Goal: Task Accomplishment & Management: Use online tool/utility

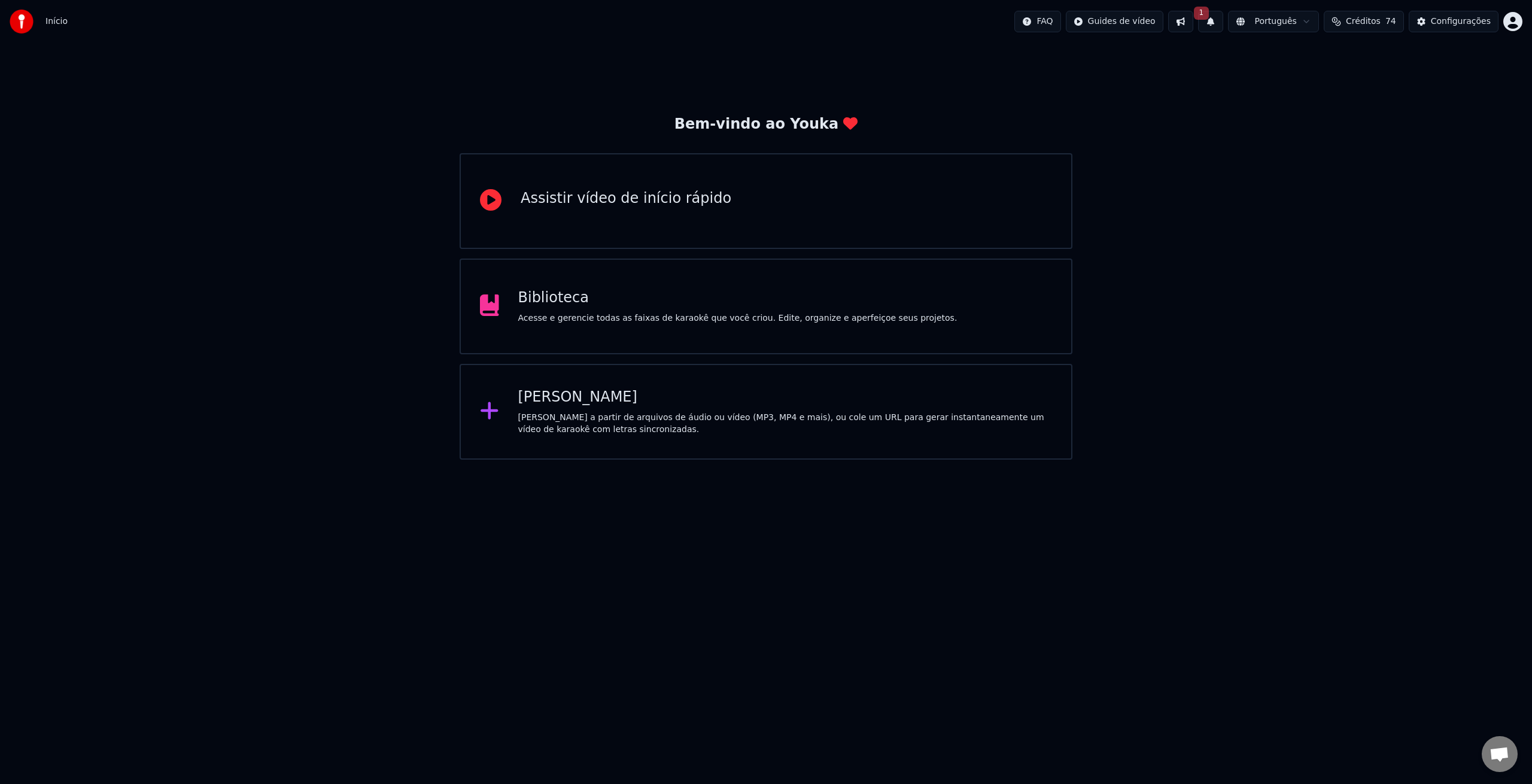
click at [591, 296] on div "Biblioteca" at bounding box center [737, 298] width 439 height 19
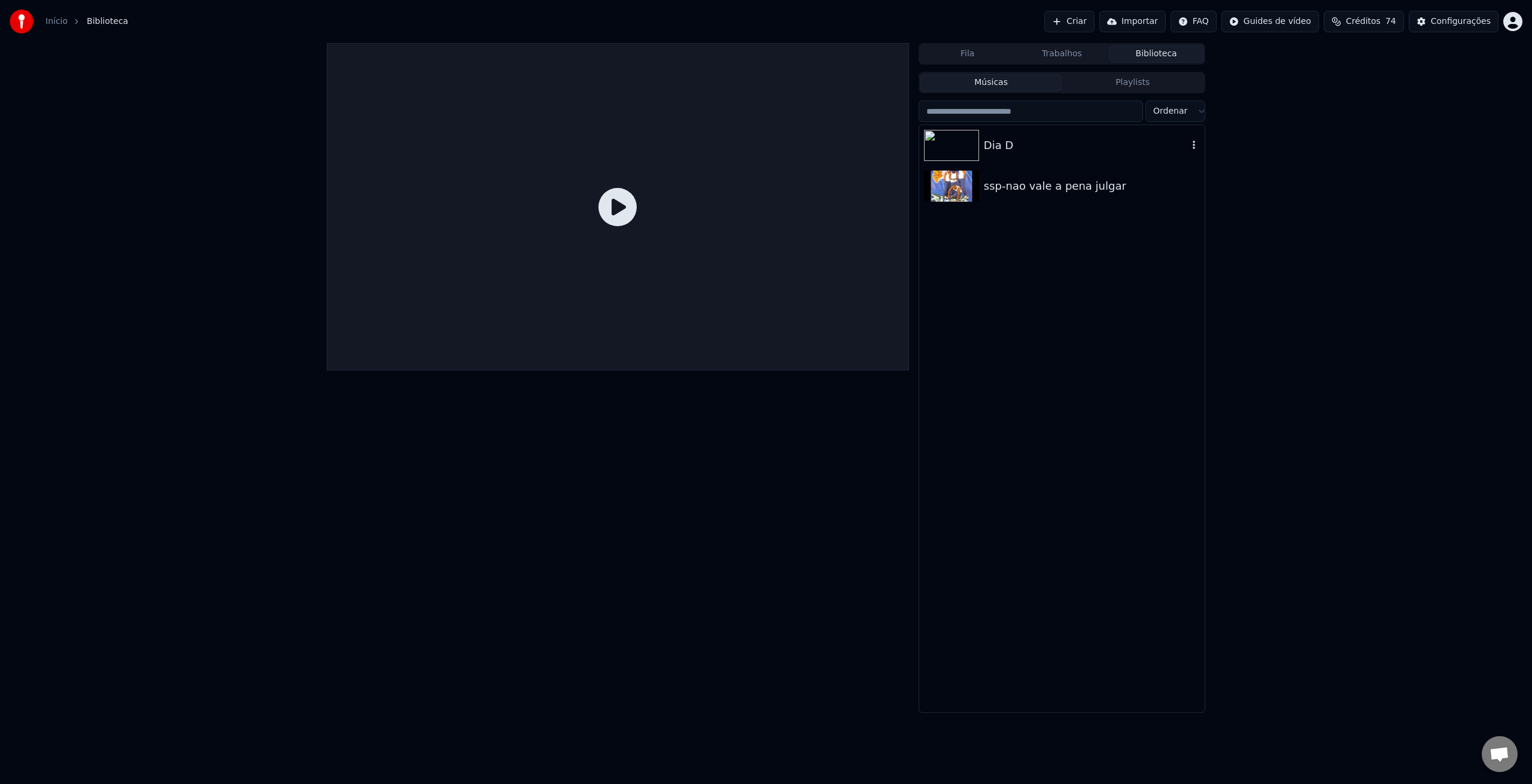
click at [947, 142] on img at bounding box center [952, 145] width 55 height 31
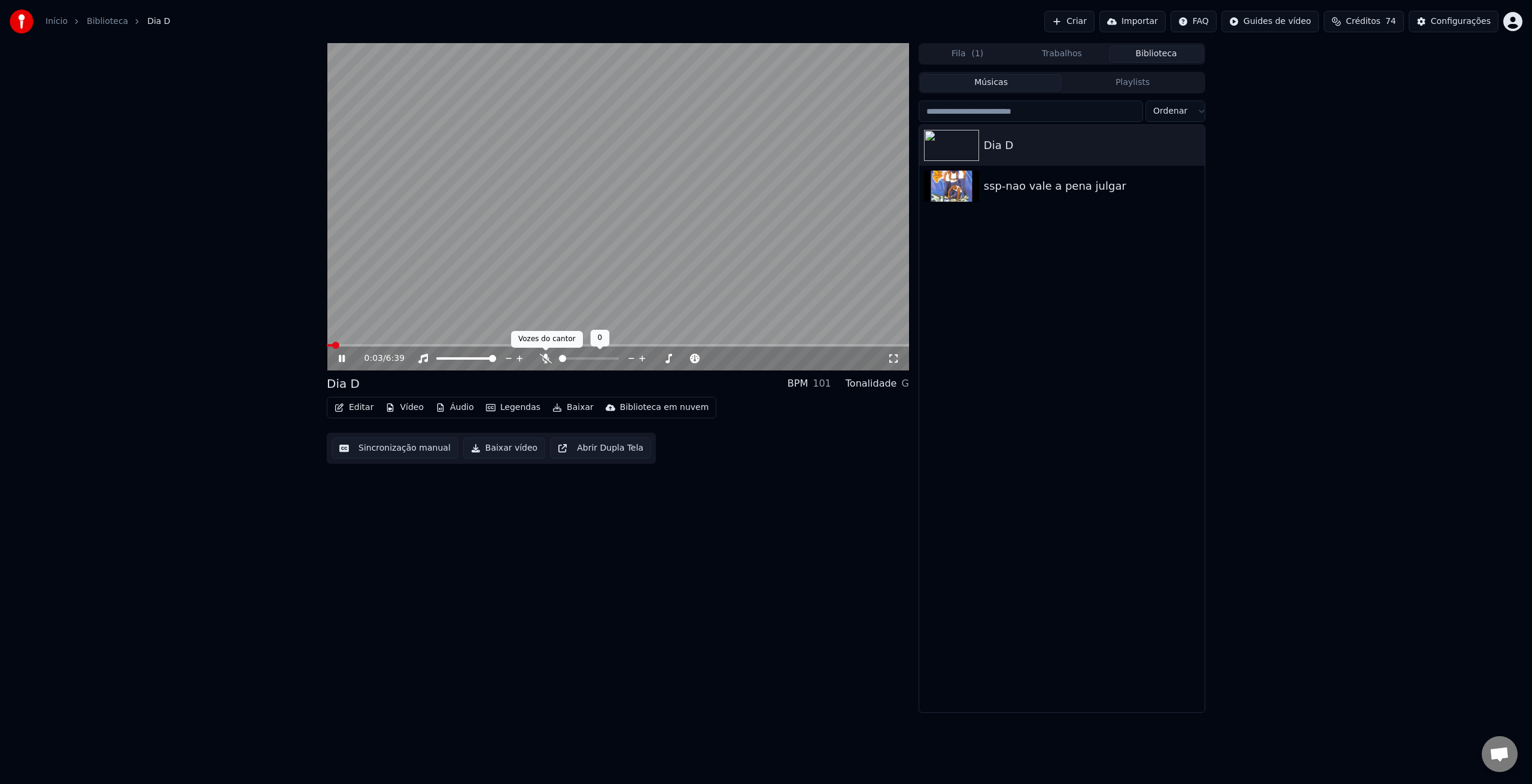
click at [547, 361] on icon at bounding box center [546, 358] width 12 height 9
click at [359, 410] on button "Editar" at bounding box center [354, 408] width 49 height 17
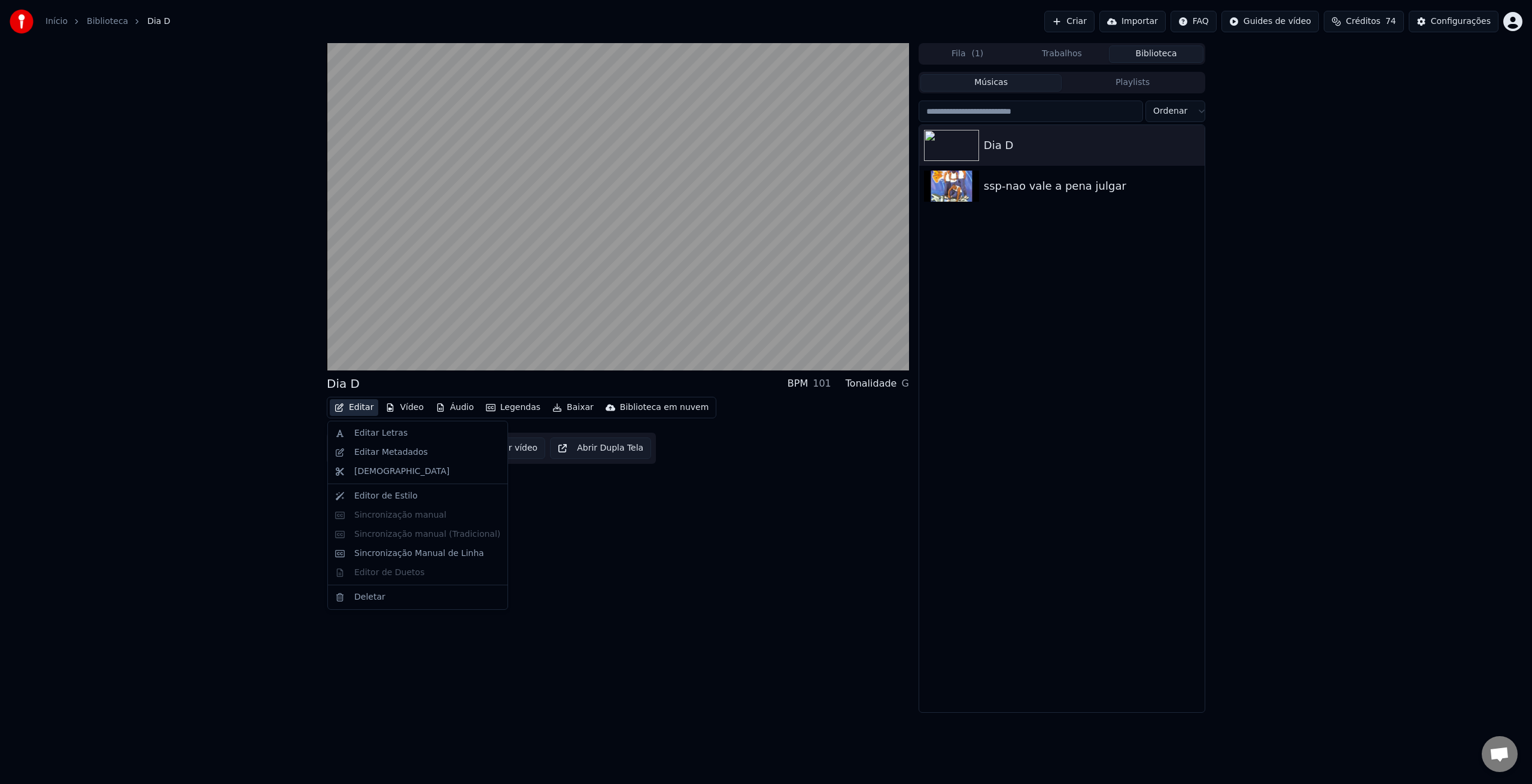
click at [359, 410] on button "Editar" at bounding box center [354, 408] width 49 height 17
click at [407, 413] on button "Vídeo" at bounding box center [404, 408] width 48 height 17
click at [480, 537] on div "Alterar Fundo" at bounding box center [466, 535] width 125 height 12
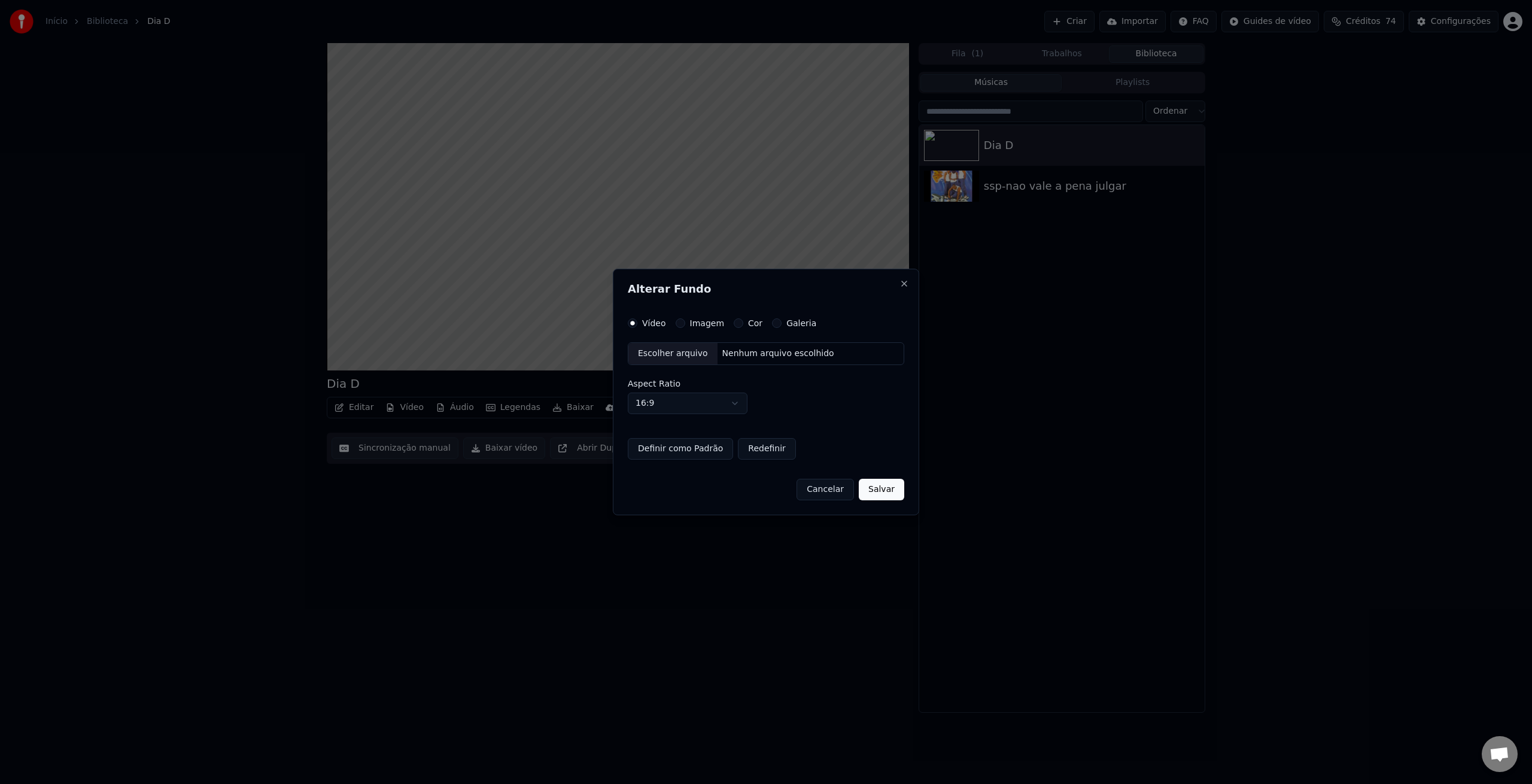
click at [682, 352] on div "Escolher arquivo" at bounding box center [673, 354] width 89 height 22
click at [682, 449] on button "Definir como Padrão" at bounding box center [672, 449] width 105 height 22
click at [886, 491] on button "Salvar" at bounding box center [890, 489] width 45 height 22
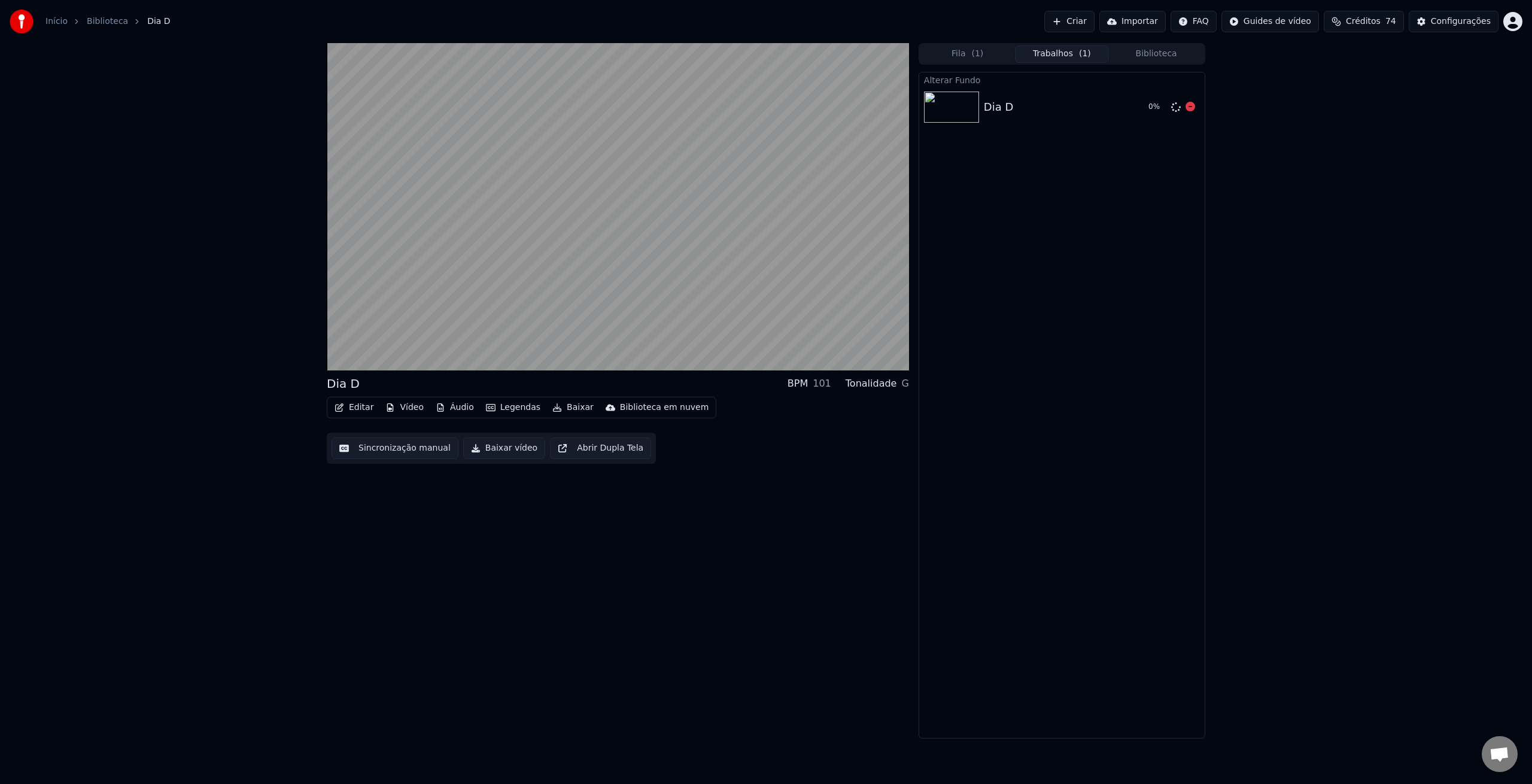
click at [1017, 107] on div "Dia D" at bounding box center [1061, 107] width 155 height 17
click at [352, 409] on button "Editar" at bounding box center [354, 408] width 49 height 17
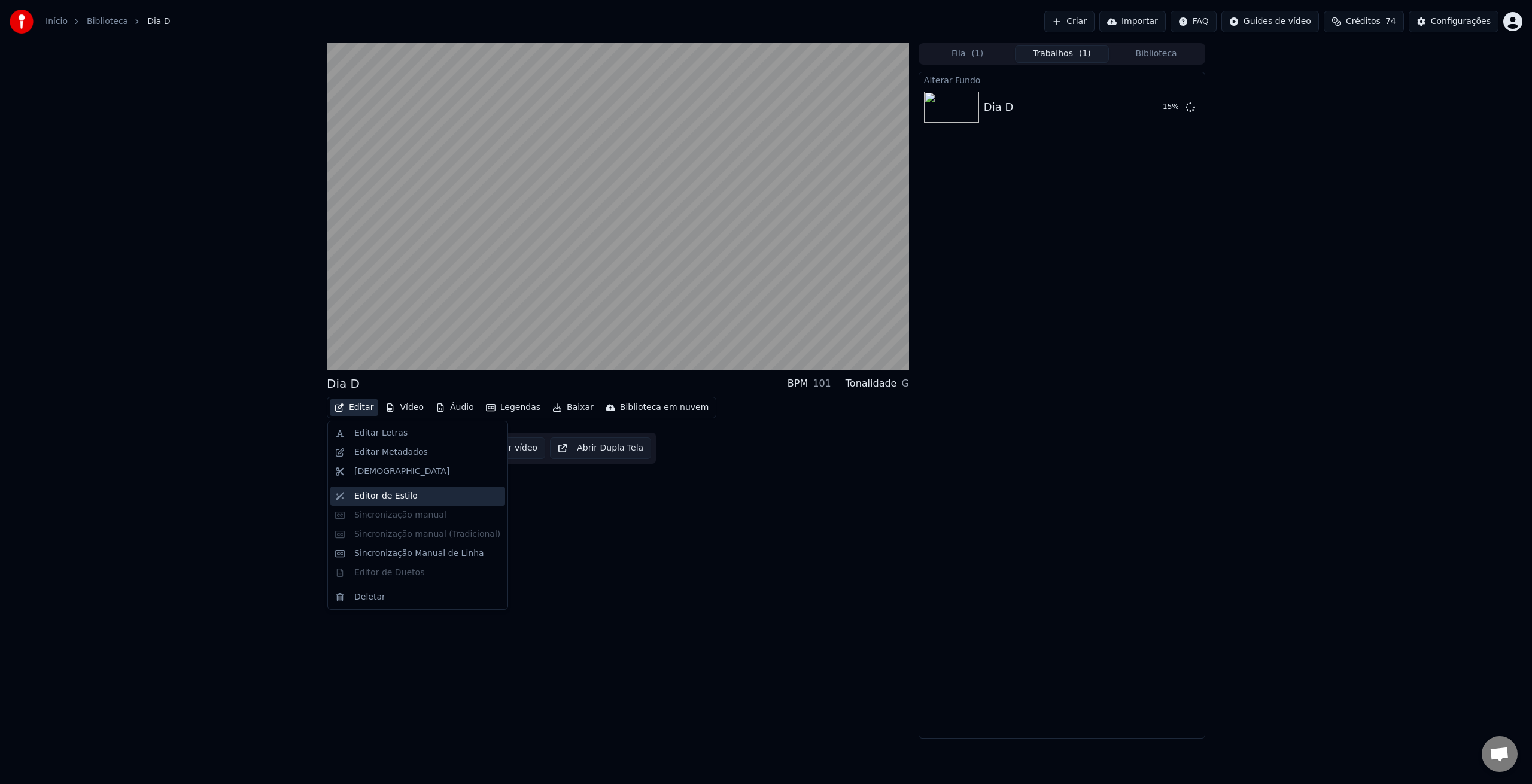
click at [376, 494] on div "Editor de Estilo" at bounding box center [386, 496] width 64 height 12
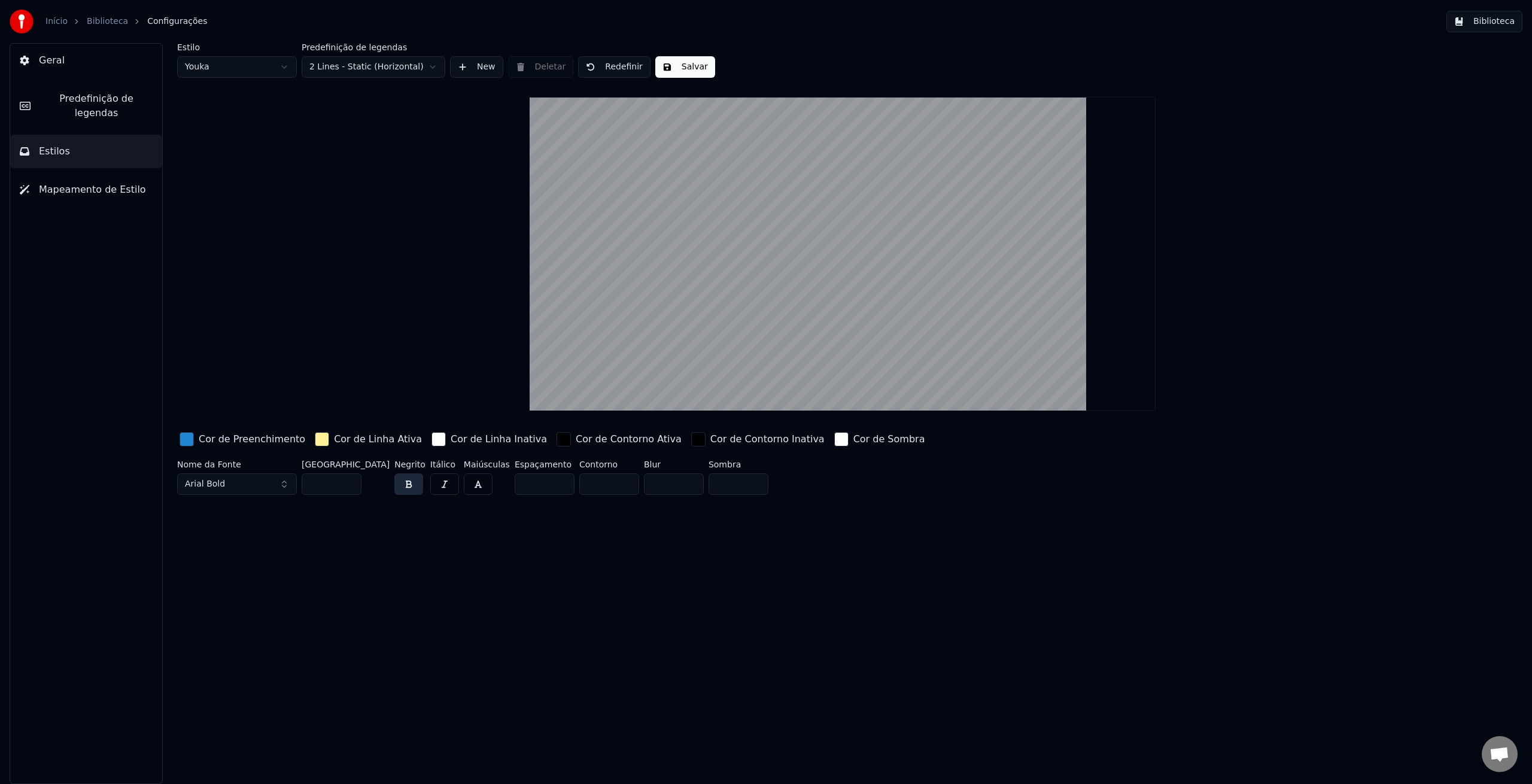
click at [349, 487] on input "**" at bounding box center [331, 484] width 60 height 22
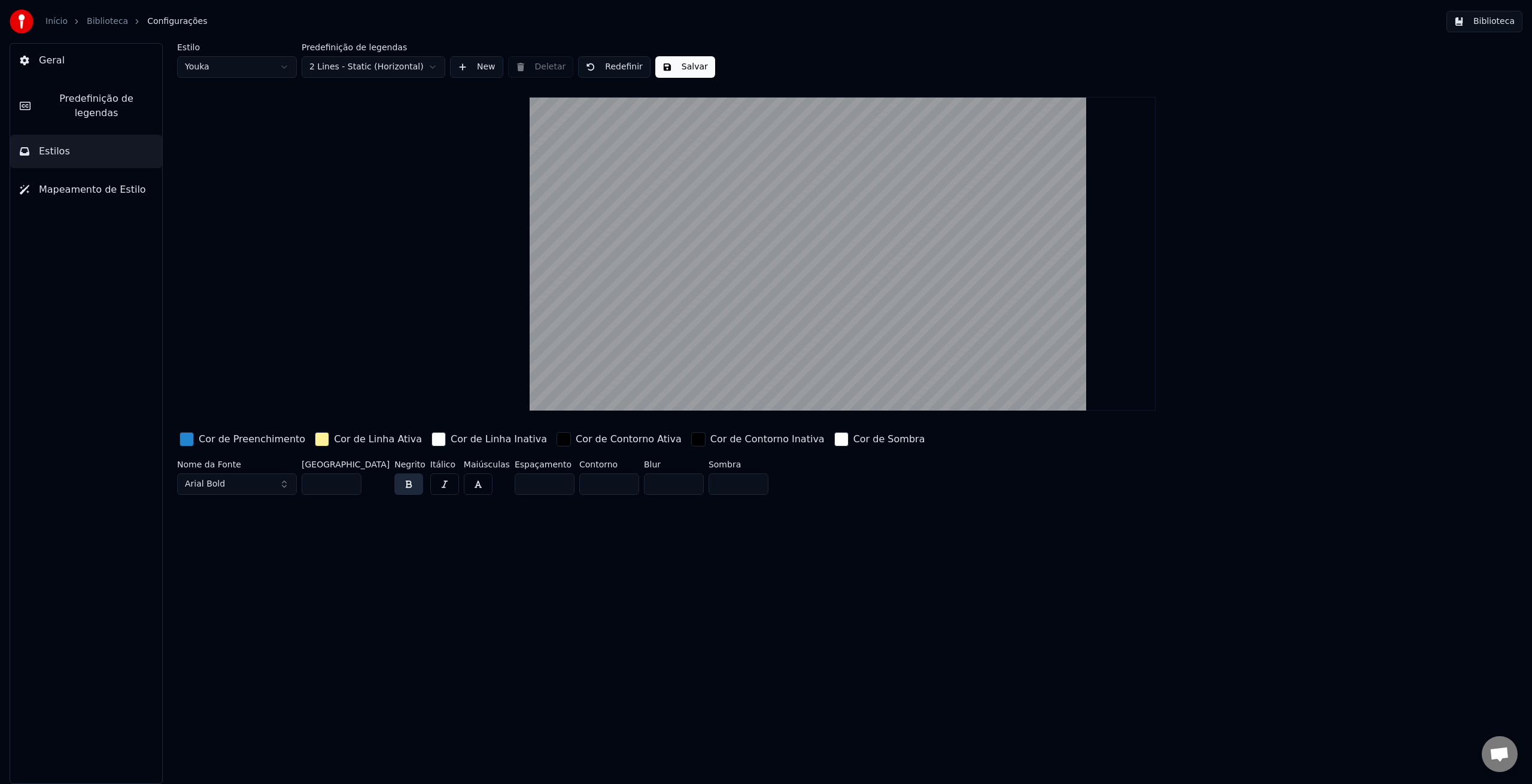
click at [349, 487] on input "**" at bounding box center [331, 484] width 60 height 22
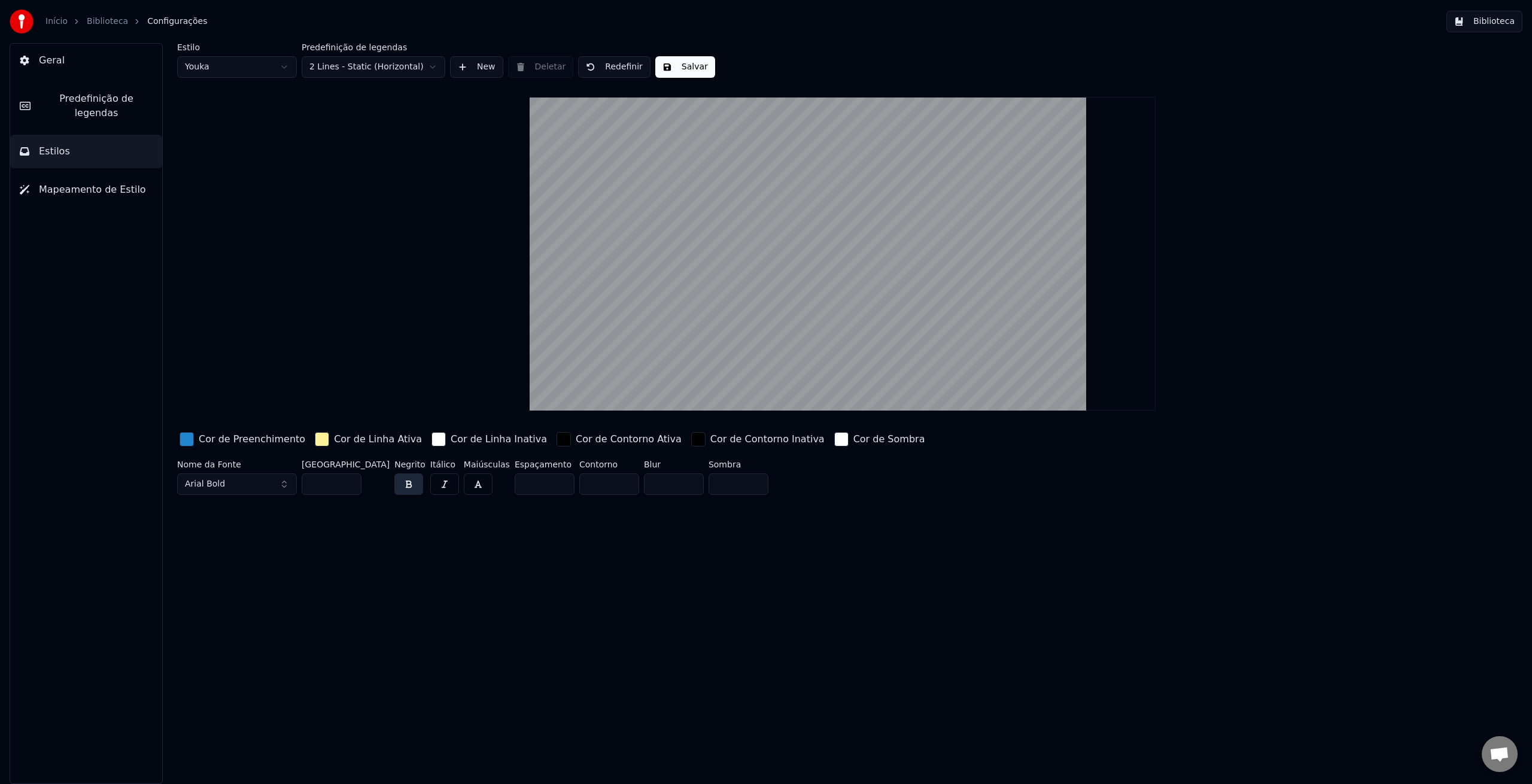
click at [349, 487] on input "**" at bounding box center [331, 484] width 60 height 22
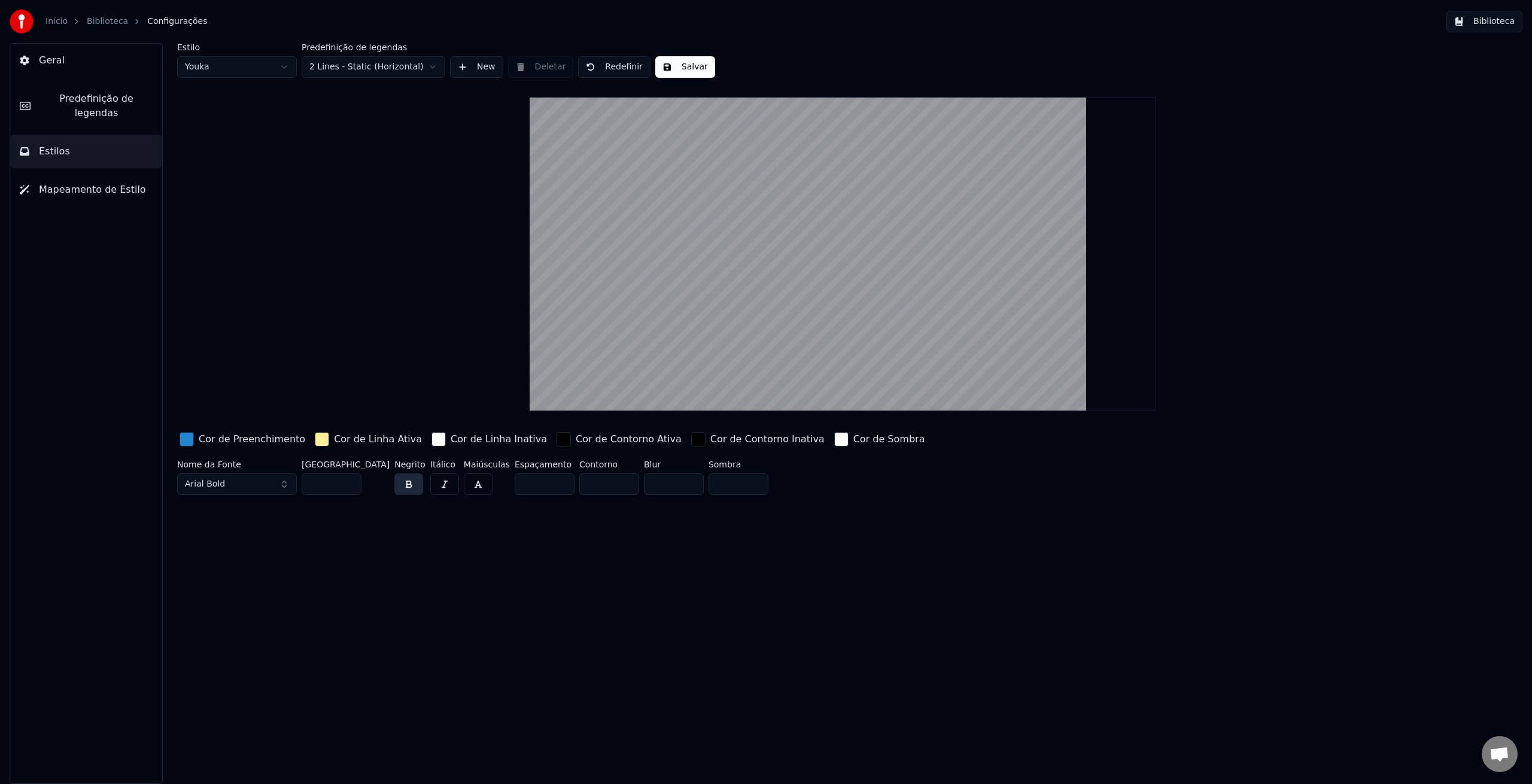
click at [349, 487] on input "**" at bounding box center [331, 484] width 60 height 22
click at [834, 442] on div "button" at bounding box center [841, 439] width 14 height 14
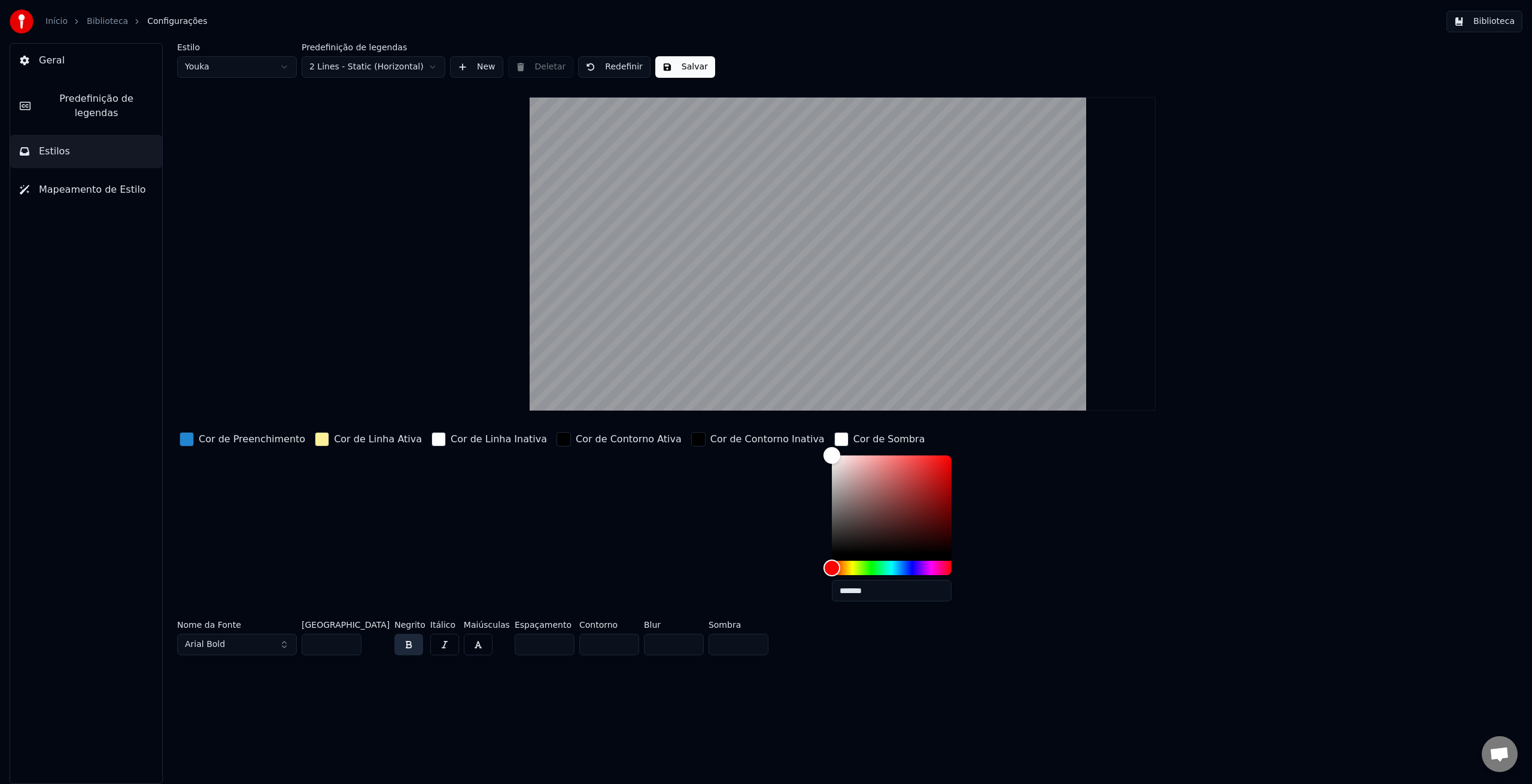
click at [689, 510] on div "Cor de Contorno Inativa" at bounding box center [758, 520] width 139 height 181
click at [943, 480] on div "Cor de Preenchimento Cor de Linha Ativa Cor de Linha Inativa Cor de Contorno At…" at bounding box center [714, 520] width 1073 height 181
click at [834, 442] on div "button" at bounding box center [841, 439] width 14 height 14
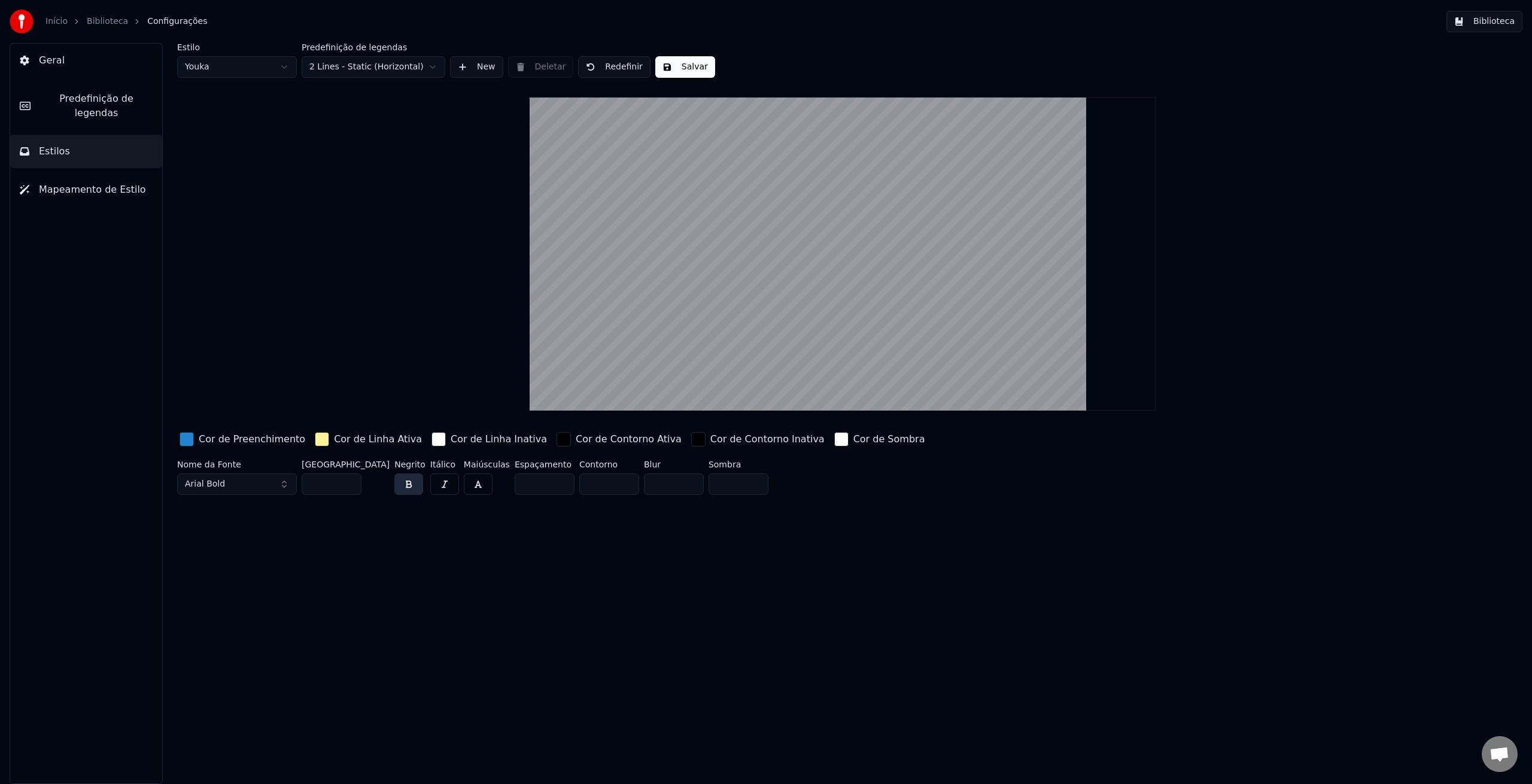
click at [351, 485] on input "**" at bounding box center [331, 484] width 60 height 22
type input "**"
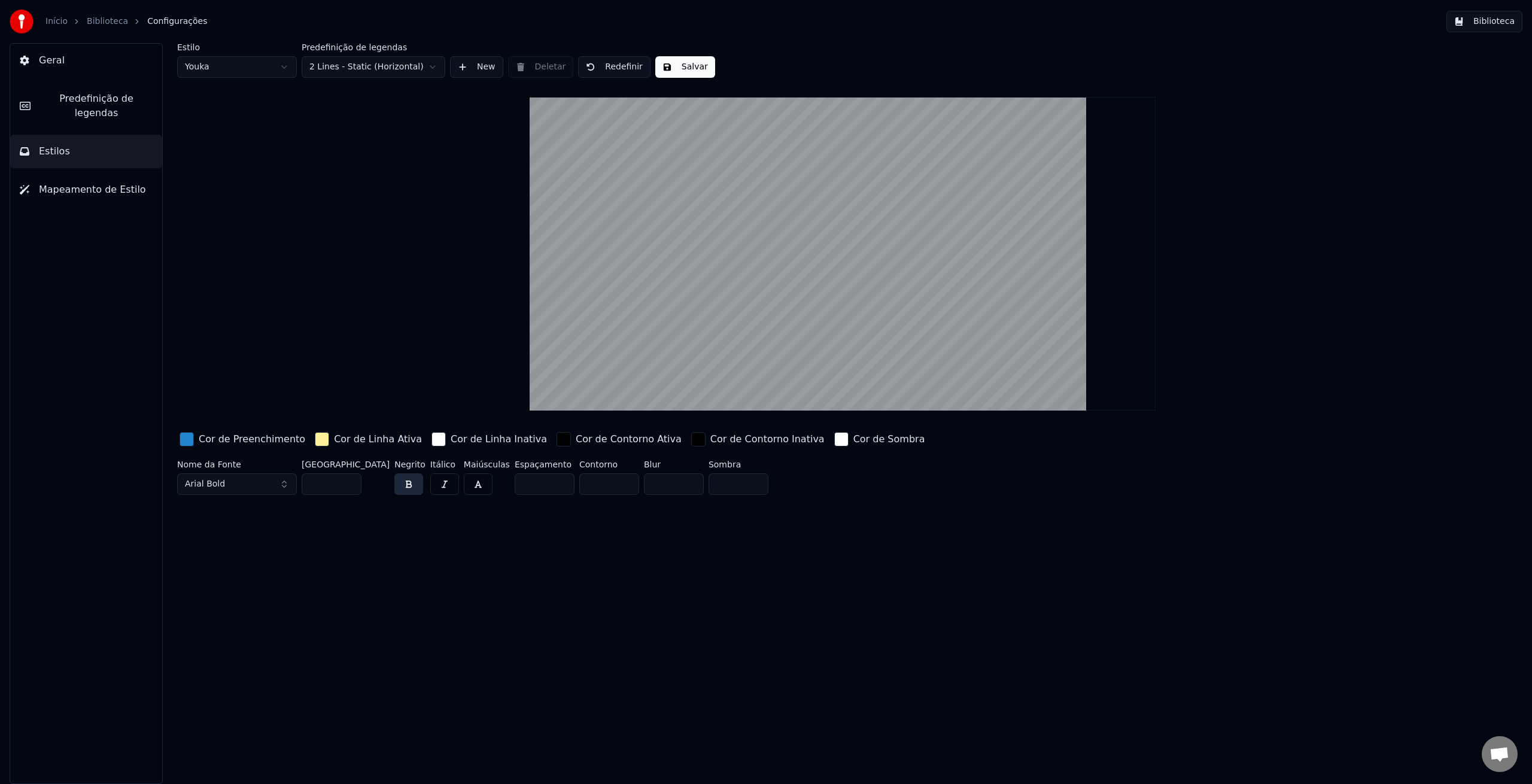
click at [351, 485] on input "**" at bounding box center [331, 484] width 60 height 22
click at [672, 72] on button "Salvar" at bounding box center [685, 67] width 60 height 22
click at [693, 71] on button "Concluído" at bounding box center [693, 67] width 75 height 22
click at [693, 70] on button "Salvar" at bounding box center [685, 67] width 60 height 22
click at [126, 137] on button "Estilos" at bounding box center [86, 151] width 152 height 34
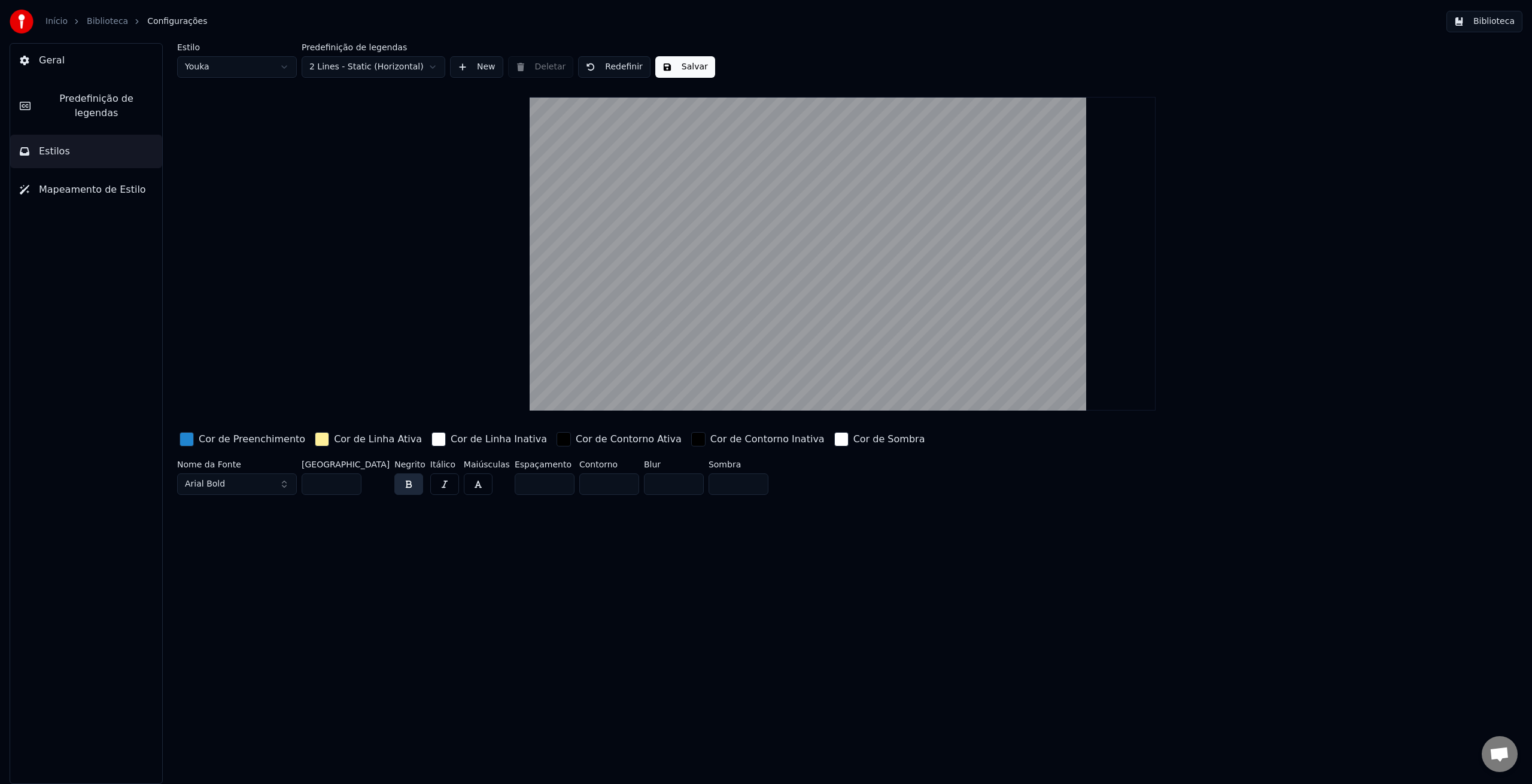
click at [103, 97] on span "Predefinição de legendas" at bounding box center [97, 106] width 112 height 29
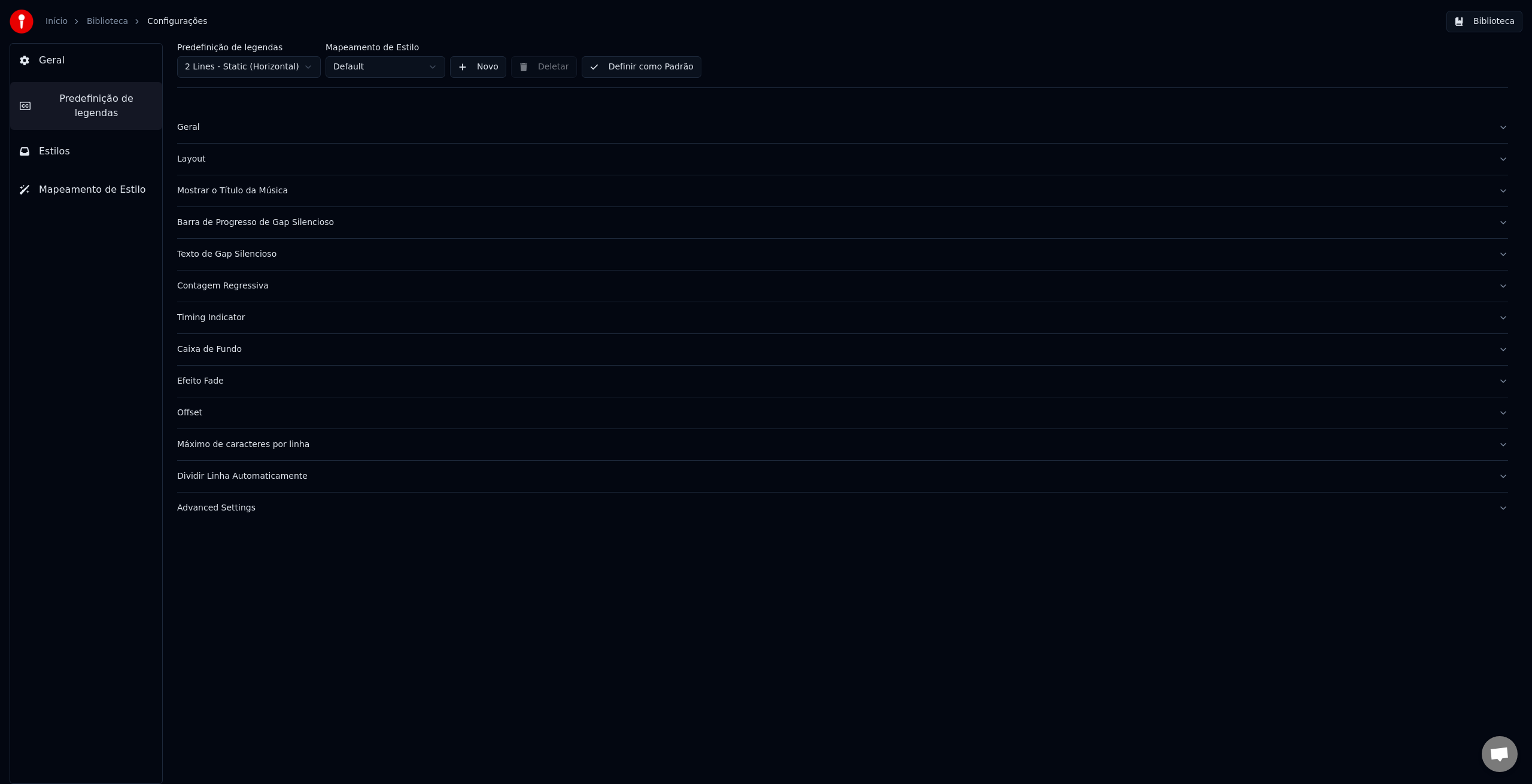
click at [87, 65] on button "Geral" at bounding box center [86, 60] width 152 height 34
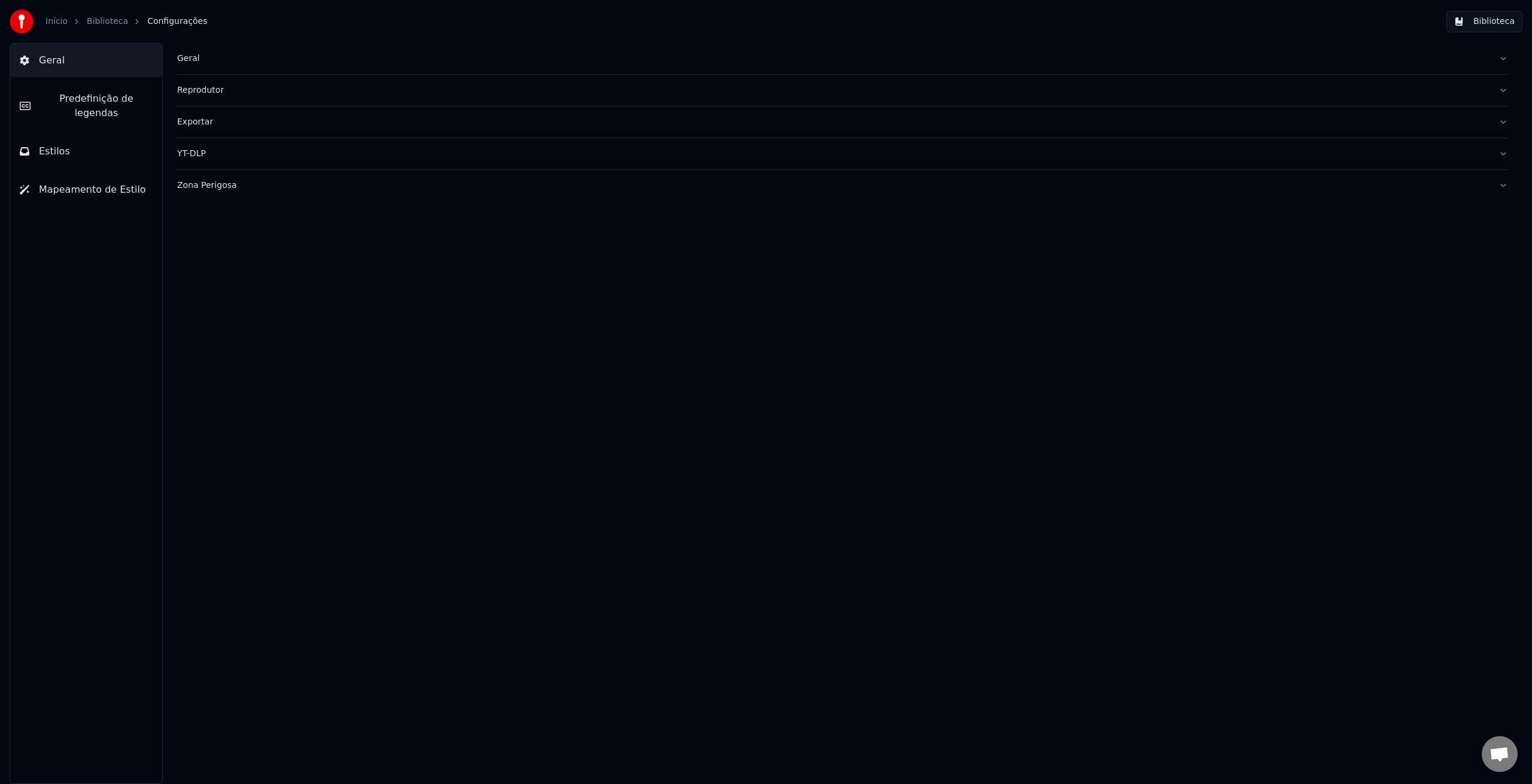
click at [1471, 24] on button "Biblioteca" at bounding box center [1484, 22] width 76 height 22
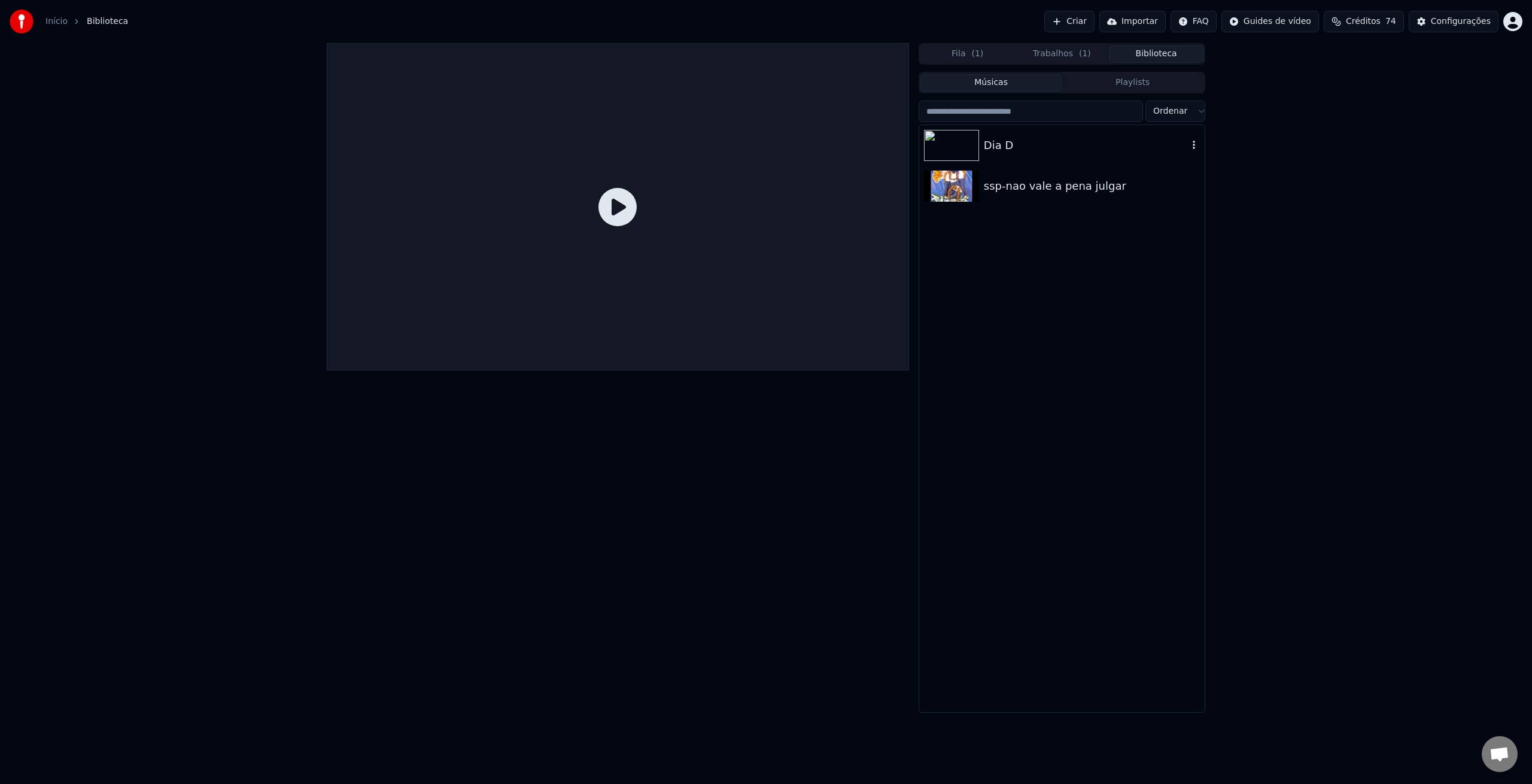
click at [1043, 151] on div "Dia D" at bounding box center [1085, 145] width 204 height 17
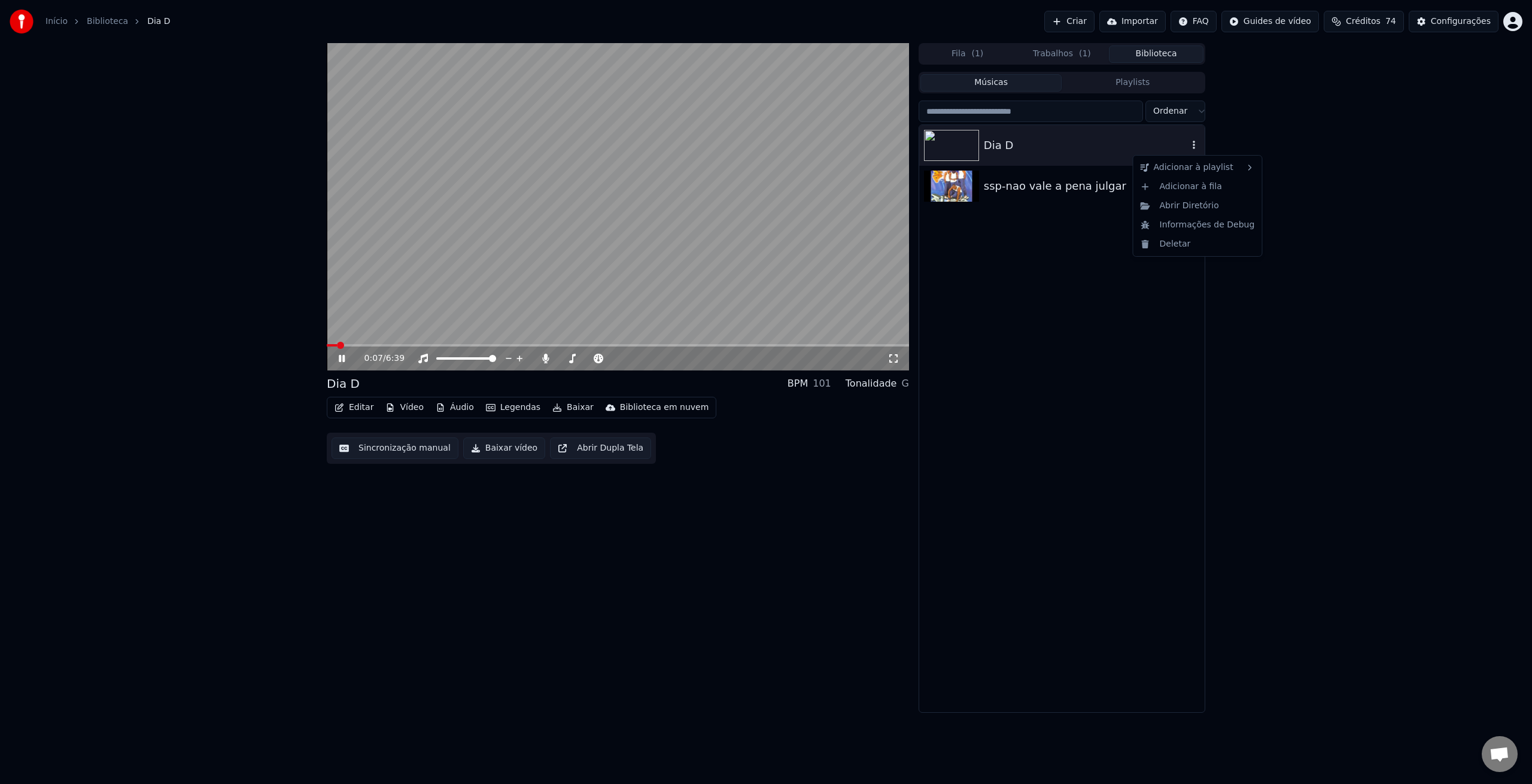
click at [1193, 144] on icon "button" at bounding box center [1194, 144] width 12 height 9
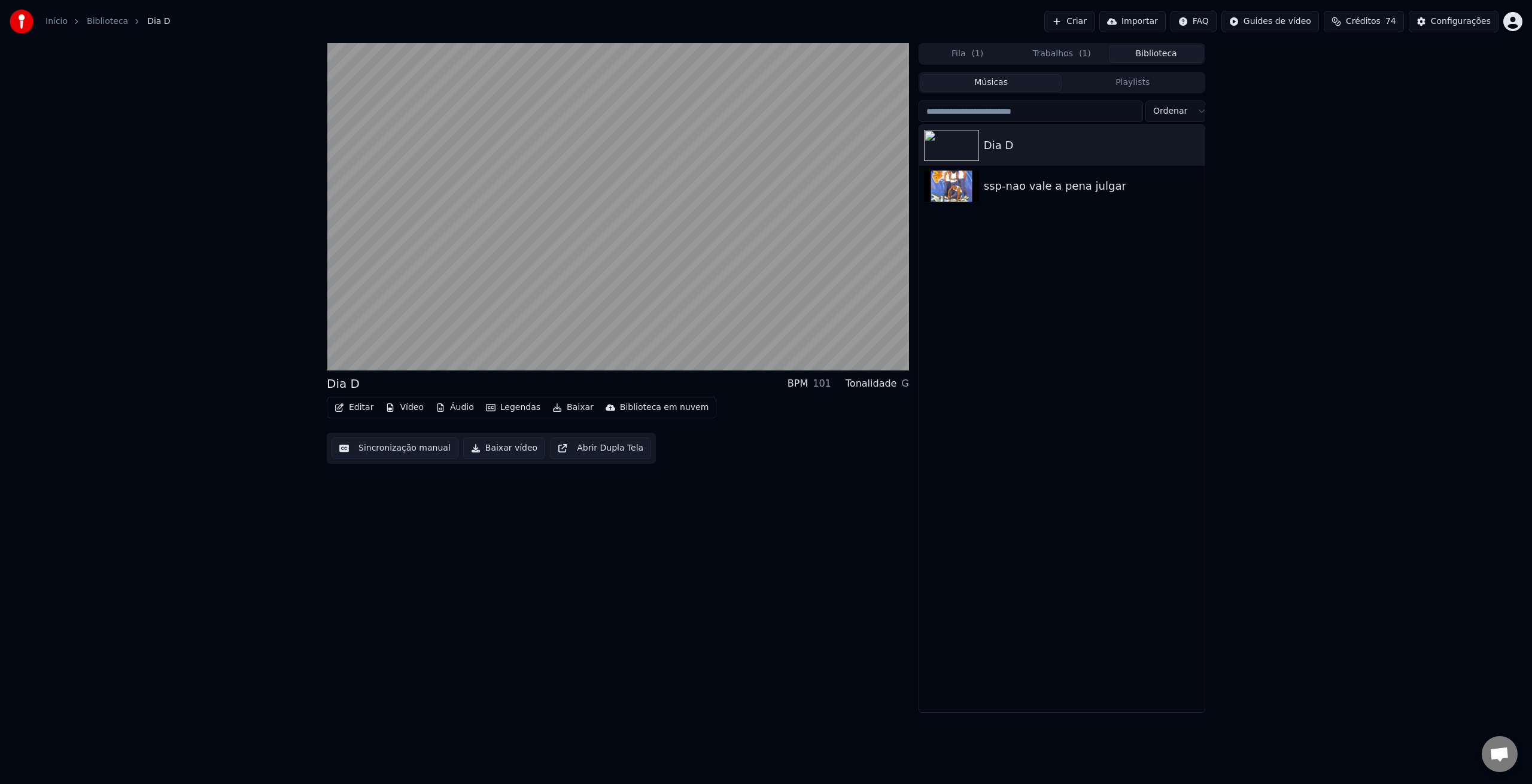
click at [1012, 260] on div "Dia D ssp-nao vale a pena julgar" at bounding box center [1062, 418] width 285 height 587
click at [404, 410] on button "Vídeo" at bounding box center [404, 408] width 48 height 17
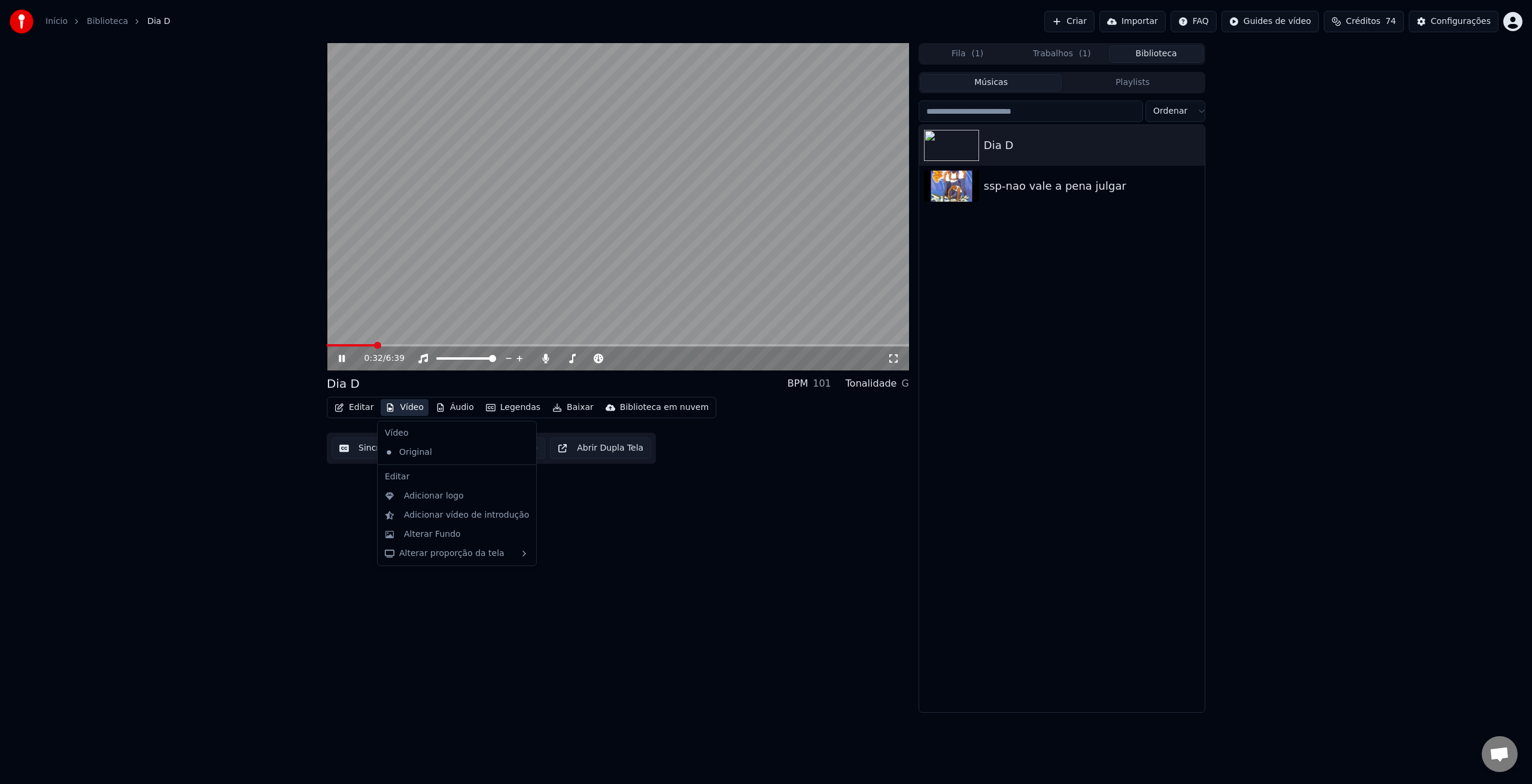
click at [400, 345] on span at bounding box center [618, 345] width 583 height 3
click at [409, 409] on button "Vídeo" at bounding box center [404, 408] width 48 height 17
drag, startPoint x: 694, startPoint y: 604, endPoint x: 649, endPoint y: 576, distance: 53.0
click at [693, 603] on div "Dia D BPM 101 Tonalidade G Editar Vídeo Áudio Legendas Baixar Biblioteca em nuv…" at bounding box center [618, 378] width 583 height 670
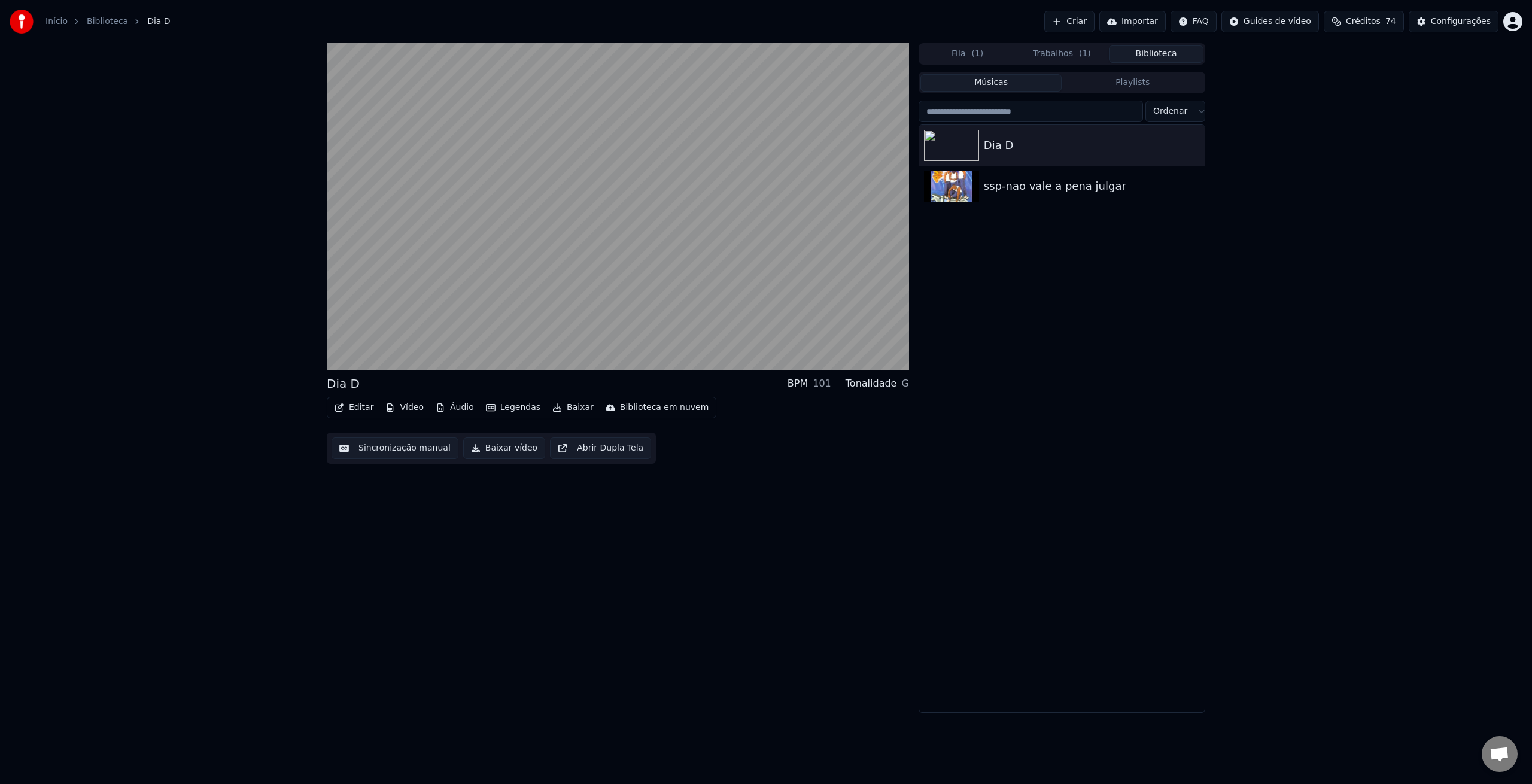
click at [349, 411] on button "Editar" at bounding box center [354, 408] width 49 height 17
click at [604, 556] on div "Dia D BPM 101 Tonalidade G Editar Vídeo Áudio Legendas Baixar Biblioteca em nuv…" at bounding box center [618, 378] width 583 height 670
click at [400, 408] on button "Vídeo" at bounding box center [404, 408] width 48 height 17
click at [452, 535] on div "Alterar Fundo" at bounding box center [432, 535] width 57 height 12
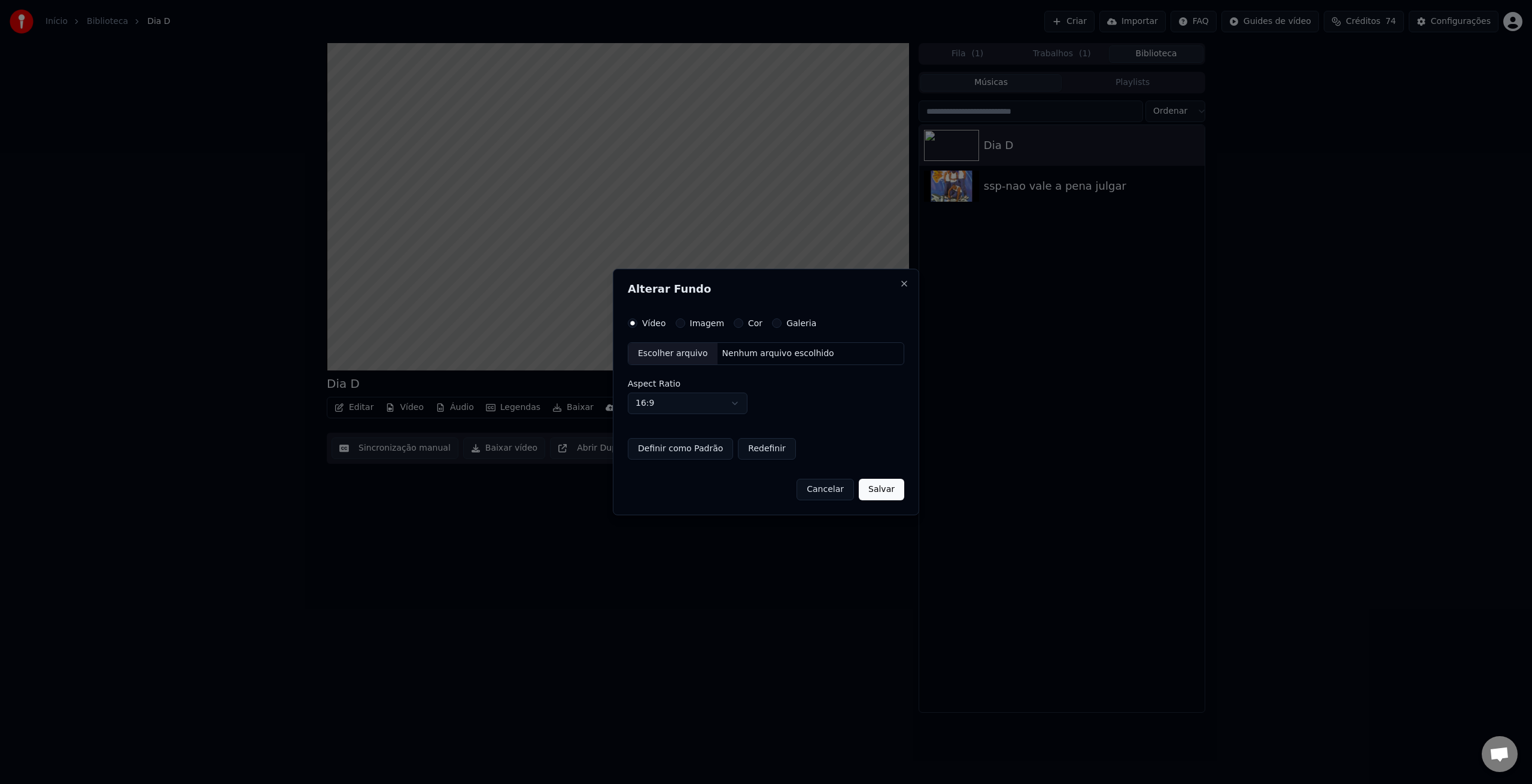
click at [671, 355] on div "Escolher arquivo" at bounding box center [673, 354] width 89 height 22
drag, startPoint x: 703, startPoint y: 454, endPoint x: 719, endPoint y: 459, distance: 16.8
click at [703, 454] on button "Definir como Padrão" at bounding box center [672, 449] width 105 height 22
click at [887, 495] on button "Salvar" at bounding box center [890, 489] width 45 height 22
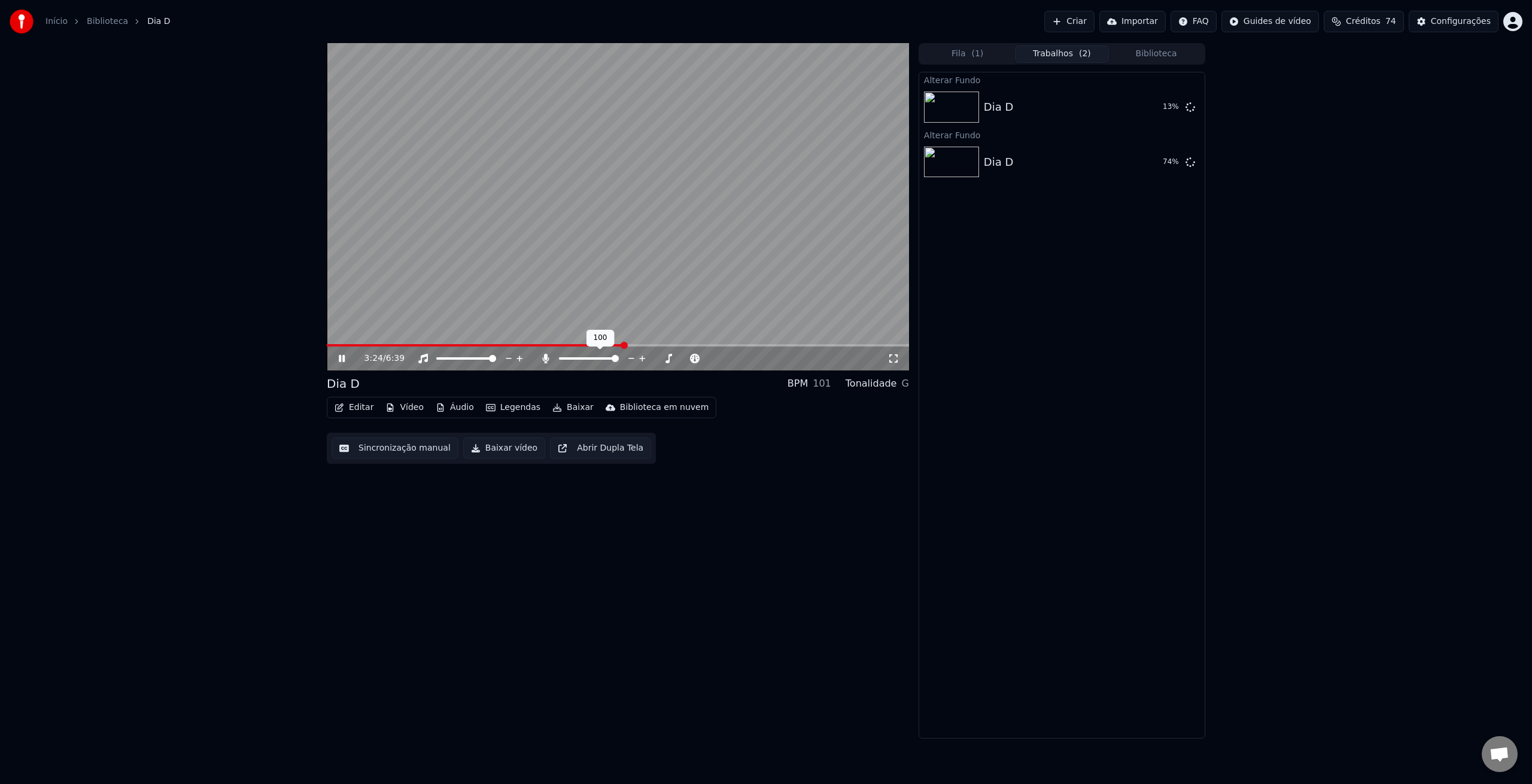
click at [619, 358] on span at bounding box center [615, 358] width 8 height 8
click at [1150, 165] on button "Tocar" at bounding box center [1159, 162] width 43 height 22
drag, startPoint x: 1190, startPoint y: 108, endPoint x: 1171, endPoint y: 113, distance: 19.6
click at [1190, 108] on icon at bounding box center [1190, 106] width 9 height 9
click at [1190, 106] on icon at bounding box center [1190, 106] width 9 height 9
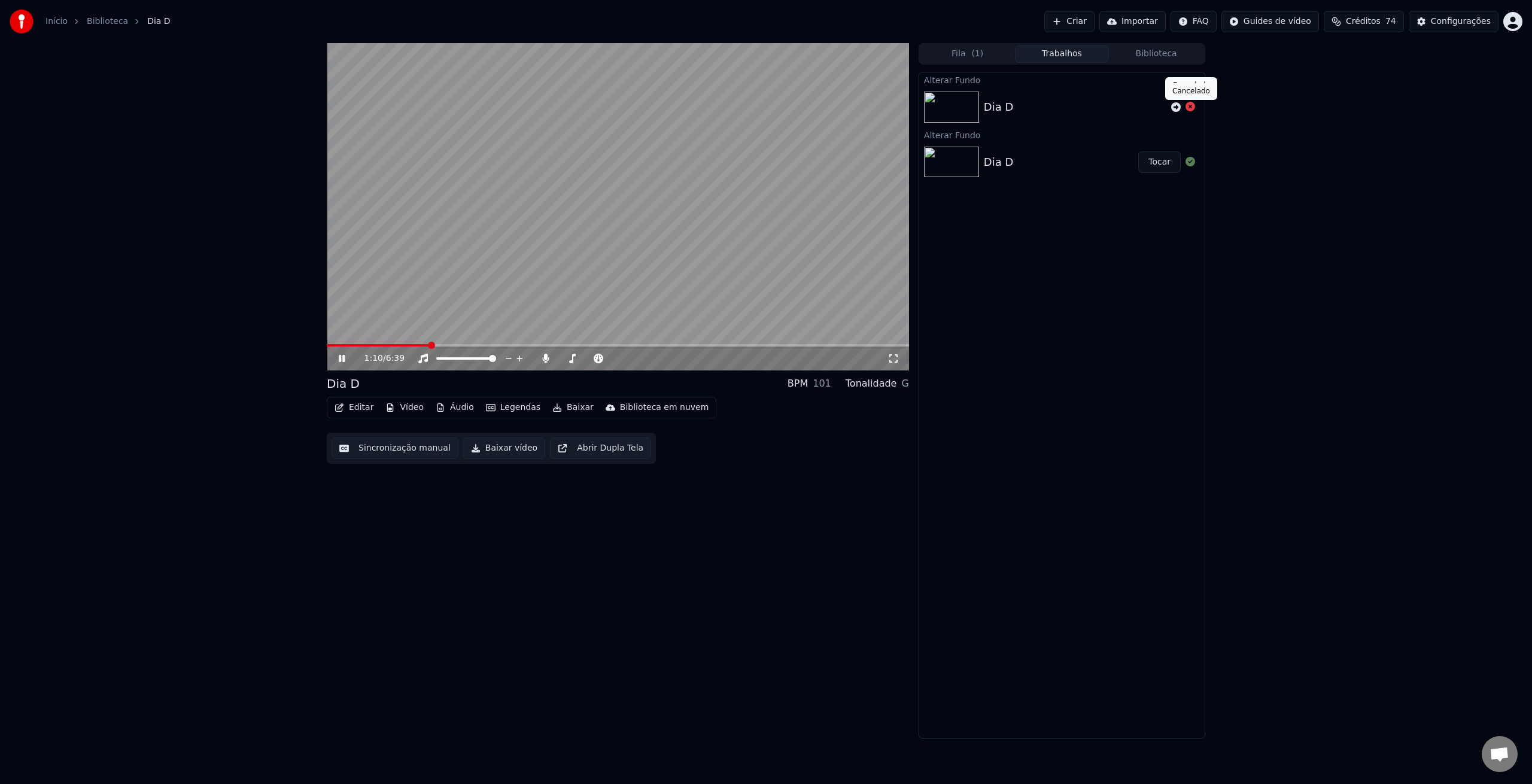
click at [1190, 109] on icon at bounding box center [1190, 106] width 9 height 9
click at [1190, 106] on icon at bounding box center [1190, 106] width 9 height 9
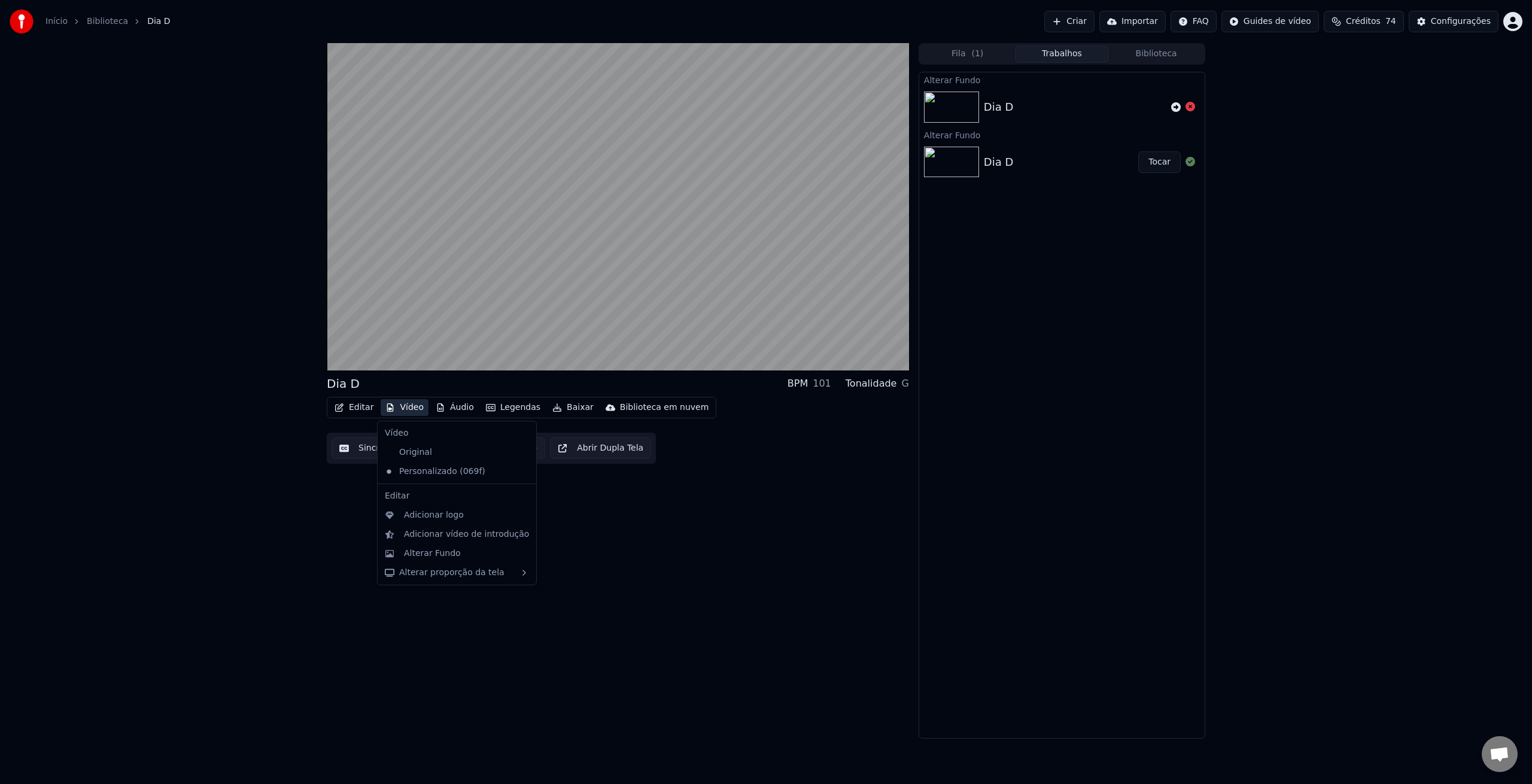
click at [408, 407] on button "Vídeo" at bounding box center [404, 408] width 48 height 17
click at [484, 551] on div "Alterar Fundo" at bounding box center [466, 553] width 125 height 12
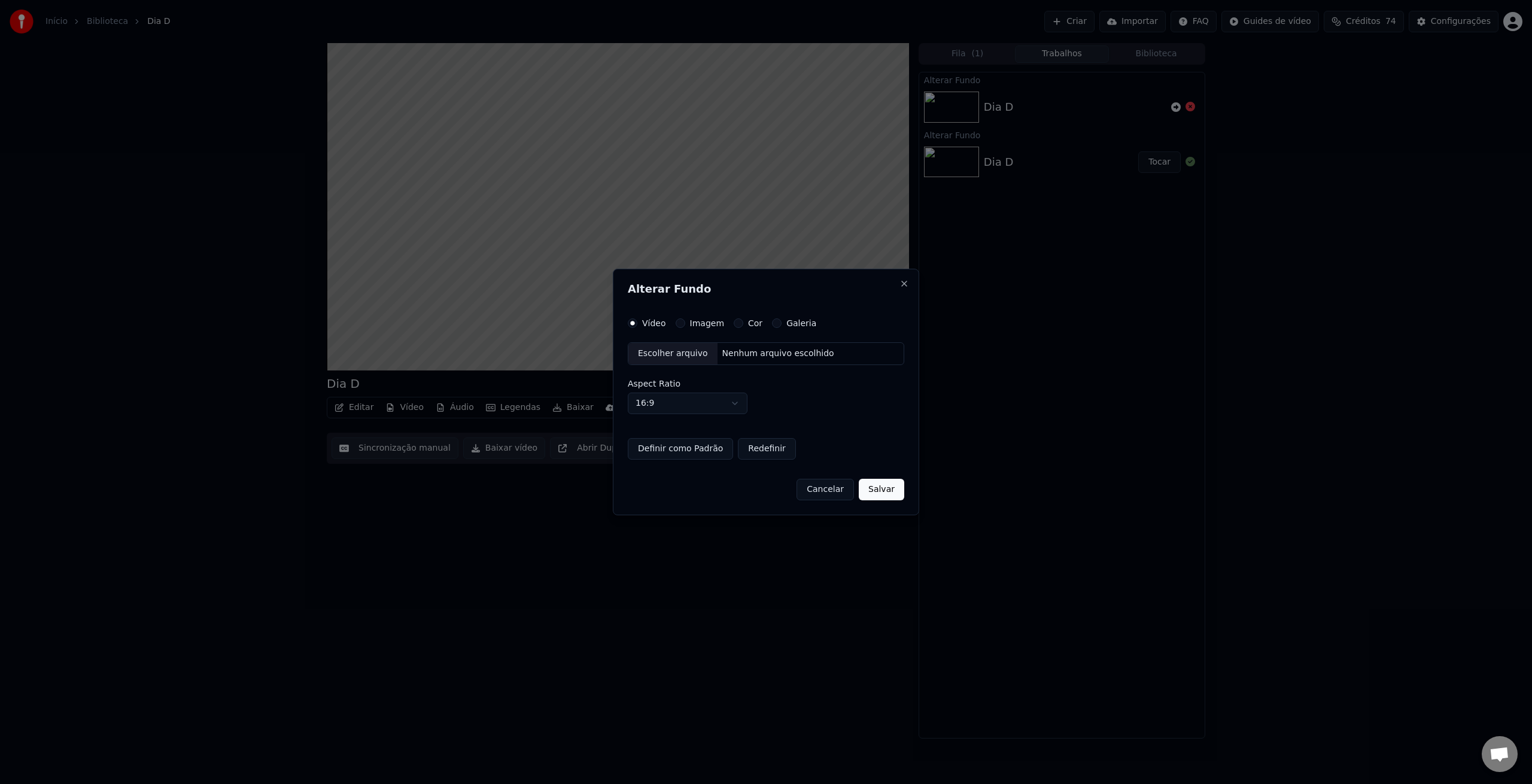
click at [685, 352] on div "Escolher arquivo" at bounding box center [673, 354] width 89 height 22
click at [701, 451] on button "Definir como Padrão" at bounding box center [672, 449] width 105 height 22
click at [685, 449] on button "Definir como Padrão" at bounding box center [672, 449] width 105 height 22
click at [893, 490] on button "Salvar" at bounding box center [890, 489] width 45 height 22
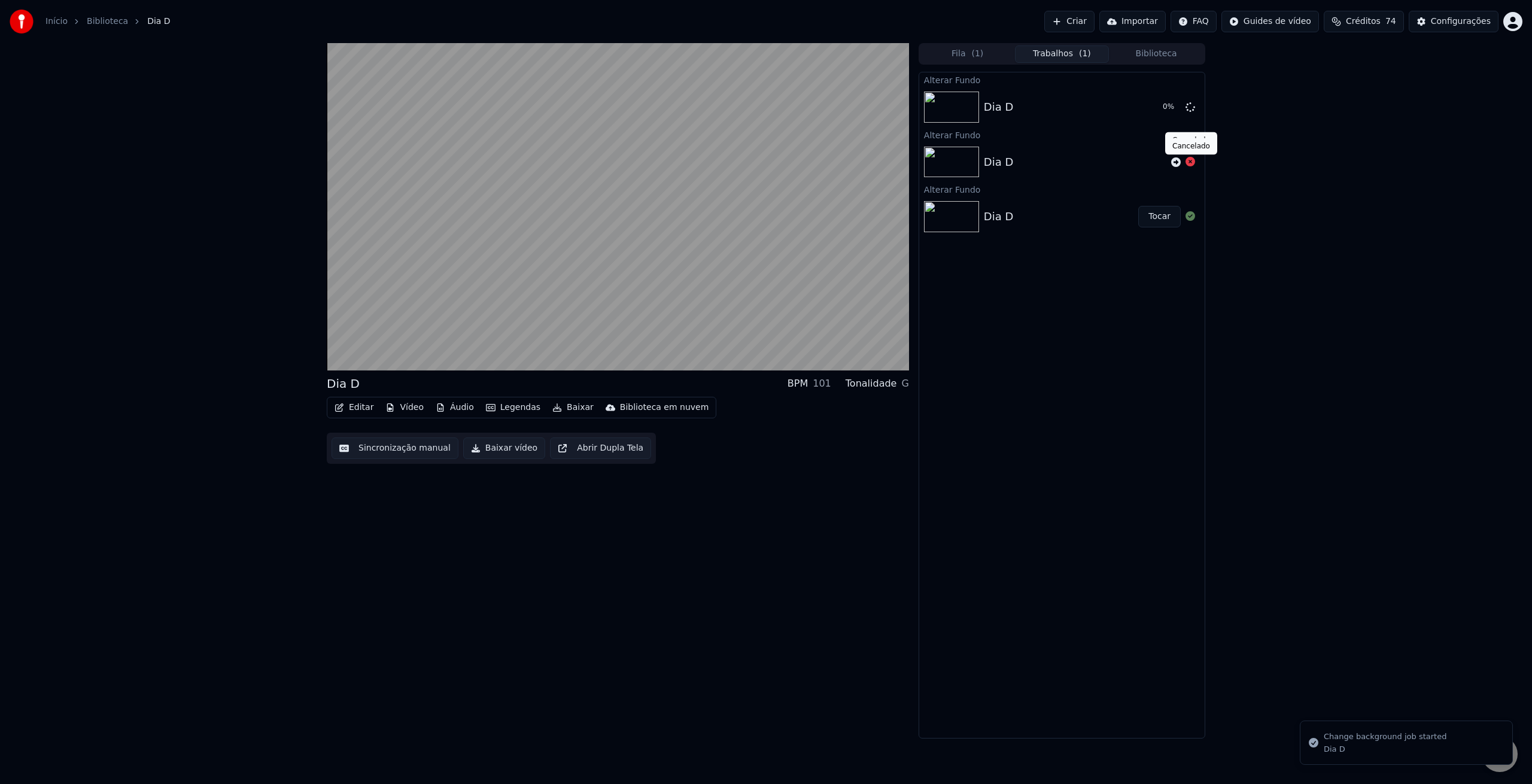
click at [1192, 163] on icon at bounding box center [1190, 161] width 9 height 9
click at [1191, 162] on icon at bounding box center [1190, 161] width 9 height 9
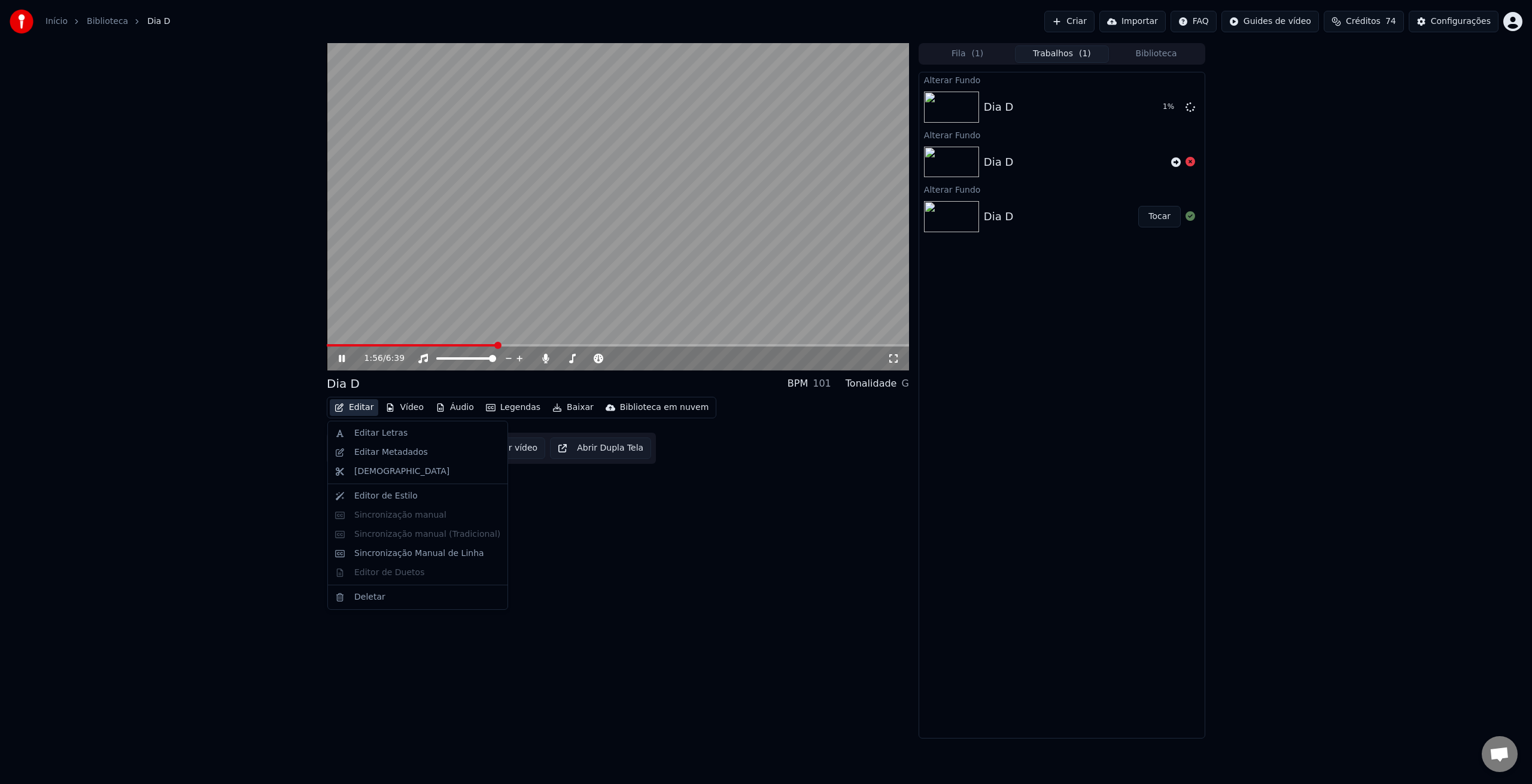
click at [366, 410] on button "Editar" at bounding box center [354, 408] width 49 height 17
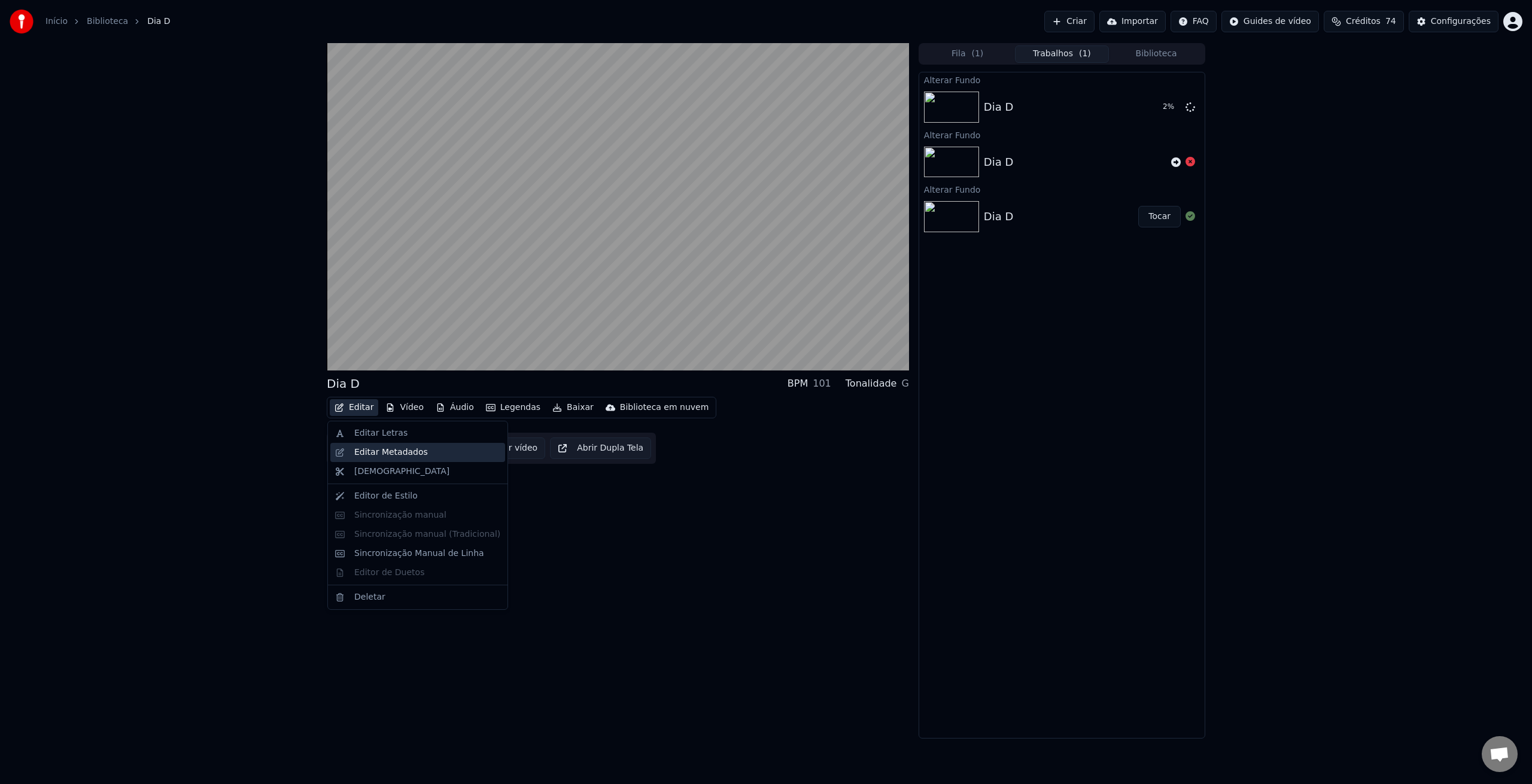
click at [406, 455] on div "Editar Metadados" at bounding box center [391, 452] width 74 height 12
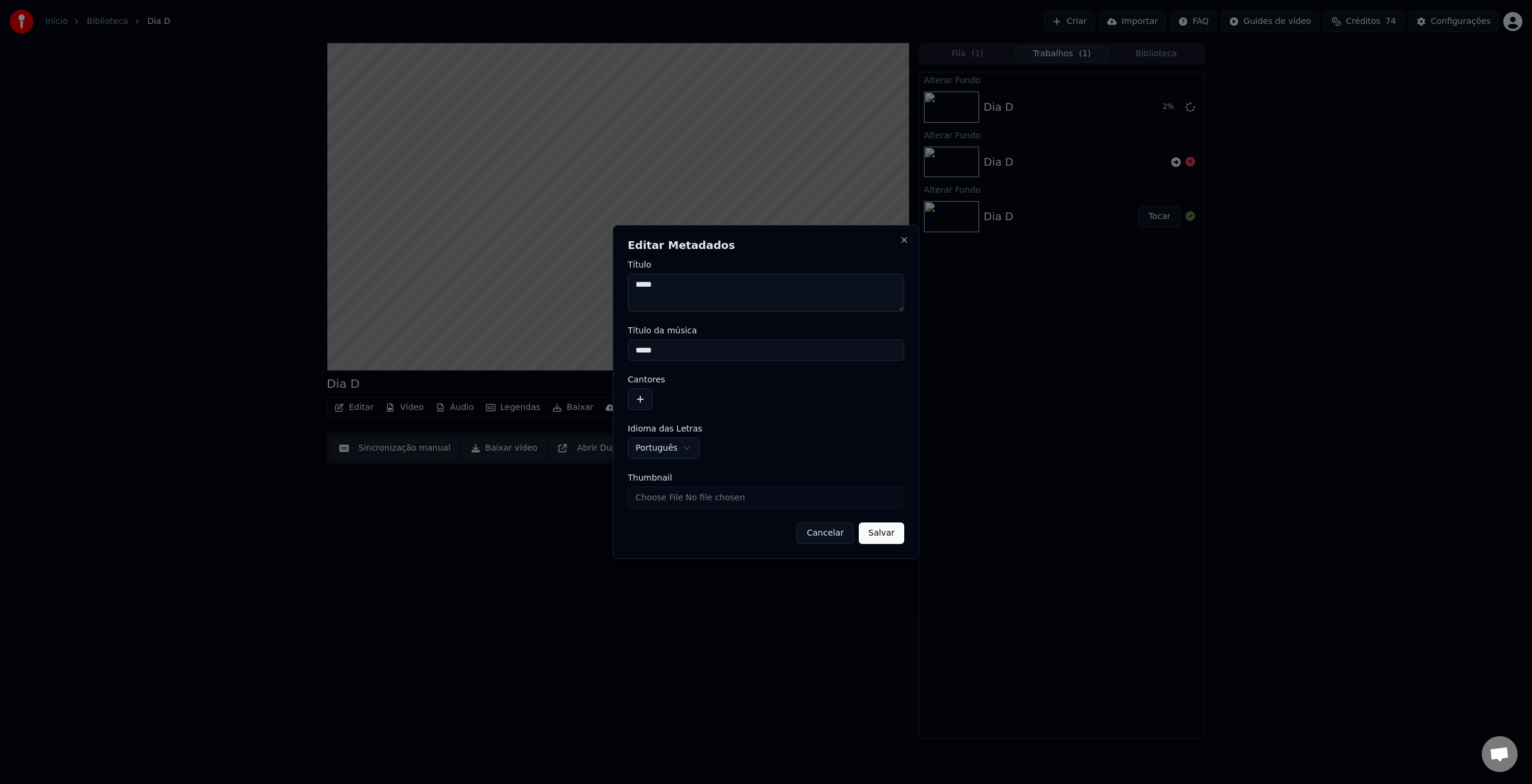
drag, startPoint x: 687, startPoint y: 349, endPoint x: 745, endPoint y: 385, distance: 68.3
click at [535, 342] on body "**********" at bounding box center [766, 392] width 1532 height 784
click at [641, 400] on button "button" at bounding box center [641, 400] width 25 height 22
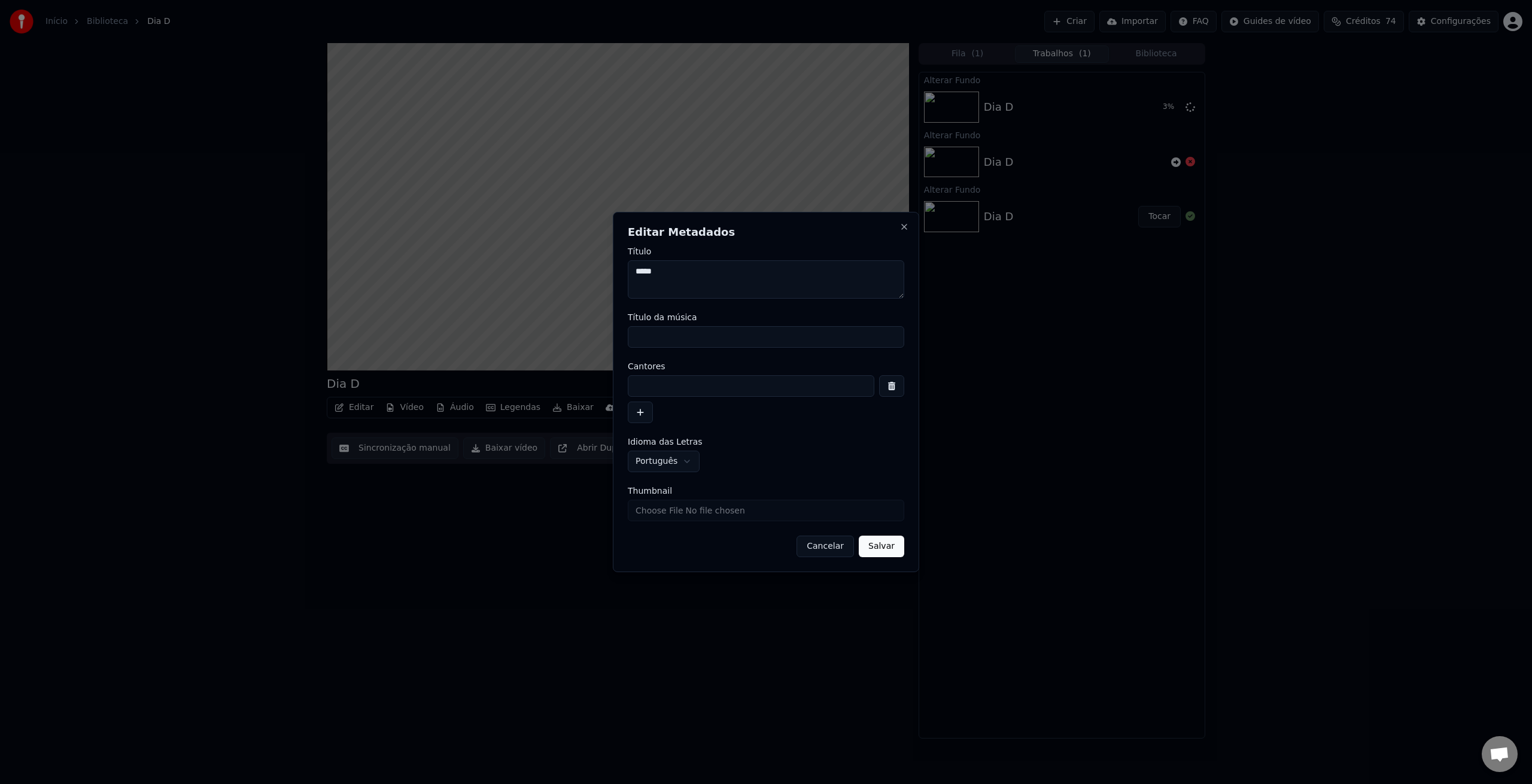
click at [693, 385] on input at bounding box center [751, 386] width 247 height 22
type input "*********"
click at [884, 546] on button "Salvar" at bounding box center [881, 546] width 45 height 22
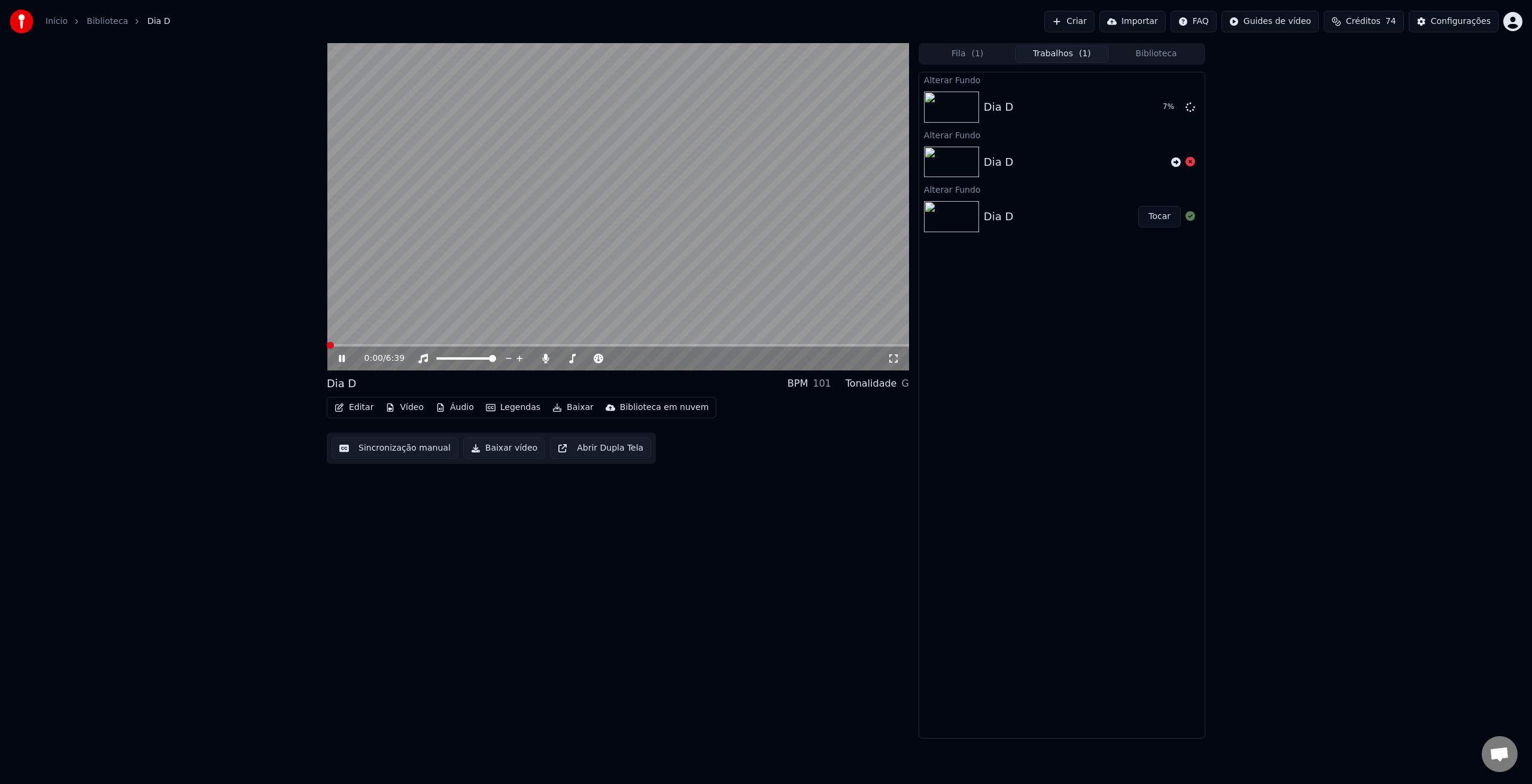
click at [258, 339] on div "0:00 / 6:39 Dia D BPM 101 Tonalidade G Editar Vídeo Áudio Legendas Baixar Bibli…" at bounding box center [766, 390] width 1532 height 695
click at [1157, 221] on button "Tocar" at bounding box center [1159, 217] width 43 height 22
click at [367, 411] on button "Editar" at bounding box center [354, 408] width 49 height 17
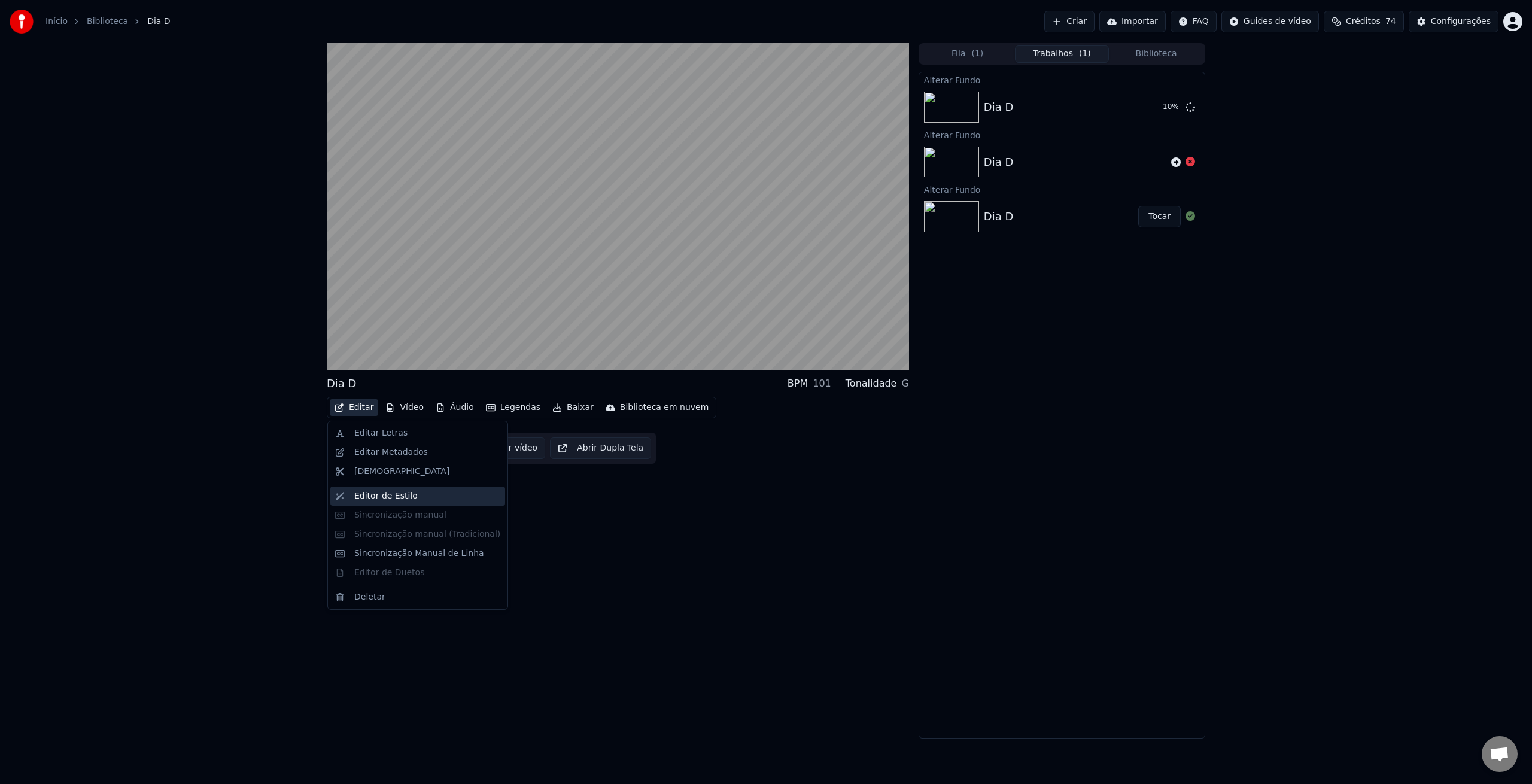
click at [408, 495] on div "Editor de Estilo" at bounding box center [386, 496] width 64 height 12
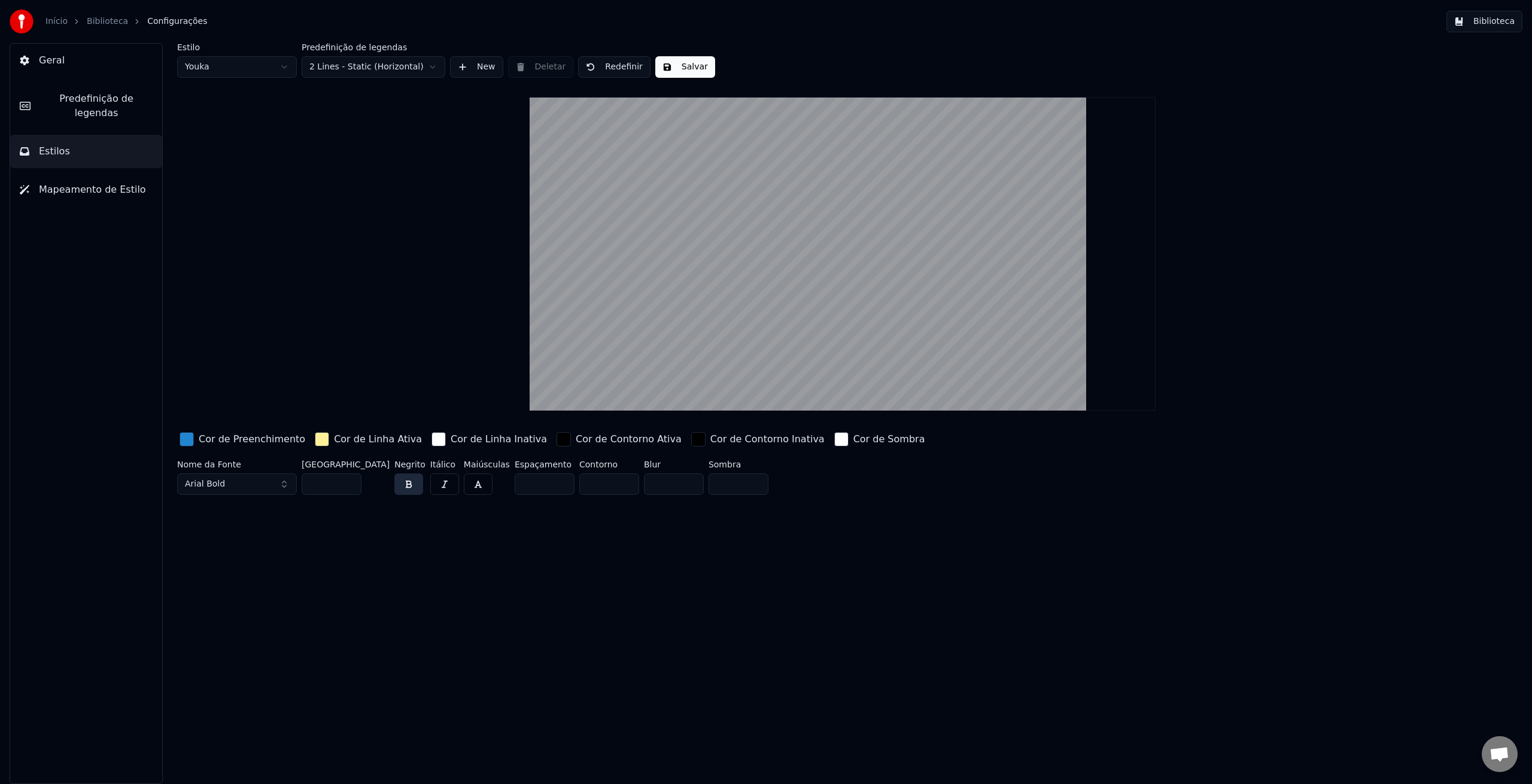
click at [277, 70] on html "Início Biblioteca Configurações Biblioteca Geral Predefinição de legendas Estil…" at bounding box center [766, 392] width 1532 height 784
click at [278, 70] on html "Início Biblioteca Configurações Biblioteca Geral Predefinição de legendas Estil…" at bounding box center [766, 392] width 1532 height 784
click at [484, 72] on button "New" at bounding box center [476, 67] width 53 height 22
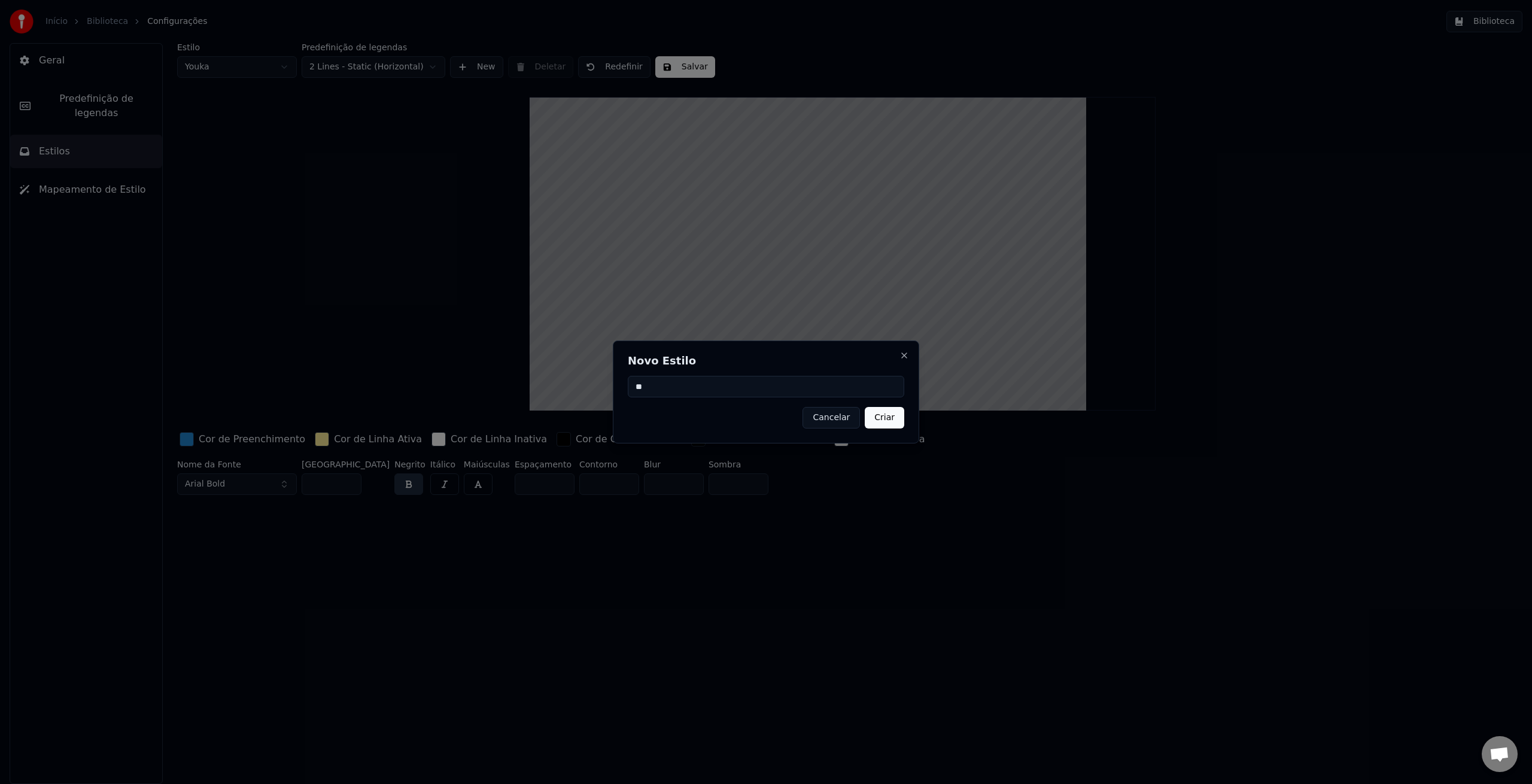
type input "*"
type input "**********"
click at [881, 417] on button "Criar" at bounding box center [884, 418] width 39 height 22
type input "**"
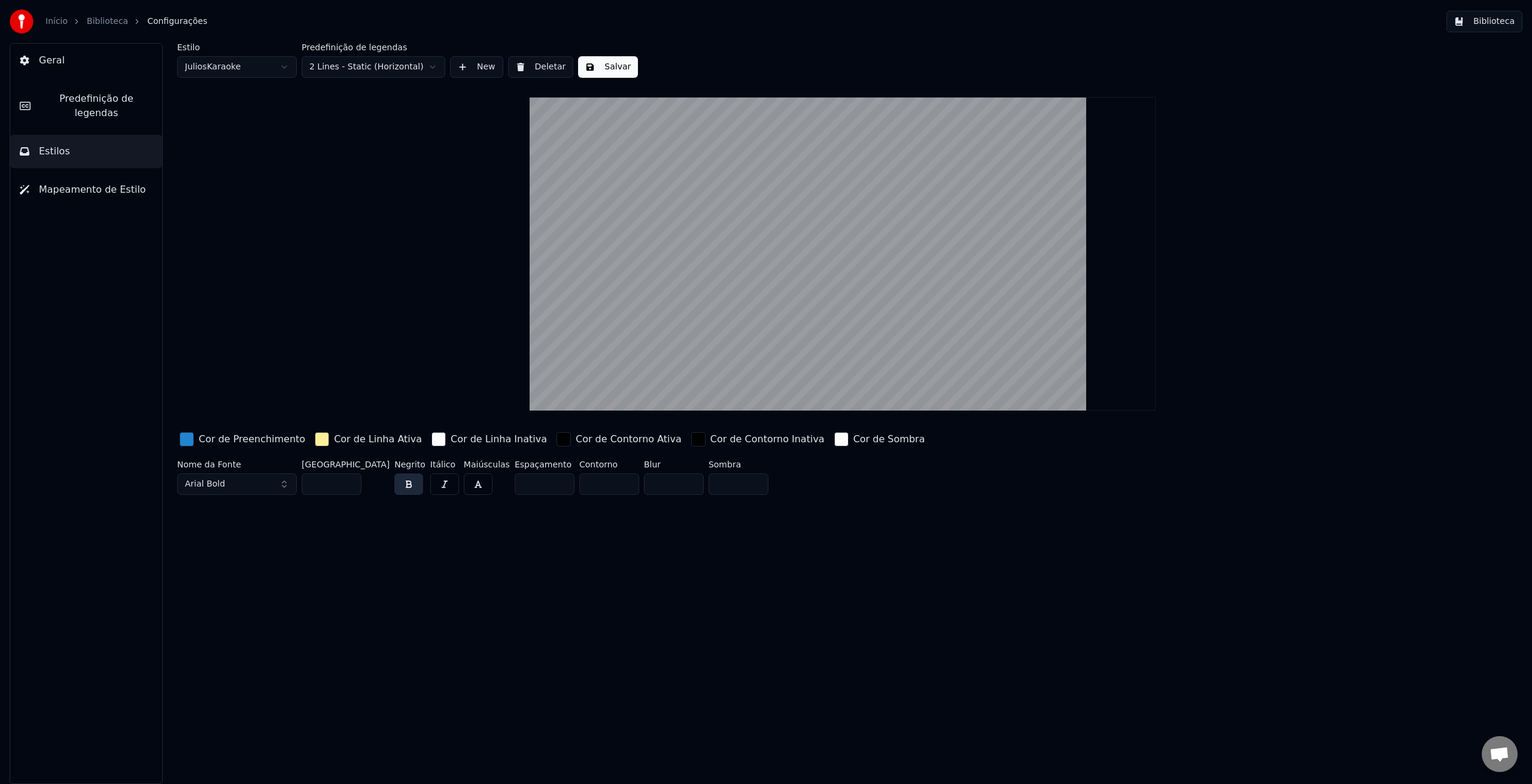
click at [595, 68] on button "Salvar" at bounding box center [608, 67] width 60 height 22
click at [420, 67] on html "Início Biblioteca Configurações Biblioteca Geral Predefinição de legendas Estil…" at bounding box center [766, 392] width 1532 height 784
click at [404, 68] on html "Início Biblioteca Configurações Biblioteca Geral Predefinição de legendas Estil…" at bounding box center [766, 392] width 1532 height 784
click at [416, 69] on html "Início Biblioteca Configurações Biblioteca Geral Predefinição de legendas Estil…" at bounding box center [766, 392] width 1532 height 784
click at [598, 70] on button "Salvar" at bounding box center [608, 67] width 60 height 22
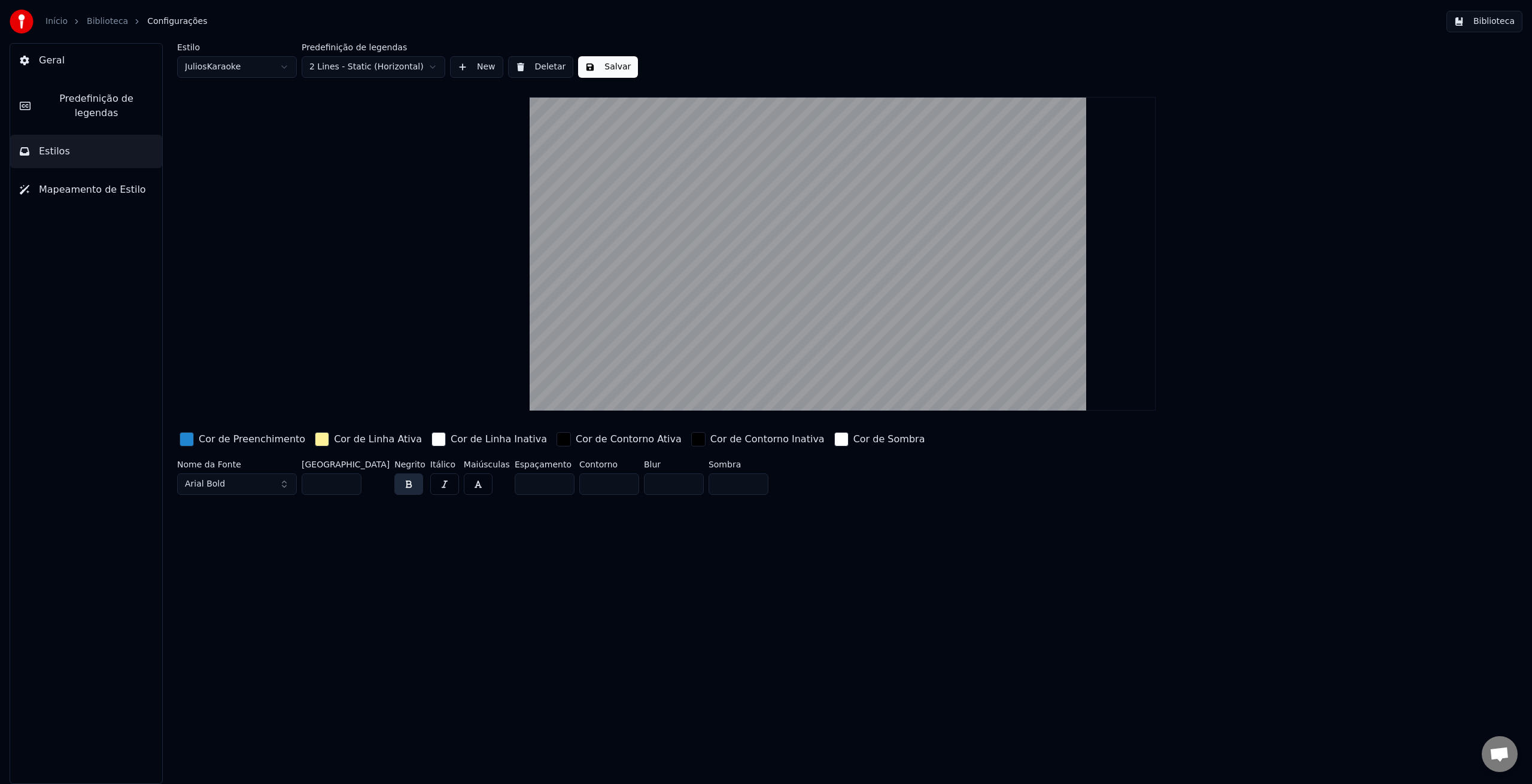
click at [545, 489] on input "*" at bounding box center [544, 484] width 60 height 22
click at [545, 482] on input "*" at bounding box center [544, 484] width 60 height 22
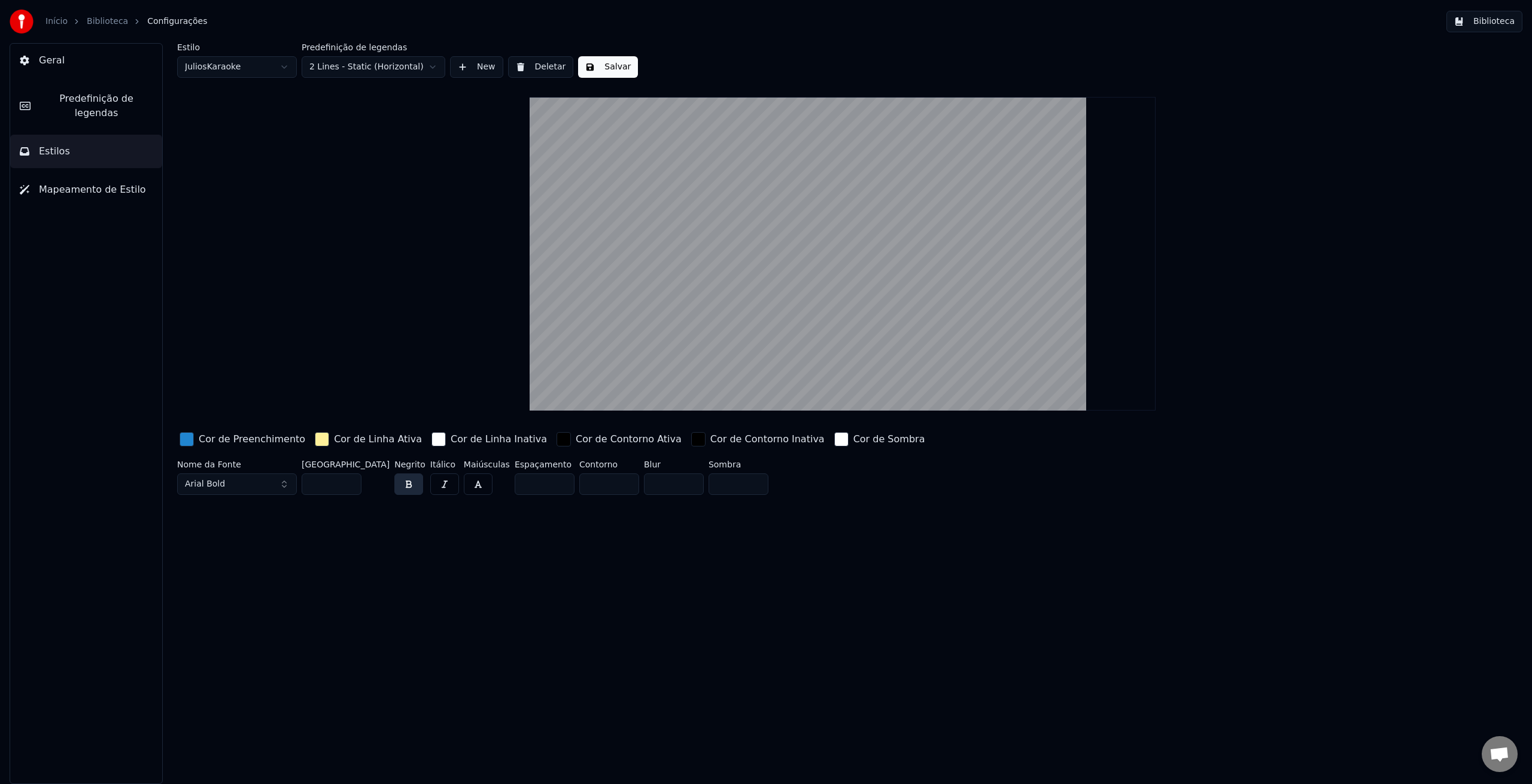
click at [545, 482] on input "*" at bounding box center [544, 484] width 60 height 22
click at [544, 487] on input "*" at bounding box center [544, 484] width 60 height 22
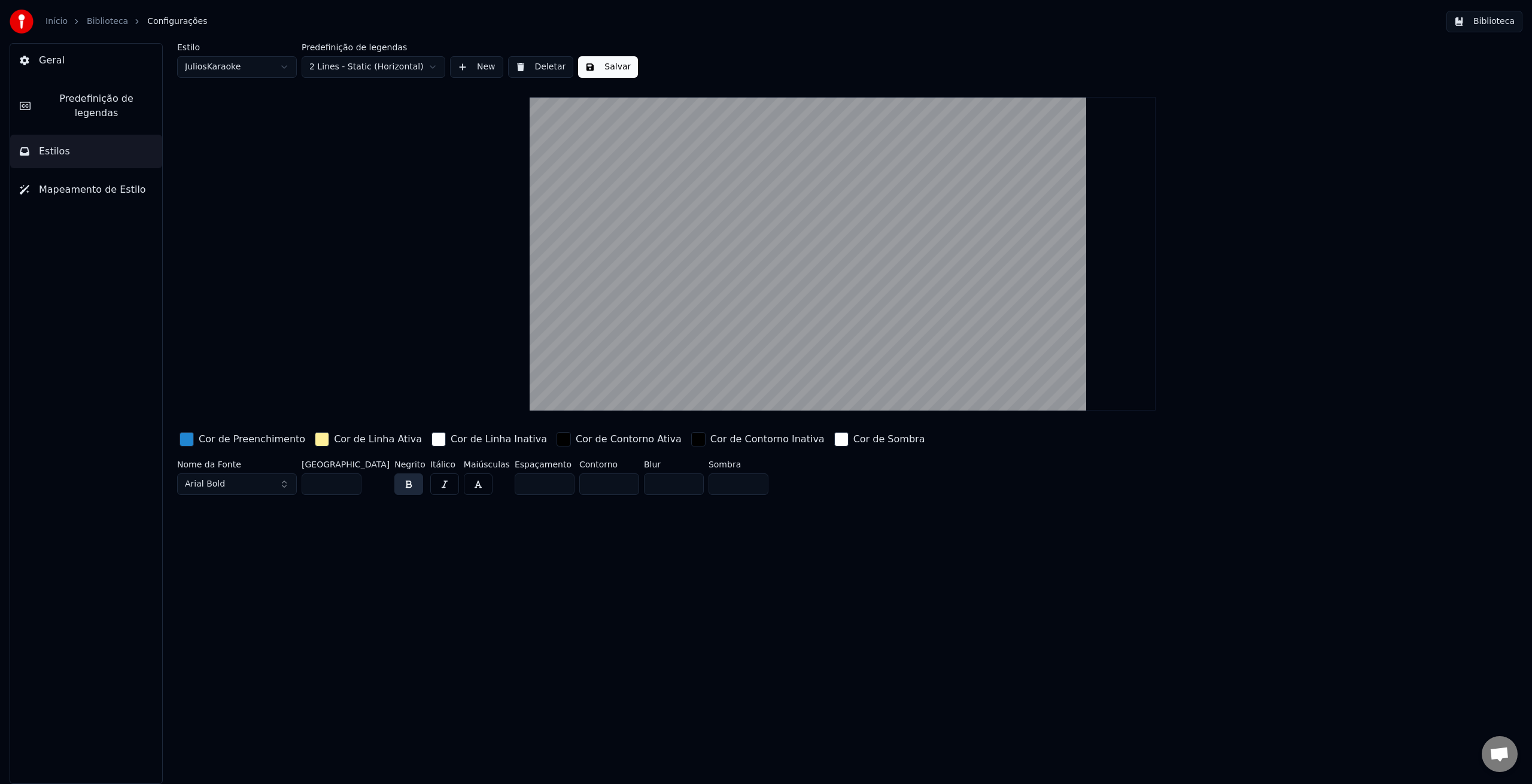
click at [544, 487] on input "*" at bounding box center [544, 484] width 60 height 22
click at [544, 487] on input "**" at bounding box center [544, 484] width 60 height 22
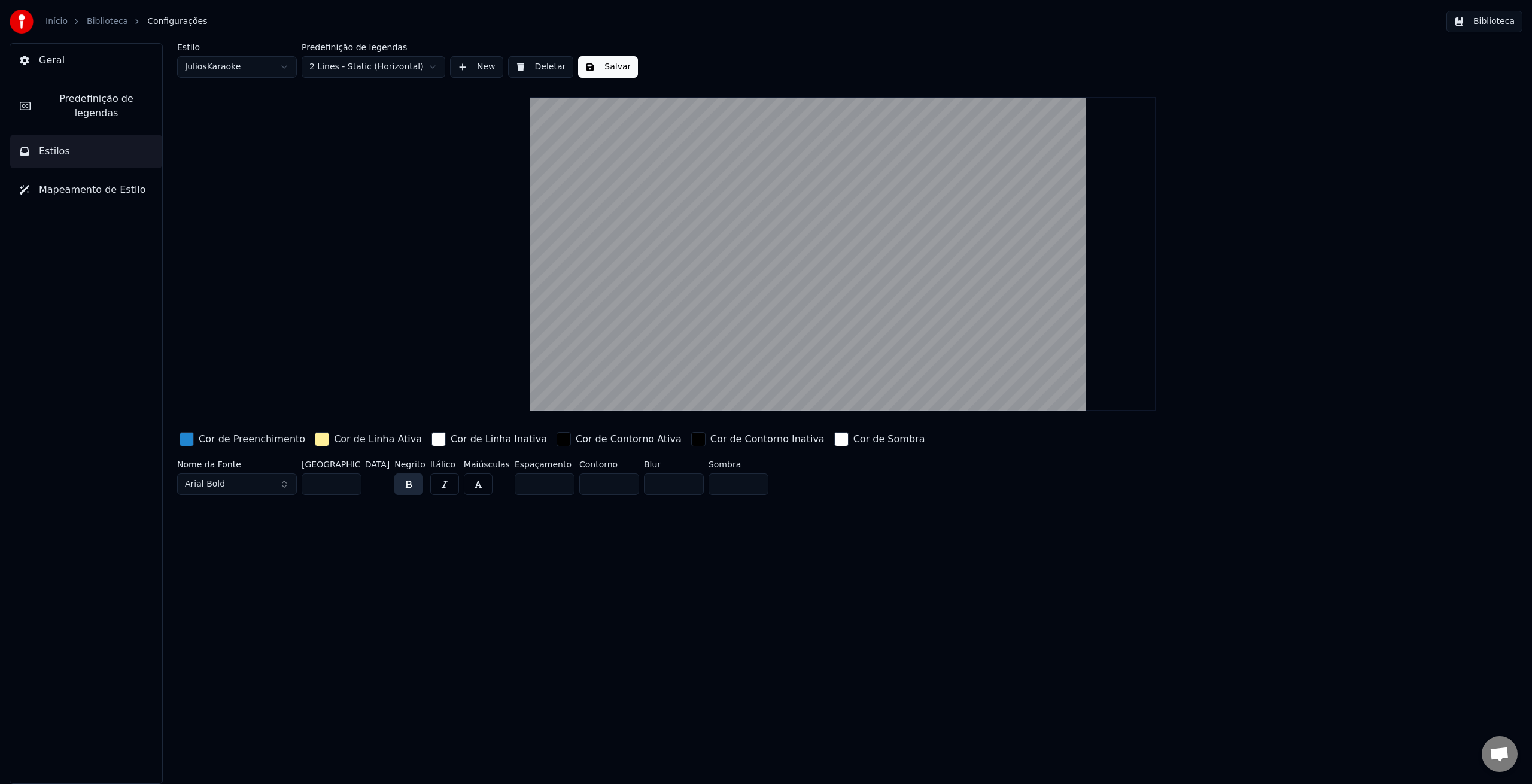
click at [544, 487] on input "**" at bounding box center [544, 484] width 60 height 22
type input "**"
click at [544, 487] on input "**" at bounding box center [544, 484] width 60 height 22
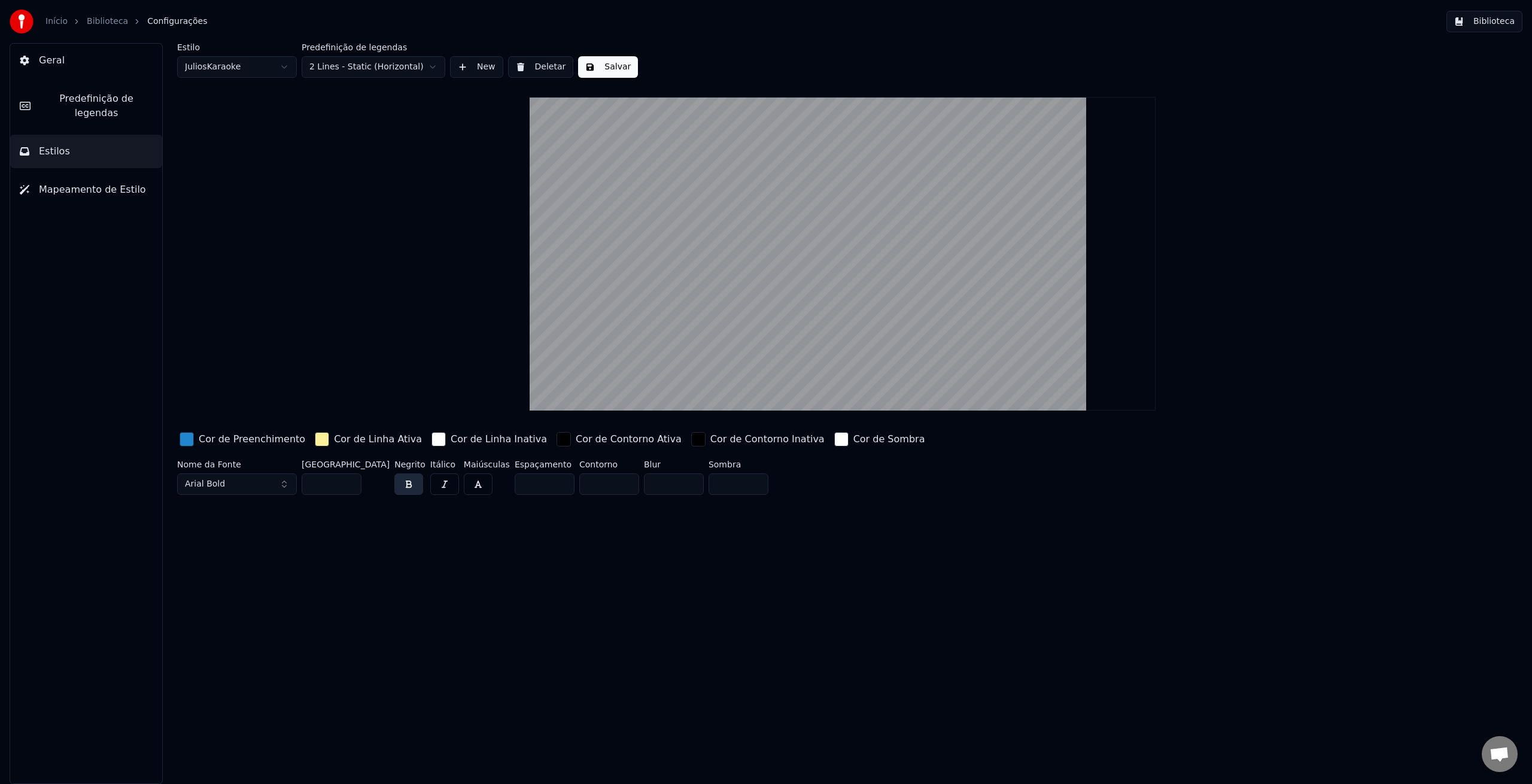
drag, startPoint x: 525, startPoint y: 485, endPoint x: 485, endPoint y: 481, distance: 40.2
click at [485, 481] on div "Nome da Fonte Arial Bold Tamanho da Fonte ** Negrito Itálico Maiúsculas Espaçam…" at bounding box center [714, 479] width 1073 height 39
type input "*"
drag, startPoint x: 330, startPoint y: 484, endPoint x: 290, endPoint y: 484, distance: 40.0
click at [290, 484] on div "Nome da Fonte Arial Bold Tamanho da Fonte ** Negrito Itálico Maiúsculas Espaçam…" at bounding box center [714, 479] width 1073 height 39
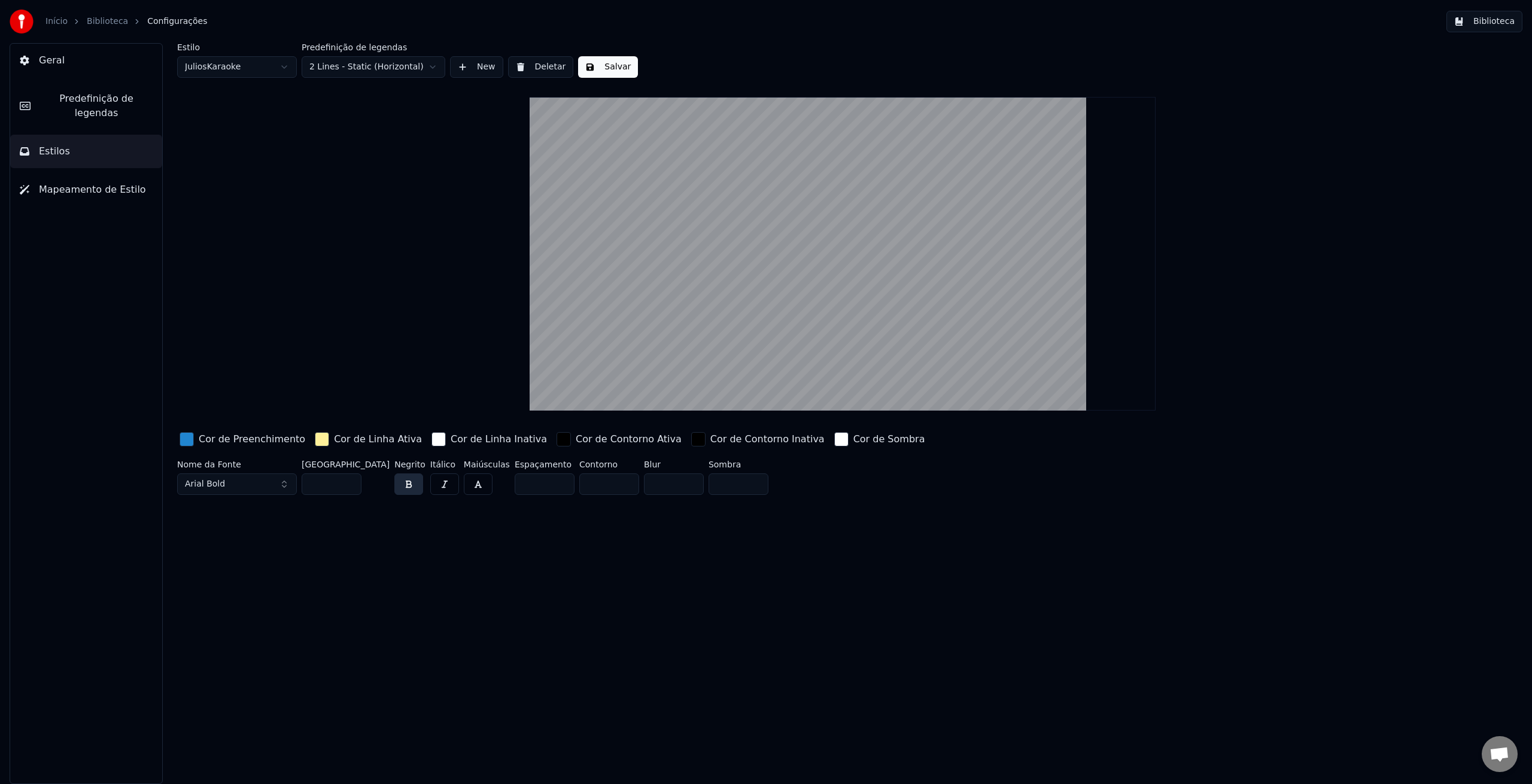
type input "**"
click at [535, 702] on div "Estilo JuliosKaraoke Predefinição de legendas 2 Lines - Static (Horizontal) New…" at bounding box center [843, 413] width 1379 height 741
click at [616, 64] on button "Salvar" at bounding box center [608, 67] width 60 height 22
click at [1473, 24] on button "Biblioteca" at bounding box center [1484, 22] width 76 height 22
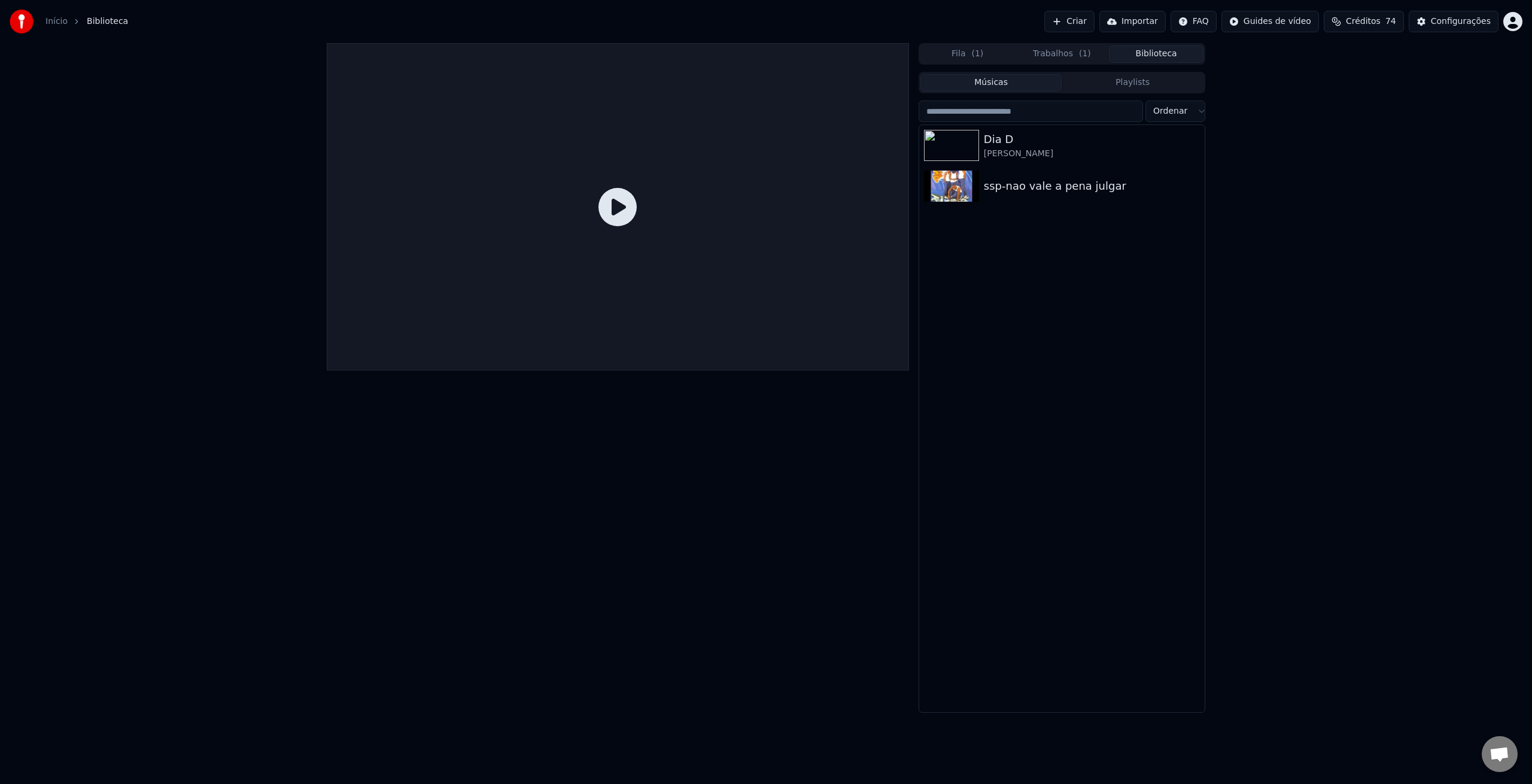
click at [1059, 50] on button "Trabalhos ( 1 )" at bounding box center [1062, 54] width 95 height 18
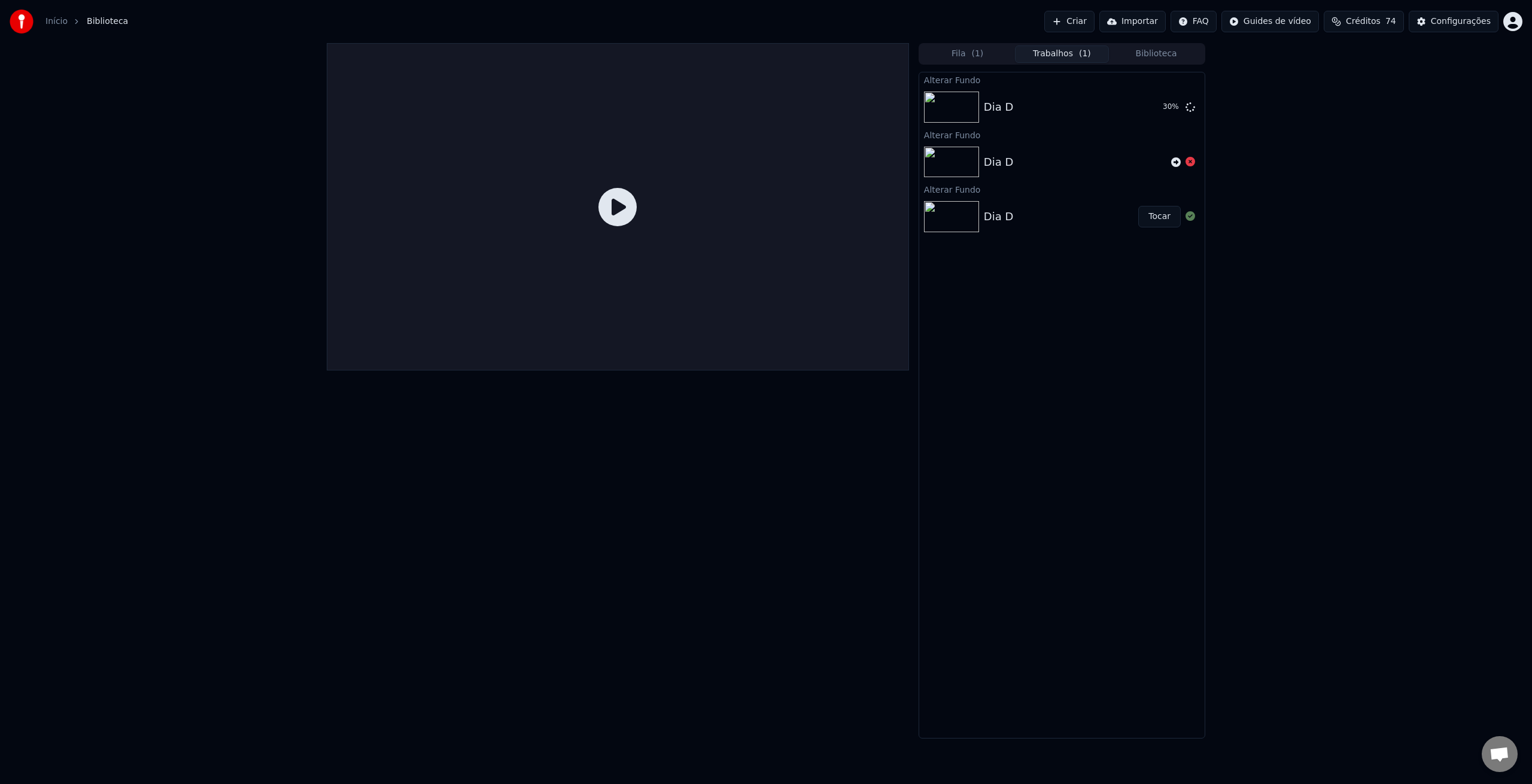
click at [1154, 218] on button "Tocar" at bounding box center [1159, 217] width 43 height 22
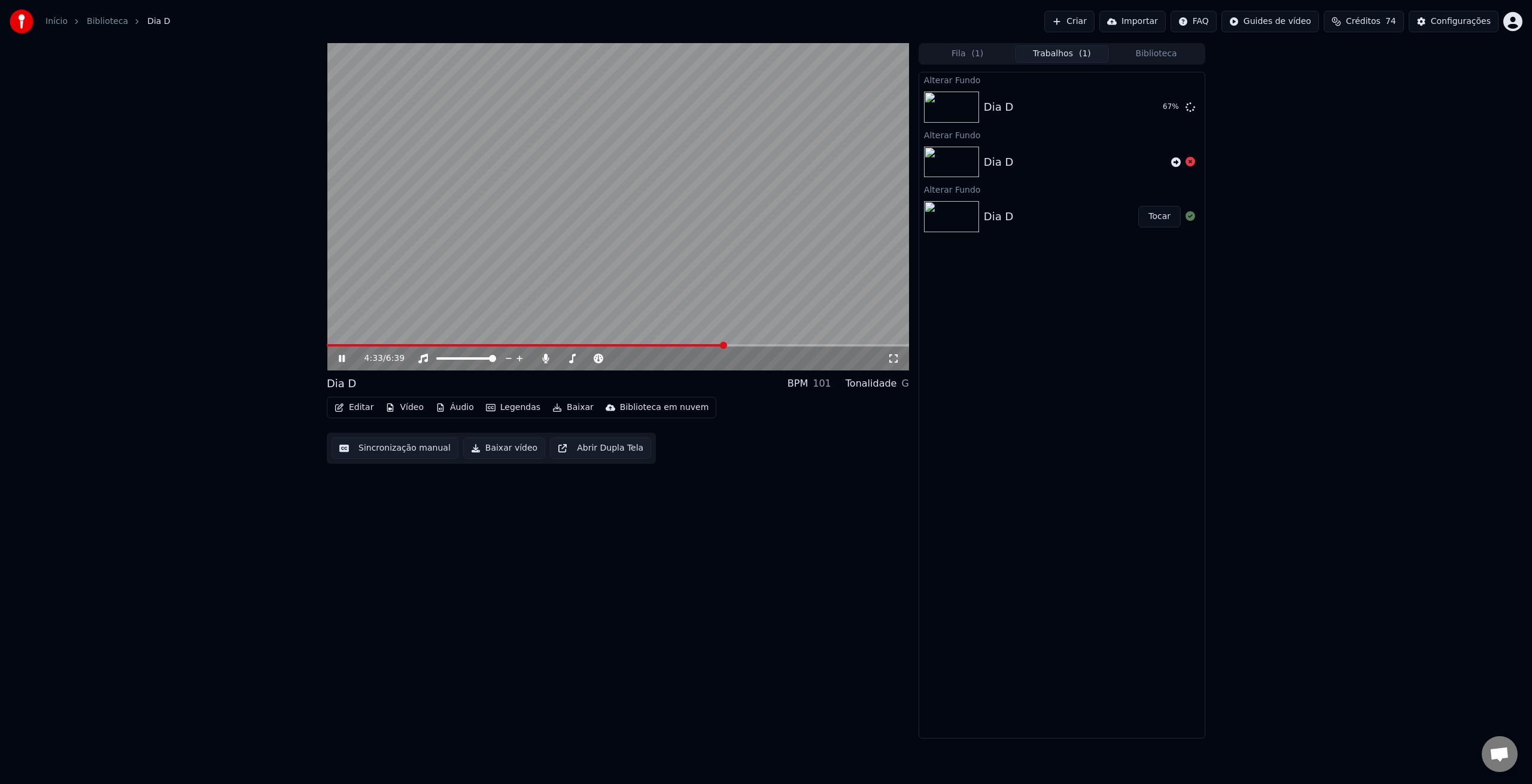
click at [1156, 217] on button "Tocar" at bounding box center [1159, 217] width 43 height 22
click at [339, 358] on icon at bounding box center [342, 358] width 6 height 8
click at [1163, 106] on button "Tocar" at bounding box center [1159, 107] width 43 height 22
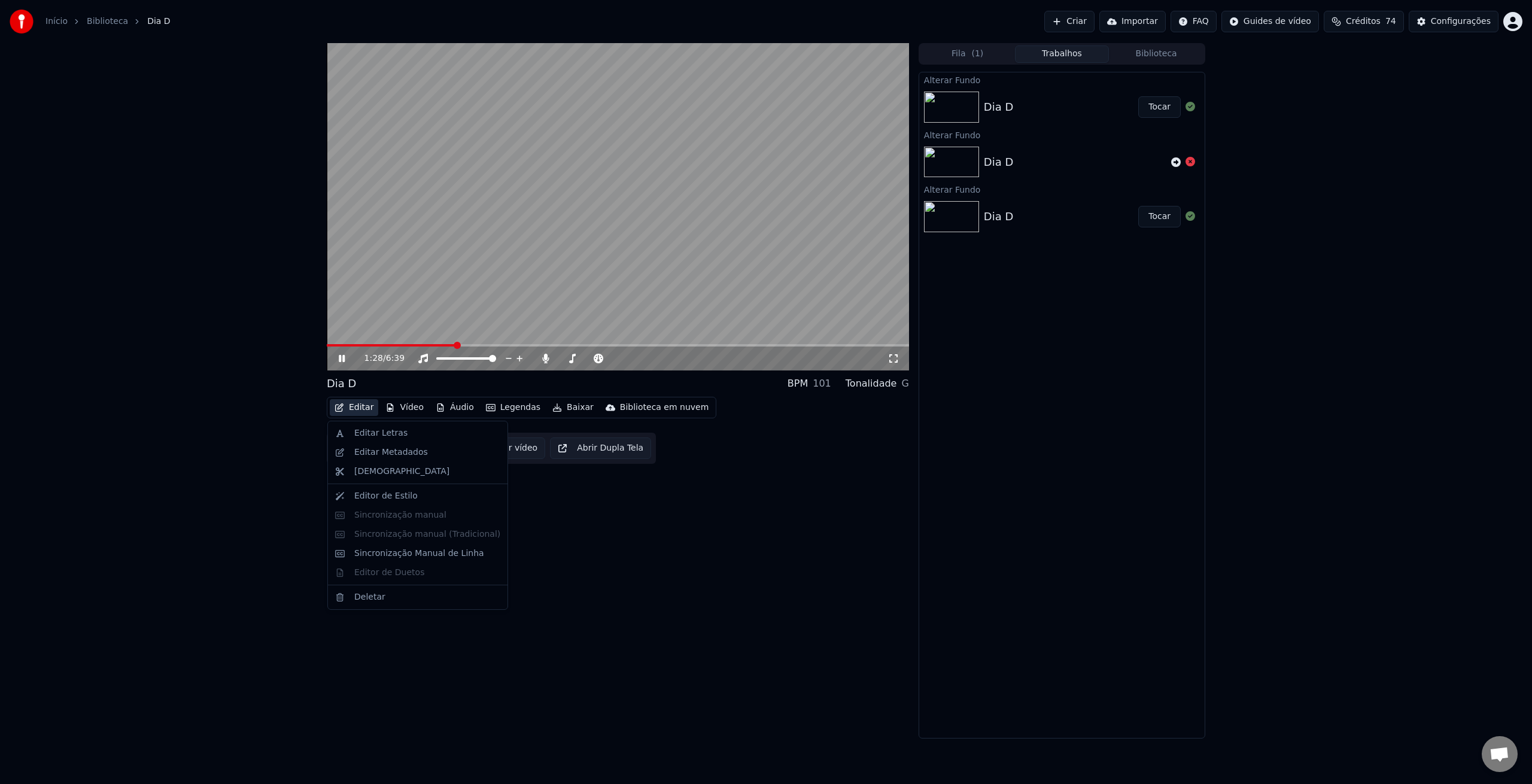
click at [357, 405] on button "Editar" at bounding box center [354, 408] width 49 height 17
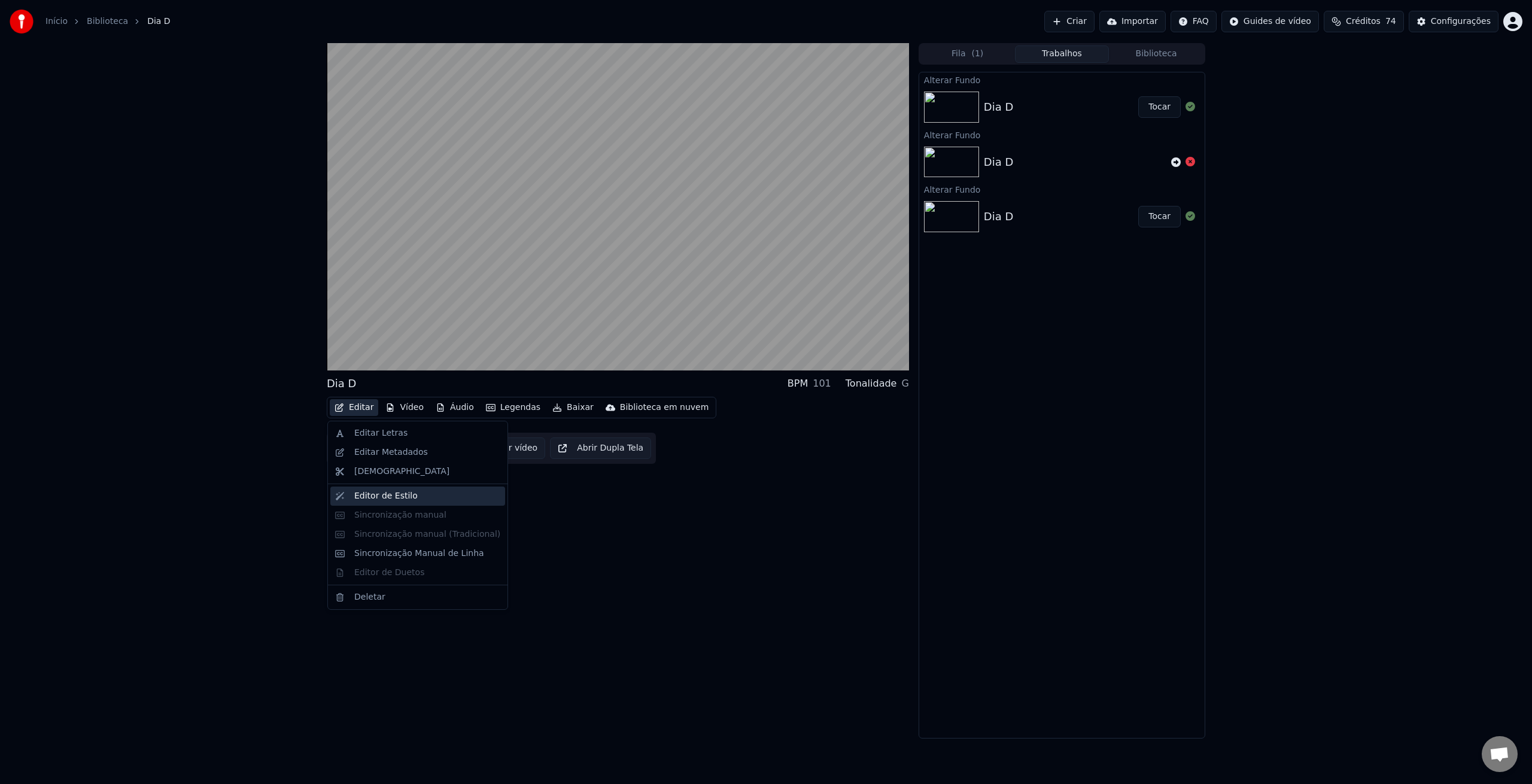
click at [385, 494] on div "Editor de Estilo" at bounding box center [386, 496] width 64 height 12
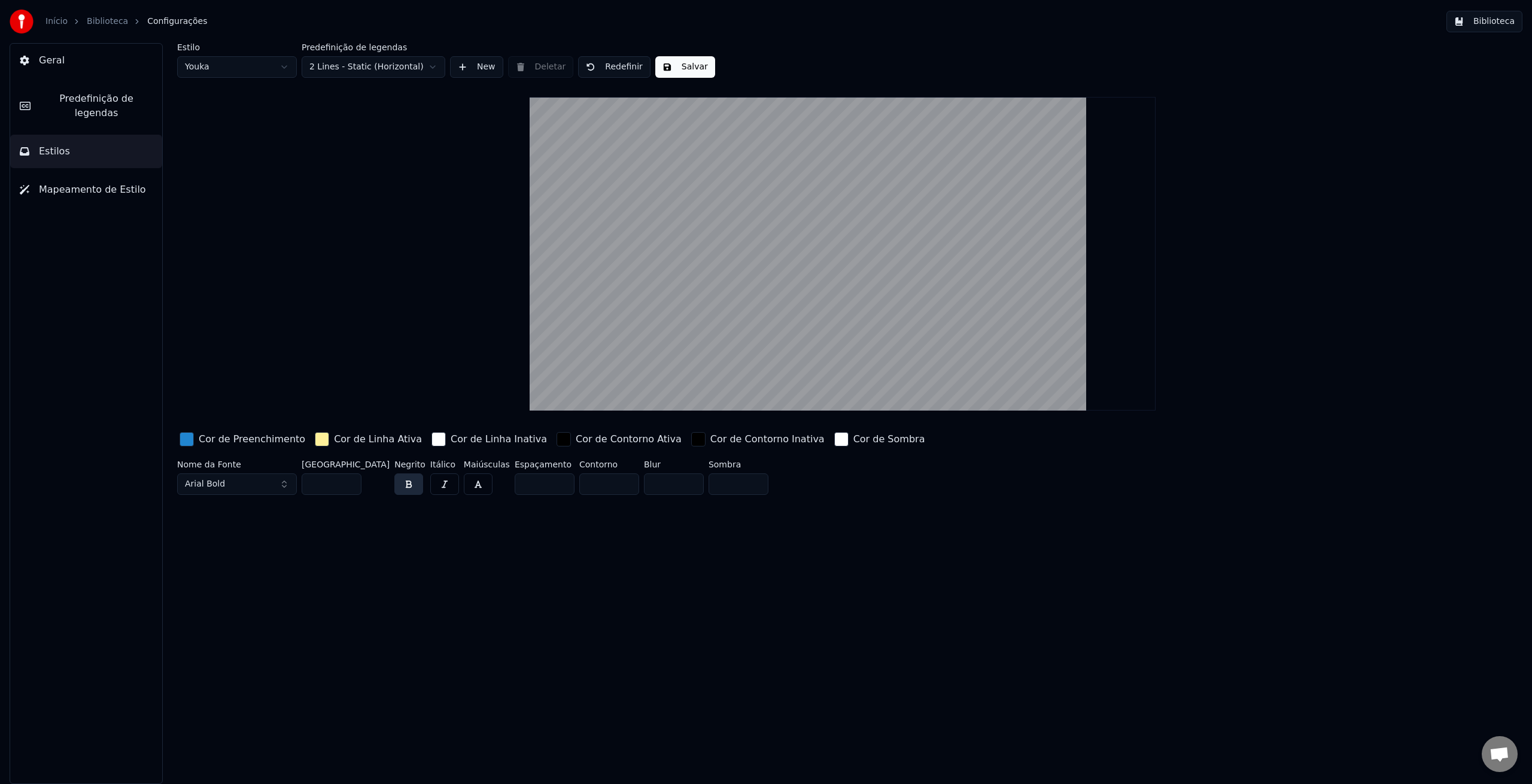
click at [280, 70] on html "Início Biblioteca Configurações Biblioteca Geral Predefinição de legendas Estil…" at bounding box center [766, 392] width 1532 height 784
click at [609, 65] on button "Salvar" at bounding box center [608, 67] width 60 height 22
click at [85, 182] on span "Mapeamento de Estilo" at bounding box center [92, 189] width 107 height 14
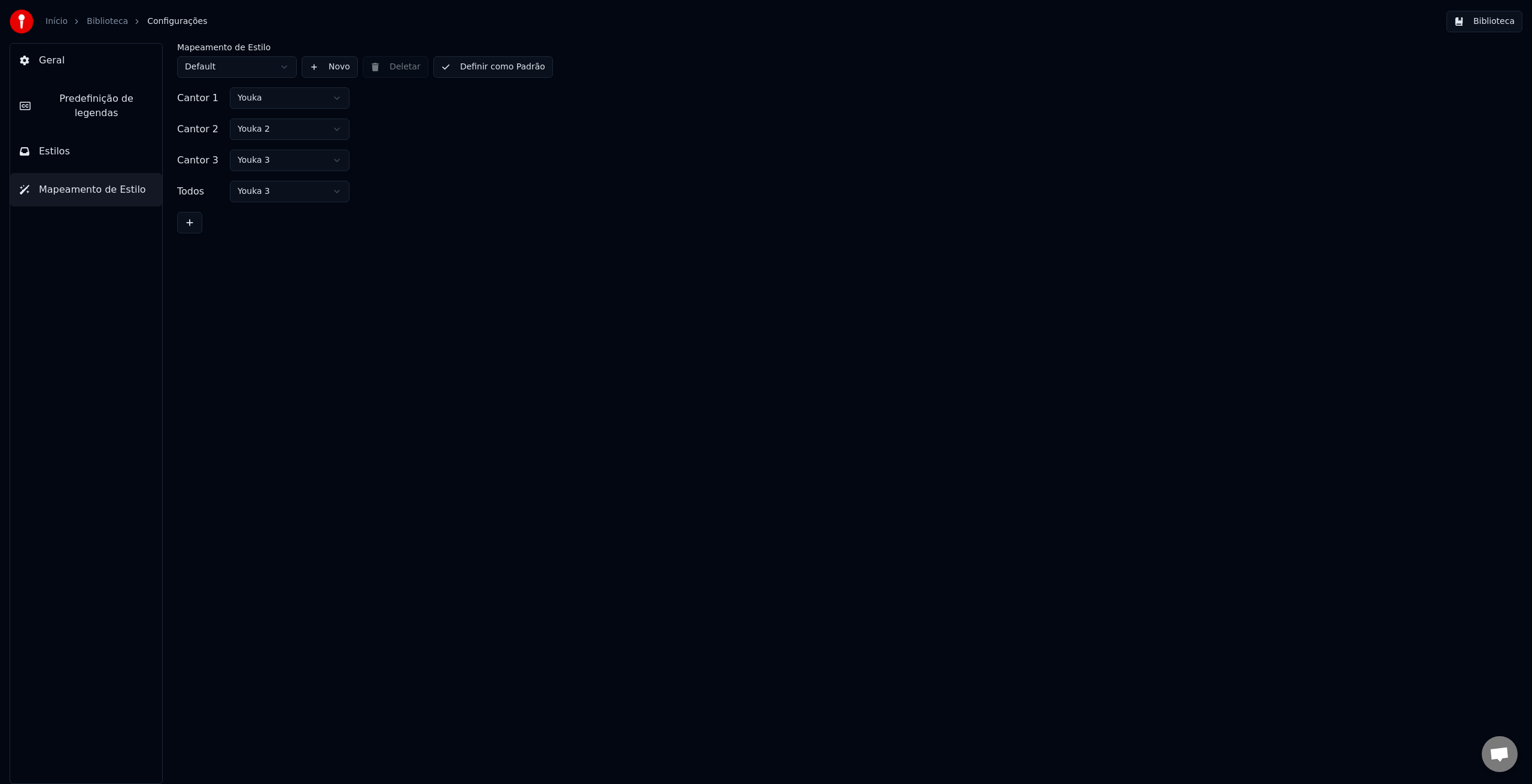
click at [285, 70] on html "Início Biblioteca Configurações Biblioteca Geral Predefinição de legendas Estil…" at bounding box center [766, 392] width 1532 height 784
click at [317, 106] on html "Início Biblioteca Configurações Biblioteca Geral Predefinição de legendas Estil…" at bounding box center [766, 392] width 1532 height 784
click at [450, 167] on html "Início Biblioteca Configurações Biblioteca Geral Predefinição de legendas Estil…" at bounding box center [766, 392] width 1532 height 784
click at [68, 71] on button "Geral" at bounding box center [86, 60] width 152 height 34
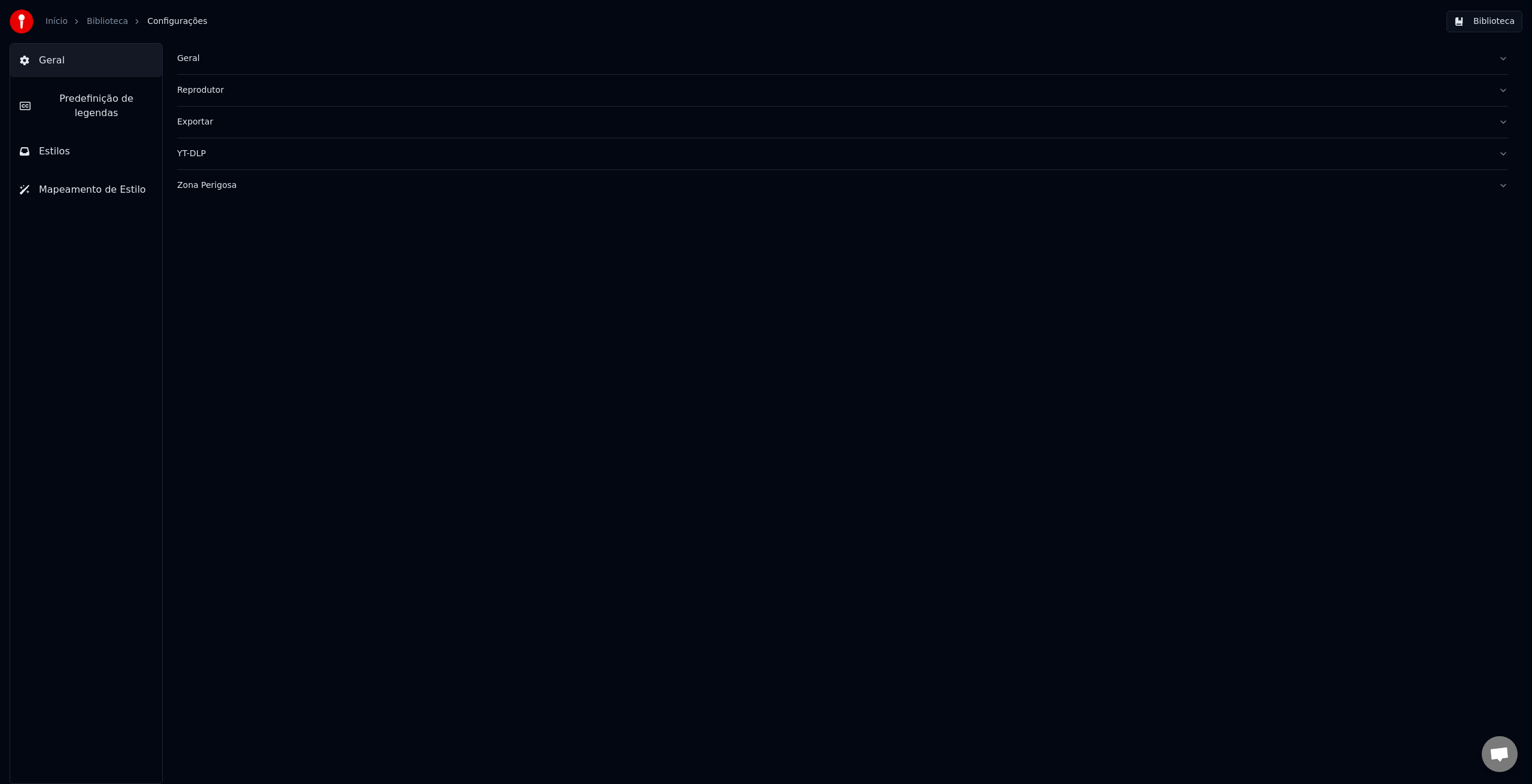
click at [101, 26] on link "Biblioteca" at bounding box center [107, 22] width 41 height 12
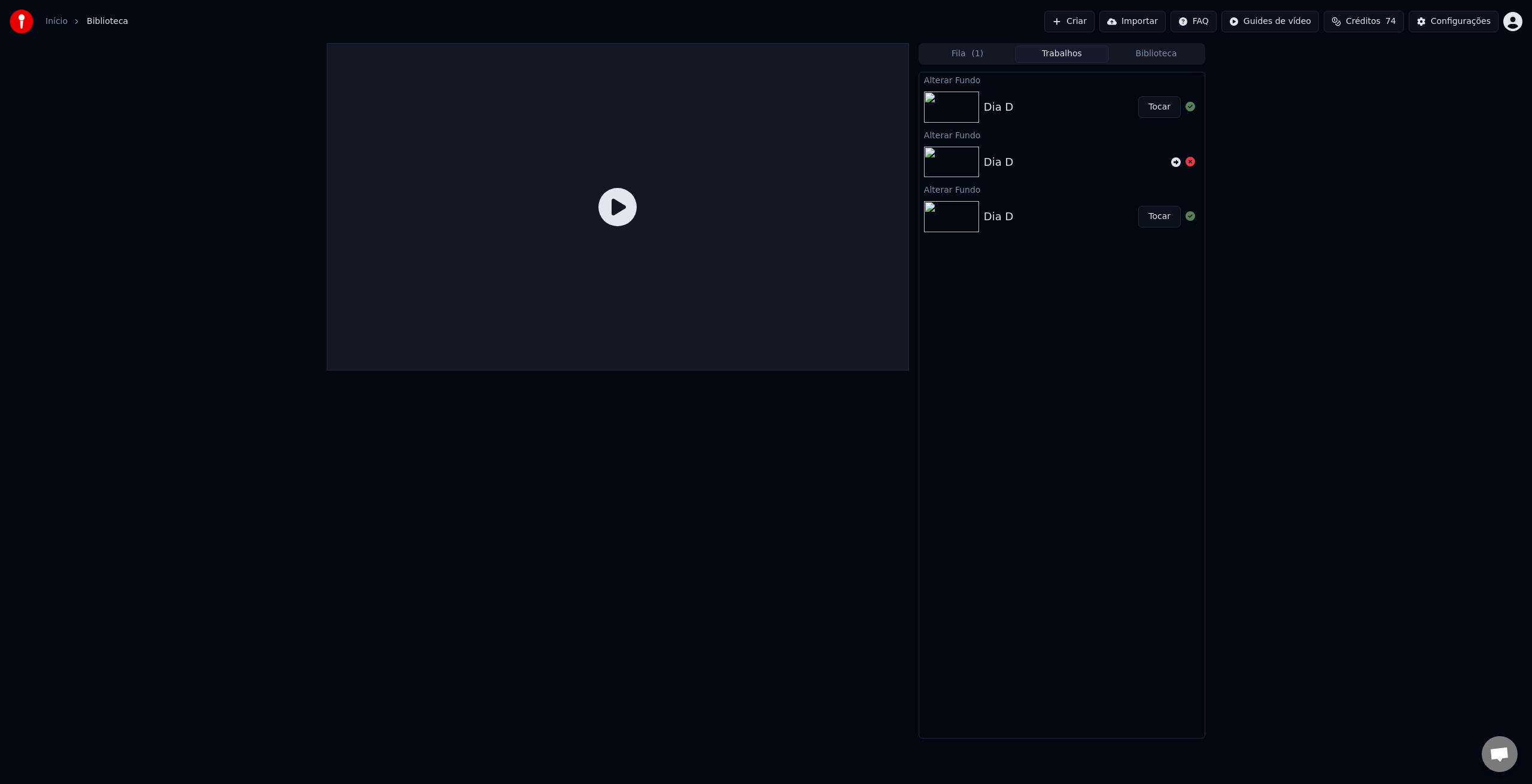
click at [959, 52] on button "Fila ( 1 )" at bounding box center [968, 54] width 95 height 18
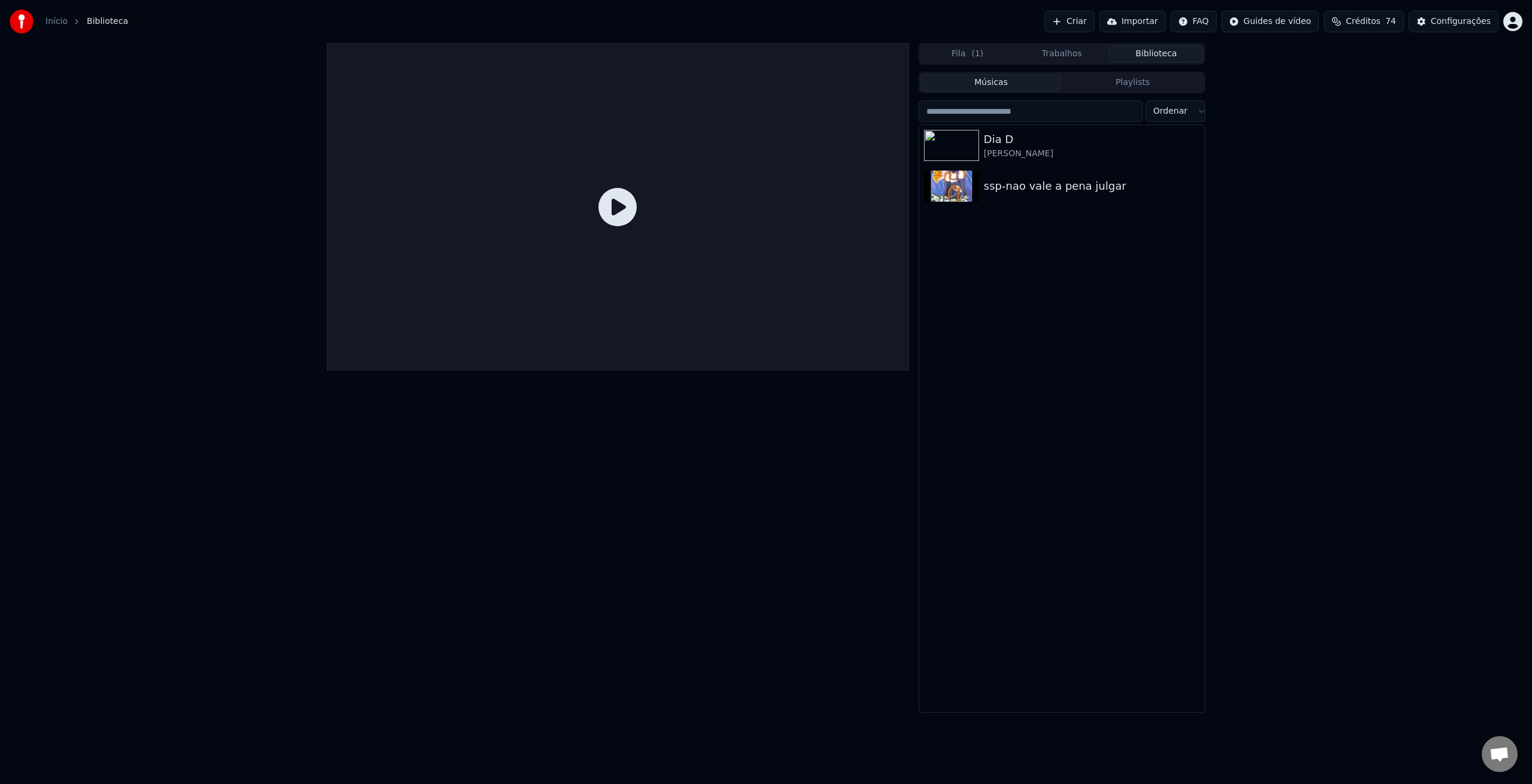
click at [1151, 55] on button "Biblioteca" at bounding box center [1156, 54] width 95 height 18
click at [961, 148] on img at bounding box center [952, 145] width 55 height 31
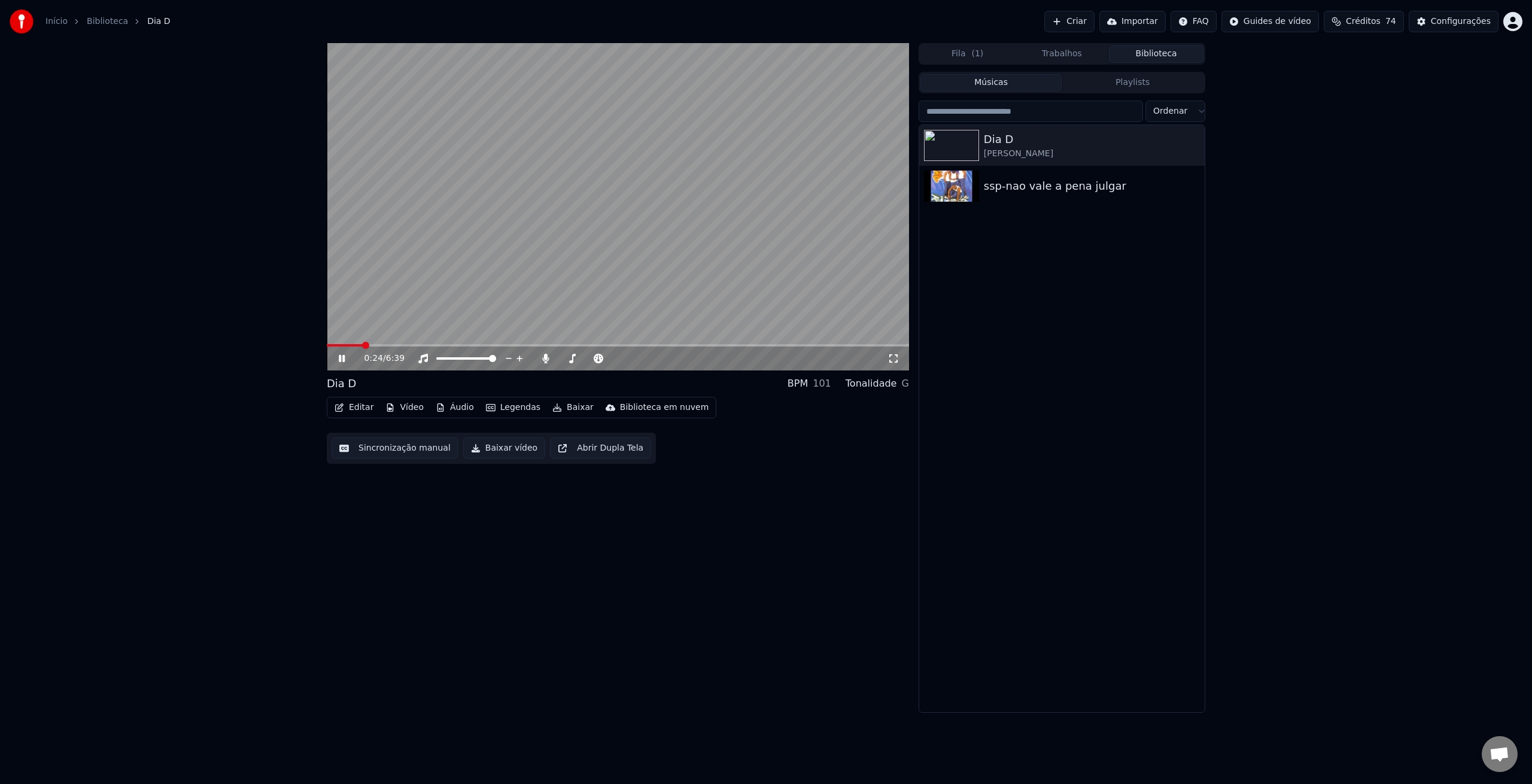
click at [341, 358] on icon at bounding box center [351, 358] width 29 height 9
click at [559, 407] on button "Baixar" at bounding box center [573, 408] width 51 height 17
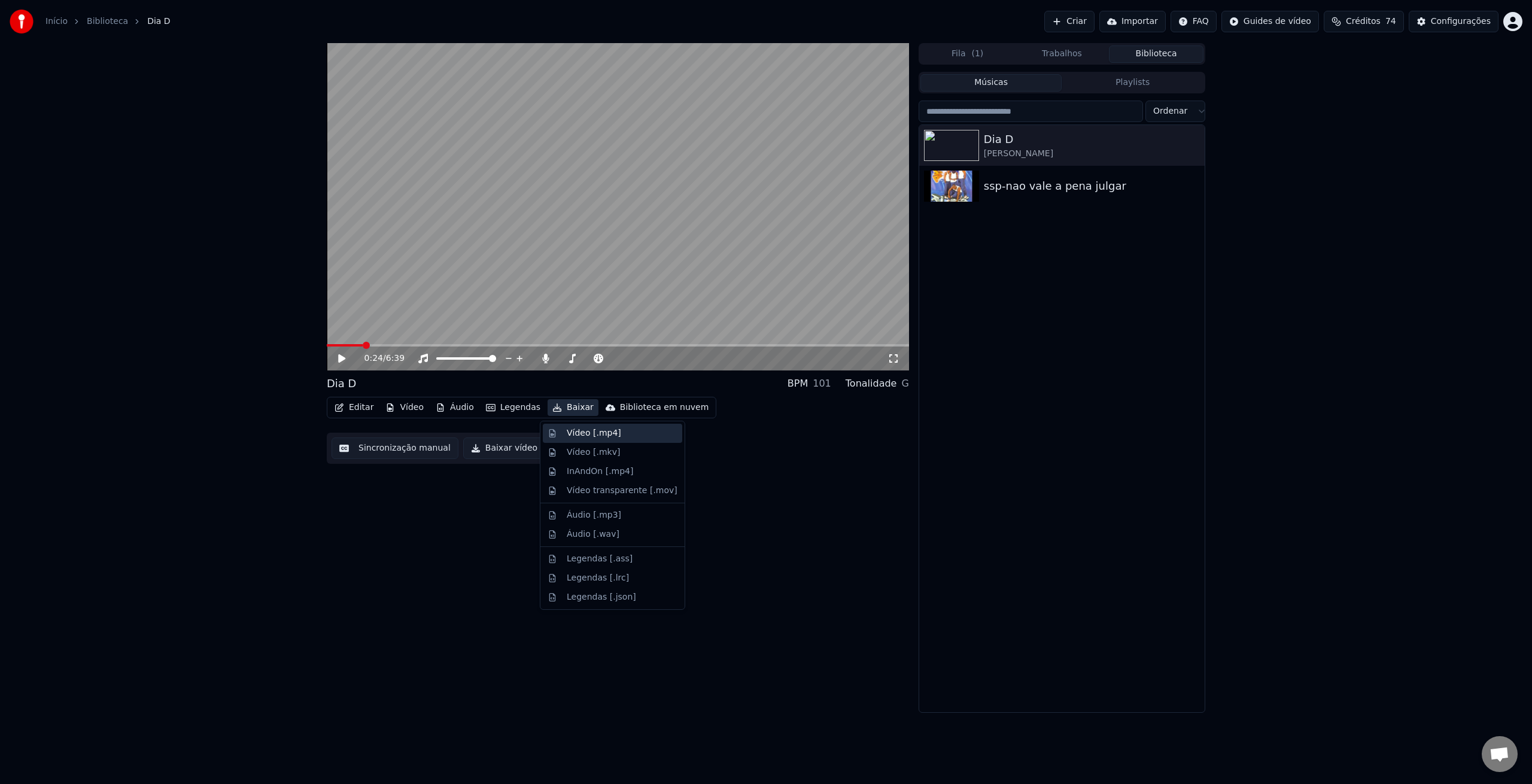
click at [599, 436] on div "Vídeo [.mp4]" at bounding box center [593, 433] width 55 height 12
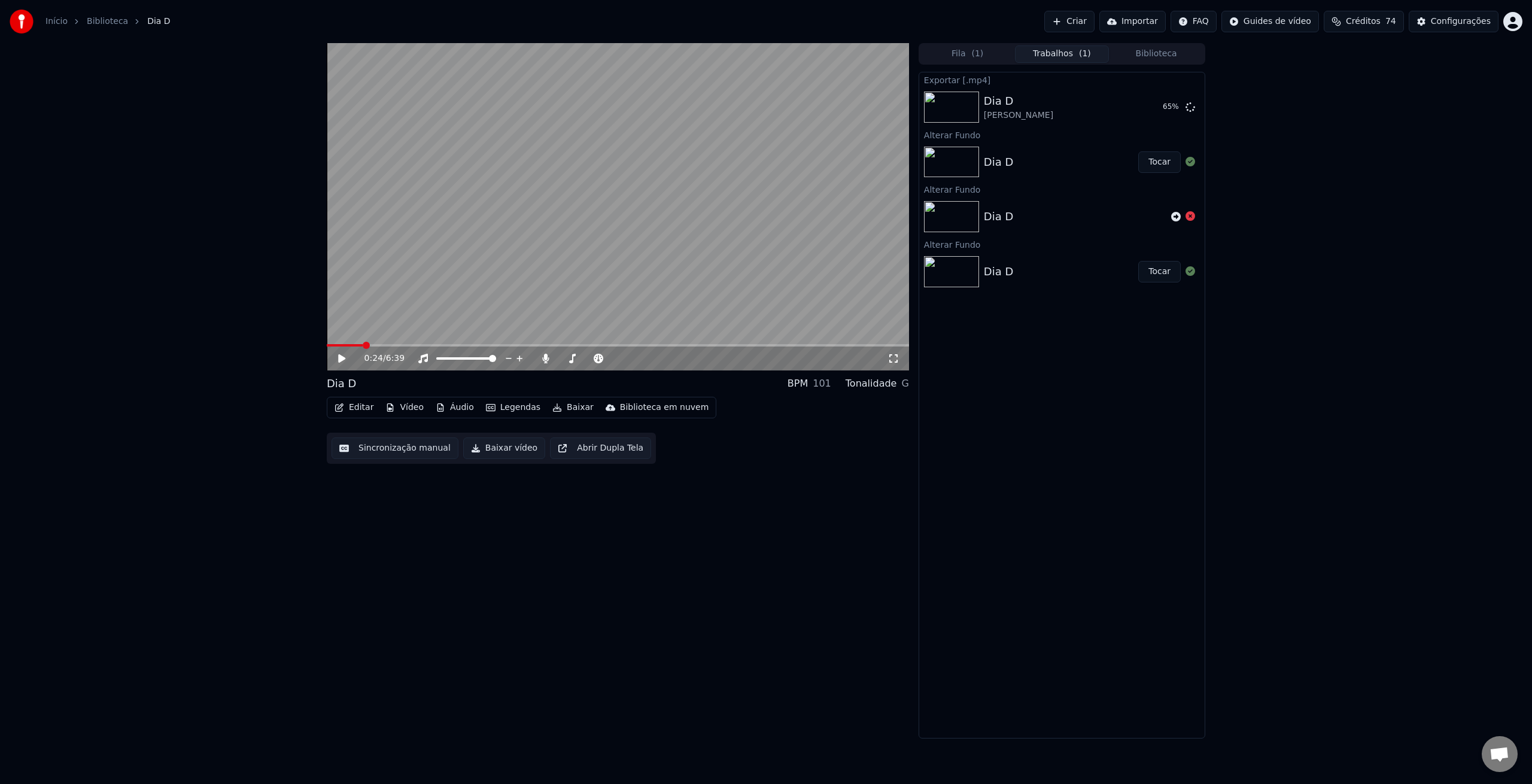
click at [1149, 59] on button "Biblioteca" at bounding box center [1156, 54] width 95 height 18
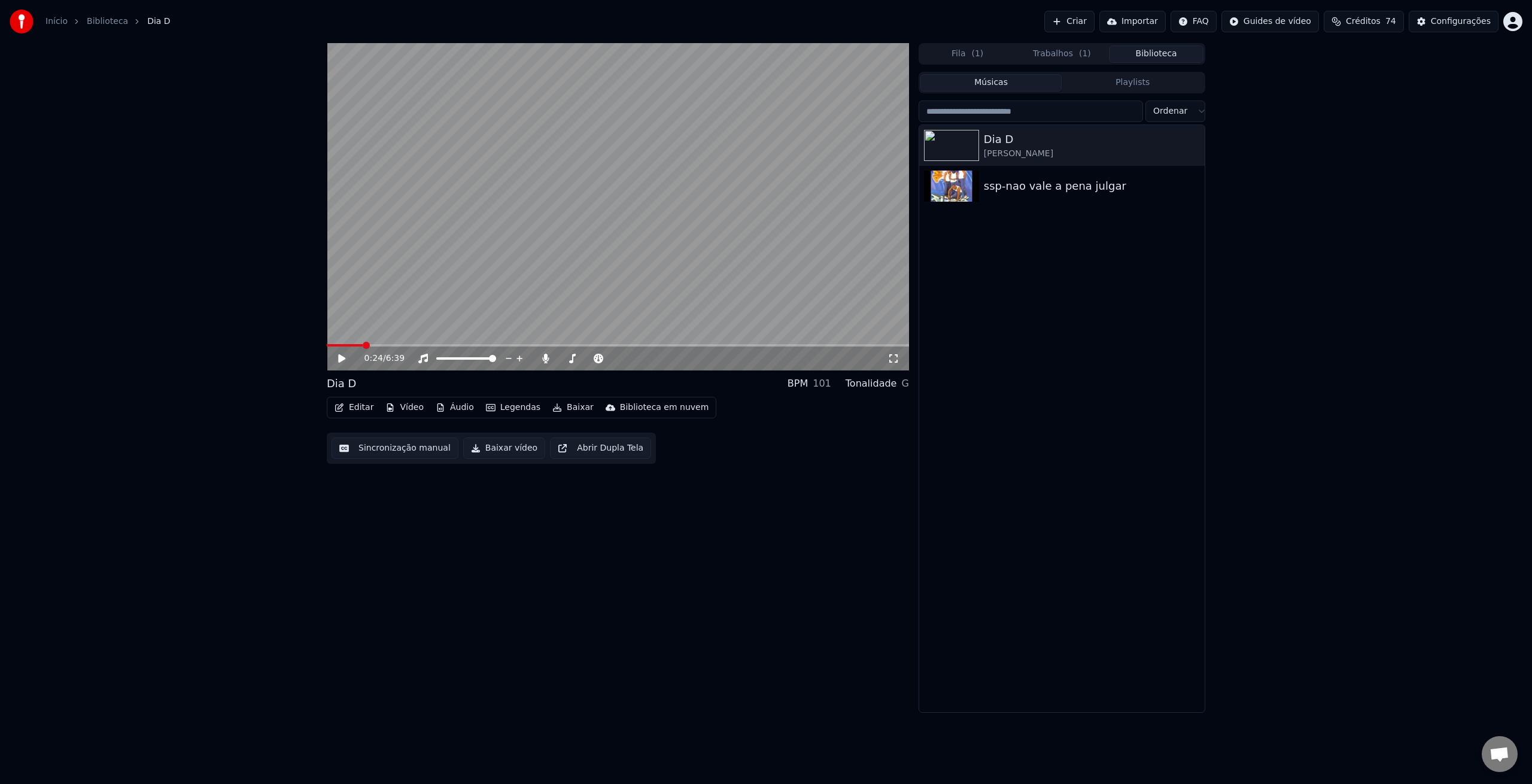
click at [960, 55] on button "Fila ( 1 )" at bounding box center [968, 54] width 95 height 18
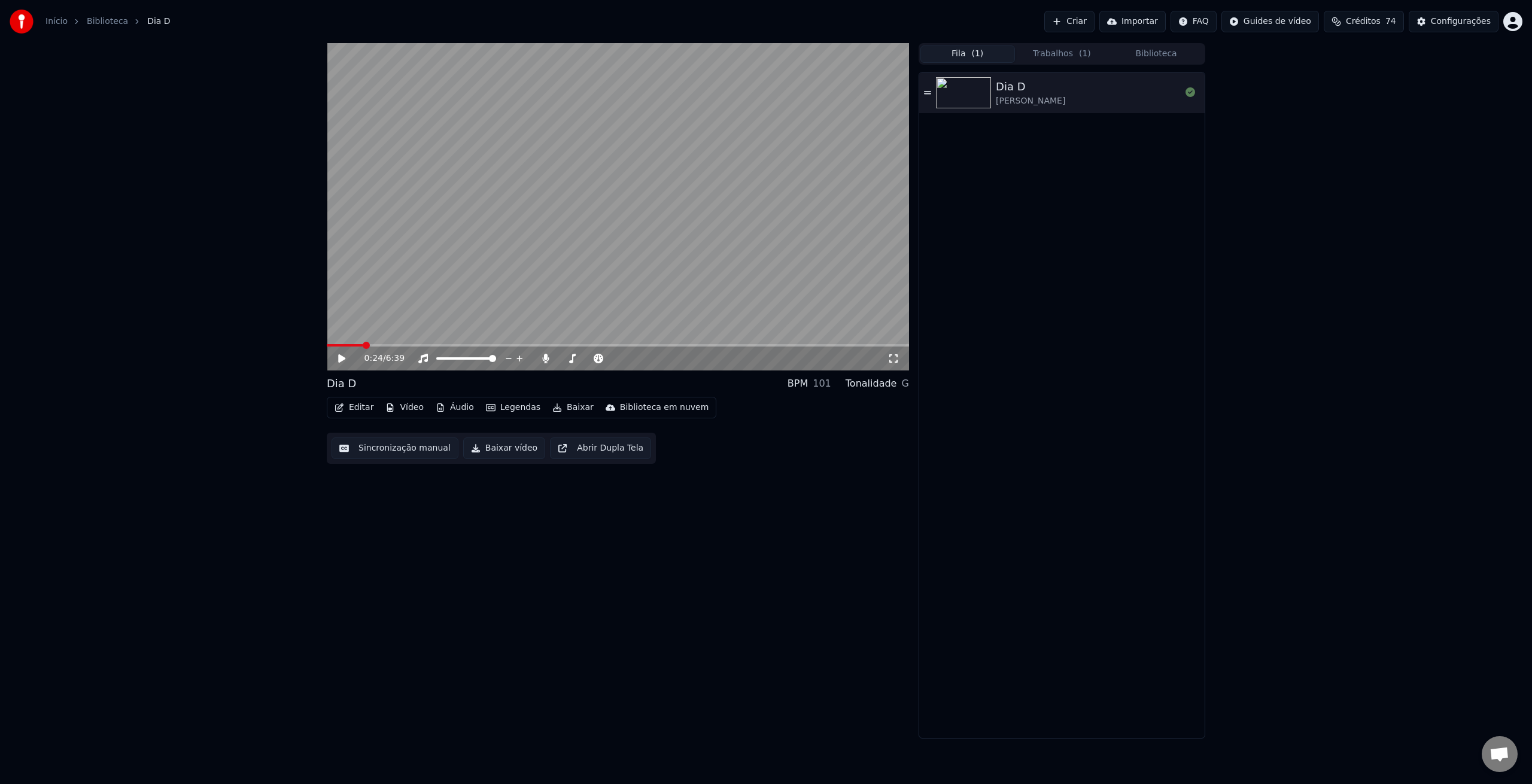
click at [1078, 54] on button "Trabalhos ( 1 )" at bounding box center [1062, 54] width 95 height 18
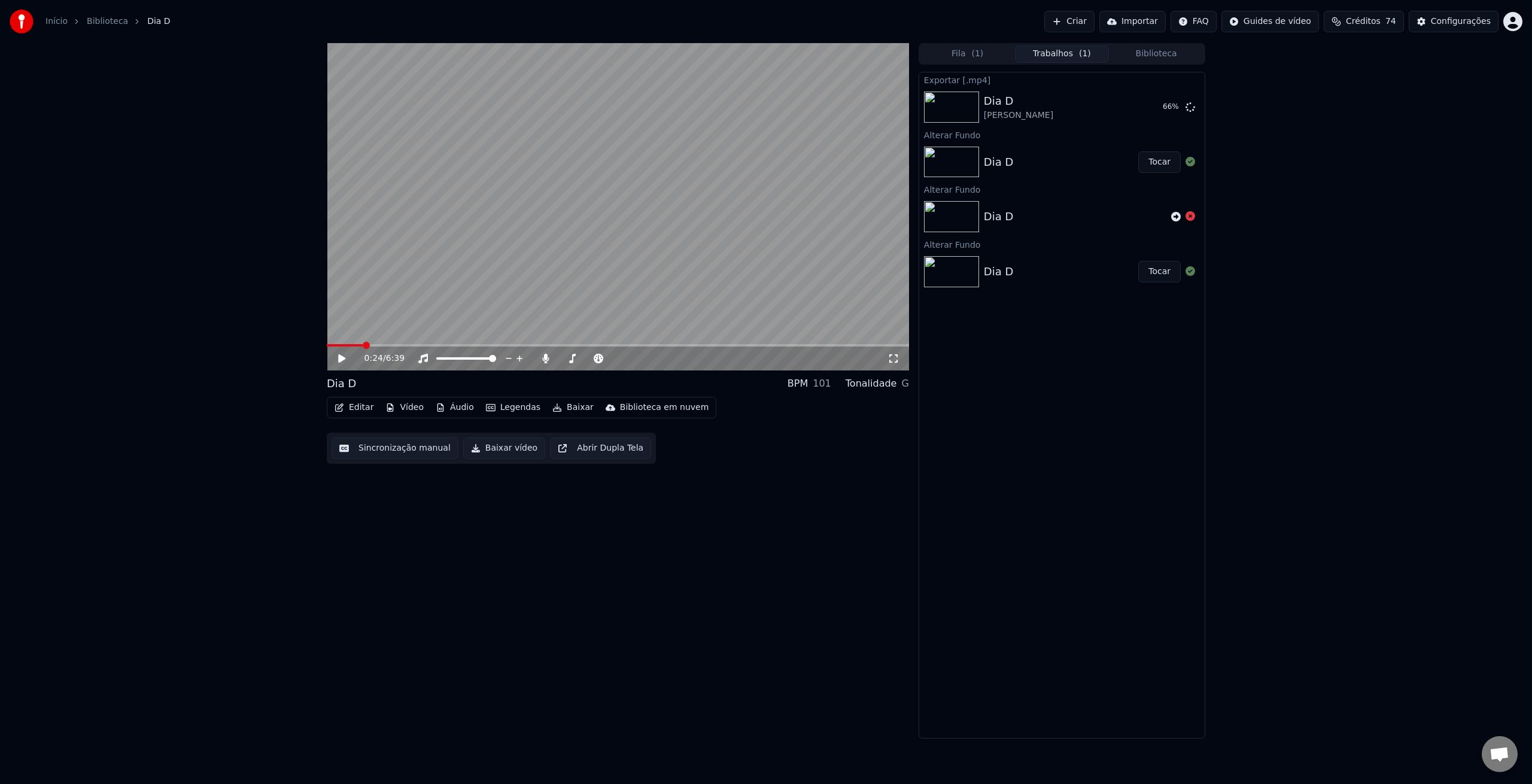
click at [1074, 25] on button "Criar" at bounding box center [1069, 22] width 50 height 22
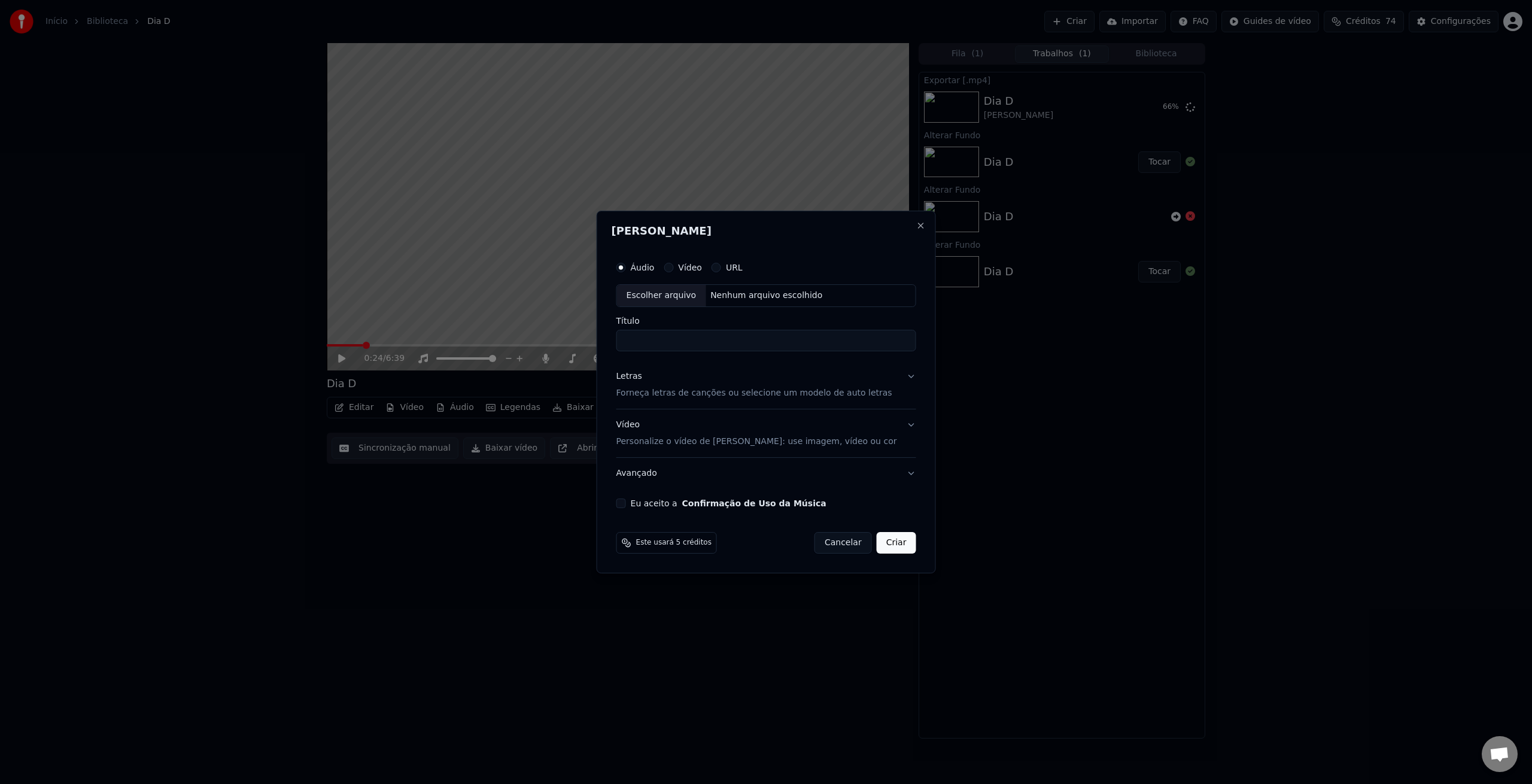
click at [685, 297] on div "Escolher arquivo" at bounding box center [661, 295] width 89 height 22
click at [682, 295] on div "Escolher arquivo" at bounding box center [661, 295] width 89 height 22
click at [812, 445] on p "Personalize o vídeo de [PERSON_NAME]: use imagem, vídeo ou cor" at bounding box center [756, 442] width 280 height 12
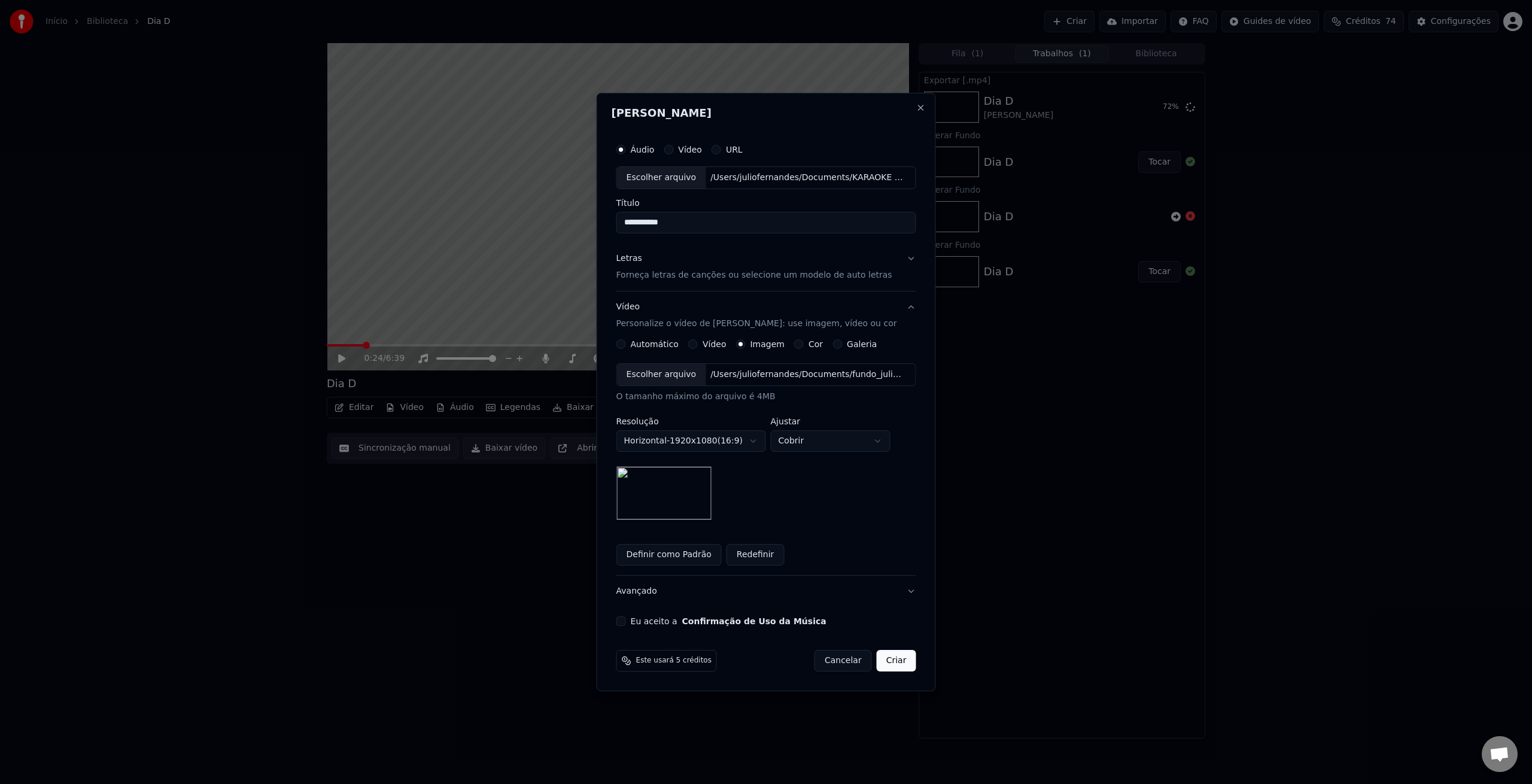
click at [659, 182] on div "Escolher arquivo" at bounding box center [661, 178] width 89 height 22
click at [697, 345] on button "Vídeo" at bounding box center [693, 343] width 9 height 9
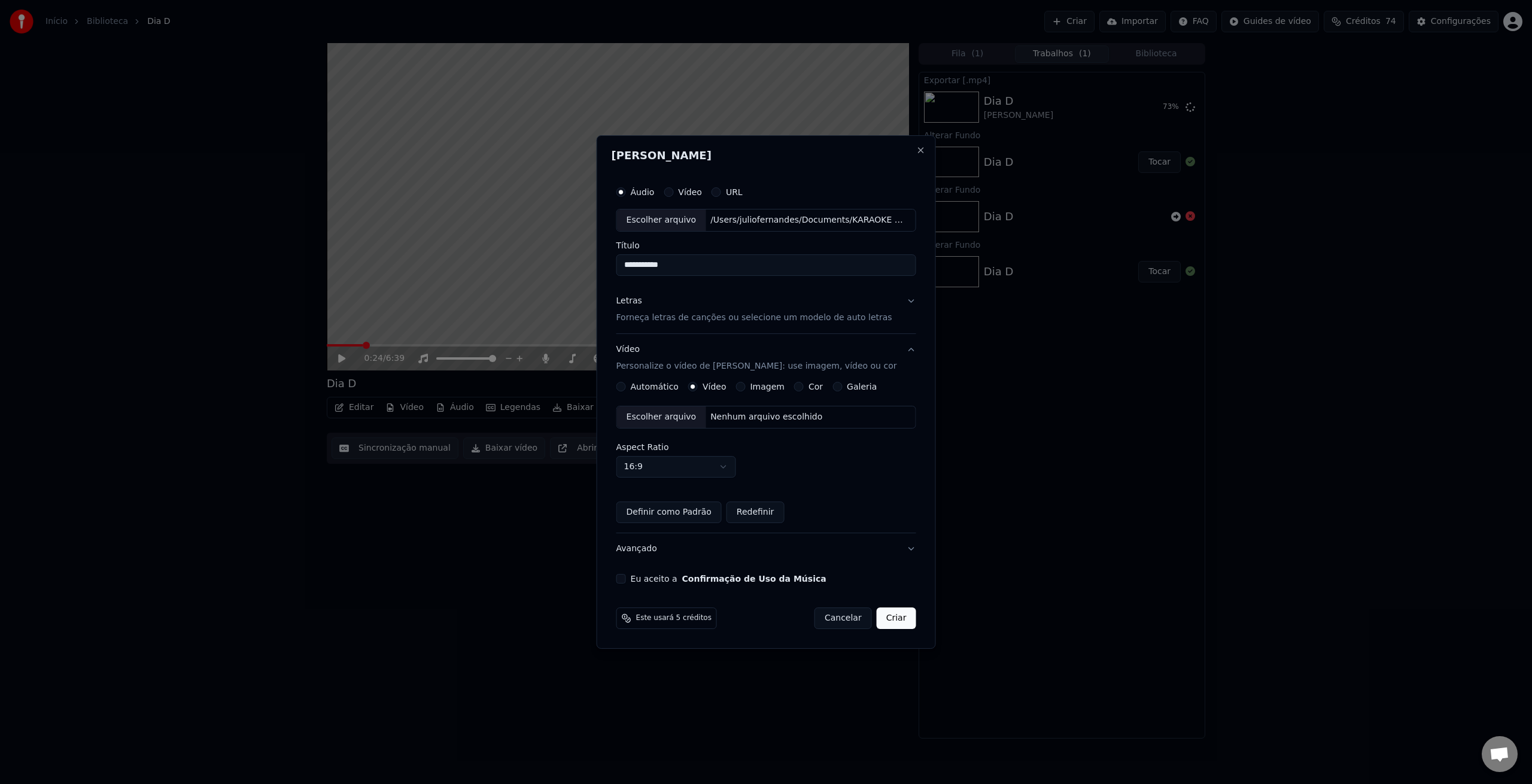
click at [672, 217] on div "Escolher arquivo" at bounding box center [661, 221] width 89 height 22
click at [674, 415] on div "Escolher arquivo" at bounding box center [661, 417] width 89 height 22
click at [625, 582] on button "Eu aceito a Confirmação de Uso da Música" at bounding box center [620, 578] width 9 height 9
click at [688, 514] on button "Definir como Padrão" at bounding box center [668, 512] width 105 height 22
click at [678, 516] on button "Definir como Padrão" at bounding box center [668, 512] width 105 height 22
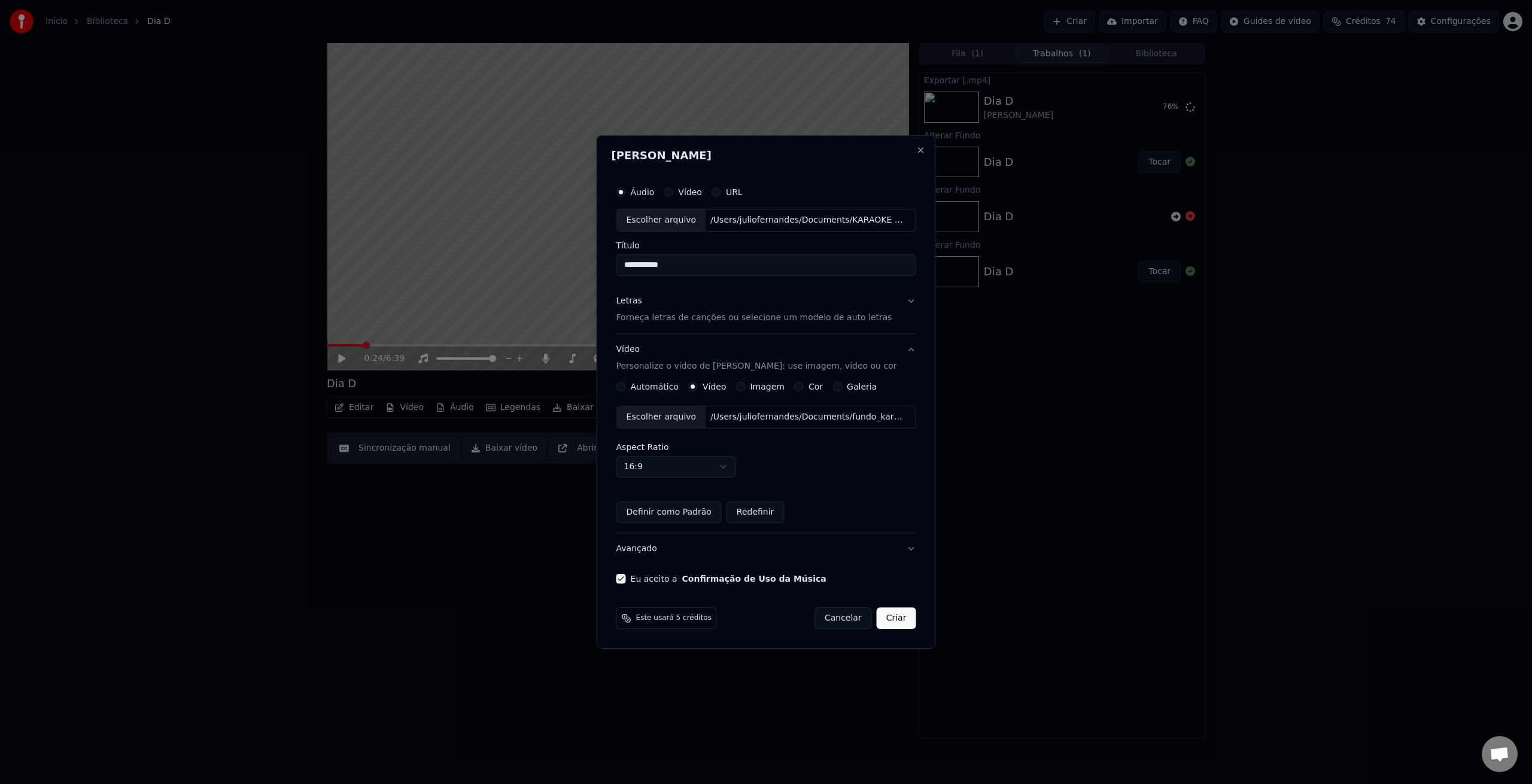
drag, startPoint x: 690, startPoint y: 266, endPoint x: 554, endPoint y: 248, distance: 137.2
click at [553, 250] on body "**********" at bounding box center [766, 392] width 1532 height 784
drag, startPoint x: 633, startPoint y: 268, endPoint x: 612, endPoint y: 268, distance: 21.0
click at [613, 268] on div "**********" at bounding box center [766, 392] width 339 height 514
click at [699, 266] on input "**********" at bounding box center [766, 265] width 300 height 22
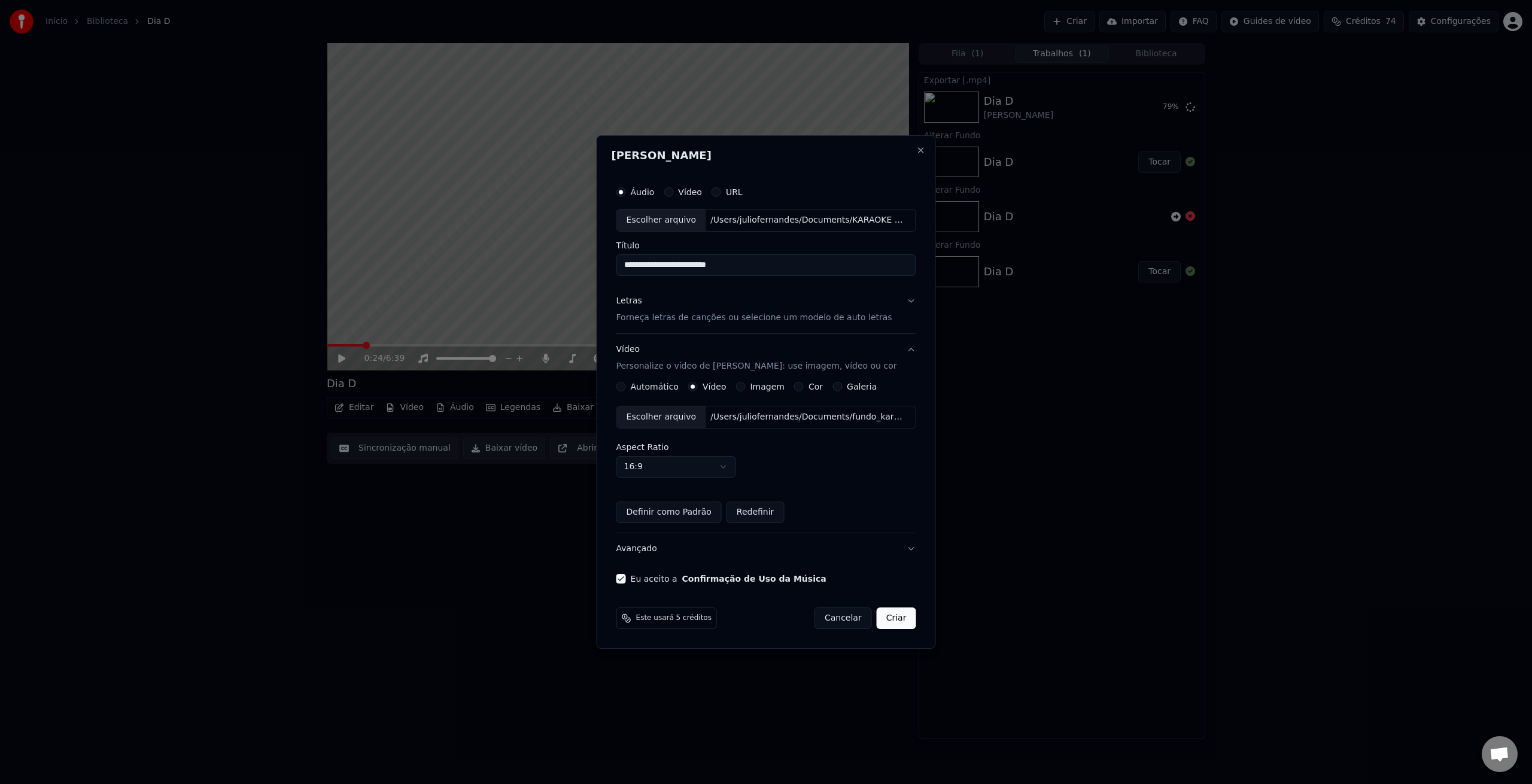
type input "**********"
click at [758, 311] on p "Forneça letras de canções ou selecione um modelo de auto letras" at bounding box center [754, 317] width 276 height 12
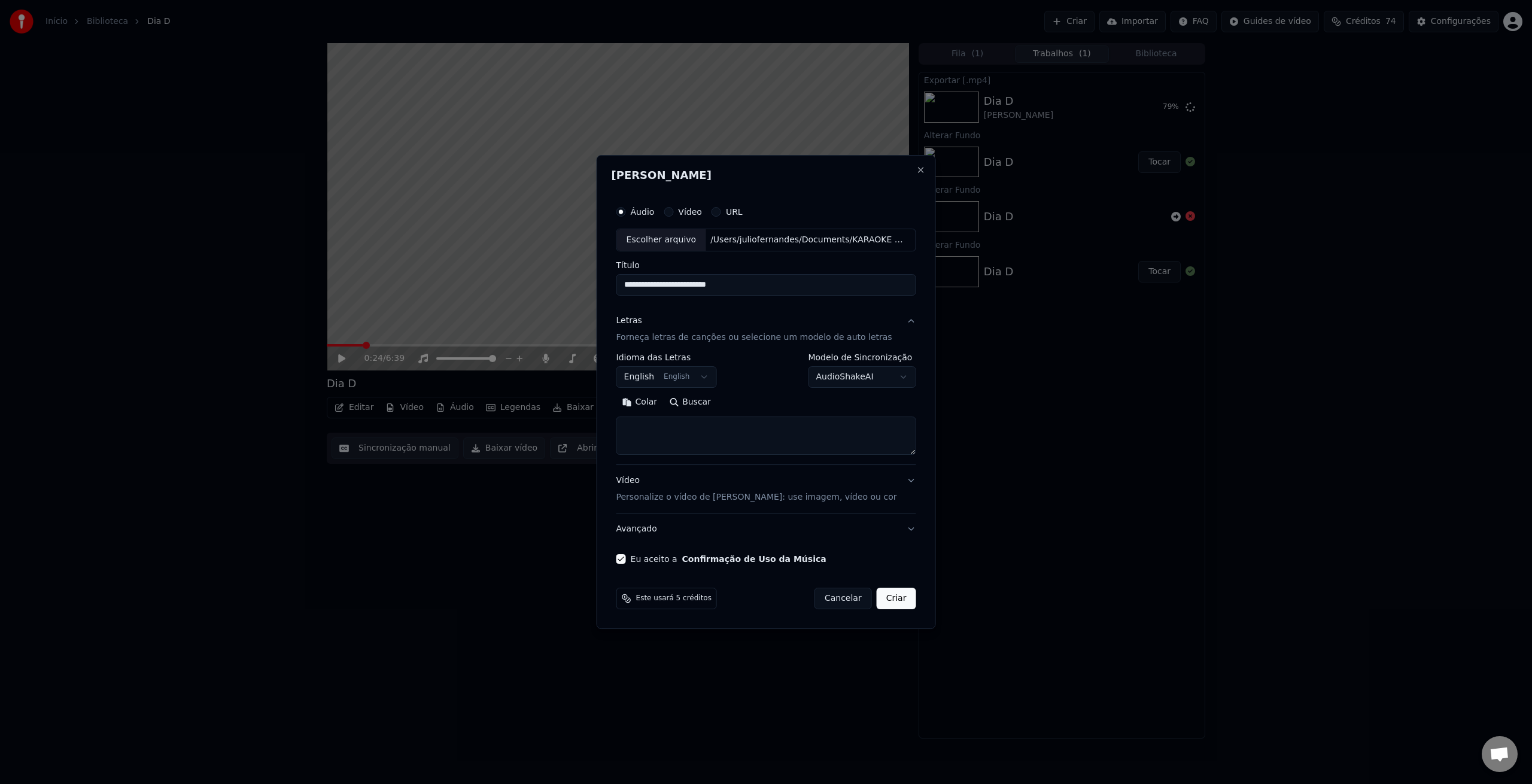
click at [714, 375] on button "English English" at bounding box center [667, 377] width 101 height 22
select select "**"
click at [762, 433] on textarea at bounding box center [766, 436] width 300 height 39
paste textarea "**********"
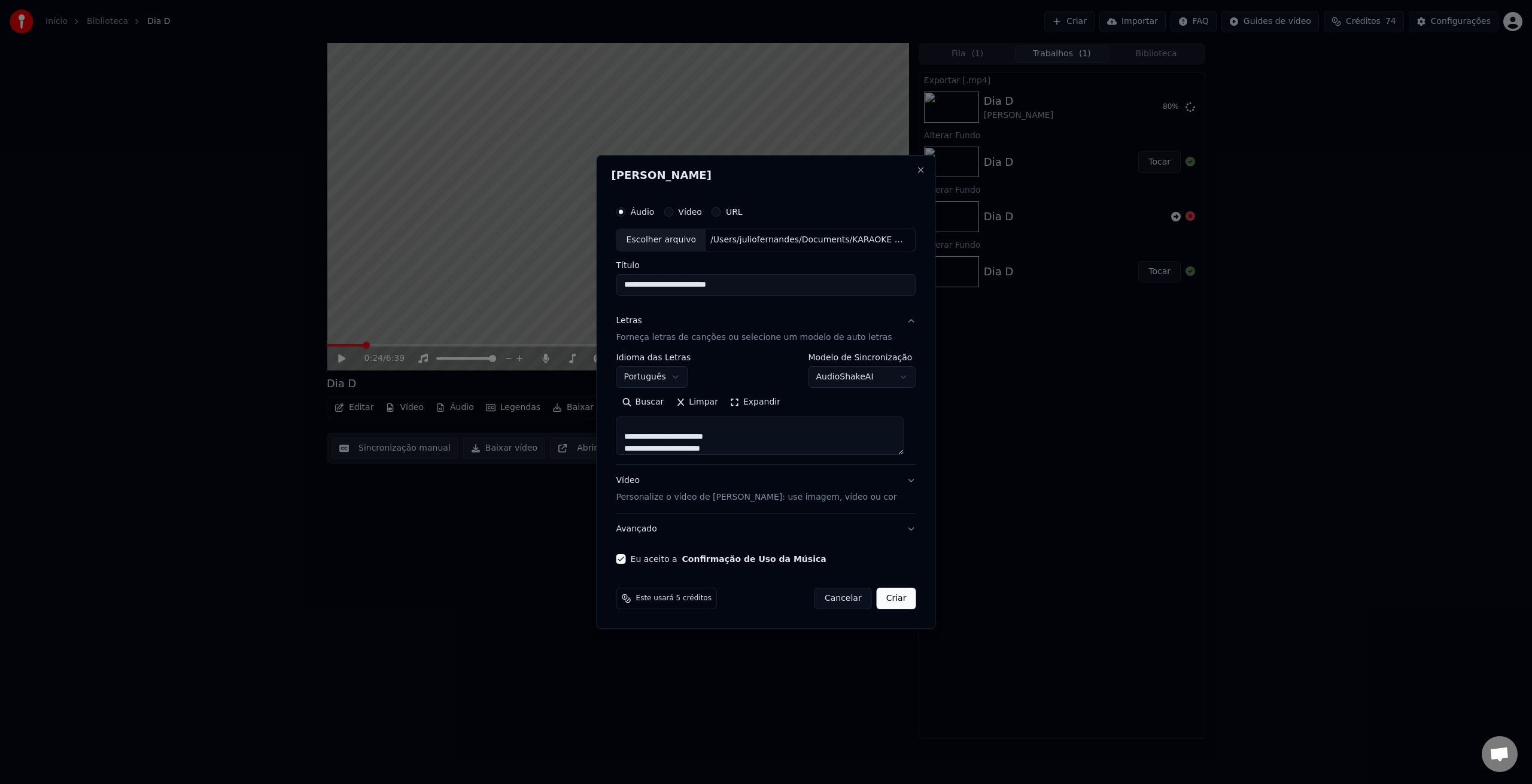
scroll to position [546, 0]
click at [704, 443] on textarea at bounding box center [760, 436] width 288 height 39
type textarea "**********"
click at [893, 600] on button "Criar" at bounding box center [896, 598] width 39 height 22
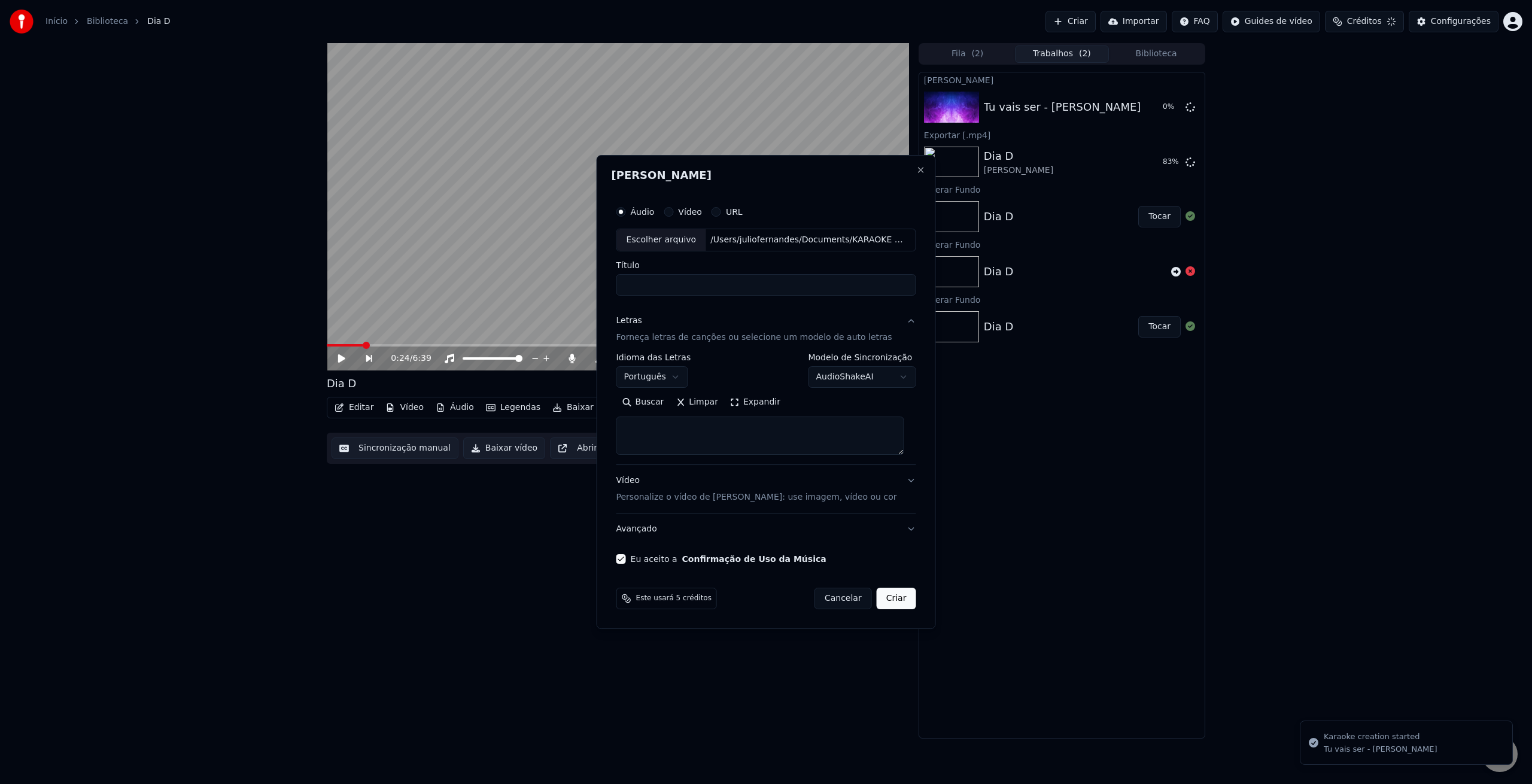
select select
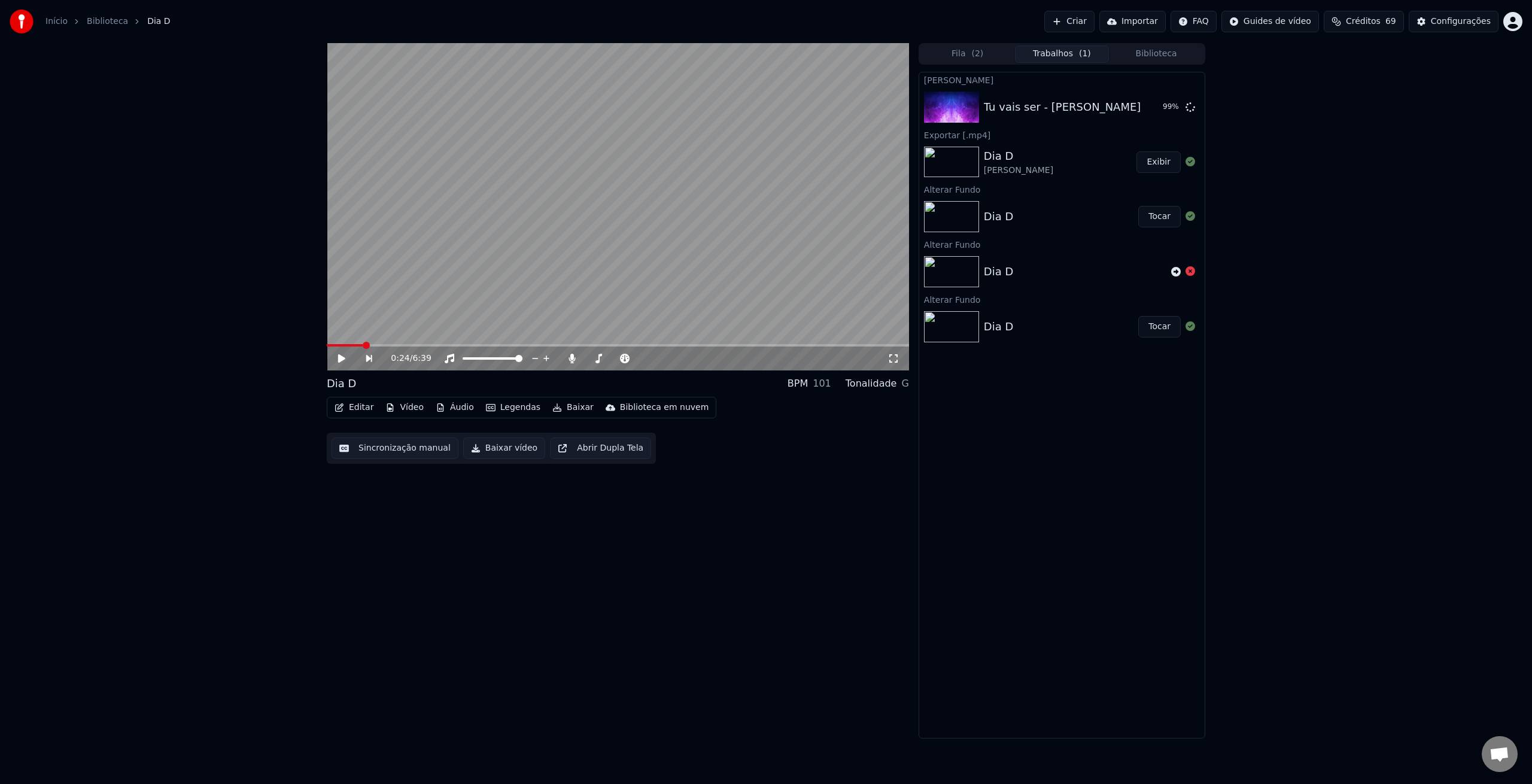
click at [1150, 163] on button "Exibir" at bounding box center [1158, 162] width 44 height 22
click at [593, 133] on video at bounding box center [618, 206] width 583 height 327
click at [598, 140] on video at bounding box center [618, 206] width 583 height 327
click at [1155, 106] on button "Tocar" at bounding box center [1159, 107] width 43 height 22
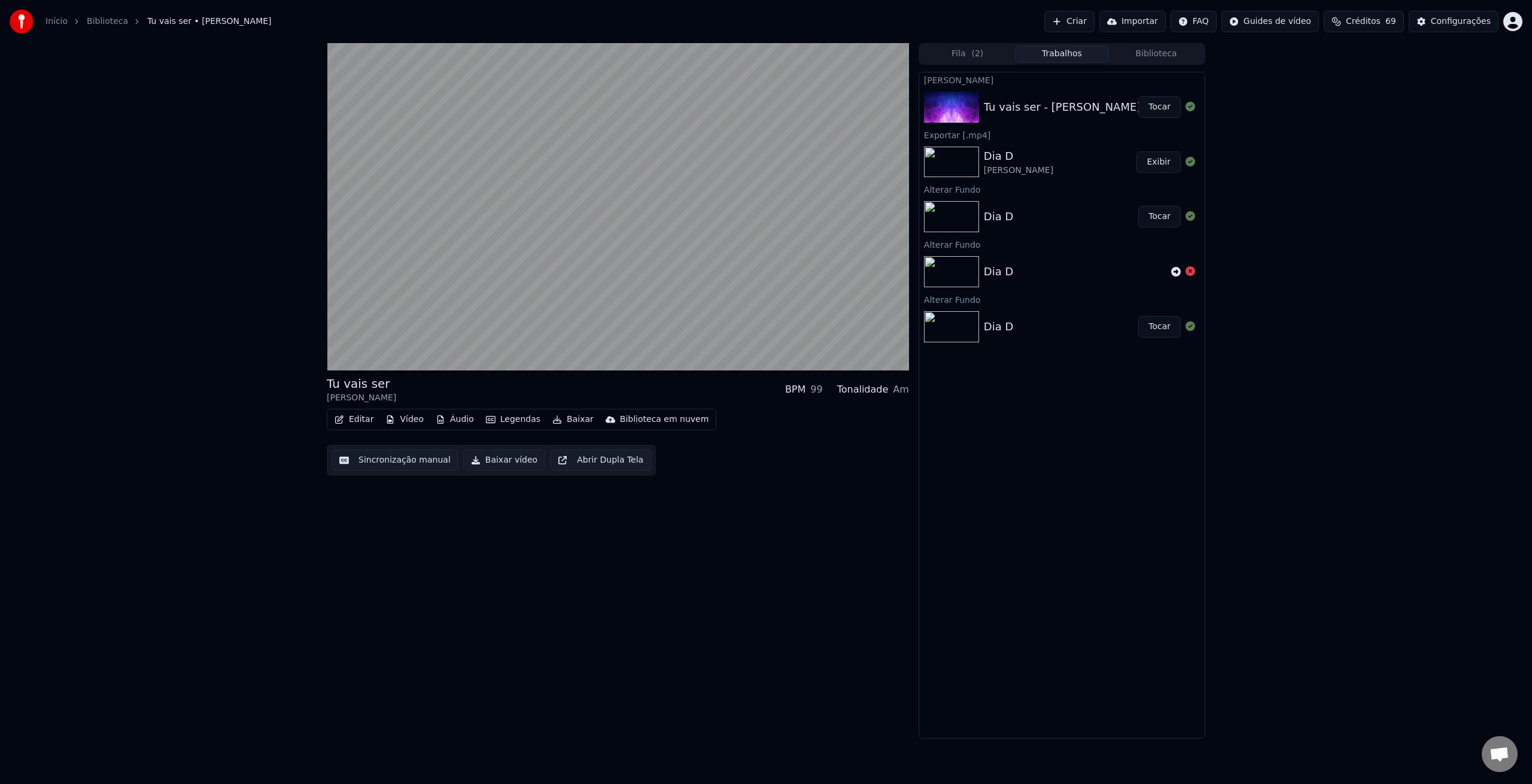
click at [362, 419] on button "Editar" at bounding box center [354, 420] width 49 height 17
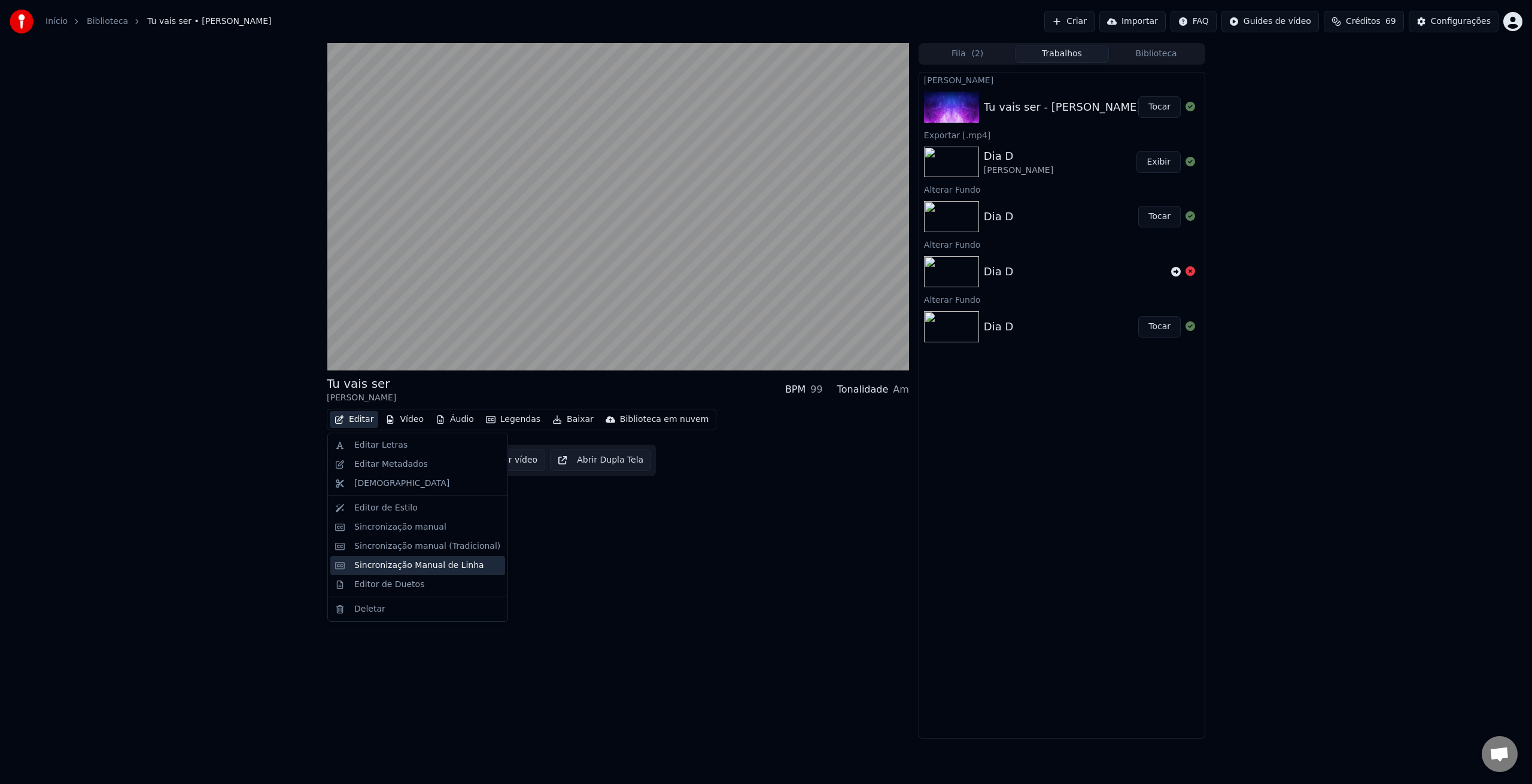
click at [448, 561] on div "Sincronização Manual de Linha" at bounding box center [419, 566] width 130 height 12
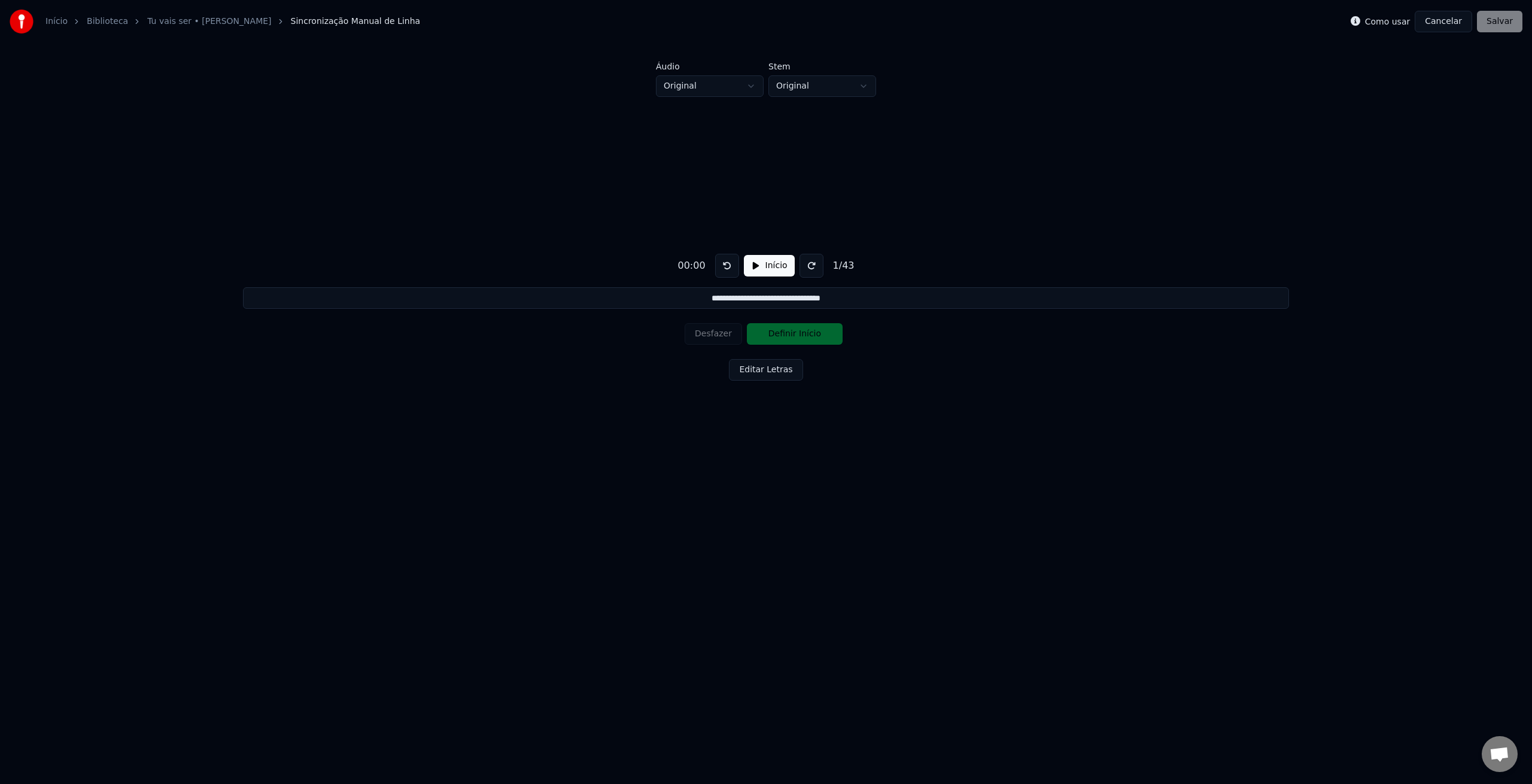
click at [762, 268] on button "Início" at bounding box center [769, 266] width 51 height 22
click at [814, 264] on button at bounding box center [814, 265] width 24 height 24
click at [796, 339] on button "Definir Início" at bounding box center [795, 334] width 96 height 22
click at [804, 337] on button "Definir Fim" at bounding box center [795, 334] width 96 height 22
click at [804, 337] on button "Definir Início" at bounding box center [795, 334] width 96 height 22
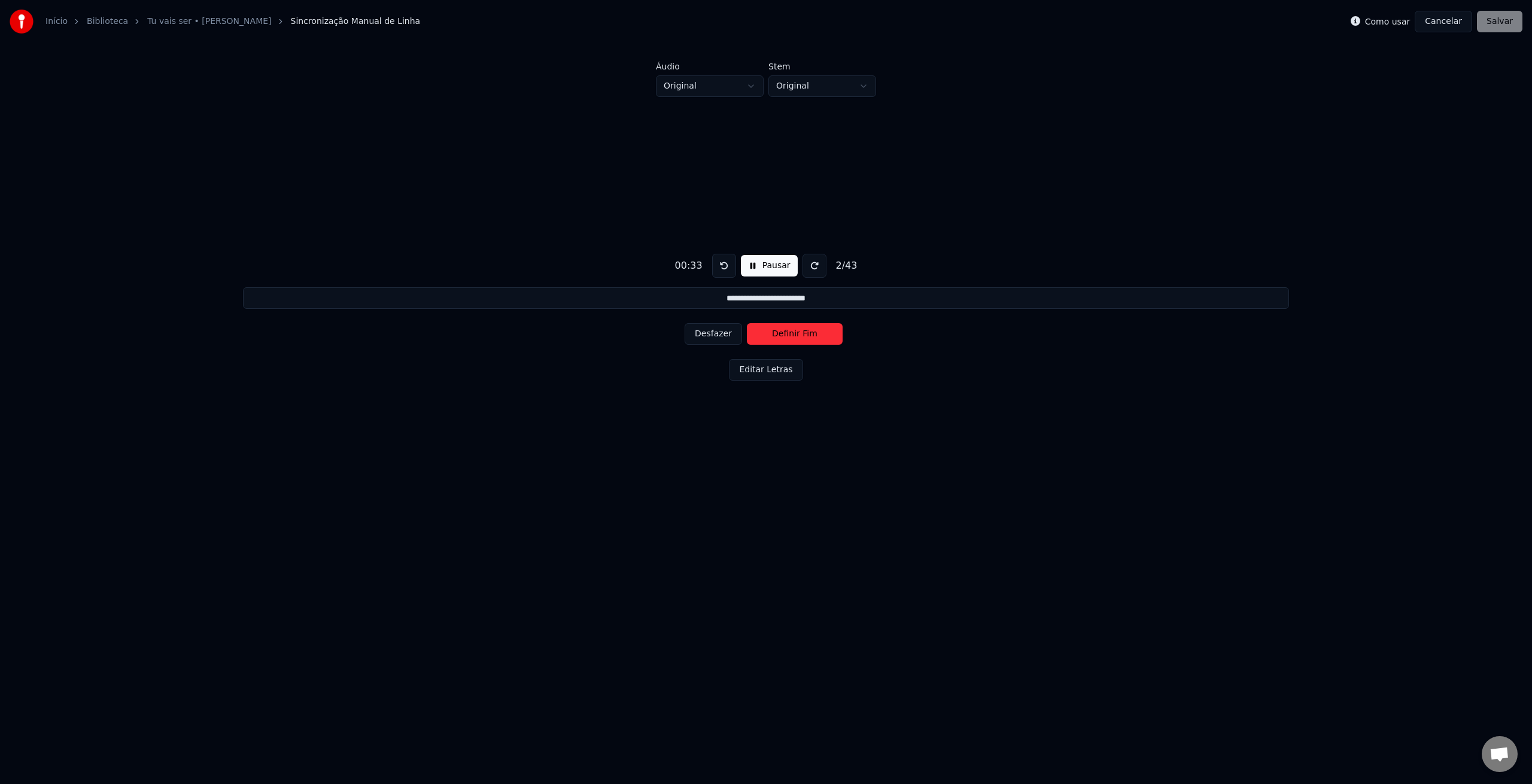
click at [804, 337] on button "Definir Fim" at bounding box center [795, 334] width 96 height 22
click at [804, 337] on button "Definir Início" at bounding box center [795, 334] width 96 height 22
click at [804, 337] on button "Definir Fim" at bounding box center [795, 334] width 96 height 22
type input "**********"
click at [804, 337] on button "Definir Início" at bounding box center [795, 334] width 96 height 22
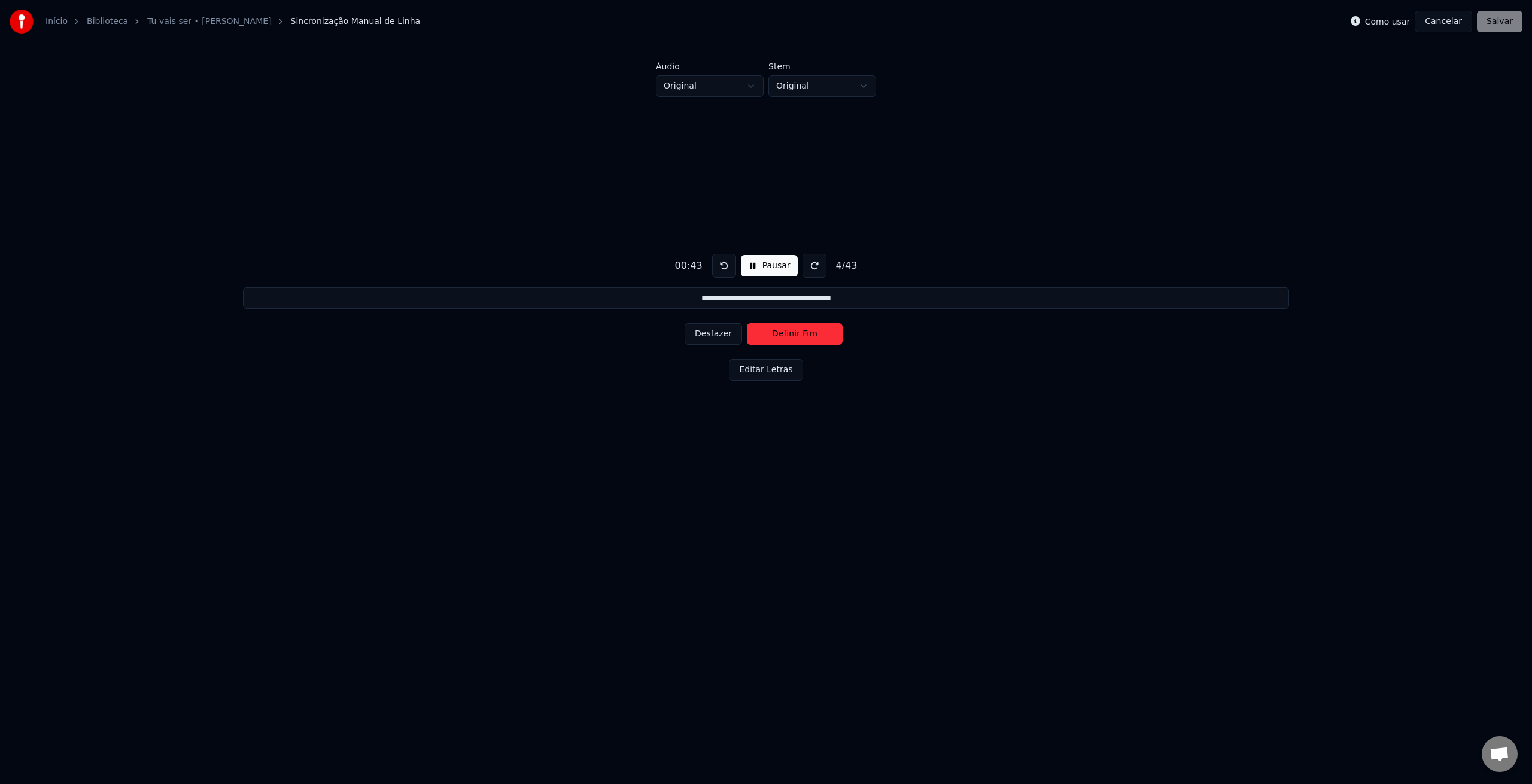
click at [1441, 23] on button "Cancelar" at bounding box center [1443, 22] width 57 height 22
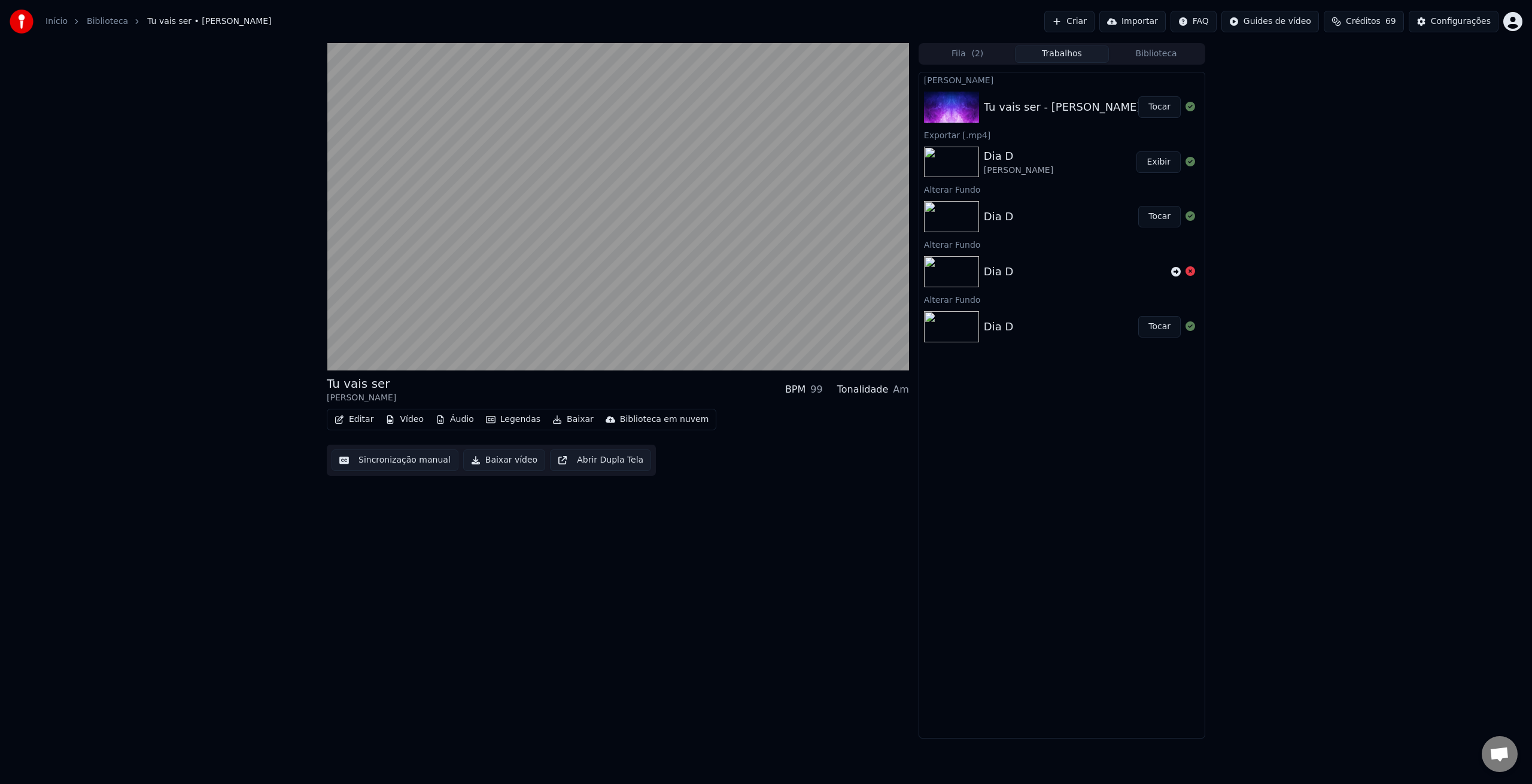
click at [453, 418] on button "Áudio" at bounding box center [454, 420] width 48 height 17
click at [452, 420] on button "Áudio" at bounding box center [454, 420] width 48 height 17
click at [366, 421] on button "Editar" at bounding box center [354, 420] width 49 height 17
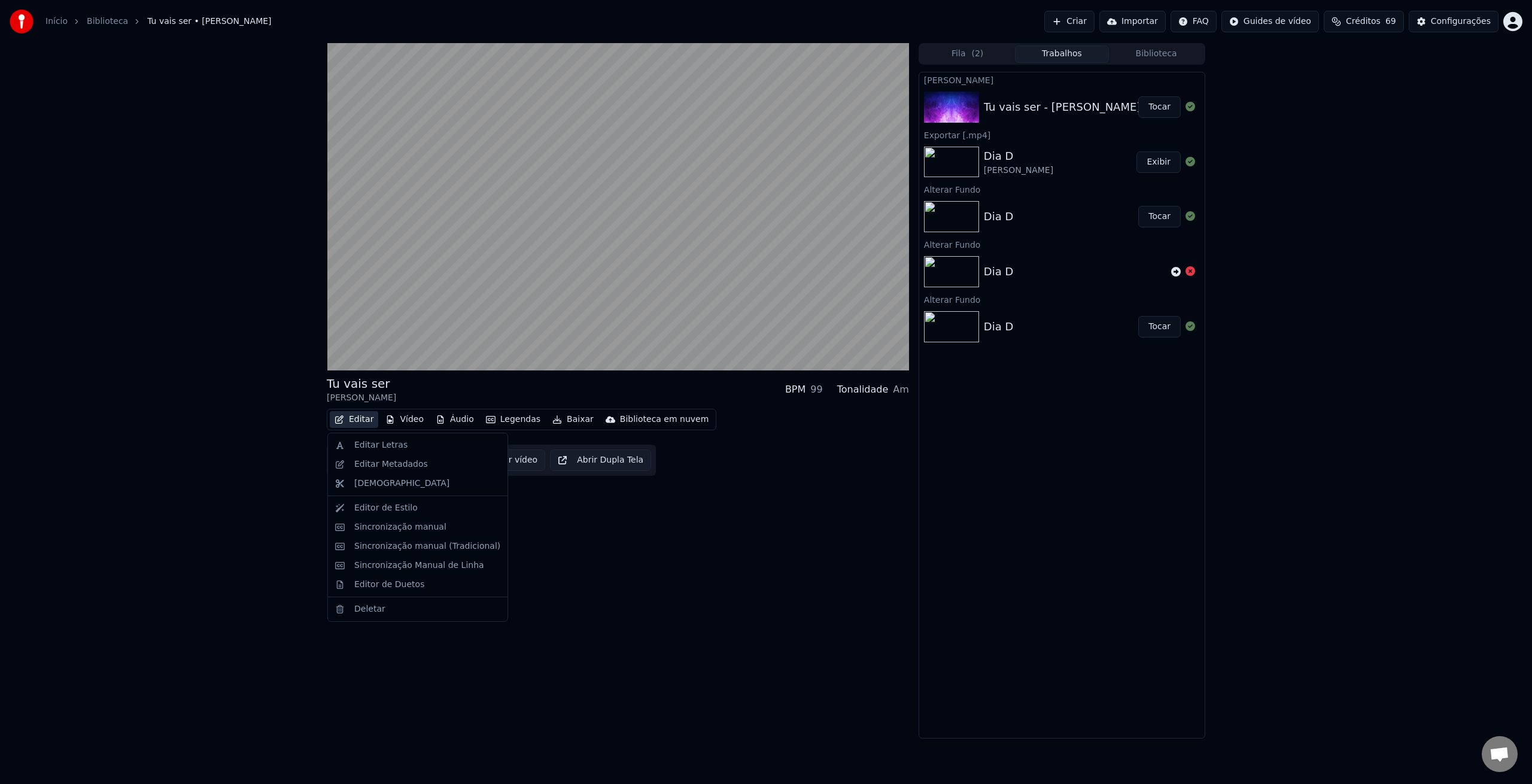
click at [664, 582] on div "Tu vais ser [PERSON_NAME] BPM 99 Tonalidade Am Editar Vídeo Áudio Legendas Baix…" at bounding box center [618, 390] width 583 height 695
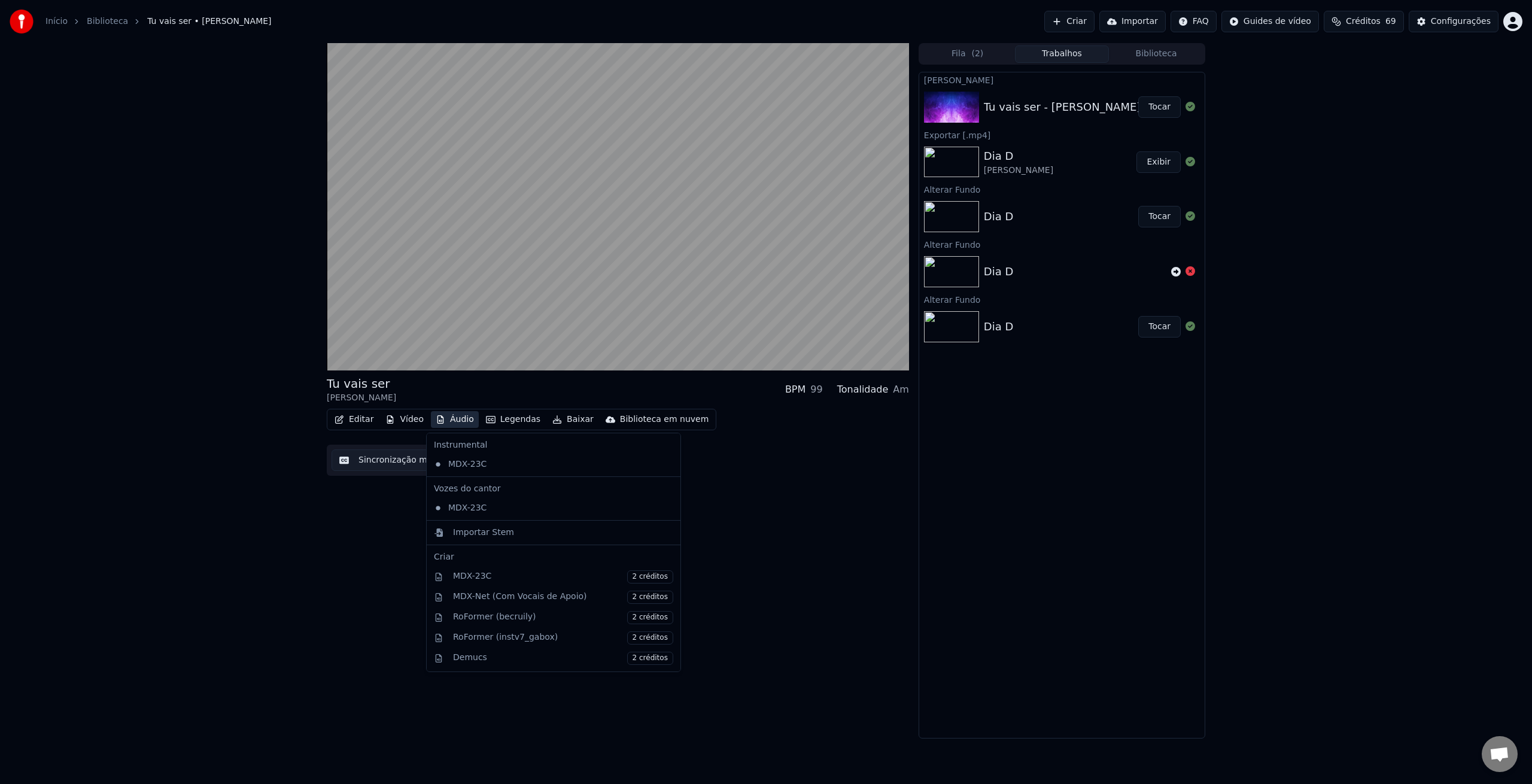
click at [462, 424] on button "Áudio" at bounding box center [454, 420] width 48 height 17
click at [489, 533] on div "Importar Stem" at bounding box center [484, 532] width 61 height 12
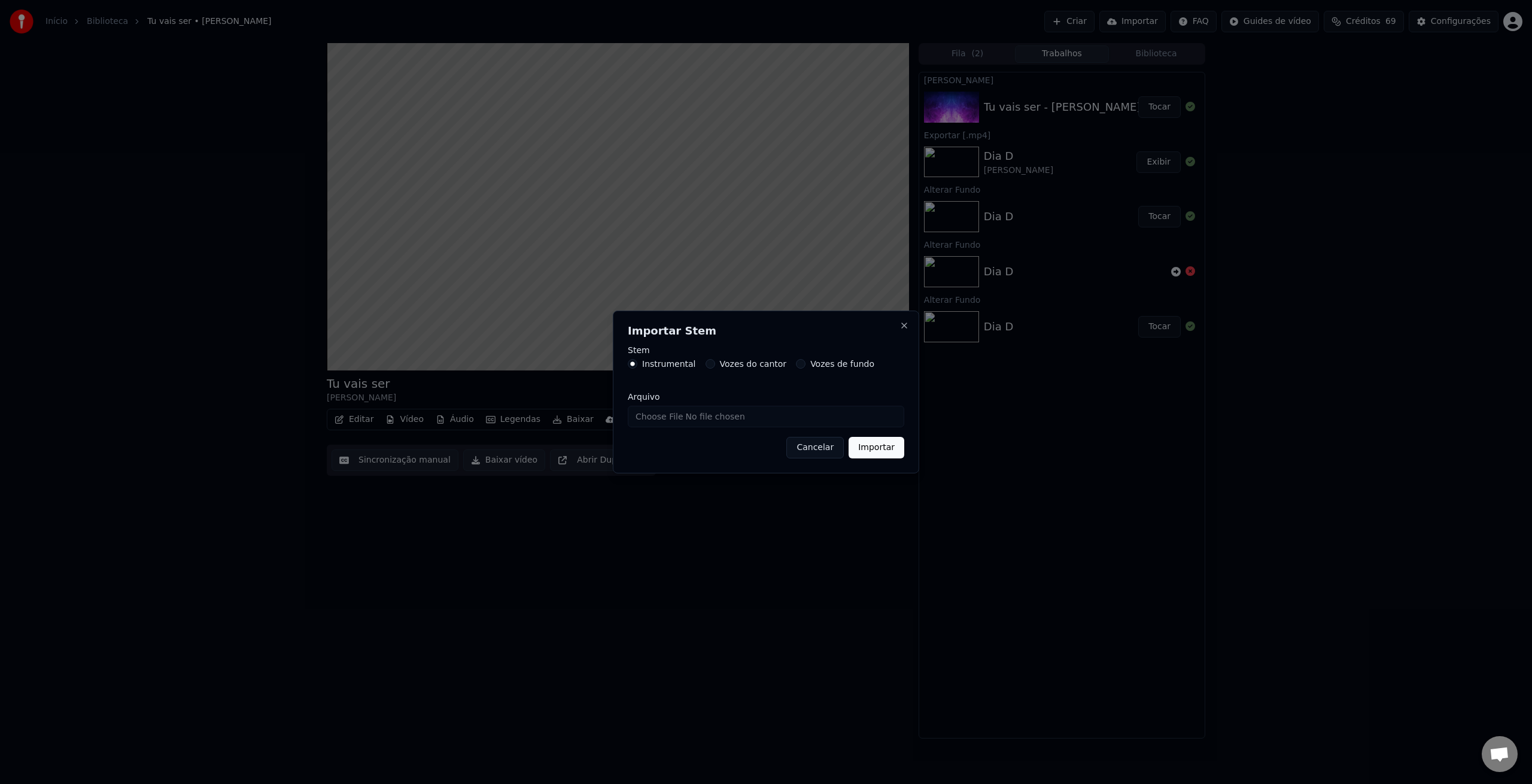
click at [820, 418] on input "Arquivo" at bounding box center [766, 416] width 276 height 22
type input "**********"
click at [871, 449] on button "Importar" at bounding box center [876, 447] width 55 height 22
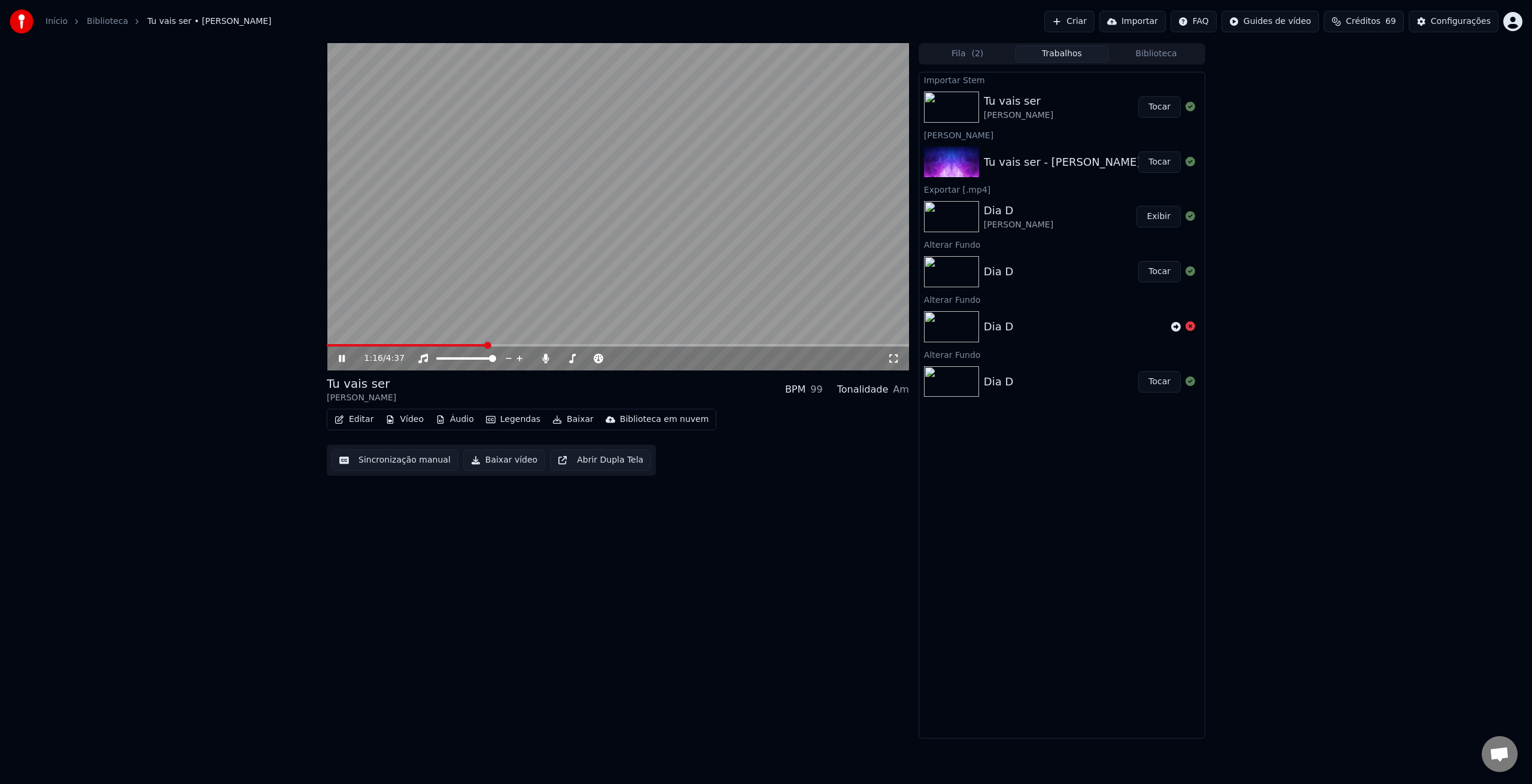
click at [344, 358] on icon at bounding box center [342, 358] width 6 height 8
click at [1167, 167] on button "Tocar" at bounding box center [1159, 162] width 43 height 22
click at [340, 345] on span at bounding box center [618, 345] width 583 height 3
click at [353, 344] on span at bounding box center [618, 345] width 583 height 3
click at [363, 344] on span at bounding box center [618, 345] width 583 height 3
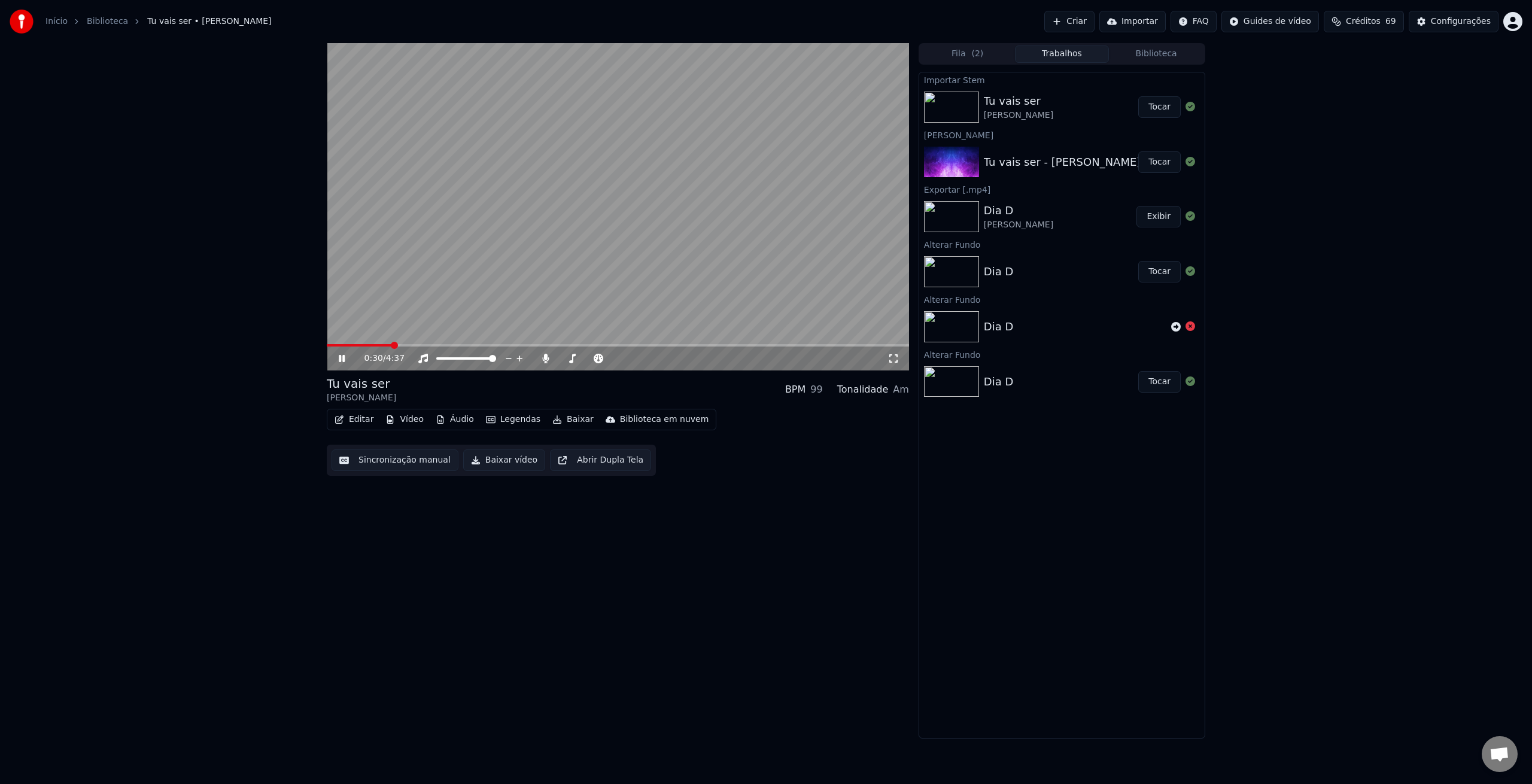
click at [1152, 109] on button "Tocar" at bounding box center [1159, 107] width 43 height 22
click at [372, 418] on button "Editar" at bounding box center [354, 420] width 49 height 17
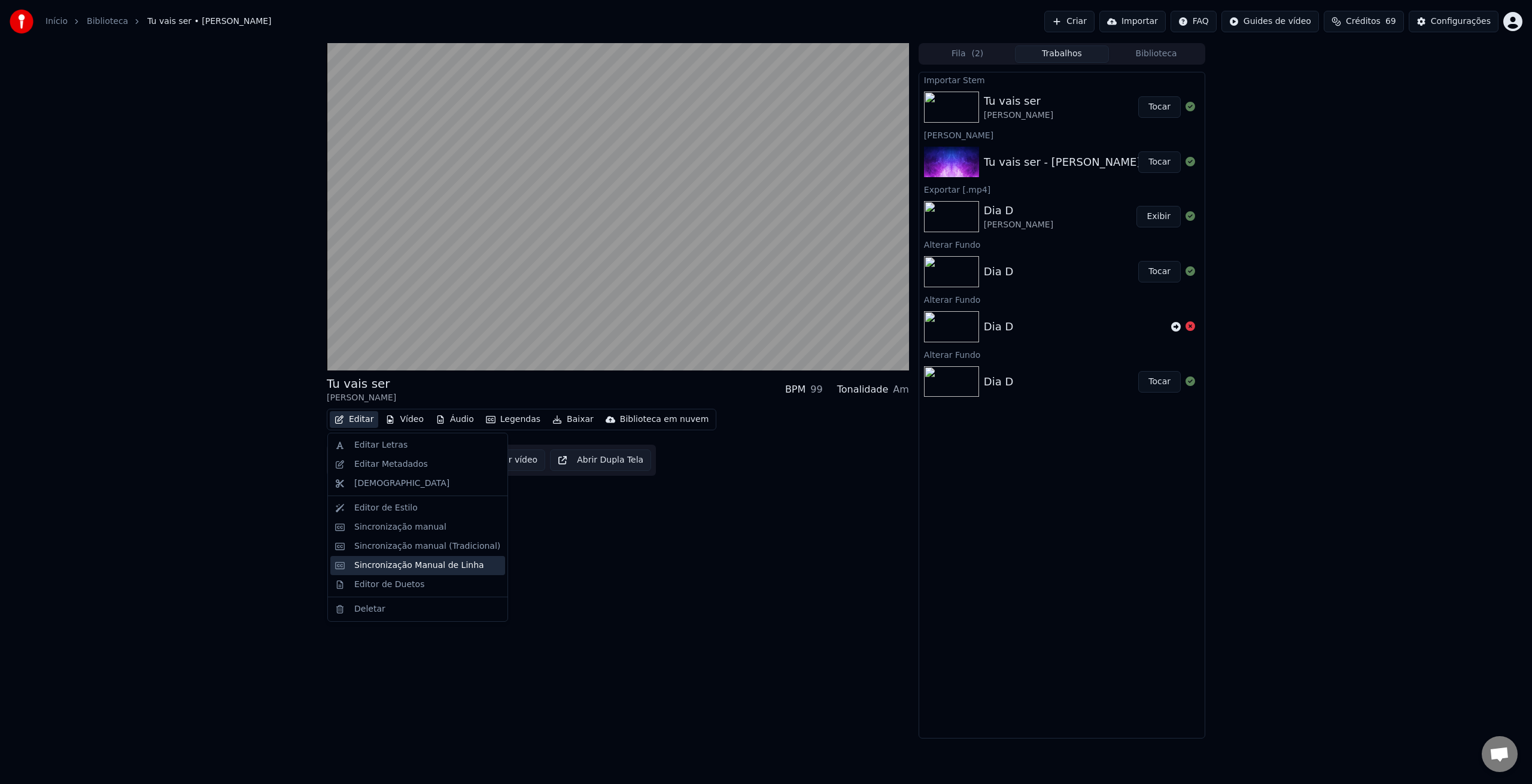
click at [458, 565] on div "Sincronização Manual de Linha" at bounding box center [419, 566] width 130 height 12
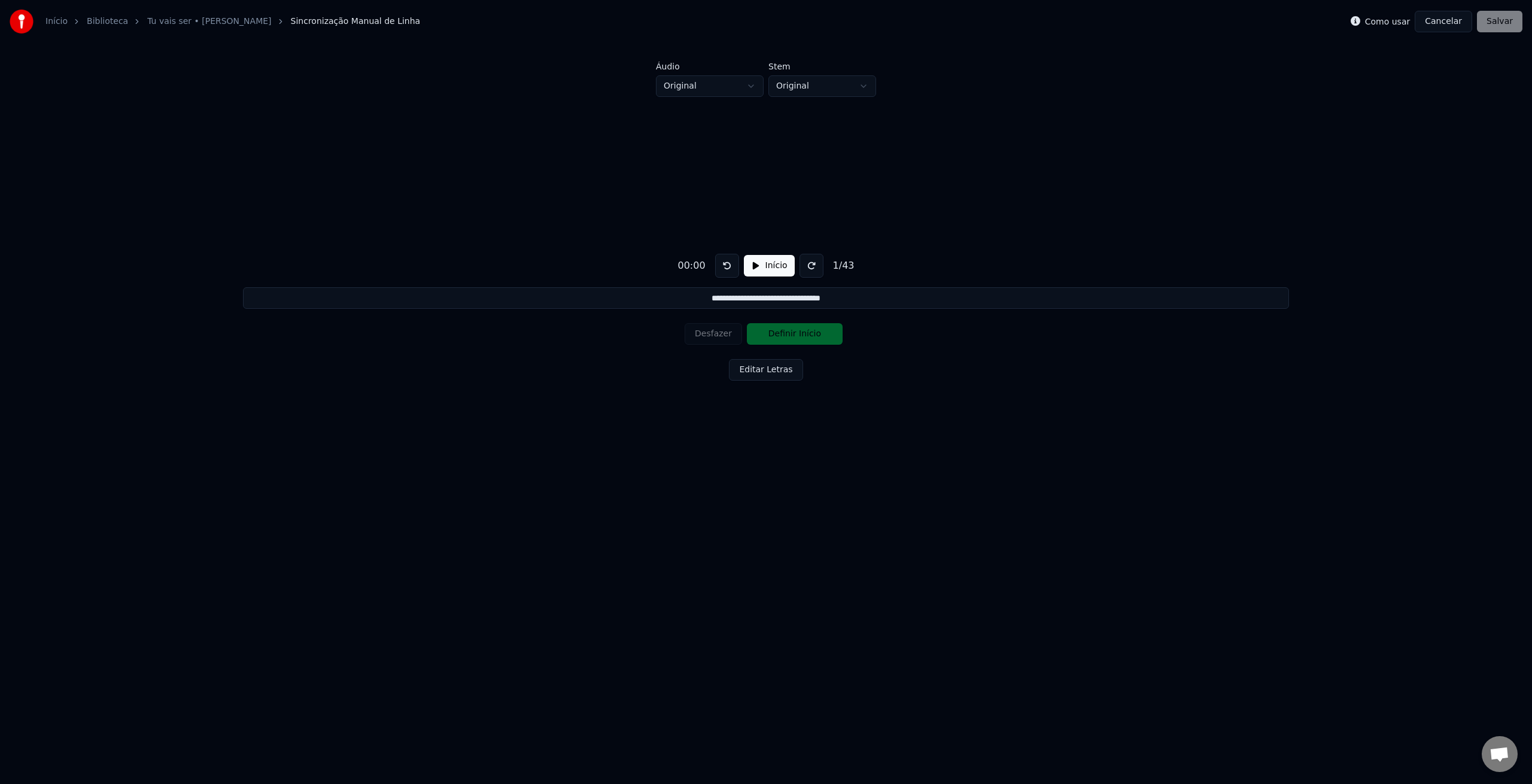
click at [762, 269] on button "Início" at bounding box center [769, 266] width 51 height 22
click at [808, 267] on button at bounding box center [814, 265] width 24 height 24
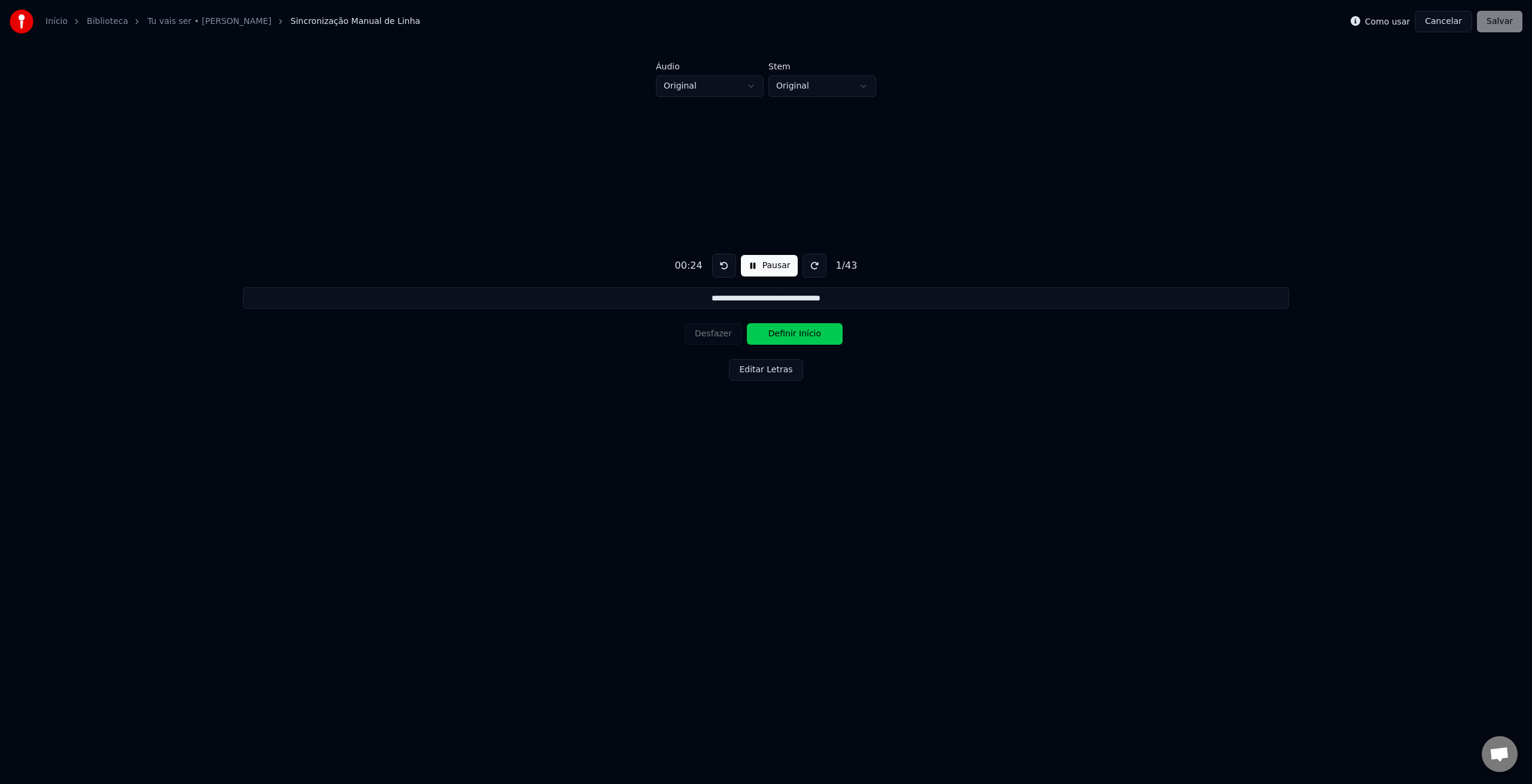
click at [769, 334] on button "Definir Início" at bounding box center [795, 334] width 96 height 22
click at [793, 337] on button "Definir Fim" at bounding box center [795, 334] width 96 height 22
click at [793, 337] on button "Definir Início" at bounding box center [795, 334] width 96 height 22
click at [793, 337] on button "Definir Fim" at bounding box center [795, 334] width 96 height 22
click at [793, 337] on button "Definir Início" at bounding box center [795, 334] width 96 height 22
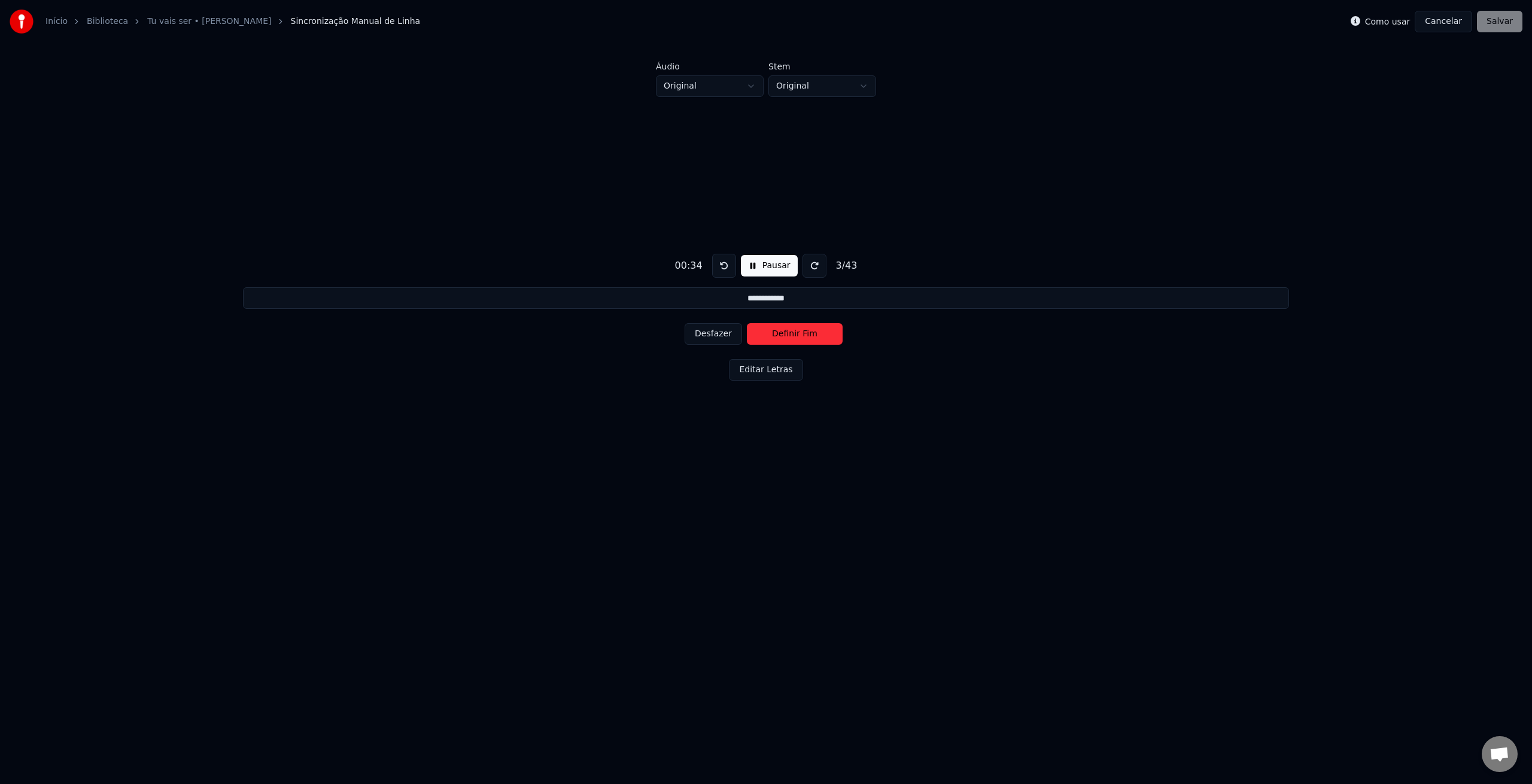
click at [798, 337] on button "Definir Fim" at bounding box center [795, 334] width 96 height 22
click at [798, 337] on button "Definir Início" at bounding box center [795, 334] width 96 height 22
click at [798, 337] on button "Definir Fim" at bounding box center [795, 334] width 96 height 22
click at [798, 337] on button "Definir Início" at bounding box center [795, 334] width 96 height 22
click at [798, 337] on button "Definir Fim" at bounding box center [795, 334] width 96 height 22
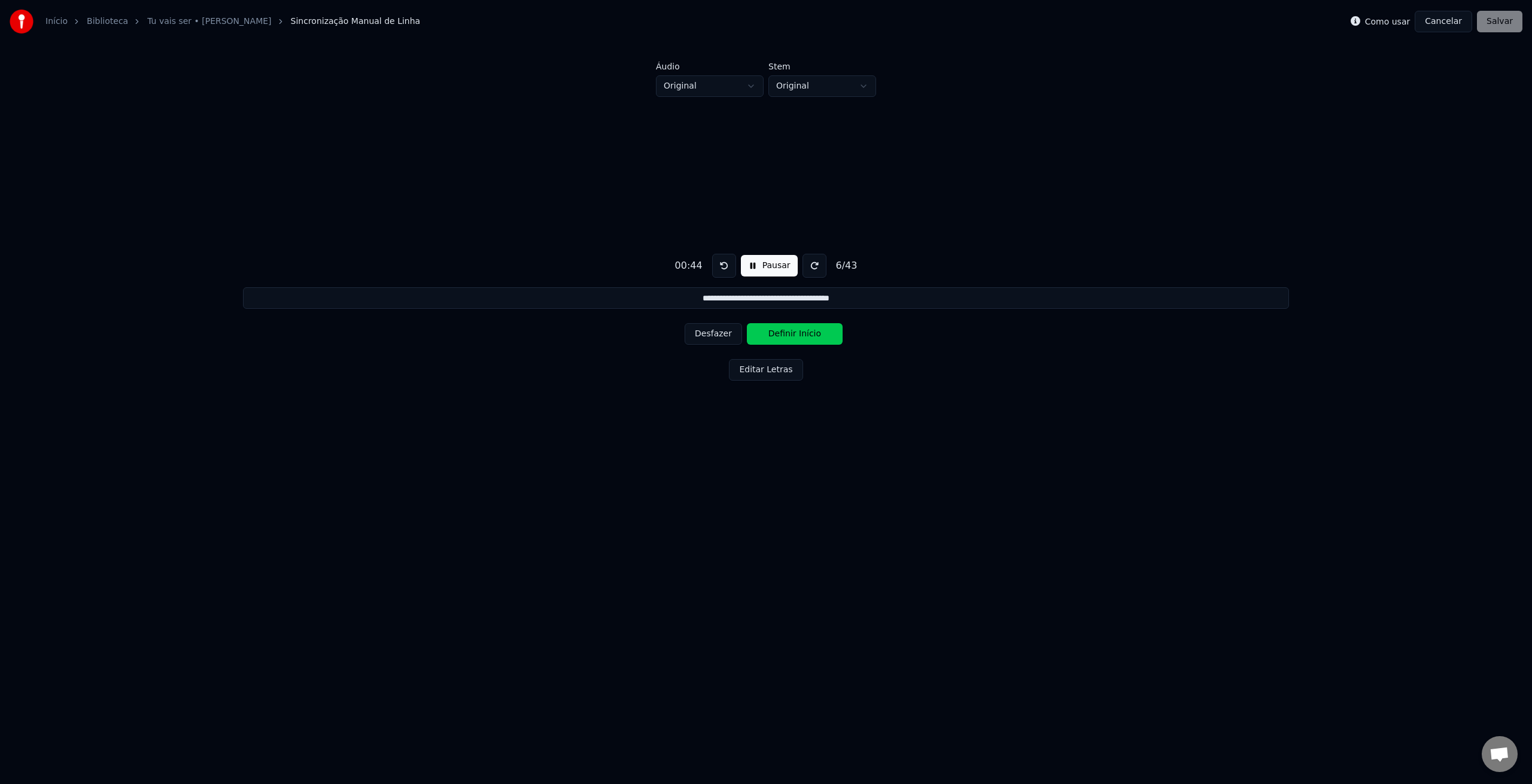
click at [797, 337] on button "Definir Início" at bounding box center [795, 334] width 96 height 22
click at [803, 336] on button "Definir Fim" at bounding box center [795, 334] width 96 height 22
click at [803, 336] on button "Definir Início" at bounding box center [795, 334] width 96 height 22
click at [803, 335] on button "Definir Fim" at bounding box center [795, 334] width 96 height 22
click at [803, 335] on button "Definir Início" at bounding box center [795, 334] width 96 height 22
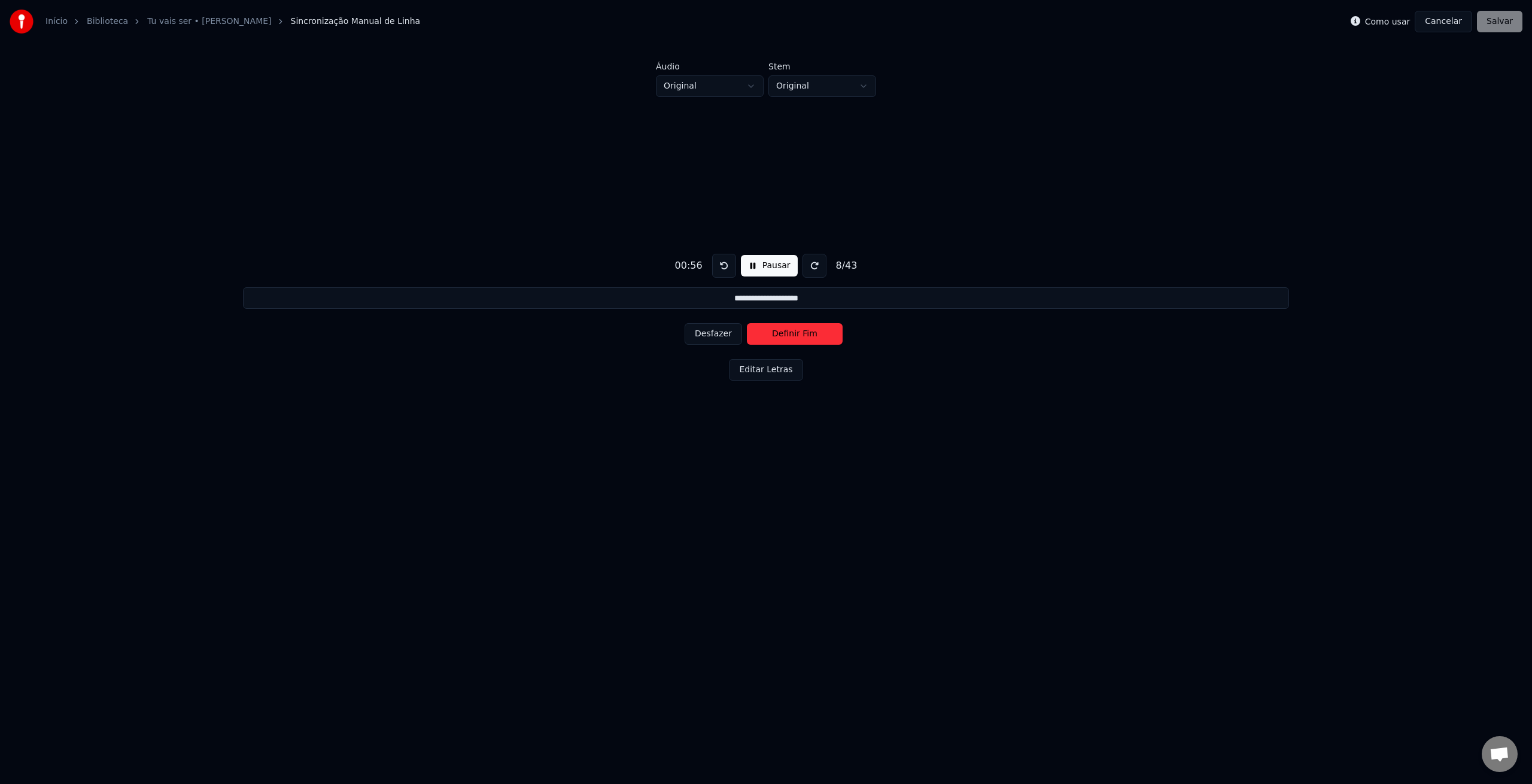
click at [803, 335] on button "Definir Fim" at bounding box center [795, 334] width 96 height 22
click at [803, 335] on button "Definir Início" at bounding box center [795, 334] width 96 height 22
click at [803, 335] on button "Definir Fim" at bounding box center [795, 334] width 96 height 22
click at [803, 335] on button "Definir Início" at bounding box center [795, 334] width 96 height 22
click at [803, 335] on button "Definir Fim" at bounding box center [795, 334] width 96 height 22
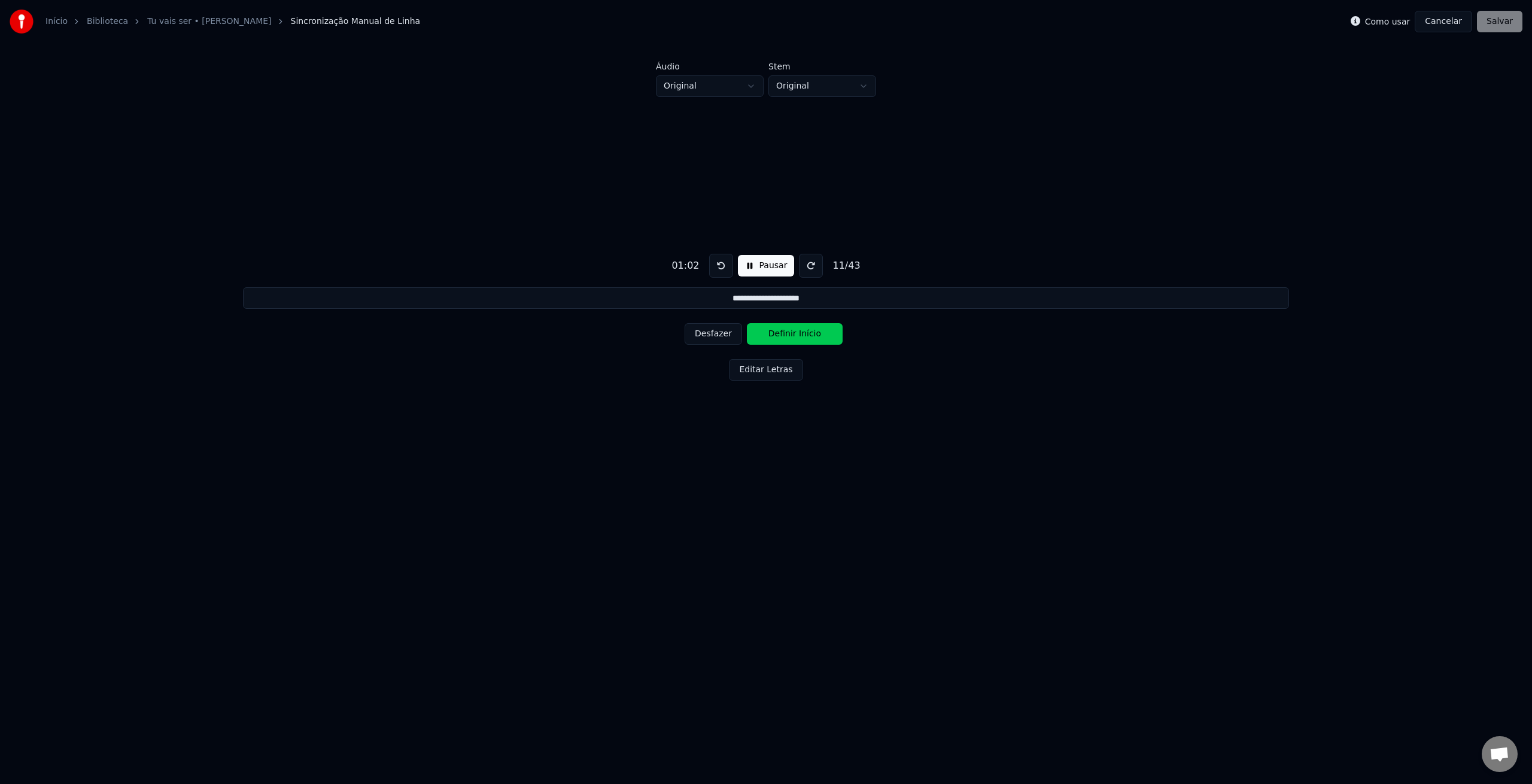
click at [803, 335] on button "Definir Início" at bounding box center [795, 334] width 96 height 22
click at [721, 335] on button "Desfazer" at bounding box center [714, 334] width 57 height 22
click at [804, 337] on button "Definir Fim" at bounding box center [795, 334] width 96 height 22
click at [803, 337] on button "Definir Início" at bounding box center [795, 334] width 96 height 22
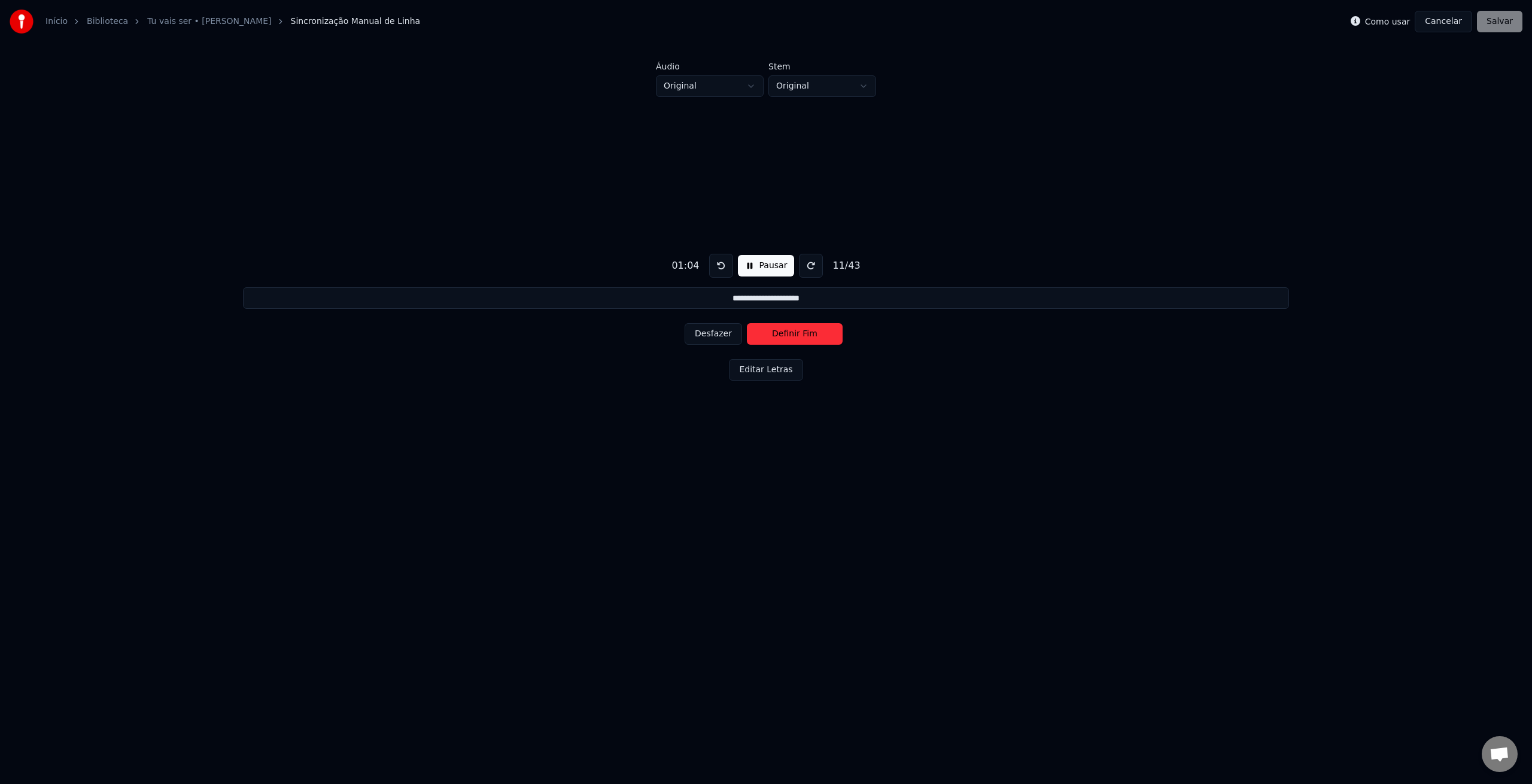
click at [803, 337] on button "Definir Fim" at bounding box center [795, 334] width 96 height 22
click at [803, 337] on button "Definir Início" at bounding box center [795, 334] width 96 height 22
click at [801, 337] on button "Definir Fim" at bounding box center [795, 334] width 96 height 22
click at [801, 337] on button "Definir Início" at bounding box center [795, 334] width 96 height 22
click at [800, 337] on button "Definir Fim" at bounding box center [795, 334] width 96 height 22
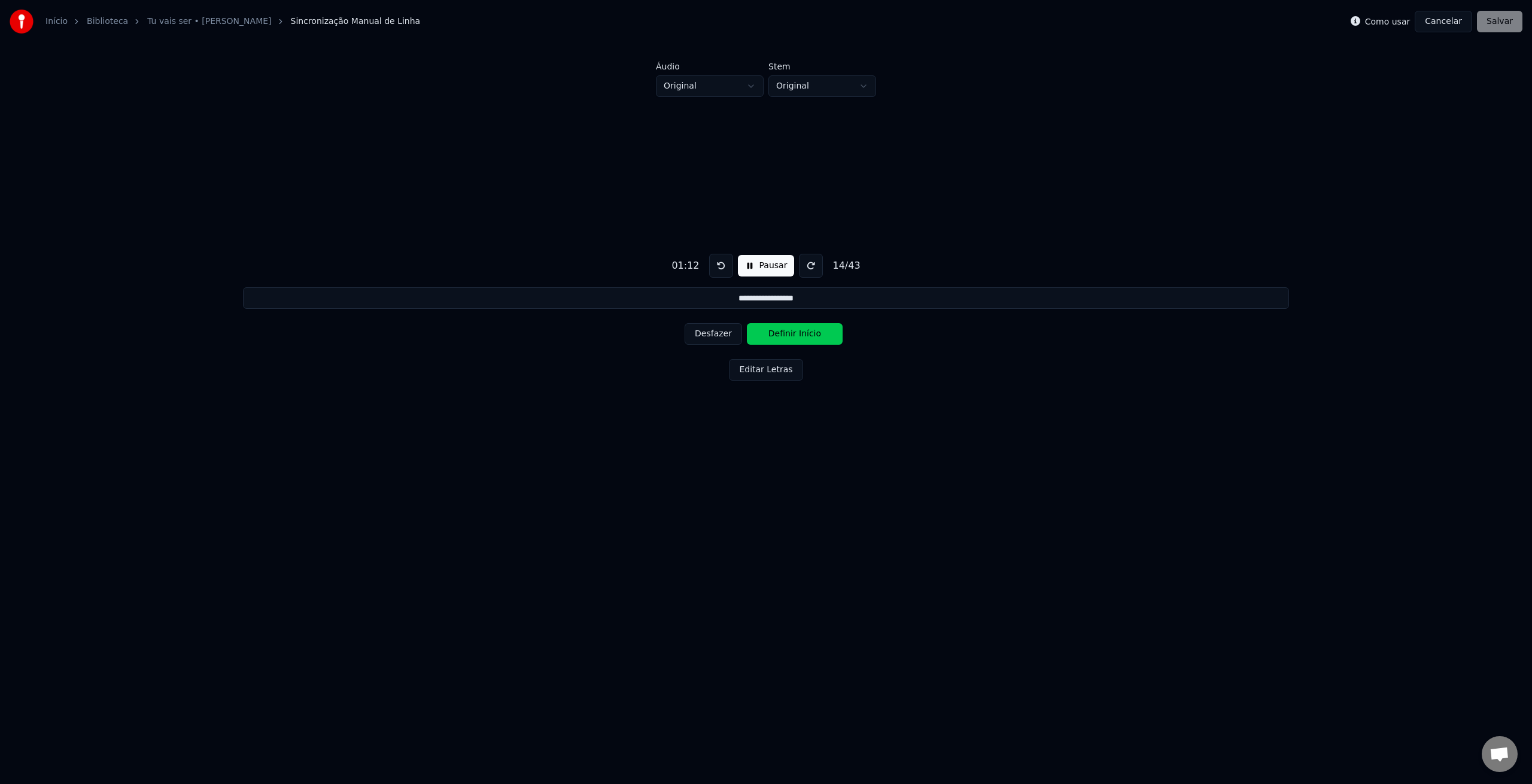
click at [800, 337] on button "Definir Início" at bounding box center [795, 334] width 96 height 22
click at [800, 337] on button "Definir Fim" at bounding box center [795, 334] width 96 height 22
click at [800, 337] on button "Definir Início" at bounding box center [795, 334] width 96 height 22
click at [800, 337] on button "Definir Fim" at bounding box center [795, 334] width 96 height 22
click at [800, 337] on button "Definir Início" at bounding box center [795, 334] width 96 height 22
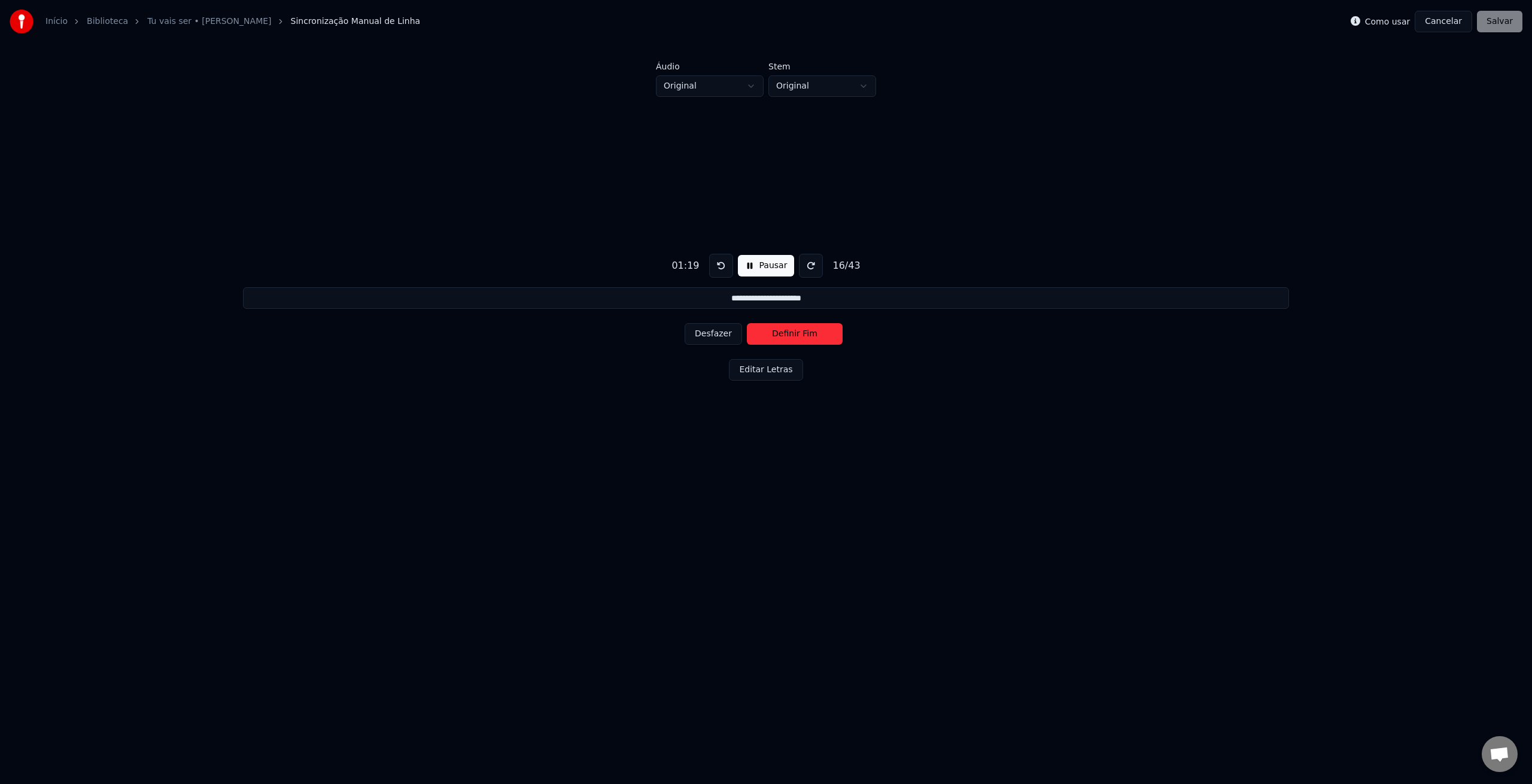
click at [800, 337] on button "Definir Fim" at bounding box center [795, 334] width 96 height 22
click at [800, 337] on button "Definir Início" at bounding box center [795, 334] width 96 height 22
click at [794, 336] on button "Definir Fim" at bounding box center [795, 334] width 96 height 22
click at [793, 336] on button "Definir Início" at bounding box center [795, 334] width 96 height 22
click at [701, 331] on button "Desfazer" at bounding box center [714, 334] width 57 height 22
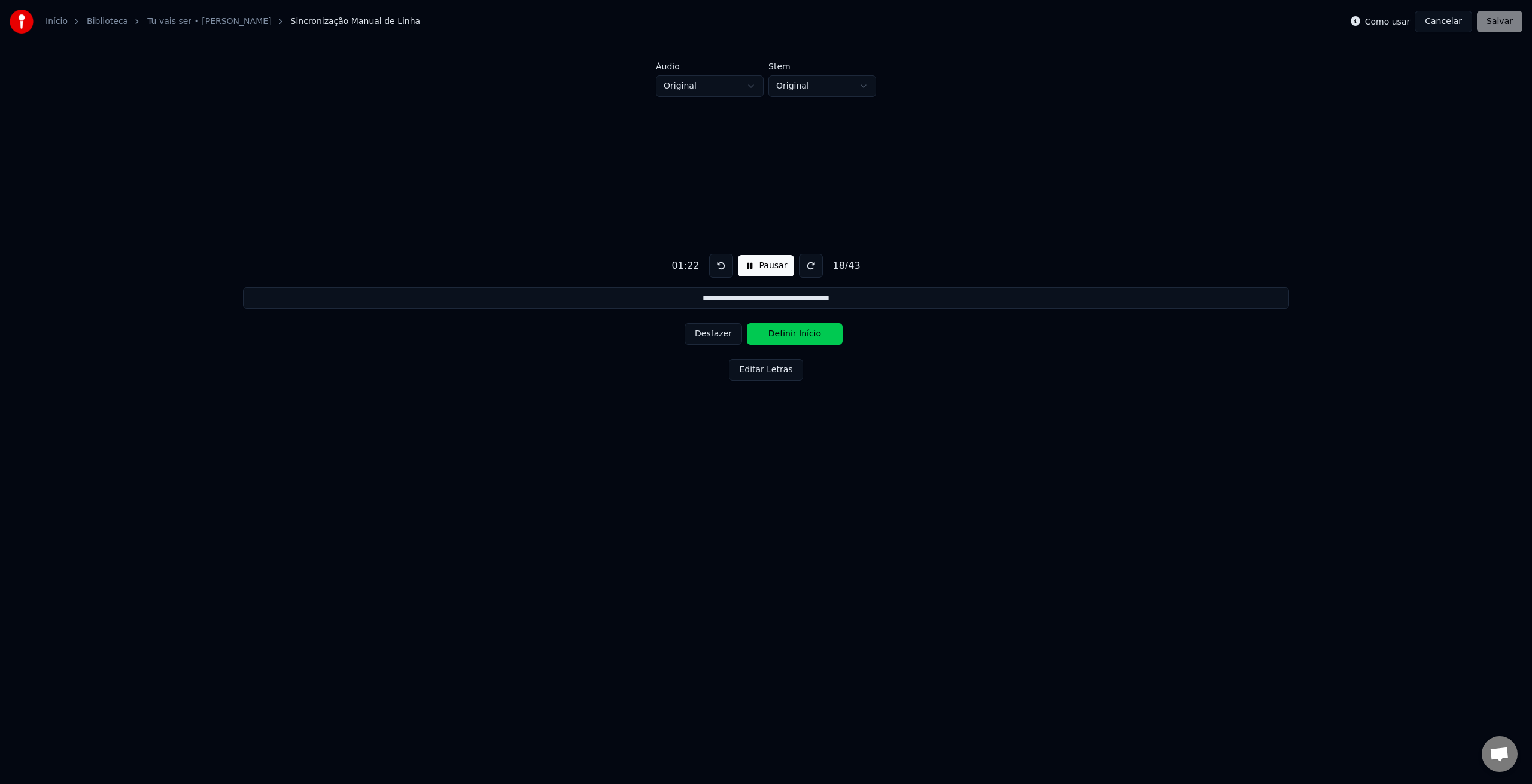
click at [701, 331] on button "Desfazer" at bounding box center [714, 334] width 57 height 22
drag, startPoint x: 744, startPoint y: 264, endPoint x: 750, endPoint y: 271, distance: 9.2
click at [745, 264] on button "Pausar" at bounding box center [766, 266] width 57 height 22
click at [758, 368] on button "Editar Letras" at bounding box center [766, 370] width 74 height 22
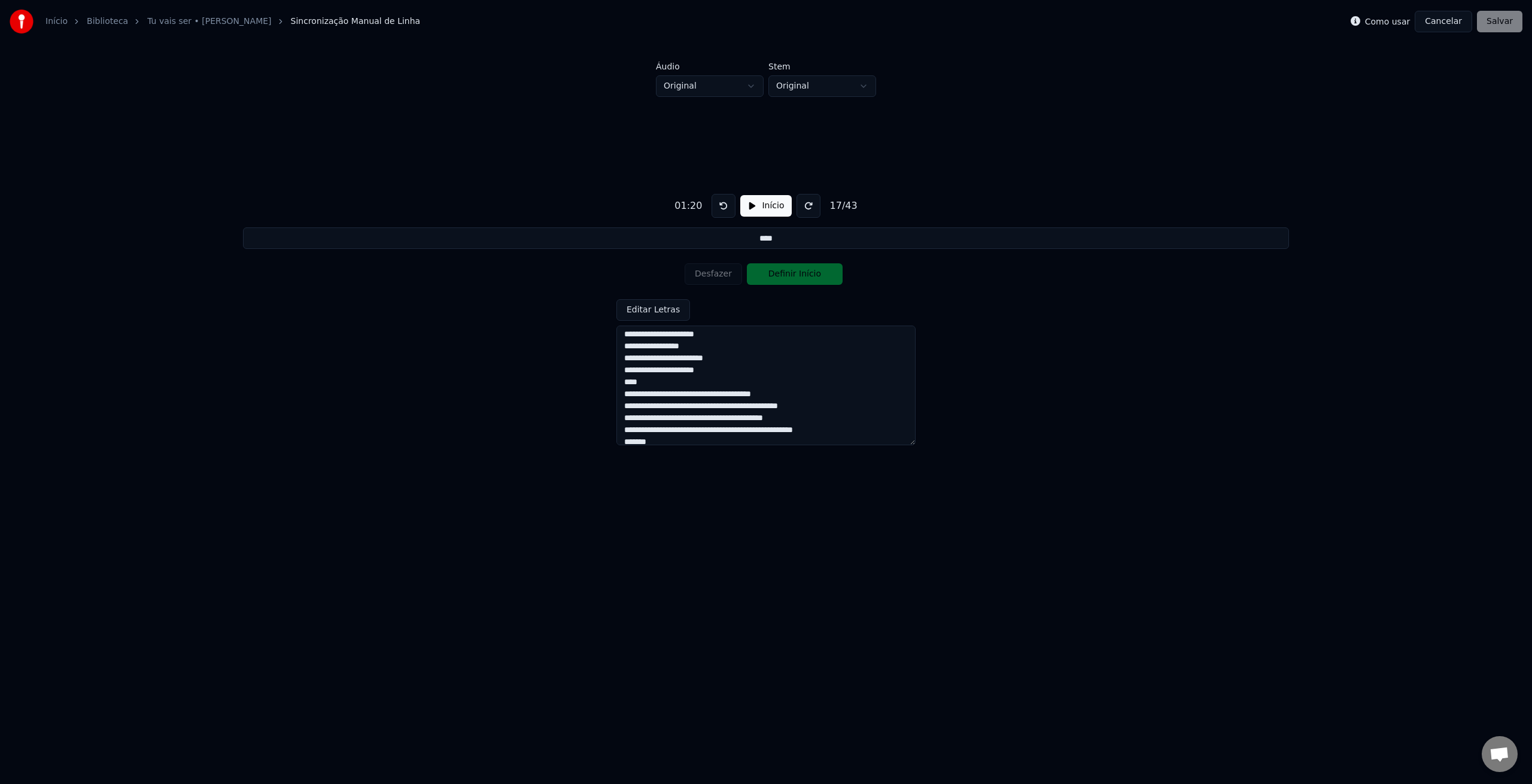
scroll to position [148, 0]
drag, startPoint x: 651, startPoint y: 383, endPoint x: 620, endPoint y: 383, distance: 31.0
click at [620, 383] on textarea at bounding box center [766, 385] width 299 height 120
type input "**********"
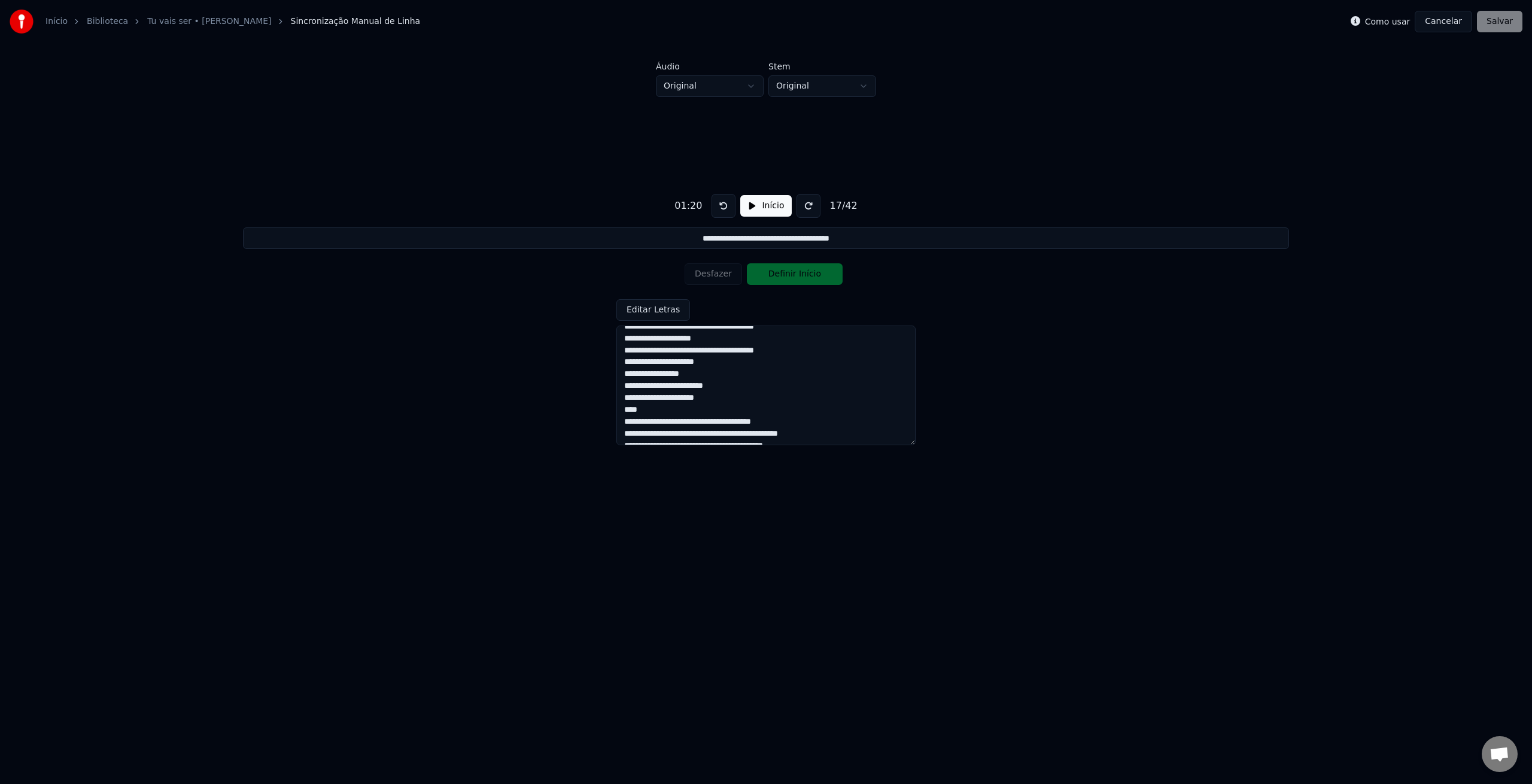
scroll to position [374, 0]
drag, startPoint x: 656, startPoint y: 404, endPoint x: 622, endPoint y: 404, distance: 34.0
click at [623, 404] on textarea at bounding box center [766, 385] width 299 height 120
type textarea "**********"
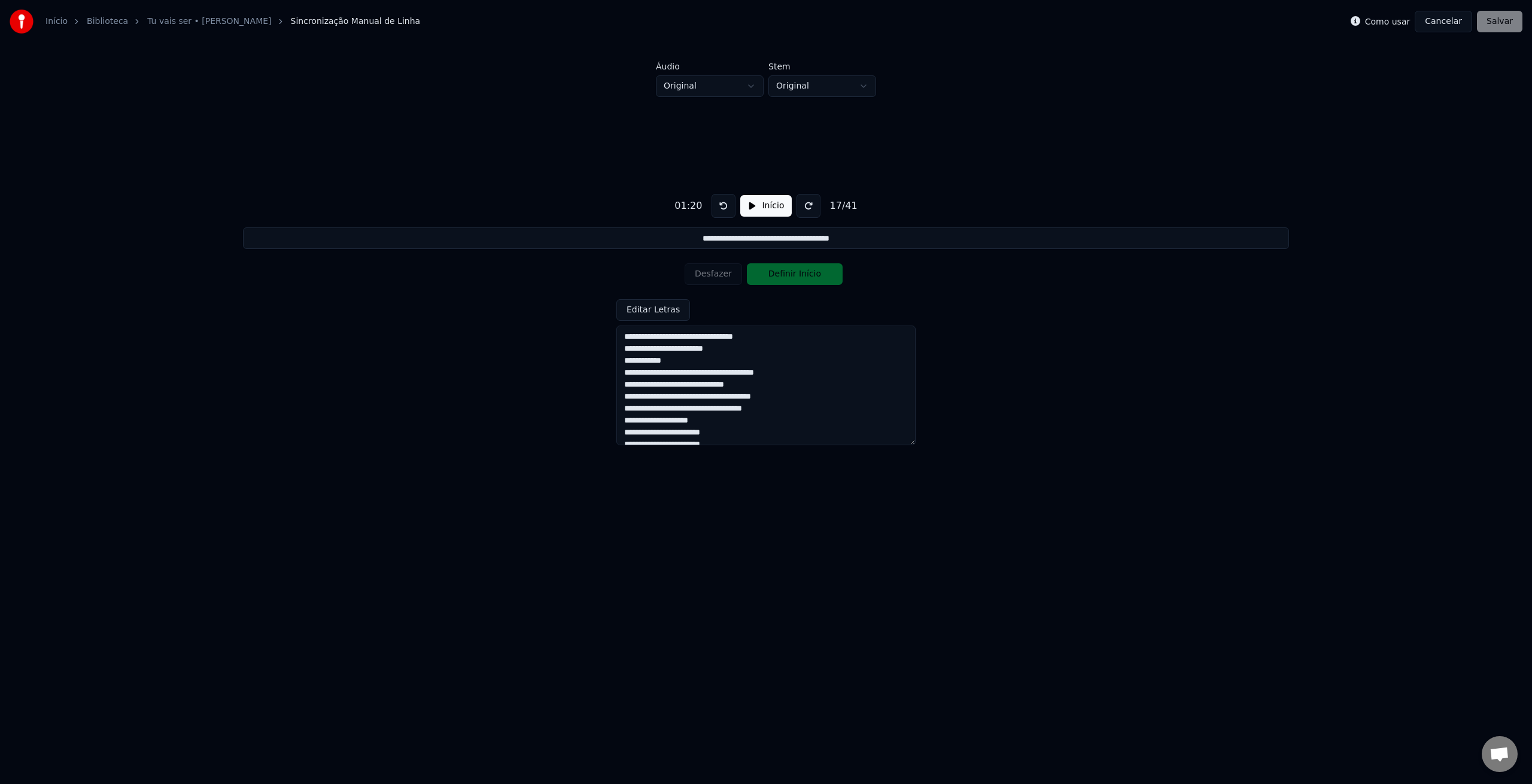
click at [681, 311] on button "Editar Letras" at bounding box center [653, 310] width 74 height 22
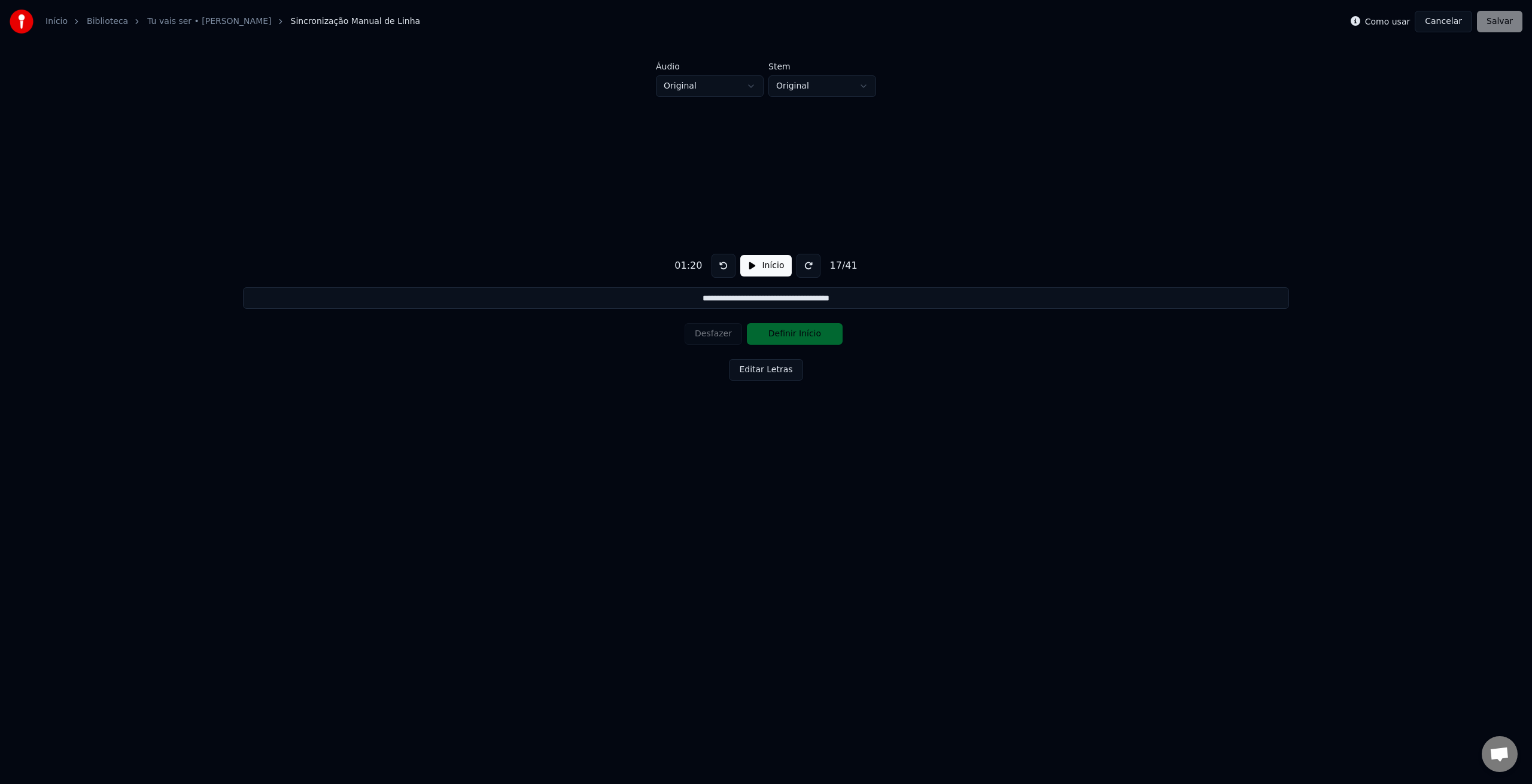
click at [763, 269] on button "Início" at bounding box center [766, 266] width 51 height 22
click at [719, 337] on button "Desfazer" at bounding box center [714, 334] width 57 height 22
click at [784, 337] on button "Definir Fim" at bounding box center [795, 334] width 96 height 22
click at [784, 337] on button "Definir Início" at bounding box center [795, 334] width 96 height 22
click at [708, 339] on button "Desfazer" at bounding box center [714, 334] width 57 height 22
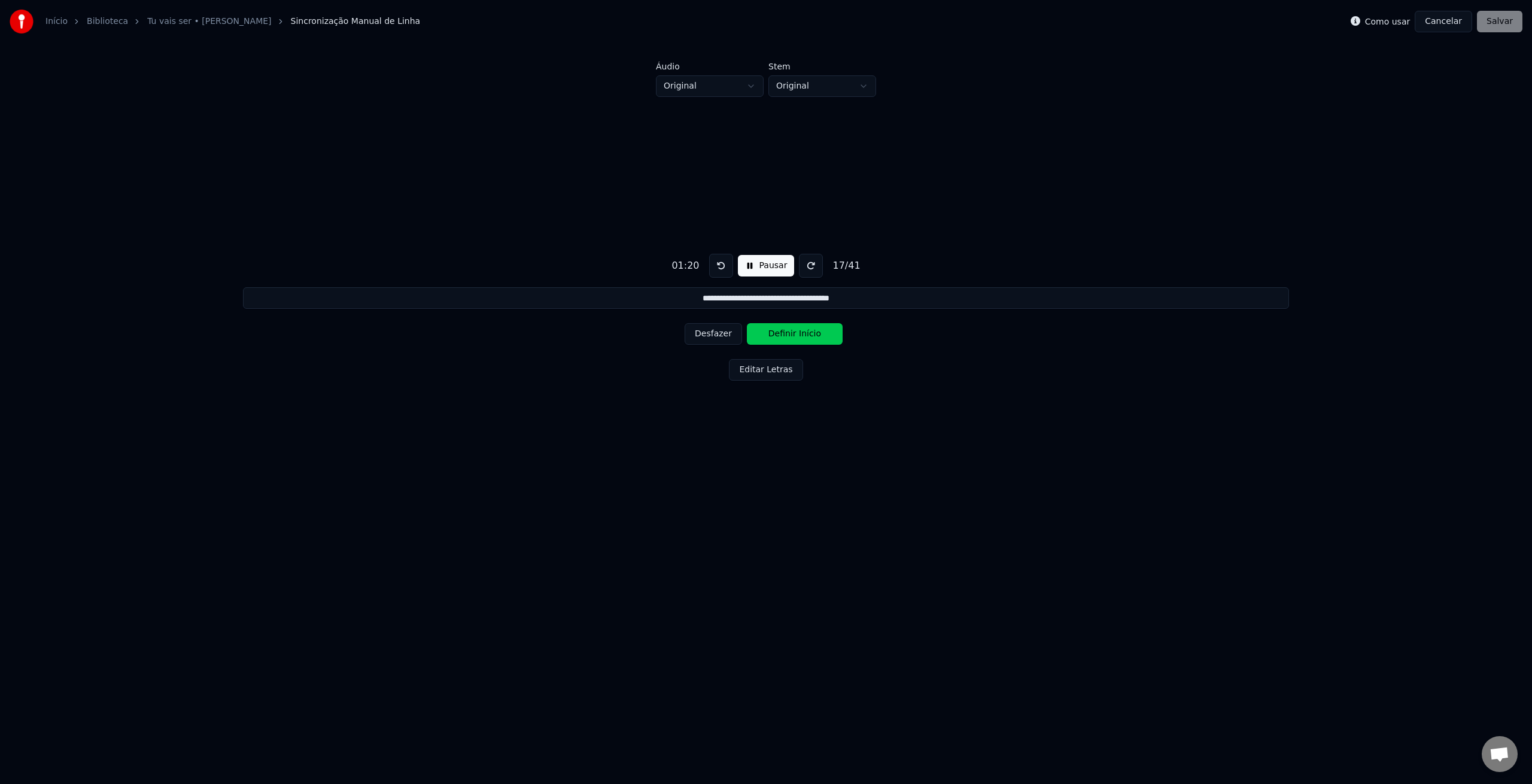
click at [707, 339] on button "Desfazer" at bounding box center [714, 334] width 57 height 22
click at [798, 337] on button "Definir Fim" at bounding box center [795, 334] width 96 height 22
click at [798, 337] on button "Definir Início" at bounding box center [795, 334] width 96 height 22
click at [798, 337] on button "Definir Fim" at bounding box center [795, 334] width 96 height 22
click at [798, 337] on button "Definir Início" at bounding box center [795, 334] width 96 height 22
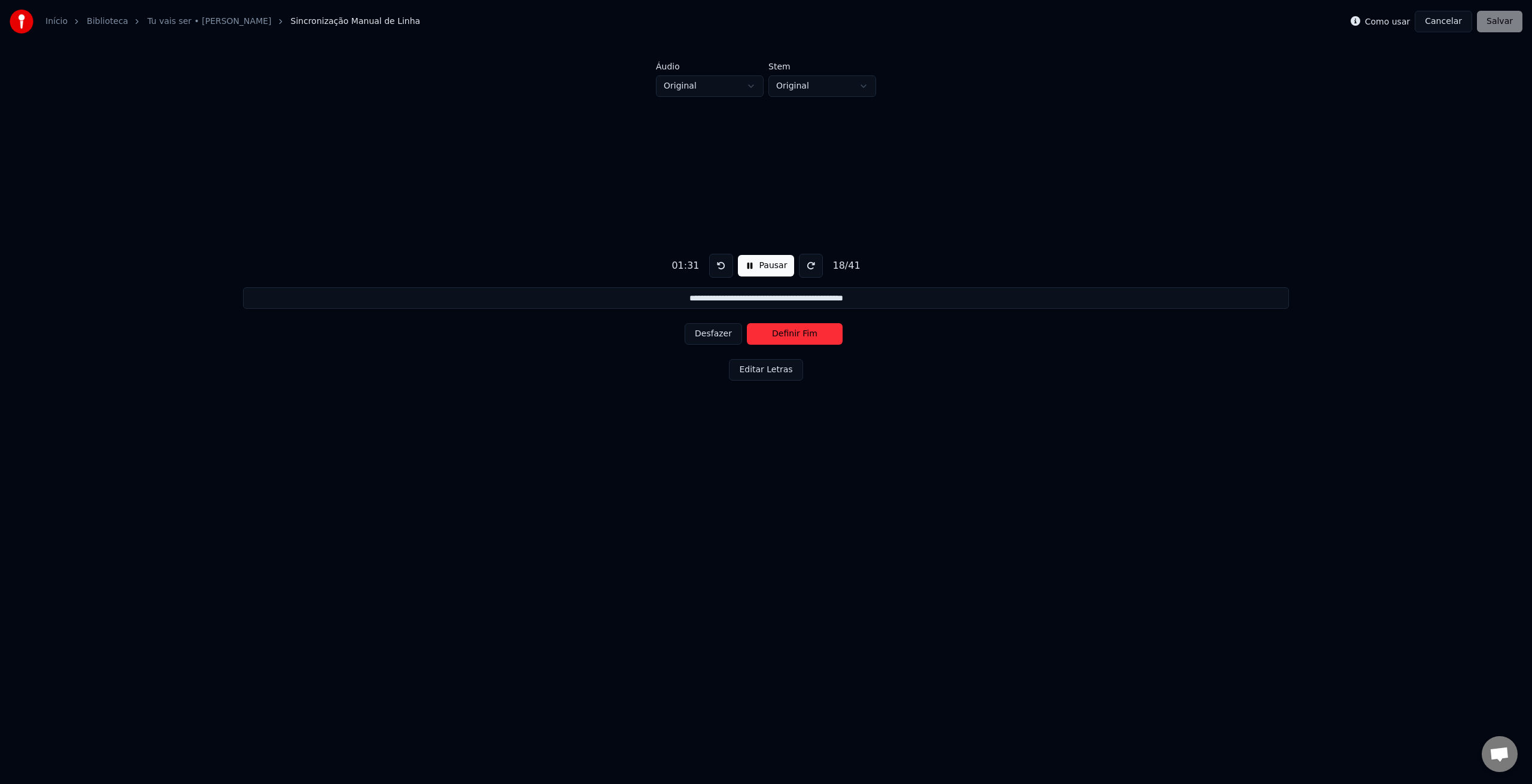
click at [798, 337] on button "Definir Fim" at bounding box center [795, 334] width 96 height 22
click at [798, 337] on button "Definir Início" at bounding box center [795, 334] width 96 height 22
click at [798, 337] on button "Definir Fim" at bounding box center [795, 334] width 96 height 22
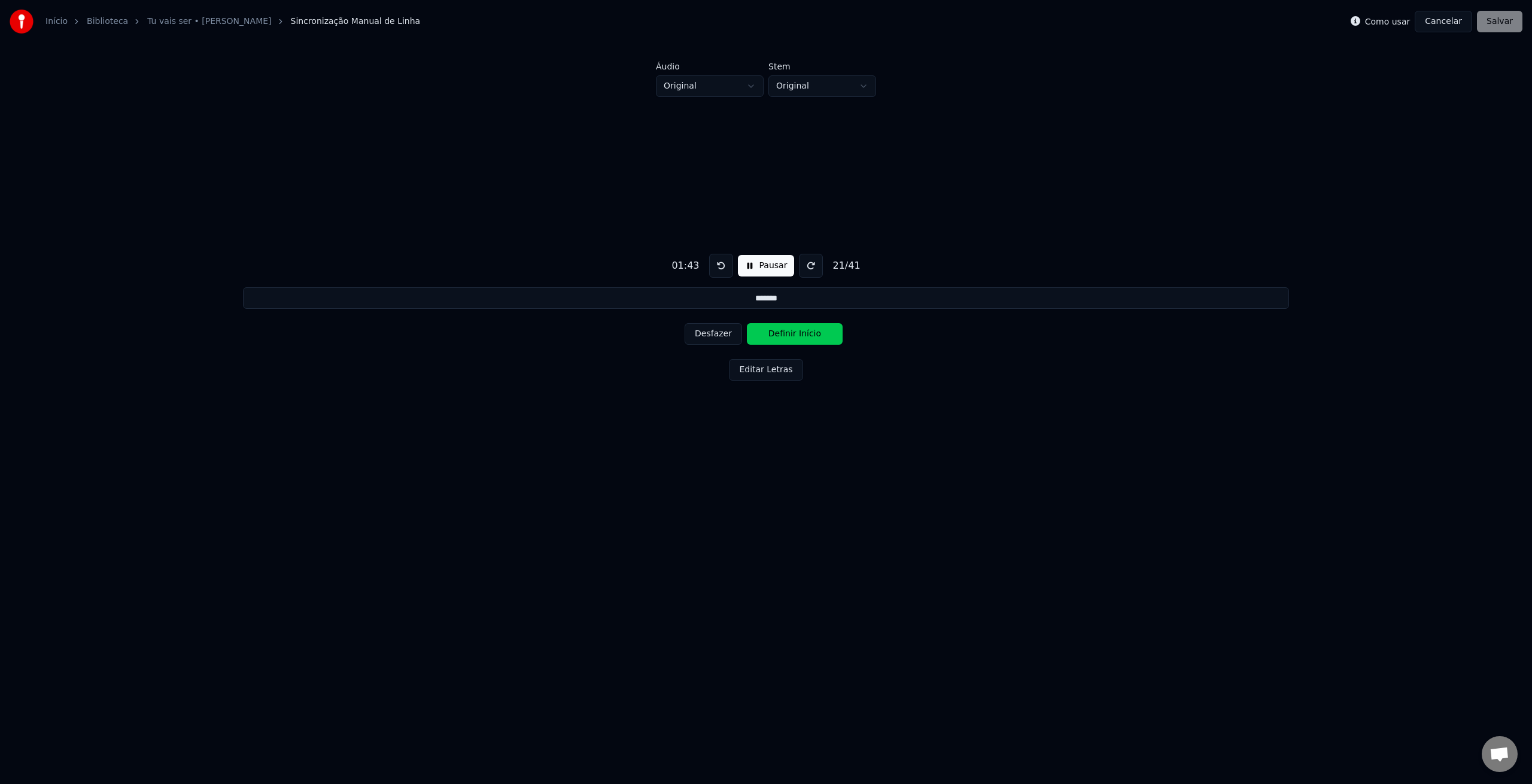
click at [798, 337] on button "Definir Início" at bounding box center [795, 334] width 96 height 22
click at [798, 337] on button "Definir Fim" at bounding box center [795, 334] width 96 height 22
click at [798, 337] on button "Definir Início" at bounding box center [795, 334] width 96 height 22
click at [798, 337] on button "Definir Fim" at bounding box center [795, 334] width 96 height 22
click at [798, 337] on button "Definir Início" at bounding box center [795, 334] width 96 height 22
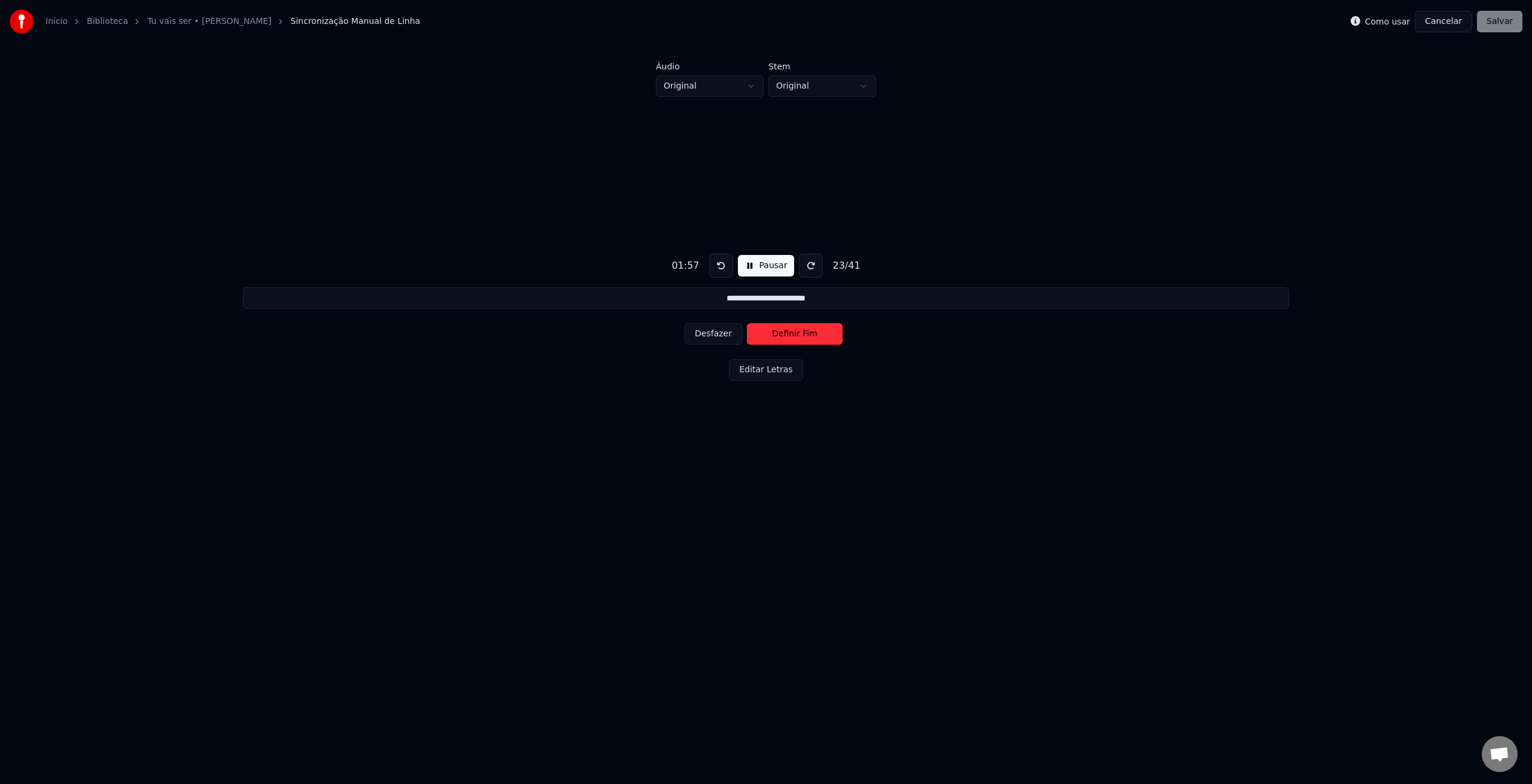
click at [798, 337] on button "Definir Fim" at bounding box center [795, 334] width 96 height 22
click at [714, 335] on button "Desfazer" at bounding box center [714, 334] width 57 height 22
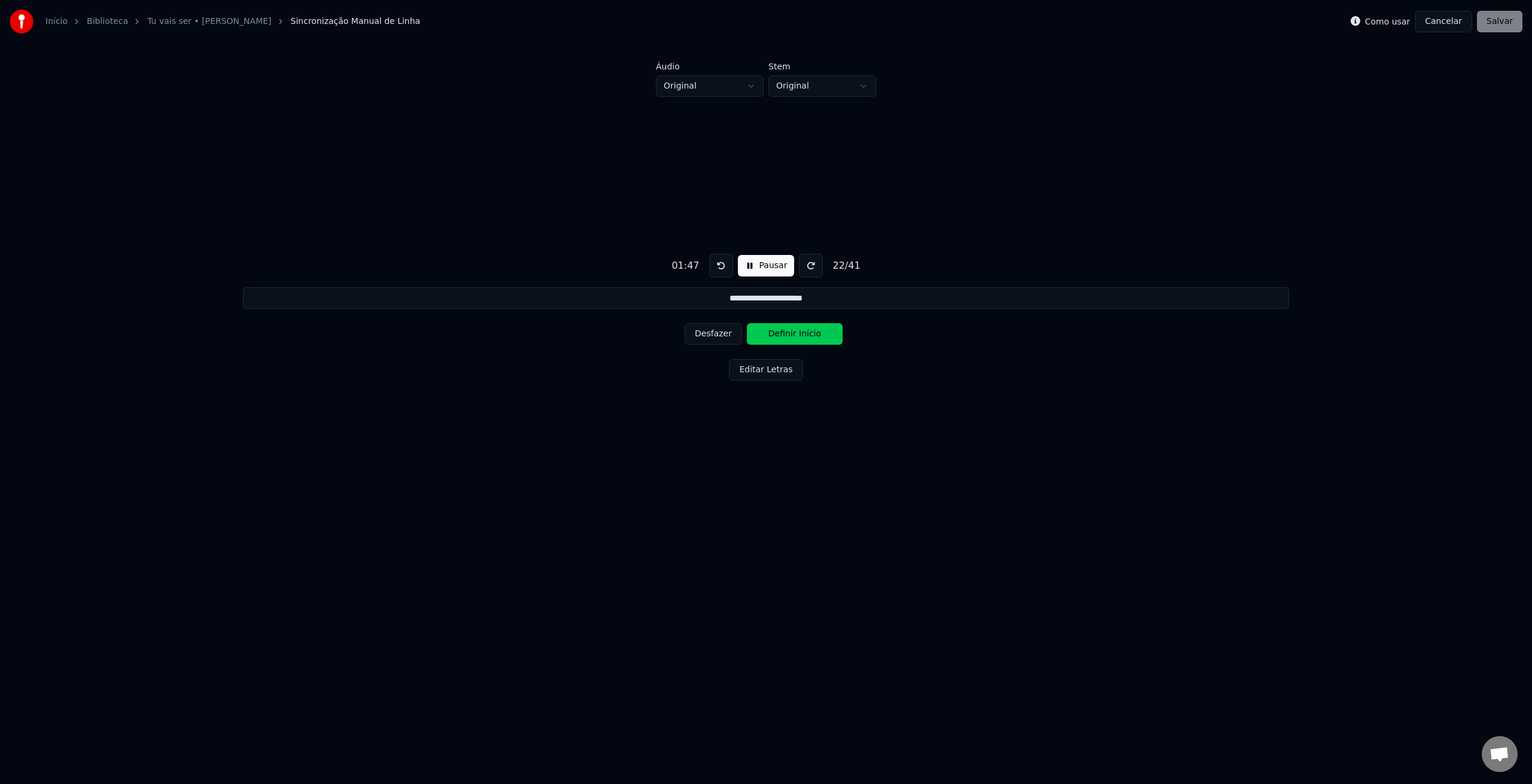
click at [714, 335] on button "Desfazer" at bounding box center [714, 334] width 57 height 22
click at [776, 337] on button "Definir Fim" at bounding box center [795, 334] width 96 height 22
click at [756, 266] on button "Pausar" at bounding box center [766, 266] width 57 height 22
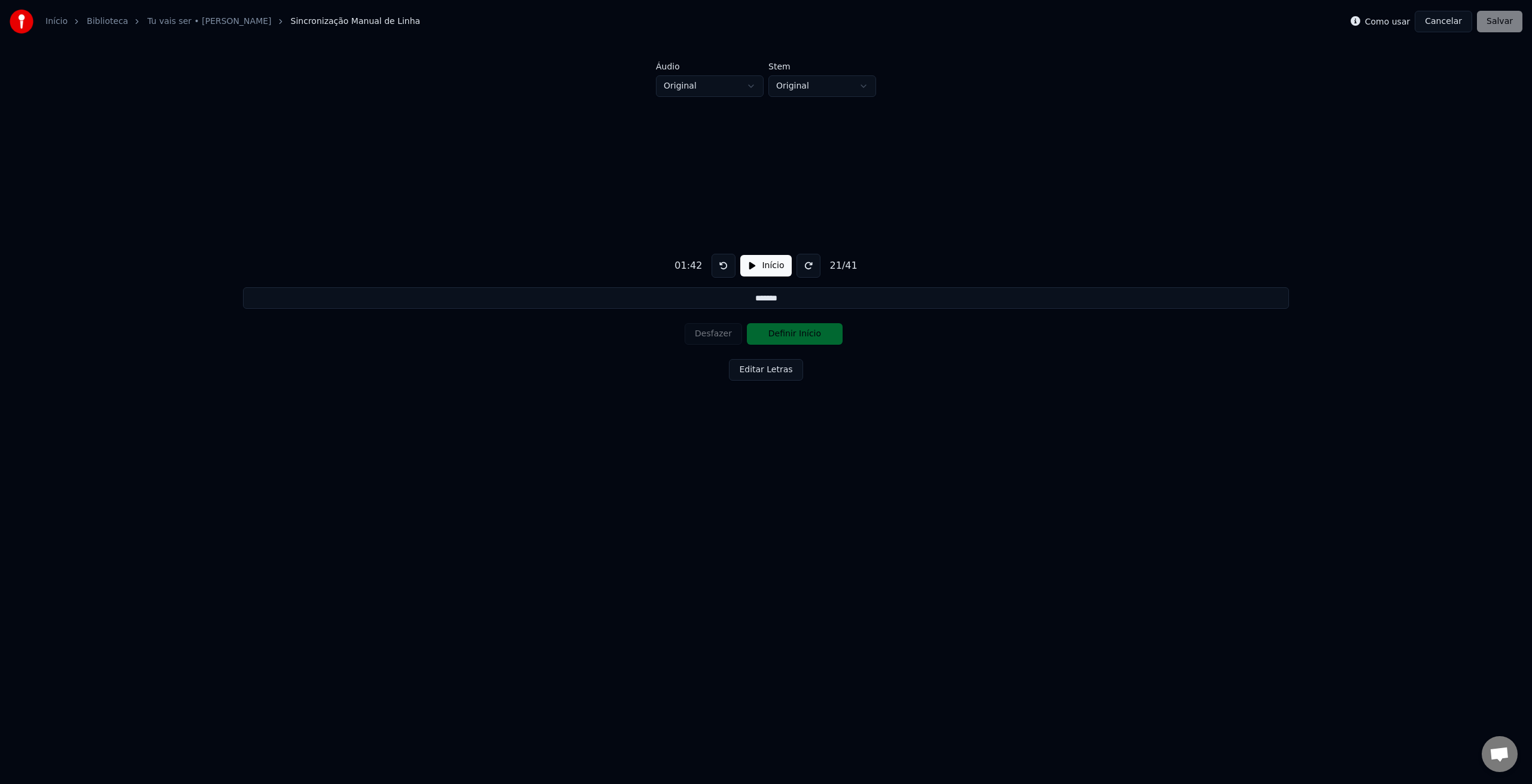
click at [747, 269] on button "Início" at bounding box center [766, 266] width 51 height 22
click at [719, 335] on button "Desfazer" at bounding box center [714, 334] width 57 height 22
click at [792, 337] on button "Definir Fim" at bounding box center [795, 334] width 96 height 22
click at [792, 337] on button "Definir Início" at bounding box center [795, 334] width 96 height 22
click at [792, 337] on button "Definir Fim" at bounding box center [795, 334] width 96 height 22
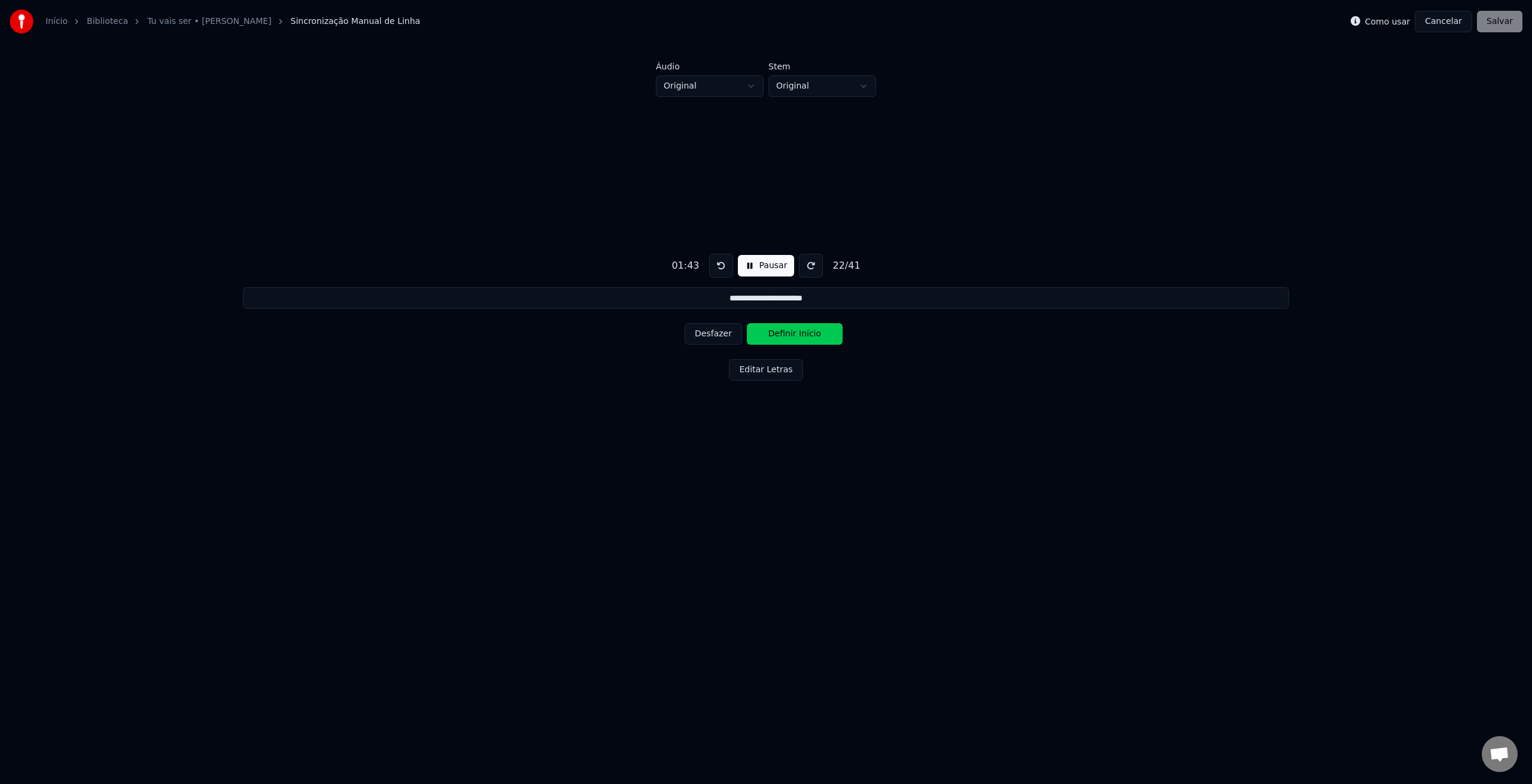
click at [792, 337] on button "Definir Início" at bounding box center [795, 334] width 96 height 22
click at [792, 337] on button "Definir Fim" at bounding box center [795, 334] width 96 height 22
click at [762, 260] on button "Pausar" at bounding box center [766, 266] width 57 height 22
click at [760, 270] on button "Início" at bounding box center [766, 266] width 51 height 22
click at [714, 267] on button at bounding box center [721, 265] width 24 height 24
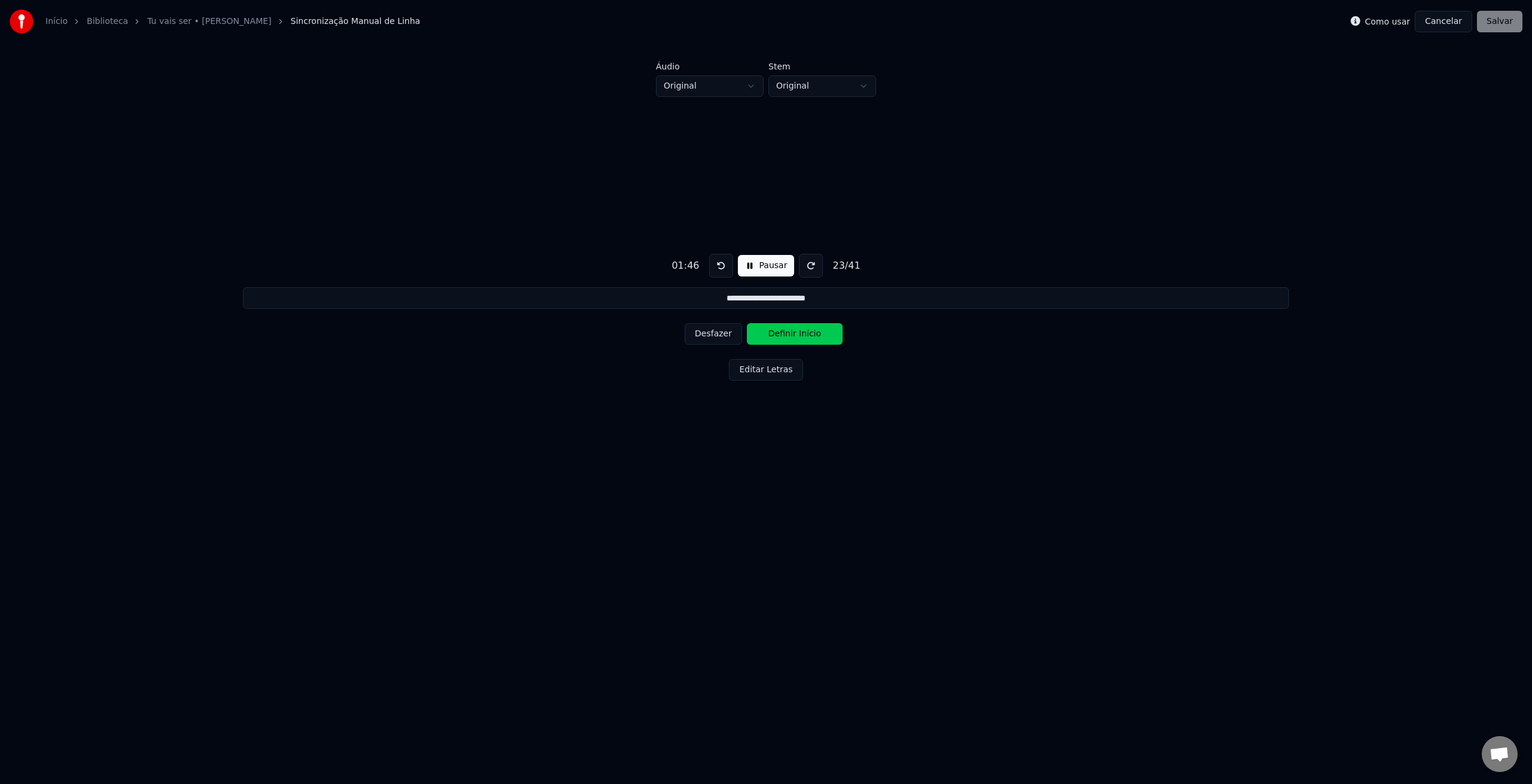
click at [719, 265] on button at bounding box center [721, 265] width 24 height 24
click at [803, 262] on button at bounding box center [811, 265] width 24 height 24
drag, startPoint x: 805, startPoint y: 265, endPoint x: 756, endPoint y: 293, distance: 56.4
click at [805, 265] on button at bounding box center [811, 265] width 24 height 24
click at [731, 337] on button "Desfazer" at bounding box center [714, 334] width 57 height 22
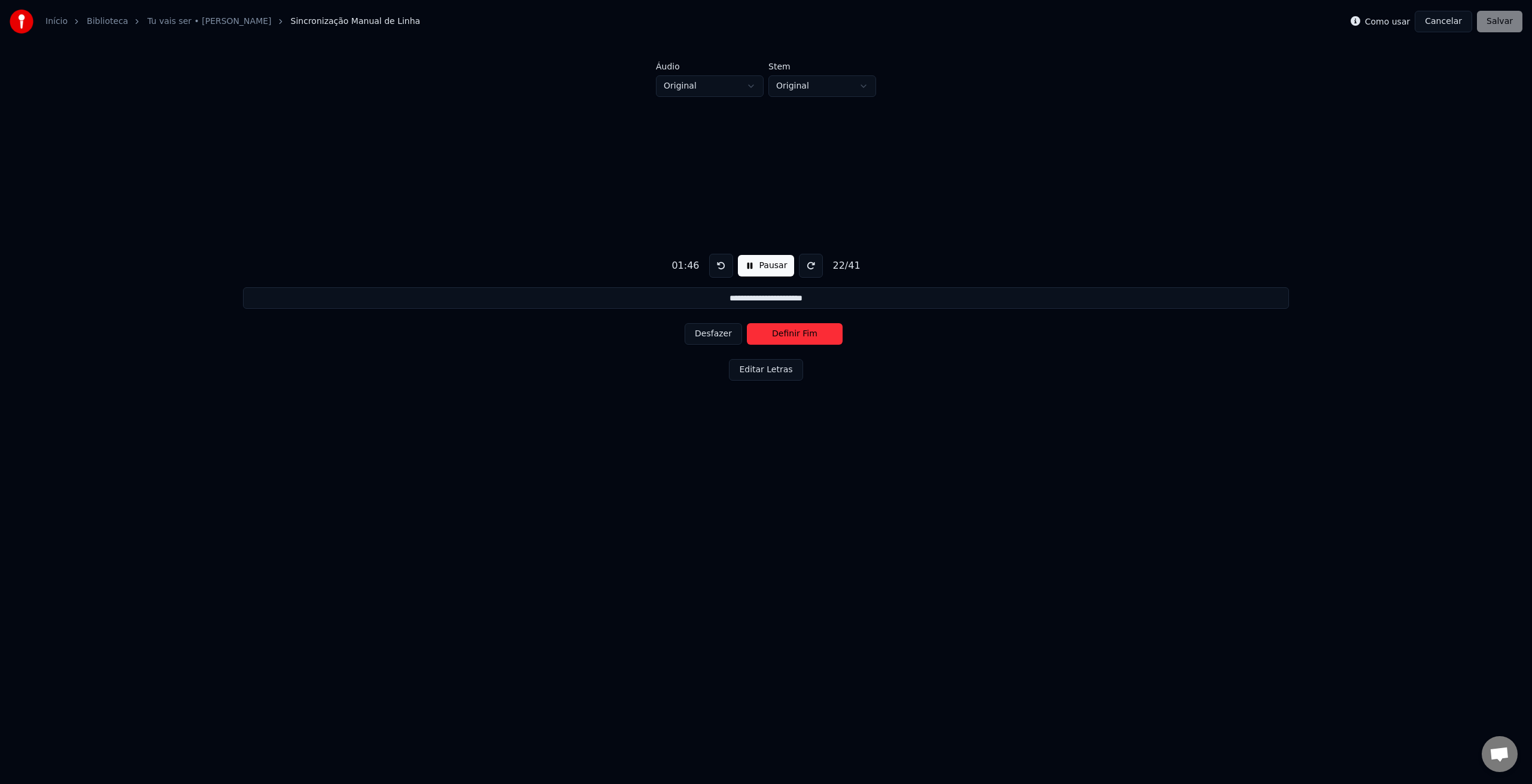
click at [772, 335] on button "Definir Fim" at bounding box center [795, 334] width 96 height 22
click at [770, 337] on button "Definir Início" at bounding box center [795, 334] width 96 height 22
click at [727, 336] on button "Desfazer" at bounding box center [714, 334] width 57 height 22
click at [723, 336] on button "Desfazer" at bounding box center [714, 334] width 57 height 22
click at [775, 335] on button "Definir Fim" at bounding box center [795, 334] width 96 height 22
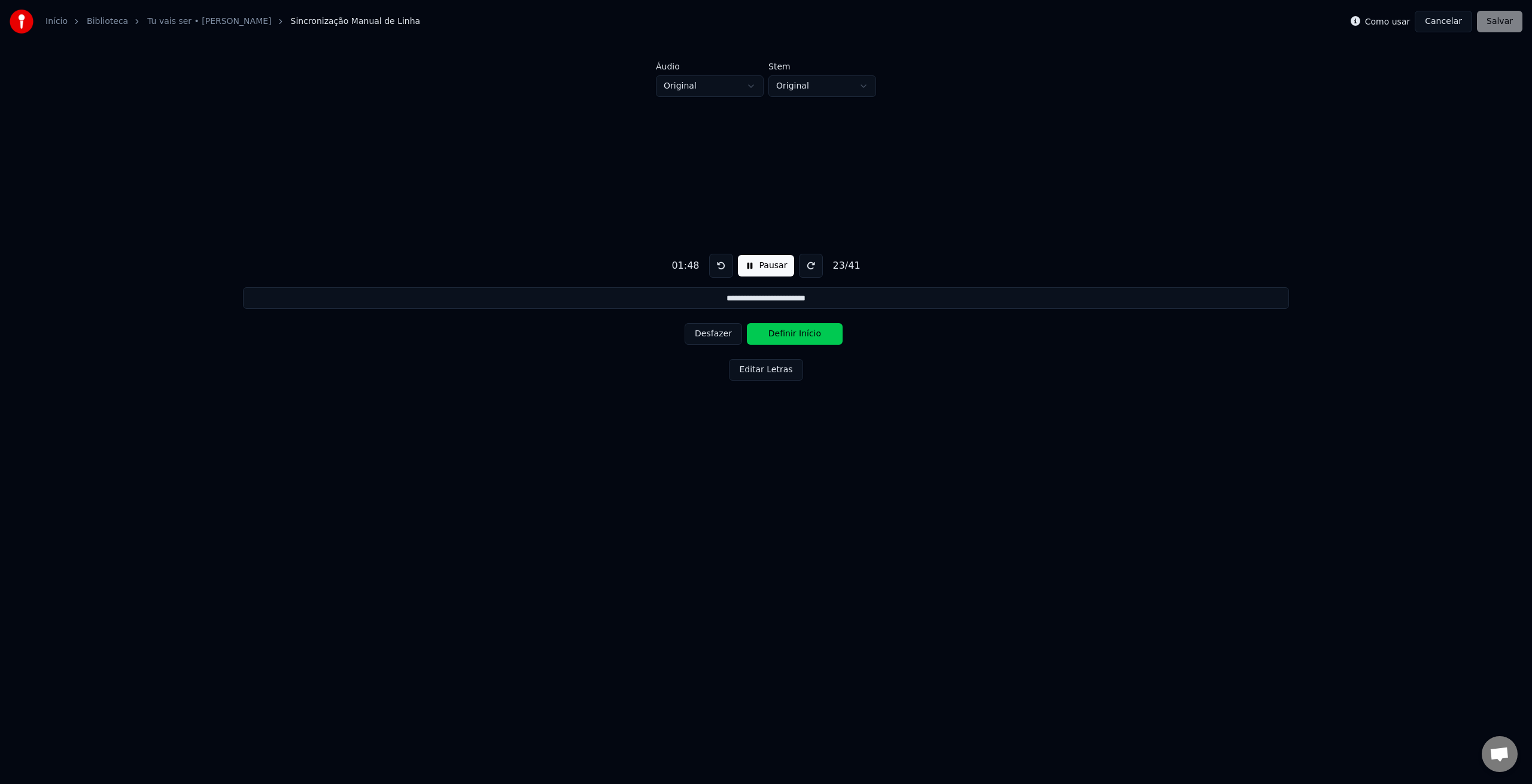
click at [775, 336] on button "Definir Início" at bounding box center [795, 334] width 96 height 22
click at [775, 336] on button "Definir Fim" at bounding box center [795, 334] width 96 height 22
click at [775, 336] on button "Definir Início" at bounding box center [795, 334] width 96 height 22
click at [782, 337] on button "Definir Fim" at bounding box center [795, 334] width 96 height 22
click at [785, 337] on button "Definir Início" at bounding box center [795, 334] width 96 height 22
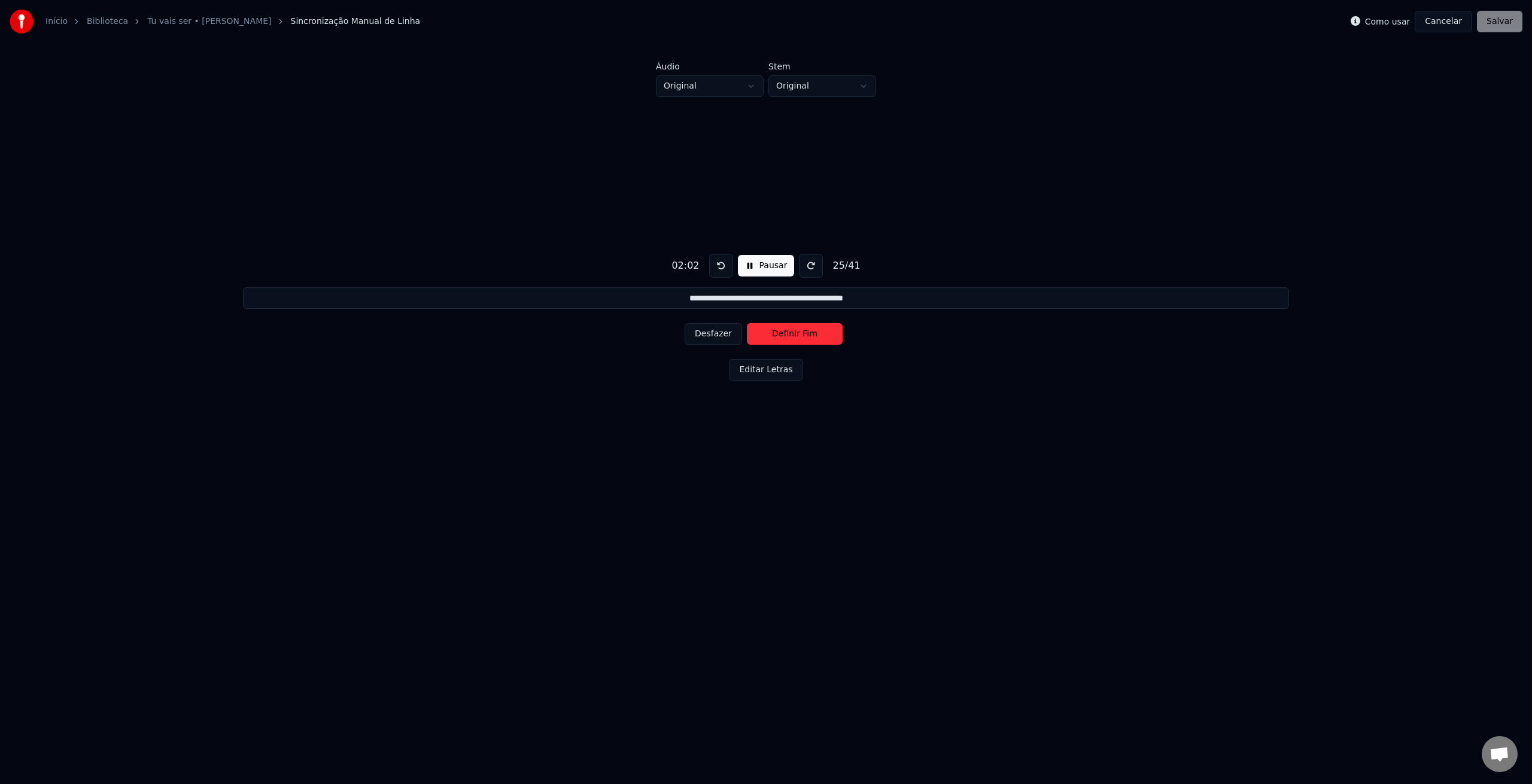
click at [729, 336] on button "Desfazer" at bounding box center [714, 334] width 57 height 22
click at [792, 342] on button "Definir Início" at bounding box center [795, 334] width 96 height 22
click at [794, 339] on button "Definir Fim" at bounding box center [795, 334] width 96 height 22
click at [796, 337] on button "Definir Início" at bounding box center [795, 334] width 96 height 22
click at [795, 337] on button "Definir Fim" at bounding box center [795, 334] width 96 height 22
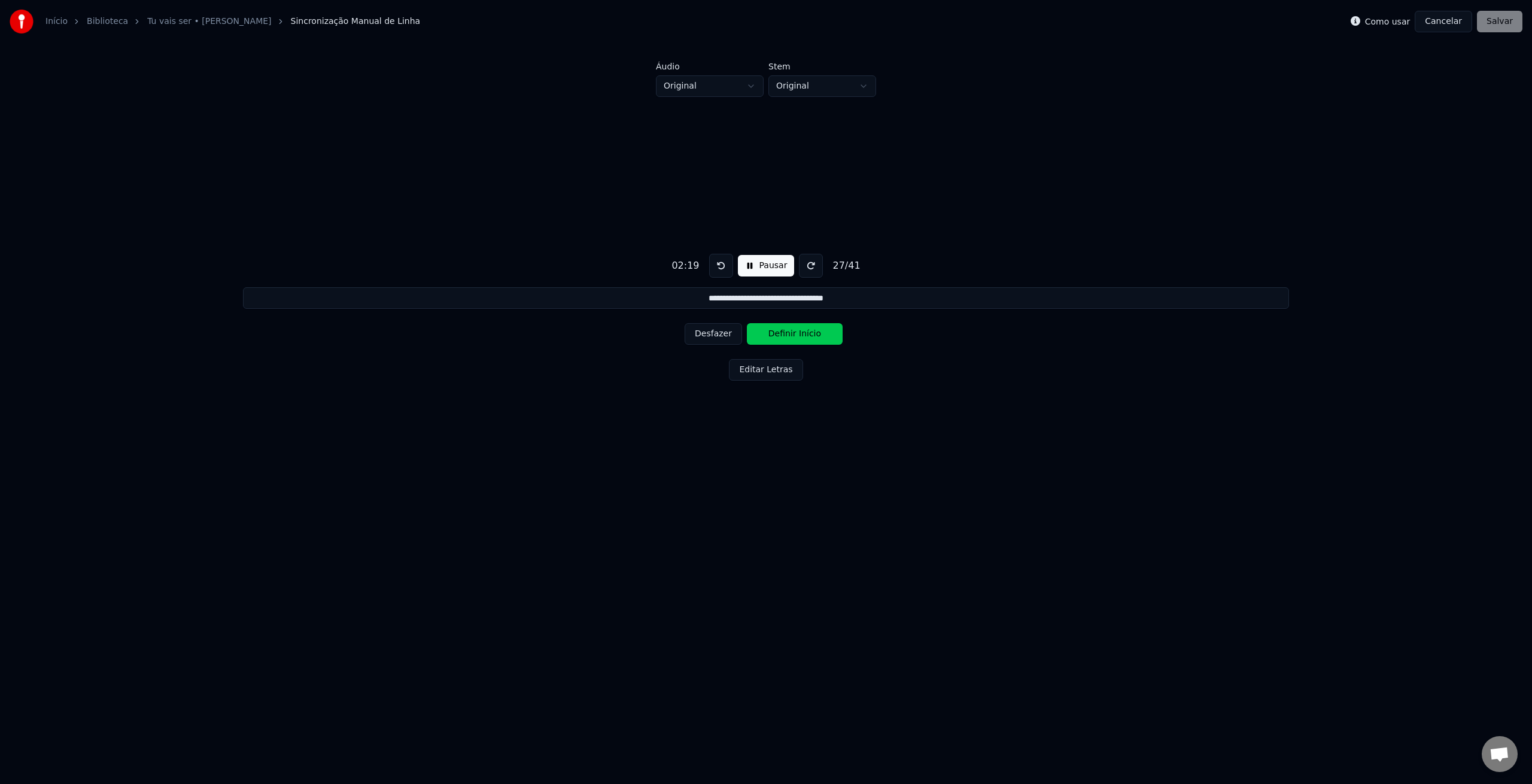
click at [795, 337] on button "Definir Início" at bounding box center [795, 334] width 96 height 22
click at [795, 337] on button "Definir Fim" at bounding box center [795, 334] width 96 height 22
click at [795, 337] on button "Definir Início" at bounding box center [795, 334] width 96 height 22
click at [688, 331] on button "Desfazer" at bounding box center [714, 334] width 57 height 22
click at [723, 337] on button "Desfazer" at bounding box center [714, 334] width 57 height 22
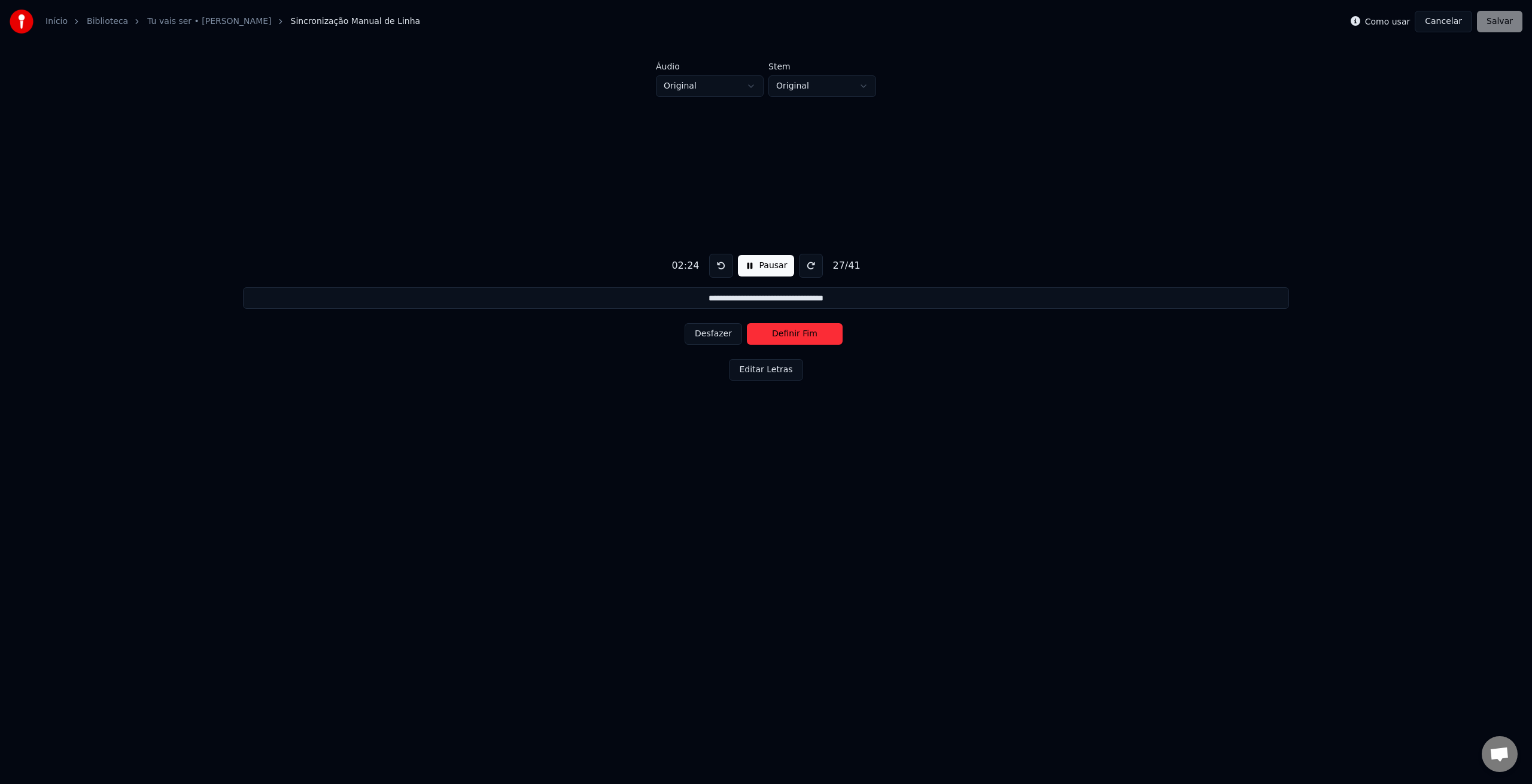
click at [789, 337] on button "Definir Fim" at bounding box center [795, 334] width 96 height 22
click at [789, 337] on button "Definir Início" at bounding box center [795, 334] width 96 height 22
click at [789, 337] on button "Definir Fim" at bounding box center [795, 334] width 96 height 22
click at [789, 337] on button "Definir Início" at bounding box center [795, 334] width 96 height 22
click at [727, 335] on button "Desfazer" at bounding box center [714, 334] width 57 height 22
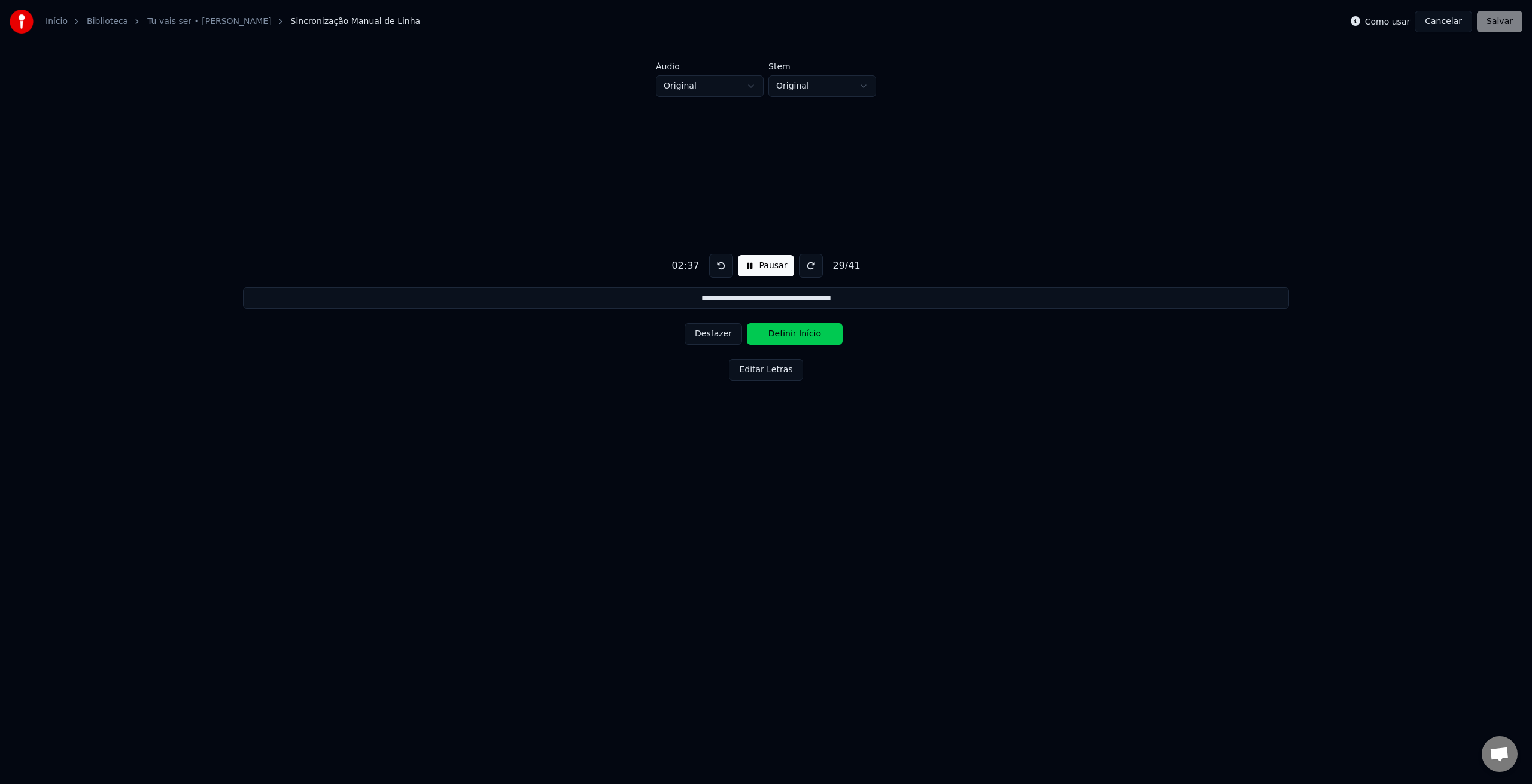
click at [730, 337] on button "Desfazer" at bounding box center [714, 334] width 57 height 22
click at [797, 335] on button "Definir Fim" at bounding box center [795, 334] width 96 height 22
click at [797, 335] on button "Definir Início" at bounding box center [795, 334] width 96 height 22
click at [797, 335] on button "Definir Fim" at bounding box center [795, 334] width 96 height 22
click at [797, 335] on button "Definir Início" at bounding box center [795, 334] width 96 height 22
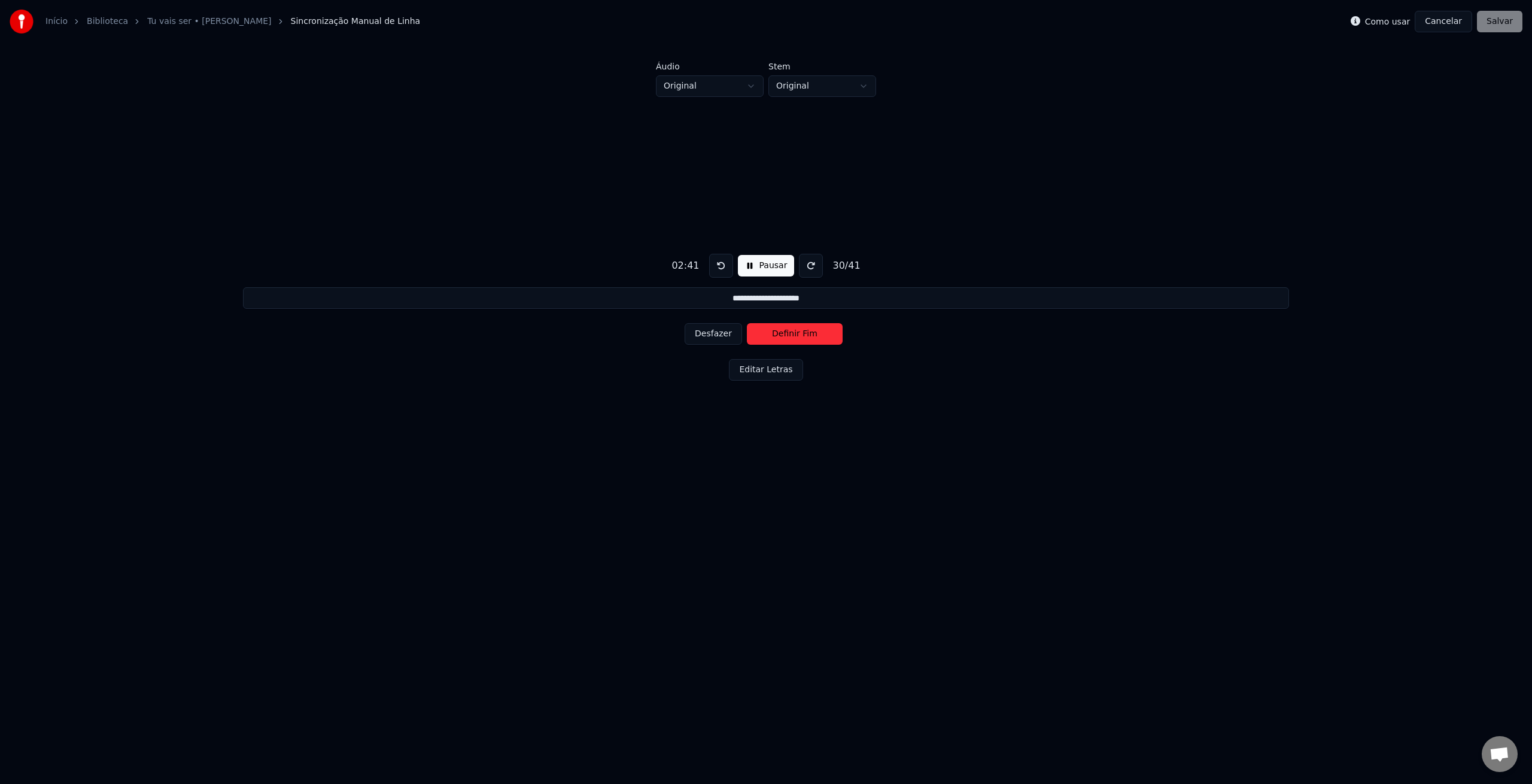
click at [797, 335] on button "Definir Fim" at bounding box center [795, 334] width 96 height 22
click at [797, 335] on button "Definir Início" at bounding box center [795, 334] width 96 height 22
click at [797, 335] on button "Definir Fim" at bounding box center [795, 334] width 96 height 22
click at [797, 335] on button "Definir Início" at bounding box center [795, 334] width 96 height 22
click at [797, 335] on button "Definir Fim" at bounding box center [795, 334] width 96 height 22
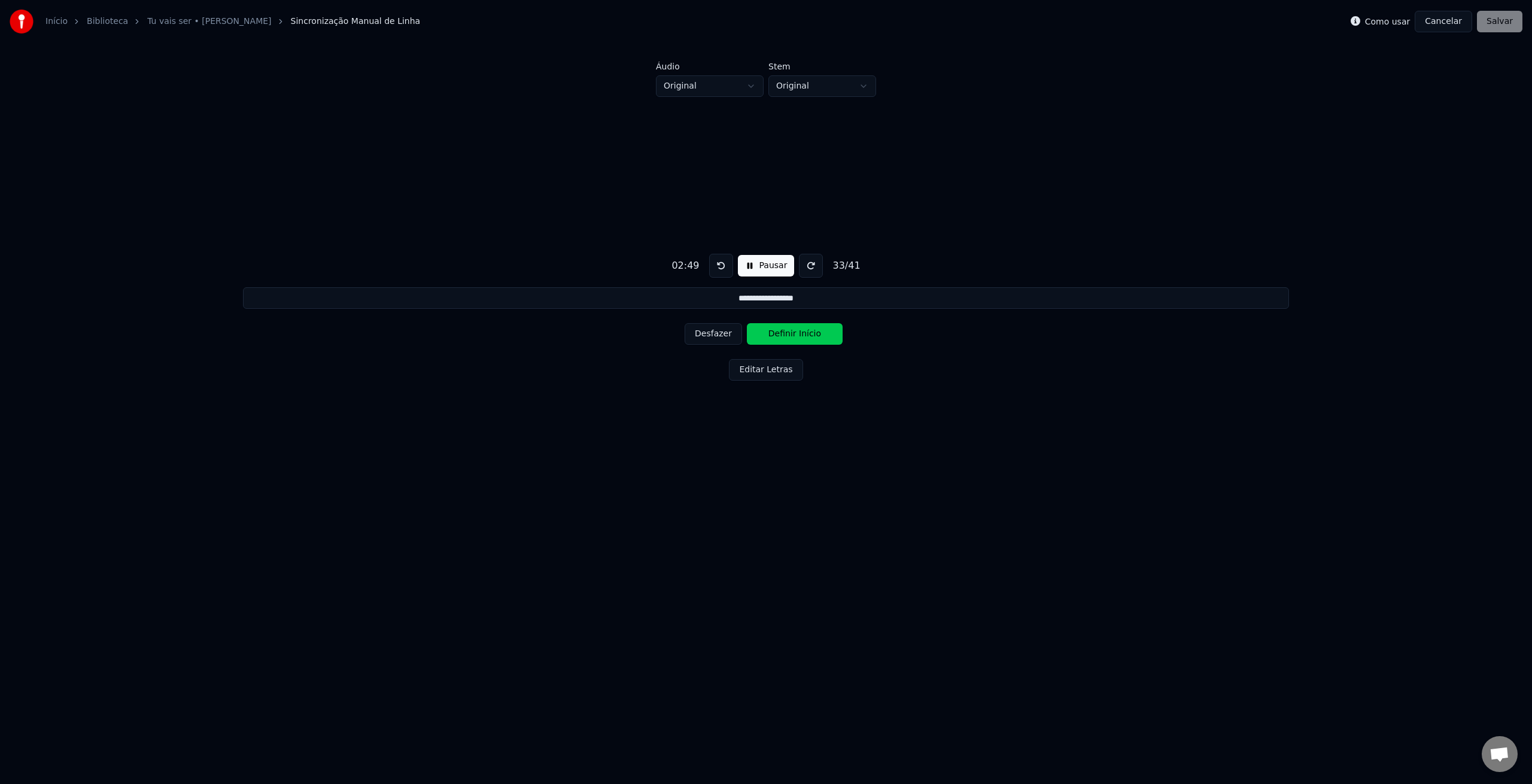
click at [797, 335] on button "Definir Início" at bounding box center [795, 334] width 96 height 22
click at [797, 335] on button "Definir Fim" at bounding box center [795, 334] width 96 height 22
click at [797, 335] on button "Definir Início" at bounding box center [795, 334] width 96 height 22
click at [797, 335] on button "Definir Fim" at bounding box center [795, 334] width 96 height 22
click at [797, 335] on button "Definir Início" at bounding box center [795, 334] width 96 height 22
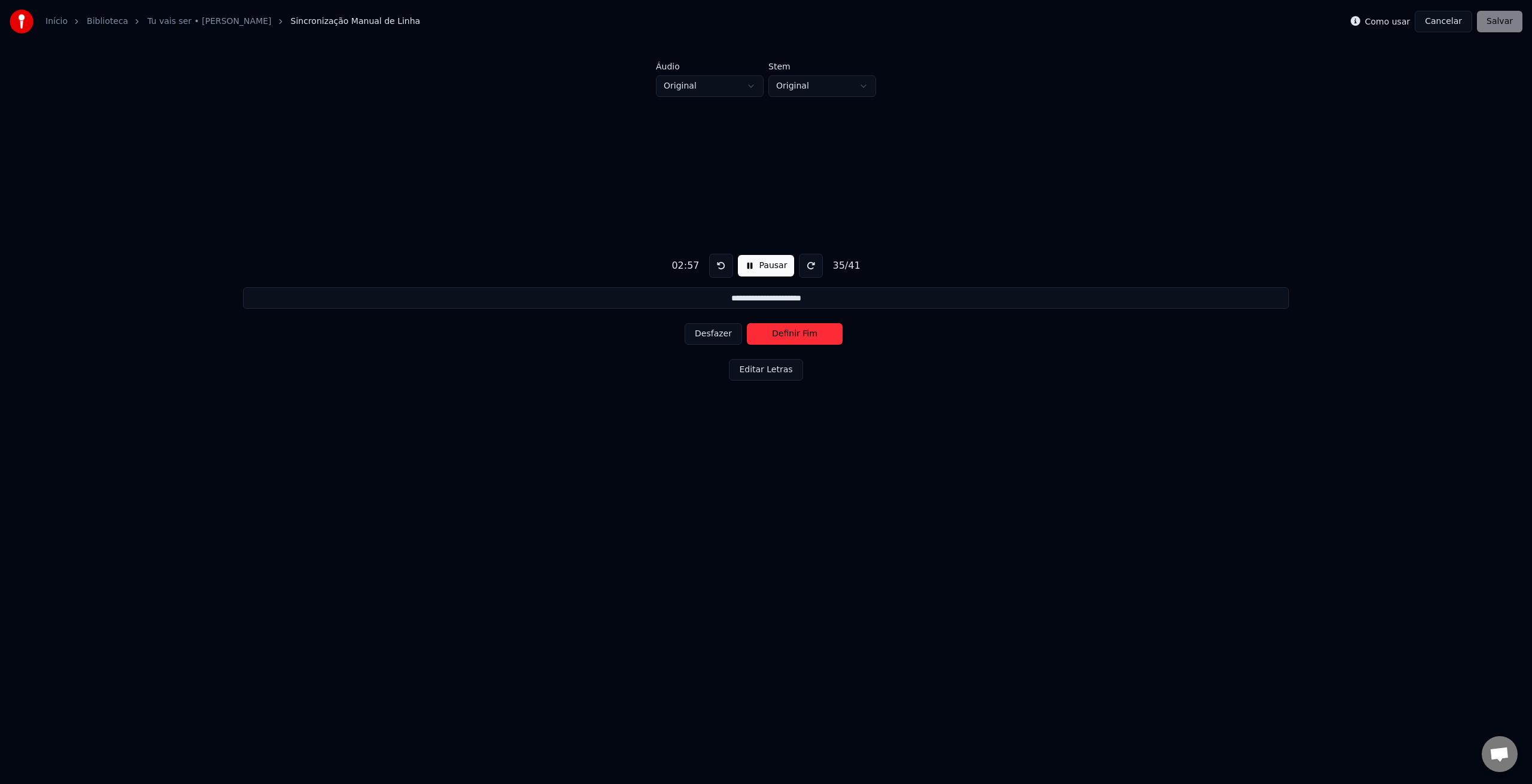
click at [797, 335] on button "Definir Fim" at bounding box center [795, 334] width 96 height 22
click at [797, 335] on button "Definir Início" at bounding box center [795, 334] width 96 height 22
click at [796, 335] on button "Definir Fim" at bounding box center [795, 334] width 96 height 22
click at [796, 335] on button "Definir Início" at bounding box center [795, 334] width 96 height 22
click at [796, 335] on button "Definir Fim" at bounding box center [795, 334] width 96 height 22
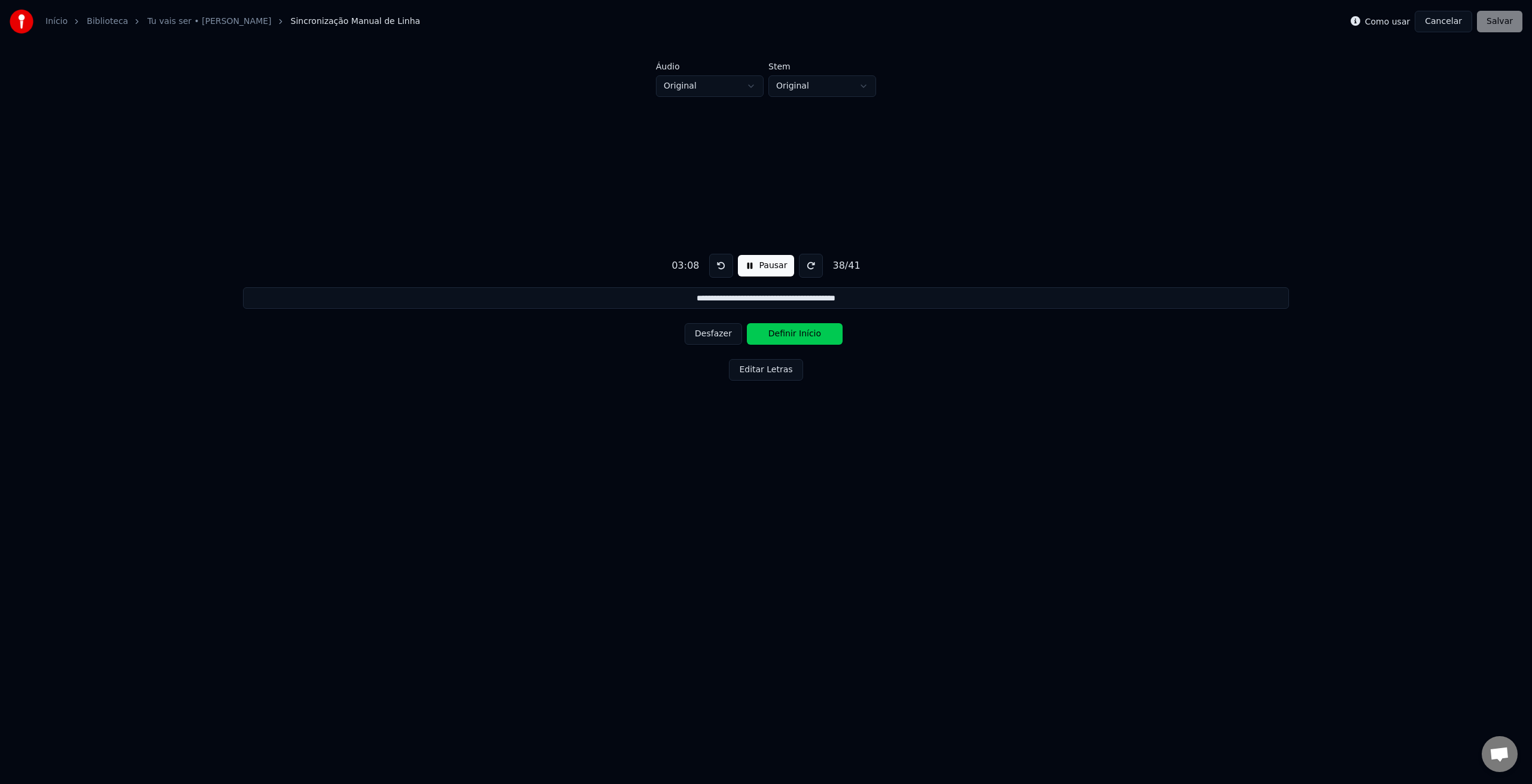
click at [796, 335] on button "Definir Início" at bounding box center [795, 334] width 96 height 22
click at [796, 335] on button "Definir Fim" at bounding box center [795, 334] width 96 height 22
click at [796, 335] on button "Definir Início" at bounding box center [795, 334] width 96 height 22
click at [796, 335] on button "Definir Fim" at bounding box center [795, 334] width 96 height 22
type input "**********"
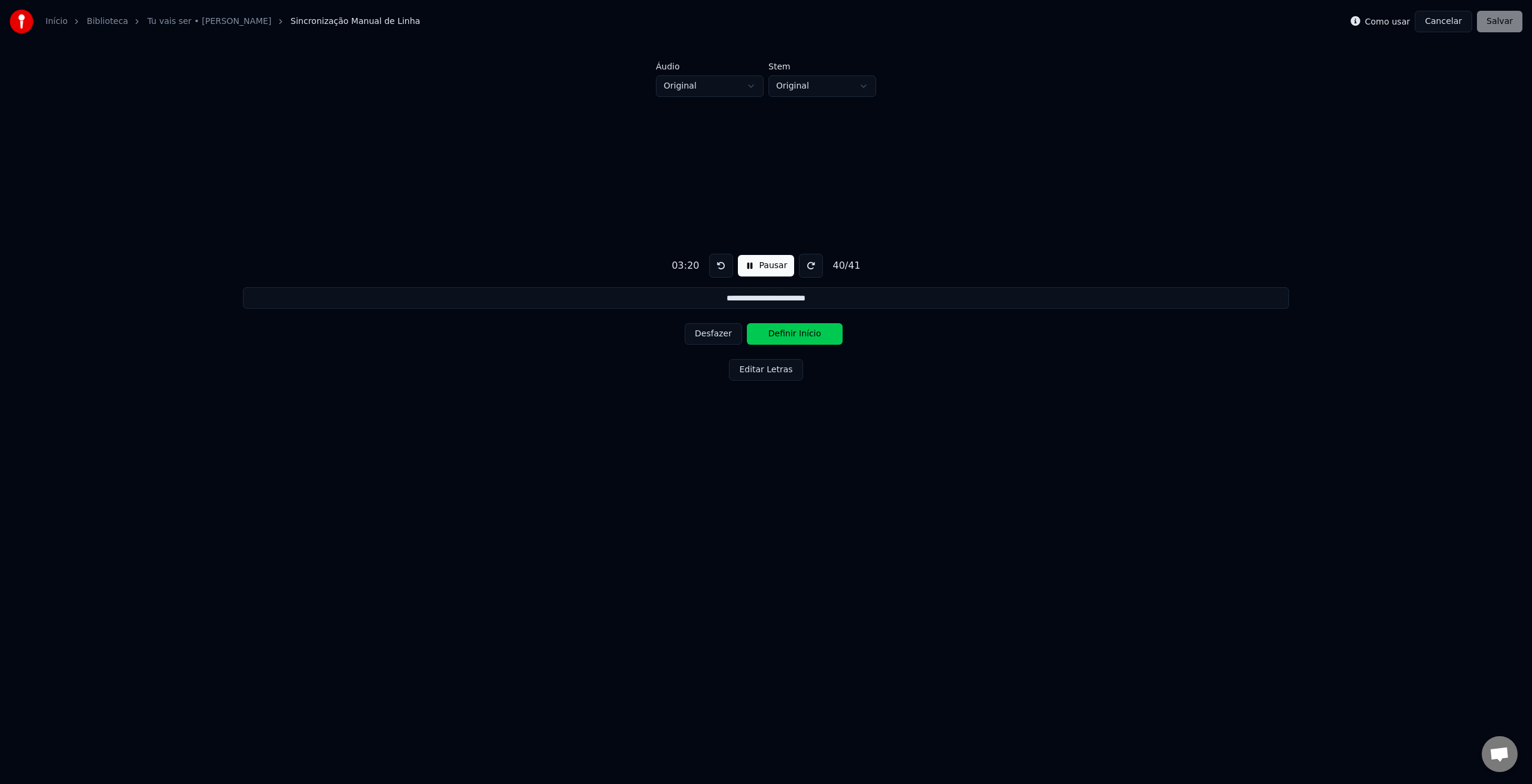
click at [758, 267] on button "Pausar" at bounding box center [766, 266] width 57 height 22
click at [758, 373] on button "Editar Letras" at bounding box center [766, 370] width 74 height 22
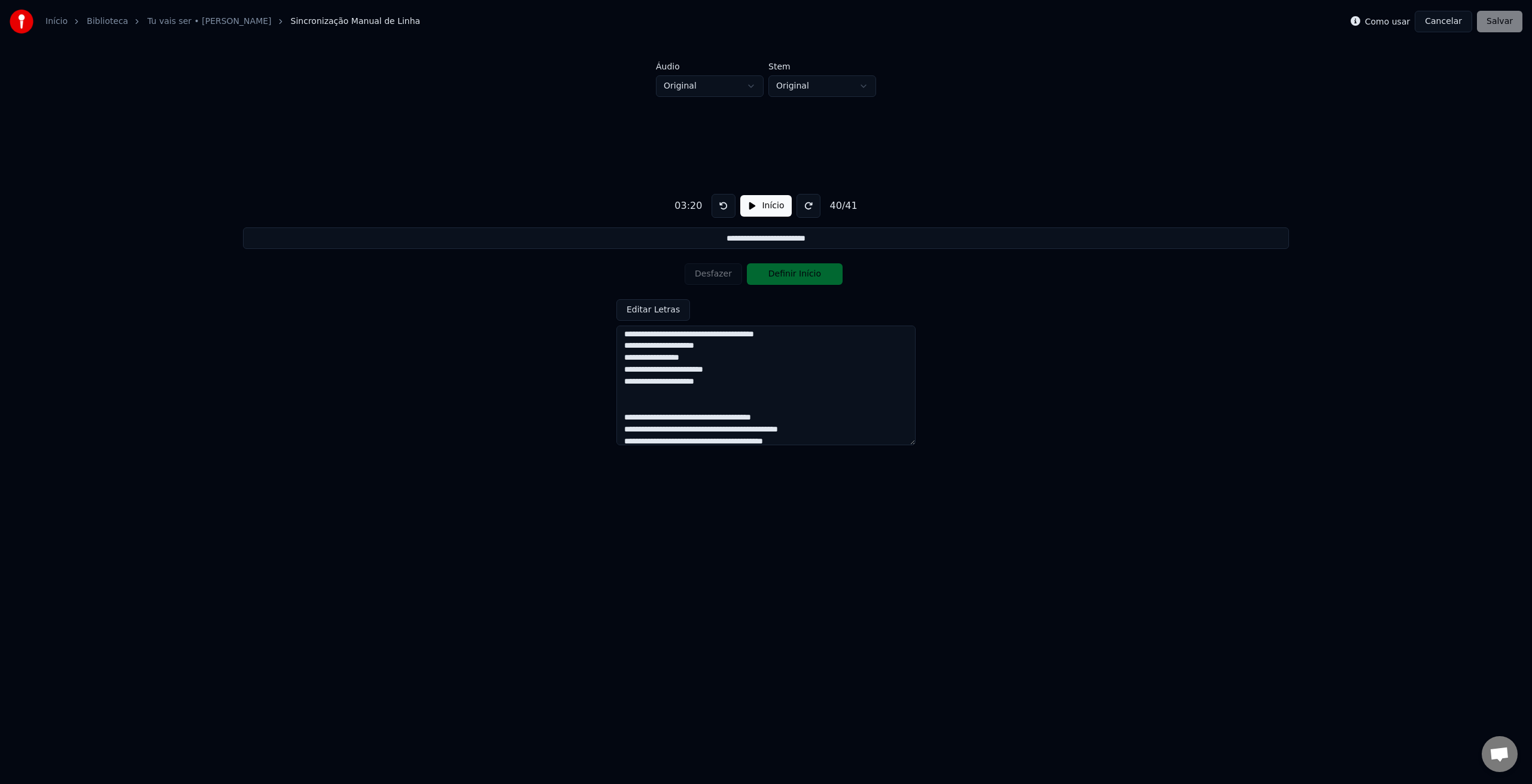
scroll to position [384, 0]
click at [685, 400] on textarea at bounding box center [766, 385] width 299 height 120
click at [885, 412] on textarea at bounding box center [766, 385] width 299 height 120
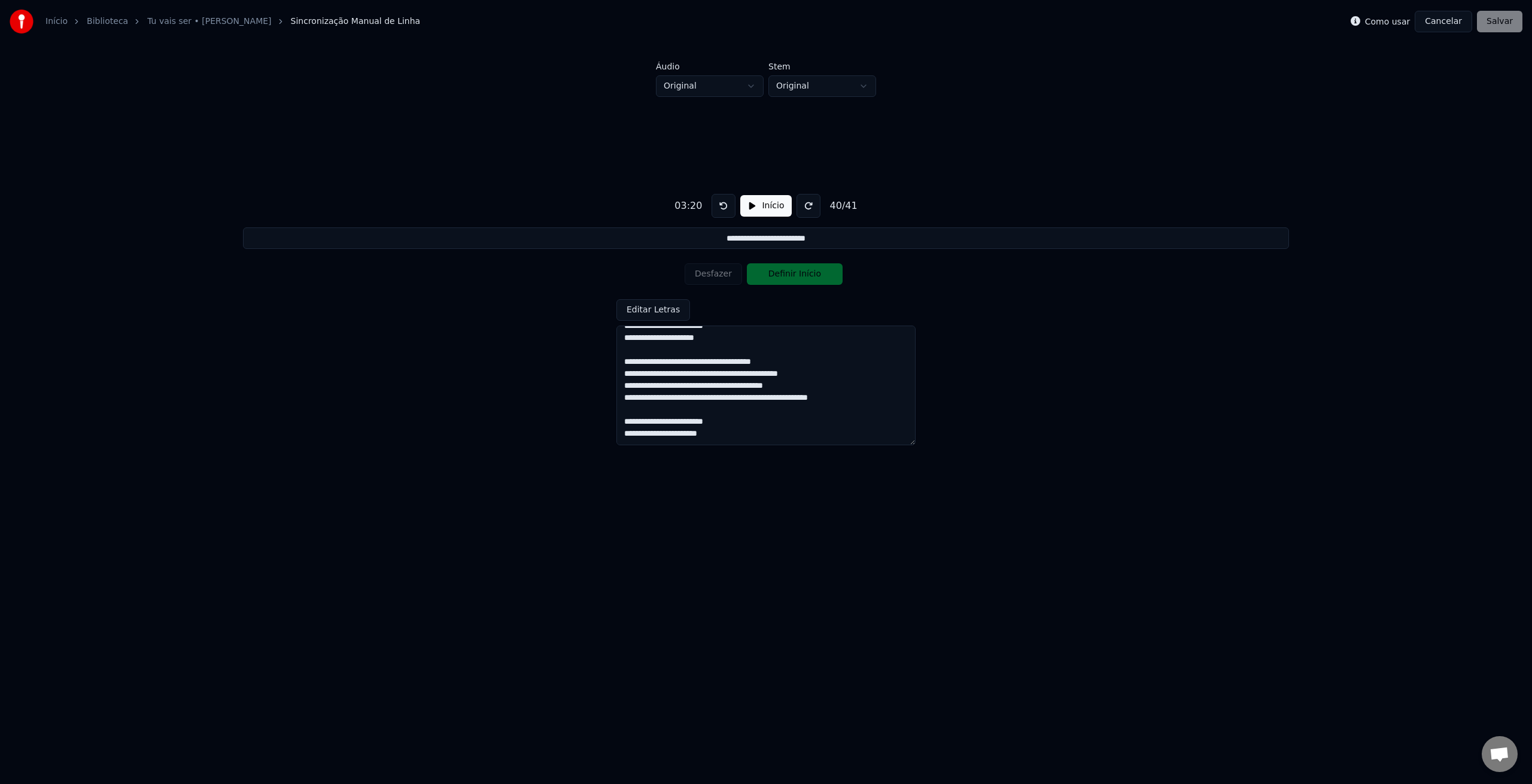
click at [869, 397] on textarea at bounding box center [766, 385] width 299 height 120
drag, startPoint x: 869, startPoint y: 397, endPoint x: 886, endPoint y: 399, distance: 17.1
click at [869, 397] on textarea at bounding box center [766, 385] width 299 height 120
drag, startPoint x: 865, startPoint y: 398, endPoint x: 615, endPoint y: 362, distance: 252.6
click at [616, 362] on div "**********" at bounding box center [766, 314] width 1494 height 436
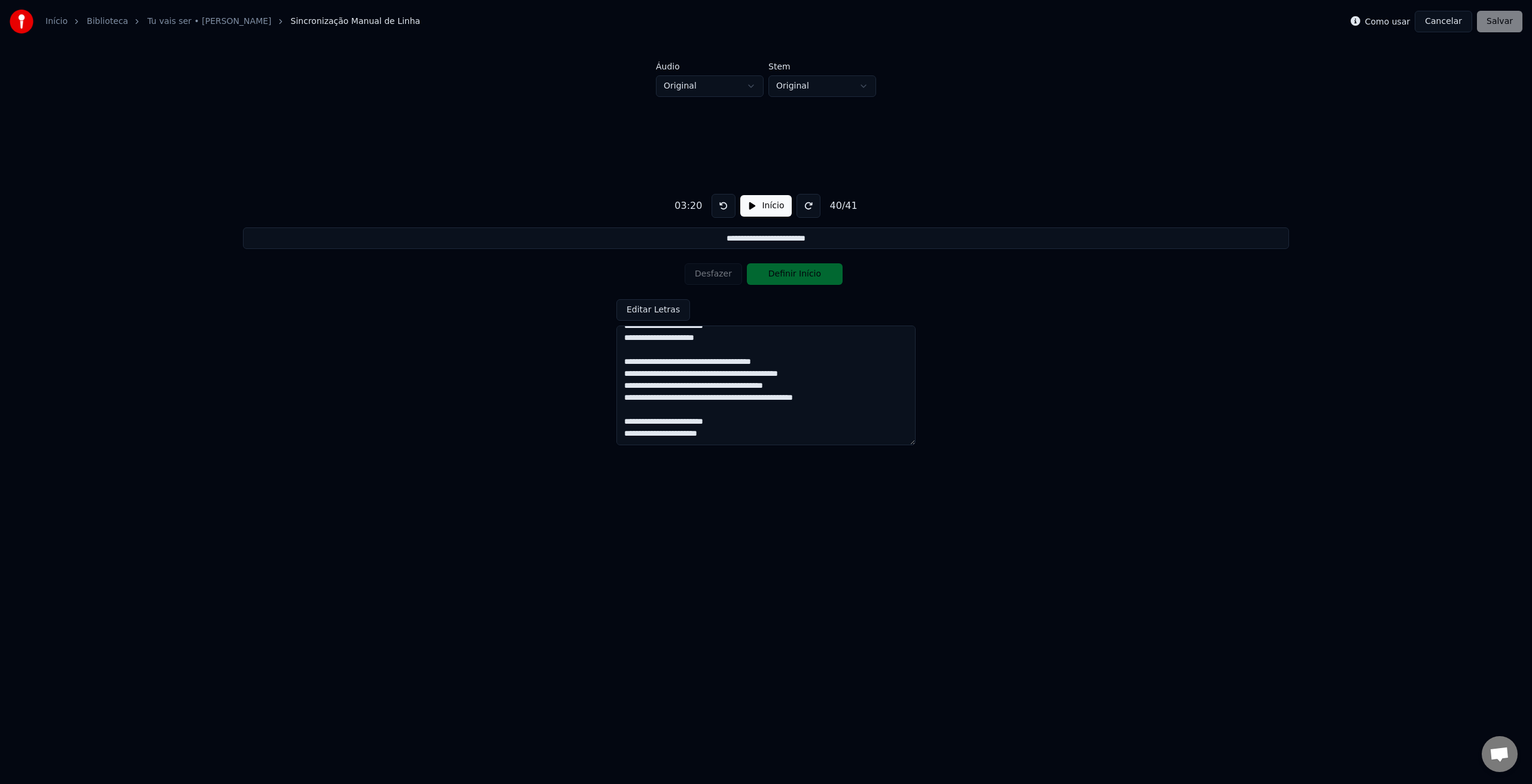
click at [874, 397] on textarea at bounding box center [766, 385] width 299 height 120
type textarea "**********"
paste textarea "**********"
type input "**********"
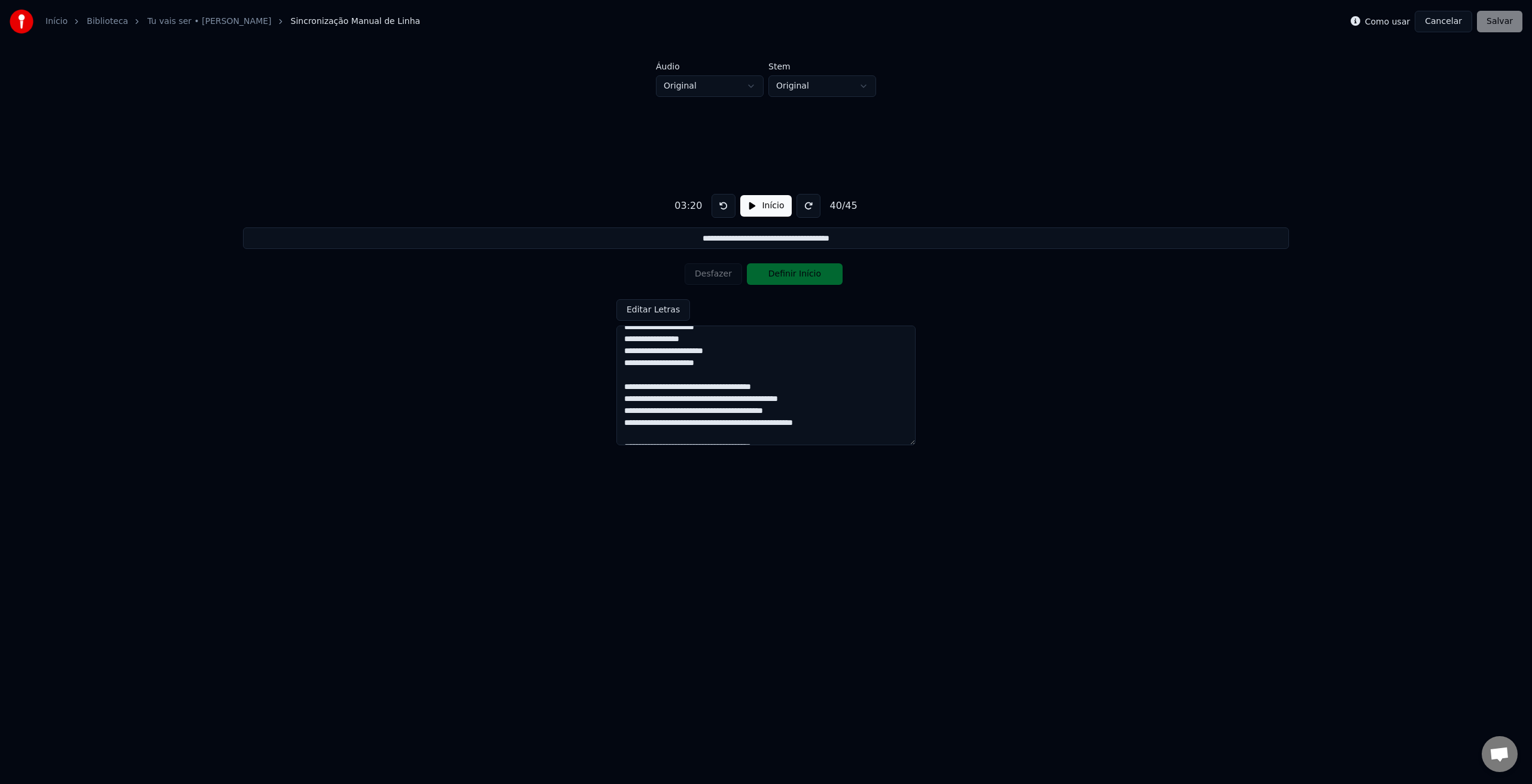
scroll to position [405, 0]
type textarea "**********"
click at [667, 311] on button "Editar Letras" at bounding box center [653, 310] width 74 height 22
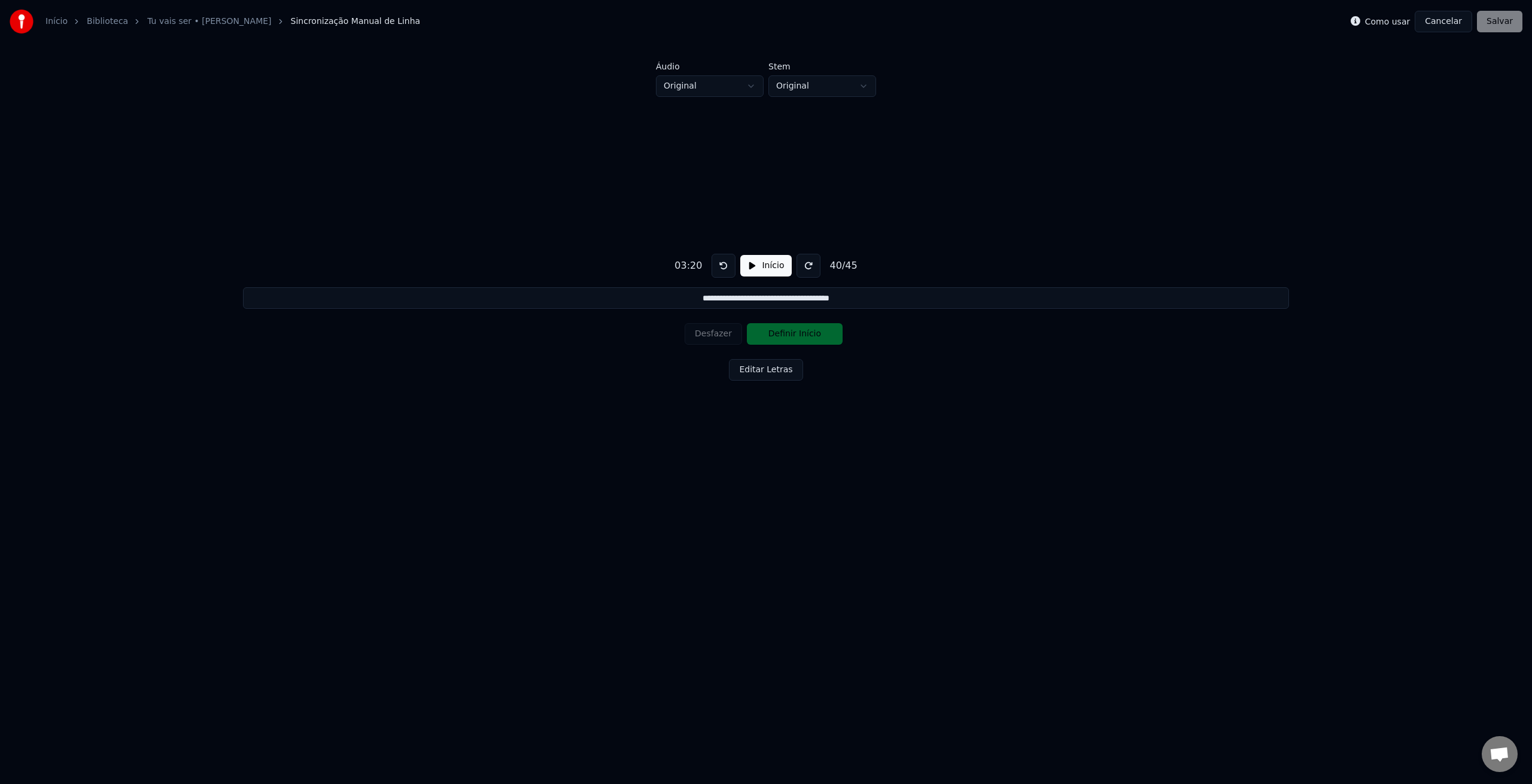
click at [754, 274] on button "Início" at bounding box center [766, 266] width 51 height 22
click at [712, 334] on button "Desfazer" at bounding box center [714, 334] width 57 height 22
click at [785, 337] on button "Definir Fim" at bounding box center [795, 334] width 96 height 22
click at [785, 337] on button "Definir Início" at bounding box center [795, 334] width 96 height 22
click at [785, 337] on button "Definir Fim" at bounding box center [795, 334] width 96 height 22
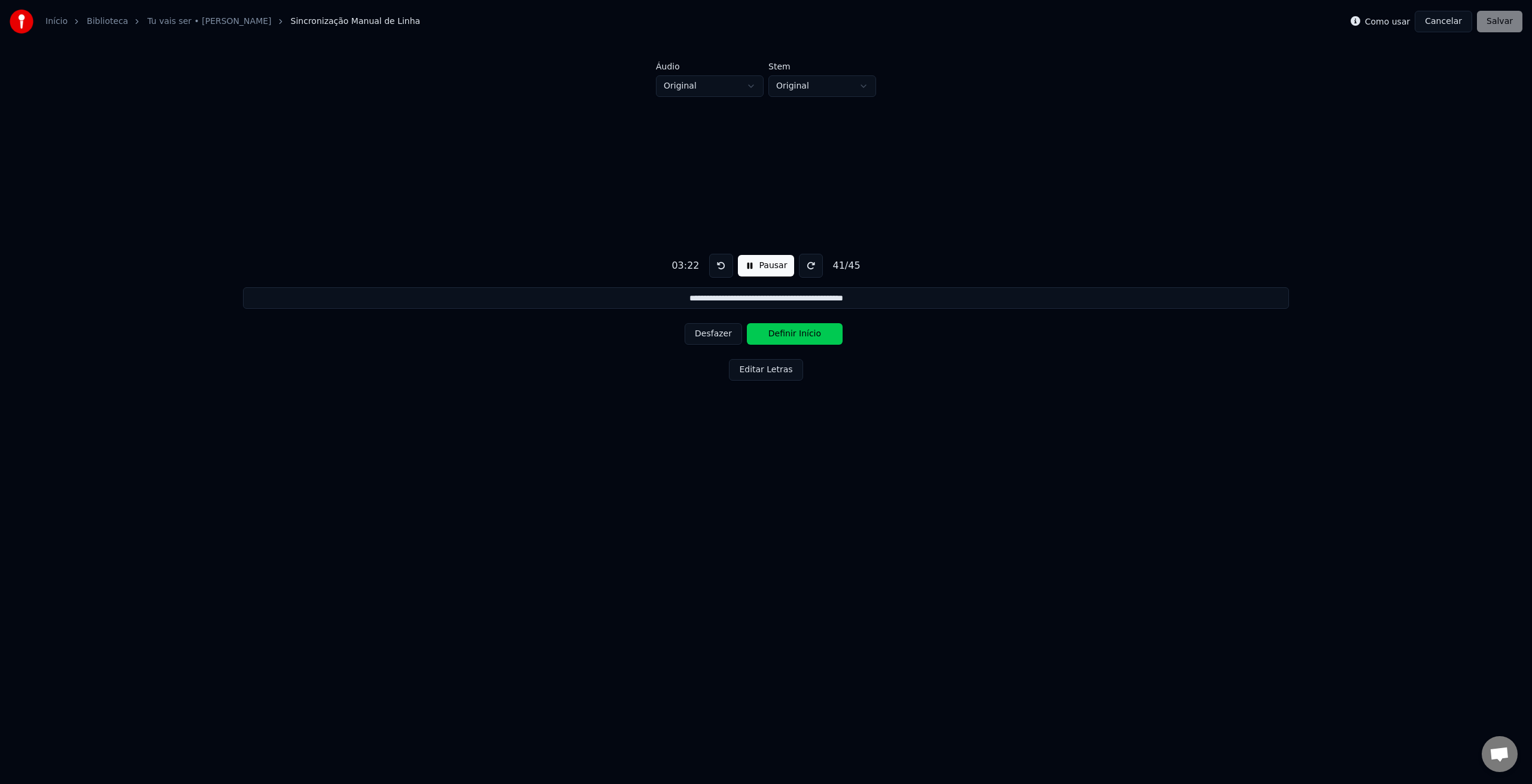
click at [785, 337] on button "Definir Início" at bounding box center [795, 334] width 96 height 22
click at [785, 337] on button "Definir Fim" at bounding box center [795, 334] width 96 height 22
click at [785, 337] on button "Definir Início" at bounding box center [795, 334] width 96 height 22
click at [785, 337] on button "Definir Fim" at bounding box center [795, 334] width 96 height 22
click at [785, 337] on button "Definir Início" at bounding box center [795, 334] width 96 height 22
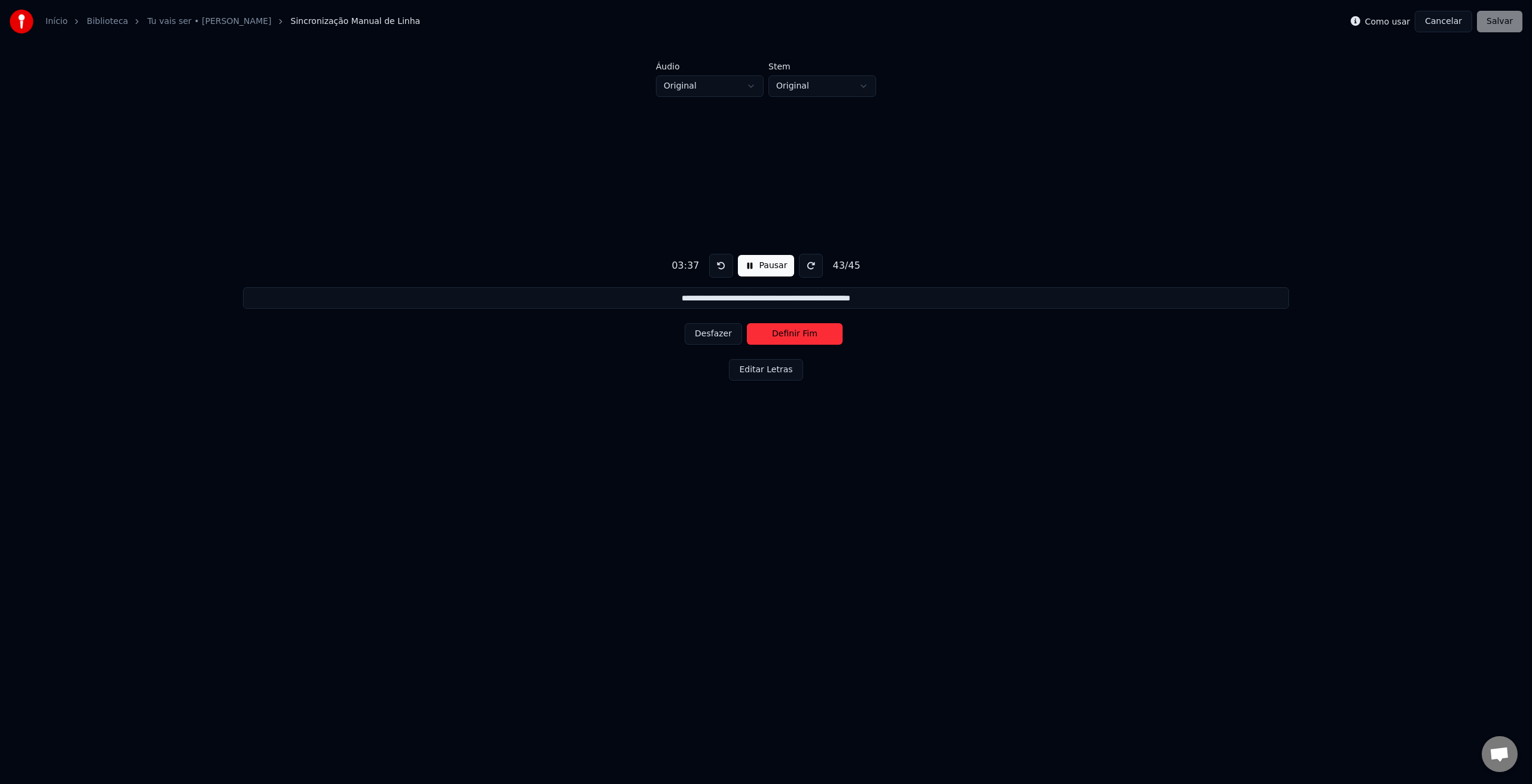
click at [785, 337] on button "Definir Fim" at bounding box center [795, 334] width 96 height 22
click at [785, 337] on button "Definir Início" at bounding box center [795, 334] width 96 height 22
click at [720, 336] on button "Desfazer" at bounding box center [714, 334] width 57 height 22
click at [703, 332] on button "Desfazer" at bounding box center [714, 334] width 57 height 22
click at [785, 335] on button "Definir Fim" at bounding box center [795, 334] width 96 height 22
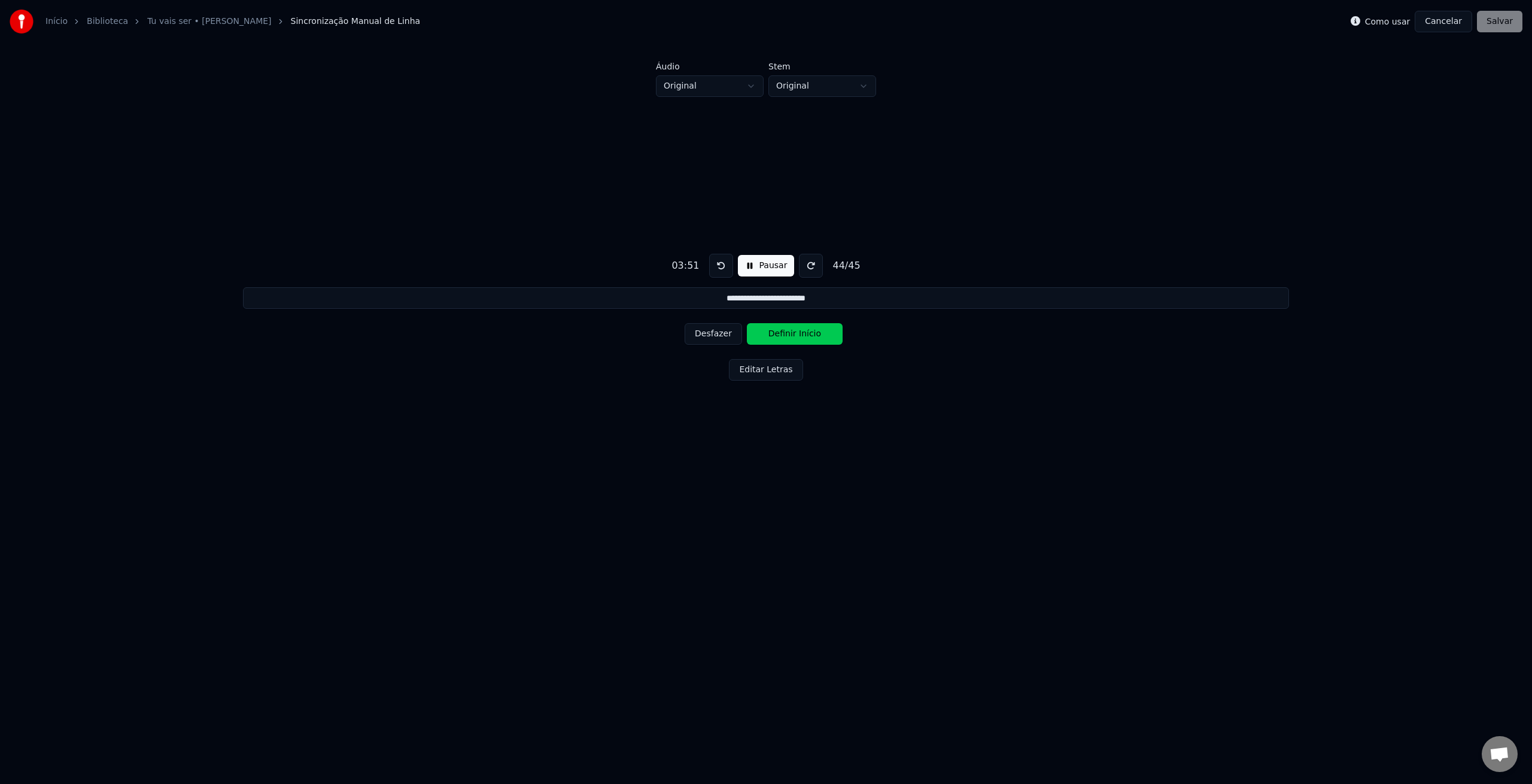
click at [790, 336] on button "Definir Início" at bounding box center [795, 334] width 96 height 22
click at [737, 337] on button "Desfazer" at bounding box center [714, 334] width 57 height 22
click at [803, 269] on button at bounding box center [811, 265] width 24 height 24
click at [801, 335] on button "Definir Início" at bounding box center [795, 334] width 96 height 22
click at [801, 335] on button "Definir Fim" at bounding box center [795, 334] width 96 height 22
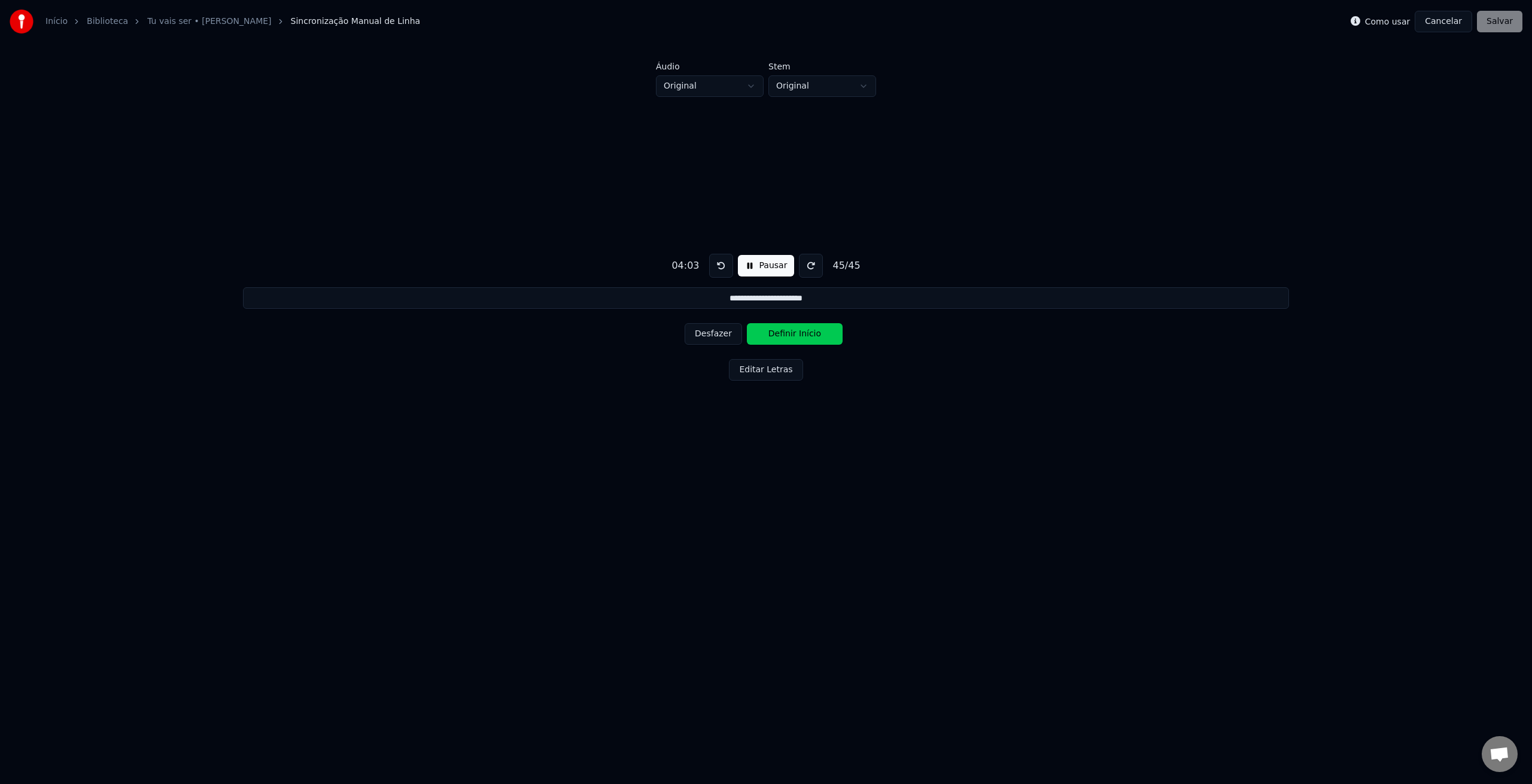
click at [801, 335] on button "Definir Início" at bounding box center [795, 334] width 96 height 22
click at [722, 333] on button "Desfazer" at bounding box center [714, 334] width 57 height 22
click at [803, 336] on button "Definir Início" at bounding box center [795, 334] width 96 height 22
click at [728, 332] on button "Desfazer" at bounding box center [714, 334] width 57 height 22
click at [781, 336] on button "Definir Início" at bounding box center [795, 334] width 96 height 22
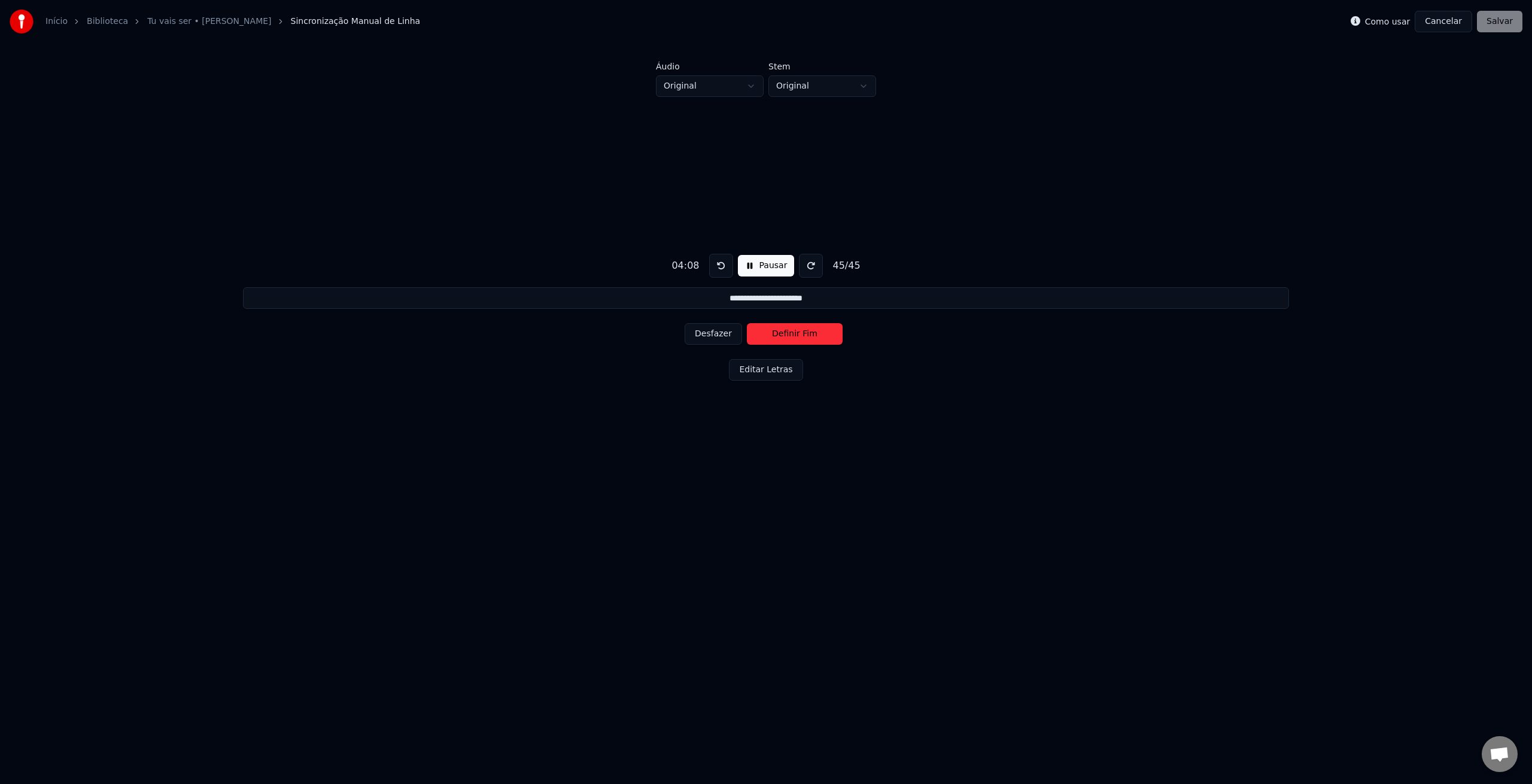
click at [729, 335] on button "Desfazer" at bounding box center [714, 334] width 57 height 22
click at [714, 332] on button "Desfazer" at bounding box center [714, 334] width 57 height 22
click at [787, 337] on button "Definir Fim" at bounding box center [795, 334] width 96 height 22
click at [785, 335] on button "Definir Início" at bounding box center [795, 334] width 96 height 22
click at [721, 332] on button "Desfazer" at bounding box center [714, 334] width 57 height 22
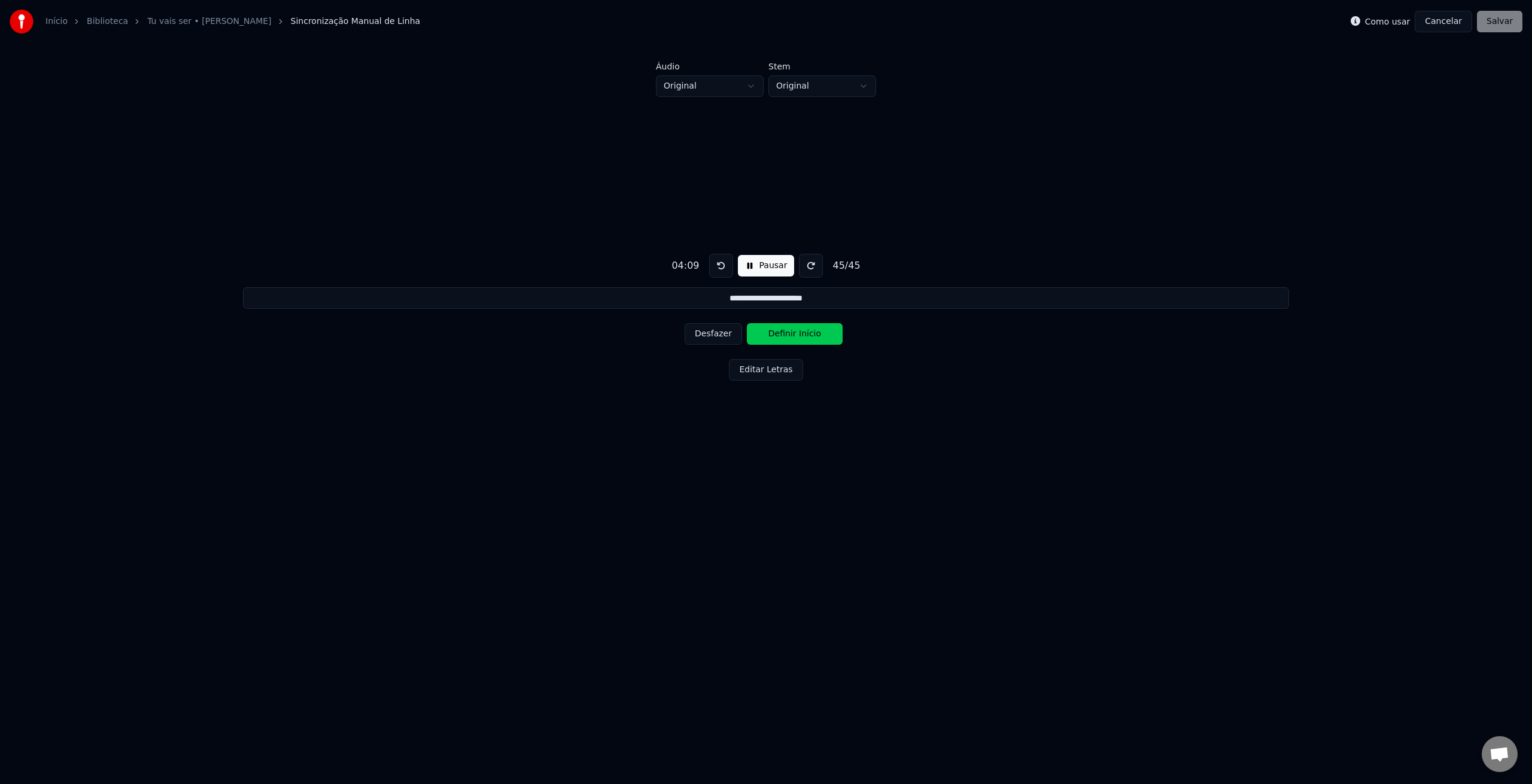
click at [711, 334] on button "Desfazer" at bounding box center [714, 334] width 57 height 22
click at [780, 335] on button "Definir Fim" at bounding box center [795, 334] width 96 height 22
click at [726, 332] on button "Desfazer" at bounding box center [714, 334] width 57 height 22
click at [785, 335] on button "Definir Fim" at bounding box center [795, 334] width 96 height 22
type input "**********"
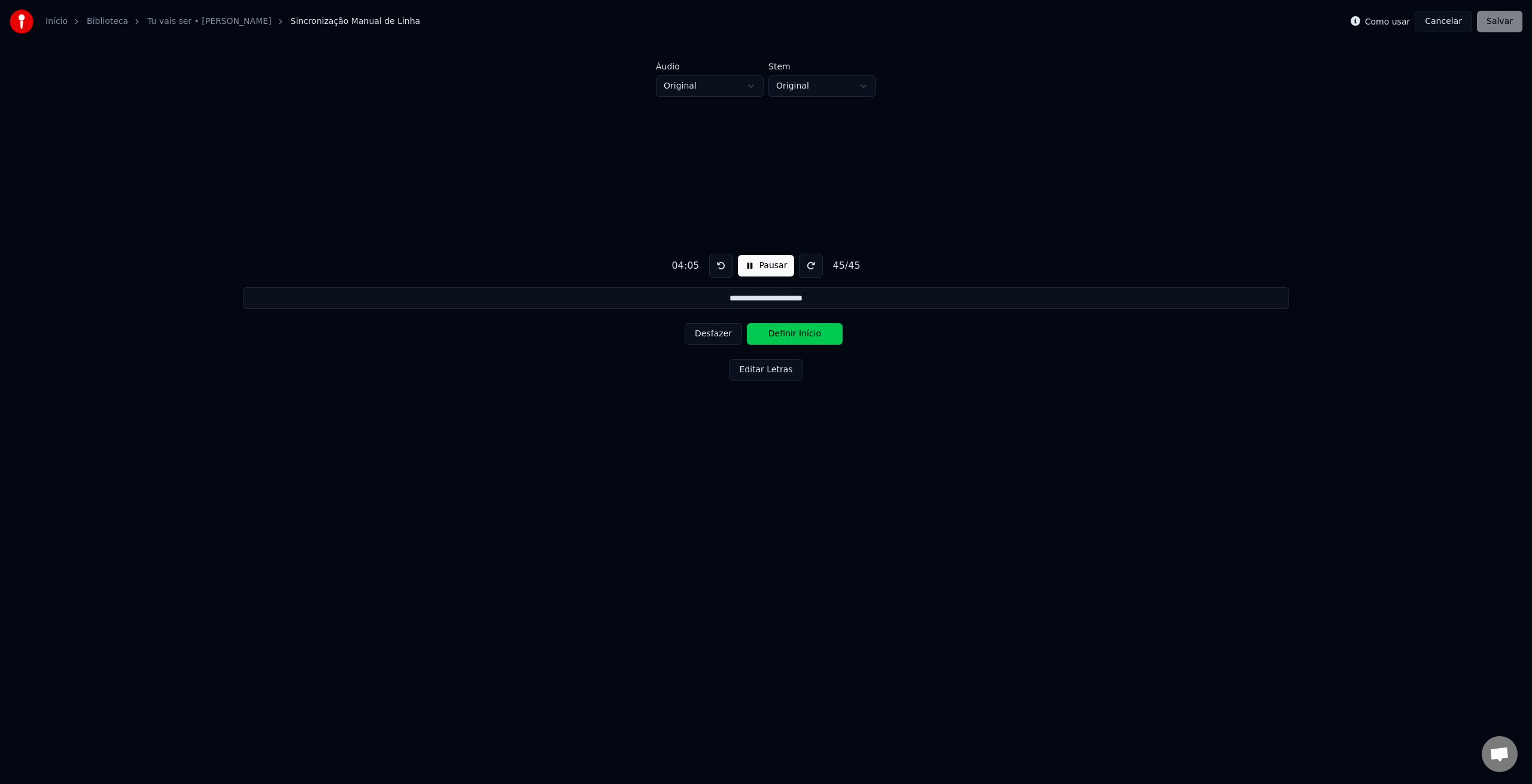
click at [789, 332] on button "Definir Início" at bounding box center [795, 334] width 96 height 22
click at [715, 332] on button "Desfazer" at bounding box center [714, 334] width 57 height 22
click at [791, 336] on button "Definir Início" at bounding box center [795, 334] width 96 height 22
click at [790, 336] on button "Definir Fim" at bounding box center [795, 334] width 96 height 22
click at [1504, 25] on button "Salvar" at bounding box center [1500, 22] width 45 height 22
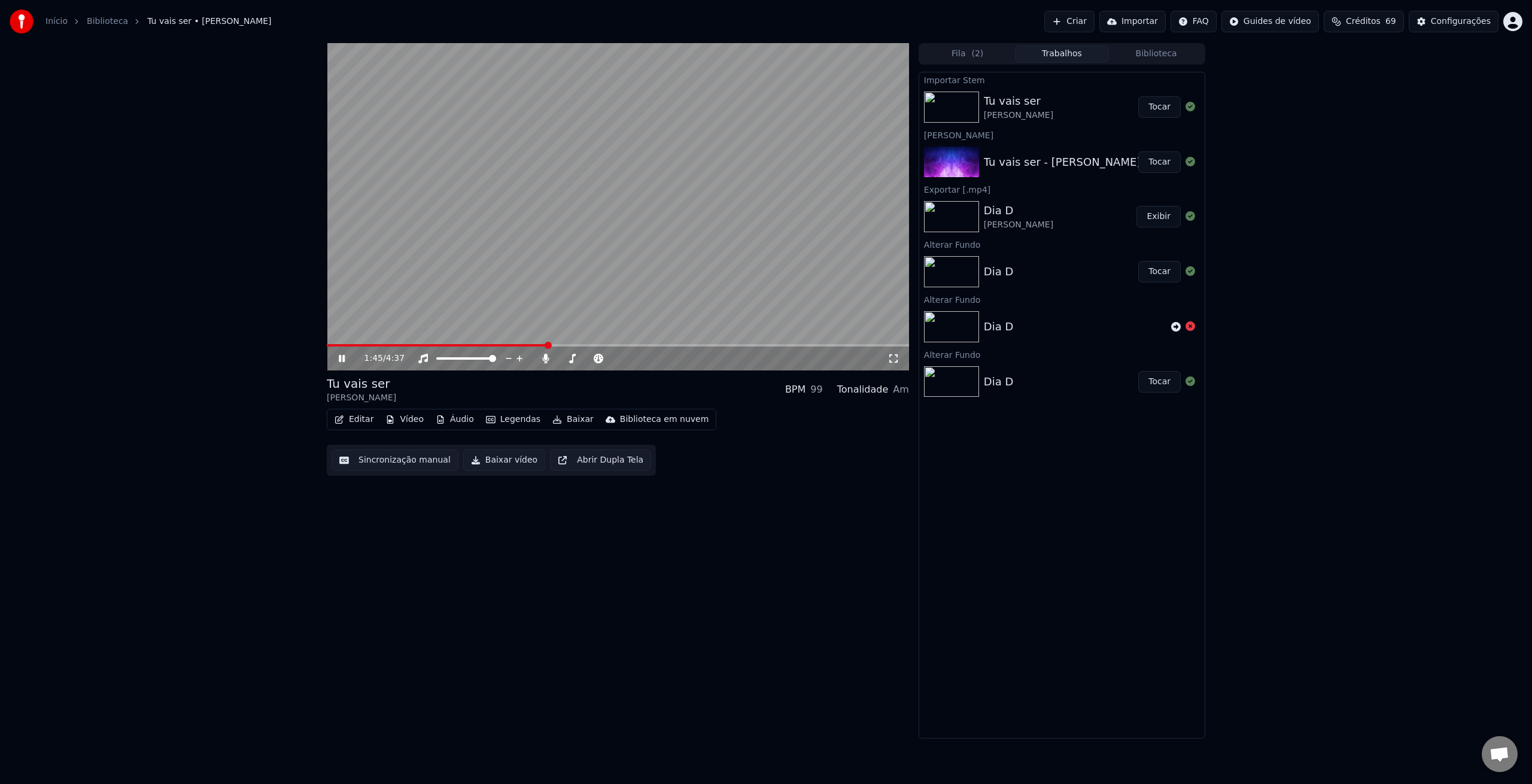
click at [531, 346] on span at bounding box center [437, 345] width 221 height 3
click at [533, 346] on span at bounding box center [430, 345] width 207 height 3
click at [343, 359] on icon at bounding box center [342, 358] width 6 height 8
click at [362, 421] on button "Editar" at bounding box center [354, 420] width 49 height 17
click at [416, 451] on div "Editar Letras" at bounding box center [427, 445] width 146 height 12
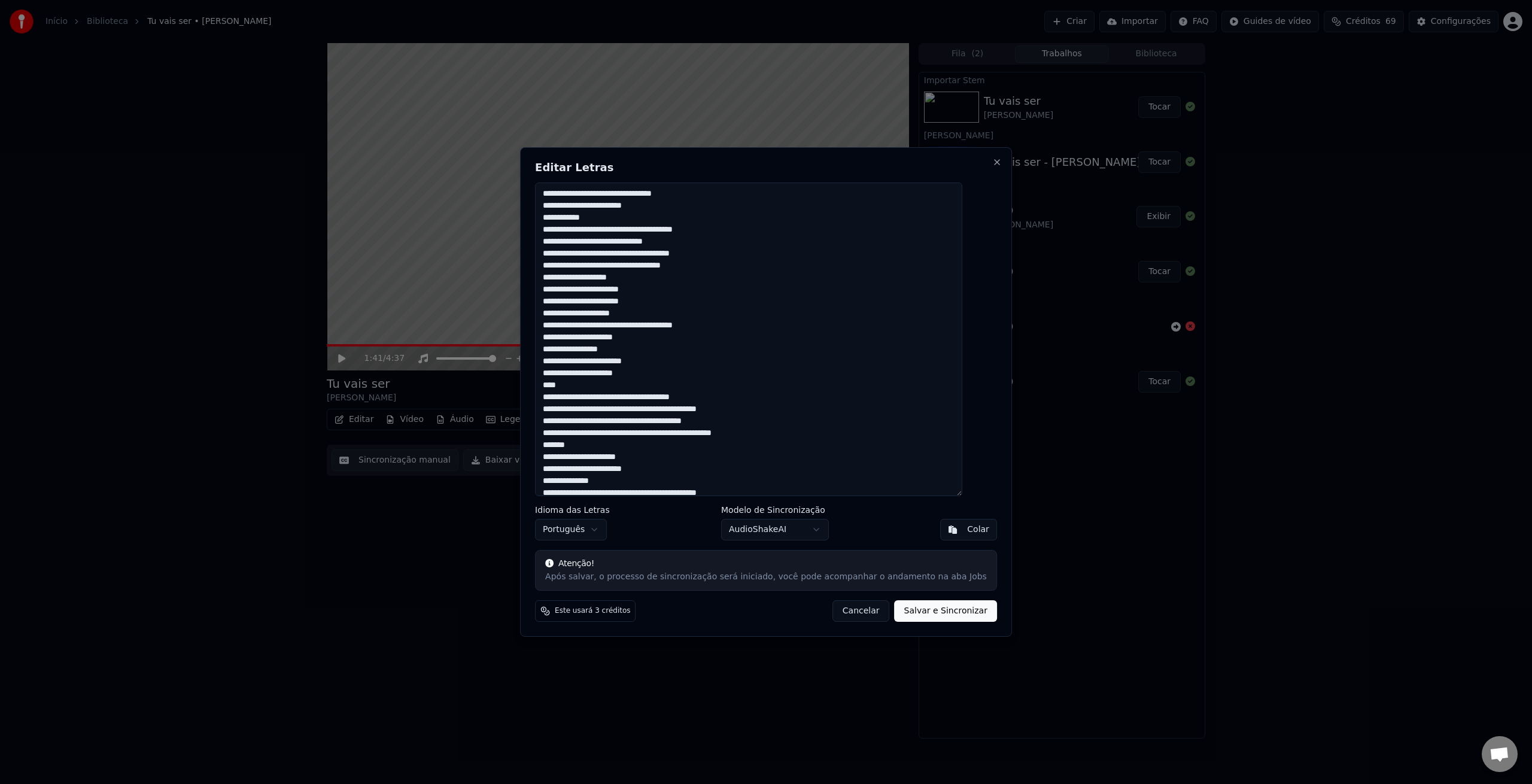
click at [844, 610] on button "Cancelar" at bounding box center [861, 611] width 57 height 22
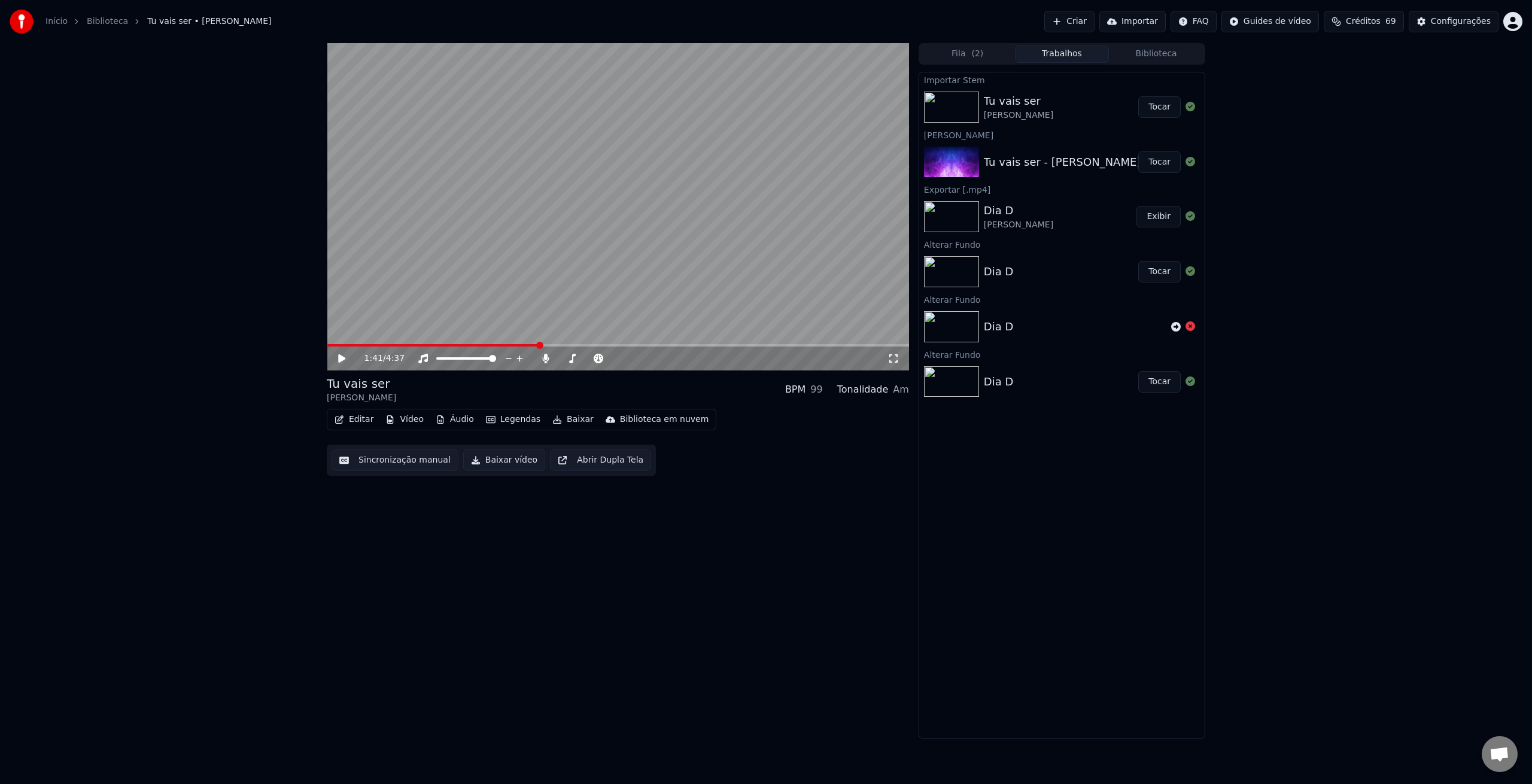
click at [355, 421] on button "Editar" at bounding box center [354, 420] width 49 height 17
click at [404, 445] on div "Editar Letras" at bounding box center [427, 445] width 146 height 12
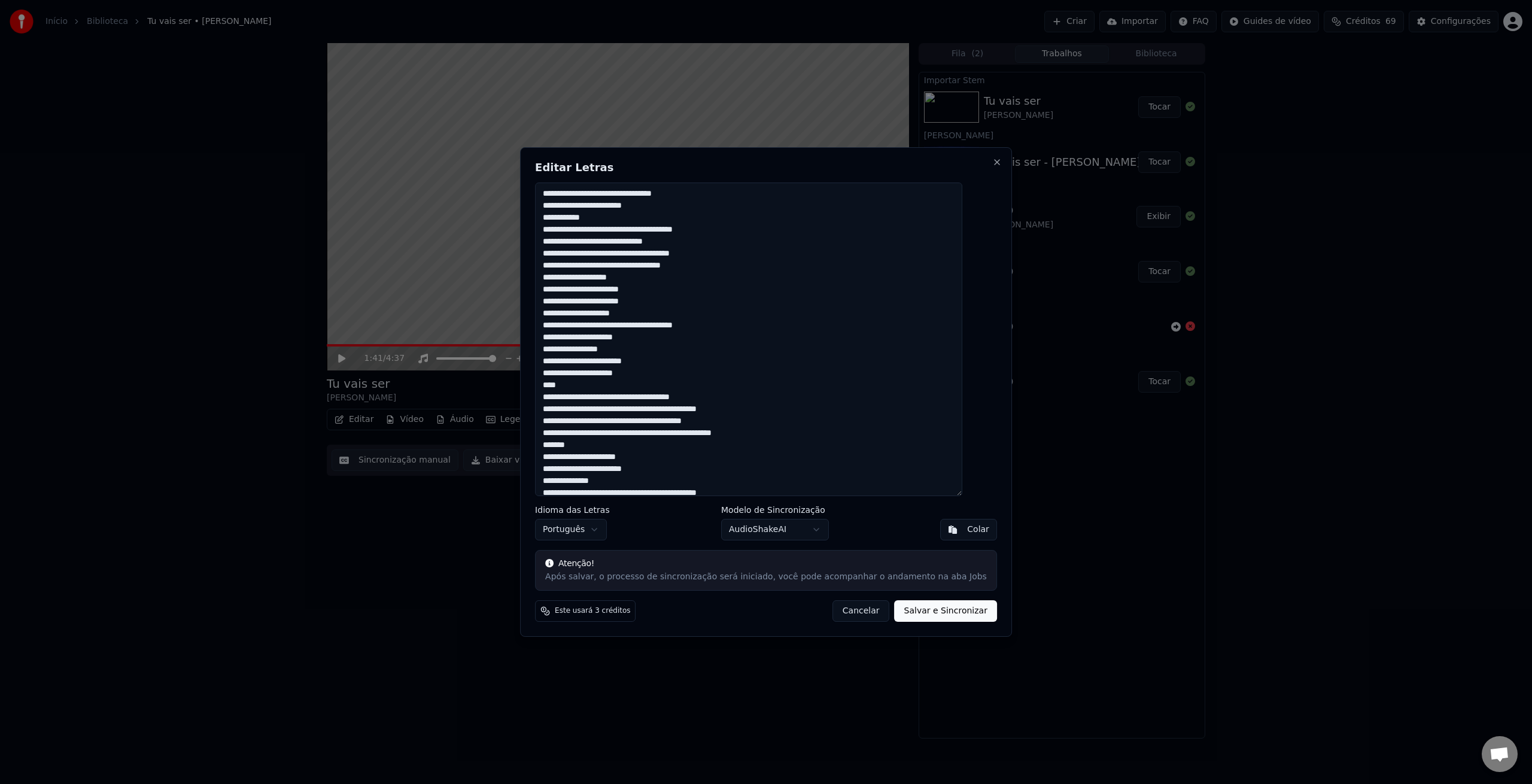
drag, startPoint x: 591, startPoint y: 388, endPoint x: 540, endPoint y: 384, distance: 51.2
click at [541, 384] on div "Editar Letras Idioma das Letras Português Modelo de Sincronização AudioShakeAI …" at bounding box center [766, 391] width 492 height 489
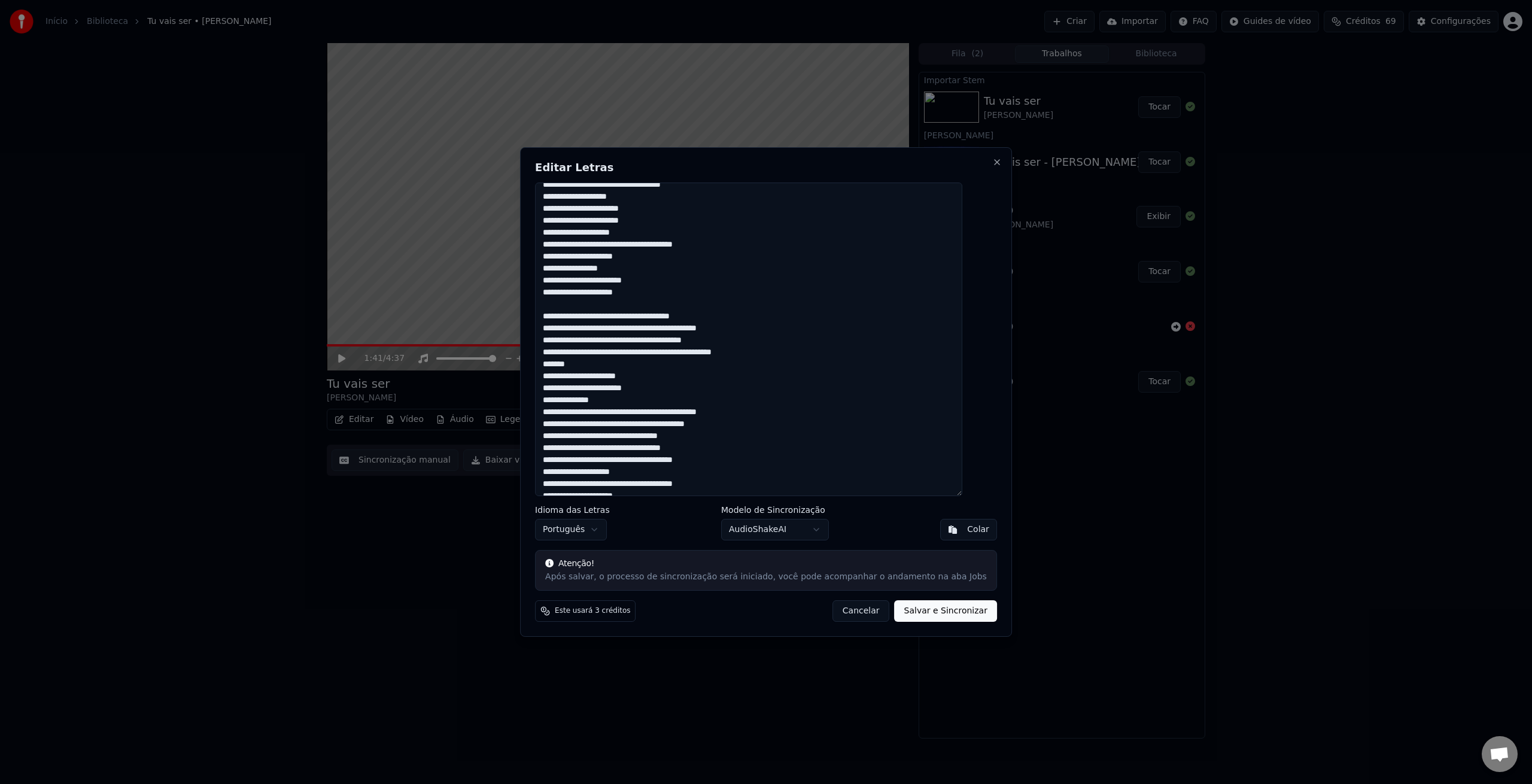
scroll to position [86, 0]
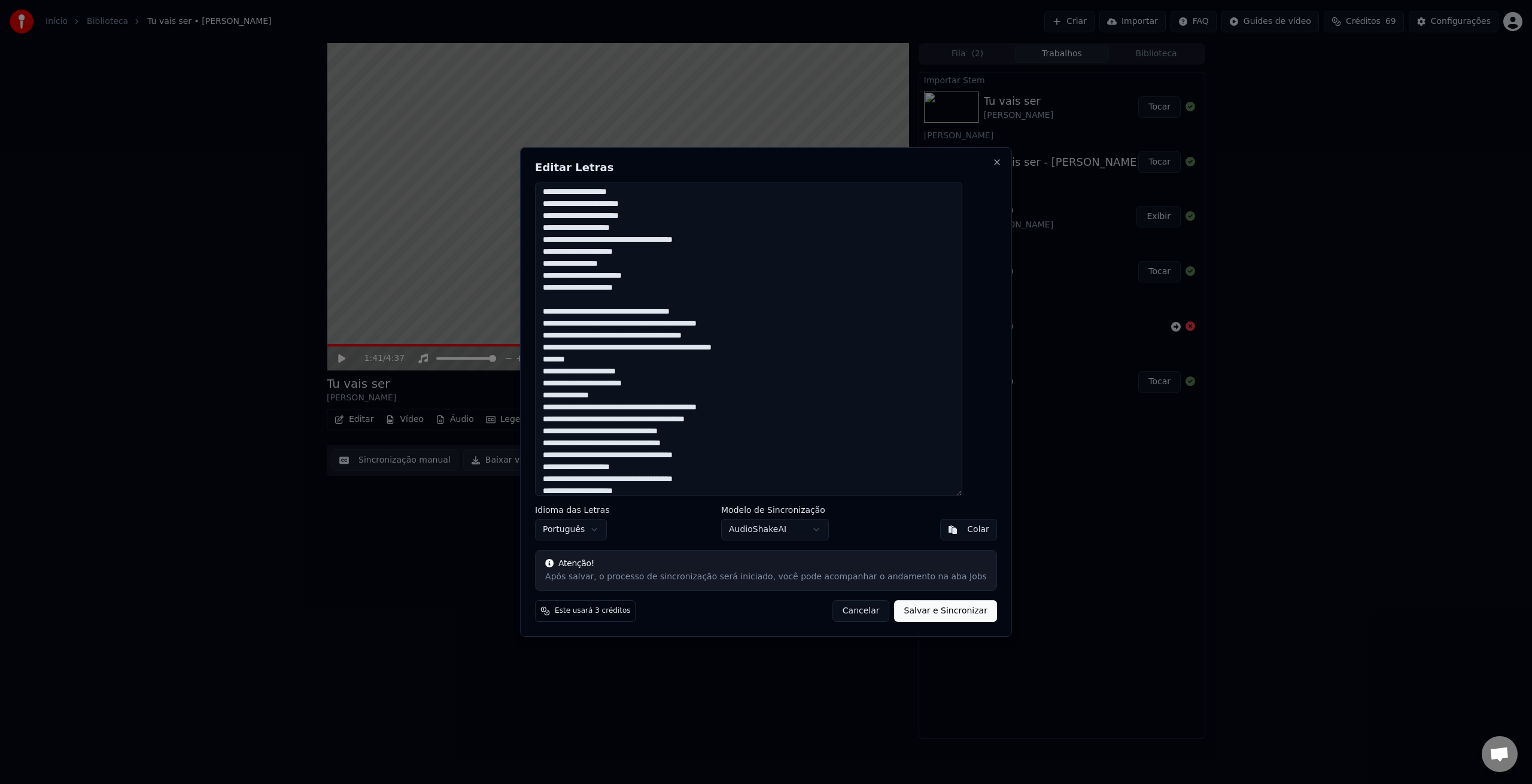
click at [633, 363] on textarea at bounding box center [748, 339] width 427 height 314
click at [645, 411] on textarea at bounding box center [748, 339] width 427 height 314
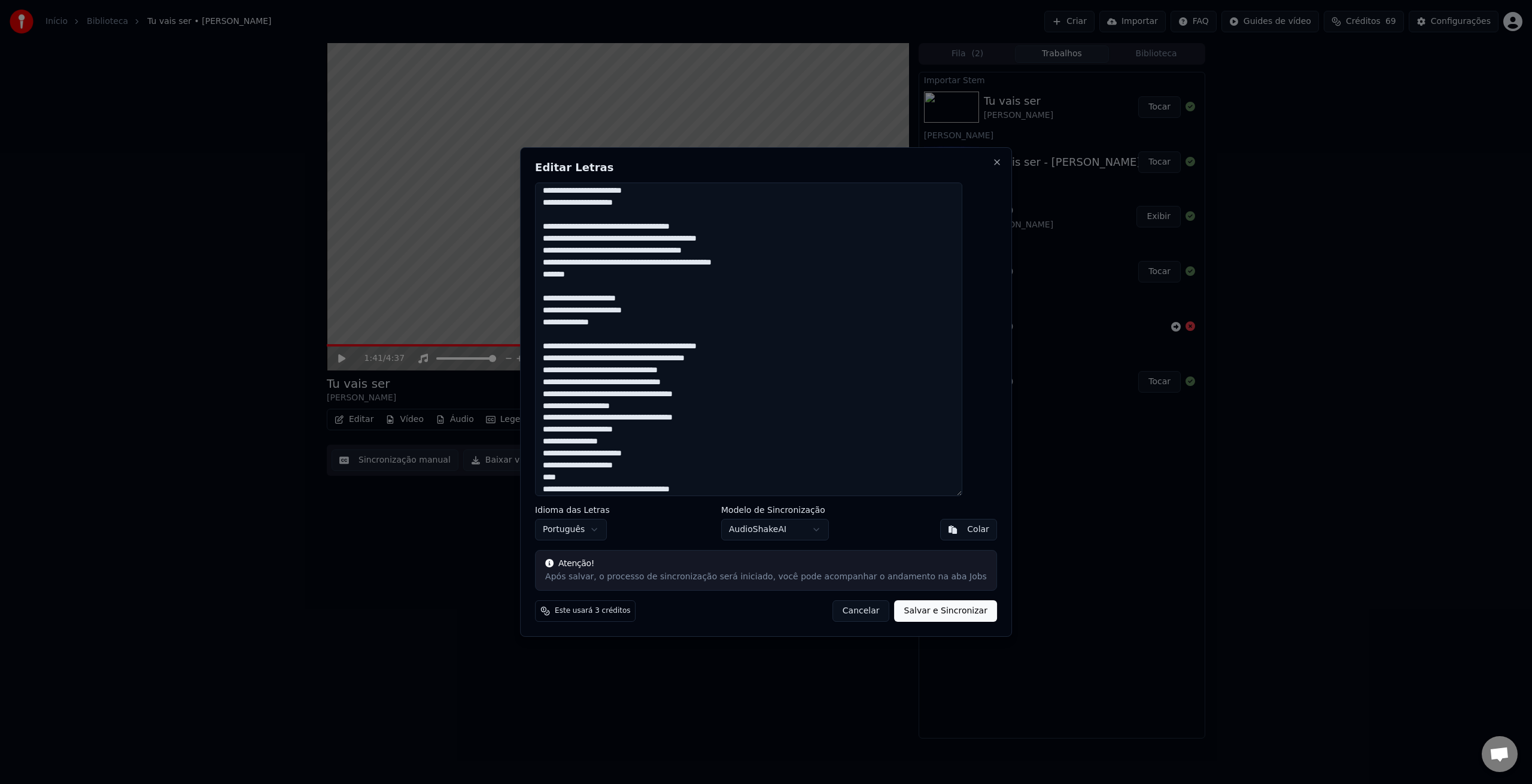
scroll to position [174, 0]
click at [731, 393] on textarea at bounding box center [748, 339] width 427 height 314
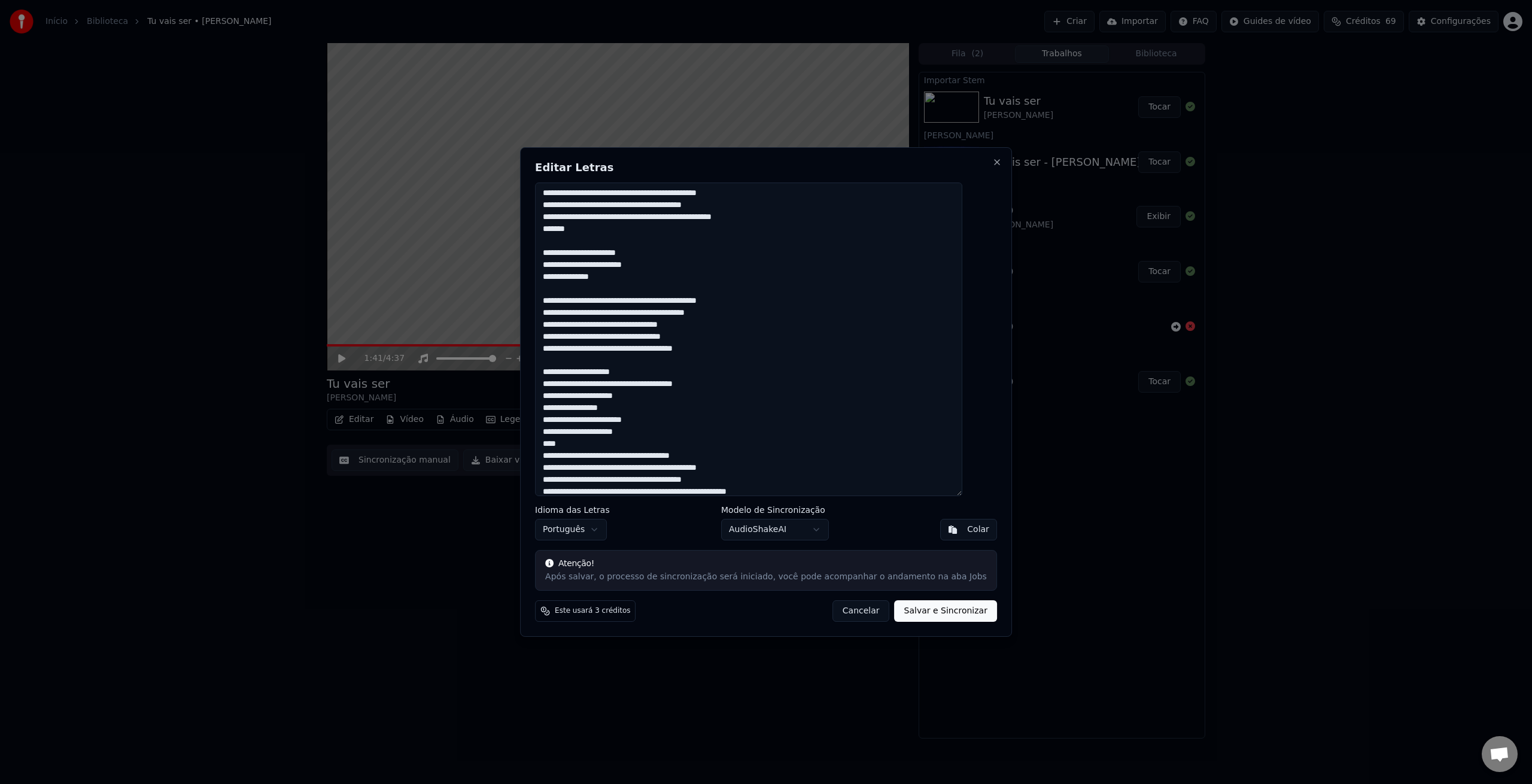
scroll to position [218, 0]
click at [660, 431] on textarea at bounding box center [748, 339] width 427 height 314
click at [572, 454] on textarea at bounding box center [748, 339] width 427 height 314
click at [571, 454] on textarea at bounding box center [748, 339] width 427 height 314
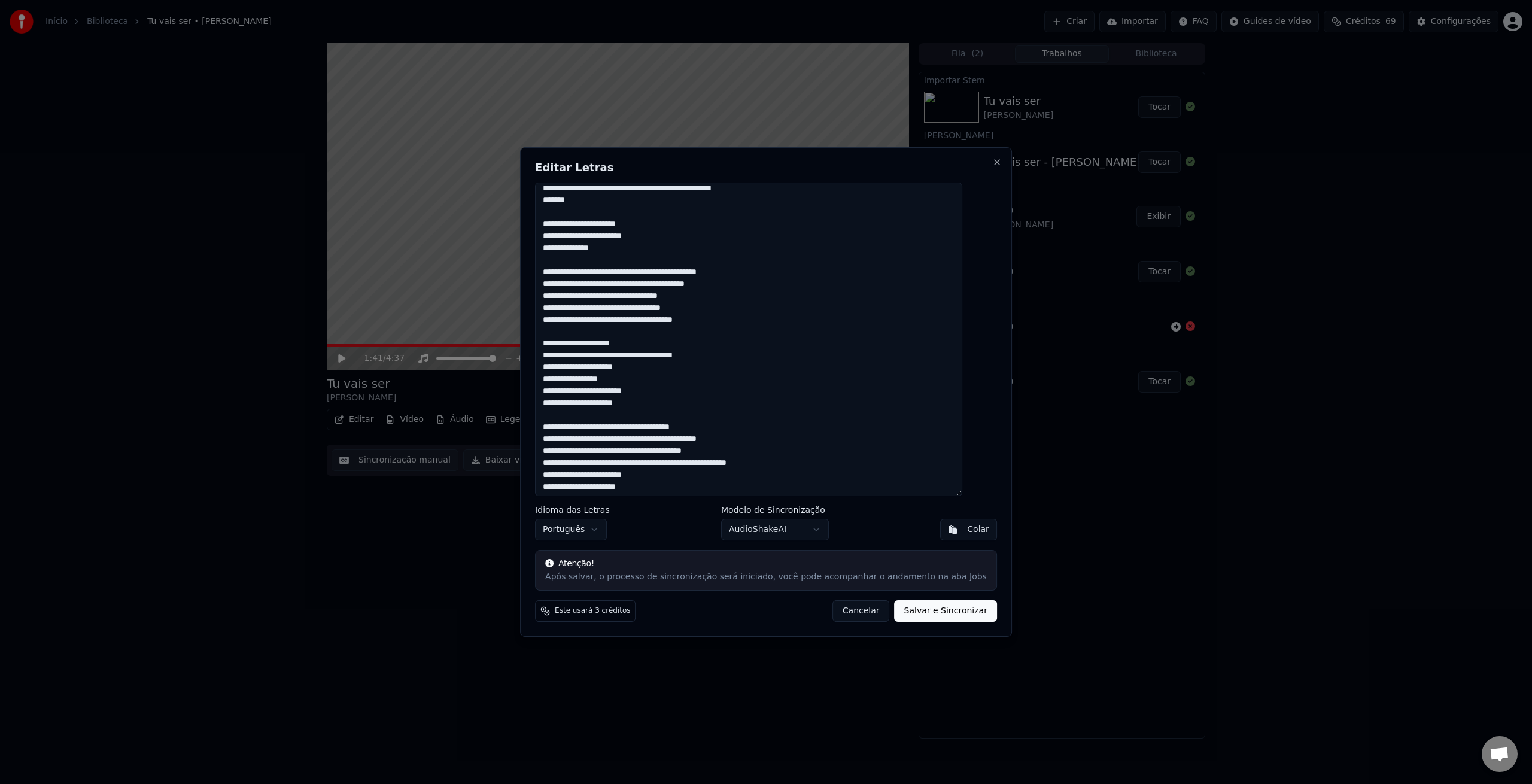
scroll to position [247, 0]
drag, startPoint x: 797, startPoint y: 457, endPoint x: 825, endPoint y: 460, distance: 28.2
click at [827, 460] on textarea at bounding box center [748, 339] width 427 height 314
drag, startPoint x: 823, startPoint y: 460, endPoint x: 803, endPoint y: 463, distance: 20.2
click at [797, 463] on textarea at bounding box center [748, 339] width 427 height 314
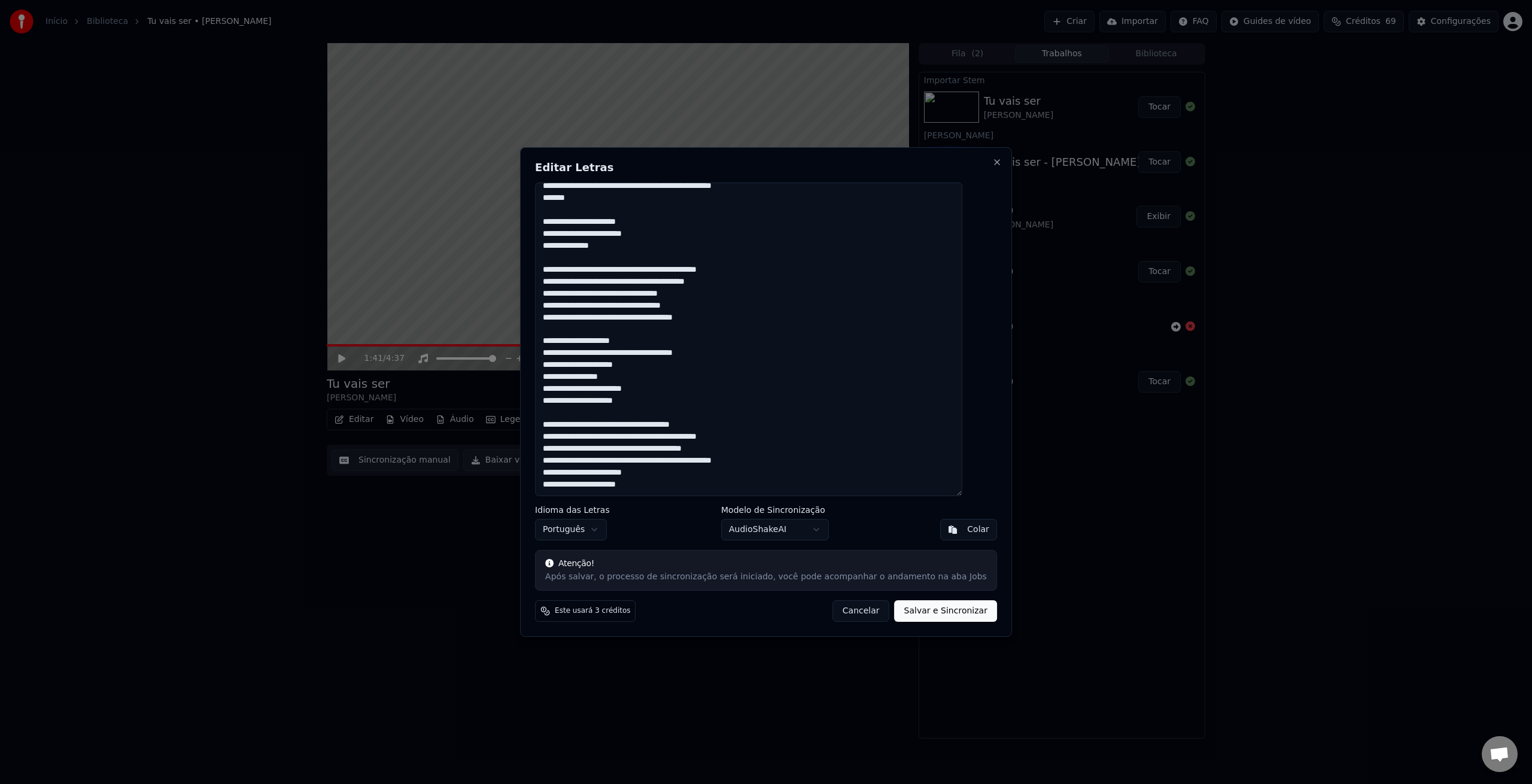
drag, startPoint x: 802, startPoint y: 460, endPoint x: 549, endPoint y: 428, distance: 255.0
click at [550, 428] on div "Editar Letras Idioma das Letras Português Modelo de Sincronização AudioShakeAI …" at bounding box center [766, 391] width 492 height 489
click at [816, 463] on textarea at bounding box center [748, 339] width 427 height 314
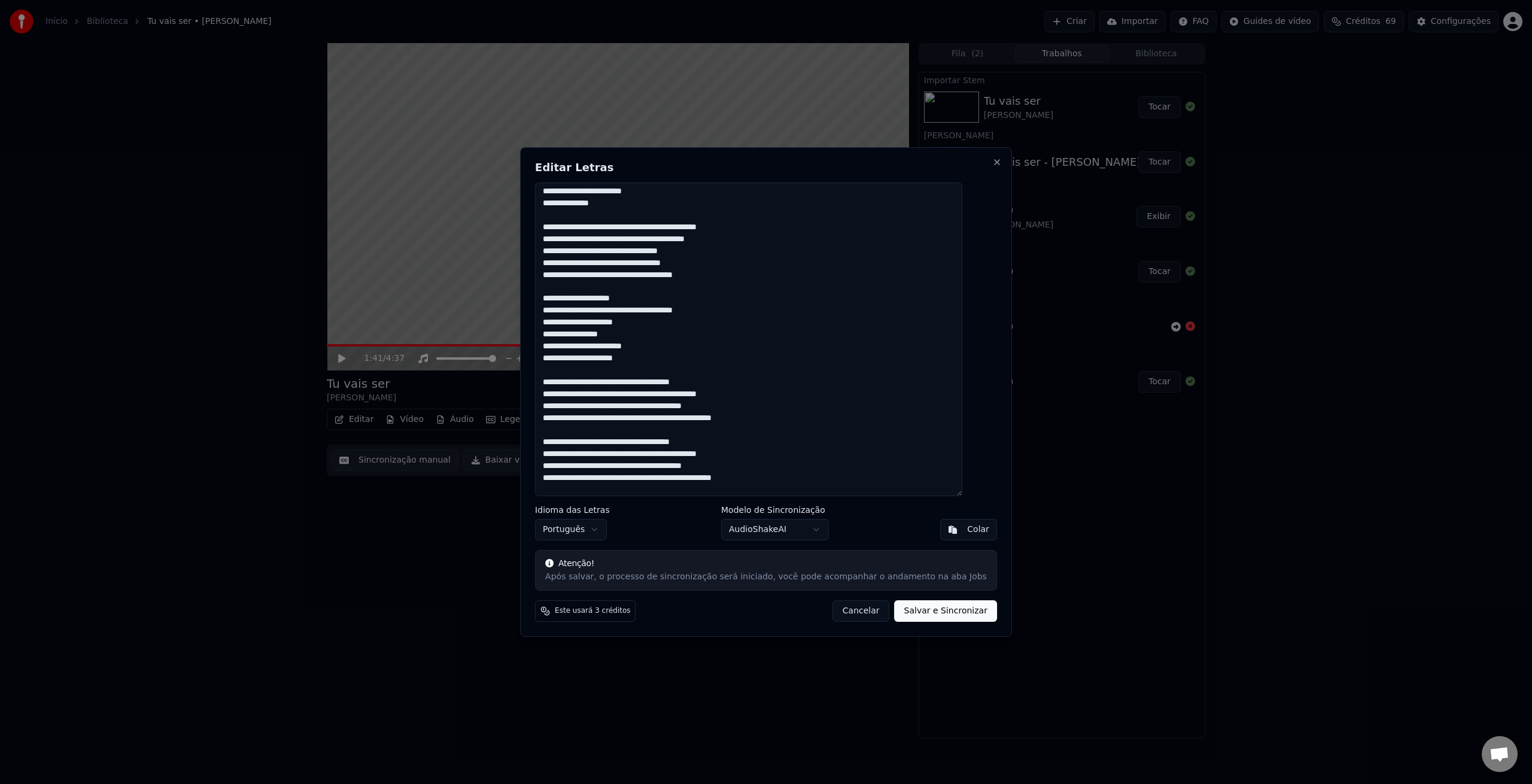
scroll to position [319, 0]
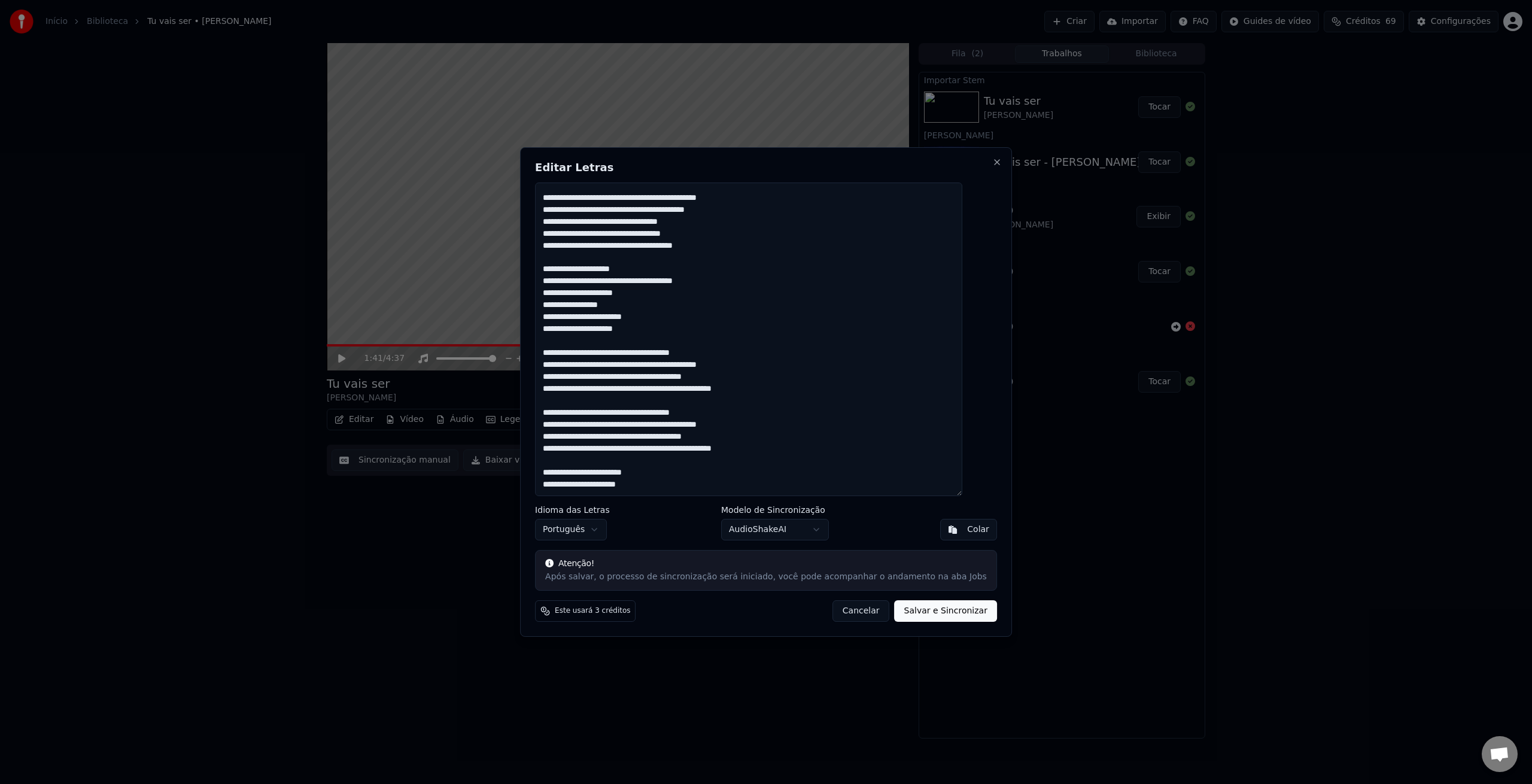
click at [708, 471] on textarea at bounding box center [748, 339] width 427 height 314
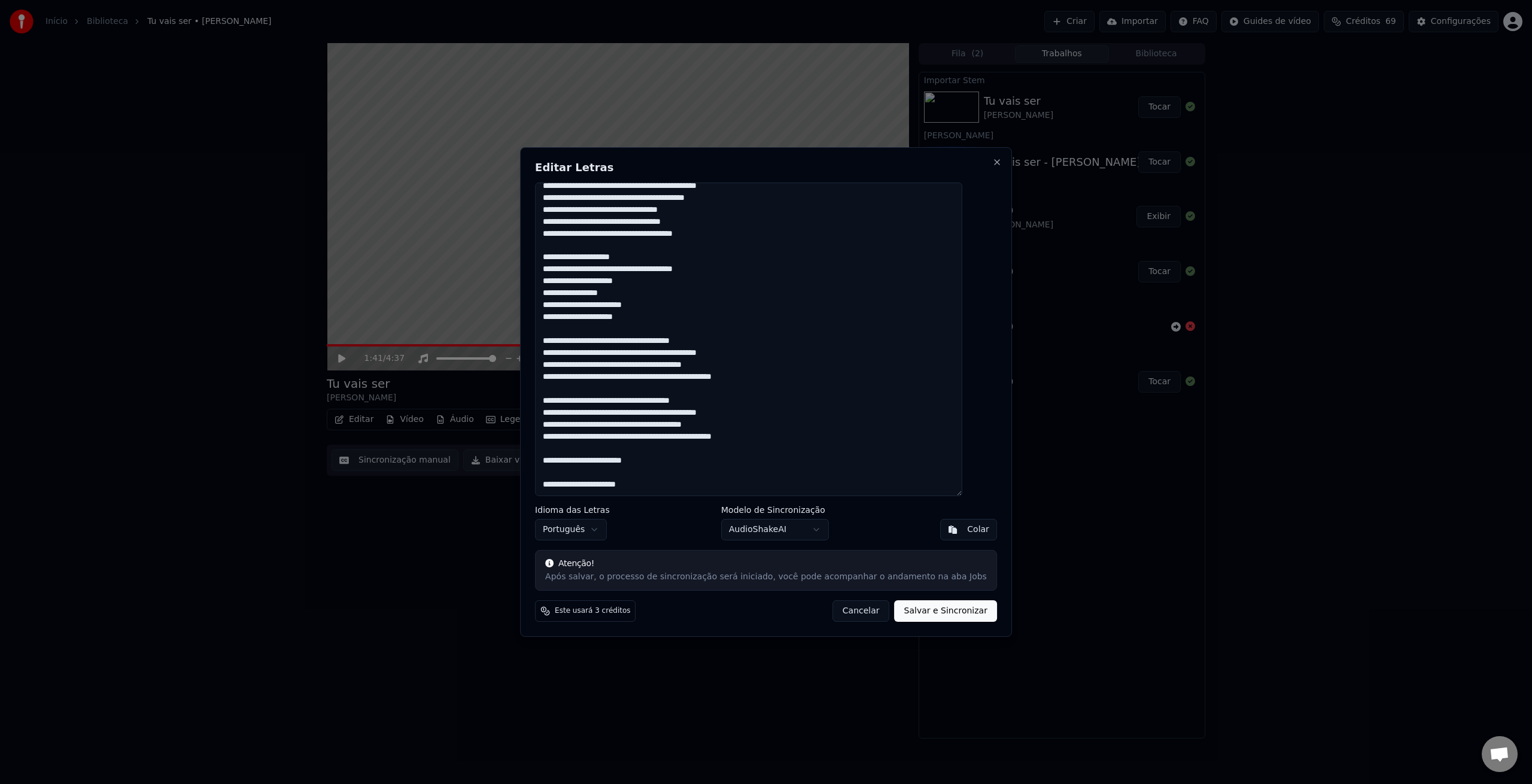
type textarea "**********"
click at [789, 525] on body "Início Biblioteca Tu vais ser • [PERSON_NAME] Importar FAQ Guides de vídeo Créd…" at bounding box center [766, 392] width 1532 height 784
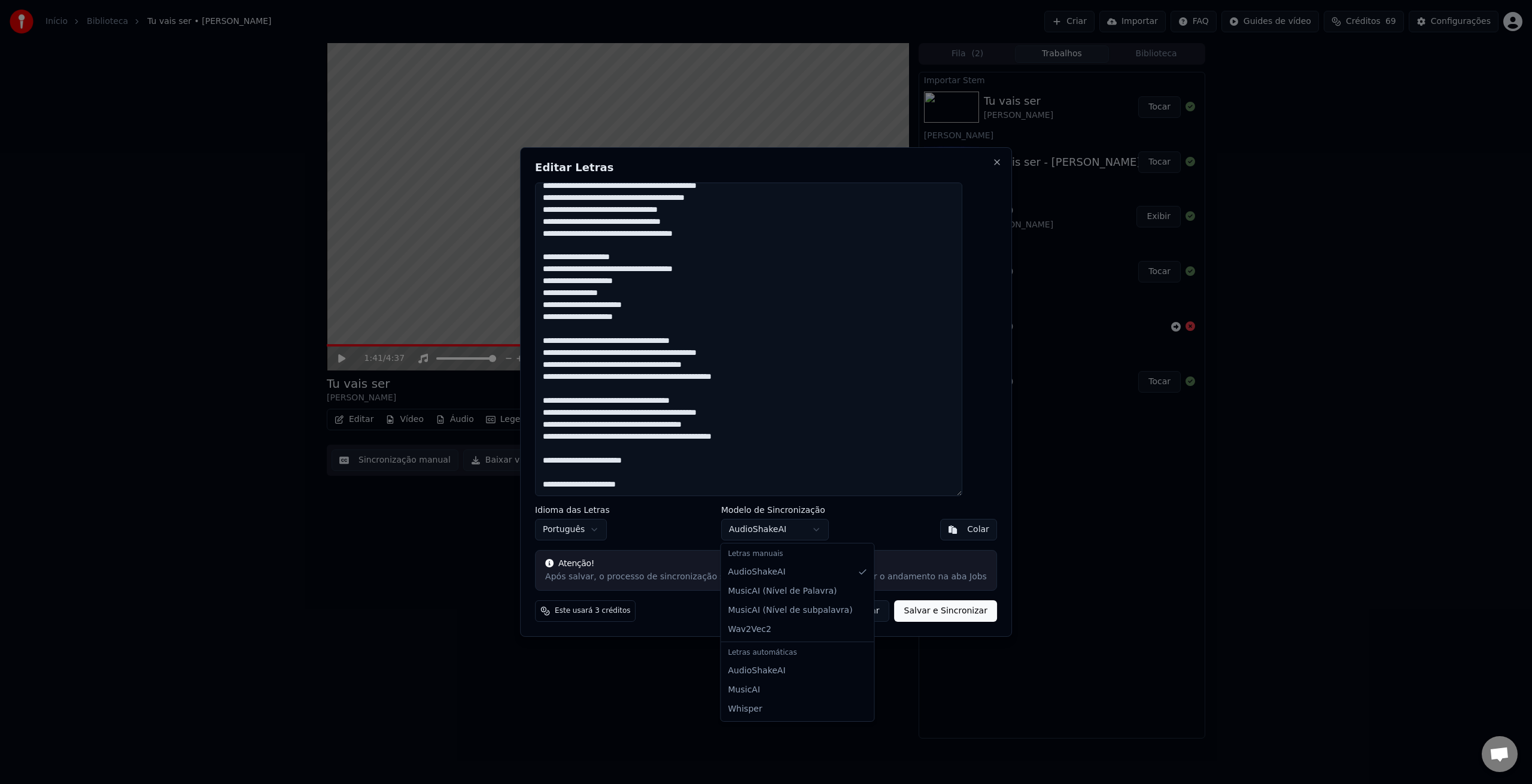
click at [869, 510] on body "Início Biblioteca Tu vais ser • [PERSON_NAME] Importar FAQ Guides de vídeo Créd…" at bounding box center [766, 392] width 1532 height 784
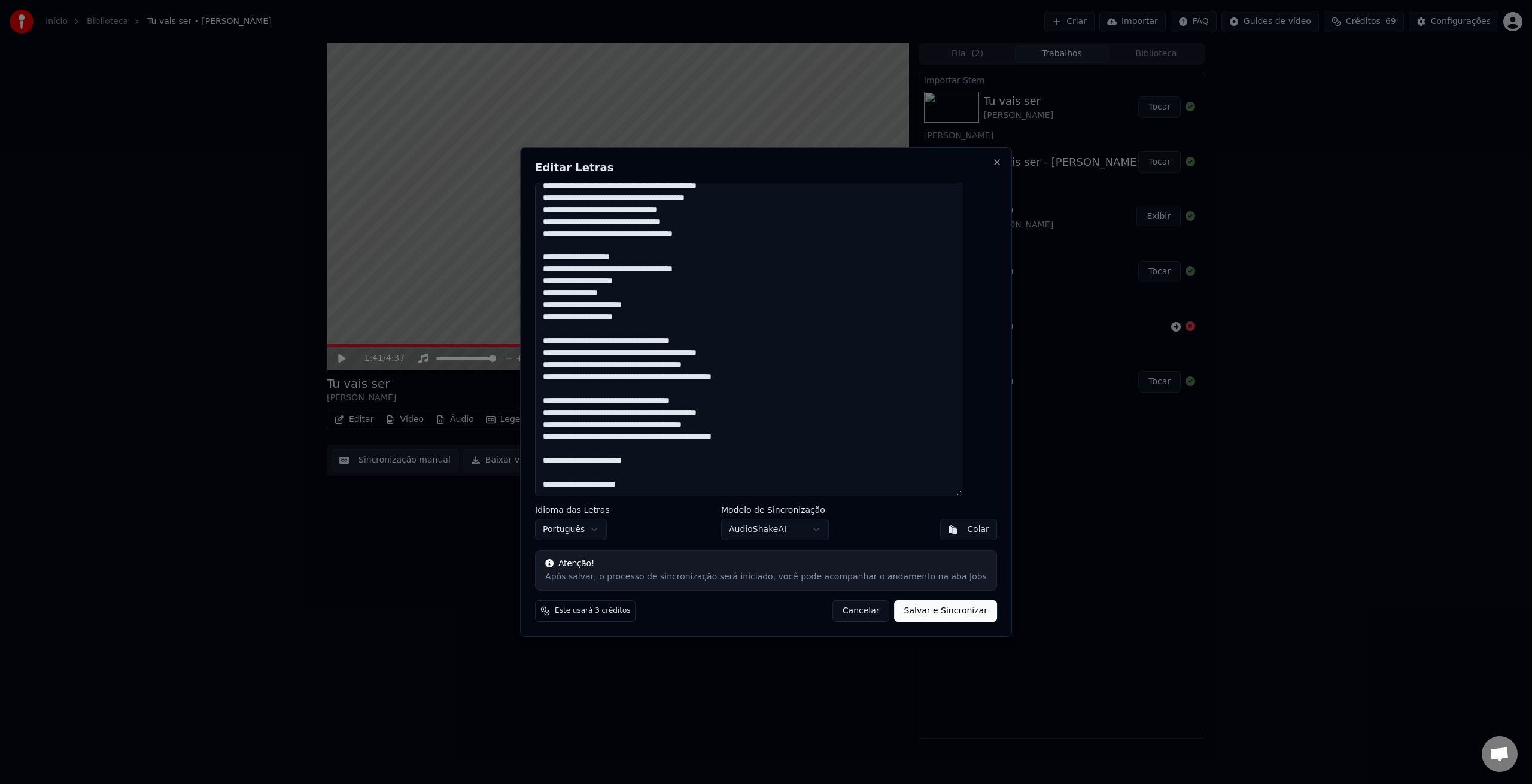
click at [906, 615] on button "Salvar e Sincronizar" at bounding box center [946, 611] width 102 height 22
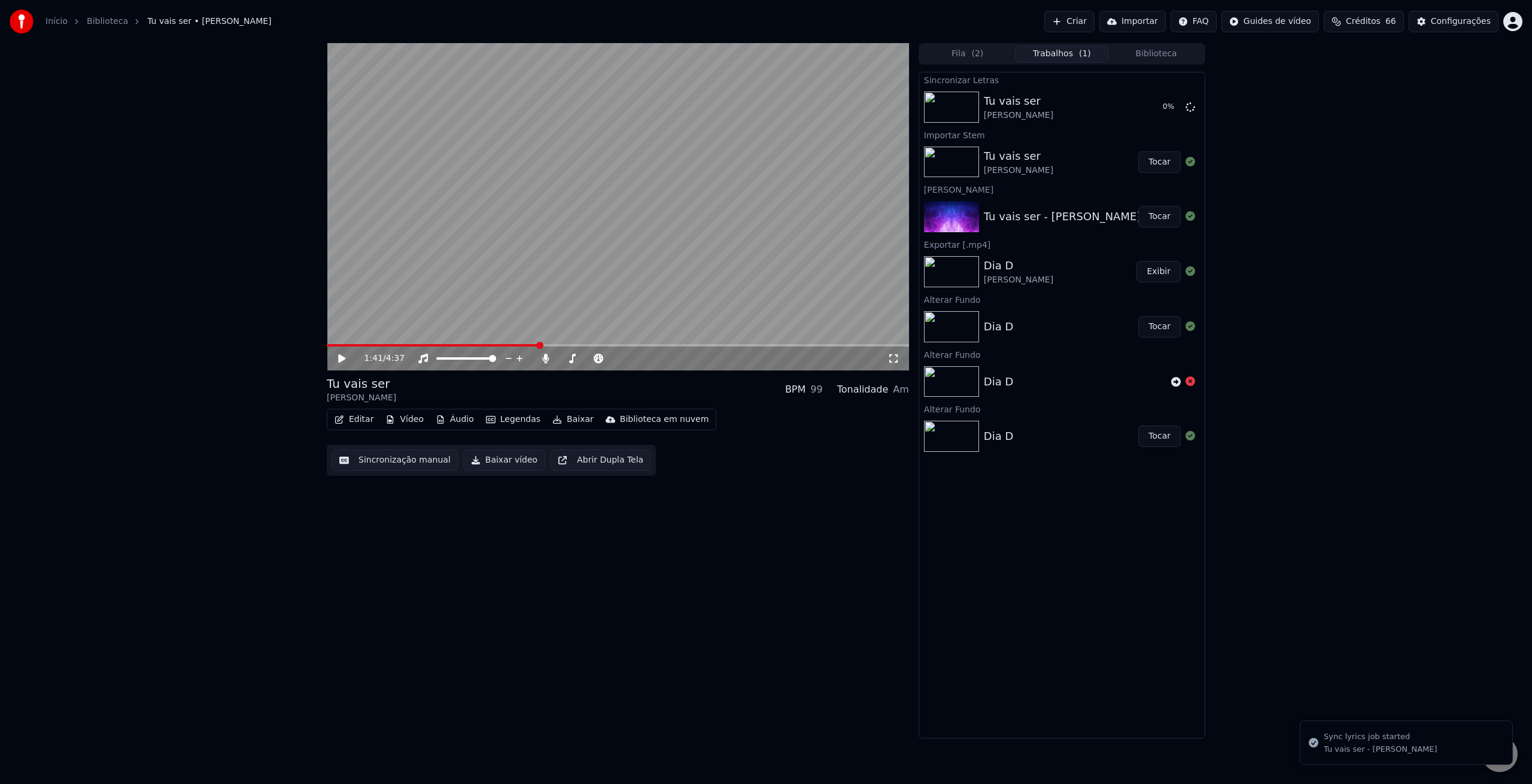
click at [342, 359] on icon at bounding box center [342, 358] width 8 height 8
click at [344, 359] on icon at bounding box center [342, 358] width 6 height 8
click at [358, 419] on button "Editar" at bounding box center [354, 420] width 49 height 17
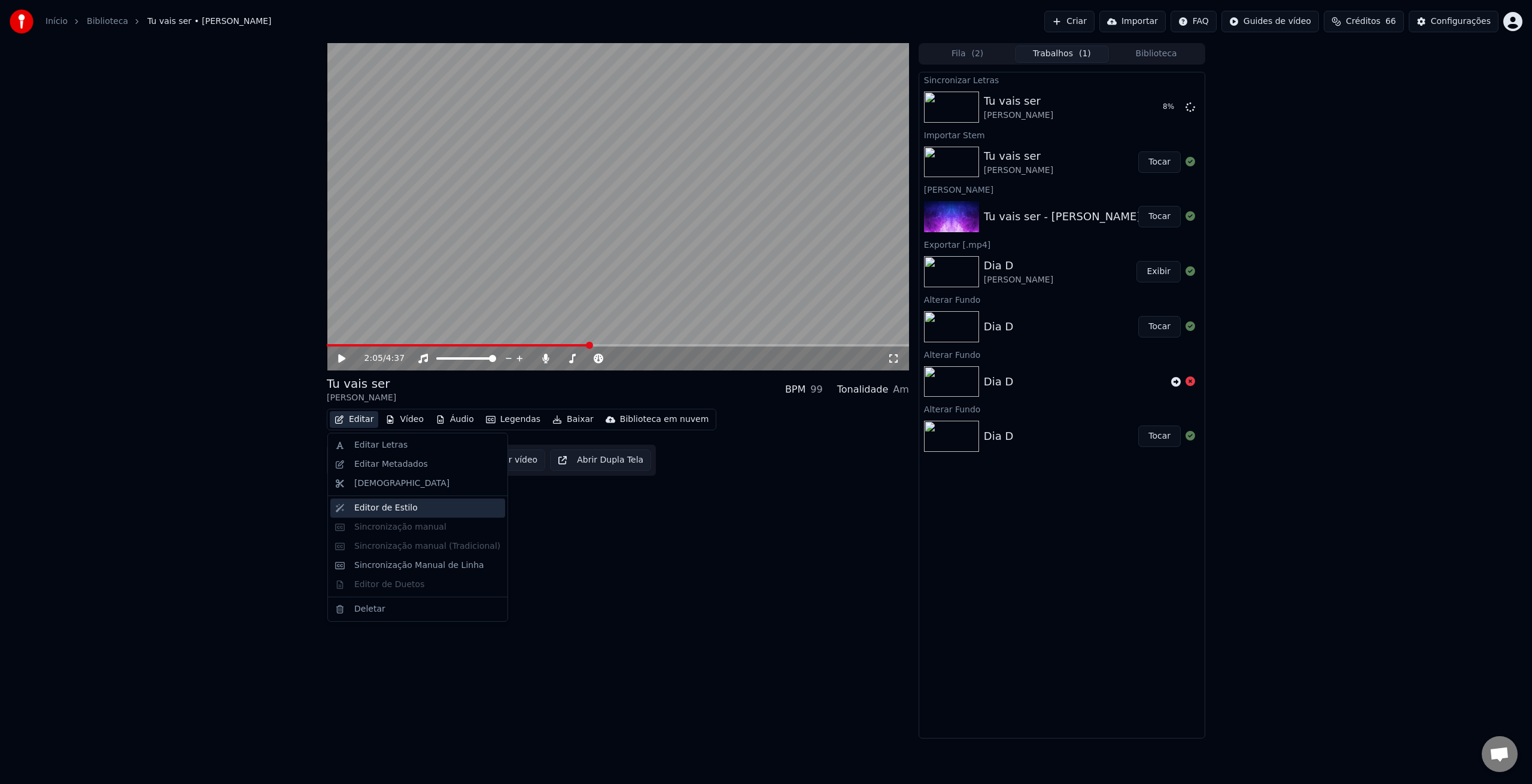
click at [405, 510] on div "Editor de Estilo" at bounding box center [386, 508] width 64 height 12
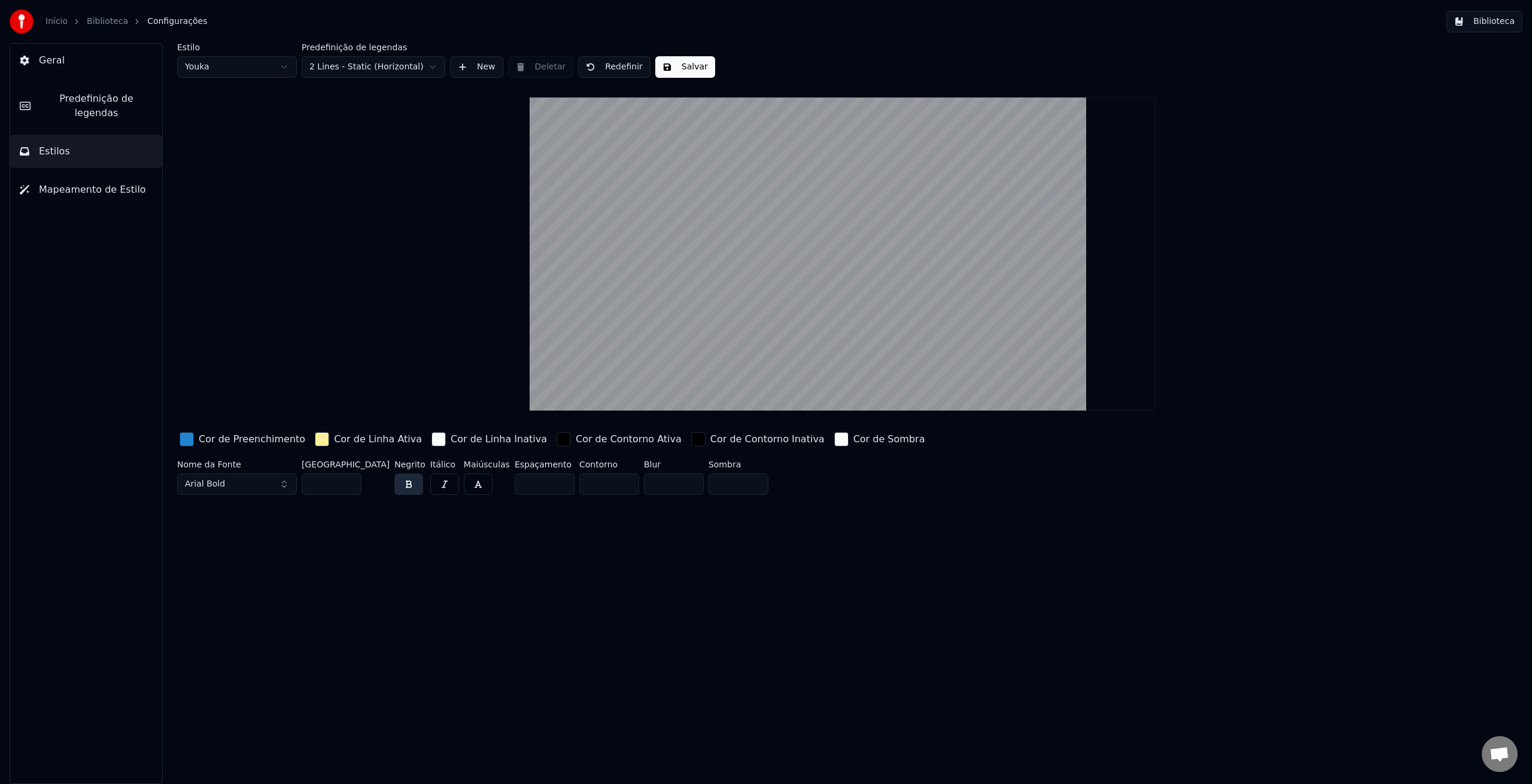
click at [61, 182] on span "Mapeamento de Estilo" at bounding box center [92, 189] width 107 height 14
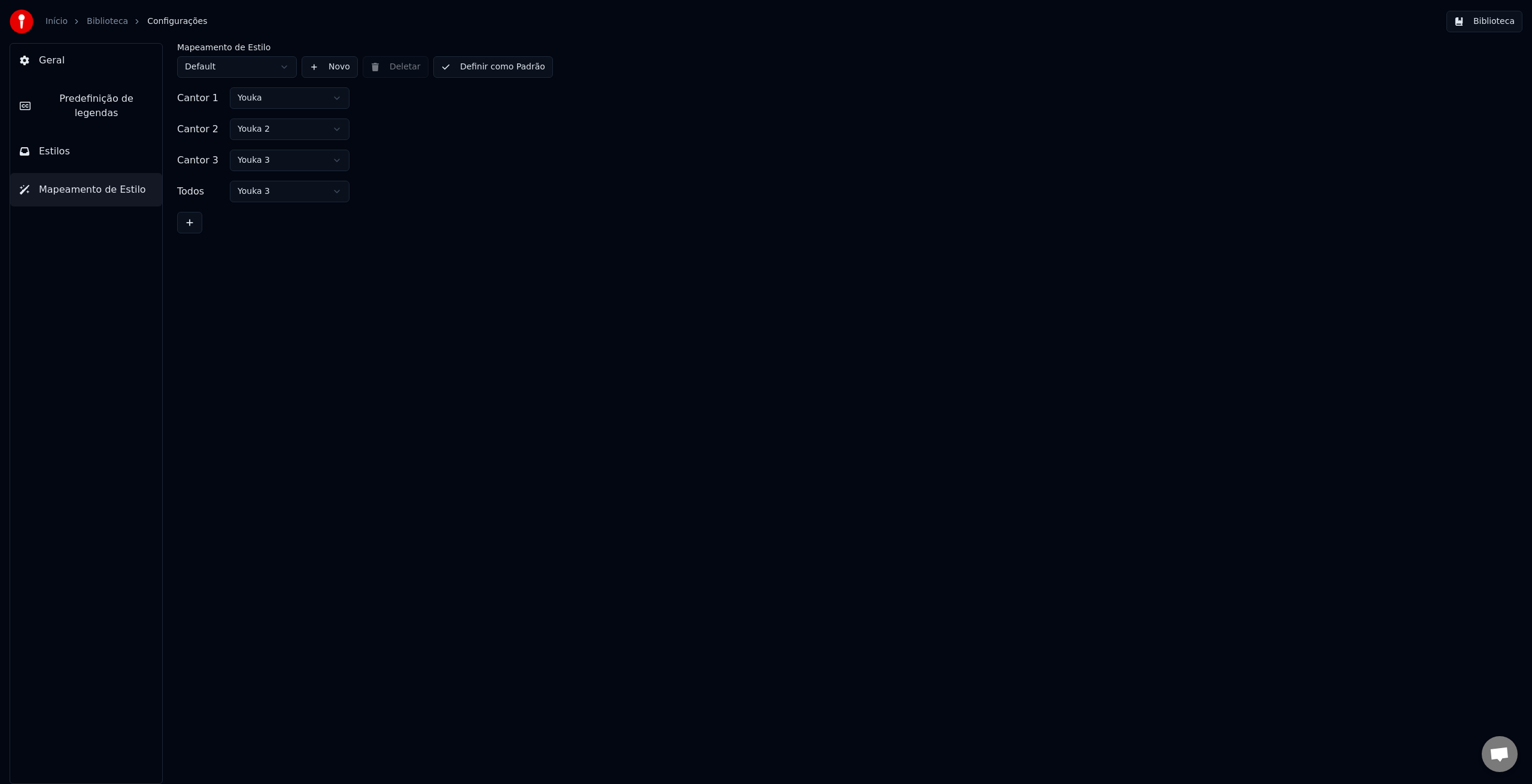
click at [77, 99] on span "Predefinição de legendas" at bounding box center [97, 106] width 112 height 29
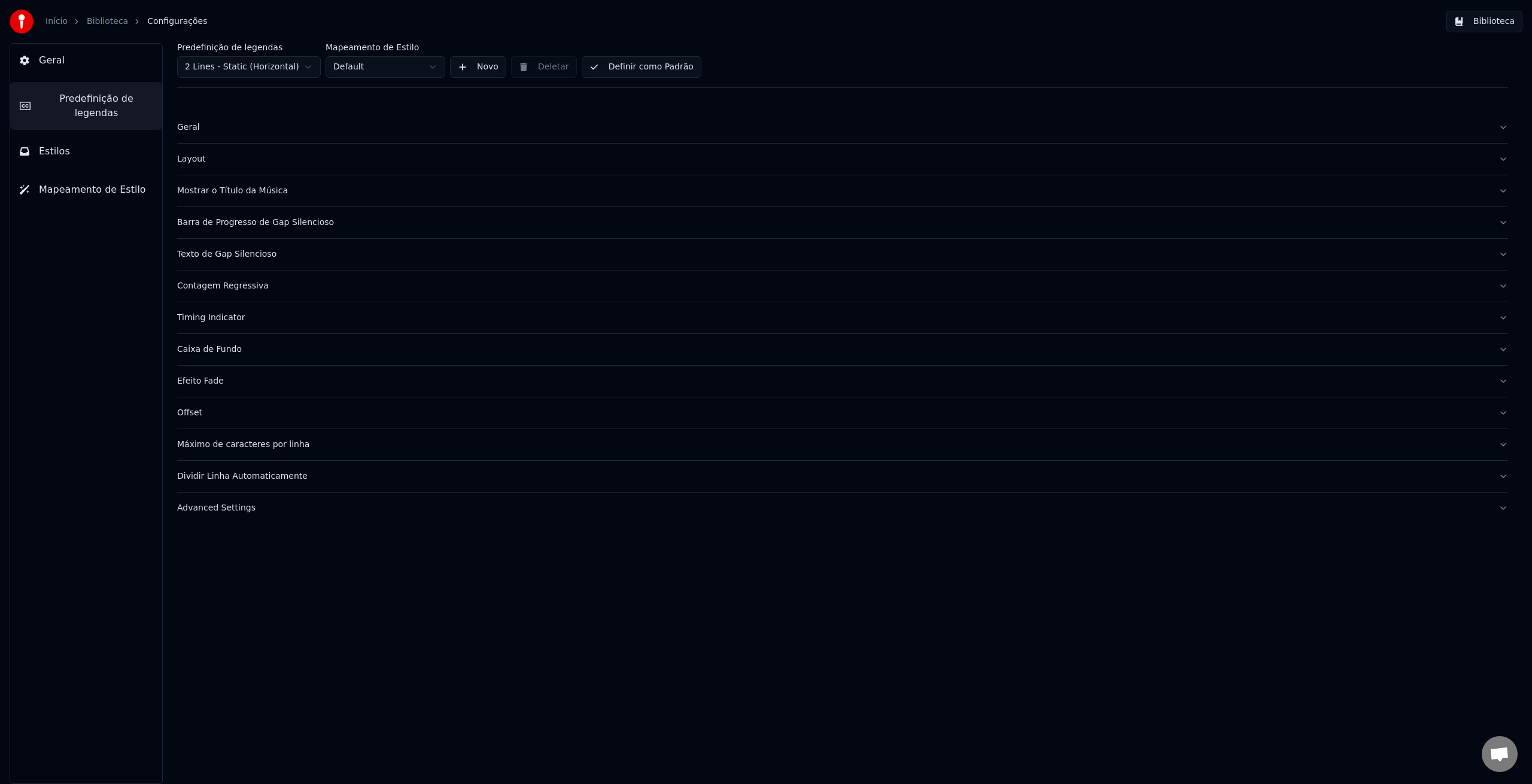
click at [188, 130] on div "Geral" at bounding box center [833, 128] width 1312 height 12
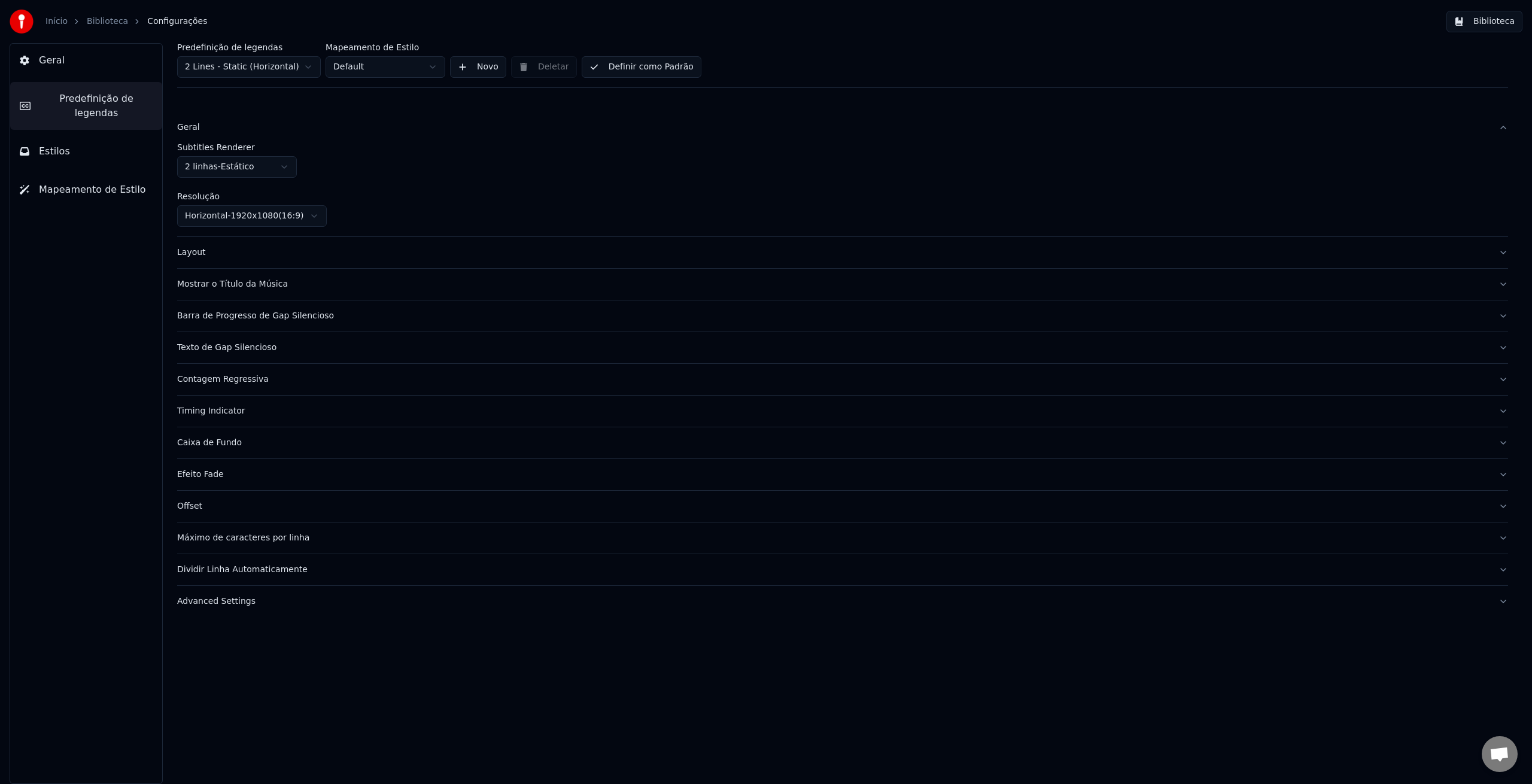
click at [193, 255] on div "Layout" at bounding box center [833, 253] width 1312 height 12
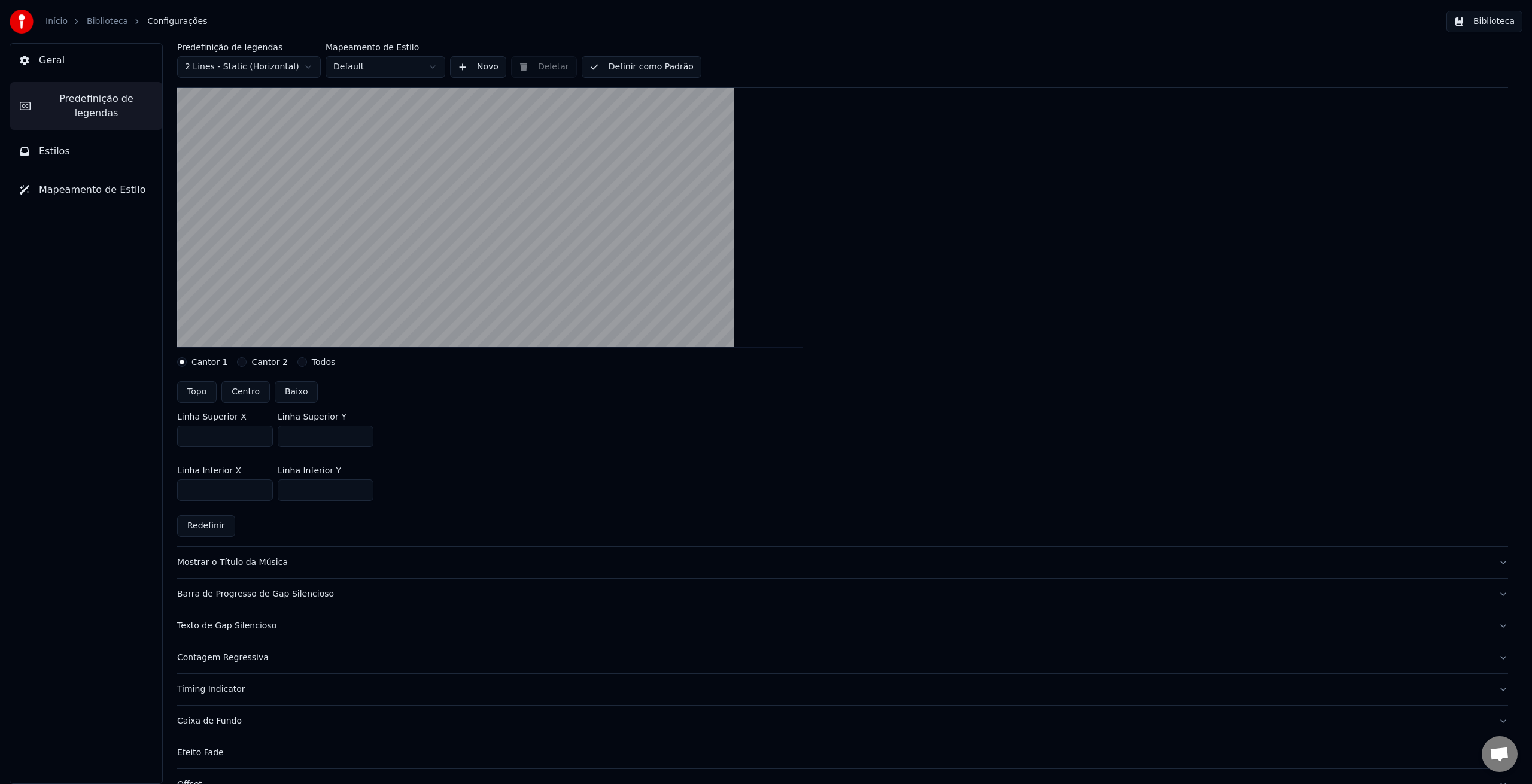
scroll to position [170, 0]
click at [262, 562] on div "Mostrar o Título da Música" at bounding box center [833, 559] width 1312 height 12
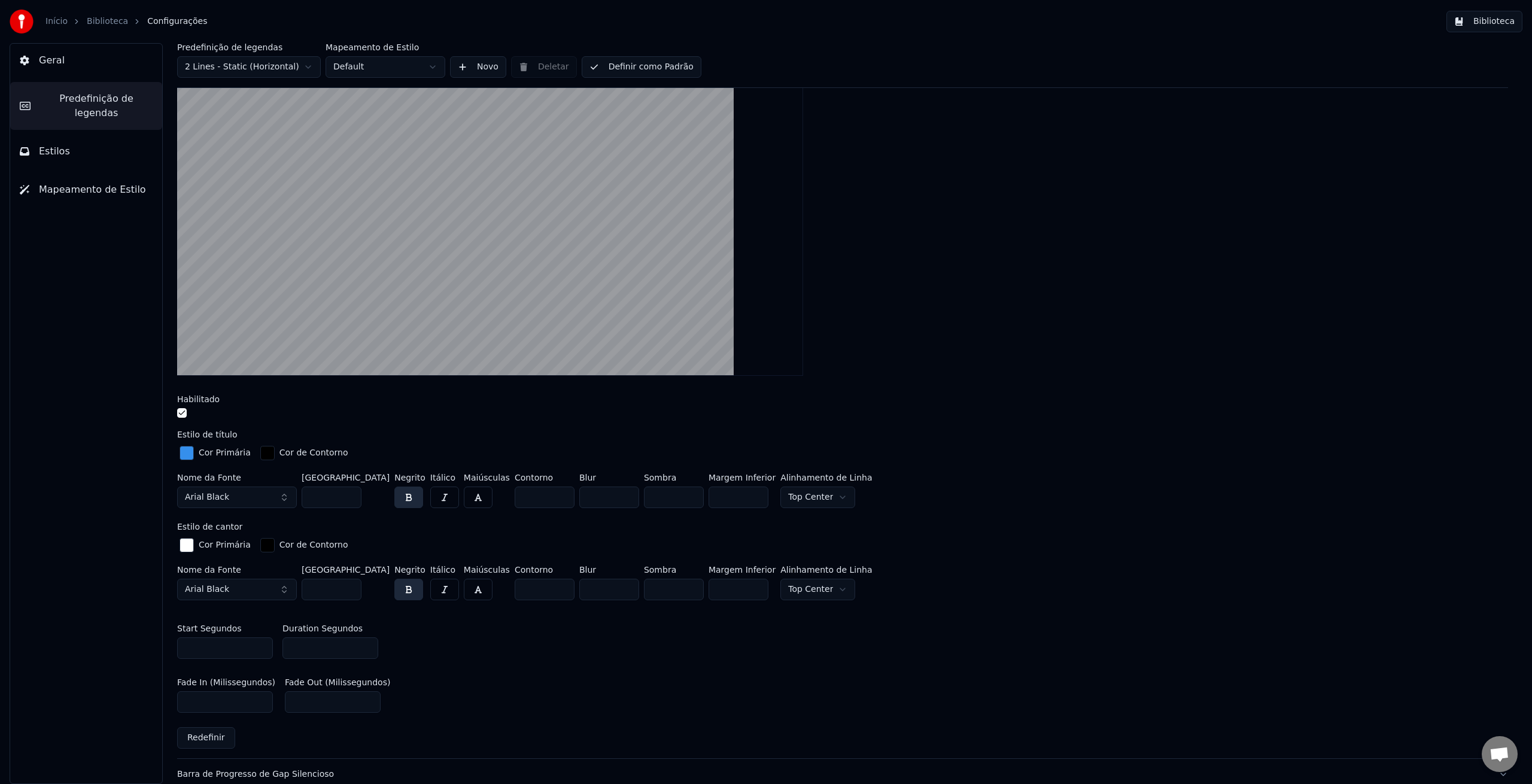
type input "****"
click at [672, 499] on input "****" at bounding box center [673, 498] width 60 height 22
type input "***"
click at [675, 591] on input "***" at bounding box center [673, 589] width 60 height 22
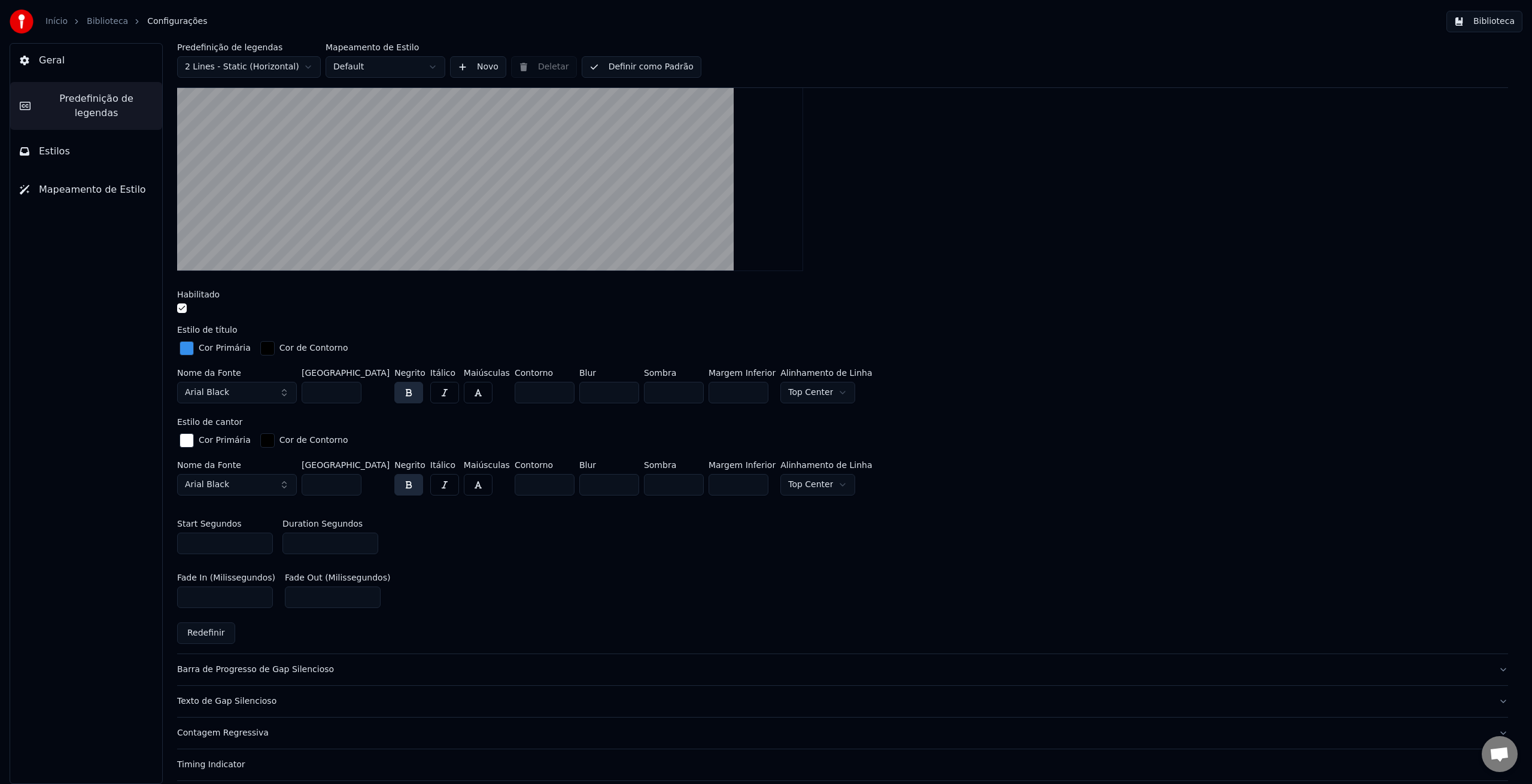
scroll to position [285, 0]
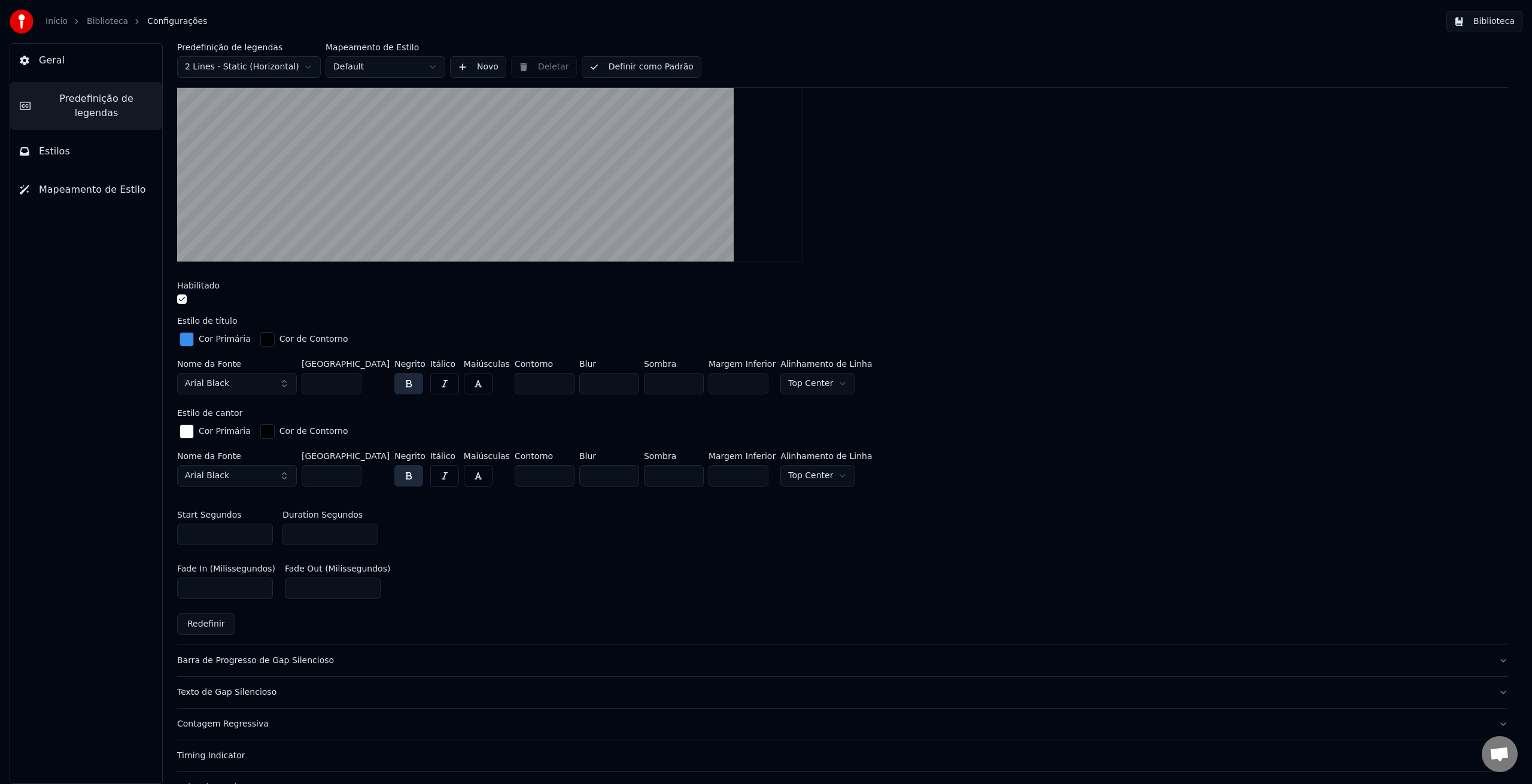
click at [256, 660] on div "Barra de Progresso de Gap Silencioso" at bounding box center [833, 661] width 1312 height 12
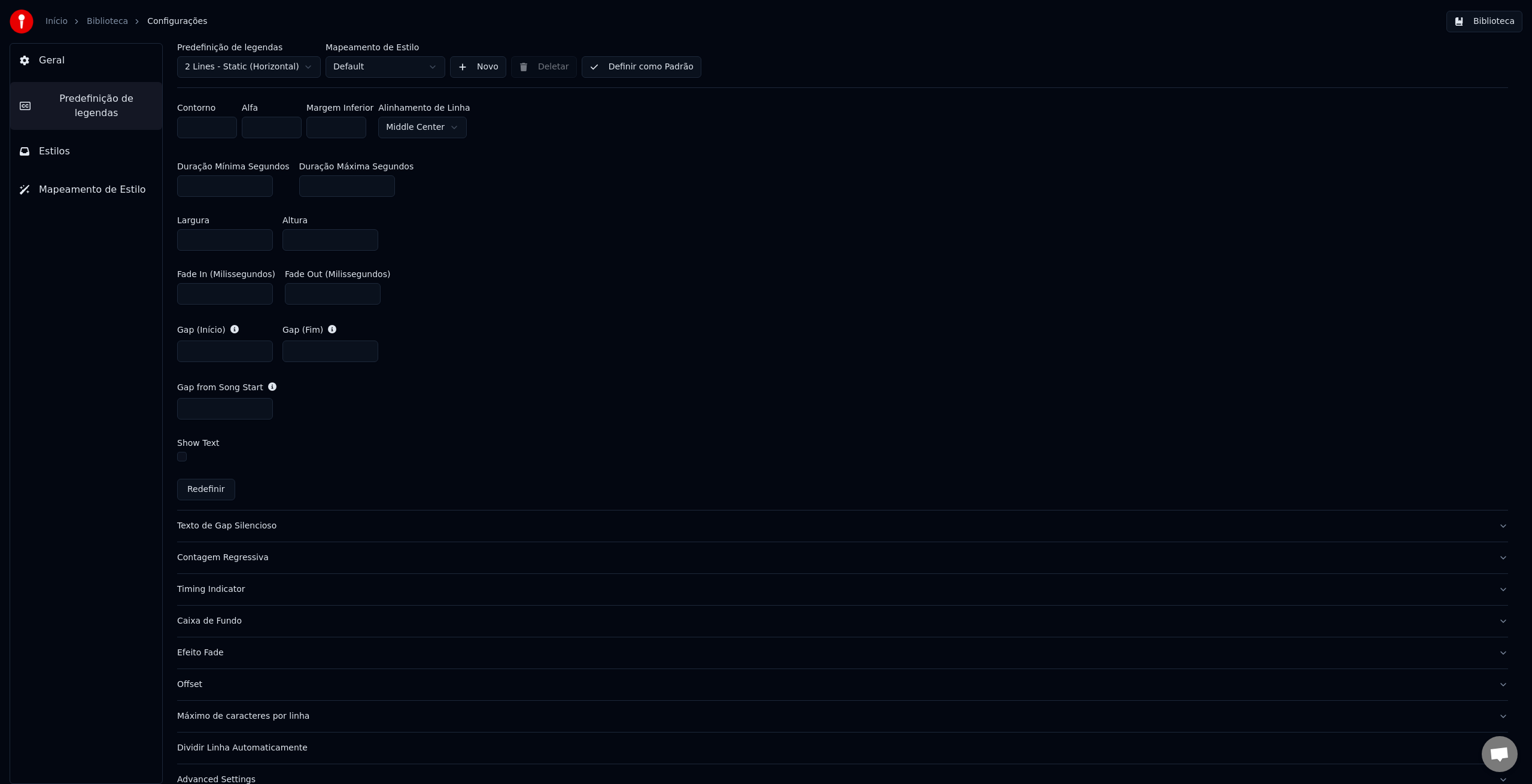
scroll to position [566, 0]
click at [245, 525] on div "Texto de Gap Silencioso" at bounding box center [833, 522] width 1312 height 12
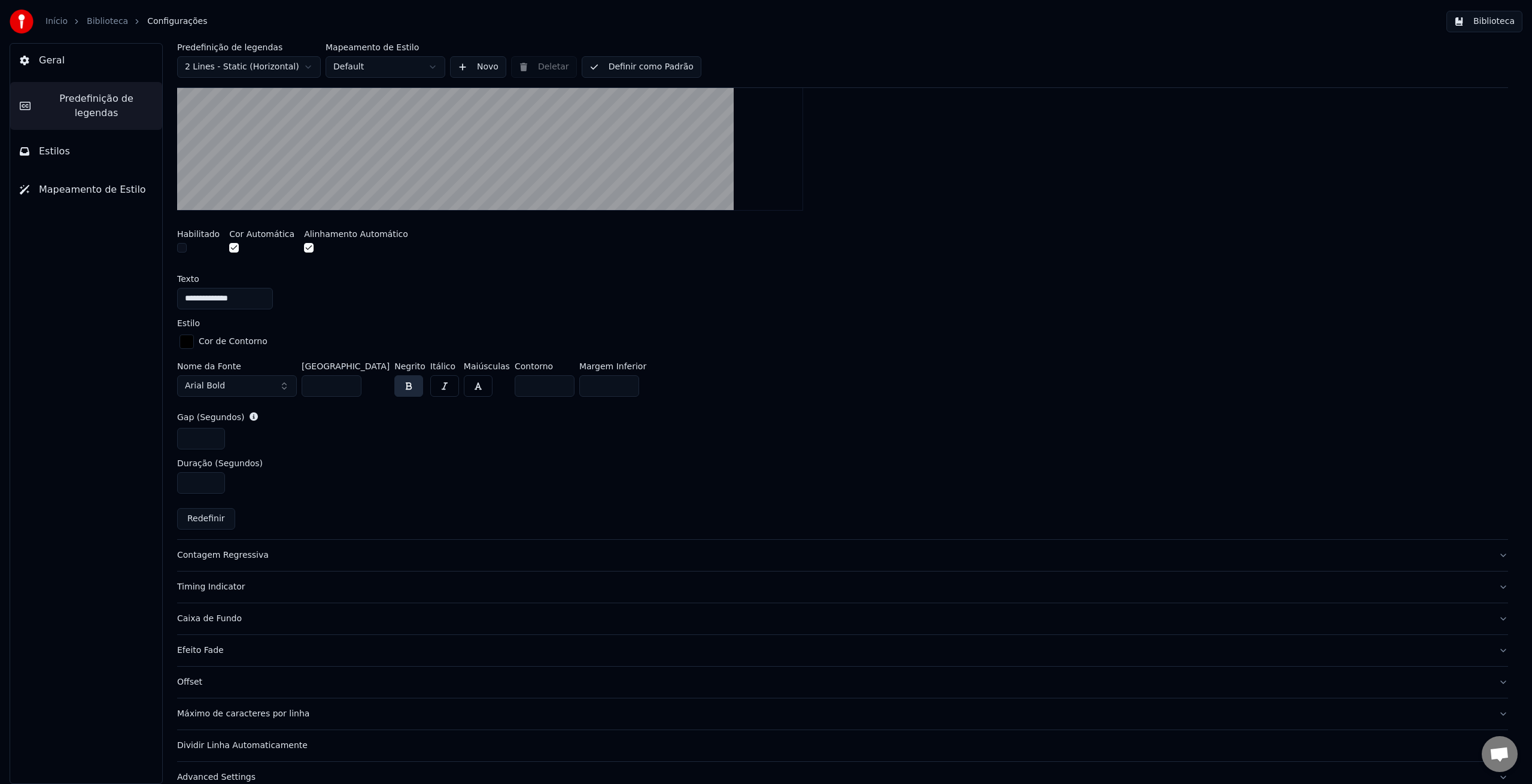
scroll to position [416, 0]
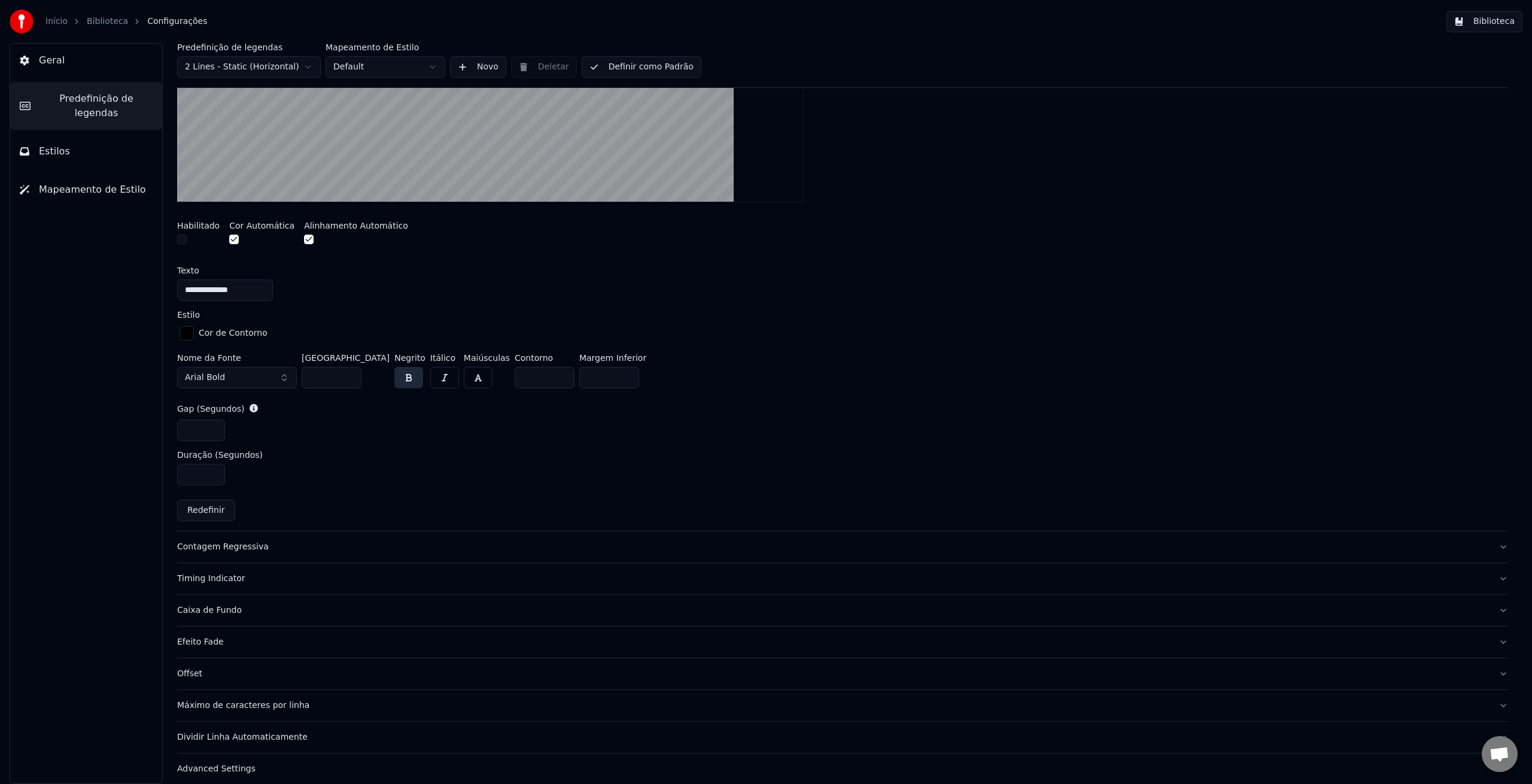
click at [227, 578] on div "Timing Indicator" at bounding box center [833, 578] width 1312 height 12
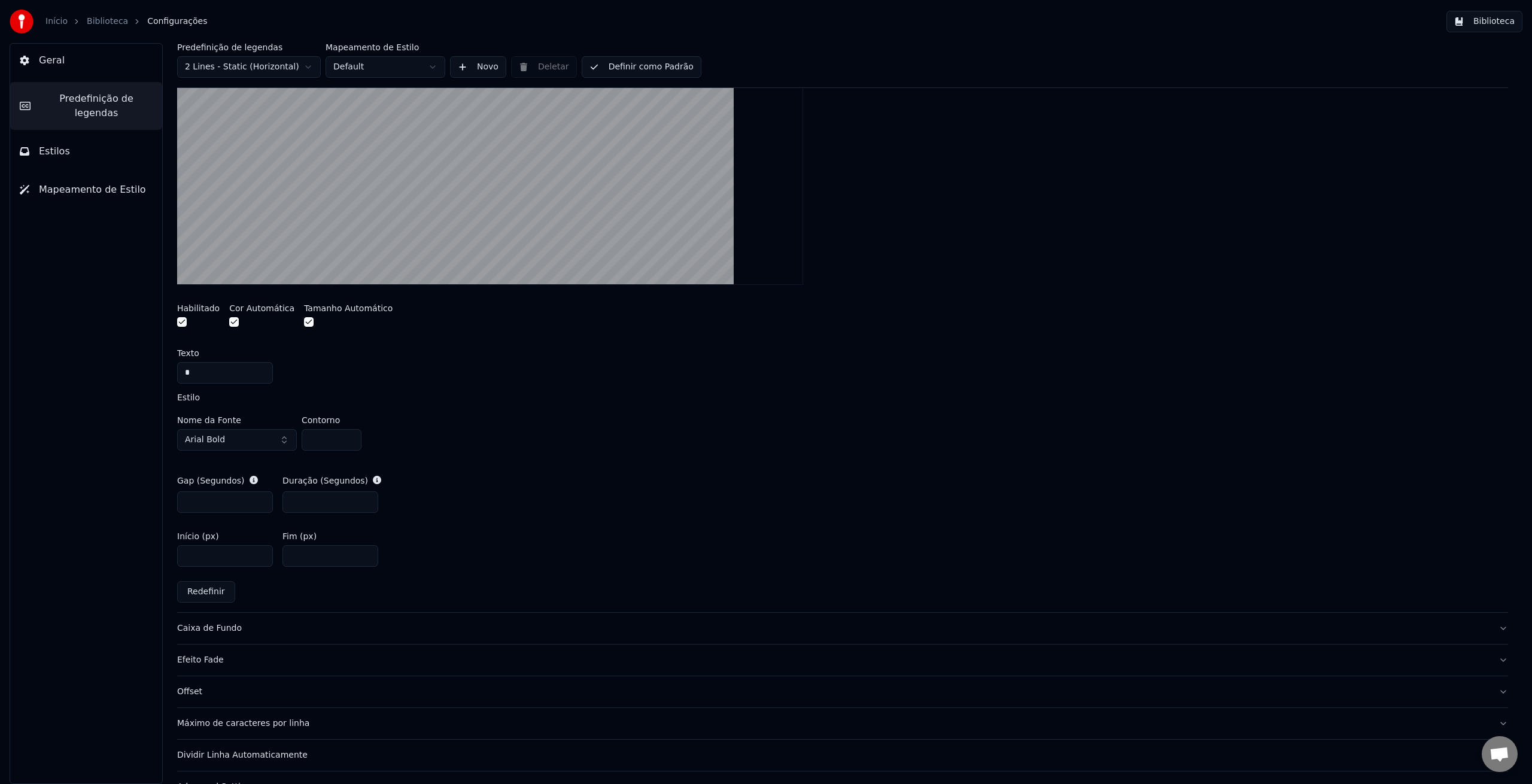
scroll to position [416, 0]
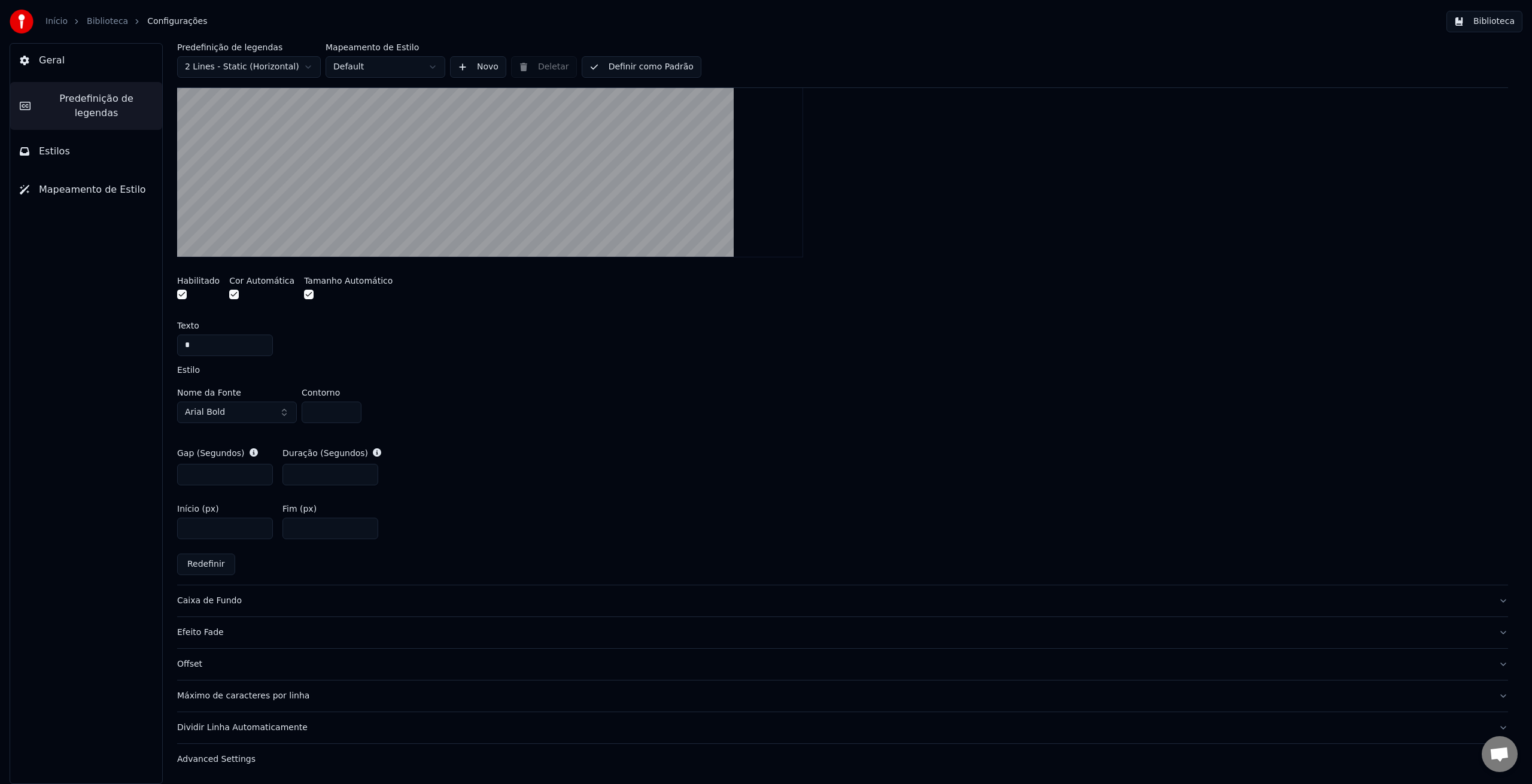
click at [199, 605] on div "Caixa de Fundo" at bounding box center [833, 601] width 1312 height 12
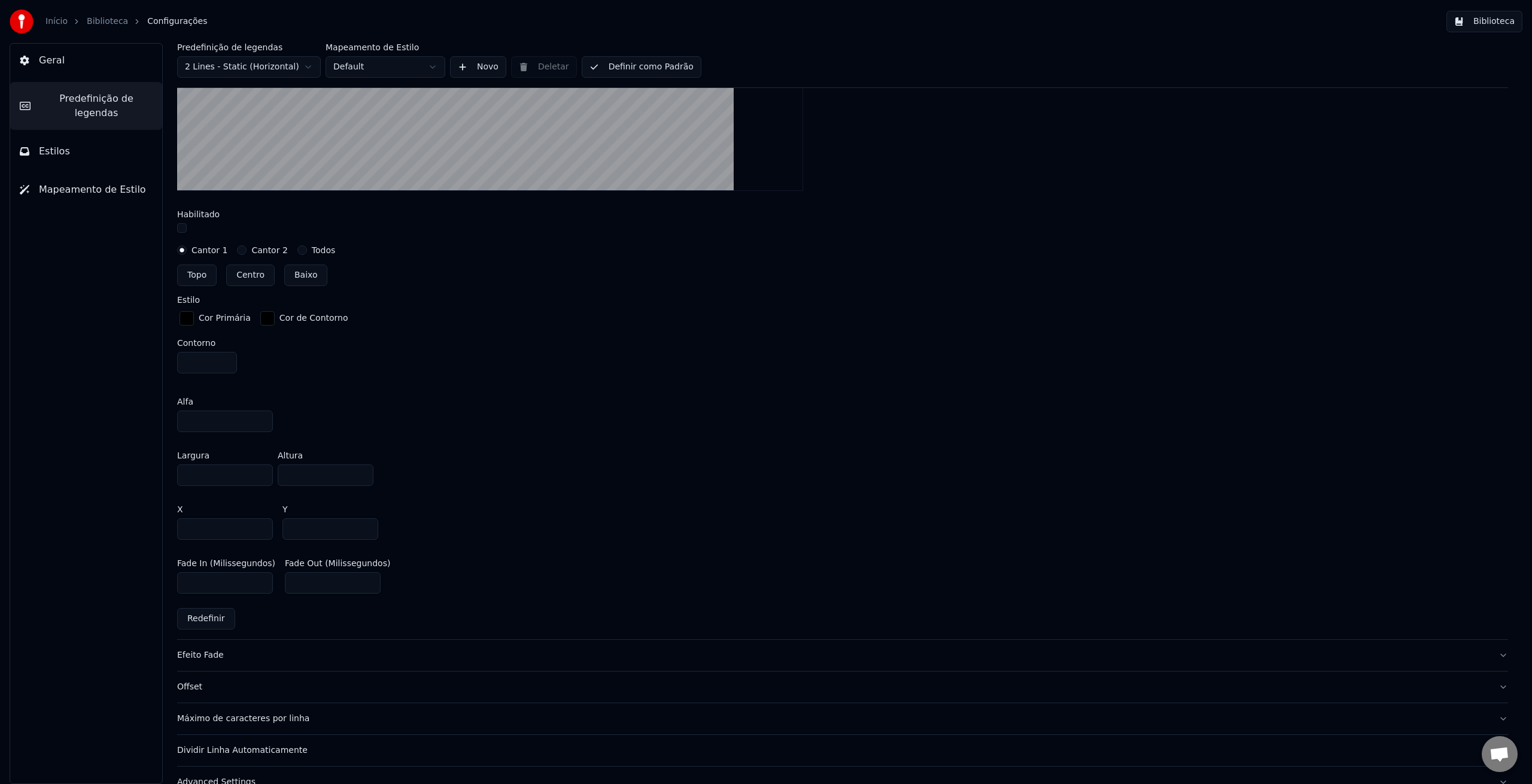
scroll to position [536, 0]
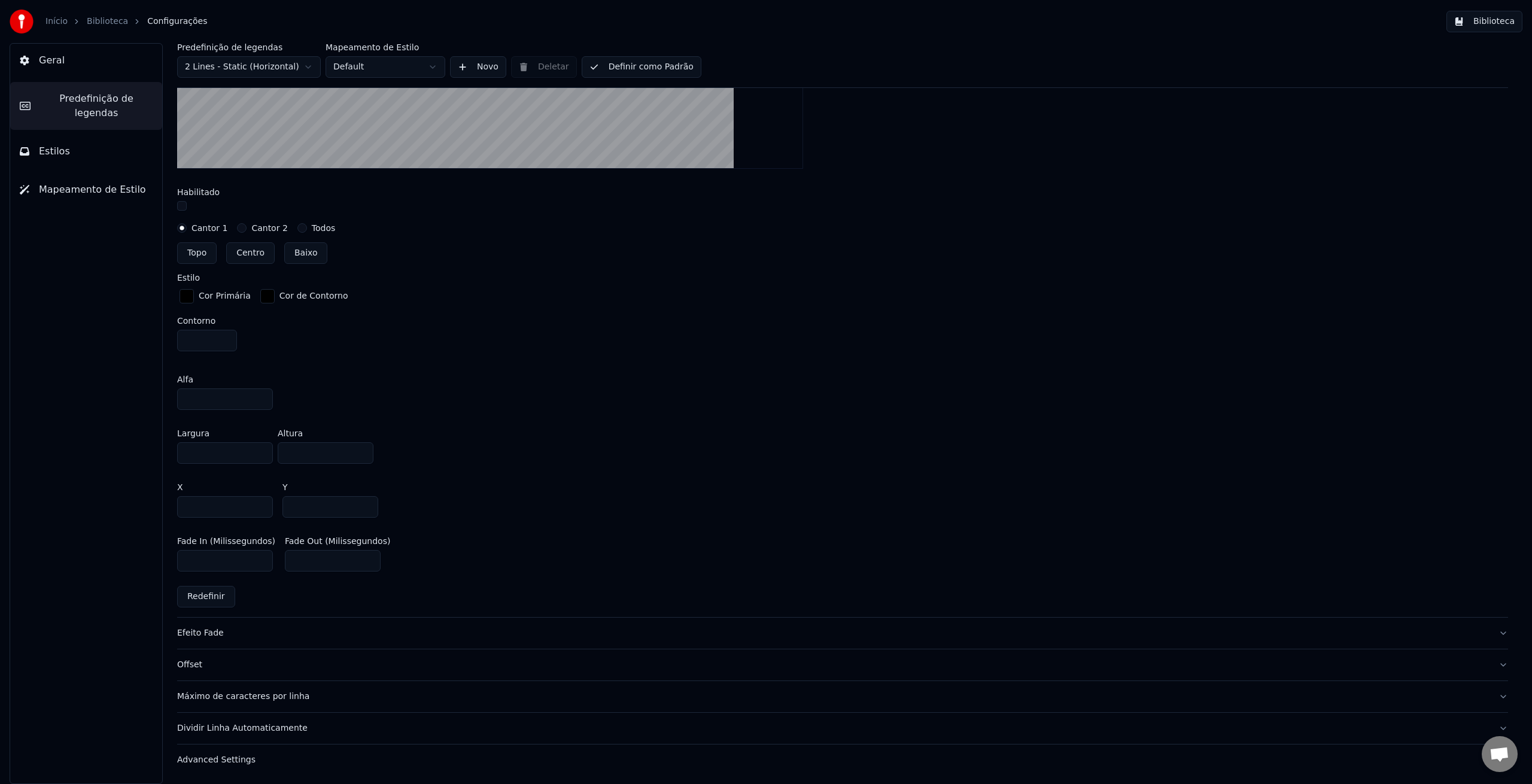
click at [204, 634] on div "Efeito Fade" at bounding box center [833, 633] width 1312 height 12
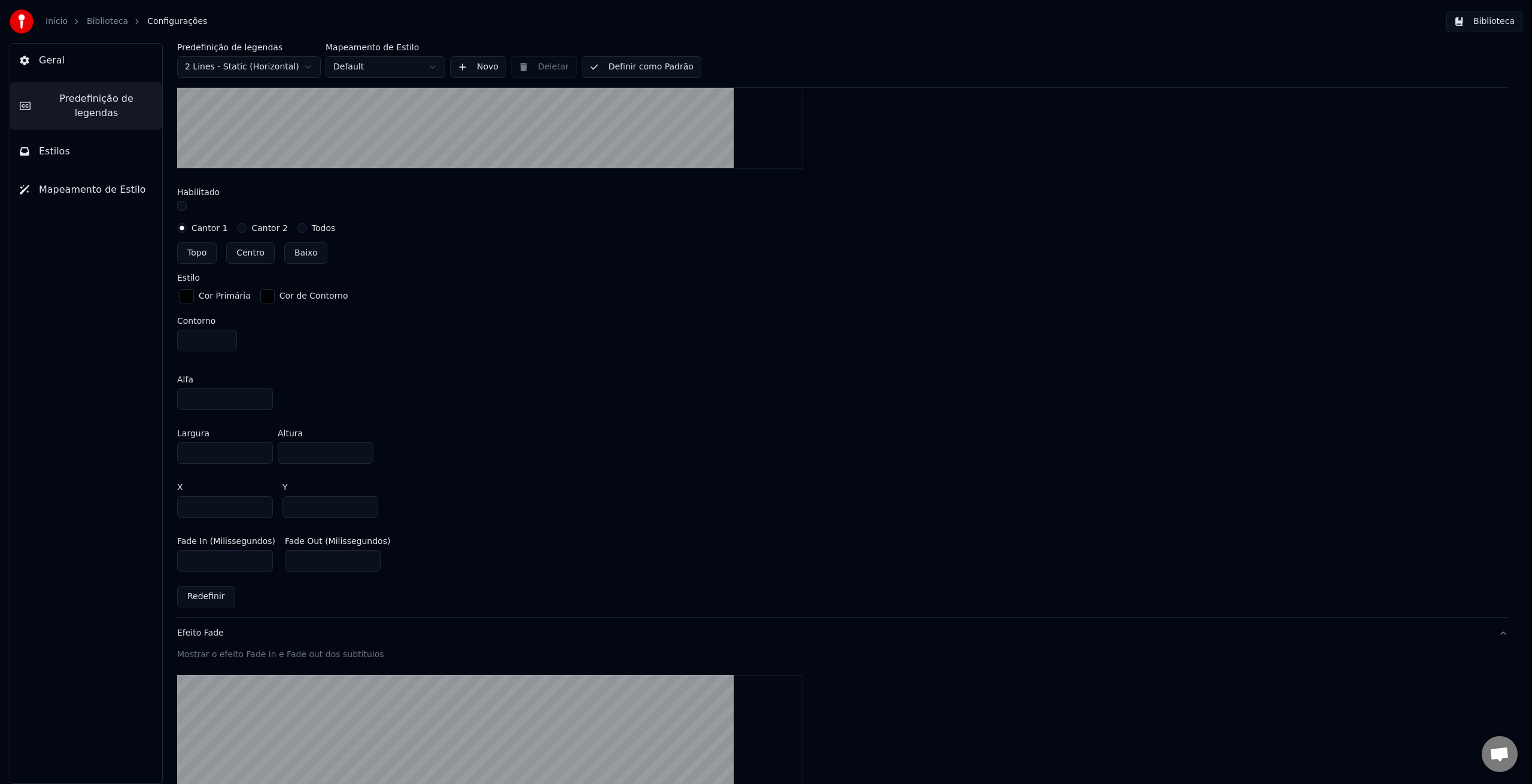
scroll to position [268, 0]
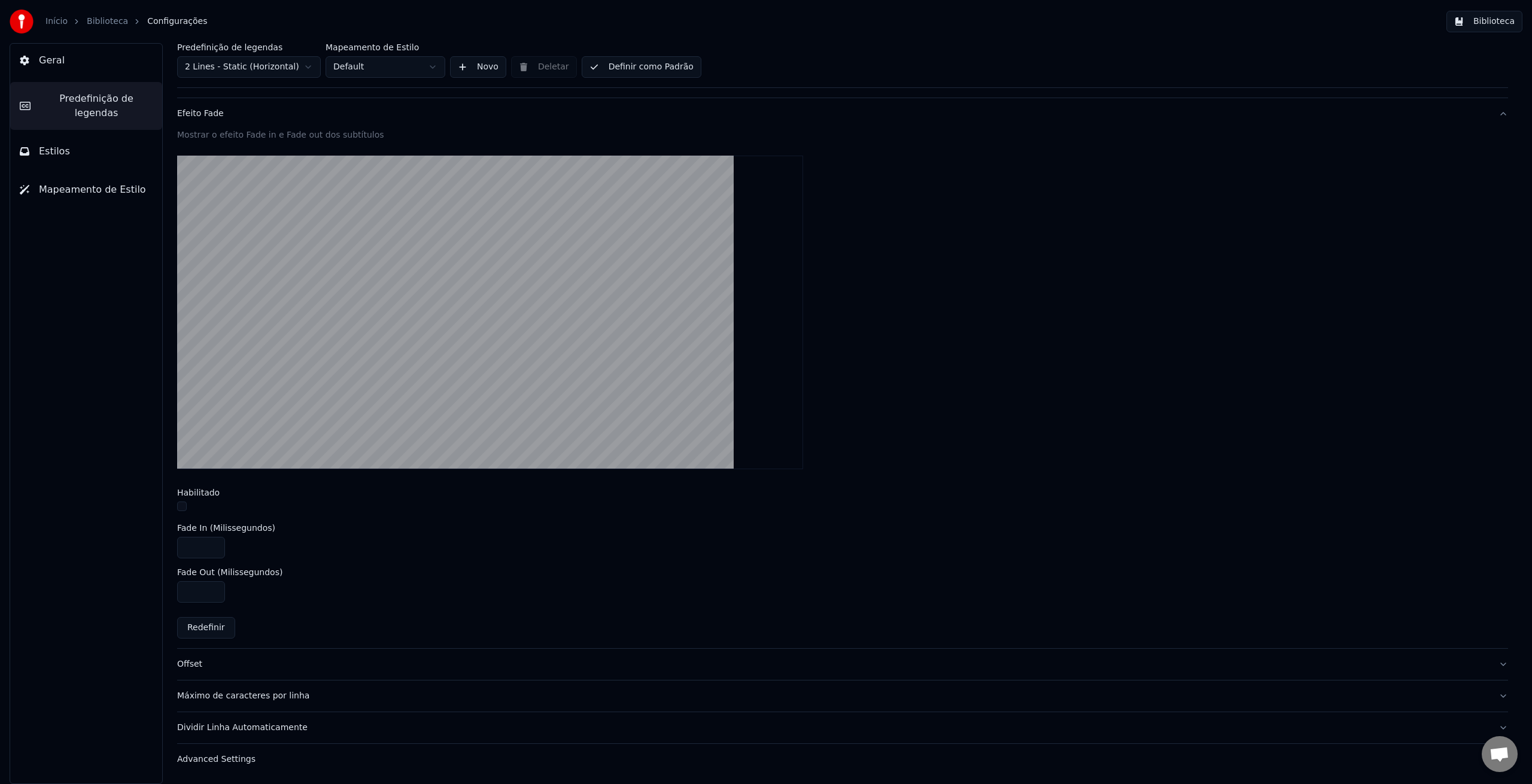
click at [227, 700] on div "Máximo de caracteres por linha" at bounding box center [833, 696] width 1312 height 12
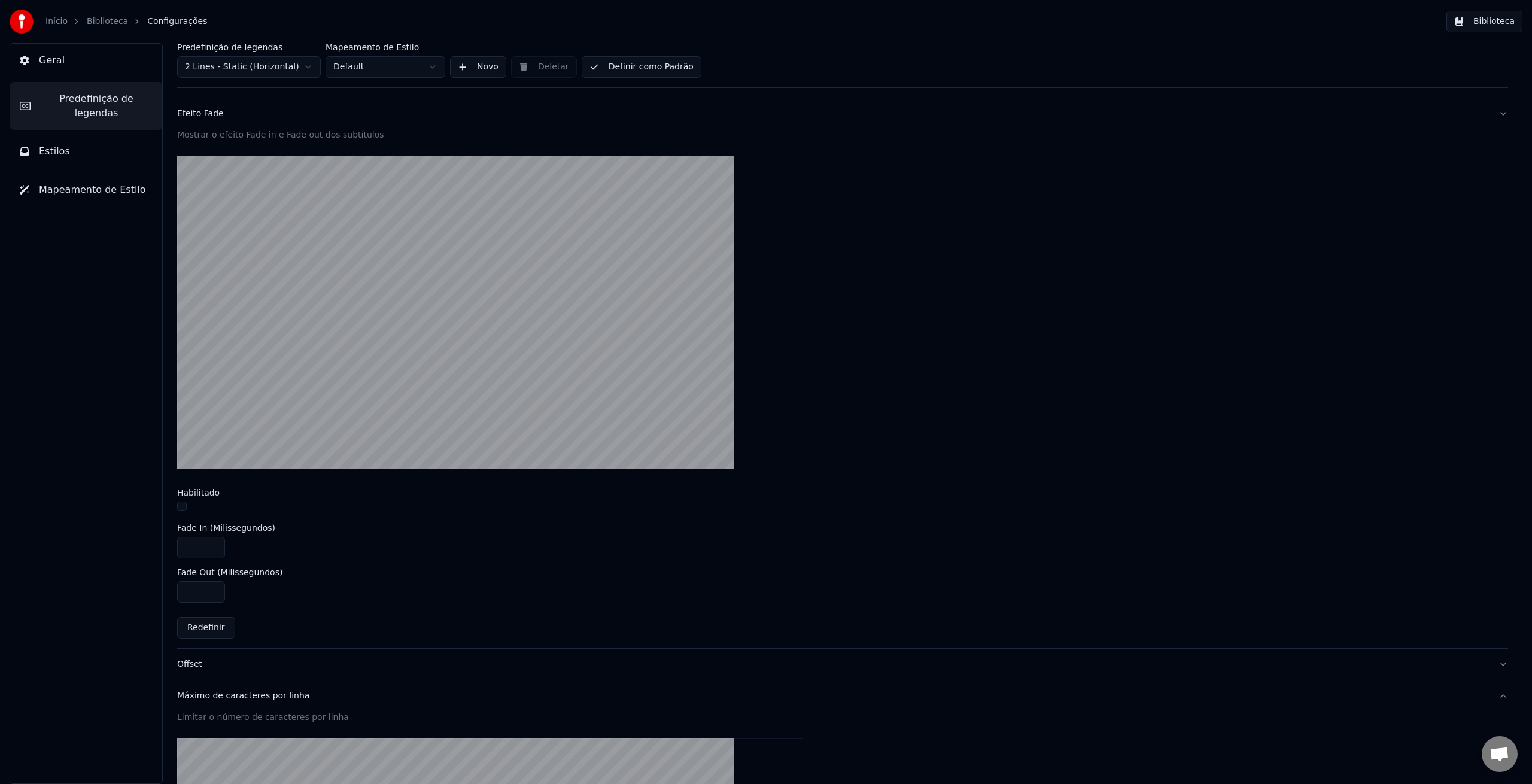
scroll to position [223, 0]
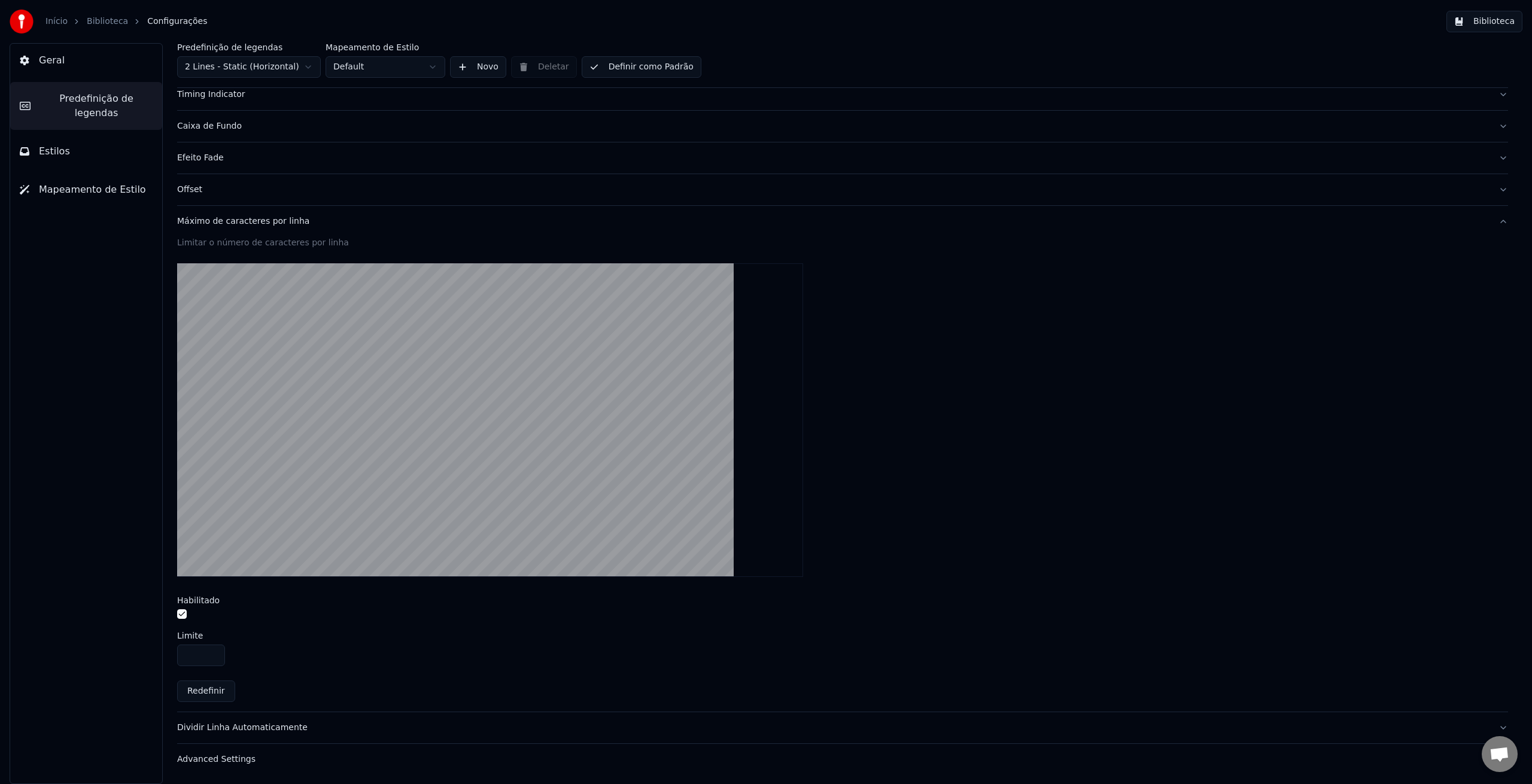
click at [255, 727] on div "Dividir Linha Automaticamente" at bounding box center [833, 728] width 1312 height 12
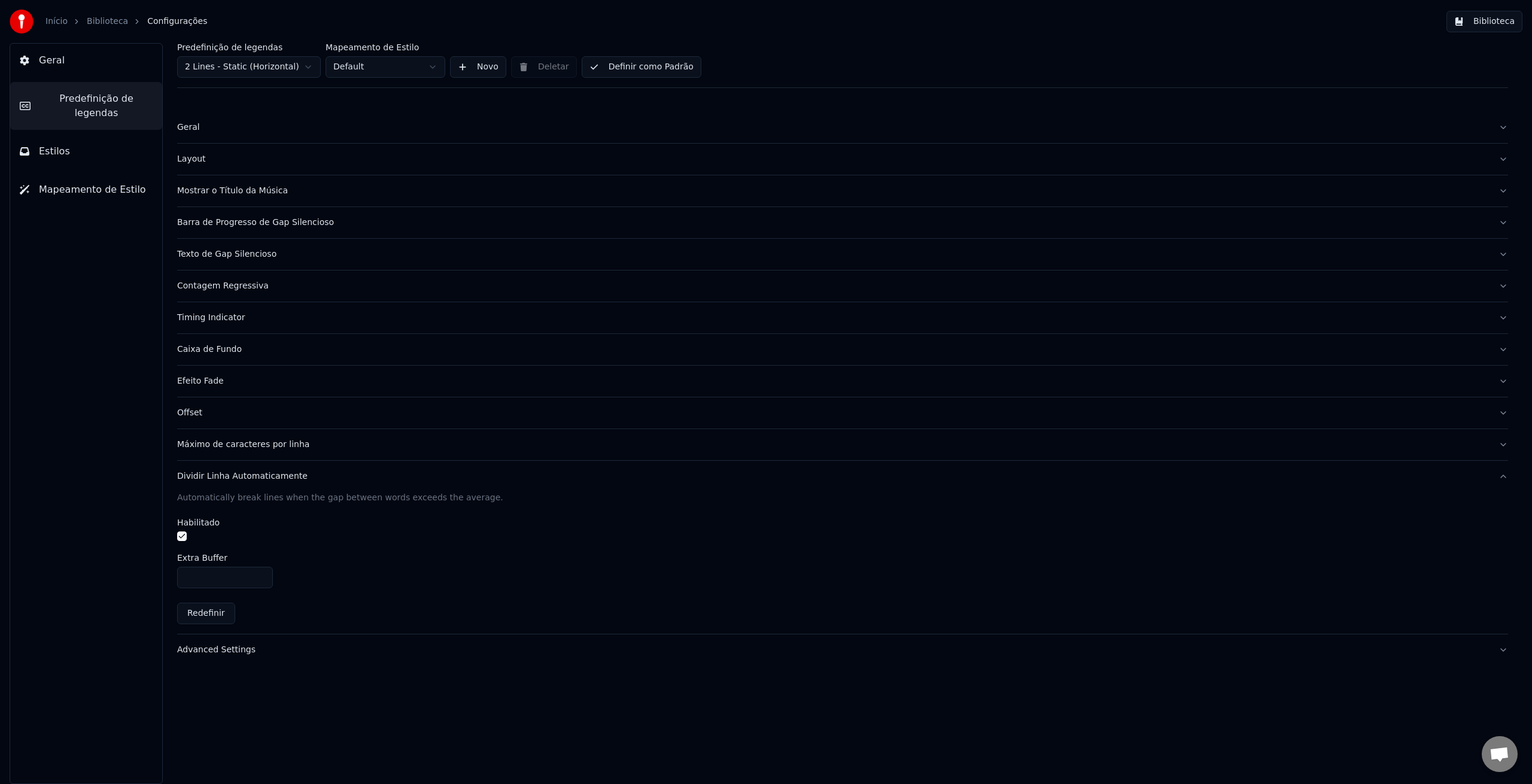
click at [229, 448] on div "Máximo de caracteres por linha" at bounding box center [833, 445] width 1312 height 12
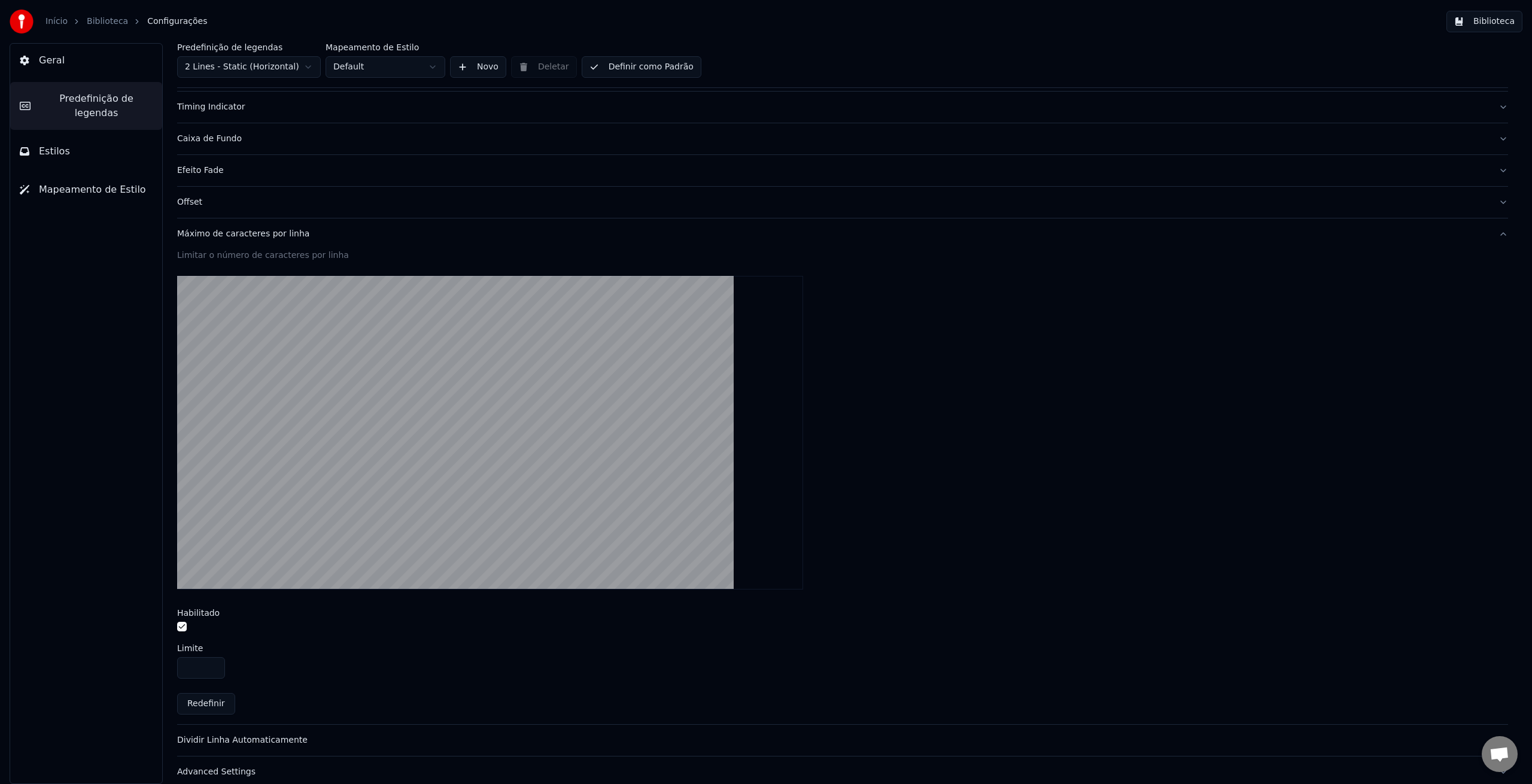
scroll to position [223, 0]
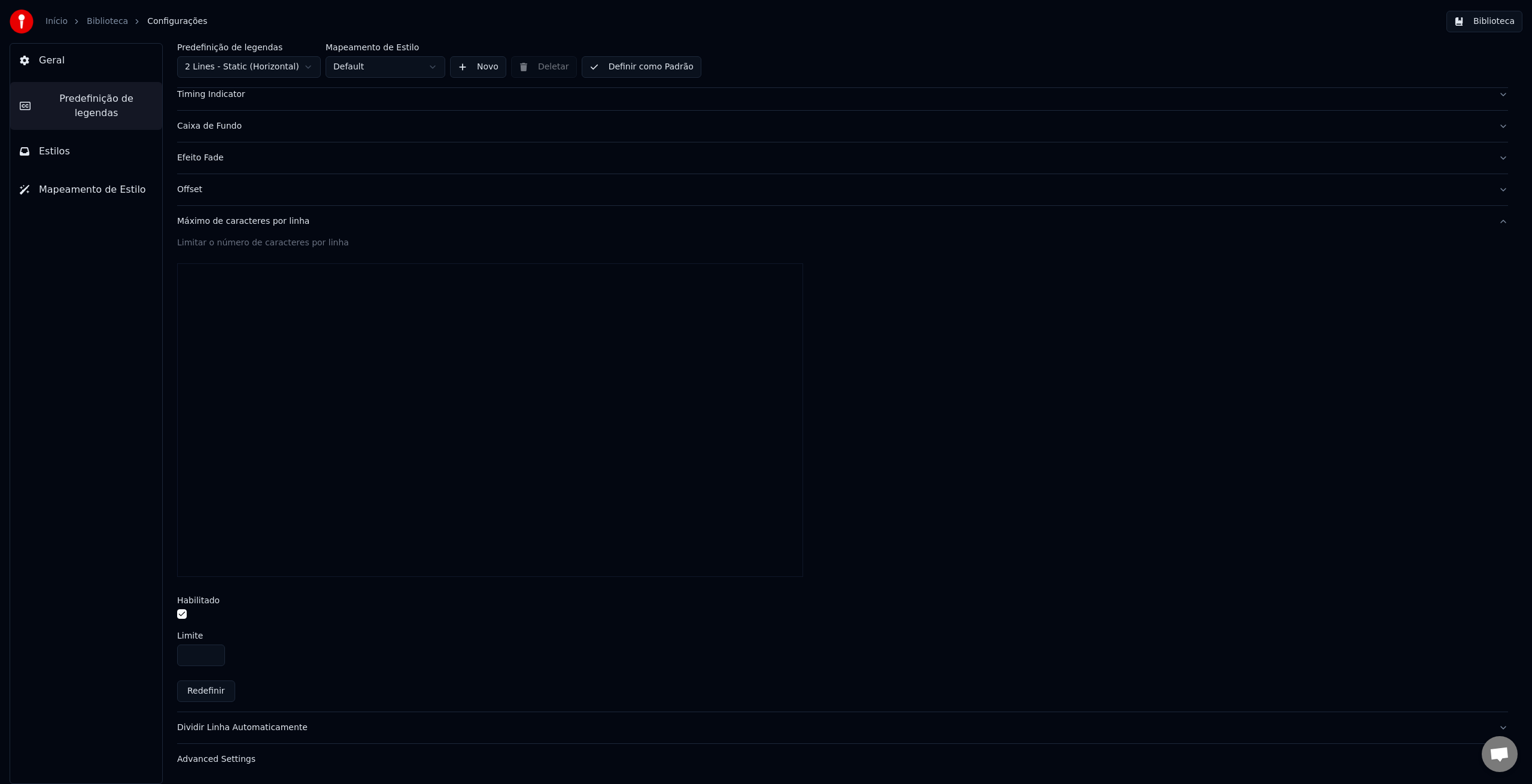
click at [213, 657] on input "**" at bounding box center [201, 656] width 48 height 22
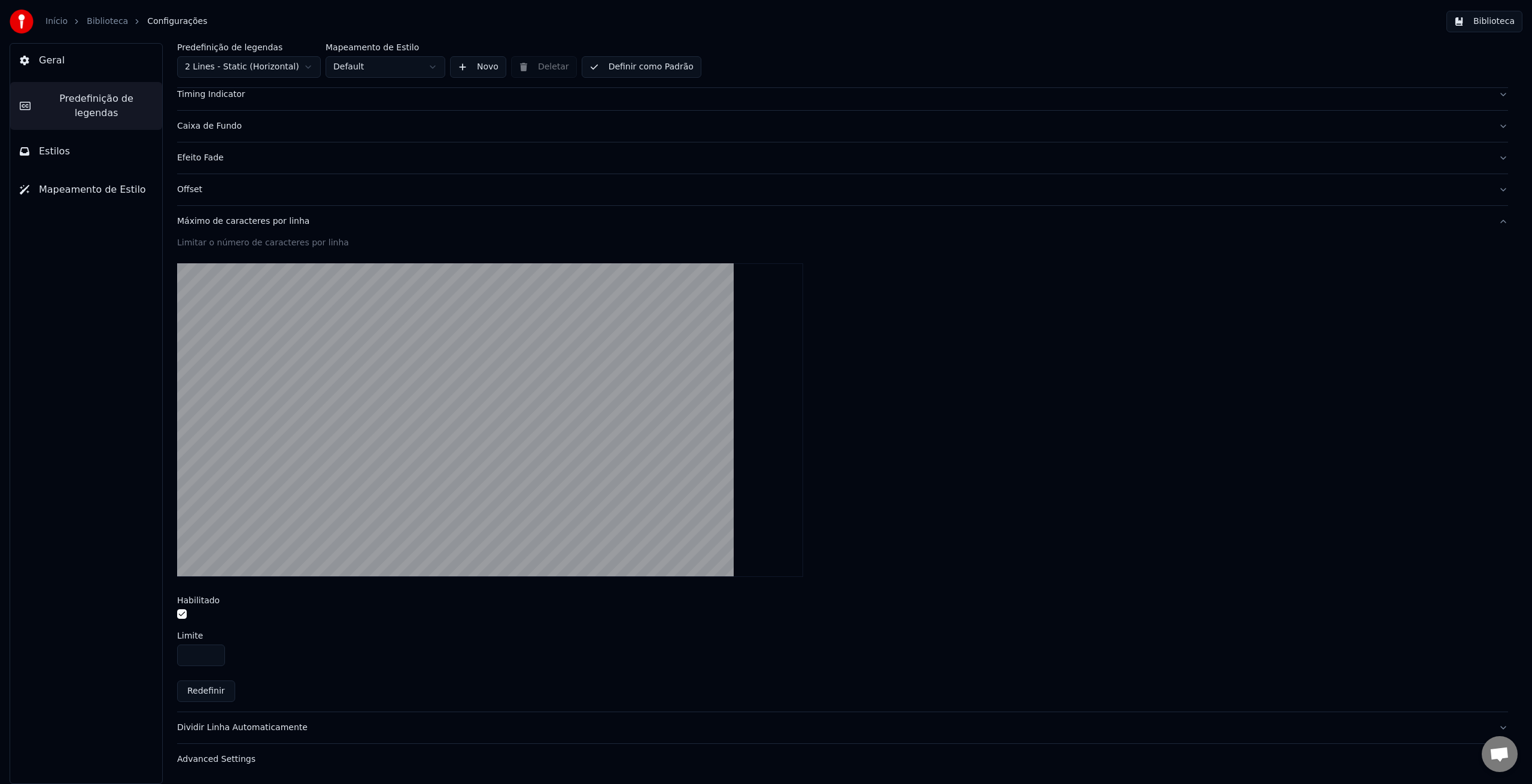
click at [213, 657] on input "**" at bounding box center [201, 656] width 48 height 22
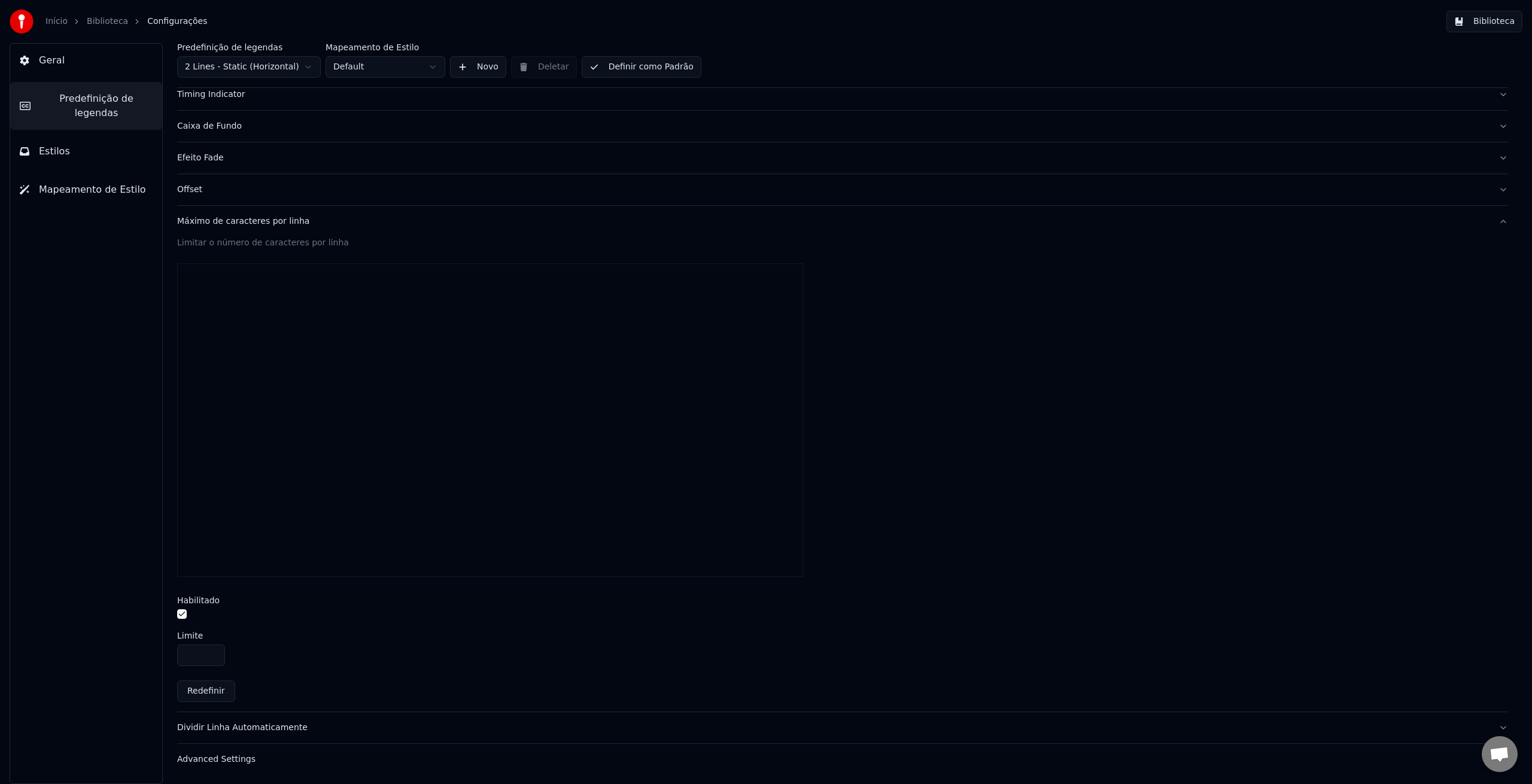
type input "**"
click at [213, 657] on input "**" at bounding box center [201, 656] width 48 height 22
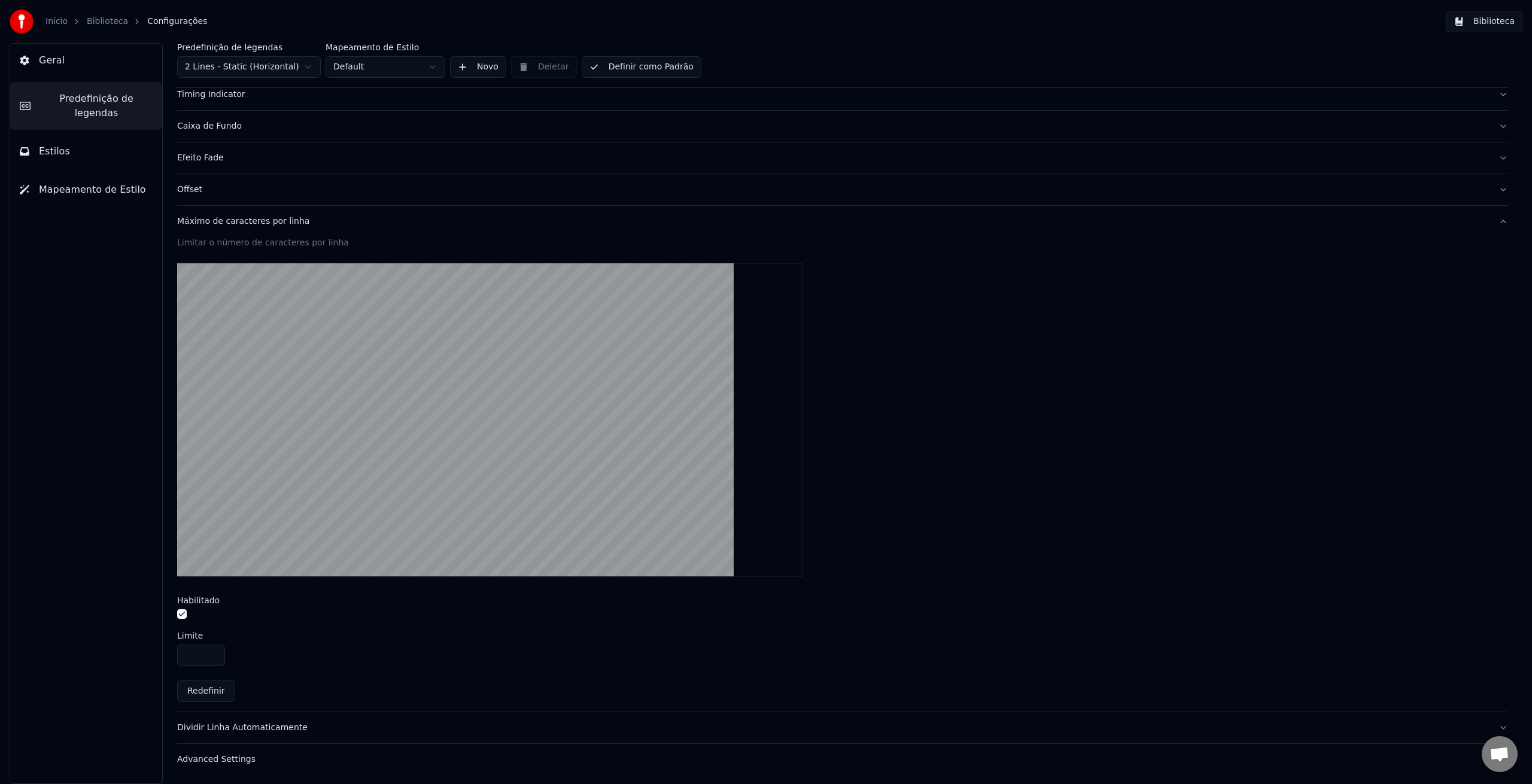
click at [226, 755] on div "Advanced Settings" at bounding box center [833, 760] width 1312 height 12
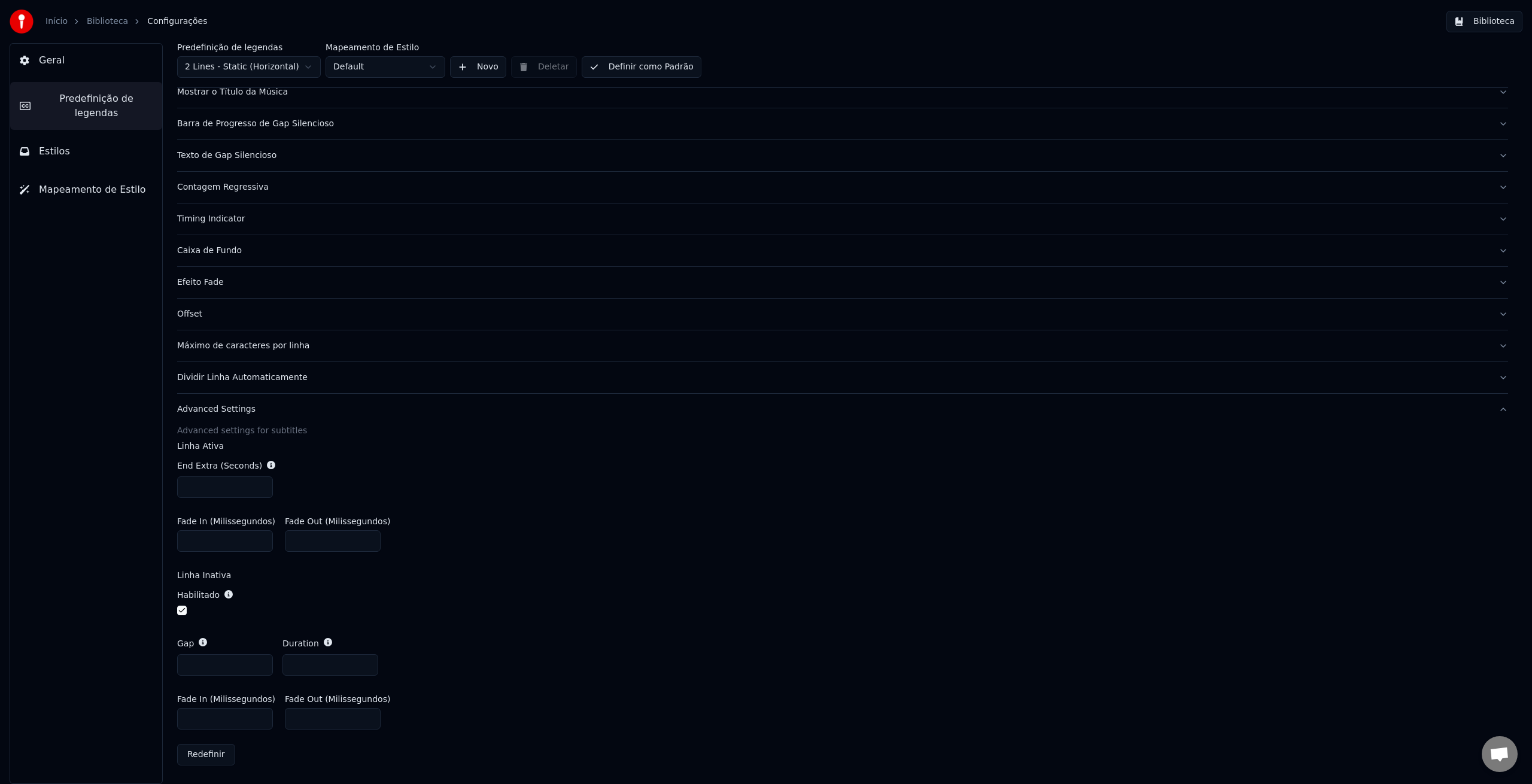
scroll to position [0, 0]
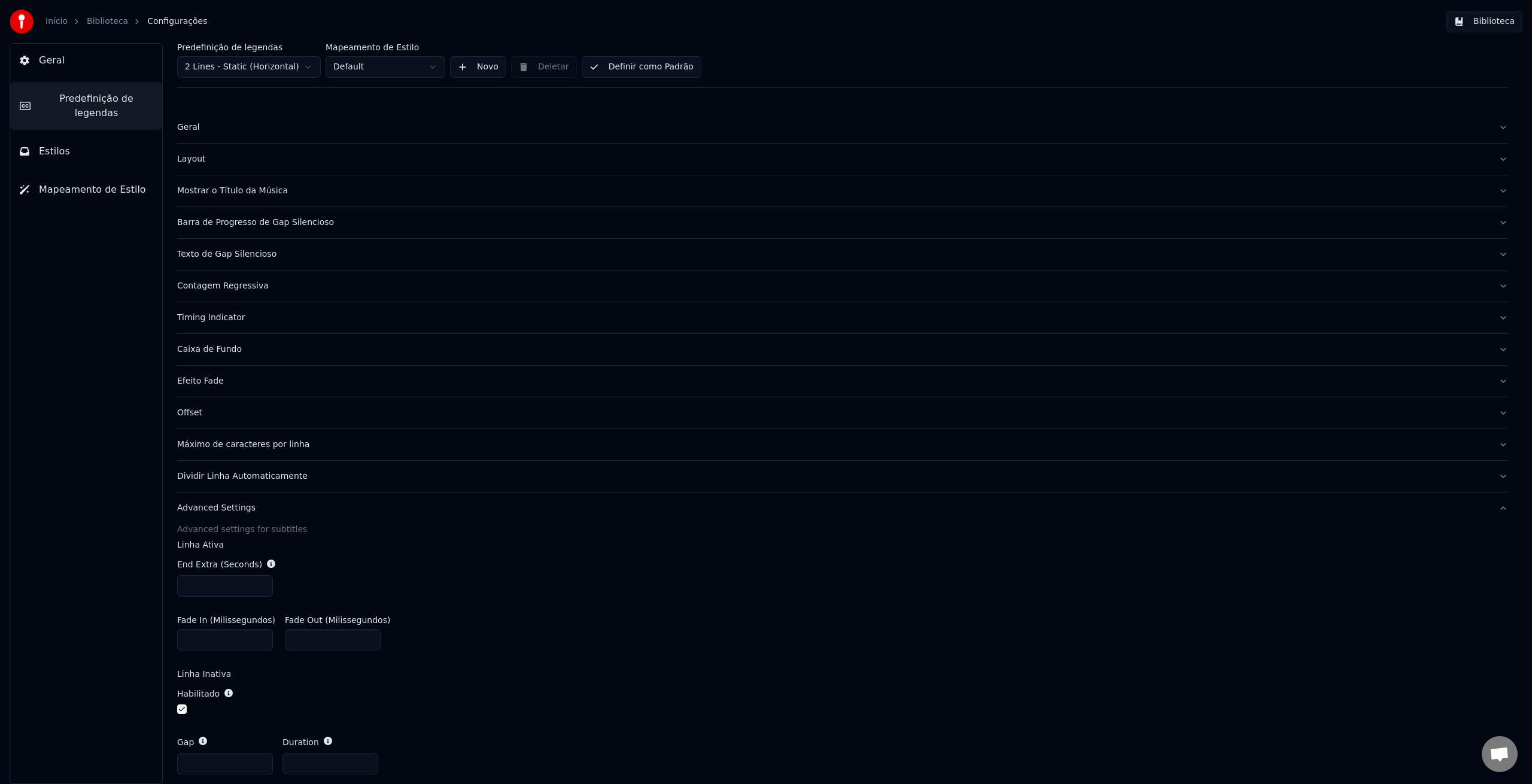
click at [103, 61] on button "Geral" at bounding box center [86, 60] width 152 height 34
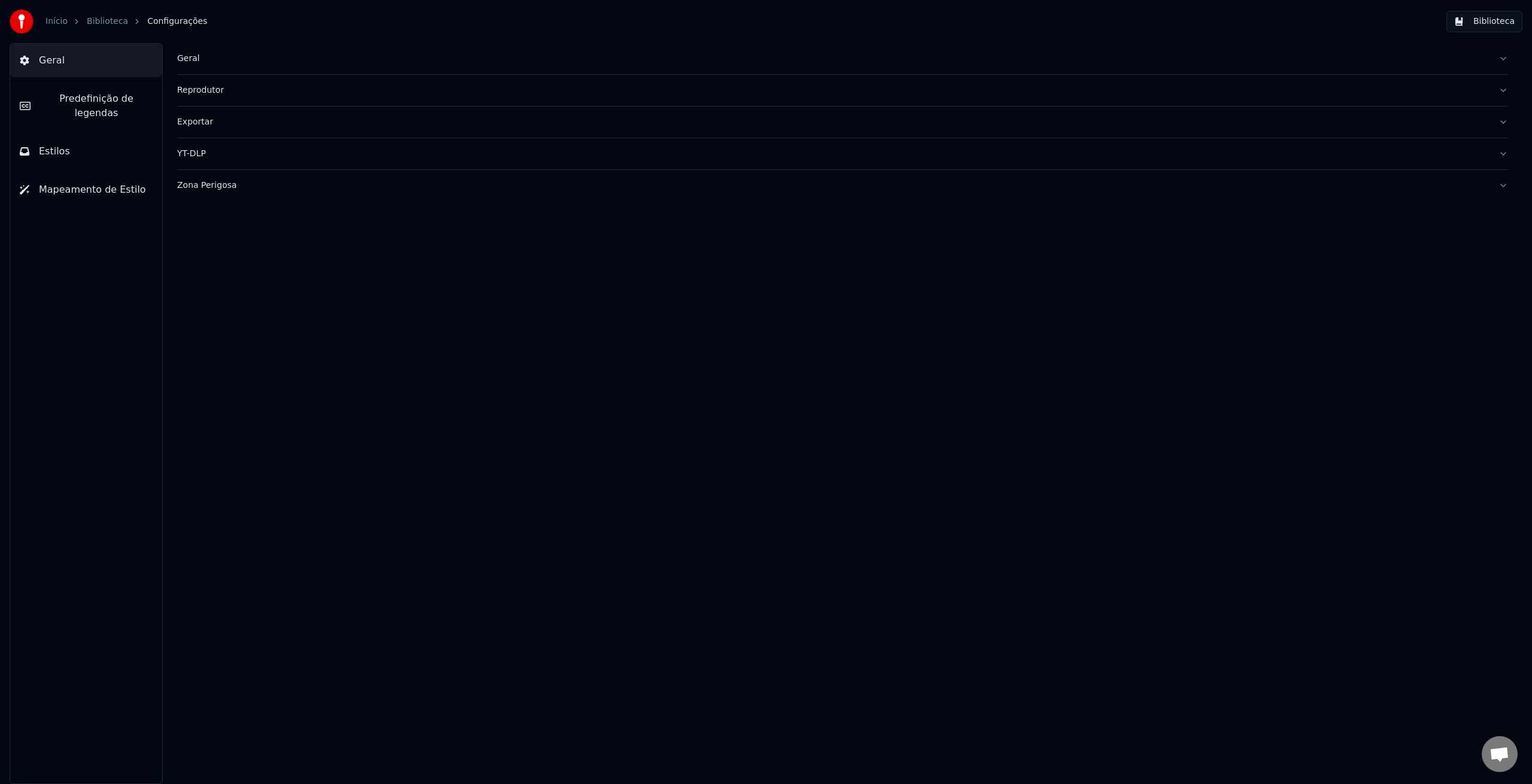
click at [103, 22] on link "Biblioteca" at bounding box center [107, 22] width 41 height 12
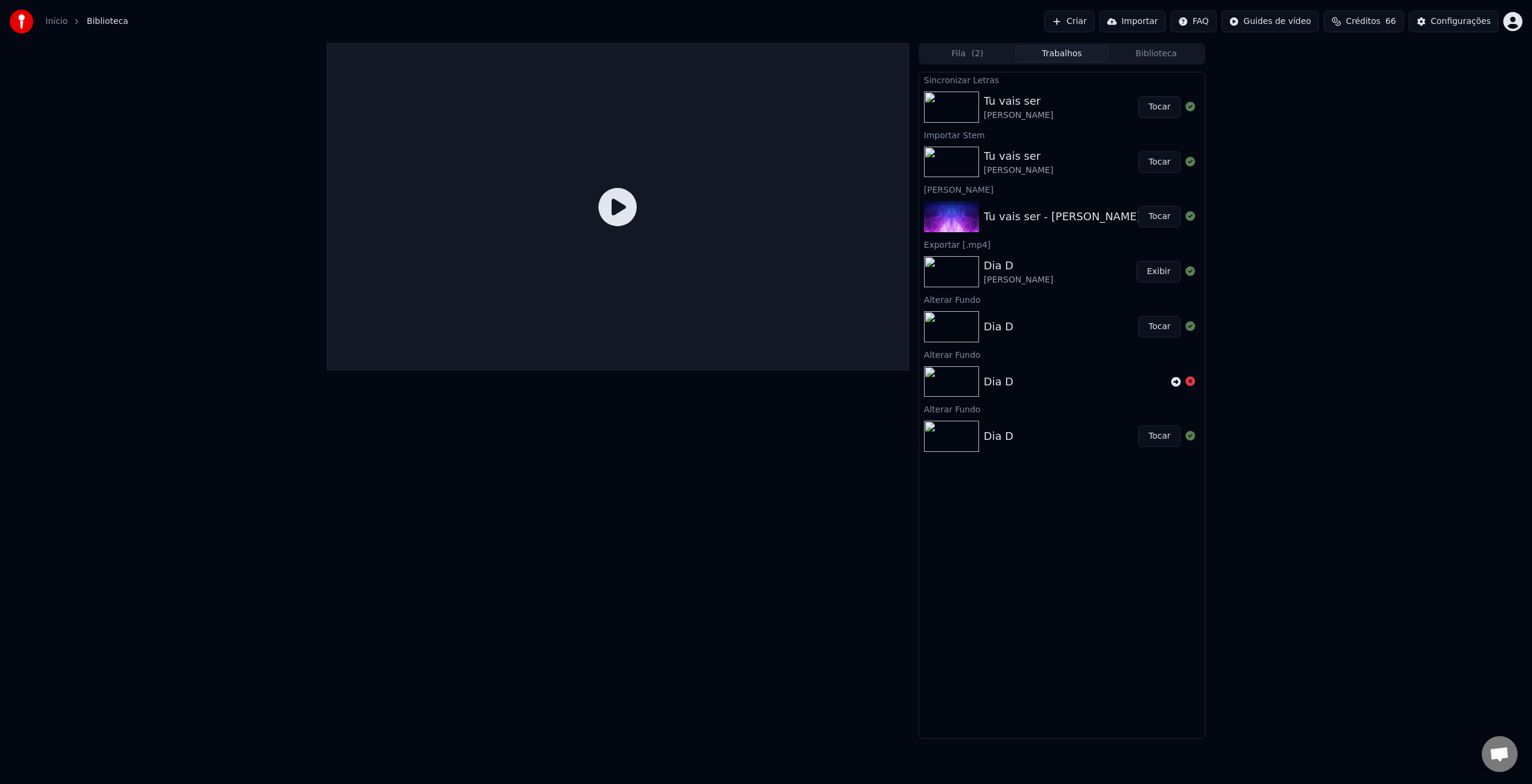
click at [1156, 111] on button "Tocar" at bounding box center [1159, 107] width 43 height 22
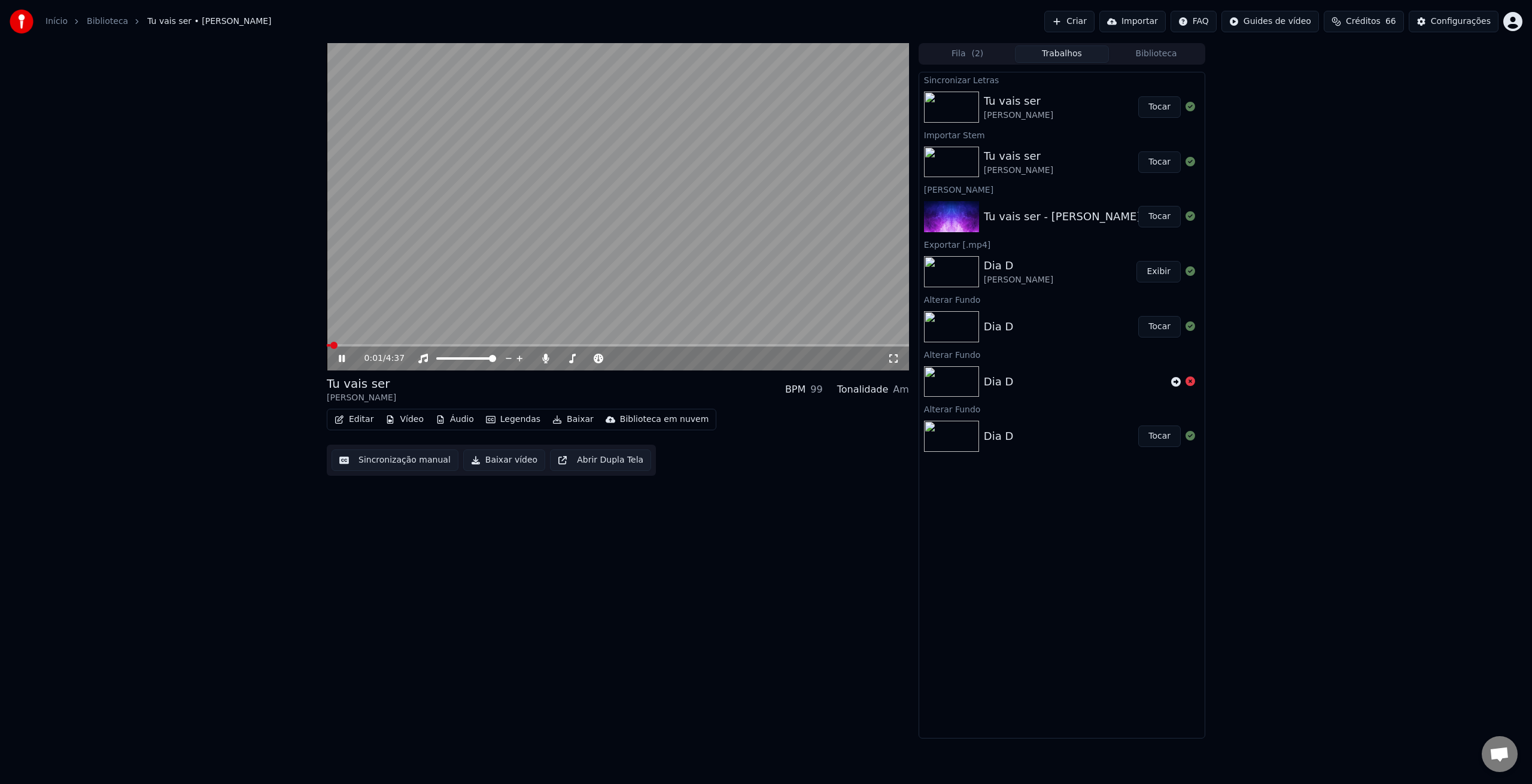
click at [343, 345] on span at bounding box center [618, 345] width 583 height 3
click at [353, 345] on span at bounding box center [349, 345] width 8 height 8
click at [358, 345] on span at bounding box center [618, 345] width 583 height 3
click at [370, 345] on span at bounding box center [618, 345] width 583 height 3
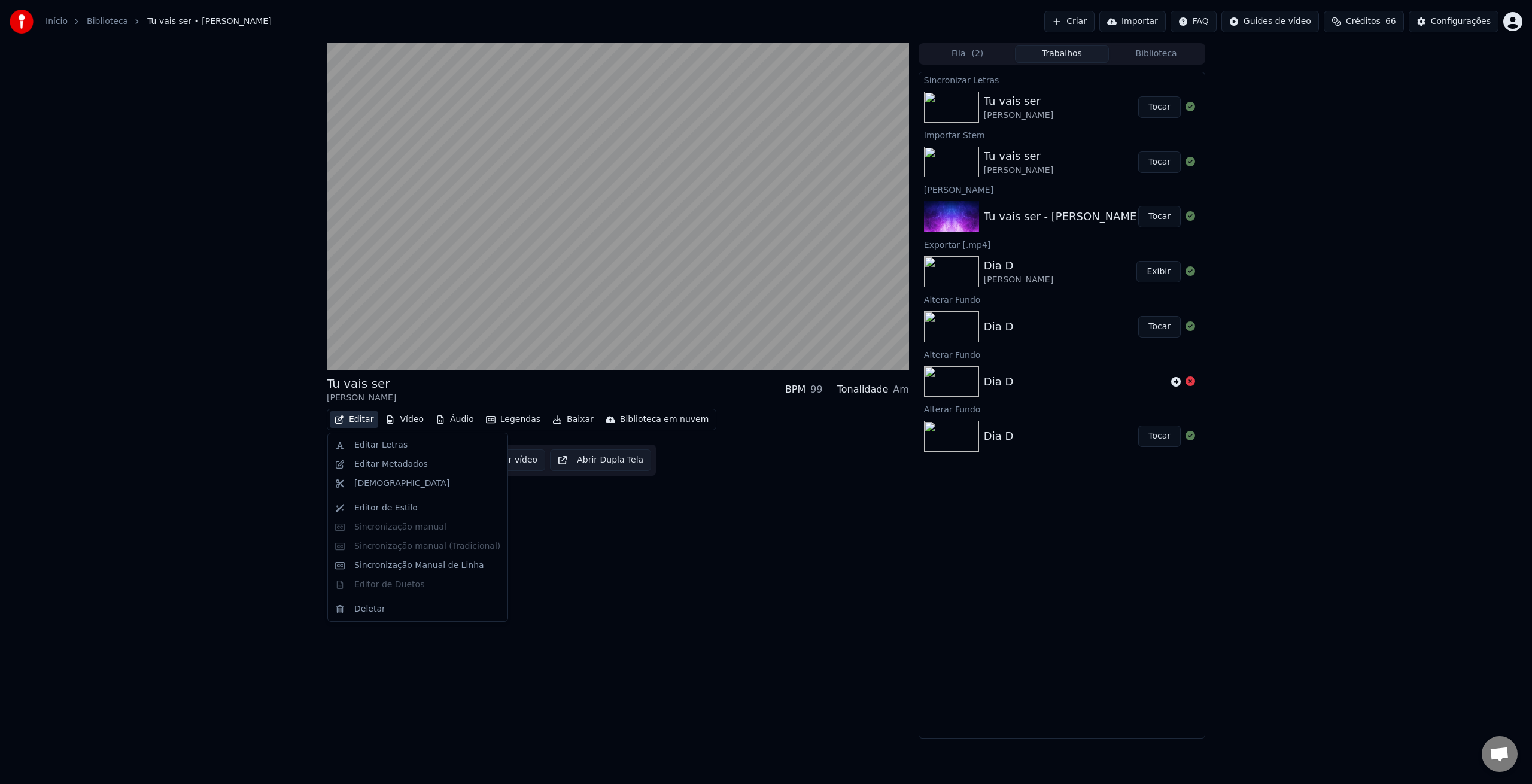
click at [368, 420] on button "Editar" at bounding box center [354, 420] width 49 height 17
click at [418, 508] on div "Editor de Estilo" at bounding box center [427, 508] width 146 height 12
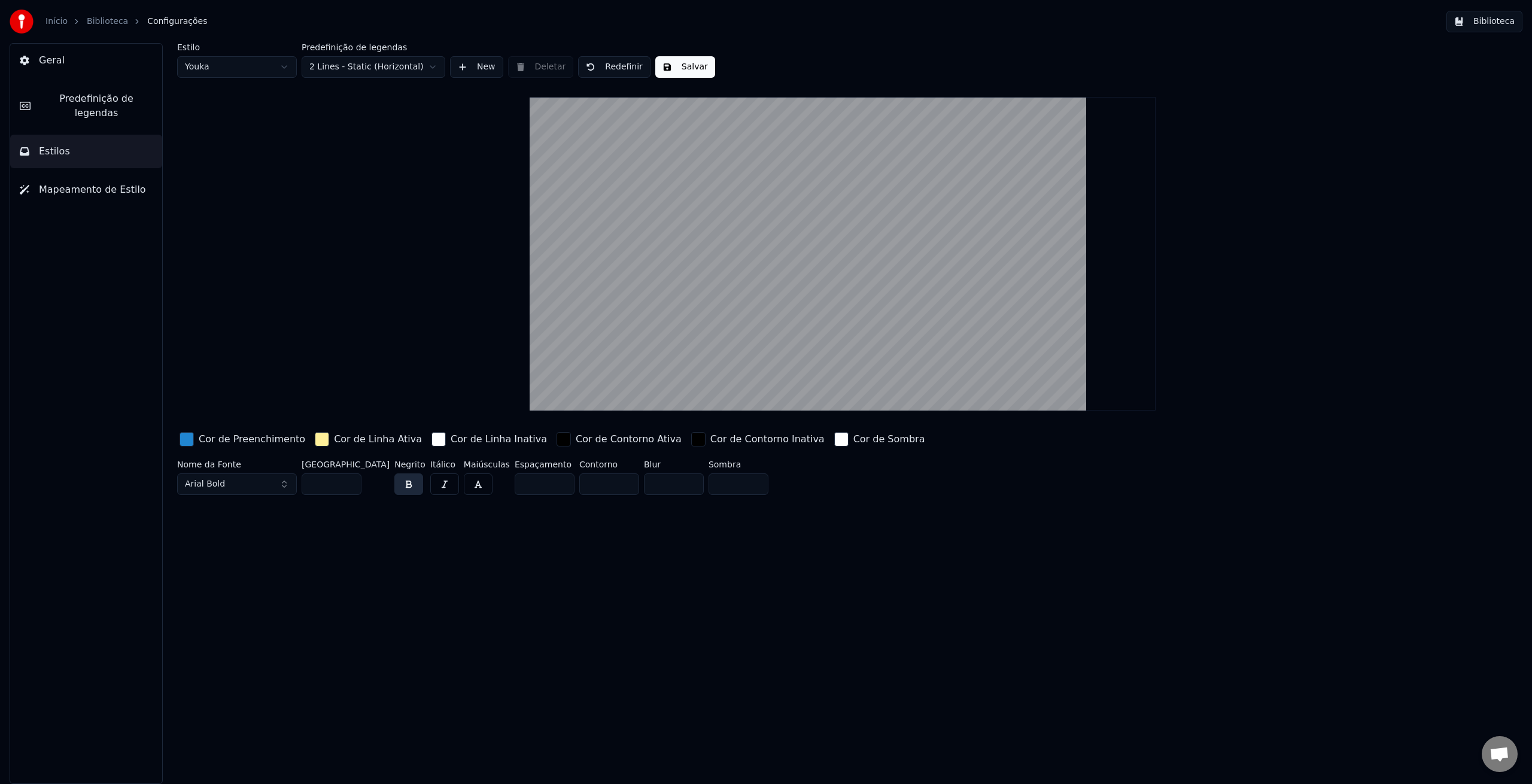
click at [83, 182] on span "Mapeamento de Estilo" at bounding box center [92, 189] width 107 height 14
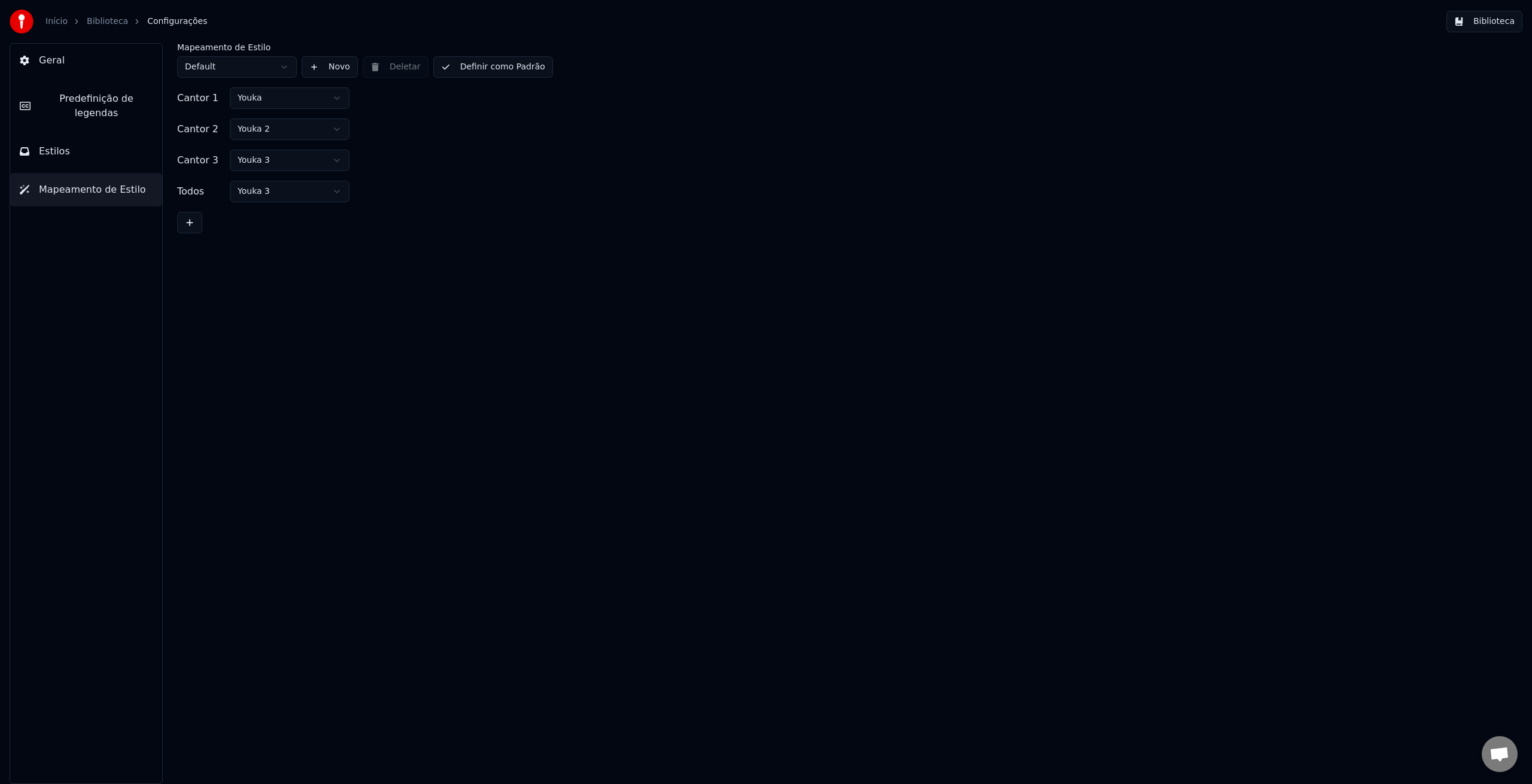
click at [103, 105] on span "Predefinição de legendas" at bounding box center [97, 106] width 112 height 29
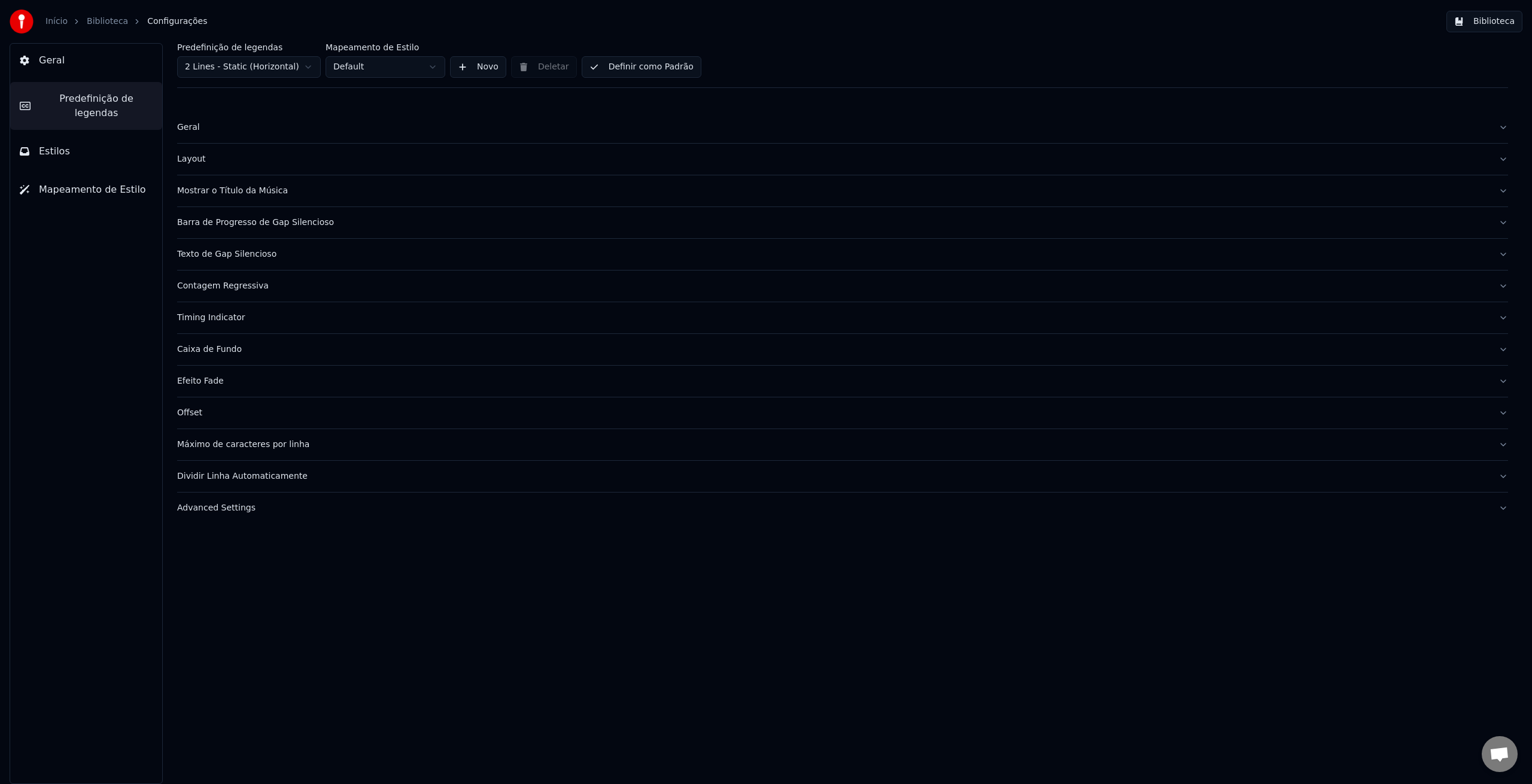
click at [81, 134] on button "Estilos" at bounding box center [86, 151] width 152 height 34
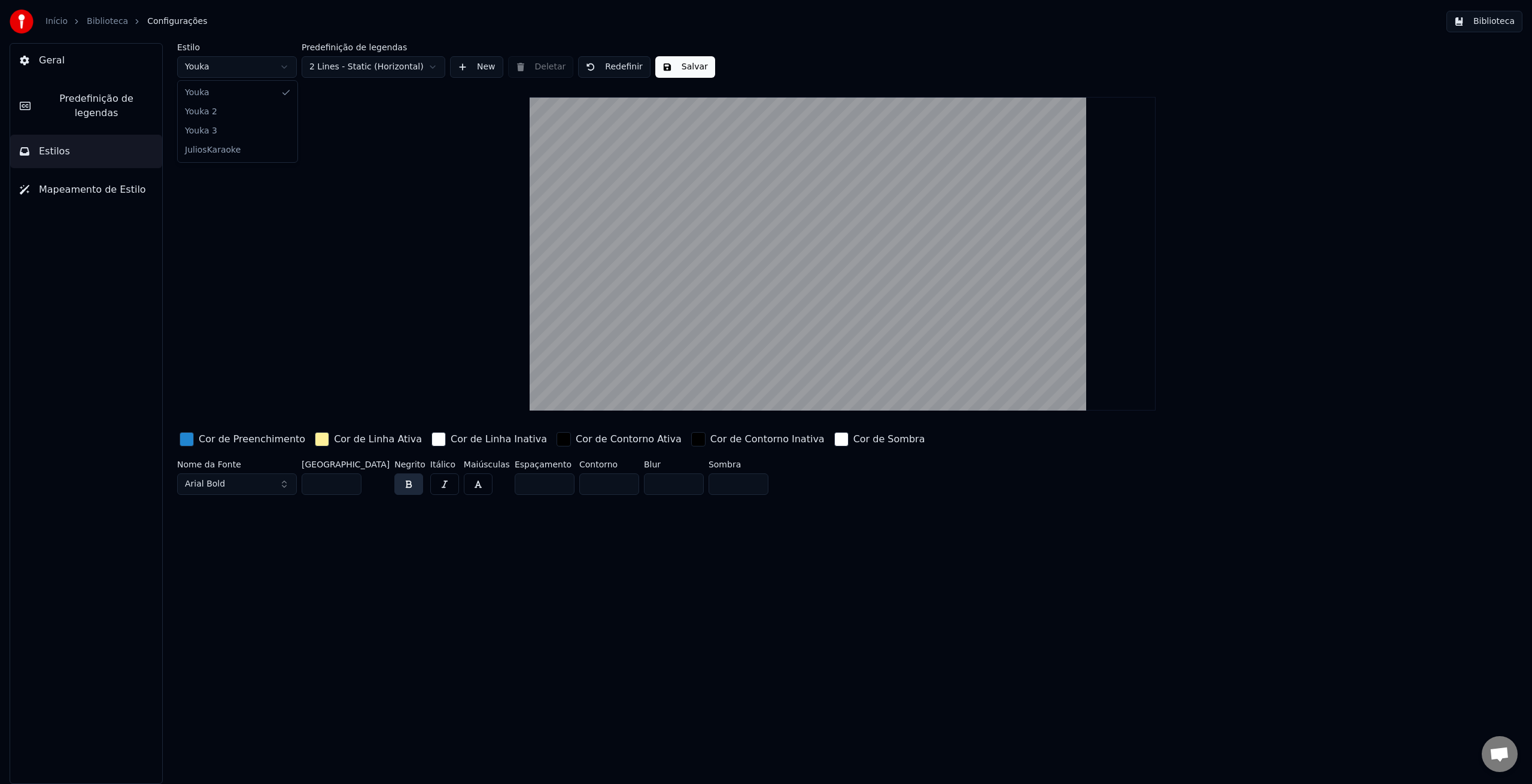
click at [235, 67] on html "Início Biblioteca Configurações Biblioteca Geral Predefinição de legendas Estil…" at bounding box center [766, 392] width 1532 height 784
click at [613, 73] on button "Salvar" at bounding box center [608, 67] width 60 height 22
click at [1492, 24] on button "Biblioteca" at bounding box center [1484, 22] width 76 height 22
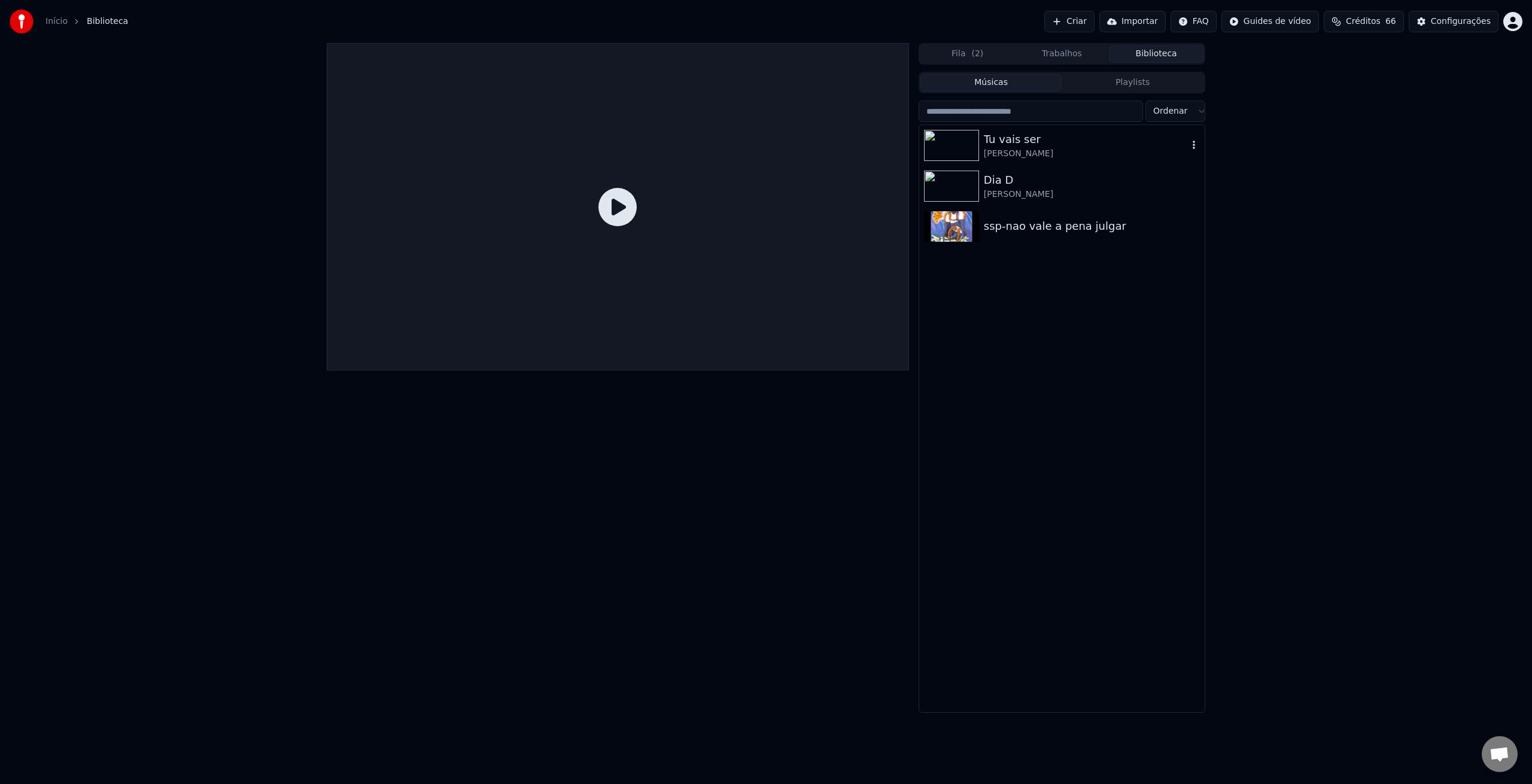
click at [1032, 144] on div "Tu vais ser" at bounding box center [1085, 139] width 204 height 17
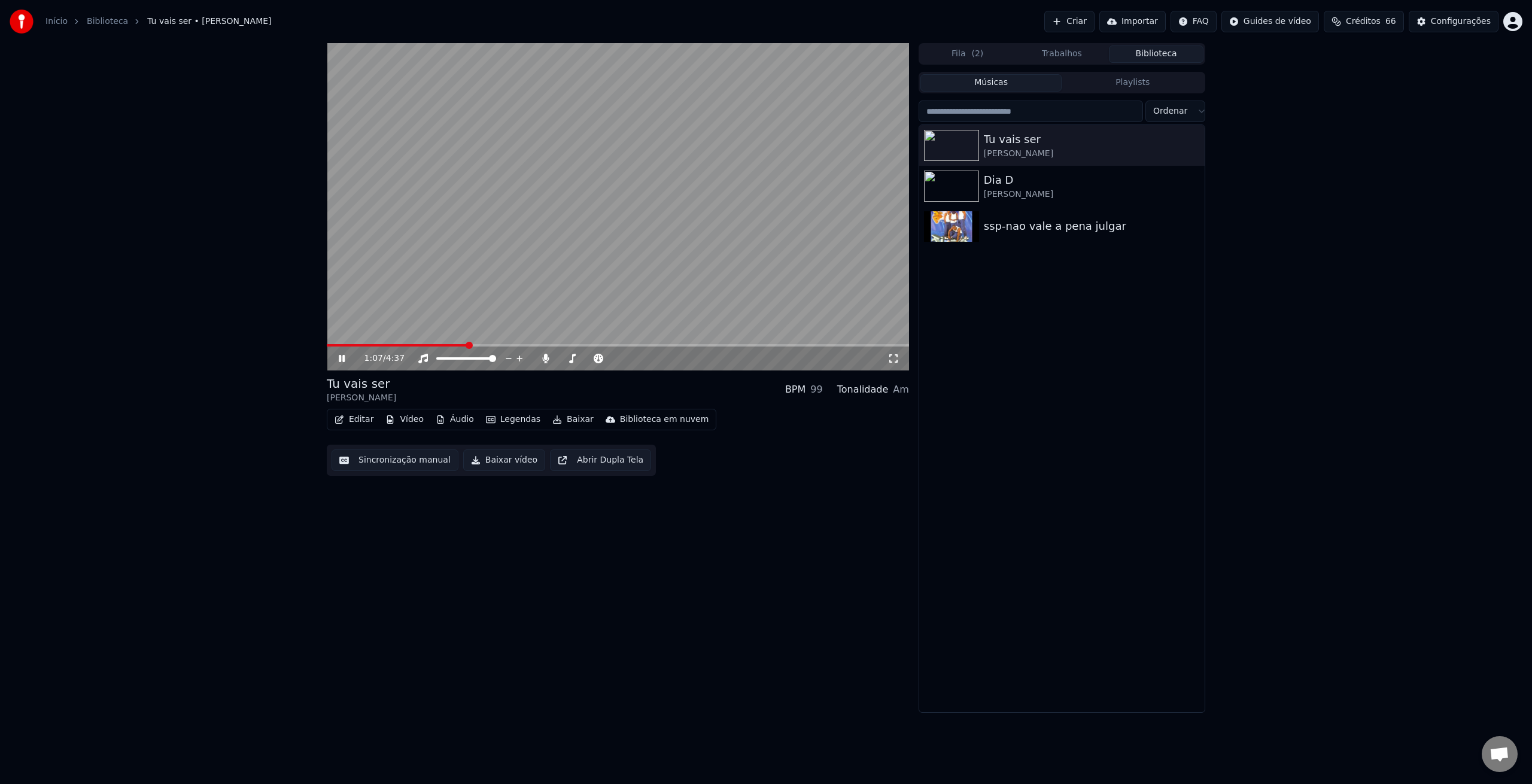
click at [466, 346] on span at bounding box center [618, 345] width 583 height 3
click at [349, 345] on span at bounding box center [397, 345] width 141 height 3
click at [410, 344] on span at bounding box center [618, 345] width 583 height 3
click at [488, 345] on span at bounding box center [618, 345] width 583 height 3
click at [557, 345] on span at bounding box center [618, 345] width 583 height 3
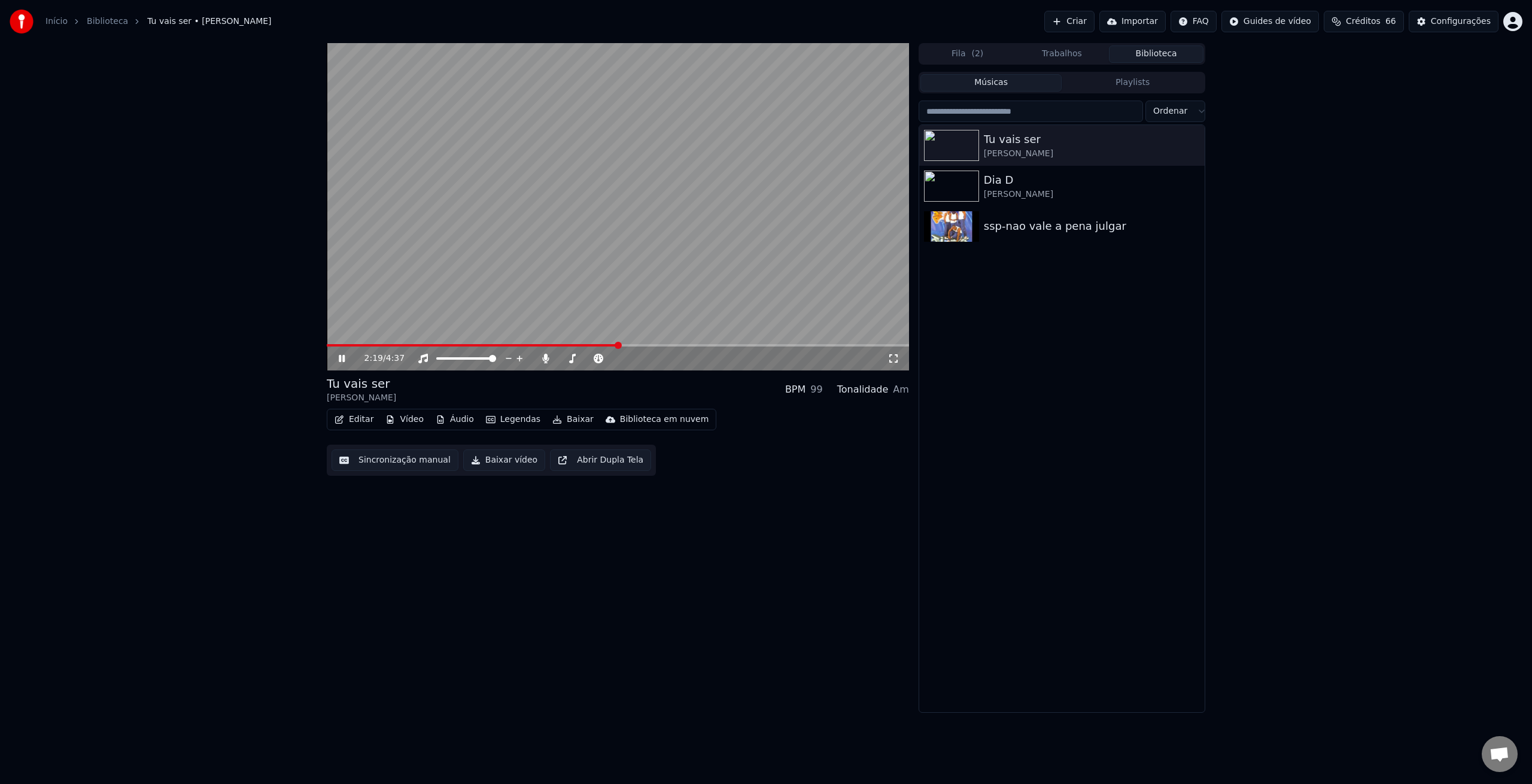
click at [618, 345] on span at bounding box center [618, 345] width 583 height 3
click at [505, 253] on video at bounding box center [618, 206] width 583 height 327
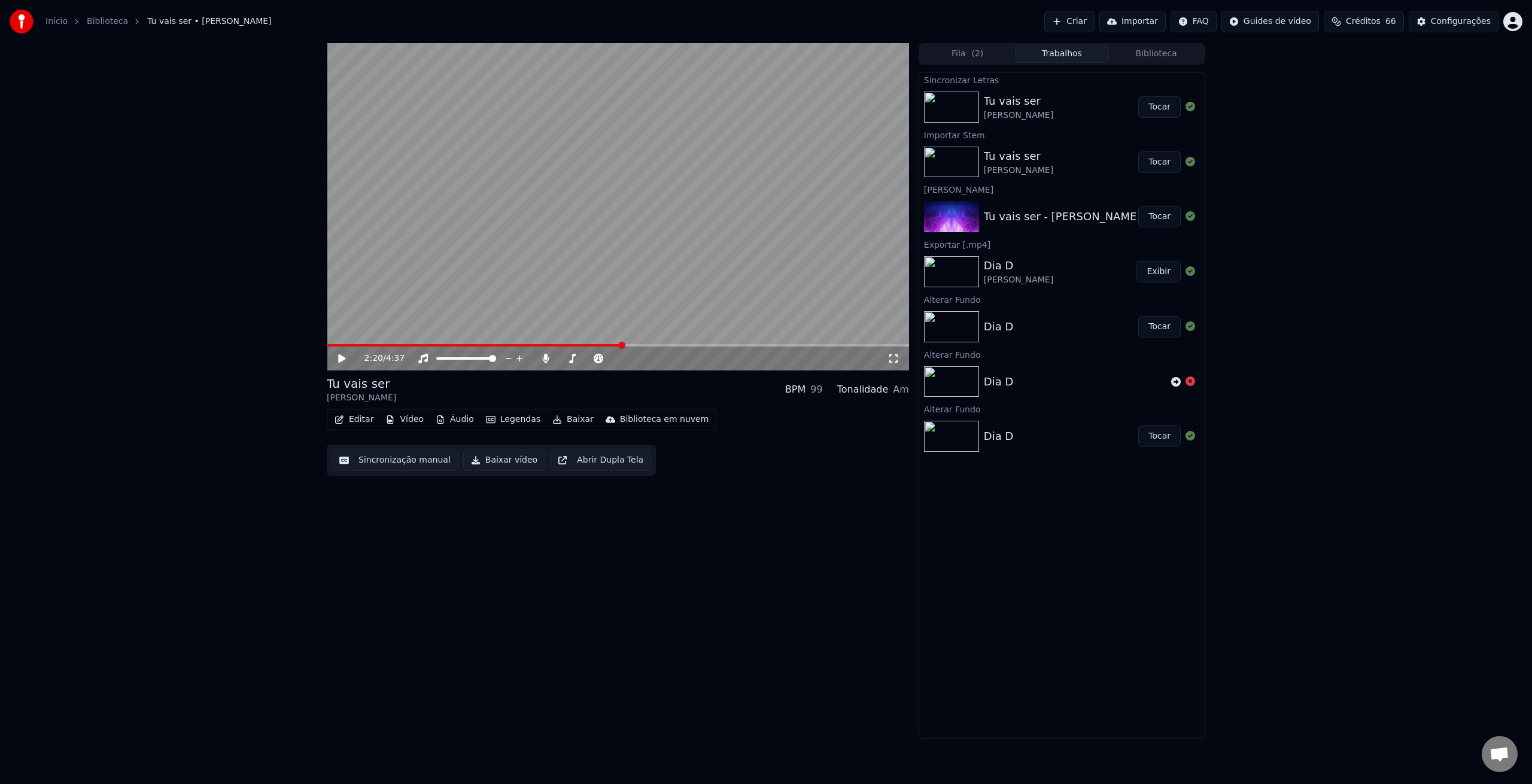
click at [1058, 55] on button "Trabalhos" at bounding box center [1062, 54] width 95 height 18
click at [1153, 107] on button "Tocar" at bounding box center [1159, 107] width 43 height 22
click at [557, 422] on button "Baixar" at bounding box center [573, 420] width 51 height 17
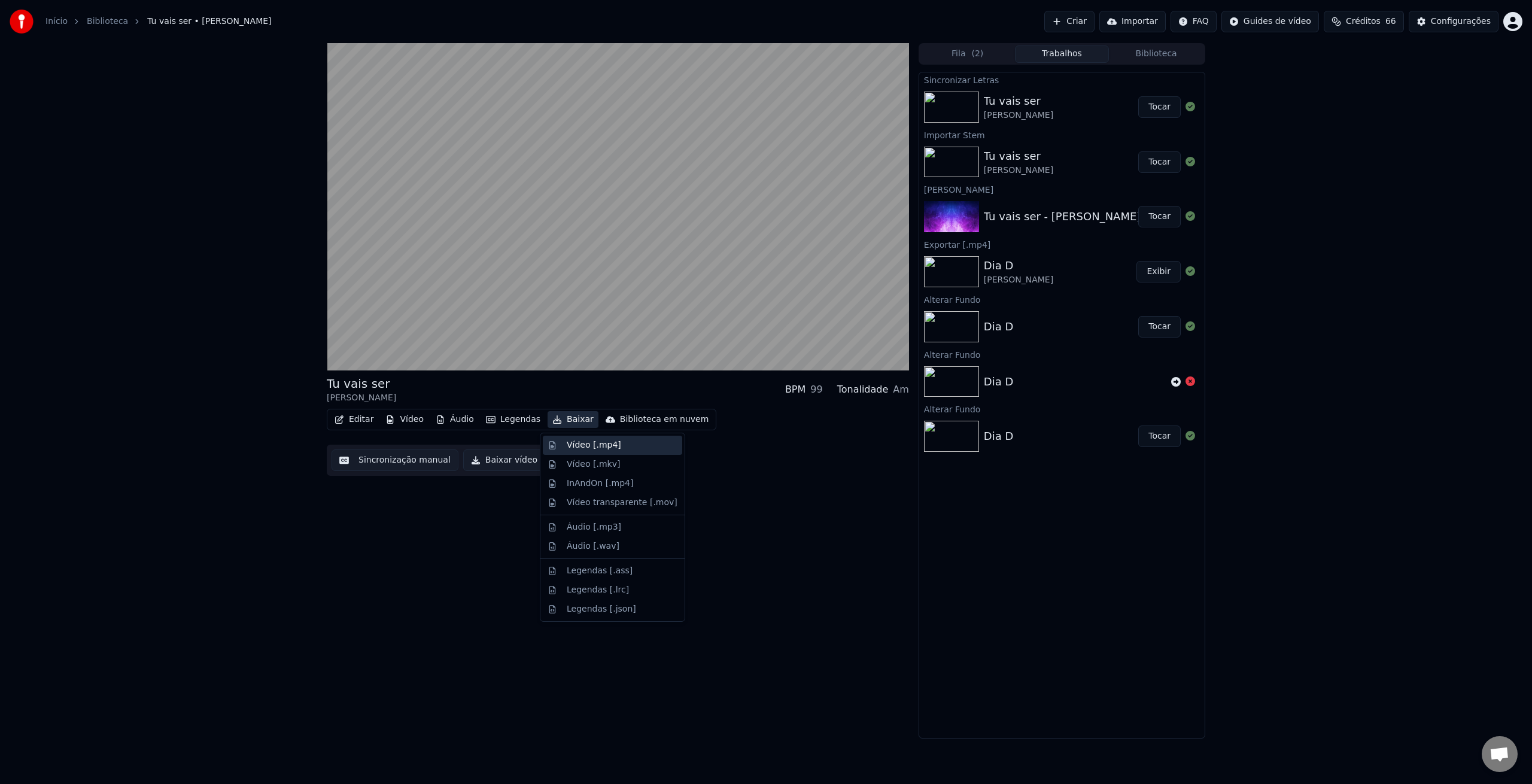
click at [579, 445] on div "Vídeo [.mp4]" at bounding box center [593, 445] width 55 height 12
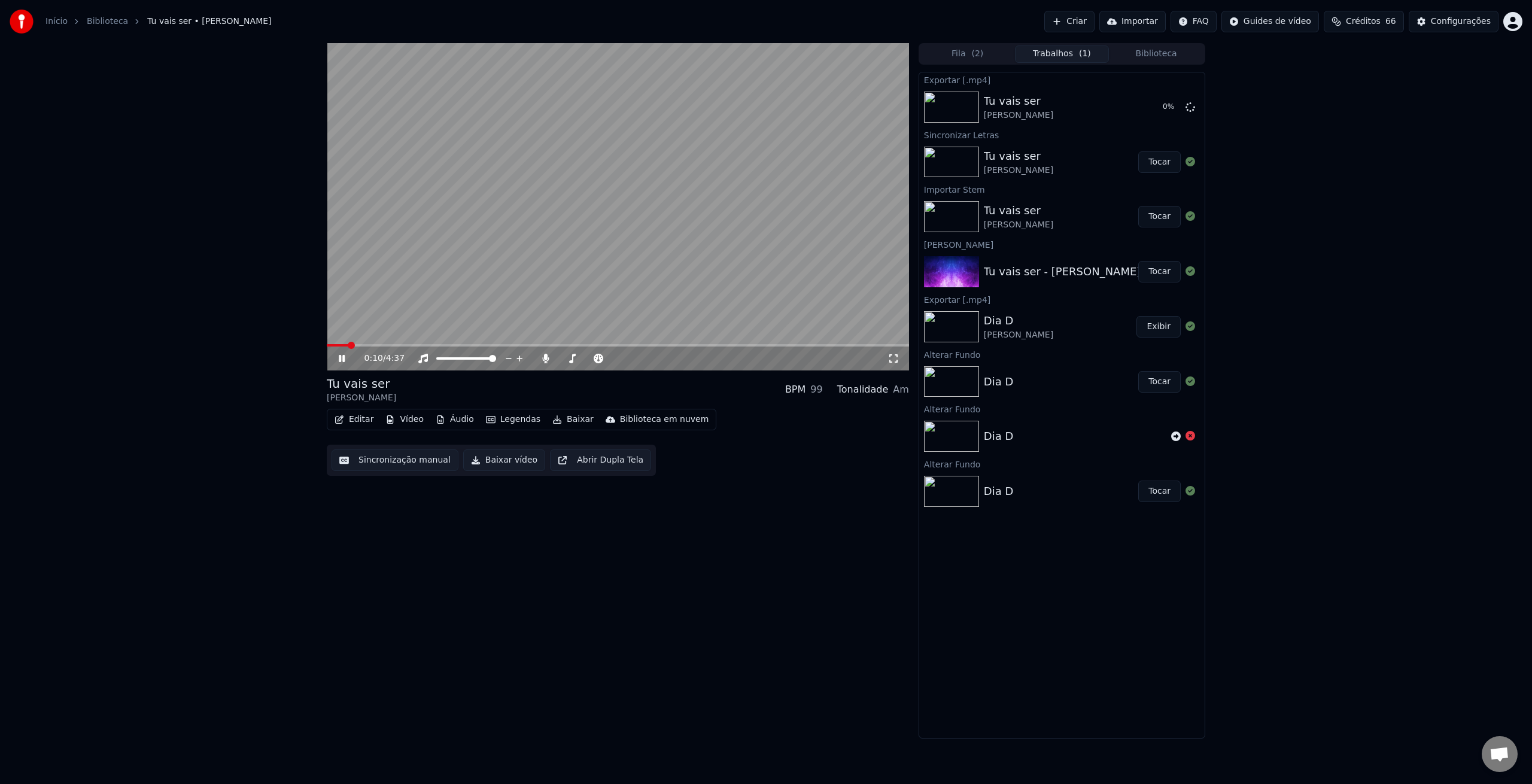
click at [339, 356] on icon at bounding box center [351, 358] width 29 height 9
click at [341, 359] on icon at bounding box center [342, 358] width 8 height 8
click at [617, 267] on video at bounding box center [618, 206] width 583 height 327
click at [1077, 24] on button "Criar" at bounding box center [1069, 22] width 50 height 22
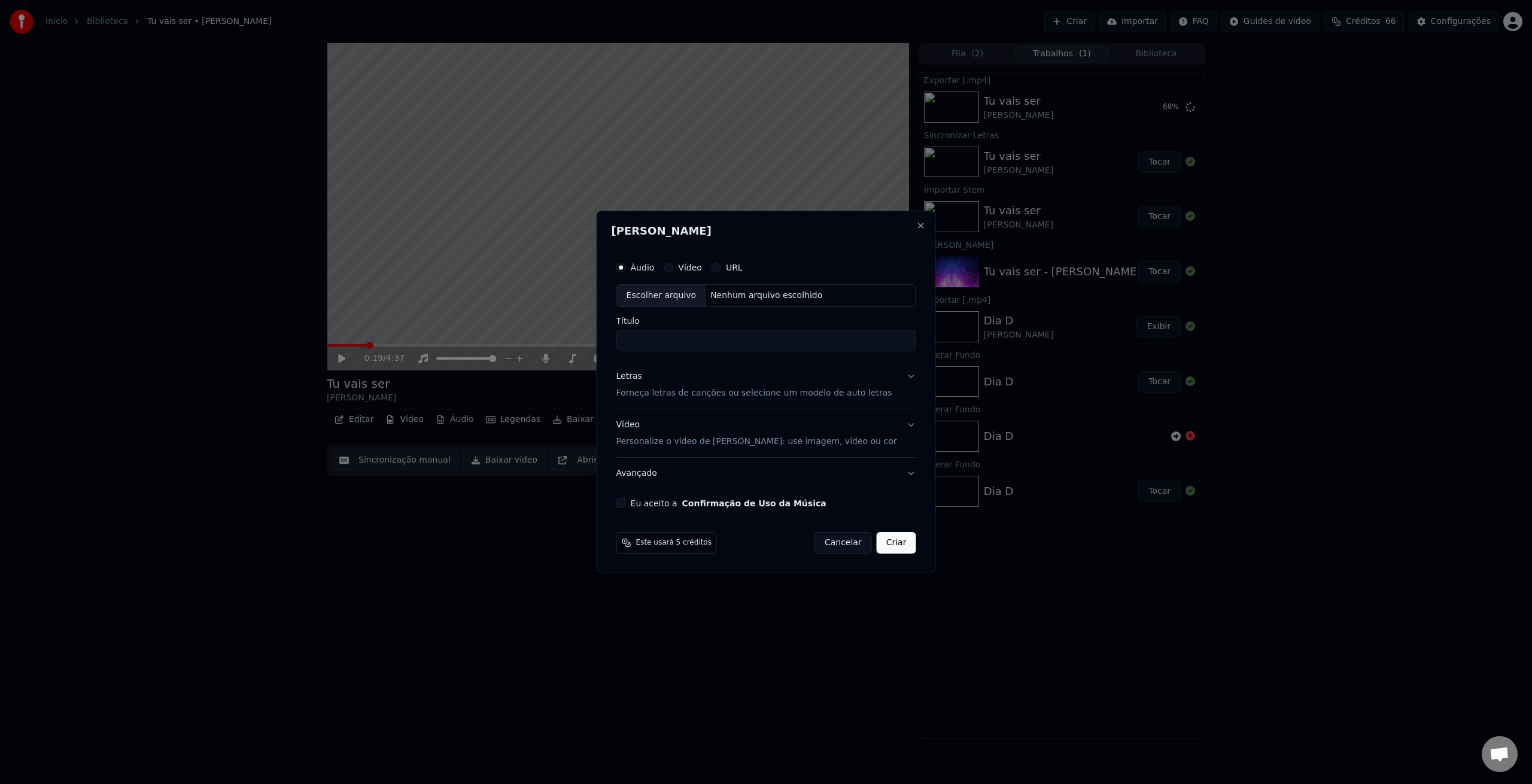
click at [687, 293] on div "Escolher arquivo" at bounding box center [661, 295] width 89 height 22
click at [793, 340] on input "**********" at bounding box center [766, 341] width 300 height 22
drag, startPoint x: 785, startPoint y: 340, endPoint x: 881, endPoint y: 342, distance: 96.0
click at [882, 344] on input "**********" at bounding box center [766, 341] width 300 height 22
type input "**********"
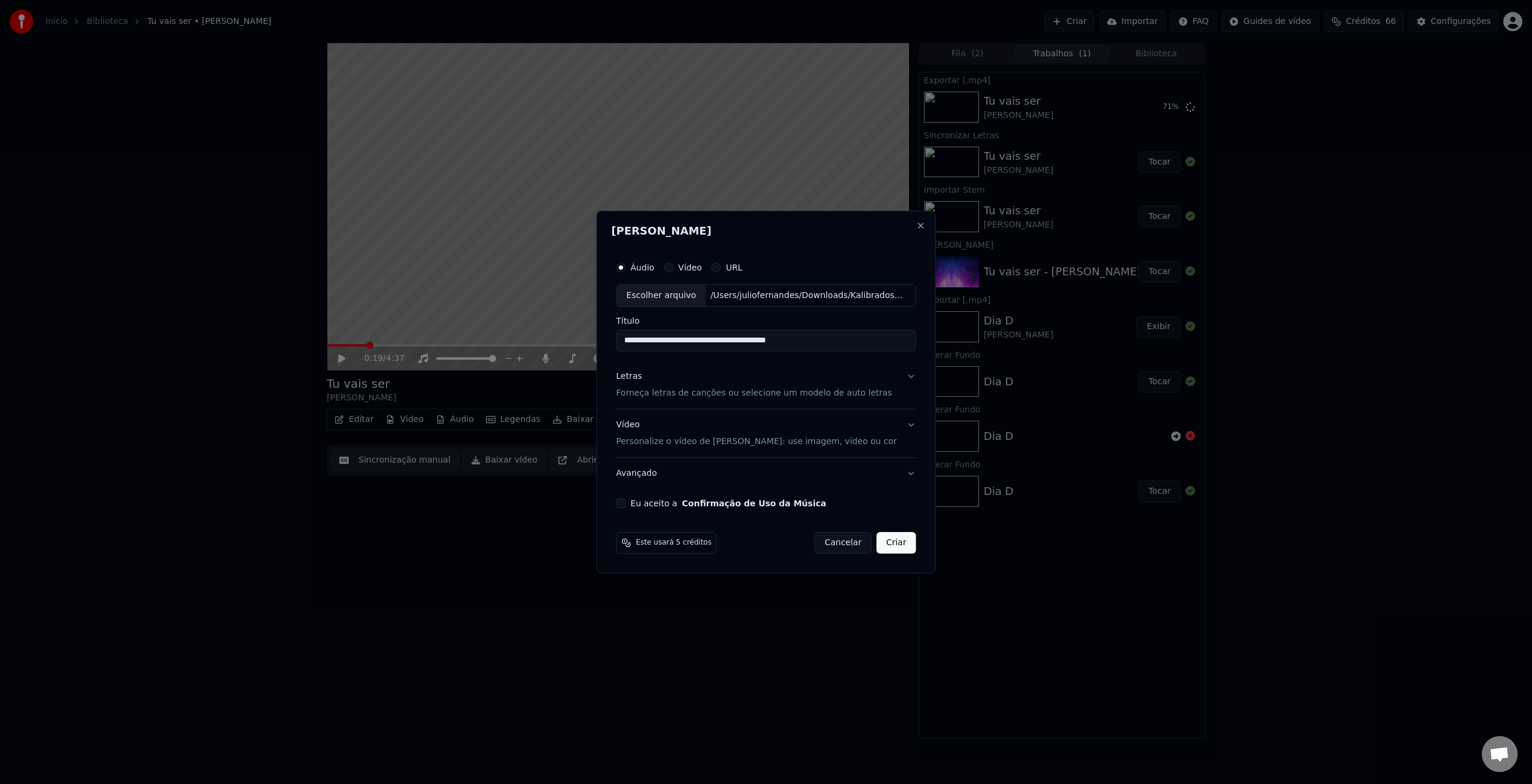
click at [905, 376] on button "Letras Forneça letras de canções ou selecione um modelo de auto letras" at bounding box center [766, 384] width 300 height 48
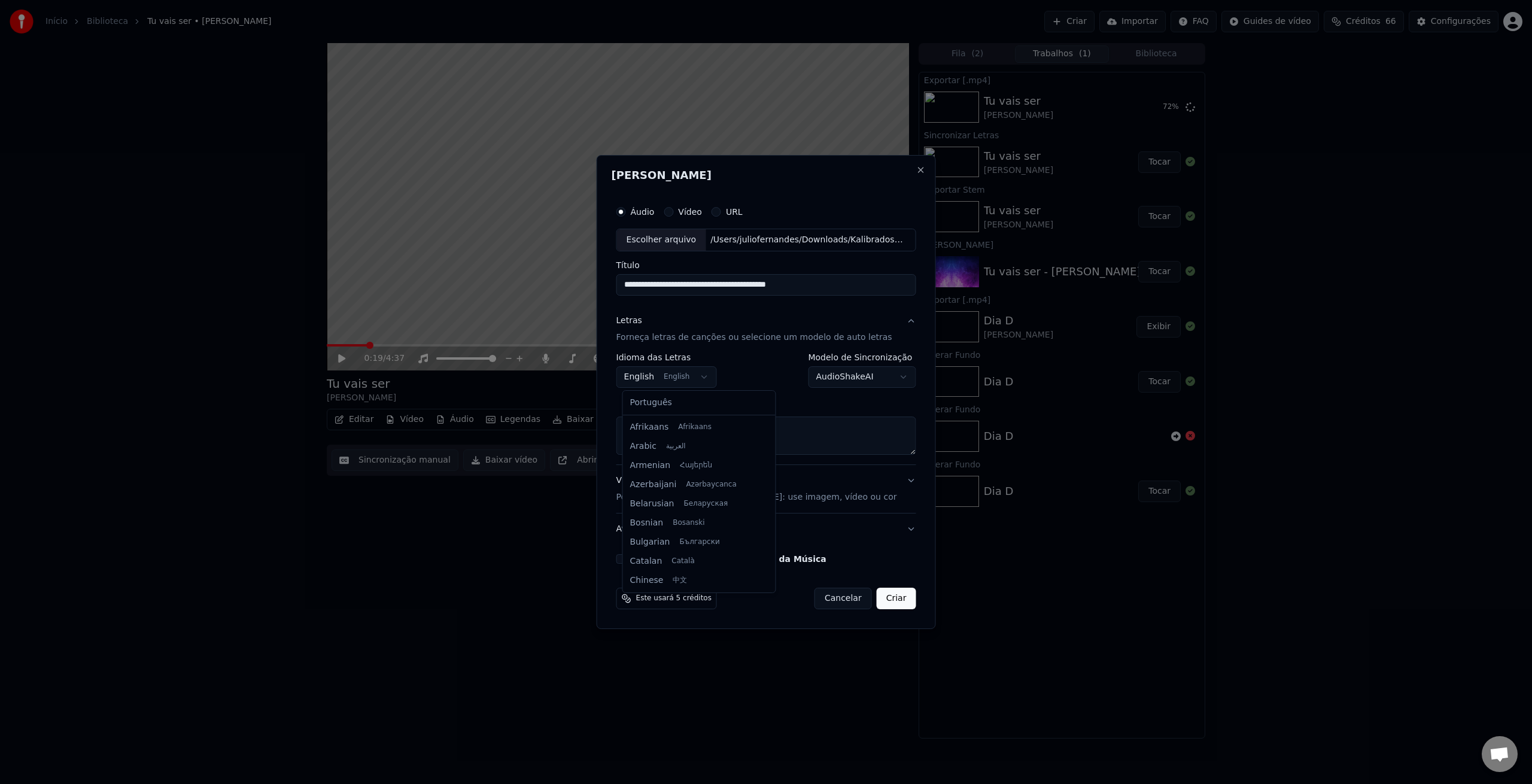
click at [644, 379] on body "**********" at bounding box center [766, 392] width 1532 height 784
select select "**"
drag, startPoint x: 656, startPoint y: 404, endPoint x: 665, endPoint y: 404, distance: 9.0
click at [689, 405] on button "Buscar" at bounding box center [690, 402] width 54 height 19
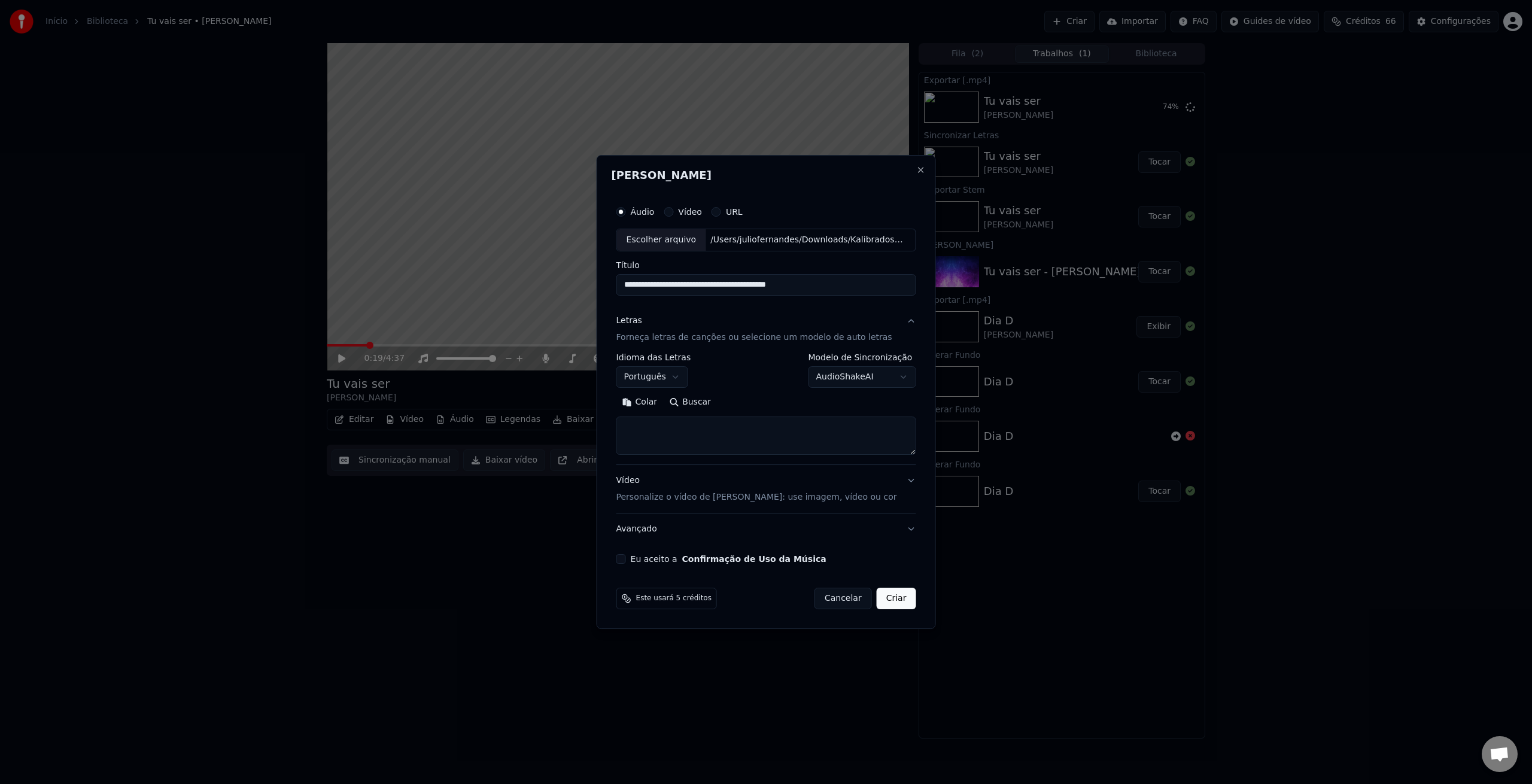
click at [902, 482] on button "Vídeo Personalize o vídeo de karaokê: use imagem, vídeo ou cor" at bounding box center [766, 489] width 300 height 48
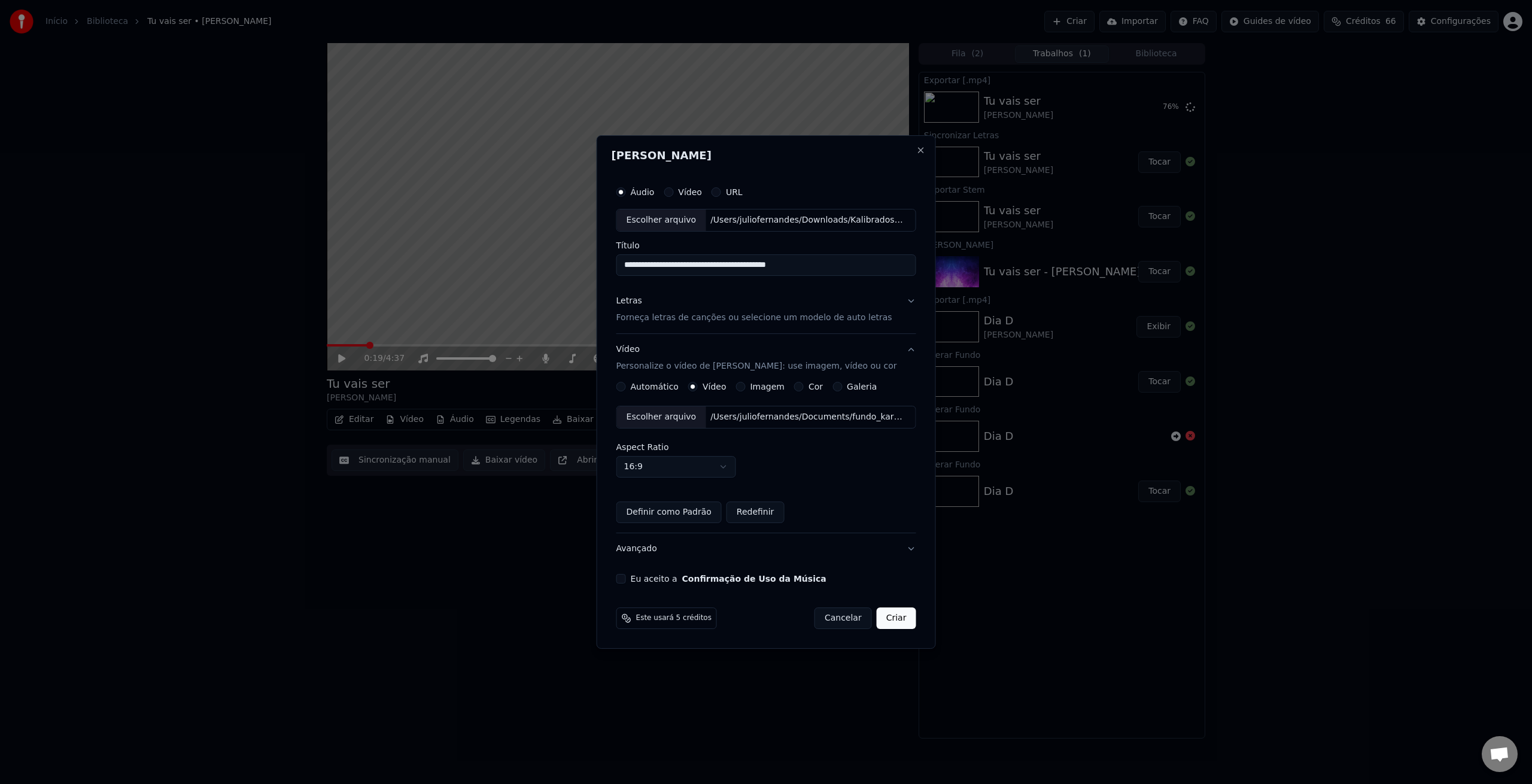
click at [684, 518] on button "Definir como Padrão" at bounding box center [668, 512] width 105 height 22
click at [626, 578] on button "Eu aceito a Confirmação de Uso da Música" at bounding box center [620, 578] width 9 height 9
click at [906, 299] on button "Letras Forneça letras de canções ou selecione um modelo de auto letras" at bounding box center [766, 309] width 300 height 48
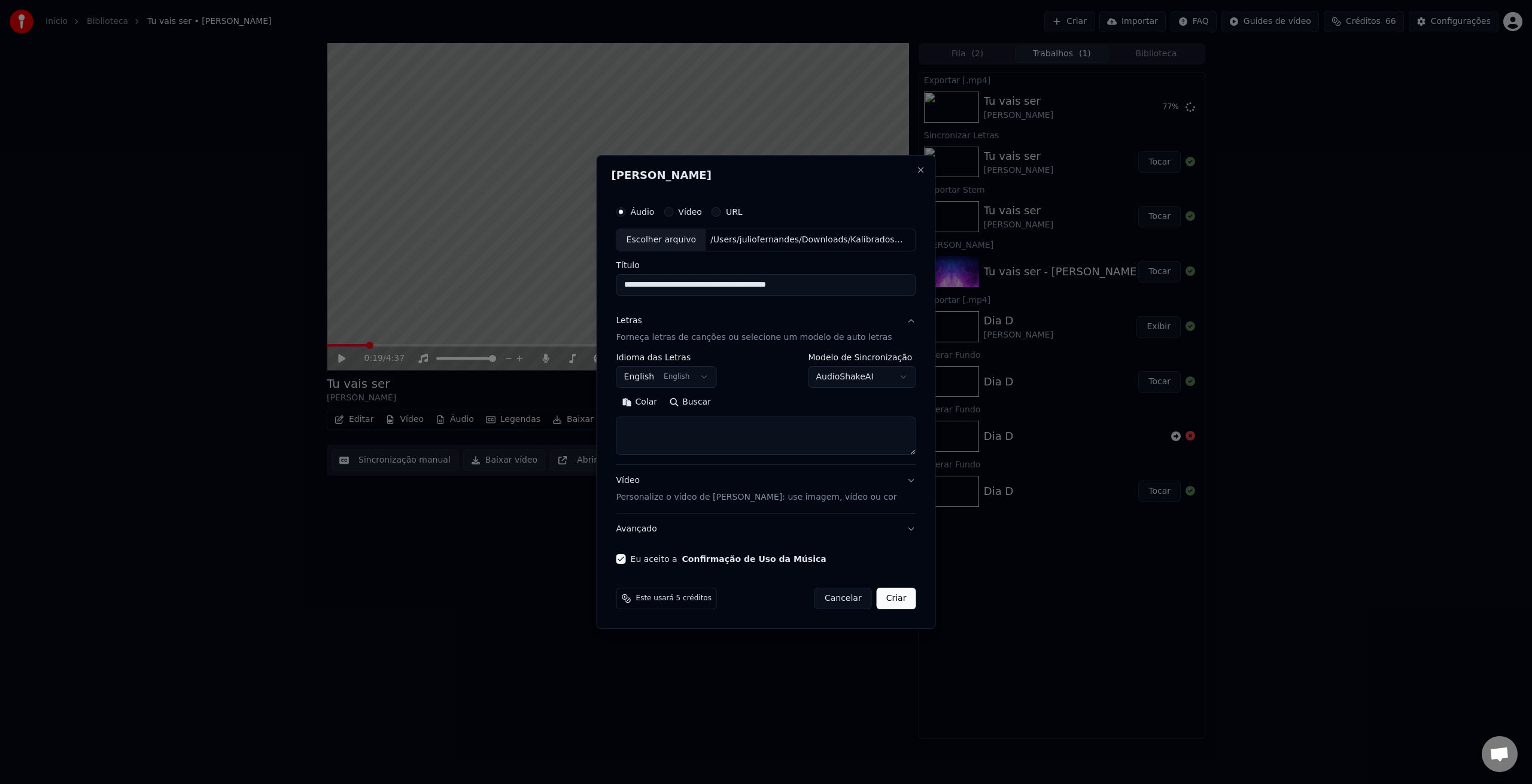
click at [651, 380] on body "**********" at bounding box center [766, 392] width 1532 height 784
click at [751, 379] on div "**********" at bounding box center [766, 370] width 300 height 34
click at [703, 401] on button "Buscar" at bounding box center [690, 402] width 54 height 19
click at [889, 597] on button "Criar" at bounding box center [896, 598] width 39 height 22
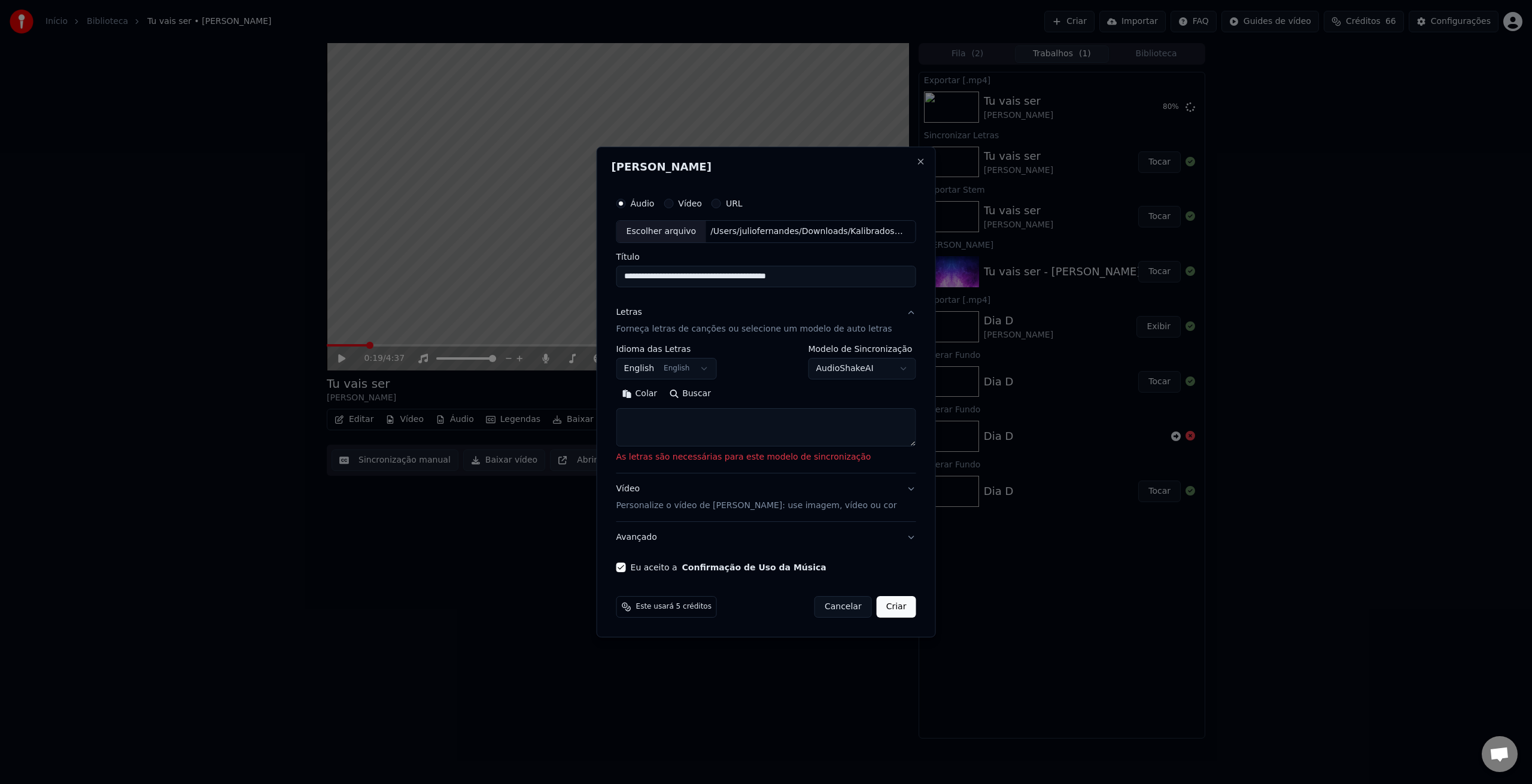
click at [698, 368] on body "**********" at bounding box center [766, 392] width 1532 height 784
select select "**"
click at [750, 426] on textarea at bounding box center [766, 427] width 300 height 39
paste textarea "**********"
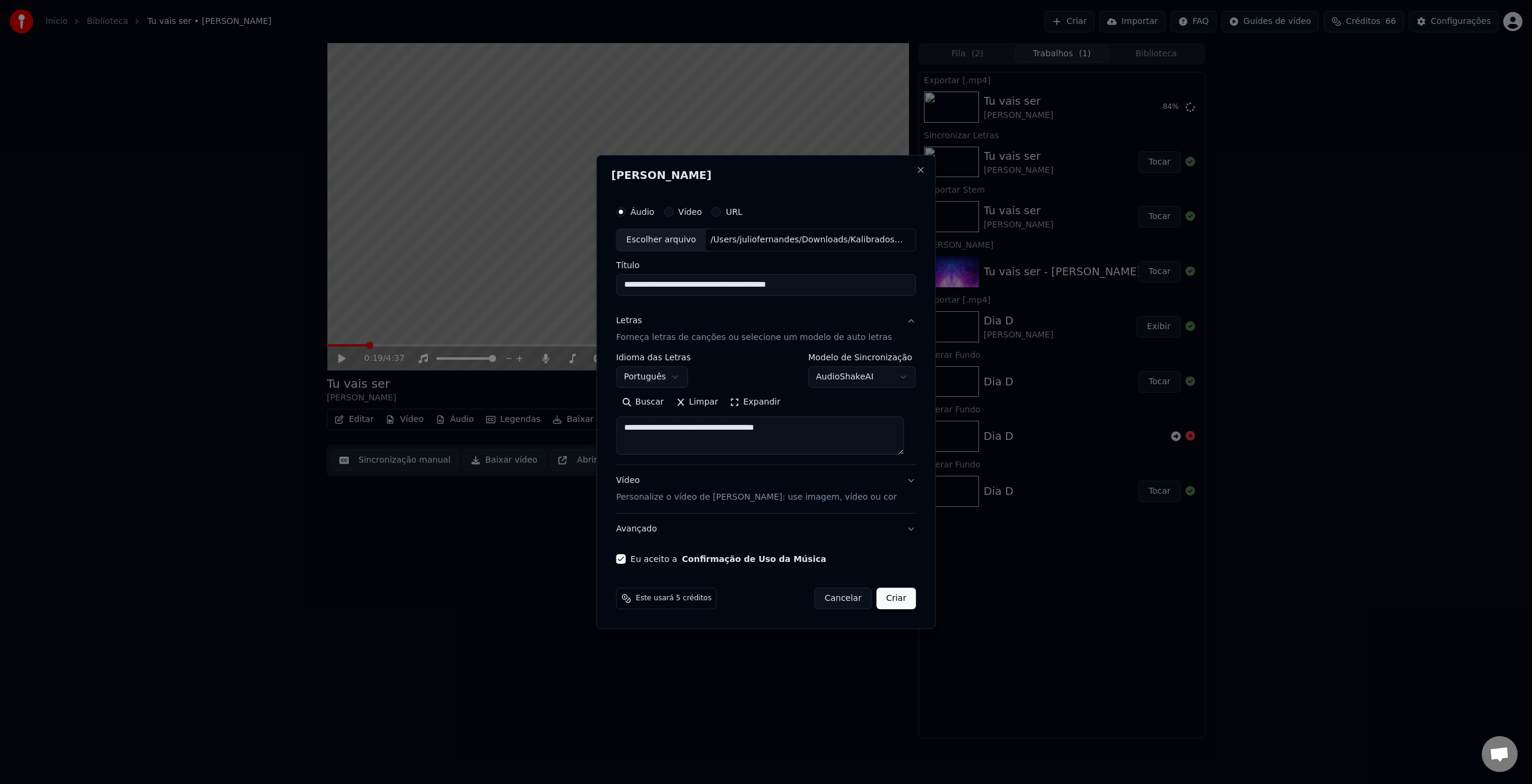
drag, startPoint x: 841, startPoint y: 430, endPoint x: 502, endPoint y: 385, distance: 342.0
click at [504, 386] on body "**********" at bounding box center [766, 392] width 1532 height 784
paste textarea "**********"
drag, startPoint x: 720, startPoint y: 428, endPoint x: 549, endPoint y: 417, distance: 171.4
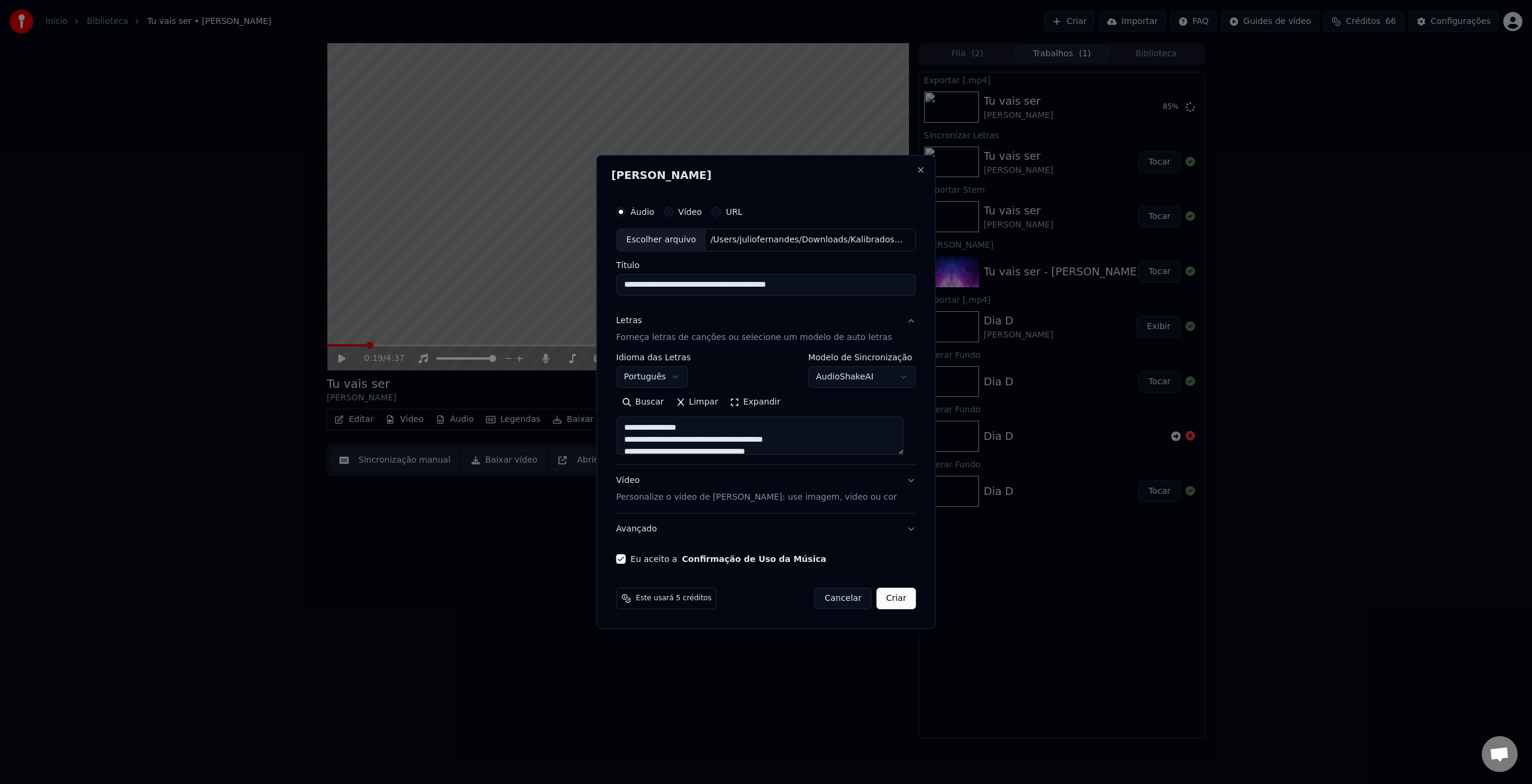
click at [550, 418] on body "**********" at bounding box center [766, 392] width 1532 height 784
drag, startPoint x: 723, startPoint y: 432, endPoint x: 590, endPoint y: 423, distance: 133.3
click at [590, 423] on body "**********" at bounding box center [766, 392] width 1532 height 784
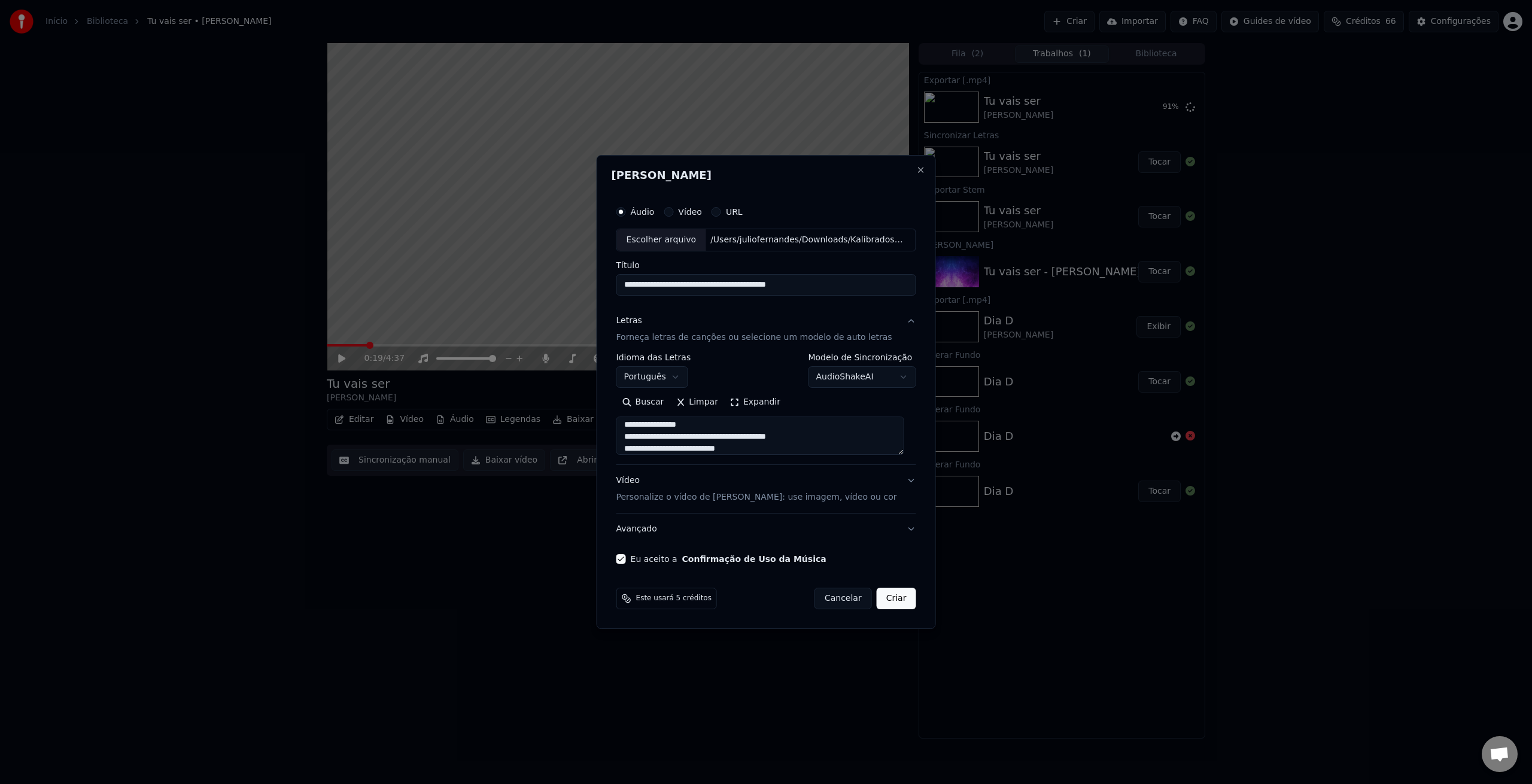
click at [705, 426] on textarea at bounding box center [760, 436] width 288 height 39
click at [683, 426] on textarea at bounding box center [760, 436] width 288 height 39
click at [688, 432] on textarea at bounding box center [760, 436] width 288 height 39
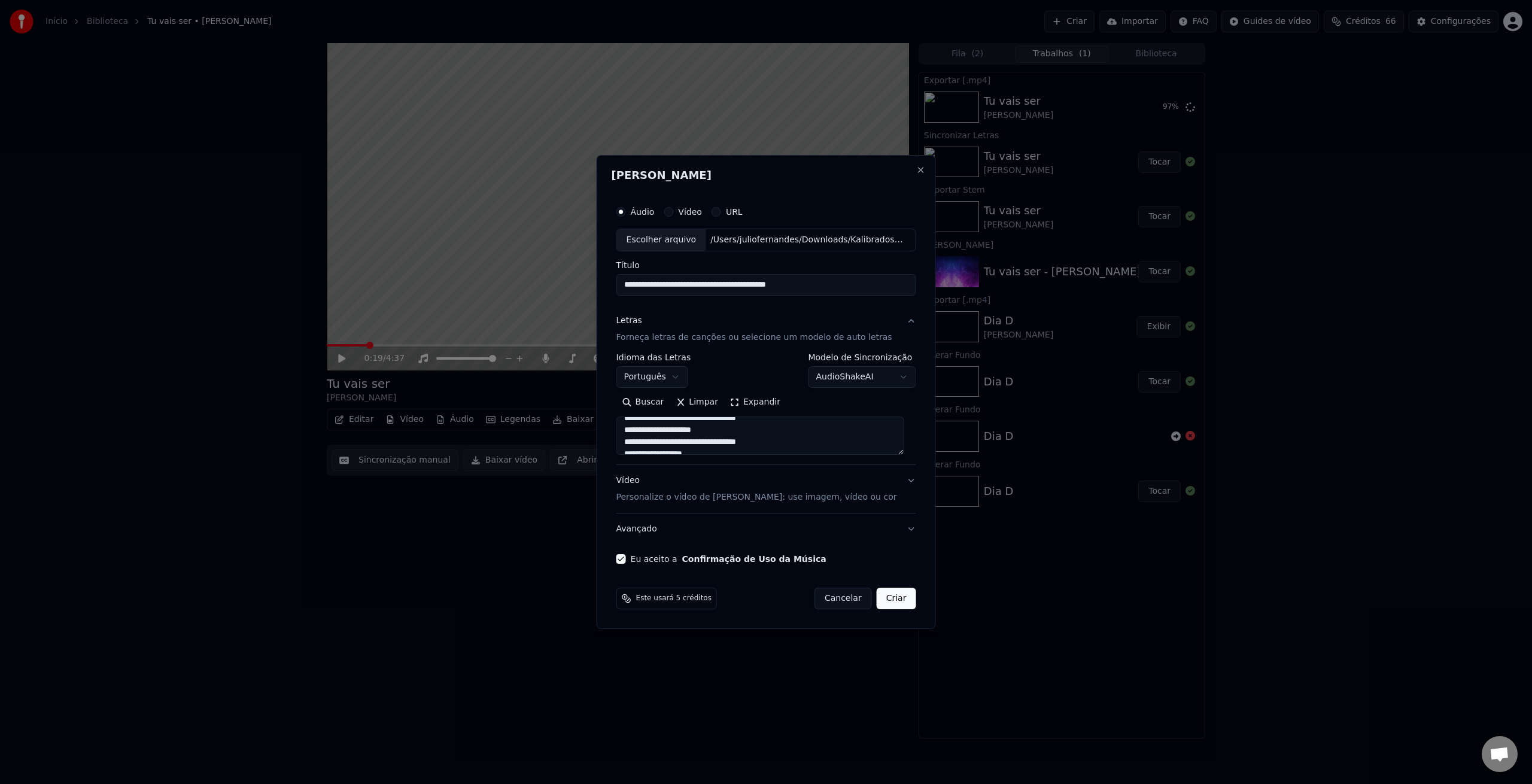
scroll to position [274, 0]
click at [630, 430] on textarea at bounding box center [760, 436] width 288 height 39
drag, startPoint x: 630, startPoint y: 430, endPoint x: 700, endPoint y: 449, distance: 72.5
click at [700, 449] on textarea at bounding box center [760, 436] width 288 height 39
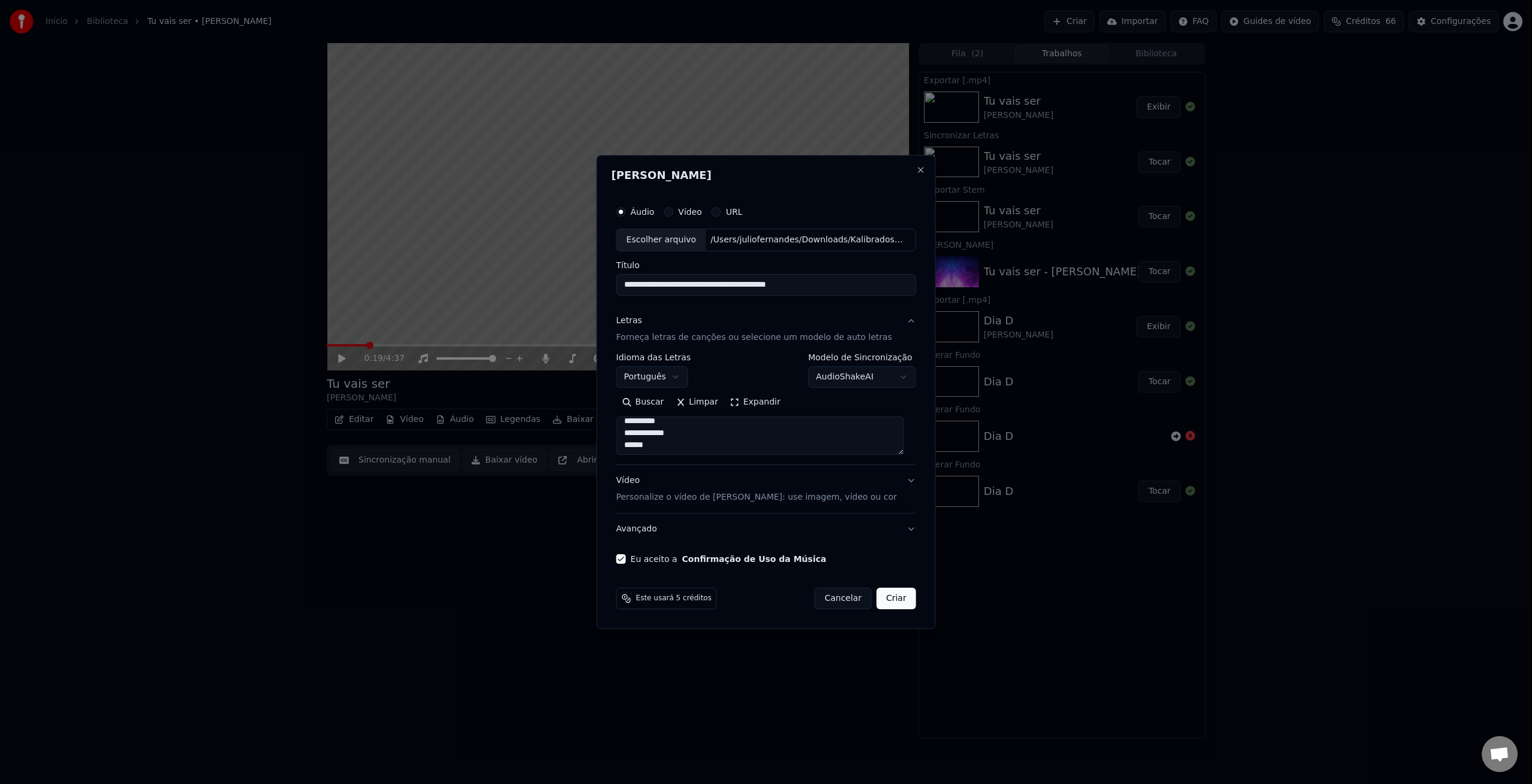
scroll to position [293, 0]
drag, startPoint x: 664, startPoint y: 445, endPoint x: 630, endPoint y: 426, distance: 38.9
click at [626, 426] on textarea at bounding box center [760, 436] width 288 height 39
drag, startPoint x: 711, startPoint y: 452, endPoint x: 626, endPoint y: 447, distance: 85.1
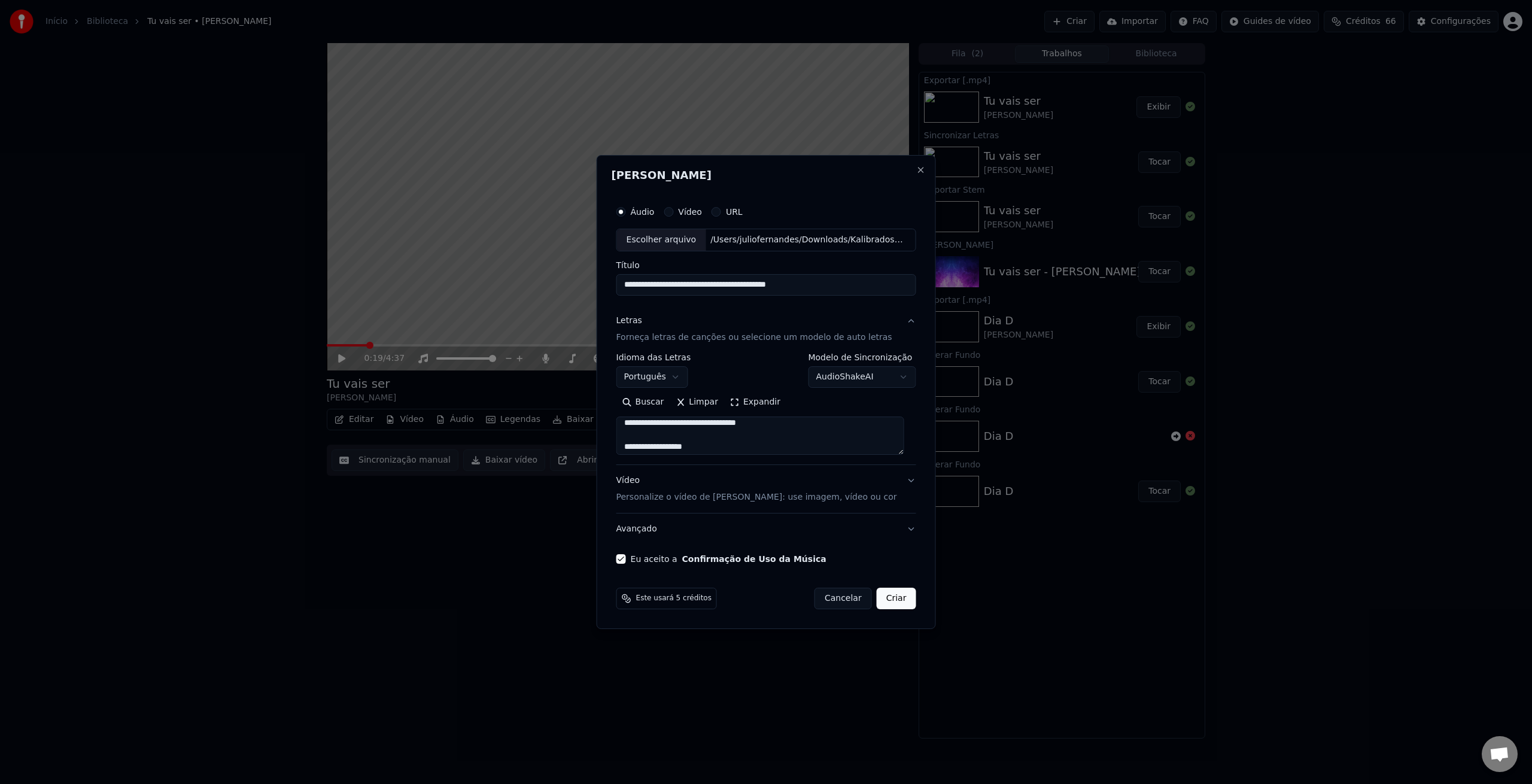
click at [626, 447] on textarea at bounding box center [760, 436] width 288 height 39
drag, startPoint x: 702, startPoint y: 439, endPoint x: 630, endPoint y: 436, distance: 72.1
click at [630, 436] on textarea at bounding box center [760, 436] width 288 height 39
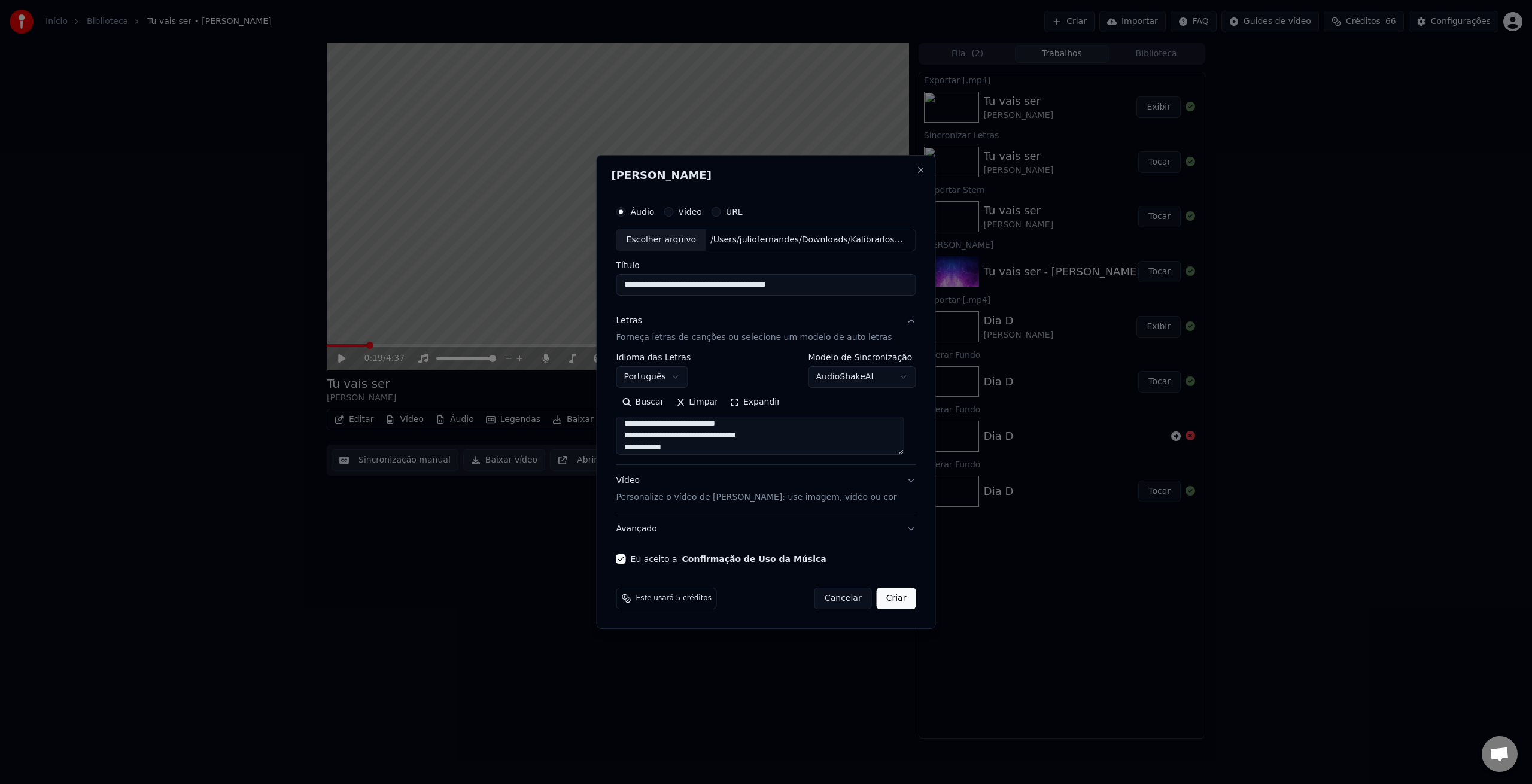
click at [776, 439] on textarea at bounding box center [760, 436] width 288 height 39
drag, startPoint x: 654, startPoint y: 434, endPoint x: 620, endPoint y: 432, distance: 34.1
click at [620, 432] on div "**********" at bounding box center [766, 381] width 310 height 374
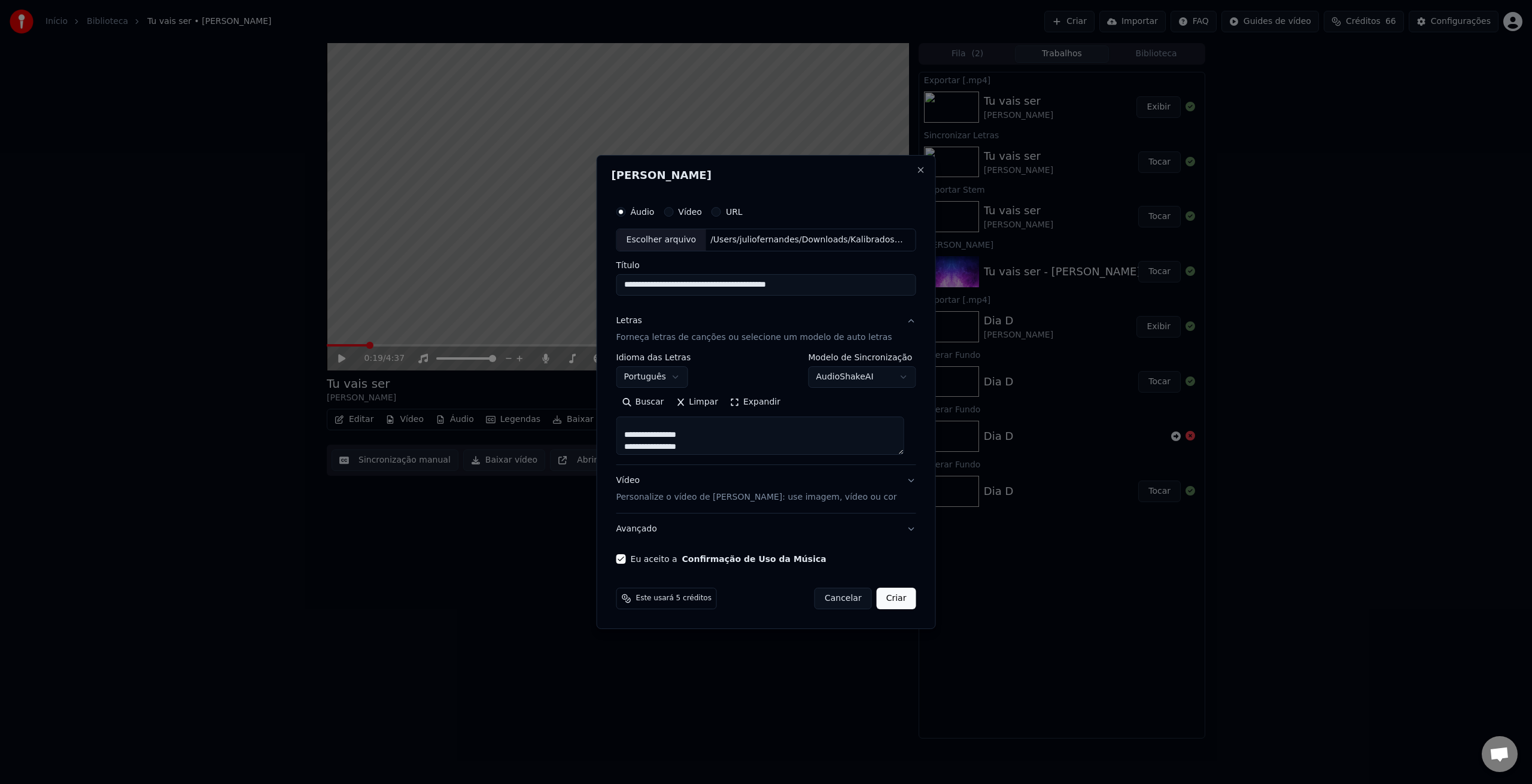
drag, startPoint x: 717, startPoint y: 435, endPoint x: 626, endPoint y: 432, distance: 91.0
click at [625, 433] on textarea at bounding box center [760, 436] width 288 height 39
drag, startPoint x: 702, startPoint y: 436, endPoint x: 626, endPoint y: 433, distance: 76.1
click at [623, 433] on textarea at bounding box center [760, 436] width 288 height 39
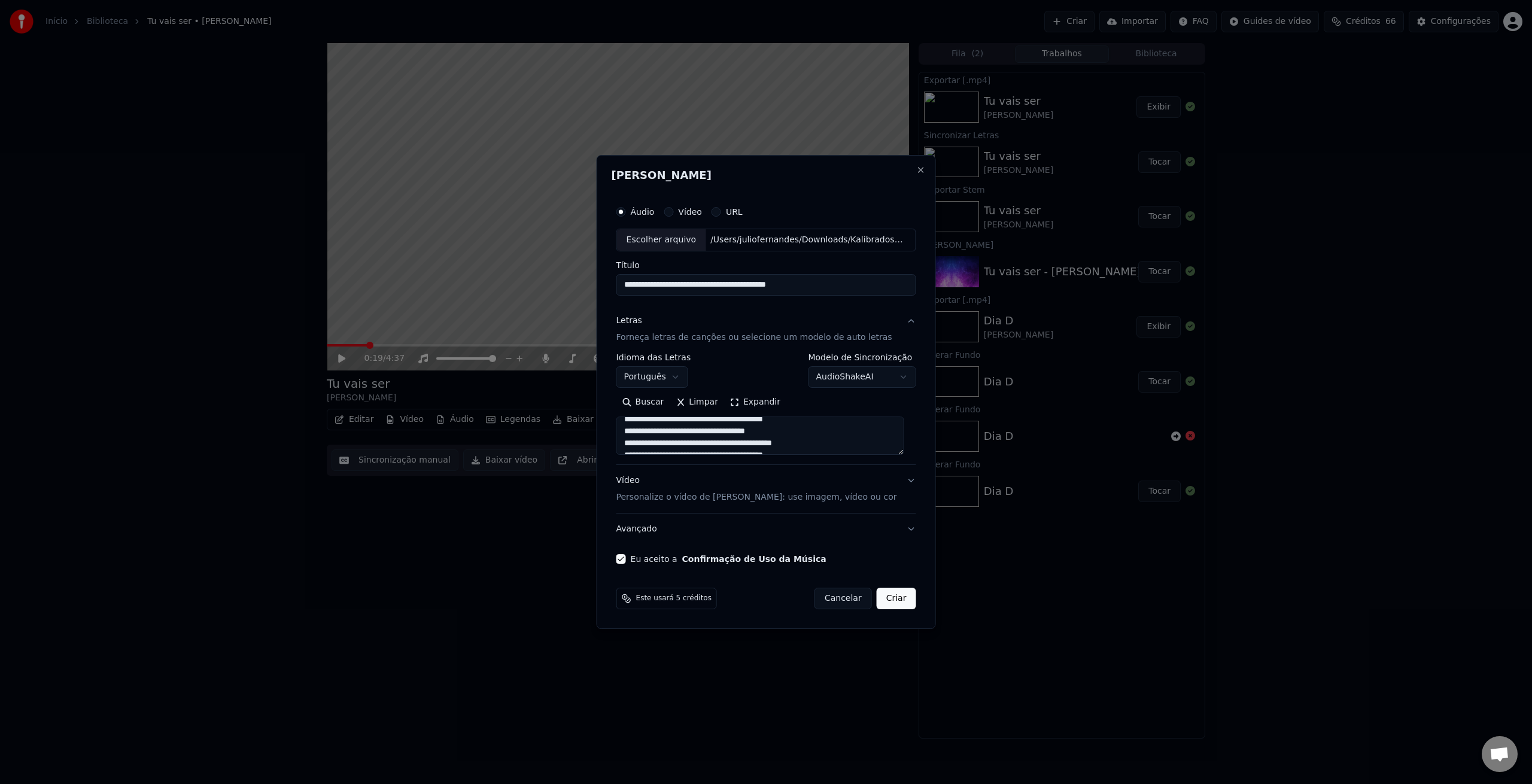
scroll to position [9, 0]
drag, startPoint x: 649, startPoint y: 430, endPoint x: 675, endPoint y: 431, distance: 26.0
click at [649, 430] on textarea at bounding box center [760, 436] width 288 height 39
click at [712, 430] on textarea at bounding box center [760, 436] width 288 height 39
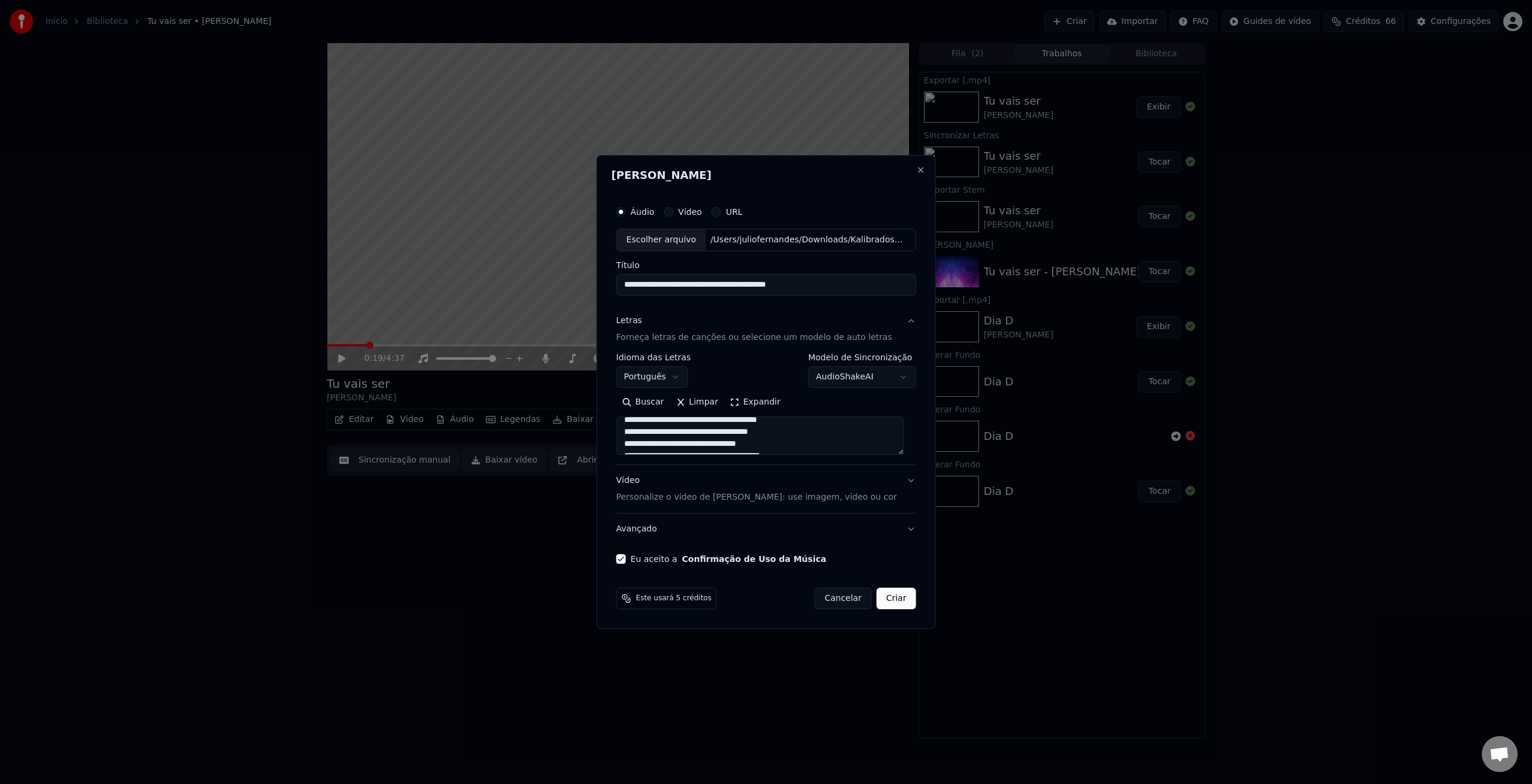
type textarea "**********"
click at [837, 376] on body "**********" at bounding box center [766, 392] width 1532 height 784
click at [900, 599] on button "Criar" at bounding box center [896, 598] width 39 height 22
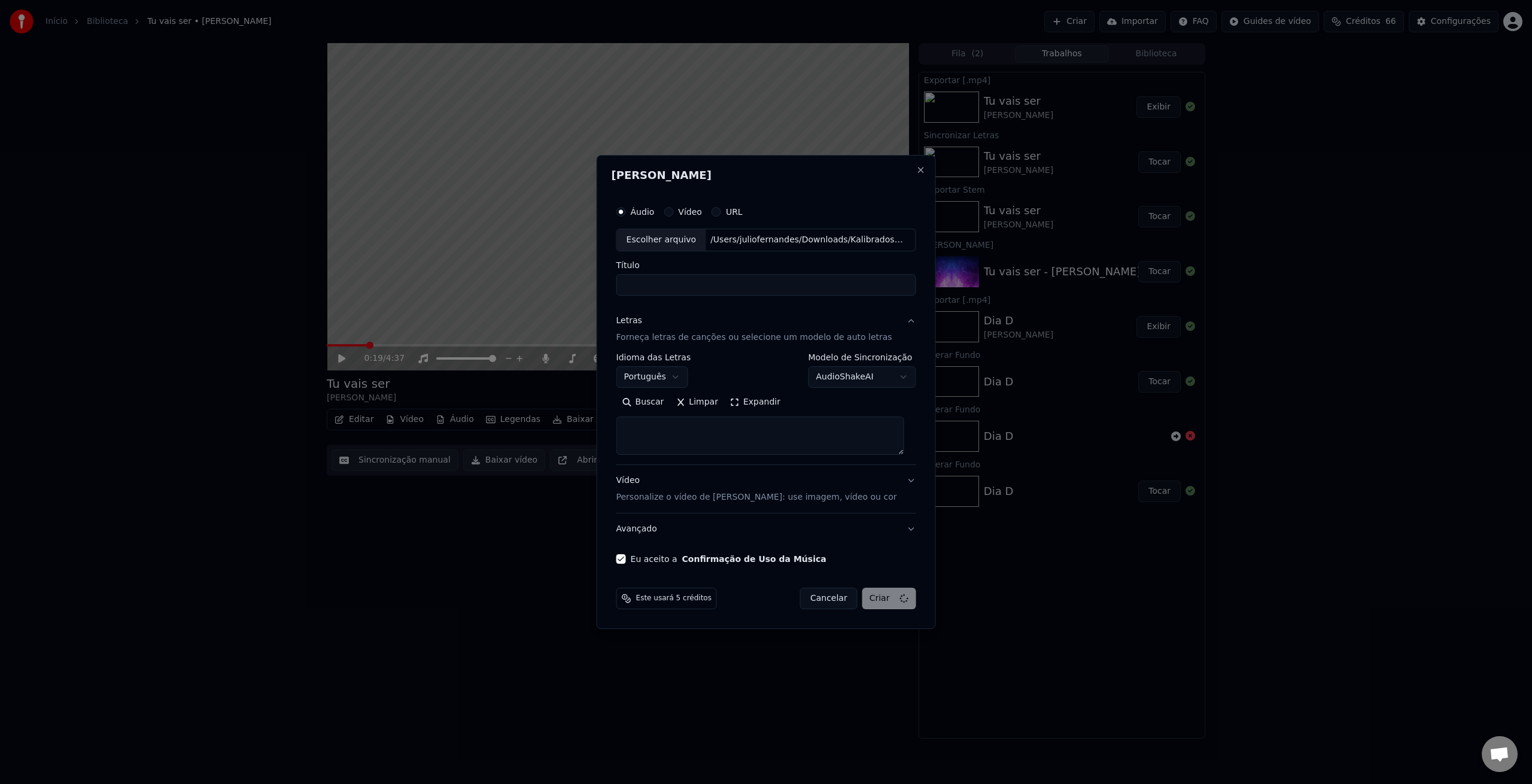
select select
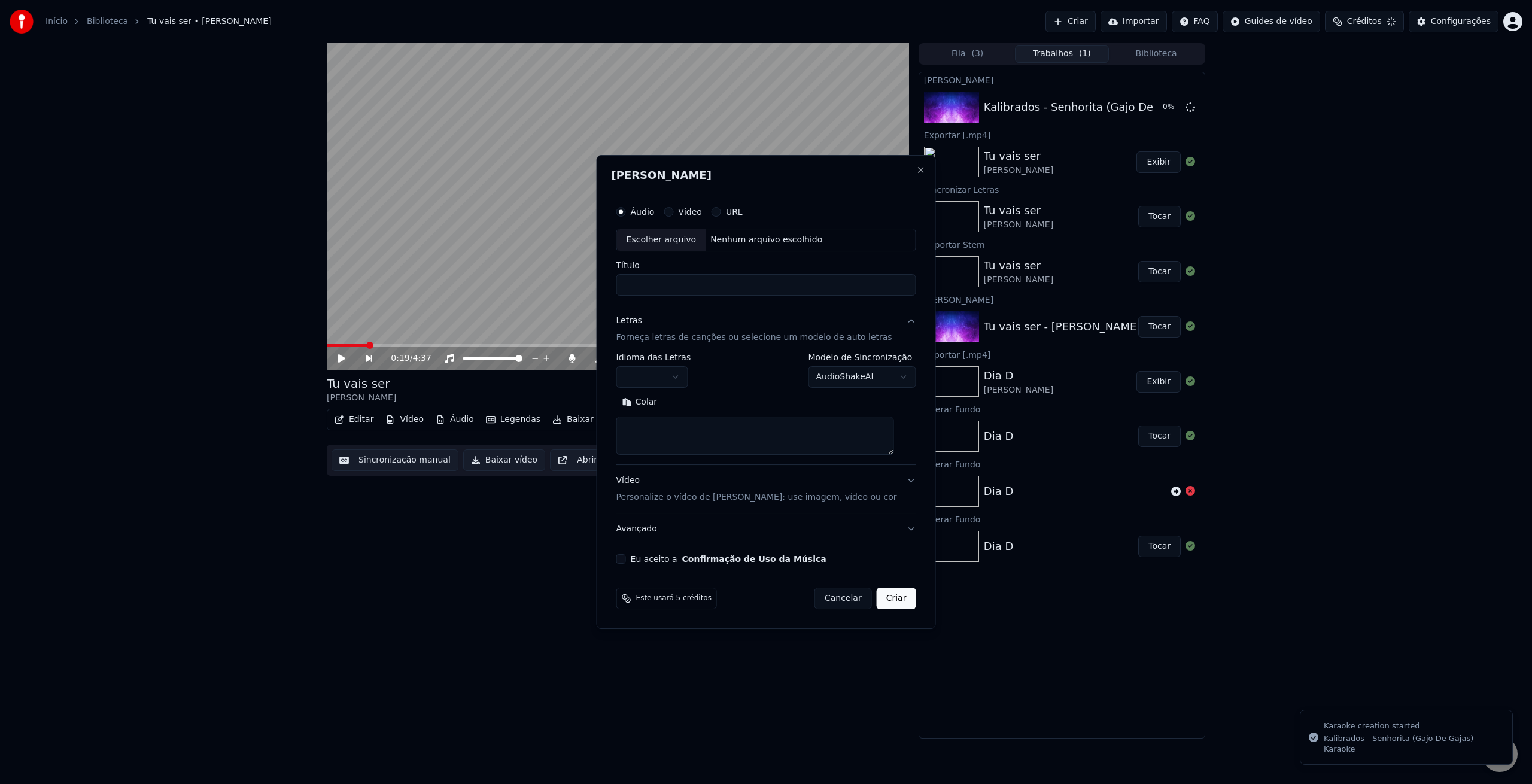
scroll to position [0, 0]
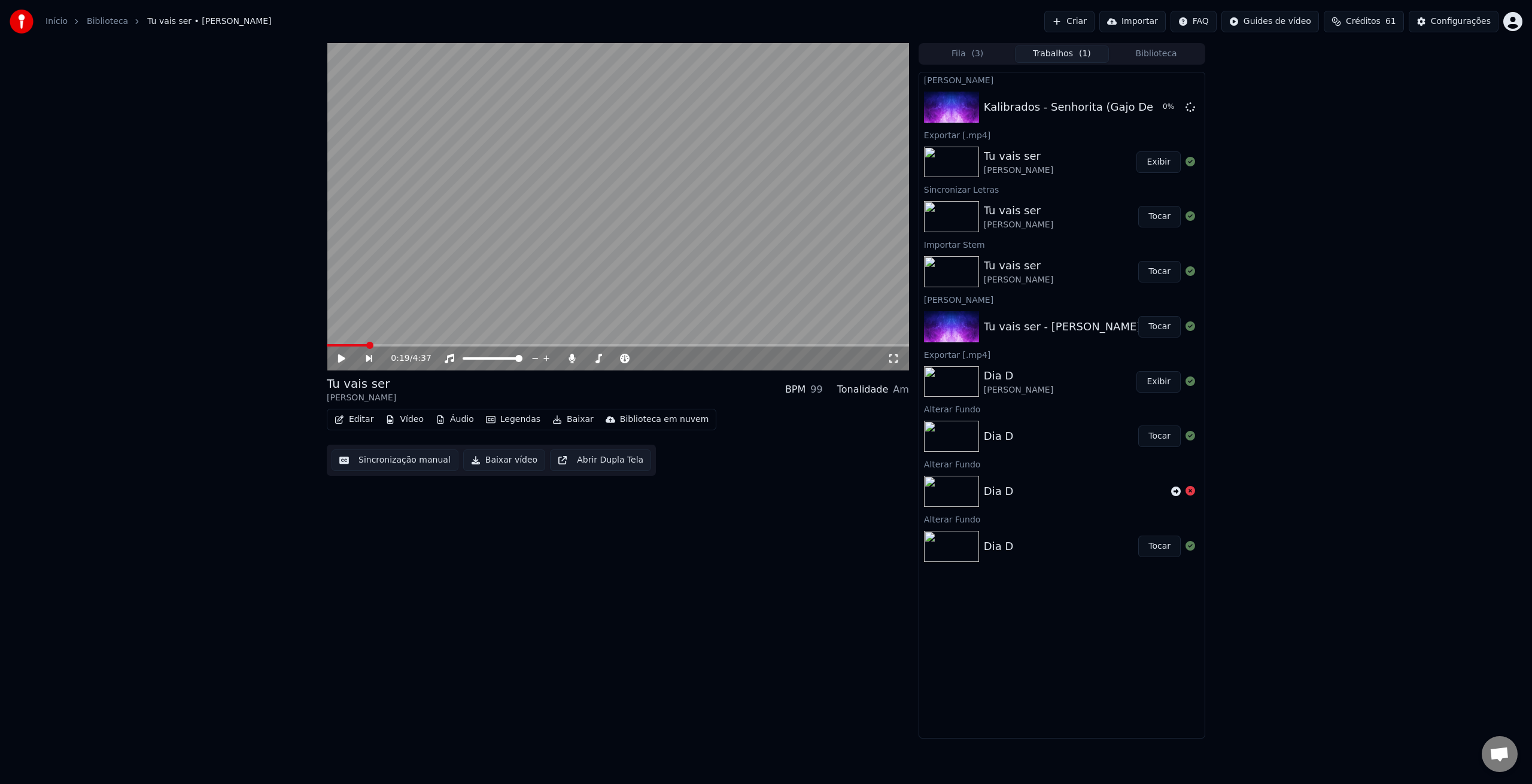
click at [1154, 164] on button "Exibir" at bounding box center [1158, 162] width 44 height 22
click at [1018, 112] on div "Kalibrados - Senhorita (Gajo De Gajas) Karaoke" at bounding box center [1111, 107] width 254 height 17
click at [978, 54] on span "( 3 )" at bounding box center [977, 54] width 12 height 12
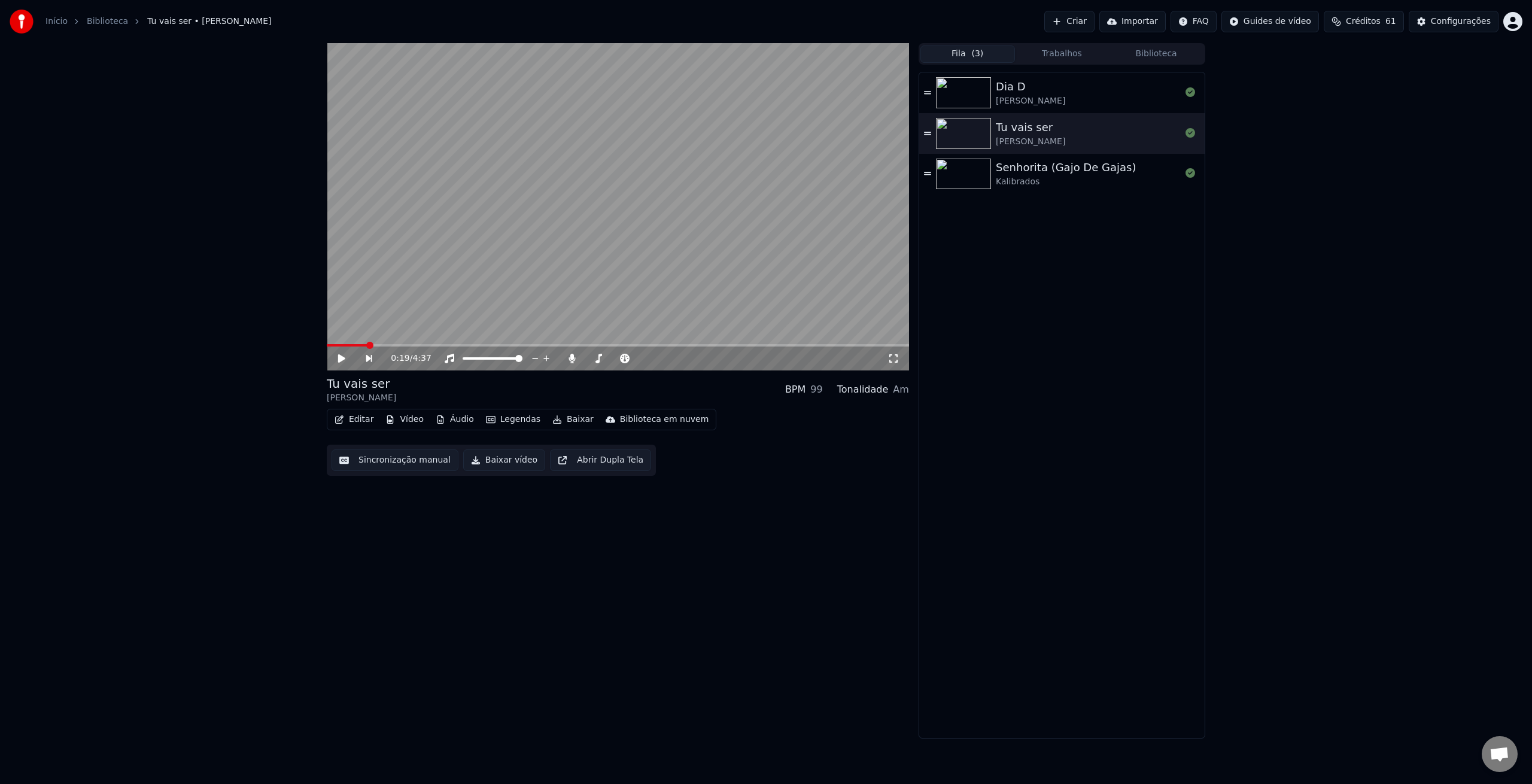
click at [1016, 170] on div "Senhorita (Gajo De Gajas)" at bounding box center [1065, 168] width 140 height 17
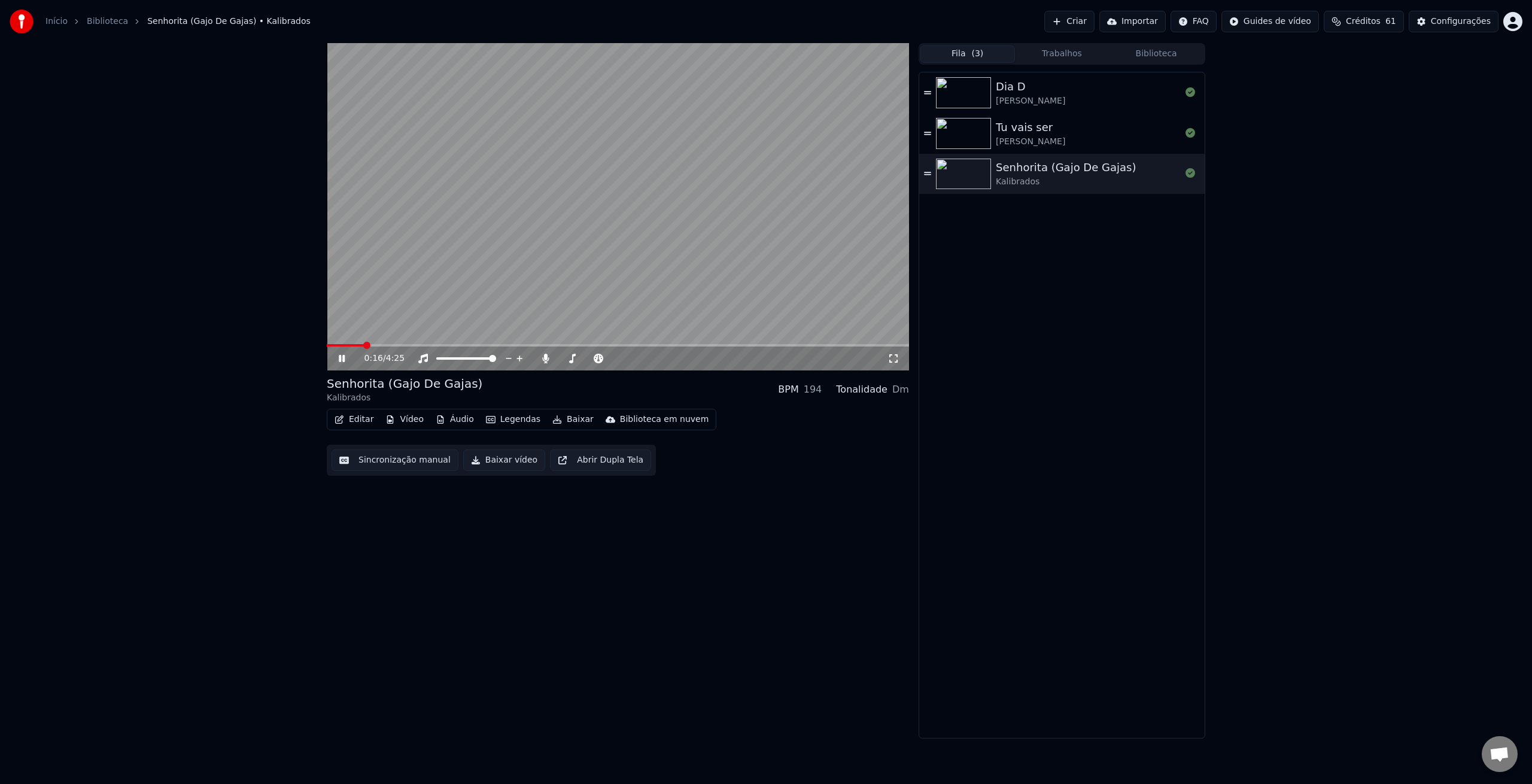
click at [366, 424] on button "Editar" at bounding box center [354, 420] width 49 height 17
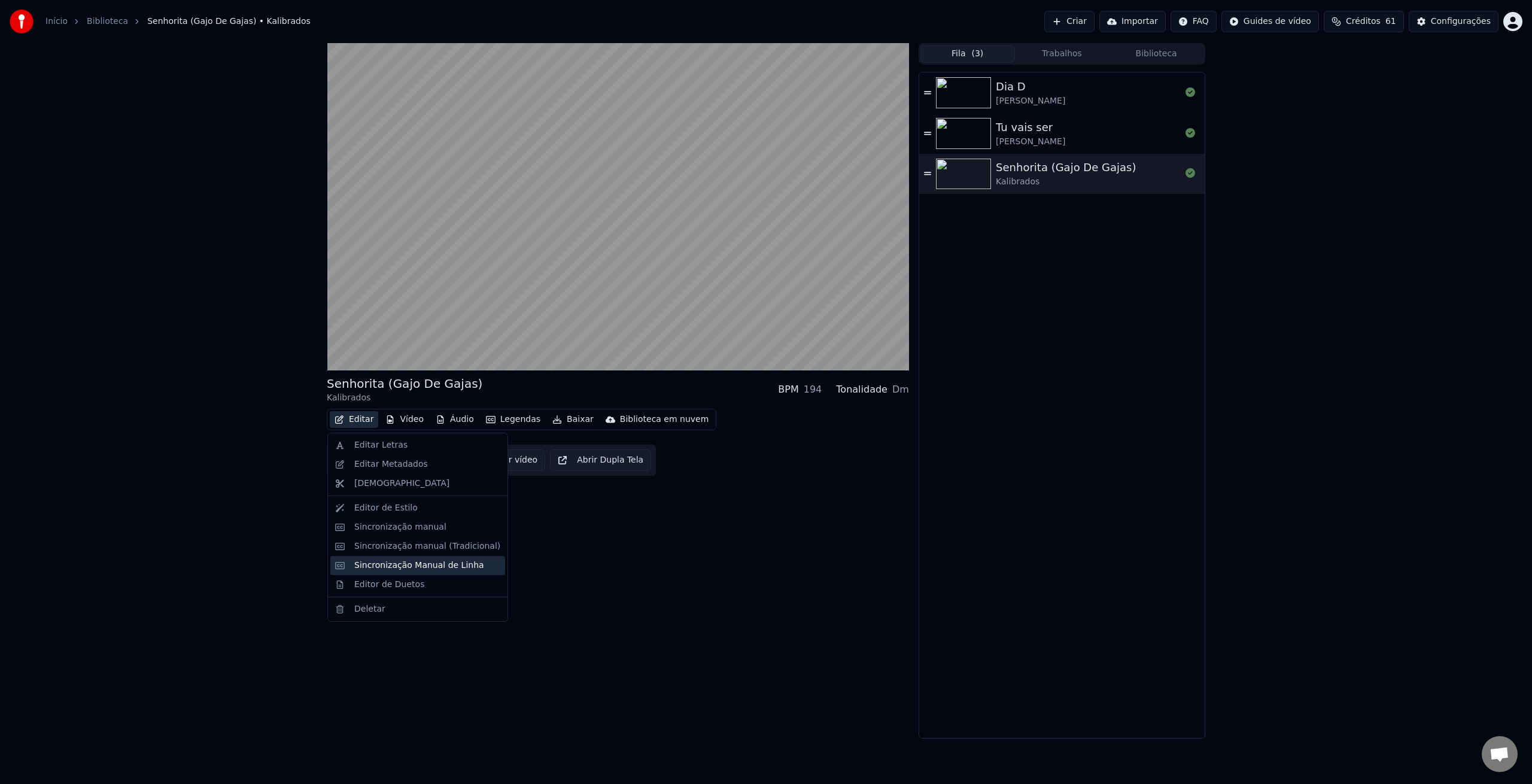
click at [469, 566] on div "Sincronização Manual de Linha" at bounding box center [419, 566] width 130 height 12
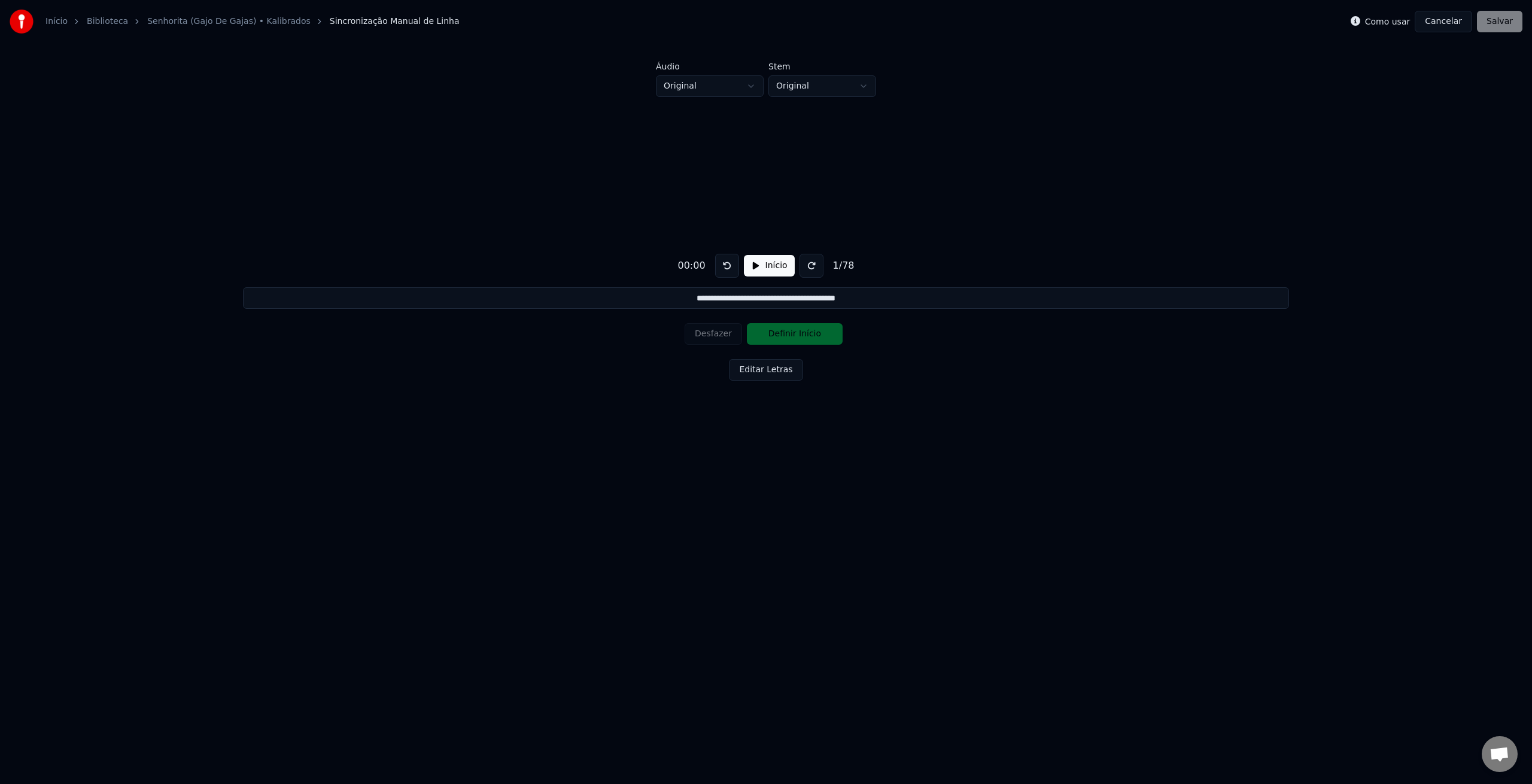
click at [766, 274] on button "Início" at bounding box center [769, 266] width 51 height 22
click at [817, 264] on button at bounding box center [814, 265] width 24 height 24
click at [814, 266] on button at bounding box center [814, 265] width 24 height 24
click at [814, 268] on button at bounding box center [814, 265] width 24 height 24
click at [723, 270] on button at bounding box center [724, 265] width 24 height 24
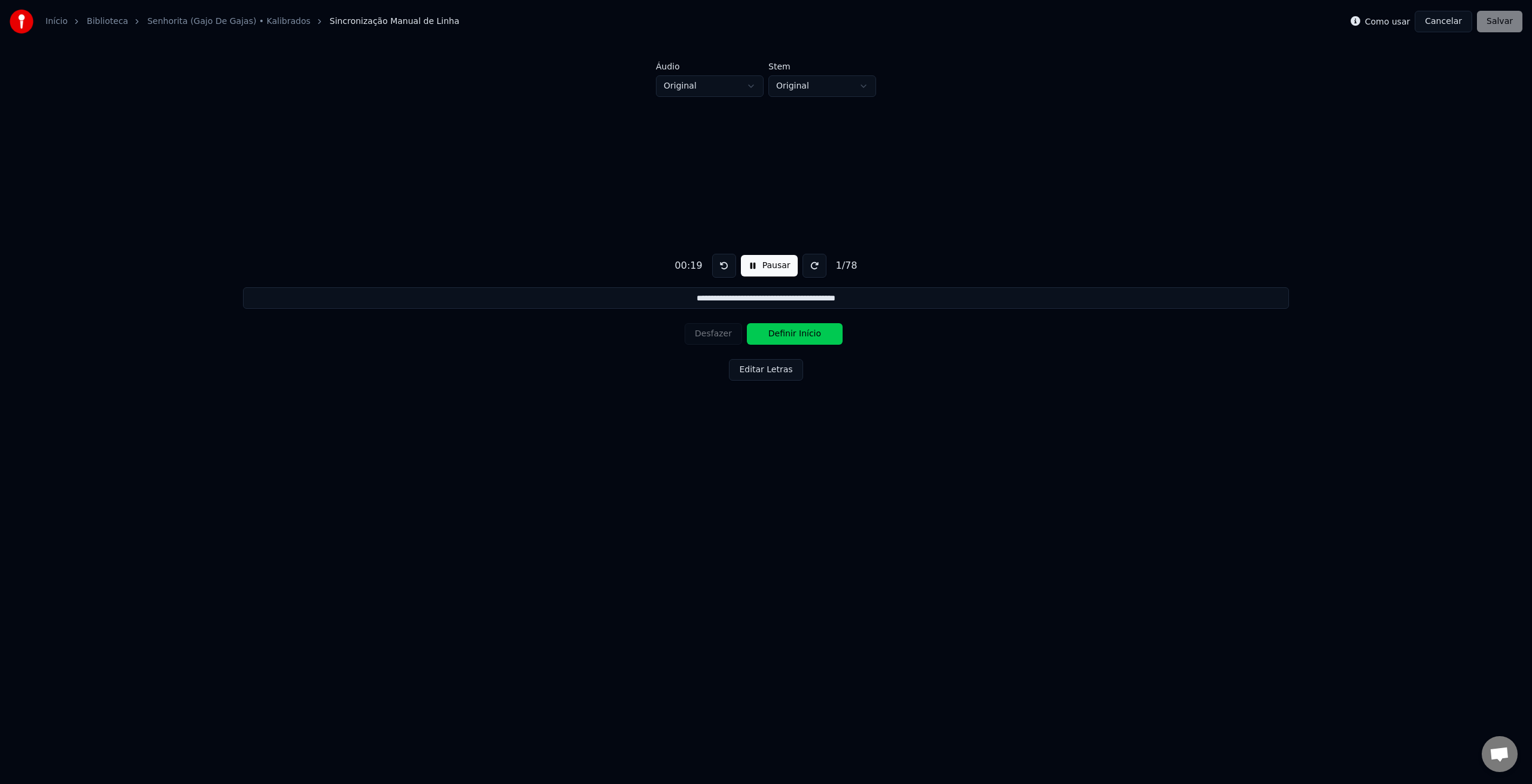
click at [763, 332] on button "Definir Início" at bounding box center [795, 334] width 96 height 22
click at [782, 335] on button "Definir Fim" at bounding box center [795, 334] width 96 height 22
click at [782, 335] on button "Definir Início" at bounding box center [795, 334] width 96 height 22
click at [786, 335] on button "Definir Fim" at bounding box center [795, 334] width 96 height 22
click at [786, 335] on button "Definir Início" at bounding box center [795, 334] width 96 height 22
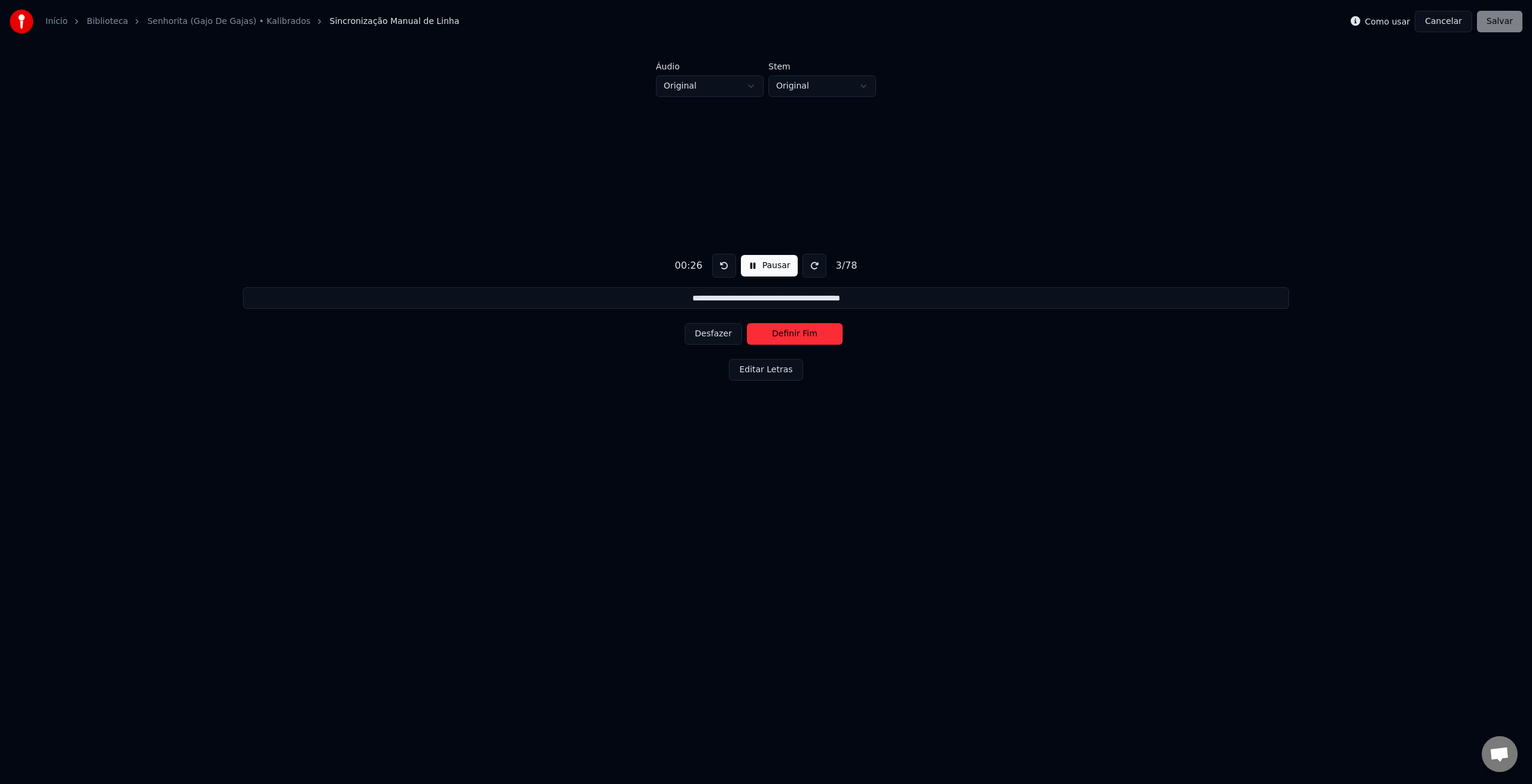
click at [808, 335] on button "Definir Fim" at bounding box center [795, 334] width 96 height 22
click at [808, 335] on button "Definir Início" at bounding box center [795, 334] width 96 height 22
click at [808, 337] on button "Definir Fim" at bounding box center [795, 334] width 96 height 22
click at [808, 338] on button "Definir Início" at bounding box center [795, 334] width 96 height 22
click at [724, 335] on button "Desfazer" at bounding box center [714, 334] width 57 height 22
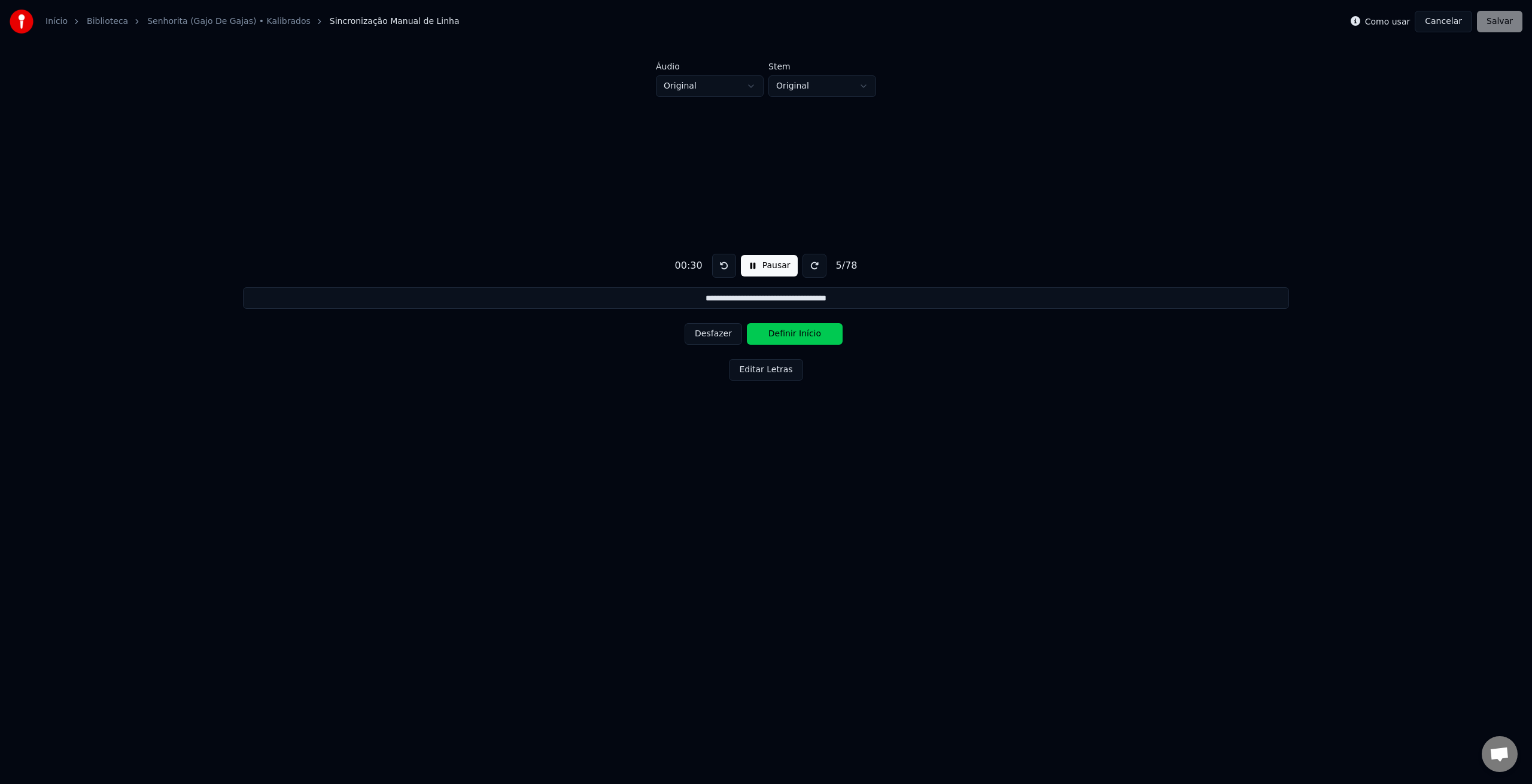
click at [724, 335] on button "Desfazer" at bounding box center [714, 334] width 57 height 22
click at [800, 335] on button "Definir Fim" at bounding box center [795, 334] width 96 height 22
click at [800, 335] on button "Definir Início" at bounding box center [795, 334] width 96 height 22
click at [800, 335] on button "Definir Fim" at bounding box center [795, 334] width 96 height 22
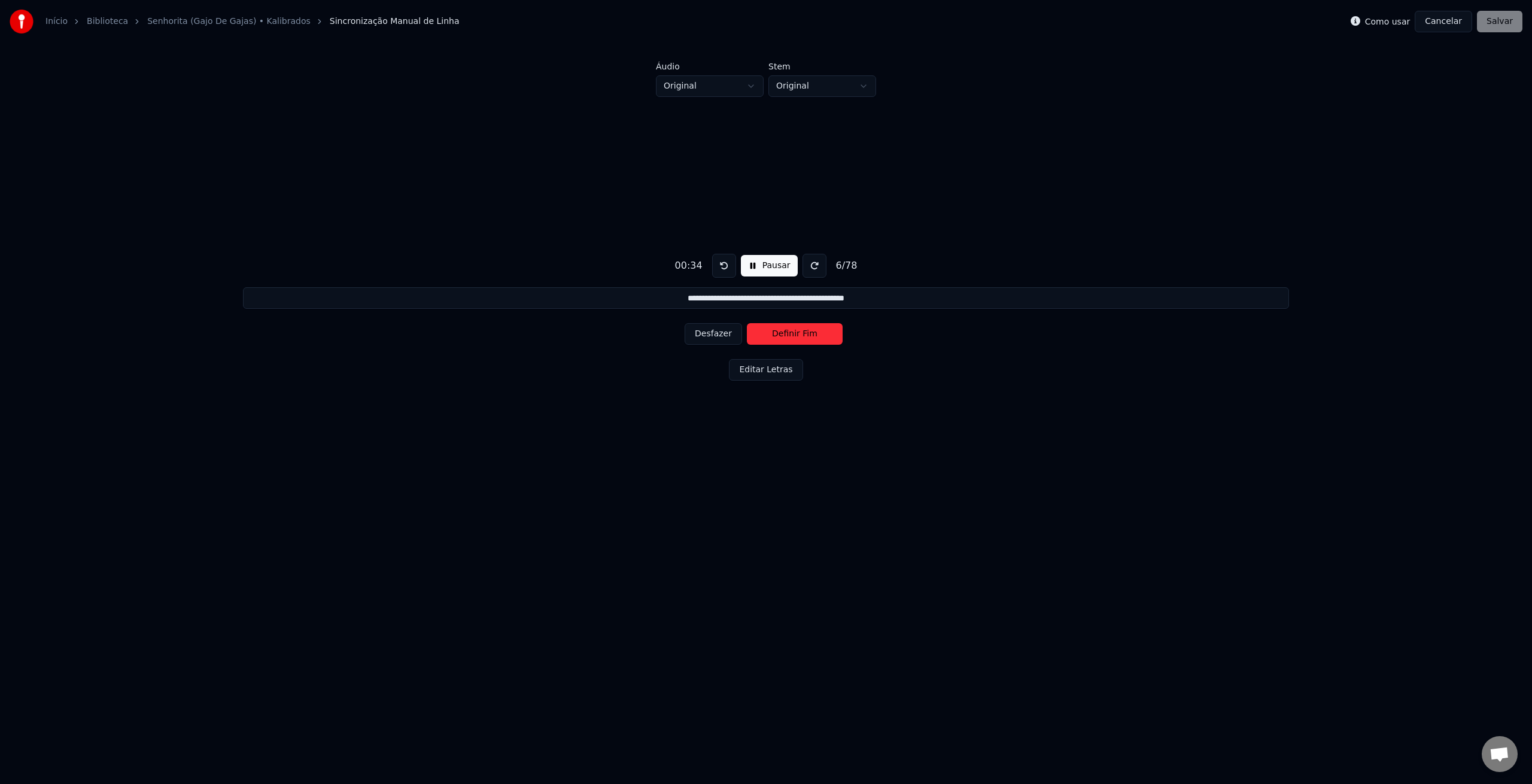
click at [775, 337] on button "Definir Fim" at bounding box center [795, 334] width 96 height 22
click at [775, 337] on button "Definir Início" at bounding box center [795, 334] width 96 height 22
click at [724, 336] on button "Desfazer" at bounding box center [714, 334] width 57 height 22
click at [788, 335] on button "Definir Fim" at bounding box center [795, 334] width 96 height 22
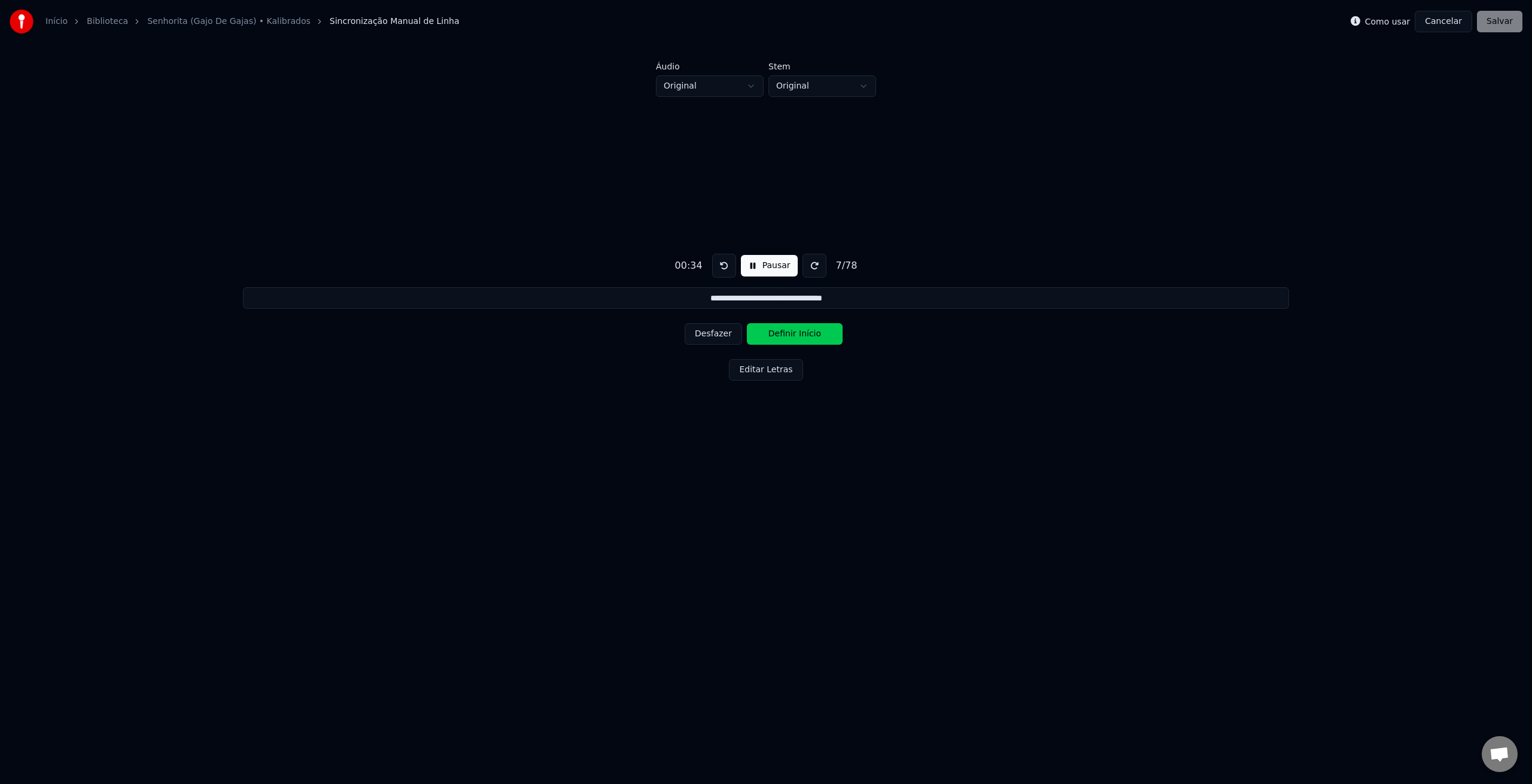
click at [787, 335] on button "Definir Início" at bounding box center [795, 334] width 96 height 22
click at [787, 335] on button "Definir Fim" at bounding box center [795, 334] width 96 height 22
click at [787, 335] on button "Definir Início" at bounding box center [795, 334] width 96 height 22
drag, startPoint x: 771, startPoint y: 335, endPoint x: 765, endPoint y: 335, distance: 6.0
click at [771, 335] on button "Definir Fim" at bounding box center [795, 334] width 96 height 22
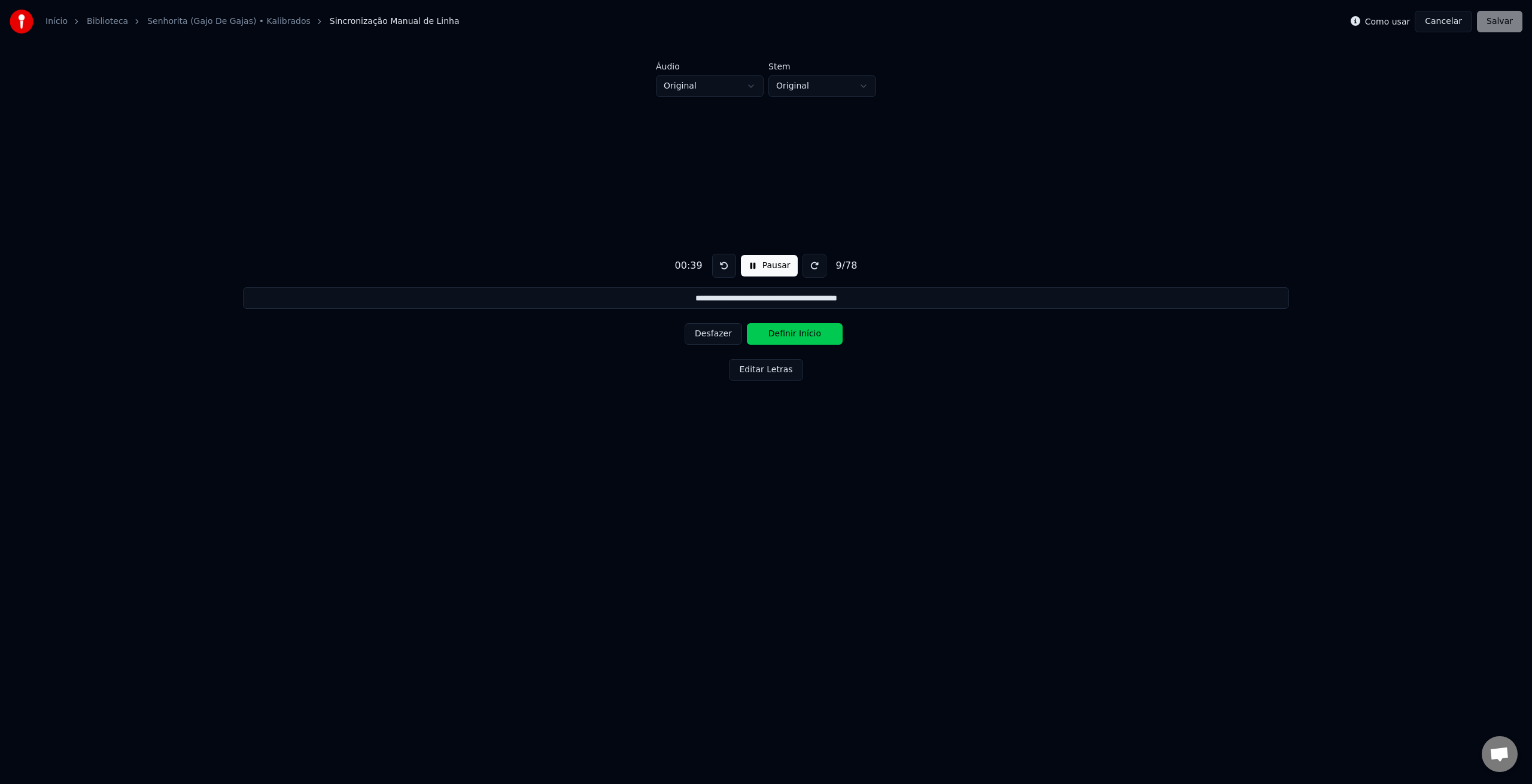
click at [710, 330] on button "Desfazer" at bounding box center [714, 334] width 57 height 22
click at [711, 330] on button "Desfazer" at bounding box center [714, 334] width 57 height 22
click at [712, 330] on button "Desfazer" at bounding box center [714, 334] width 57 height 22
click at [779, 336] on button "Definir Fim" at bounding box center [795, 334] width 96 height 22
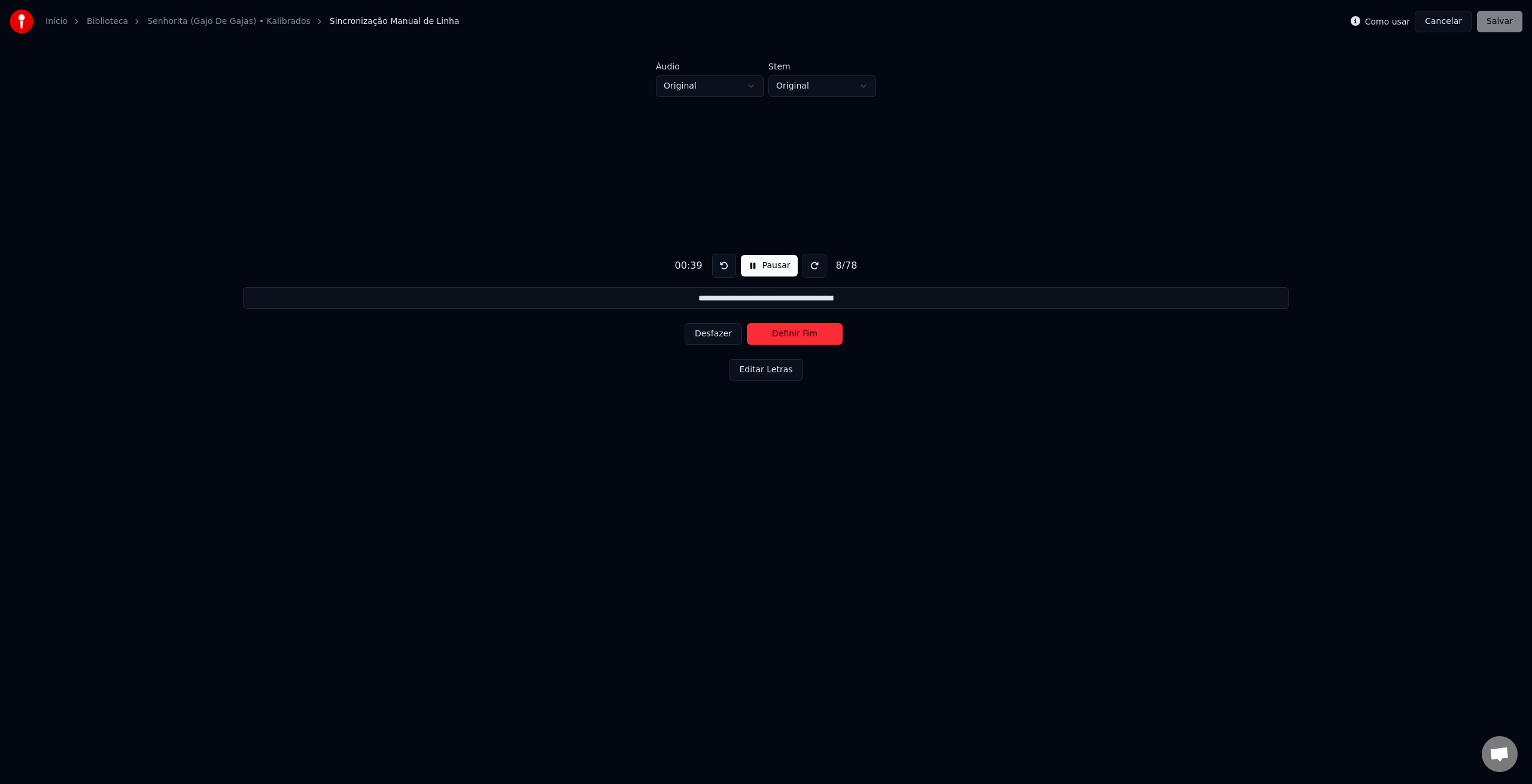
click at [779, 336] on button "Definir Fim" at bounding box center [795, 334] width 96 height 22
click at [779, 336] on button "Definir Início" at bounding box center [795, 334] width 96 height 22
click at [768, 335] on button "Definir Fim" at bounding box center [795, 334] width 96 height 22
click at [774, 335] on button "Definir Fim" at bounding box center [795, 334] width 96 height 22
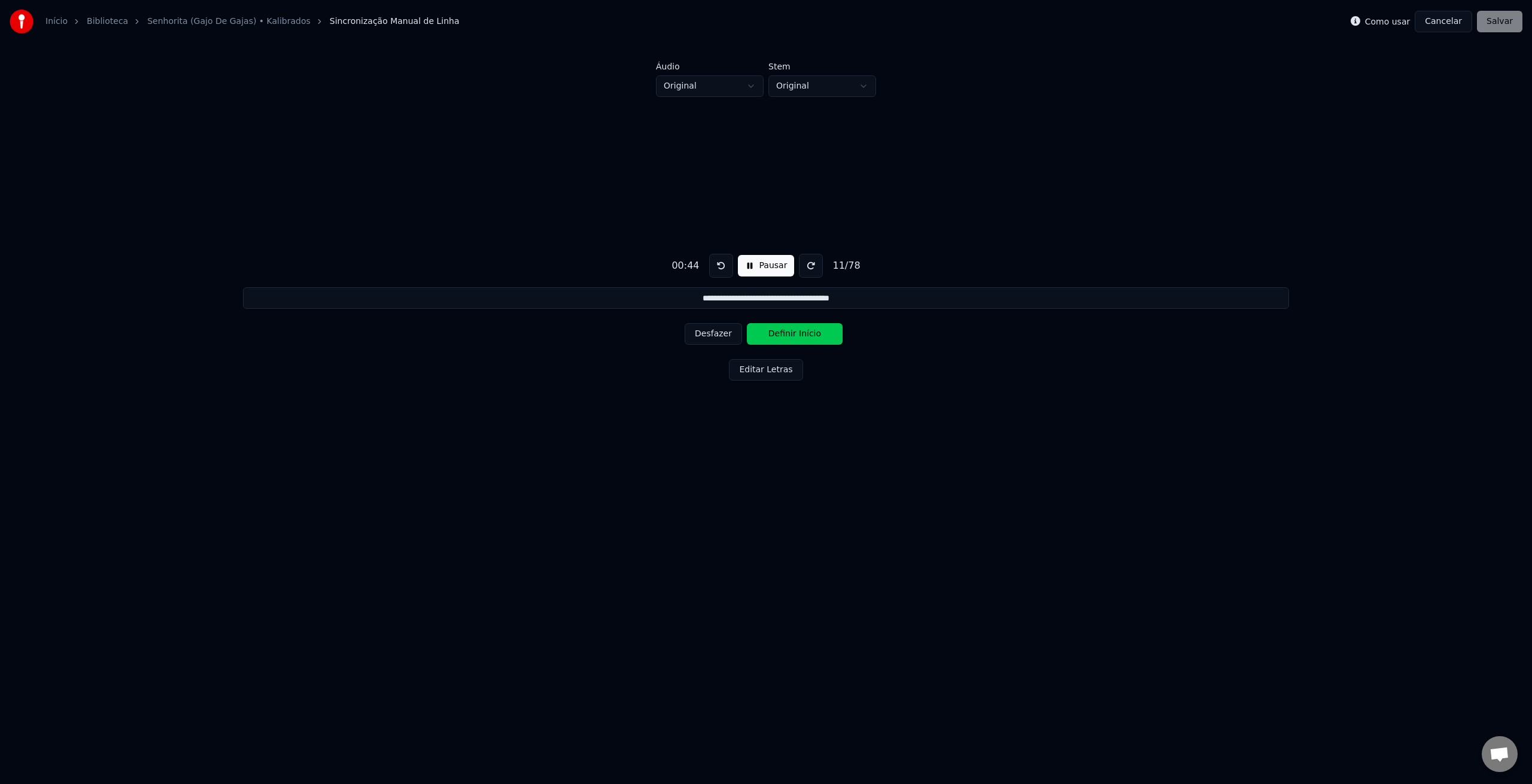
click at [774, 335] on button "Definir Início" at bounding box center [795, 334] width 96 height 22
click at [774, 335] on button "Definir Fim" at bounding box center [795, 334] width 96 height 22
click at [774, 335] on button "Definir Início" at bounding box center [795, 334] width 96 height 22
click at [777, 335] on button "Definir Fim" at bounding box center [795, 334] width 96 height 22
click at [777, 335] on button "Definir Início" at bounding box center [795, 334] width 96 height 22
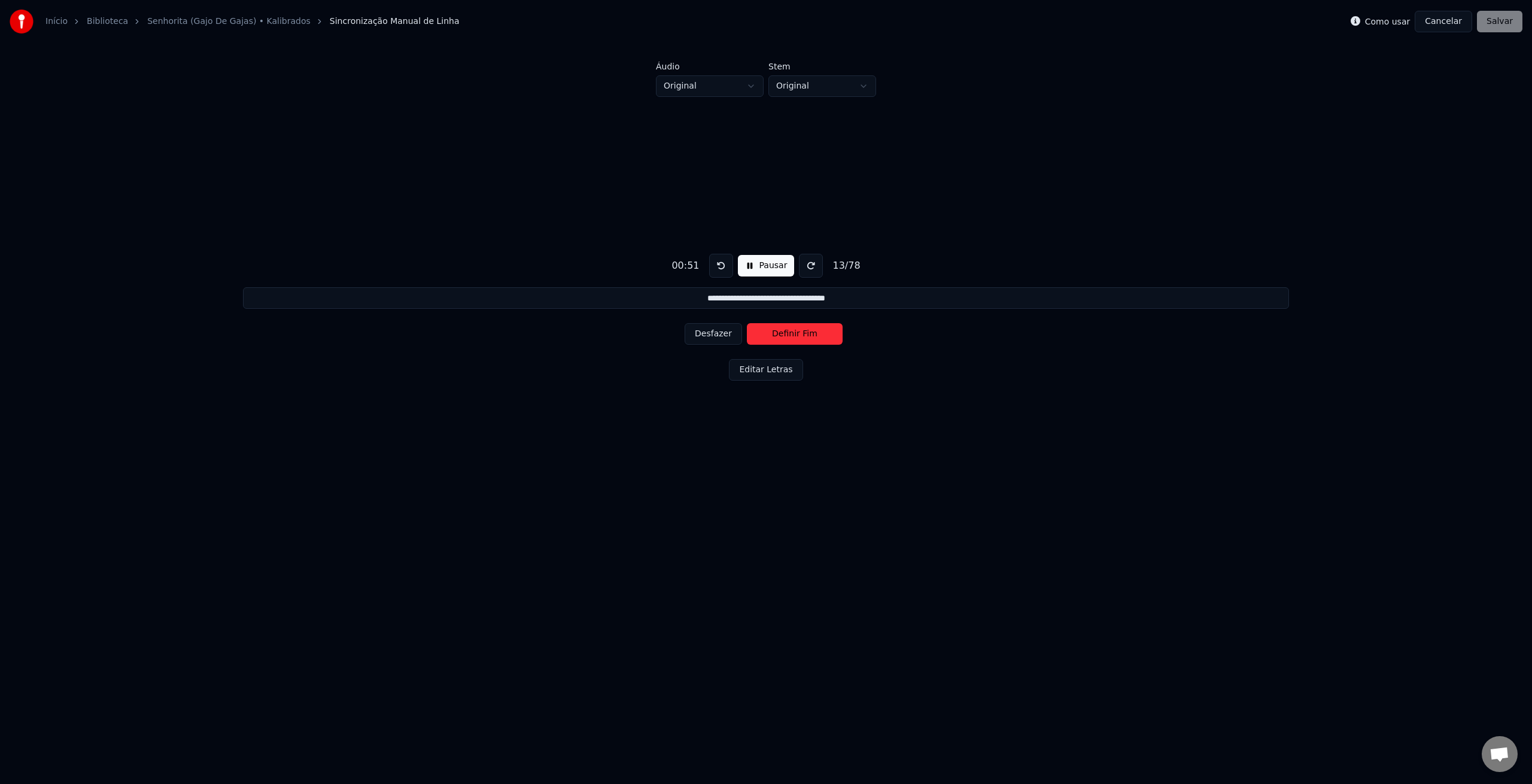
click at [777, 335] on button "Definir Fim" at bounding box center [795, 334] width 96 height 22
click at [777, 335] on button "Definir Início" at bounding box center [795, 334] width 96 height 22
click at [777, 335] on button "Definir Fim" at bounding box center [795, 334] width 96 height 22
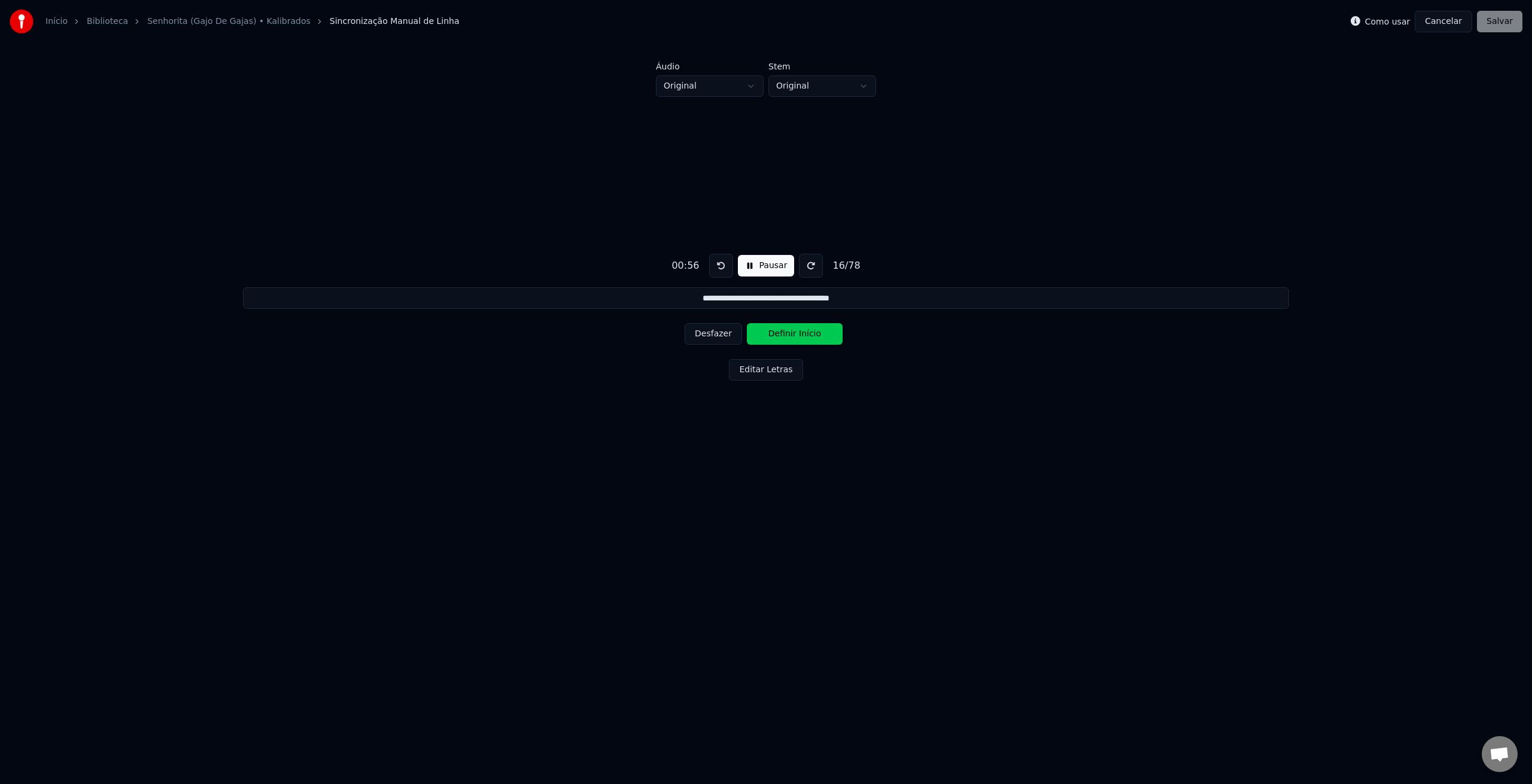
click at [777, 335] on button "Definir Início" at bounding box center [795, 334] width 96 height 22
click at [777, 335] on button "Definir Fim" at bounding box center [795, 334] width 96 height 22
click at [781, 336] on button "Definir Fim" at bounding box center [795, 334] width 96 height 22
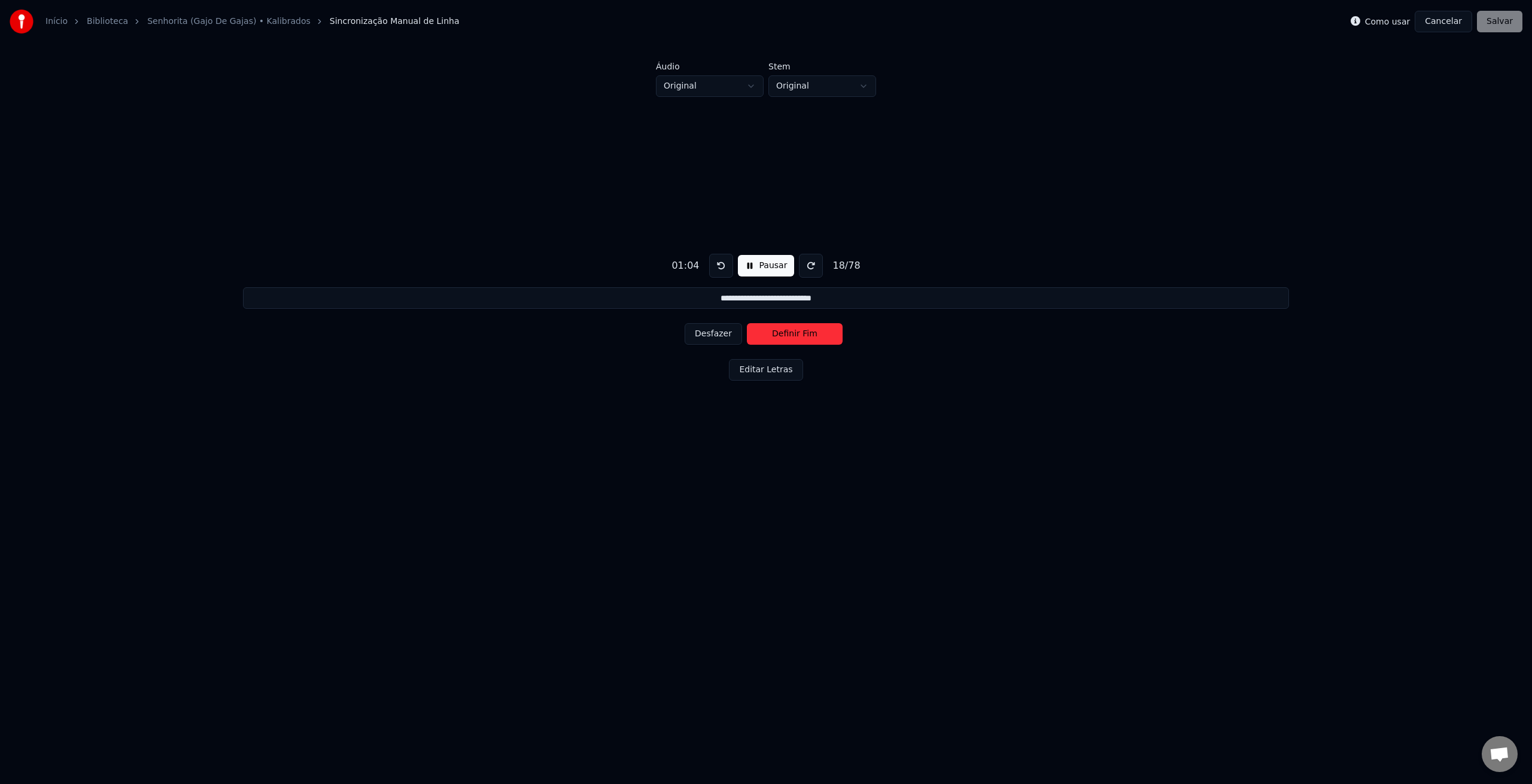
click at [781, 336] on button "Definir Fim" at bounding box center [795, 334] width 96 height 22
click at [781, 336] on button "Definir Início" at bounding box center [795, 334] width 96 height 22
click at [796, 337] on button "Definir Fim" at bounding box center [795, 334] width 96 height 22
click at [796, 337] on button "Definir Início" at bounding box center [795, 334] width 96 height 22
click at [796, 337] on button "Definir Fim" at bounding box center [795, 334] width 96 height 22
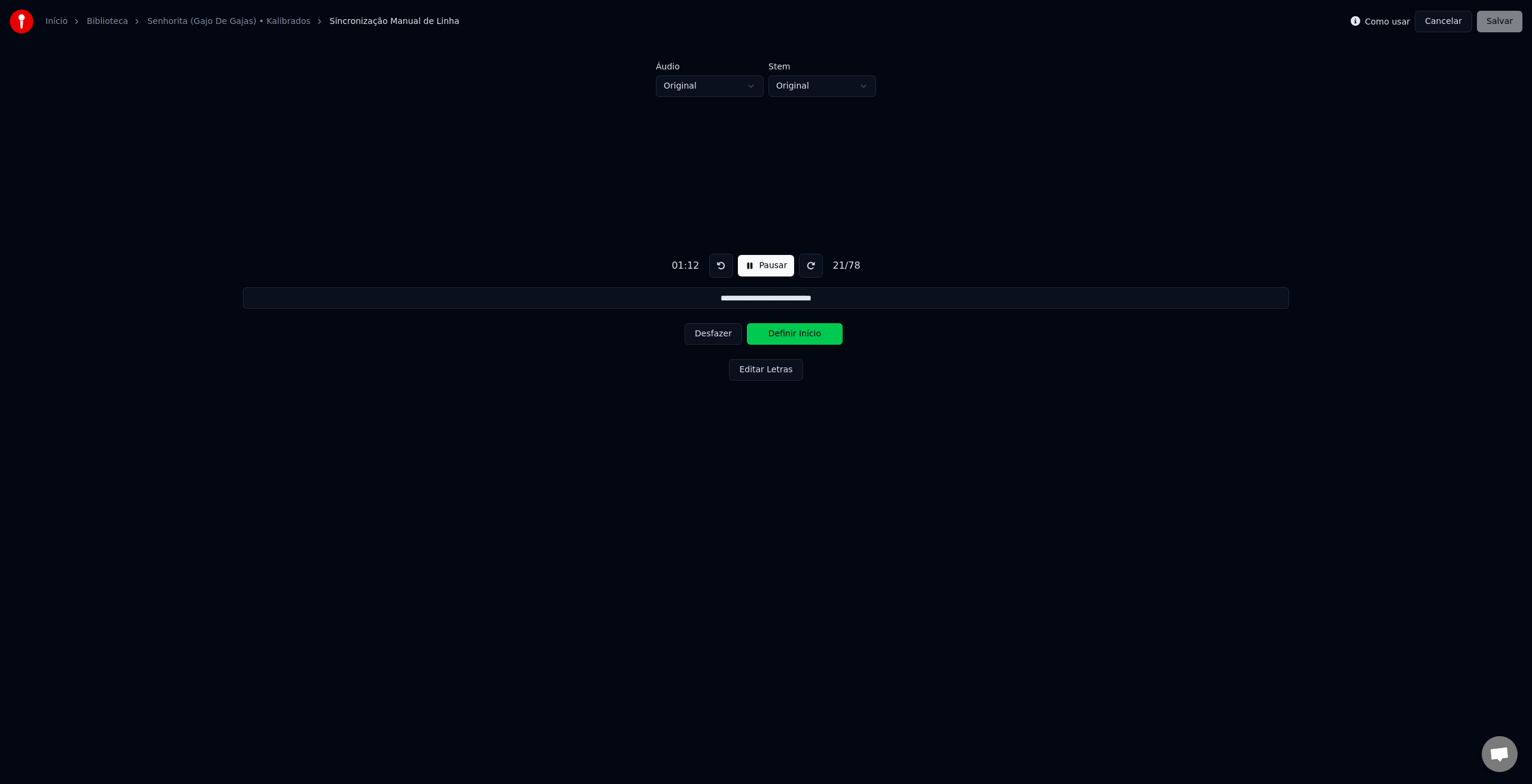
click at [796, 337] on button "Definir Início" at bounding box center [795, 334] width 96 height 22
click at [796, 337] on button "Definir Fim" at bounding box center [795, 334] width 96 height 22
click at [796, 337] on button "Definir Início" at bounding box center [795, 334] width 96 height 22
click at [796, 337] on button "Definir Fim" at bounding box center [795, 334] width 96 height 22
click at [796, 337] on button "Definir Início" at bounding box center [795, 334] width 96 height 22
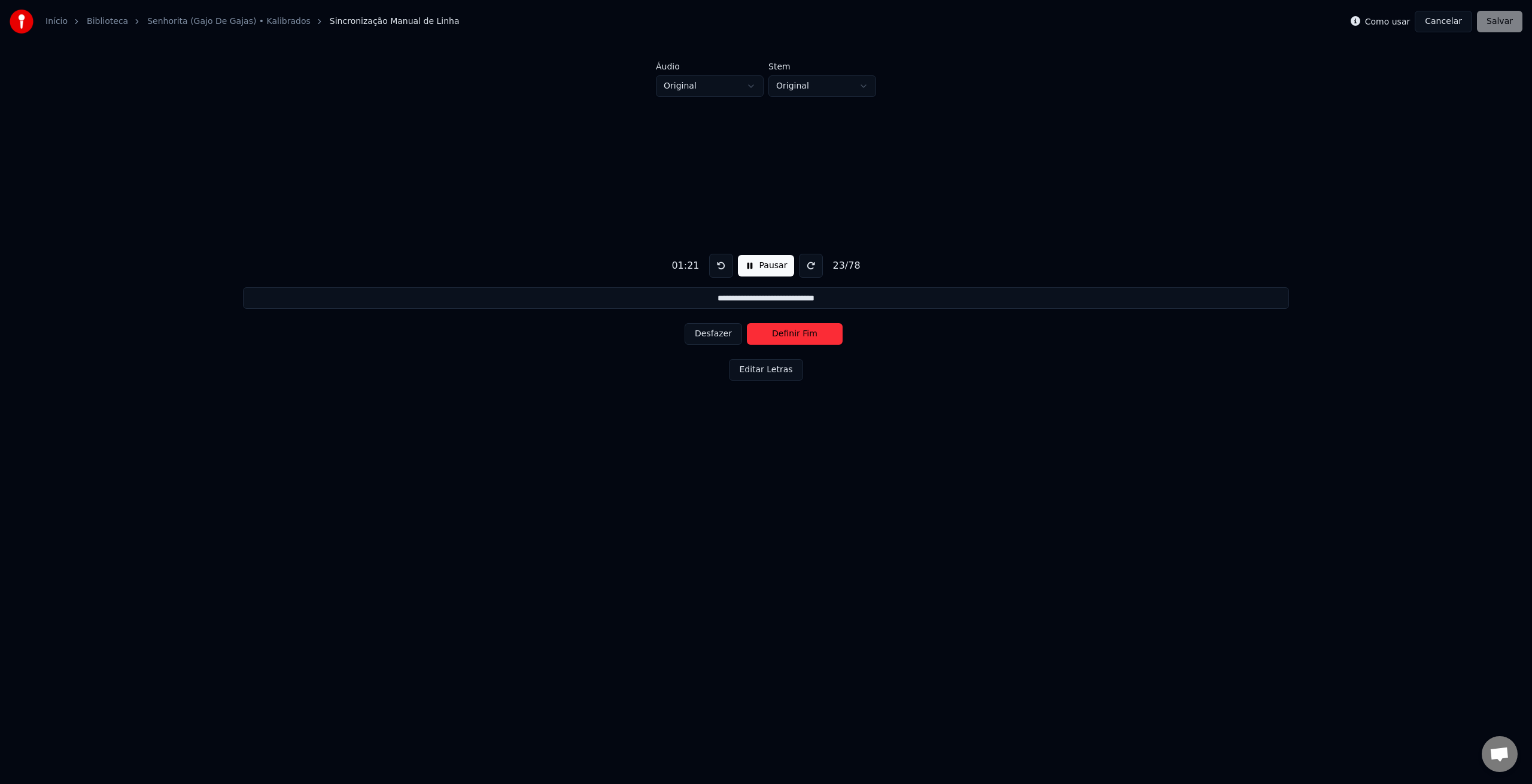
click at [795, 337] on button "Definir Fim" at bounding box center [795, 334] width 96 height 22
click at [794, 337] on button "Definir Início" at bounding box center [795, 334] width 96 height 22
click at [796, 337] on button "Definir Fim" at bounding box center [795, 334] width 96 height 22
click at [796, 337] on button "Definir Início" at bounding box center [795, 334] width 96 height 22
click at [796, 337] on button "Definir Fim" at bounding box center [795, 334] width 96 height 22
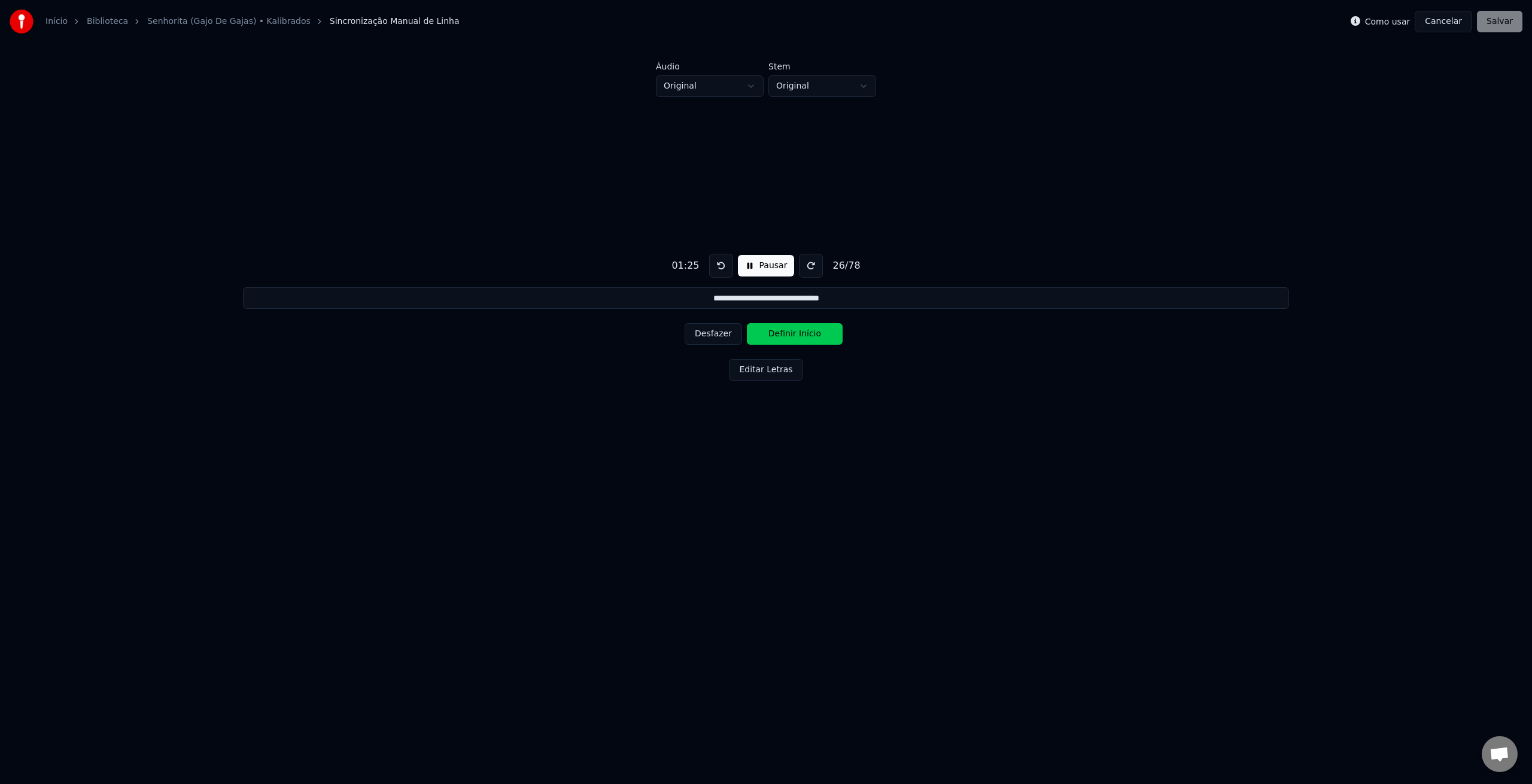
click at [796, 337] on button "Definir Início" at bounding box center [795, 334] width 96 height 22
click at [699, 328] on button "Desfazer" at bounding box center [714, 334] width 57 height 22
click at [700, 333] on button "Desfazer" at bounding box center [714, 334] width 57 height 22
click at [792, 335] on button "Definir Fim" at bounding box center [795, 334] width 96 height 22
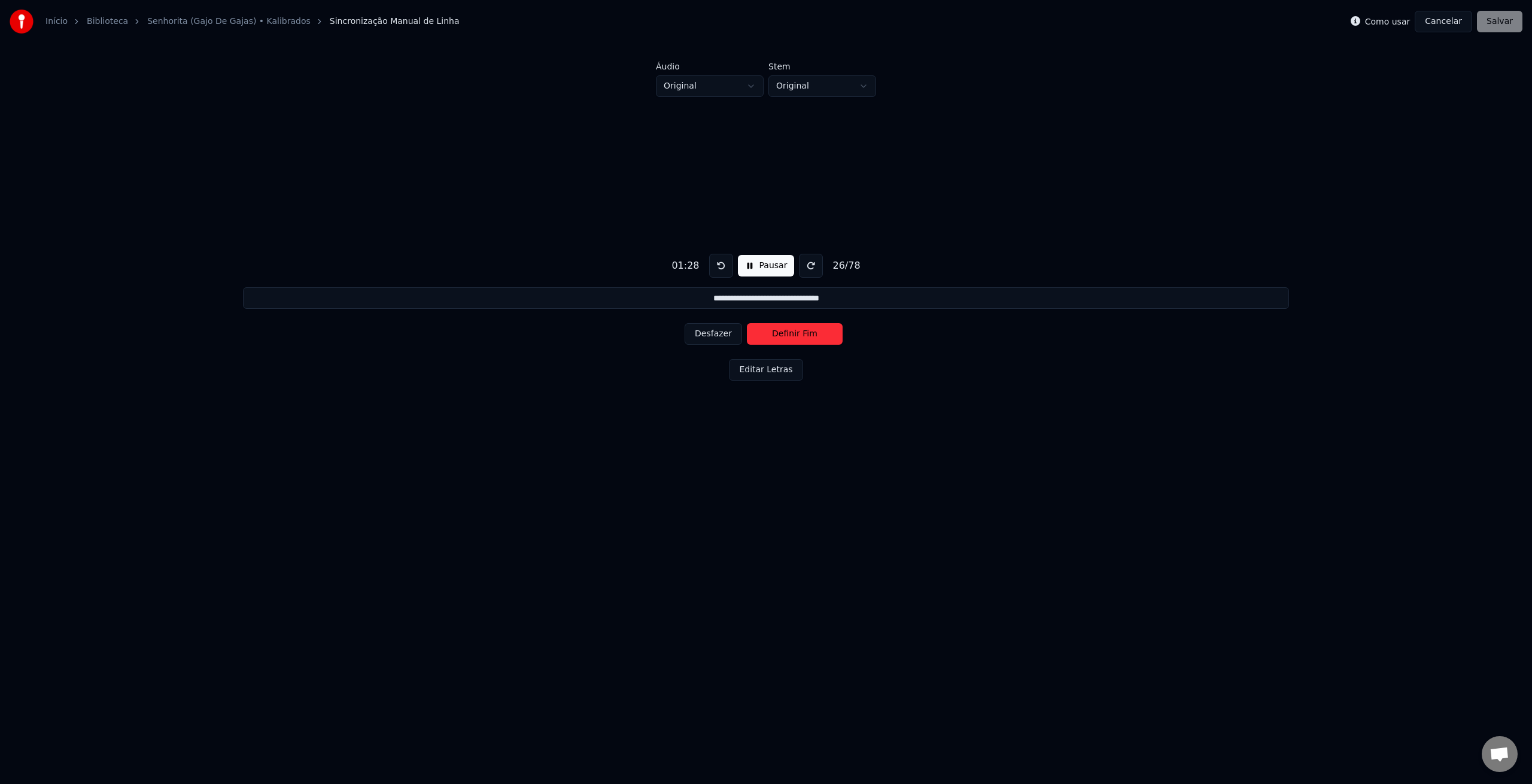
click at [792, 335] on button "Definir Fim" at bounding box center [795, 334] width 96 height 22
click at [792, 335] on button "Definir Início" at bounding box center [795, 334] width 96 height 22
click at [792, 335] on button "Definir Fim" at bounding box center [795, 334] width 96 height 22
click at [792, 335] on button "Definir Início" at bounding box center [795, 334] width 96 height 22
click at [792, 335] on button "Definir Fim" at bounding box center [795, 334] width 96 height 22
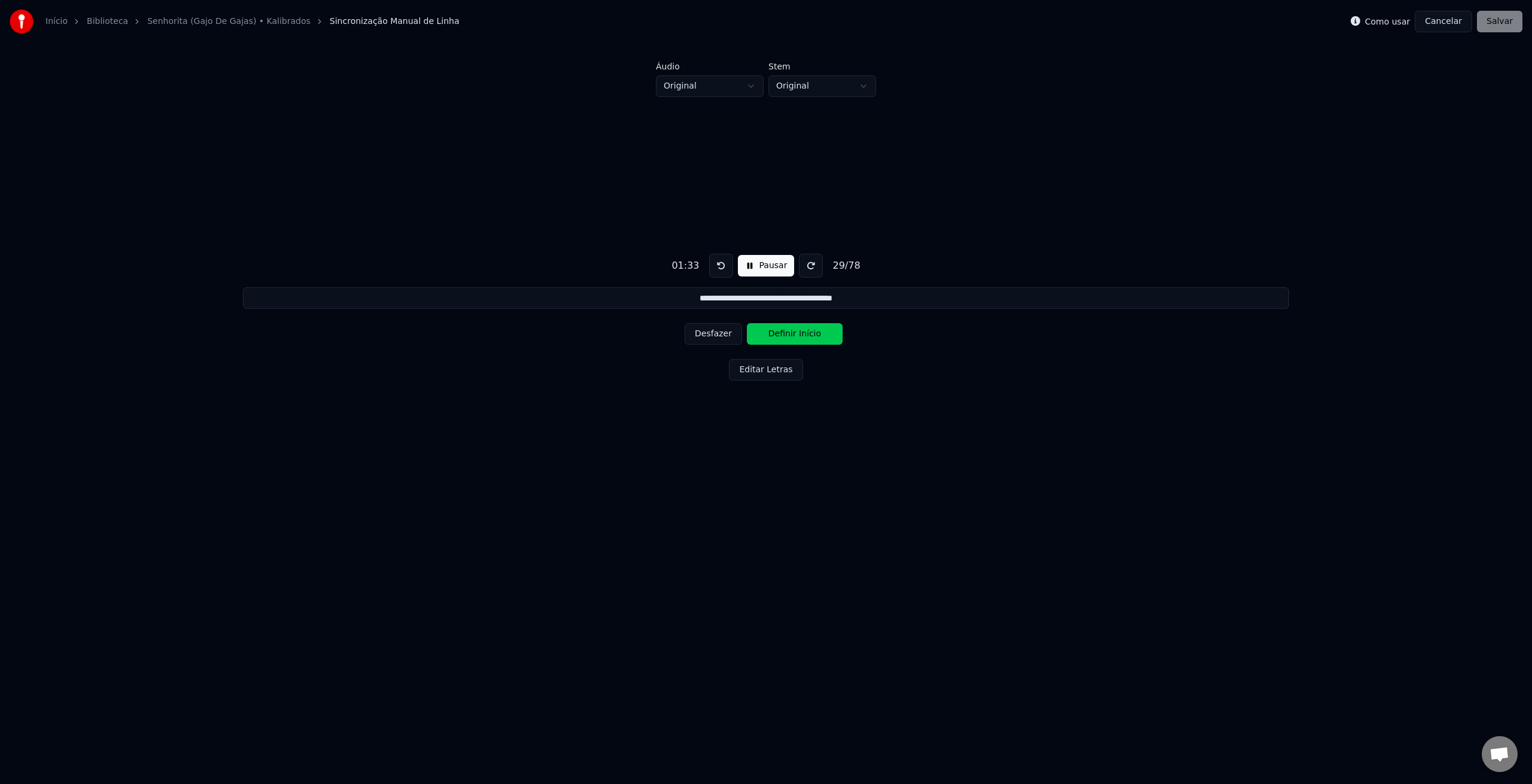
click at [792, 335] on button "Definir Início" at bounding box center [795, 334] width 96 height 22
click at [712, 334] on button "Desfazer" at bounding box center [714, 334] width 57 height 22
click at [792, 335] on button "Definir Fim" at bounding box center [795, 334] width 96 height 22
click at [792, 335] on button "Definir Início" at bounding box center [795, 334] width 96 height 22
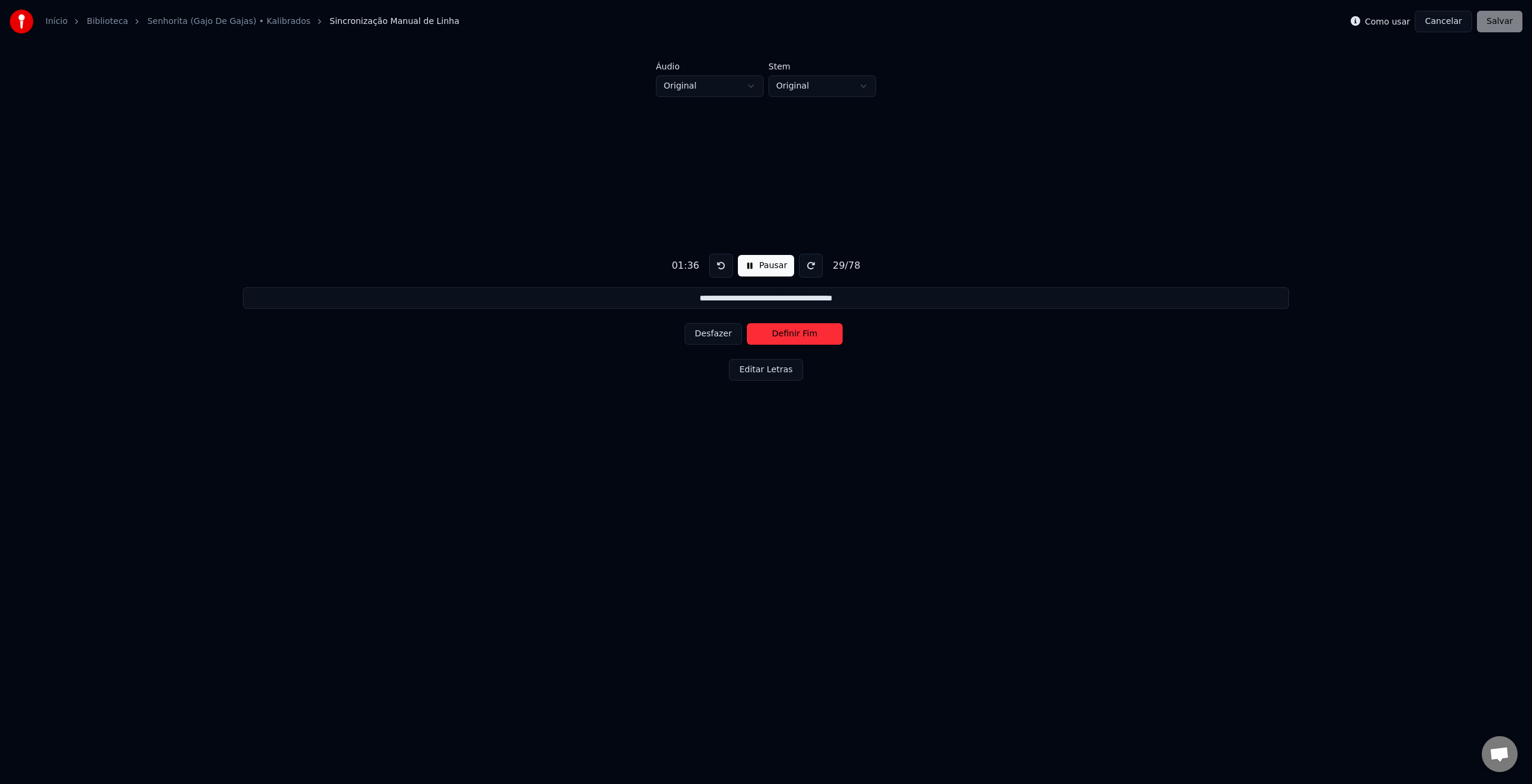
click at [792, 335] on button "Definir Fim" at bounding box center [795, 334] width 96 height 22
click at [792, 335] on button "Definir Início" at bounding box center [795, 334] width 96 height 22
click at [792, 335] on button "Definir Fim" at bounding box center [795, 334] width 96 height 22
click at [792, 335] on button "Definir Início" at bounding box center [795, 334] width 96 height 22
click at [792, 335] on button "Definir Fim" at bounding box center [795, 334] width 96 height 22
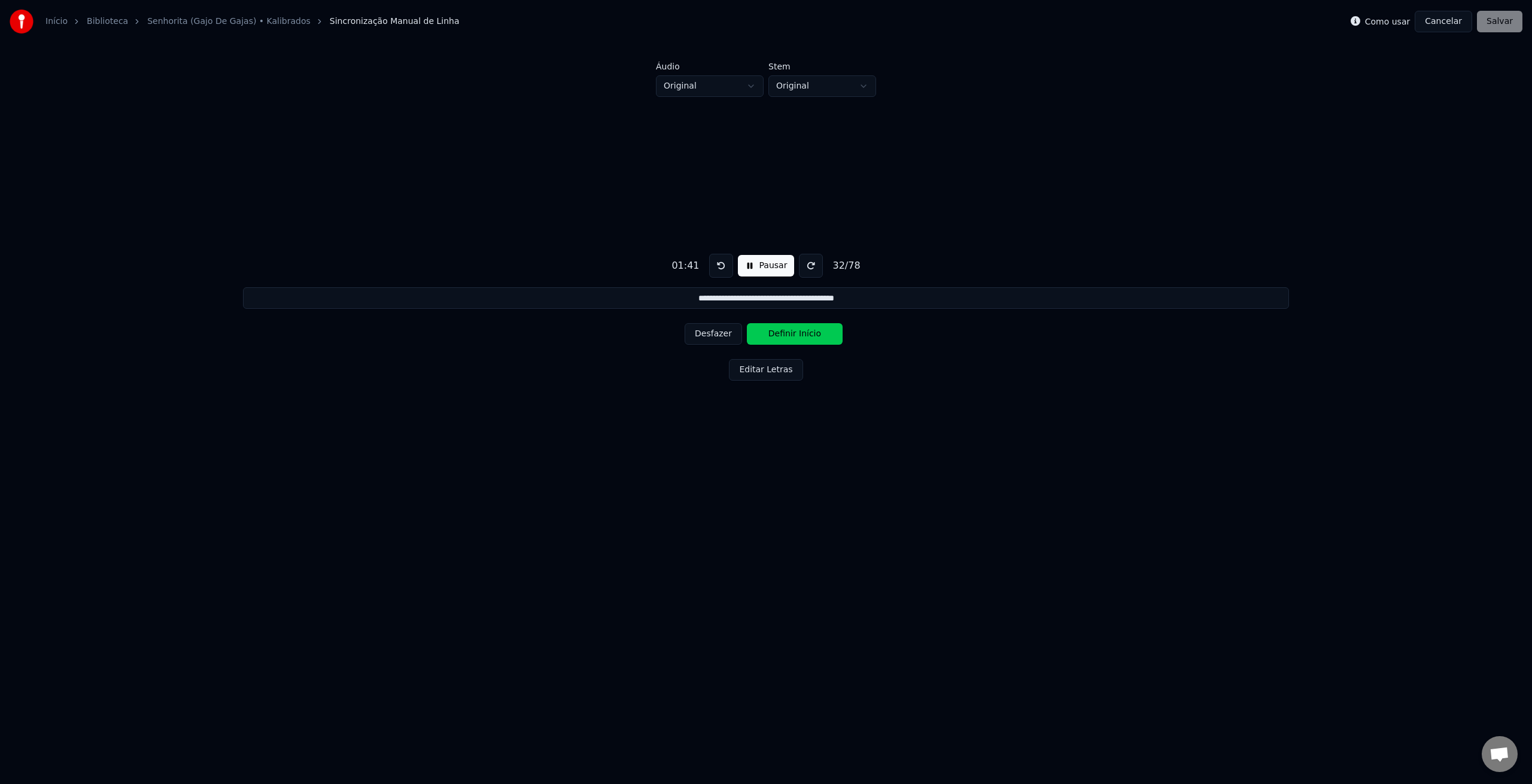
click at [792, 335] on button "Definir Início" at bounding box center [795, 334] width 96 height 22
click at [792, 335] on button "Definir Fim" at bounding box center [795, 334] width 96 height 22
click at [792, 335] on button "Definir Início" at bounding box center [795, 334] width 96 height 22
click at [792, 335] on button "Definir Fim" at bounding box center [795, 334] width 96 height 22
click at [792, 335] on button "Definir Início" at bounding box center [795, 334] width 96 height 22
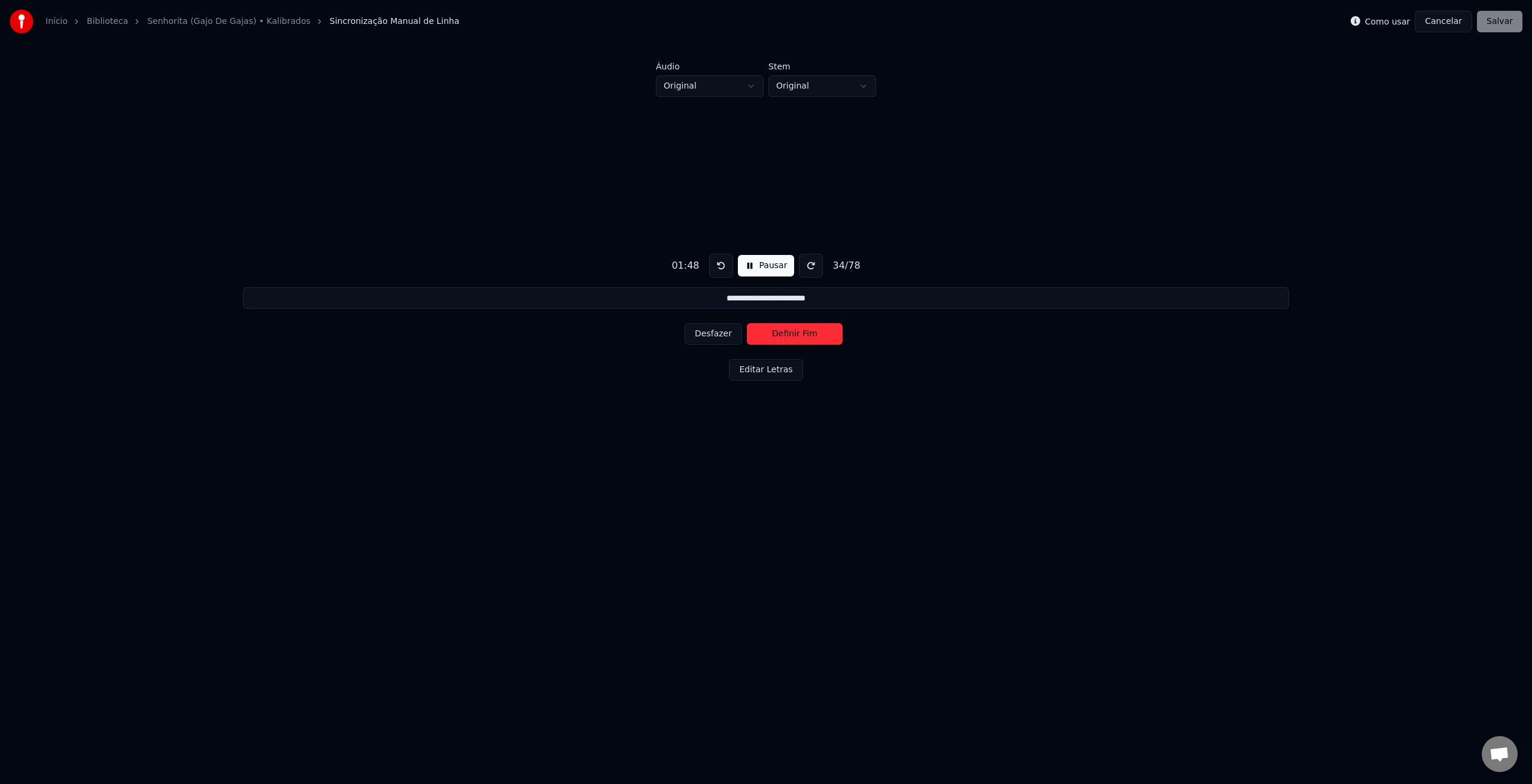
click at [792, 335] on button "Definir Fim" at bounding box center [795, 334] width 96 height 22
click at [792, 335] on button "Definir Início" at bounding box center [795, 334] width 96 height 22
click at [792, 335] on button "Definir Fim" at bounding box center [795, 334] width 96 height 22
click at [792, 335] on button "Definir Início" at bounding box center [795, 334] width 96 height 22
click at [792, 335] on button "Definir Fim" at bounding box center [795, 334] width 96 height 22
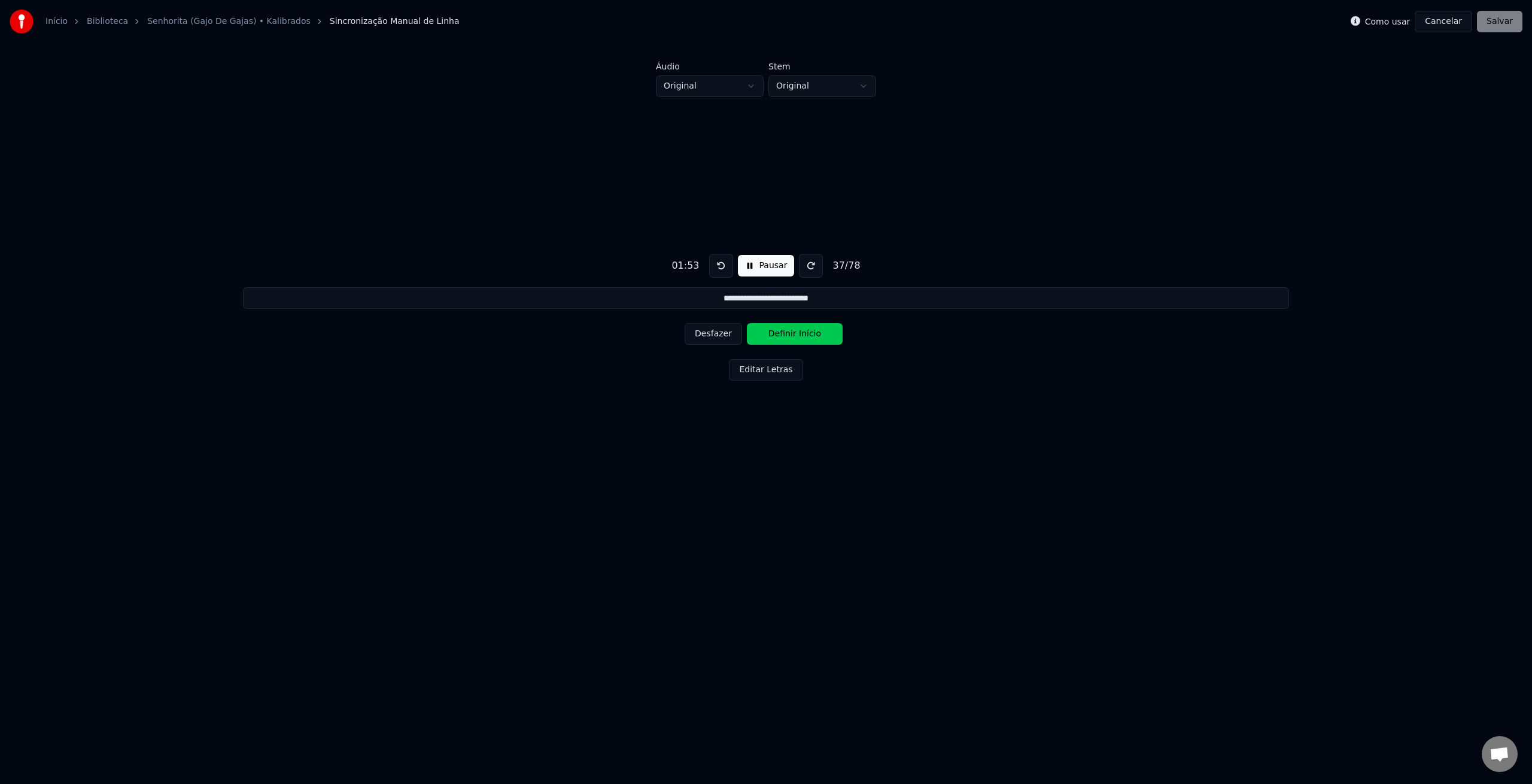
click at [792, 335] on button "Definir Início" at bounding box center [795, 334] width 96 height 22
click at [792, 335] on button "Definir Fim" at bounding box center [795, 334] width 96 height 22
click at [792, 335] on button "Definir Início" at bounding box center [795, 334] width 96 height 22
click at [792, 335] on button "Definir Fim" at bounding box center [795, 334] width 96 height 22
click at [792, 335] on button "Definir Início" at bounding box center [795, 334] width 96 height 22
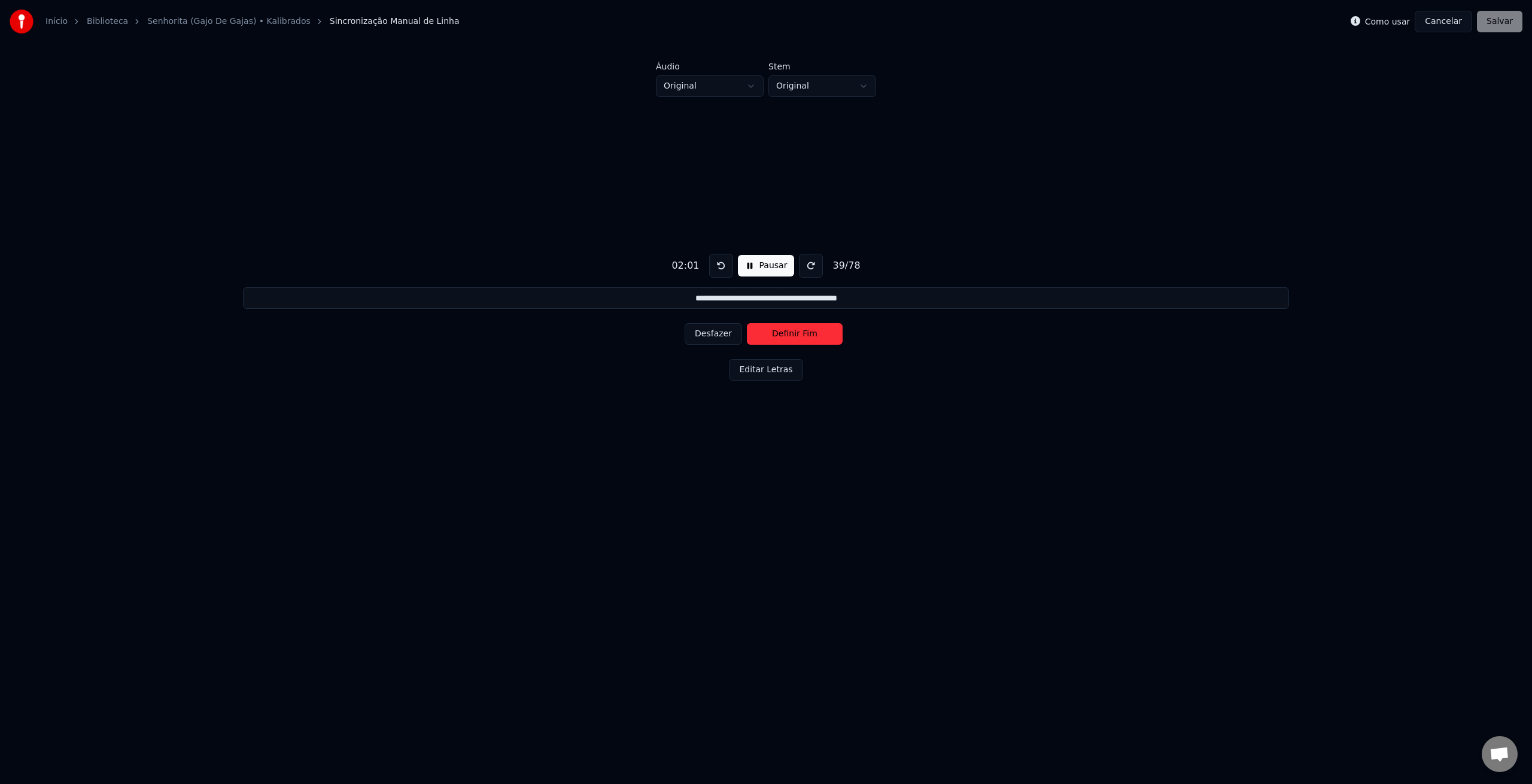
click at [829, 337] on button "Definir Fim" at bounding box center [795, 334] width 96 height 22
click at [828, 337] on button "Definir Fim" at bounding box center [795, 334] width 96 height 22
click at [828, 337] on button "Definir Início" at bounding box center [795, 334] width 96 height 22
click at [828, 337] on button "Definir Fim" at bounding box center [795, 334] width 96 height 22
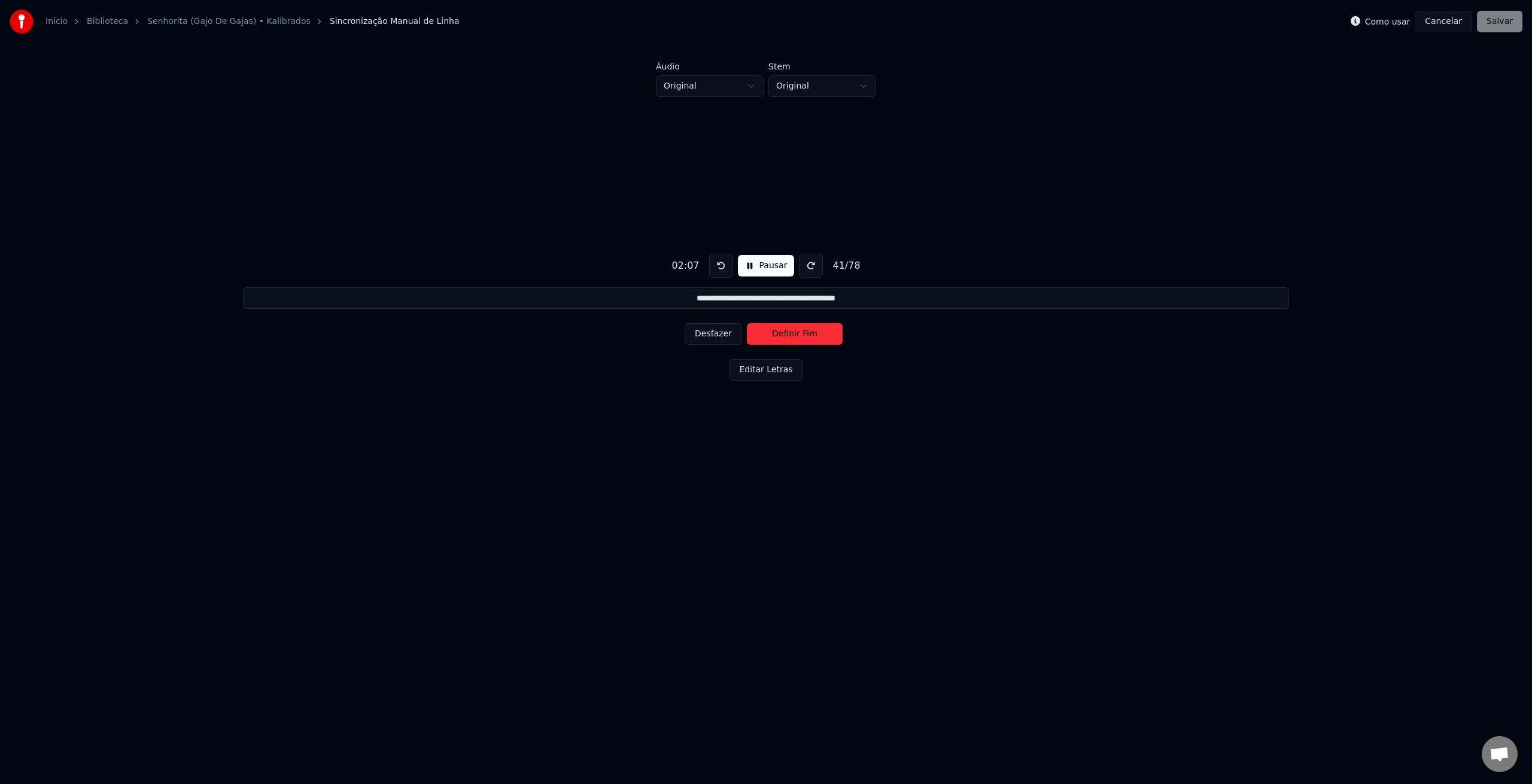
click at [828, 337] on button "Definir Fim" at bounding box center [795, 334] width 96 height 22
click at [826, 337] on button "Definir Fim" at bounding box center [795, 334] width 96 height 22
click at [826, 337] on button "Definir Início" at bounding box center [795, 334] width 96 height 22
click at [826, 337] on button "Definir Fim" at bounding box center [795, 334] width 96 height 22
click at [826, 337] on button "Definir Início" at bounding box center [795, 334] width 96 height 22
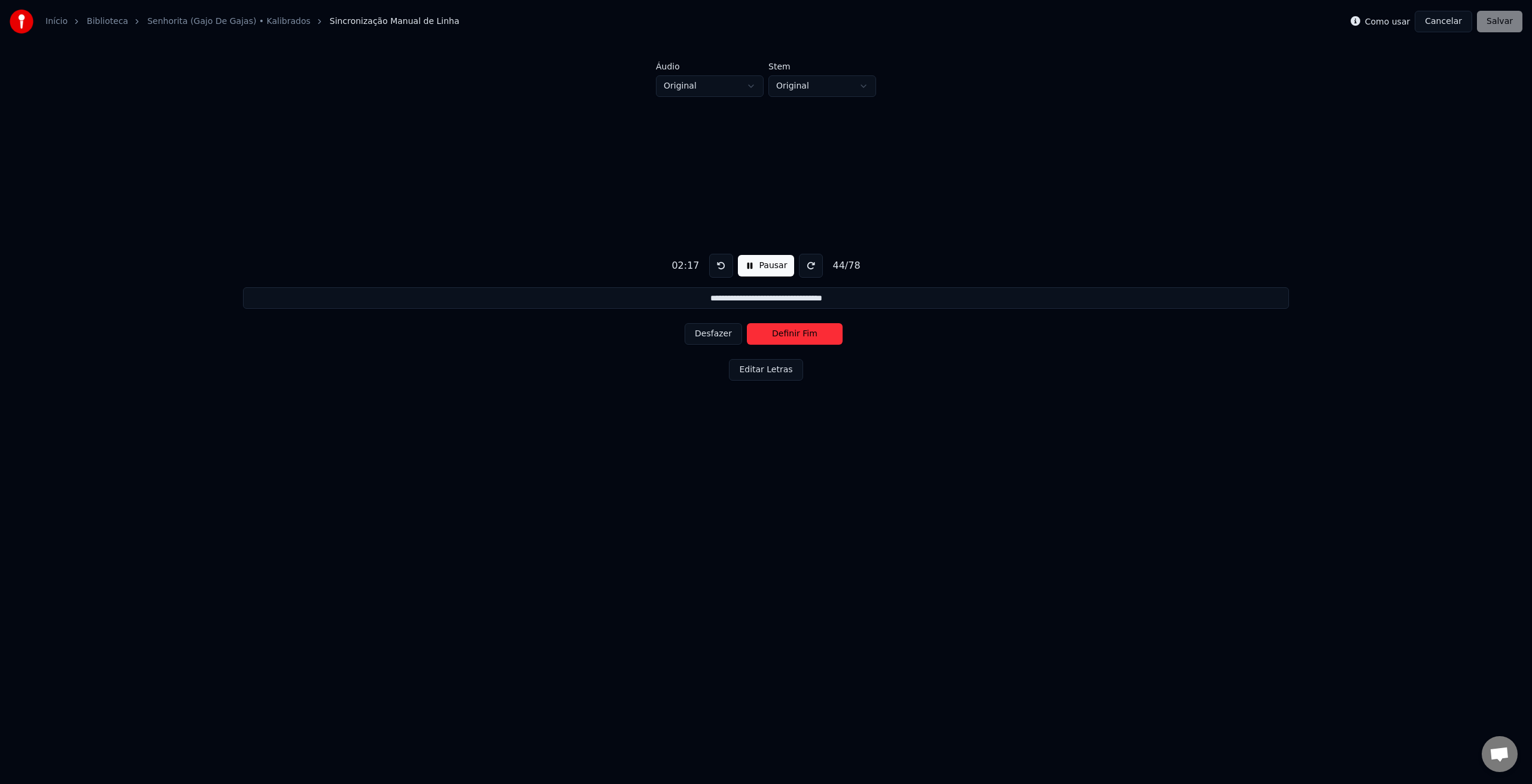
click at [826, 337] on button "Definir Fim" at bounding box center [795, 334] width 96 height 22
click at [826, 337] on button "Definir Início" at bounding box center [795, 334] width 96 height 22
click at [826, 336] on button "Definir Fim" at bounding box center [795, 334] width 96 height 22
click at [826, 336] on button "Definir Início" at bounding box center [795, 334] width 96 height 22
click at [826, 336] on button "Definir Fim" at bounding box center [795, 334] width 96 height 22
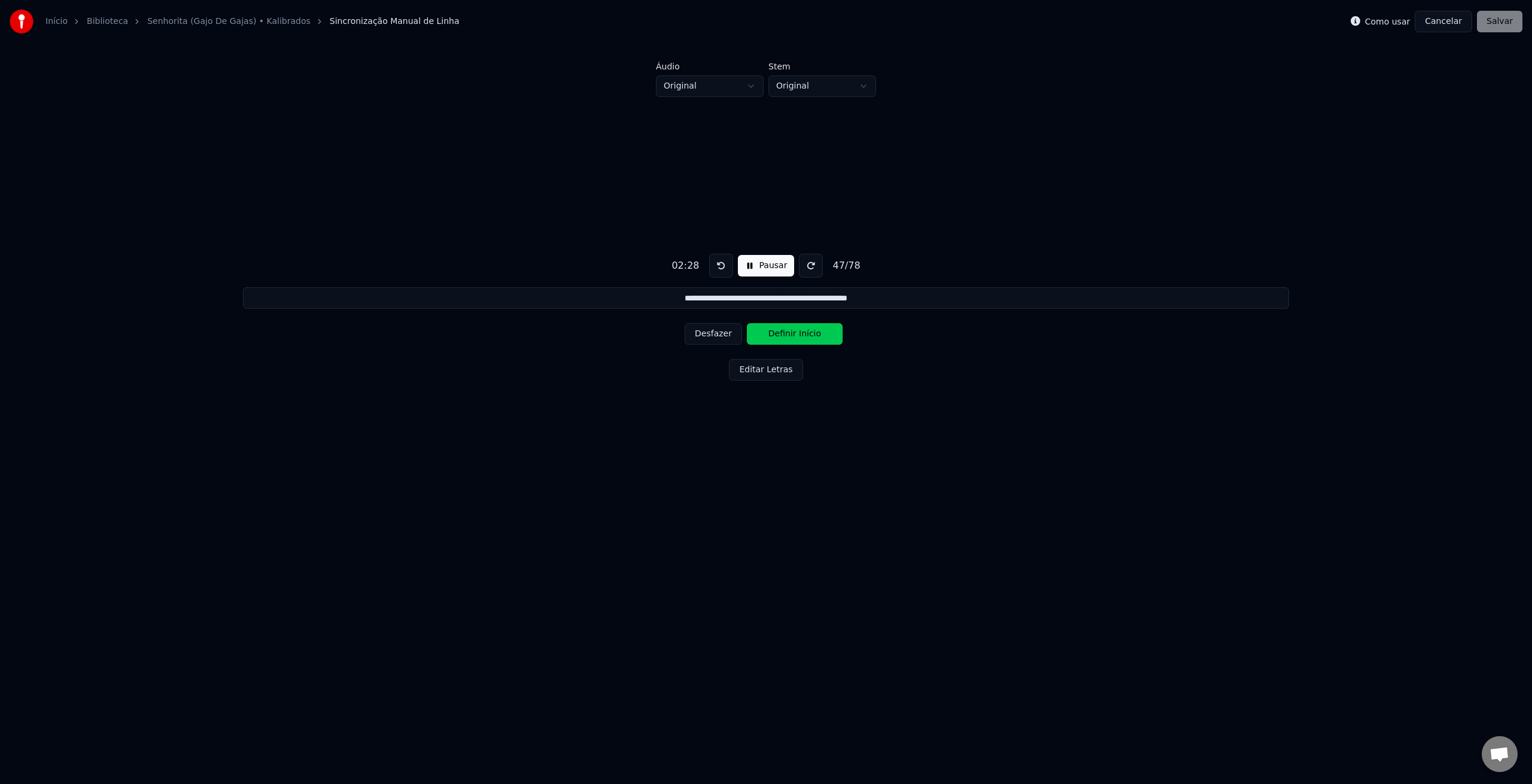
click at [826, 336] on button "Definir Início" at bounding box center [795, 334] width 96 height 22
click at [826, 336] on button "Definir Fim" at bounding box center [795, 334] width 96 height 22
click at [826, 336] on button "Definir Início" at bounding box center [795, 334] width 96 height 22
click at [826, 336] on button "Definir Fim" at bounding box center [795, 334] width 96 height 22
click at [826, 336] on button "Definir Início" at bounding box center [795, 334] width 96 height 22
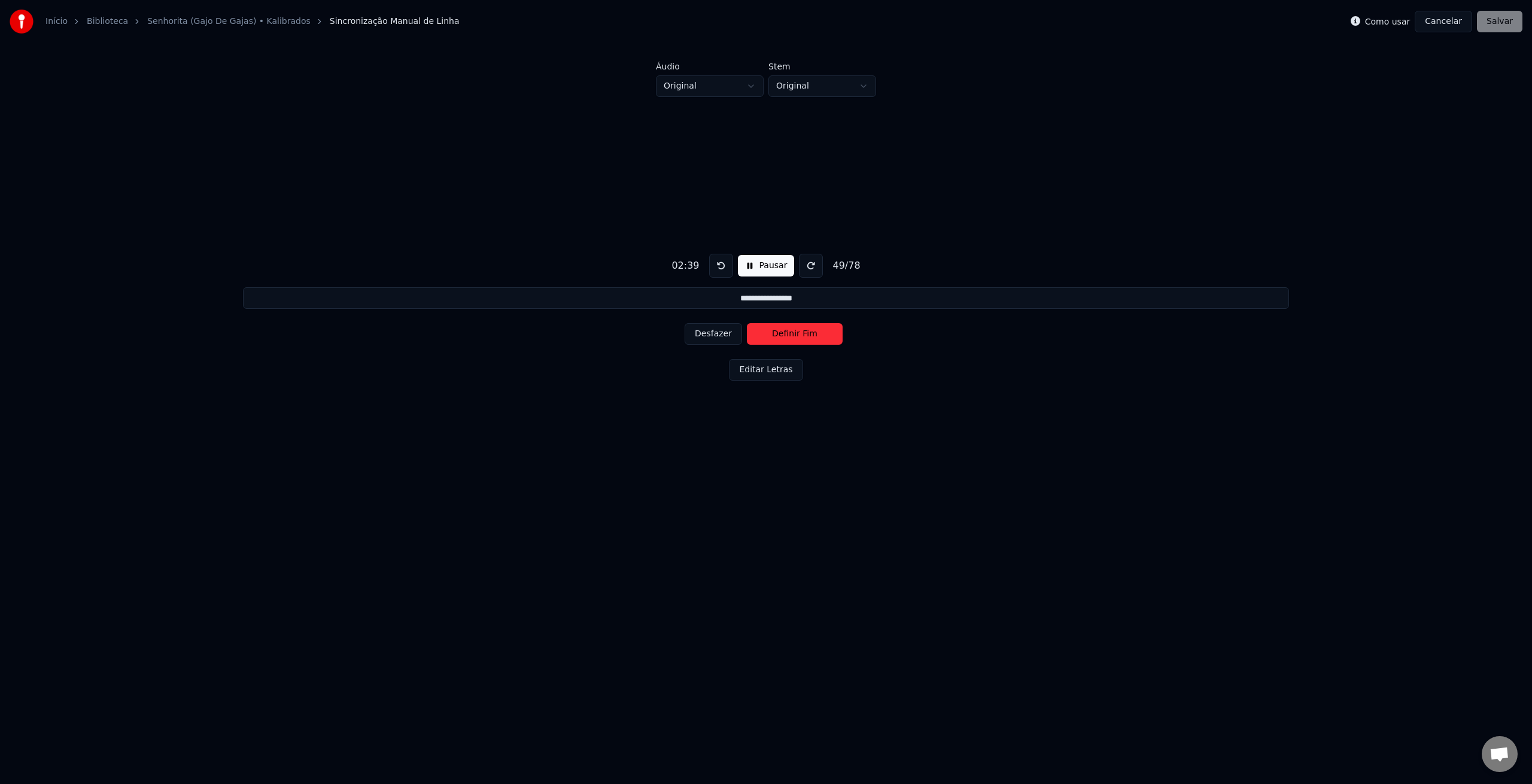
click at [702, 332] on button "Desfazer" at bounding box center [714, 334] width 57 height 22
click at [702, 332] on button "Desfazer" at bounding box center [714, 334] width 57 height 22
click at [787, 337] on button "Definir Fim" at bounding box center [795, 334] width 96 height 22
click at [787, 337] on button "Definir Início" at bounding box center [795, 334] width 96 height 22
click at [787, 337] on button "Definir Fim" at bounding box center [795, 334] width 96 height 22
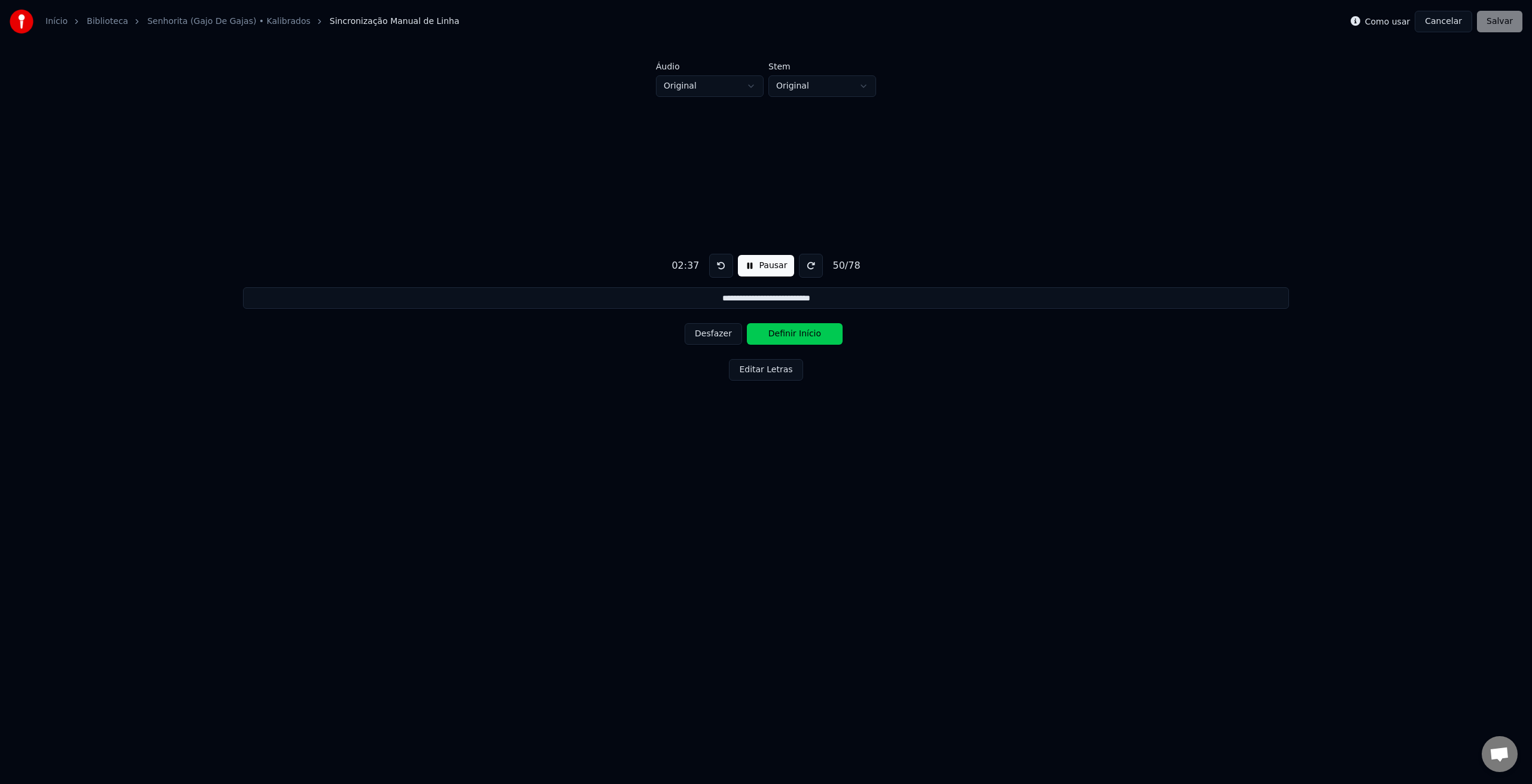
click at [787, 337] on button "Definir Início" at bounding box center [795, 334] width 96 height 22
click at [718, 335] on button "Desfazer" at bounding box center [714, 334] width 57 height 22
click at [720, 333] on button "Desfazer" at bounding box center [714, 334] width 57 height 22
click at [782, 337] on button "Definir Fim" at bounding box center [795, 334] width 96 height 22
click at [782, 337] on button "Definir Início" at bounding box center [795, 334] width 96 height 22
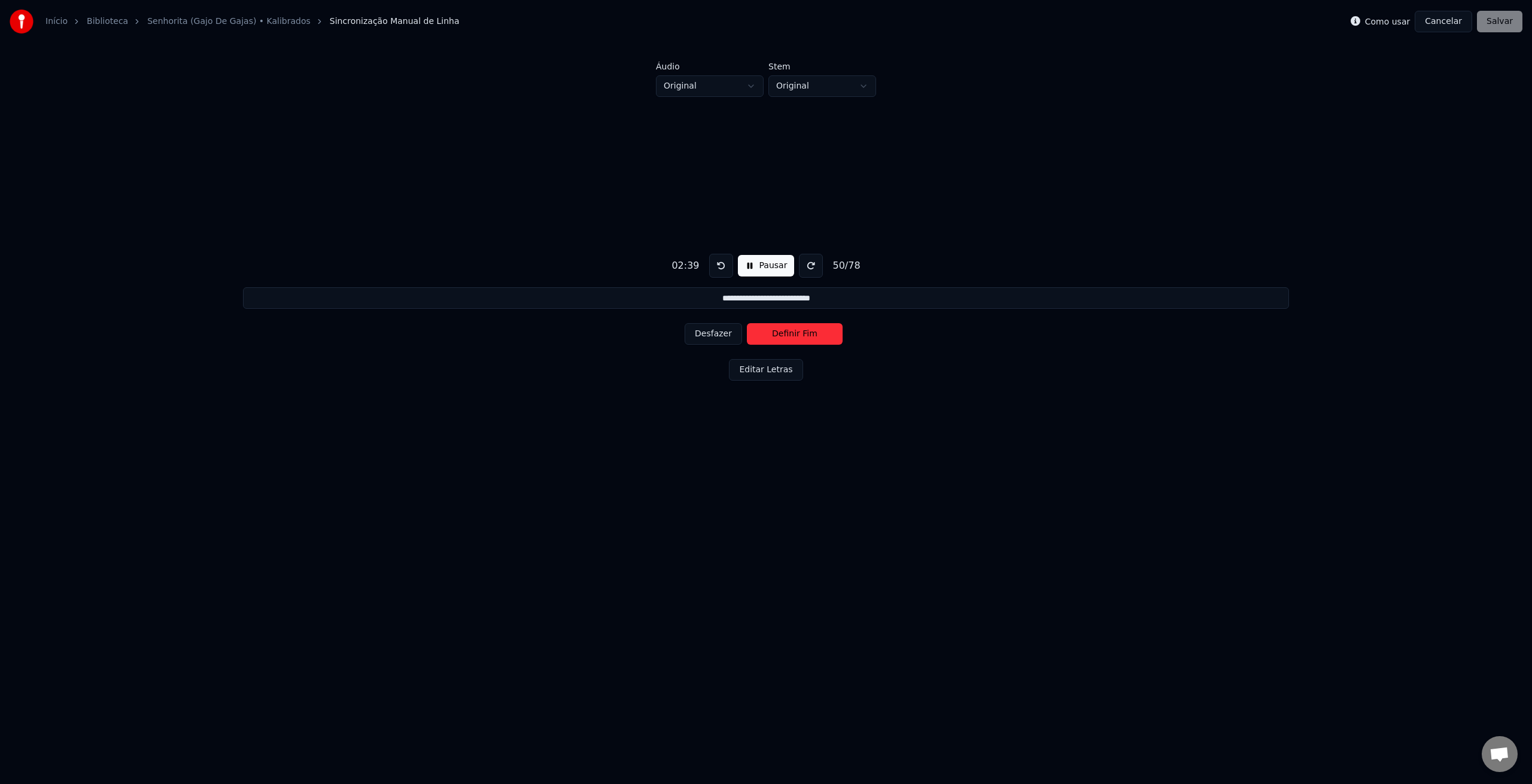
click at [782, 337] on button "Definir Fim" at bounding box center [795, 334] width 96 height 22
click at [727, 336] on button "Desfazer" at bounding box center [714, 334] width 57 height 22
click at [782, 337] on button "Definir Fim" at bounding box center [795, 334] width 96 height 22
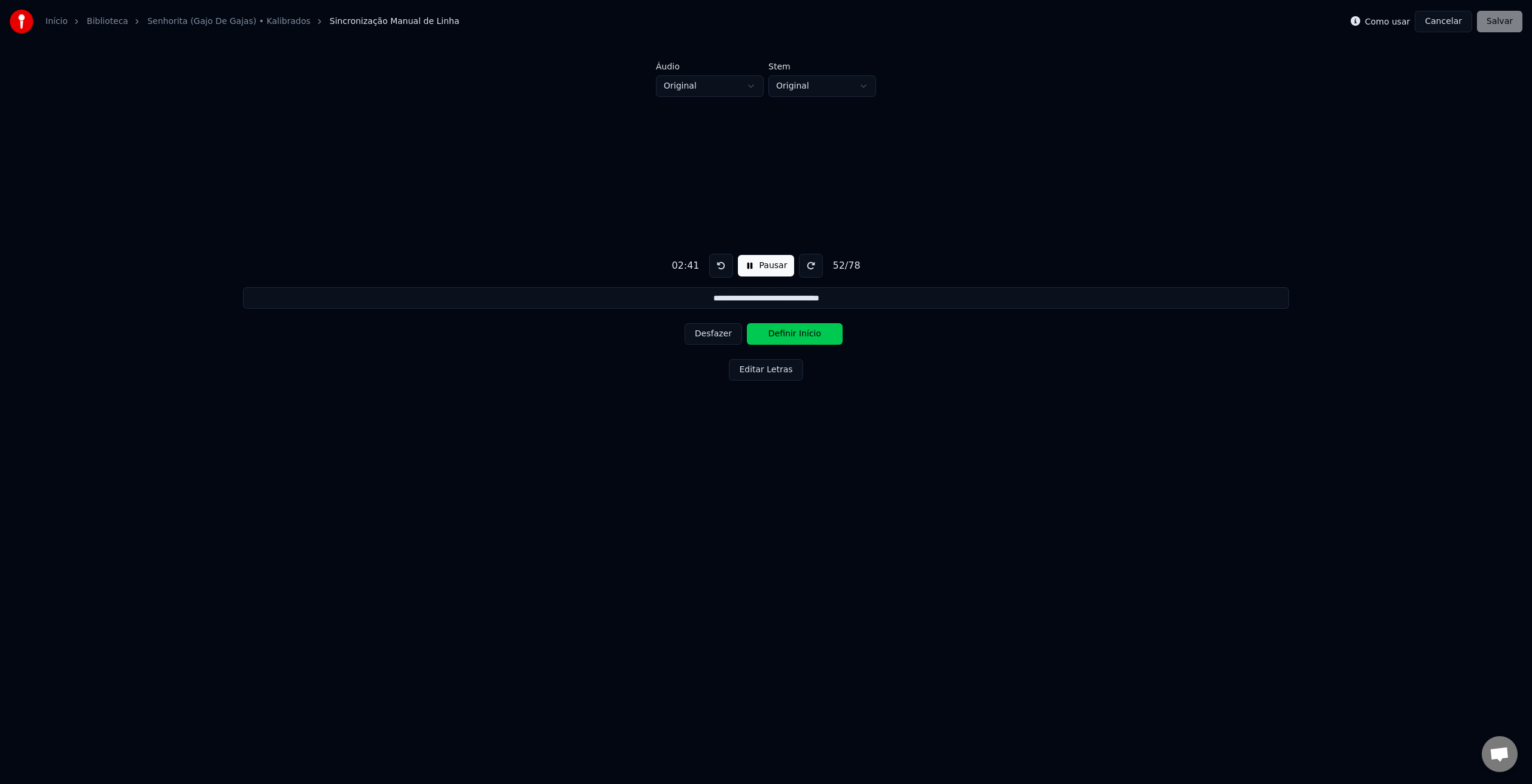
click at [782, 337] on button "Definir Início" at bounding box center [795, 334] width 96 height 22
click at [781, 337] on button "Definir Fim" at bounding box center [795, 334] width 96 height 22
click at [781, 337] on button "Definir Início" at bounding box center [795, 334] width 96 height 22
click at [781, 337] on button "Definir Fim" at bounding box center [795, 334] width 96 height 22
click at [781, 337] on button "Definir Início" at bounding box center [795, 334] width 96 height 22
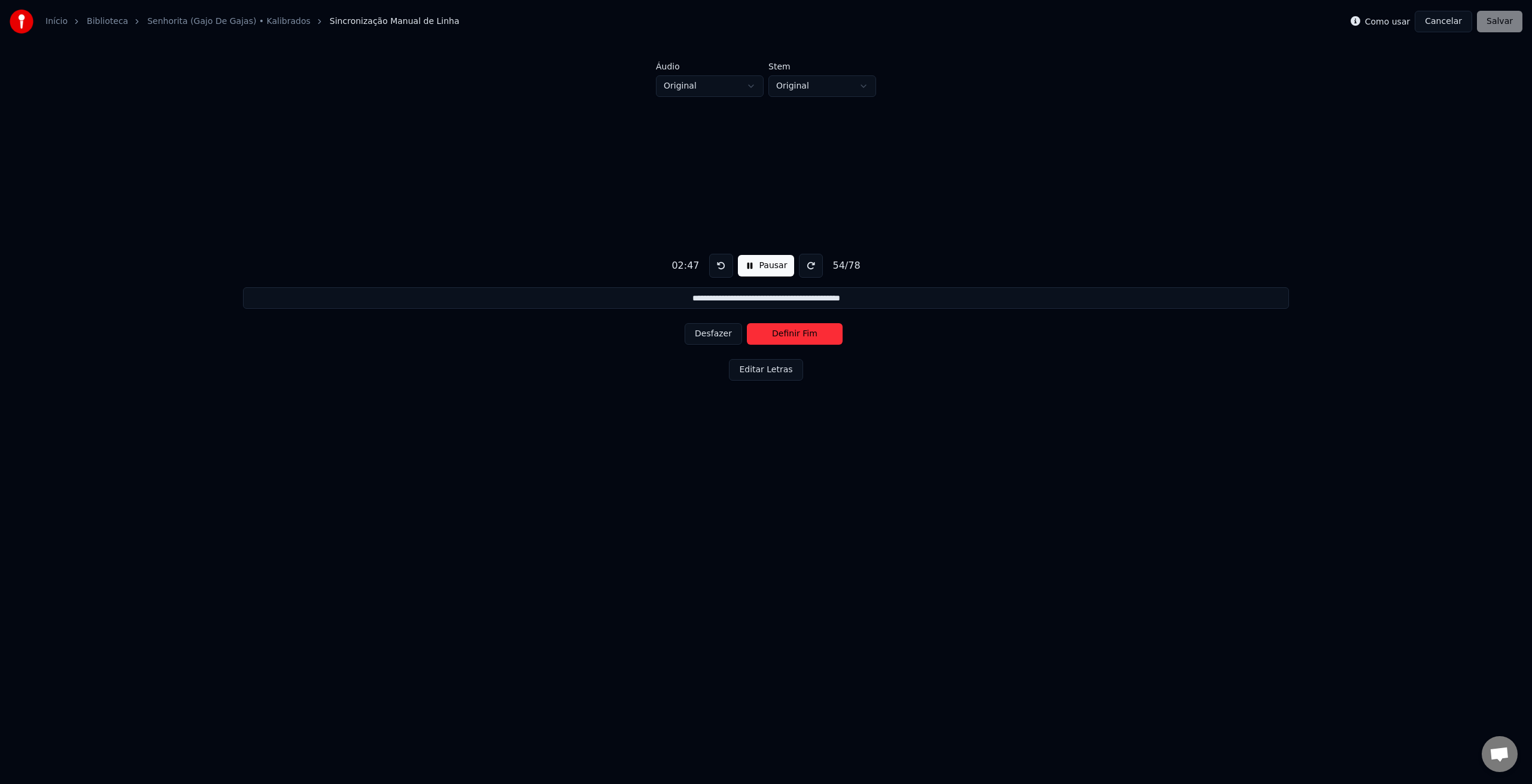
click at [781, 337] on button "Definir Fim" at bounding box center [795, 334] width 96 height 22
click at [781, 337] on button "Definir Início" at bounding box center [795, 334] width 96 height 22
click at [781, 337] on button "Definir Fim" at bounding box center [795, 334] width 96 height 22
click at [781, 337] on button "Definir Início" at bounding box center [795, 334] width 96 height 22
click at [781, 337] on button "Definir Fim" at bounding box center [795, 334] width 96 height 22
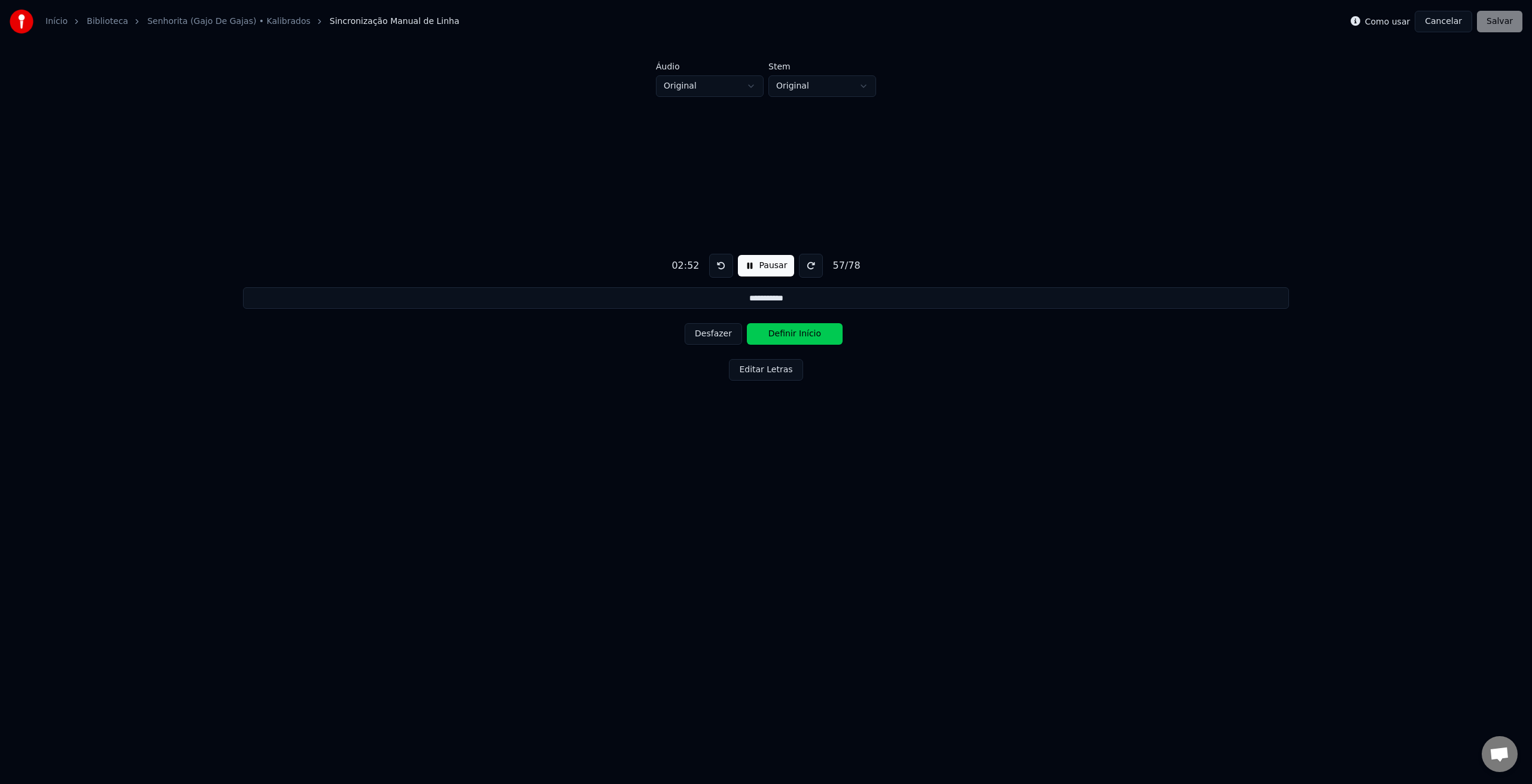
click at [781, 337] on button "Definir Início" at bounding box center [795, 334] width 96 height 22
click at [780, 337] on button "Definir Fim" at bounding box center [795, 334] width 96 height 22
click at [719, 332] on button "Desfazer" at bounding box center [714, 334] width 57 height 22
click at [720, 332] on button "Desfazer" at bounding box center [714, 334] width 57 height 22
click at [715, 332] on button "Desfazer" at bounding box center [714, 334] width 57 height 22
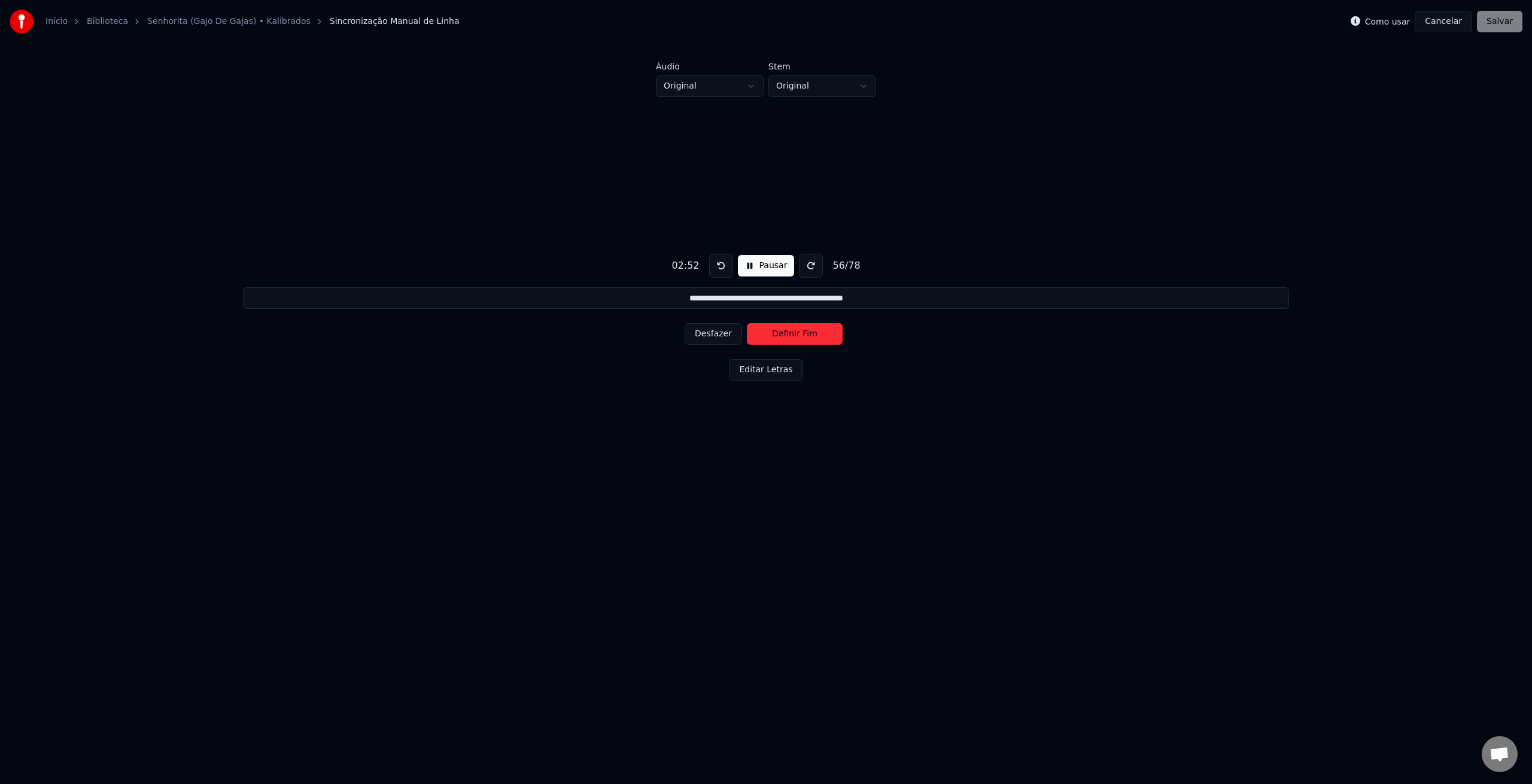
click at [764, 335] on button "Definir Fim" at bounding box center [795, 334] width 96 height 22
click at [764, 335] on button "Definir Início" at bounding box center [795, 334] width 96 height 22
click at [764, 335] on button "Definir Fim" at bounding box center [795, 334] width 96 height 22
click at [764, 335] on button "Definir Início" at bounding box center [795, 334] width 96 height 22
click at [764, 335] on button "Definir Fim" at bounding box center [795, 334] width 96 height 22
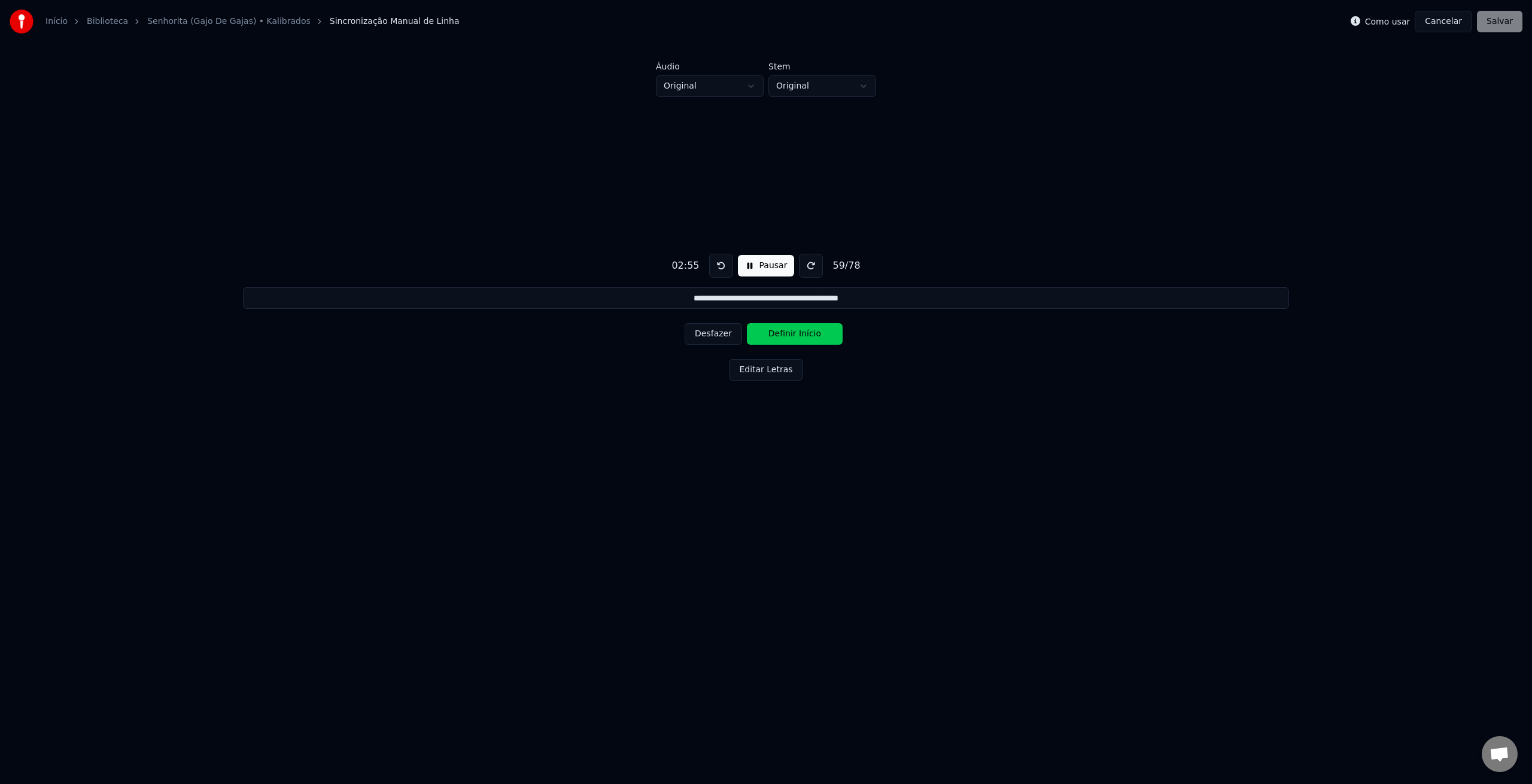
click at [764, 335] on button "Definir Início" at bounding box center [795, 334] width 96 height 22
click at [764, 335] on button "Definir Fim" at bounding box center [795, 334] width 96 height 22
click at [764, 335] on button "Definir Início" at bounding box center [795, 334] width 96 height 22
click at [771, 335] on button "Definir Fim" at bounding box center [795, 334] width 96 height 22
click at [771, 335] on button "Definir Início" at bounding box center [795, 334] width 96 height 22
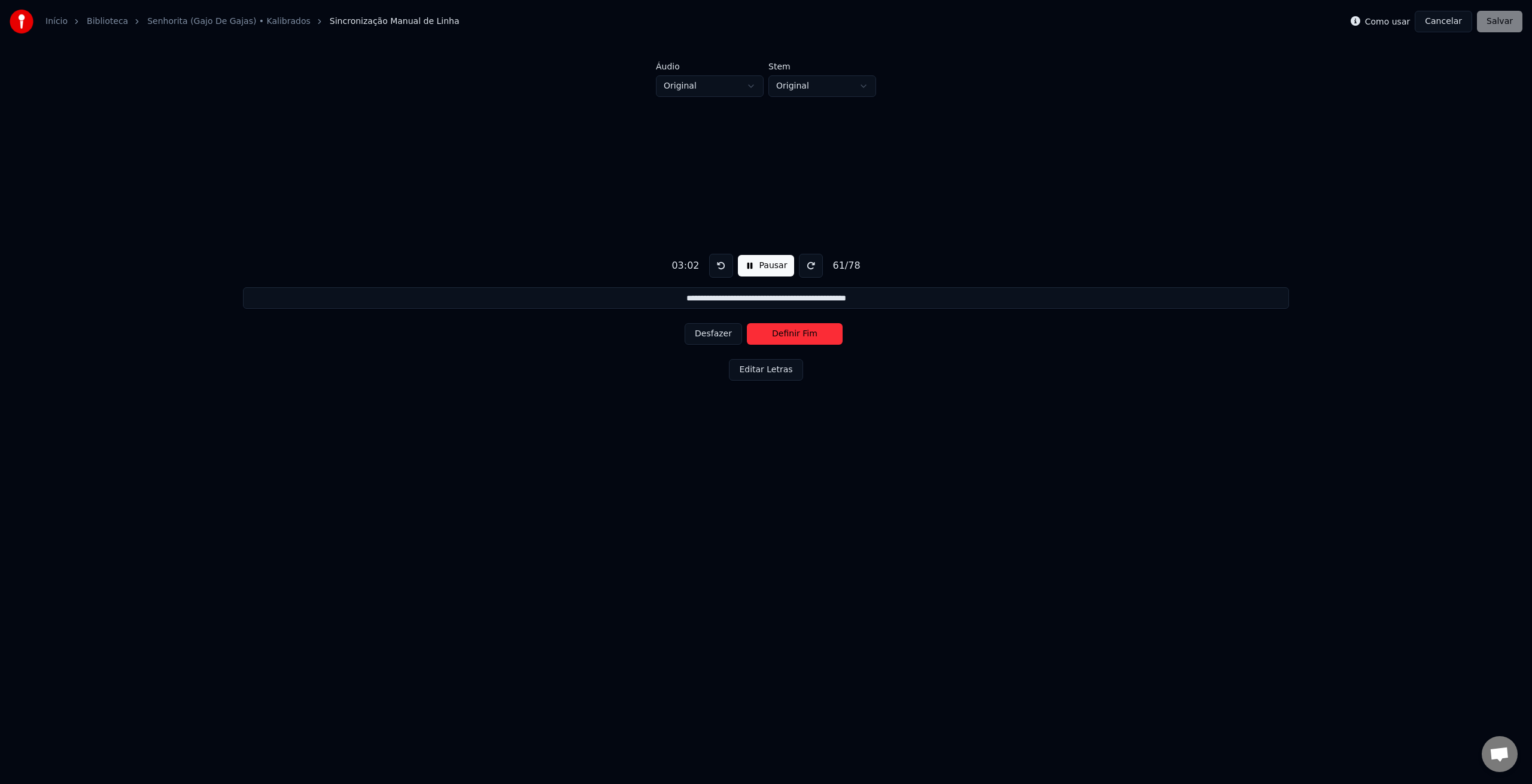
click at [771, 335] on button "Definir Fim" at bounding box center [795, 334] width 96 height 22
click at [771, 335] on button "Definir Início" at bounding box center [795, 334] width 96 height 22
click at [771, 336] on button "Definir Fim" at bounding box center [795, 334] width 96 height 22
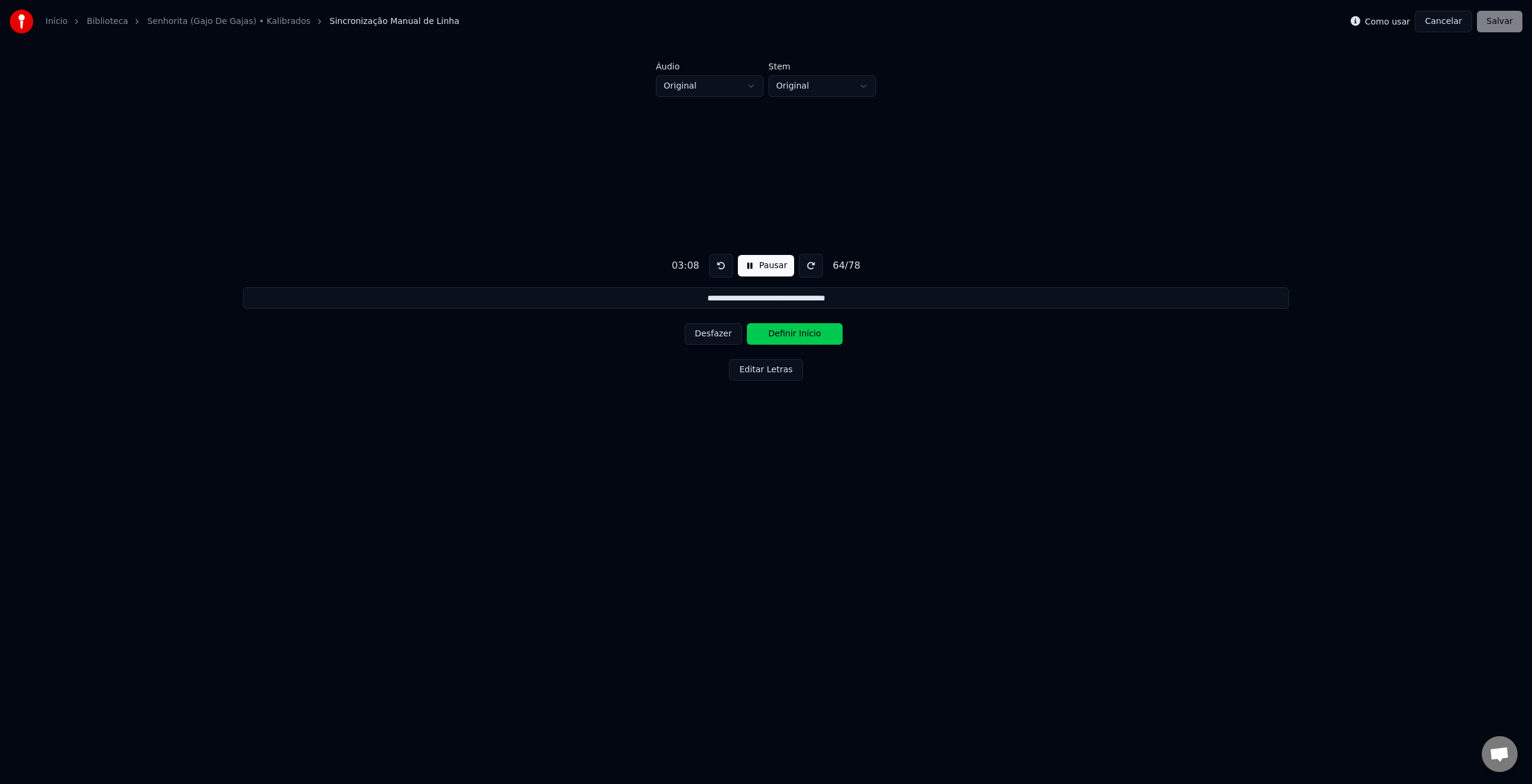
click at [771, 336] on button "Definir Início" at bounding box center [795, 334] width 96 height 22
click at [731, 335] on button "Desfazer" at bounding box center [714, 334] width 57 height 22
click at [787, 337] on button "Definir Fim" at bounding box center [795, 334] width 96 height 22
click at [787, 337] on button "Definir Início" at bounding box center [795, 334] width 96 height 22
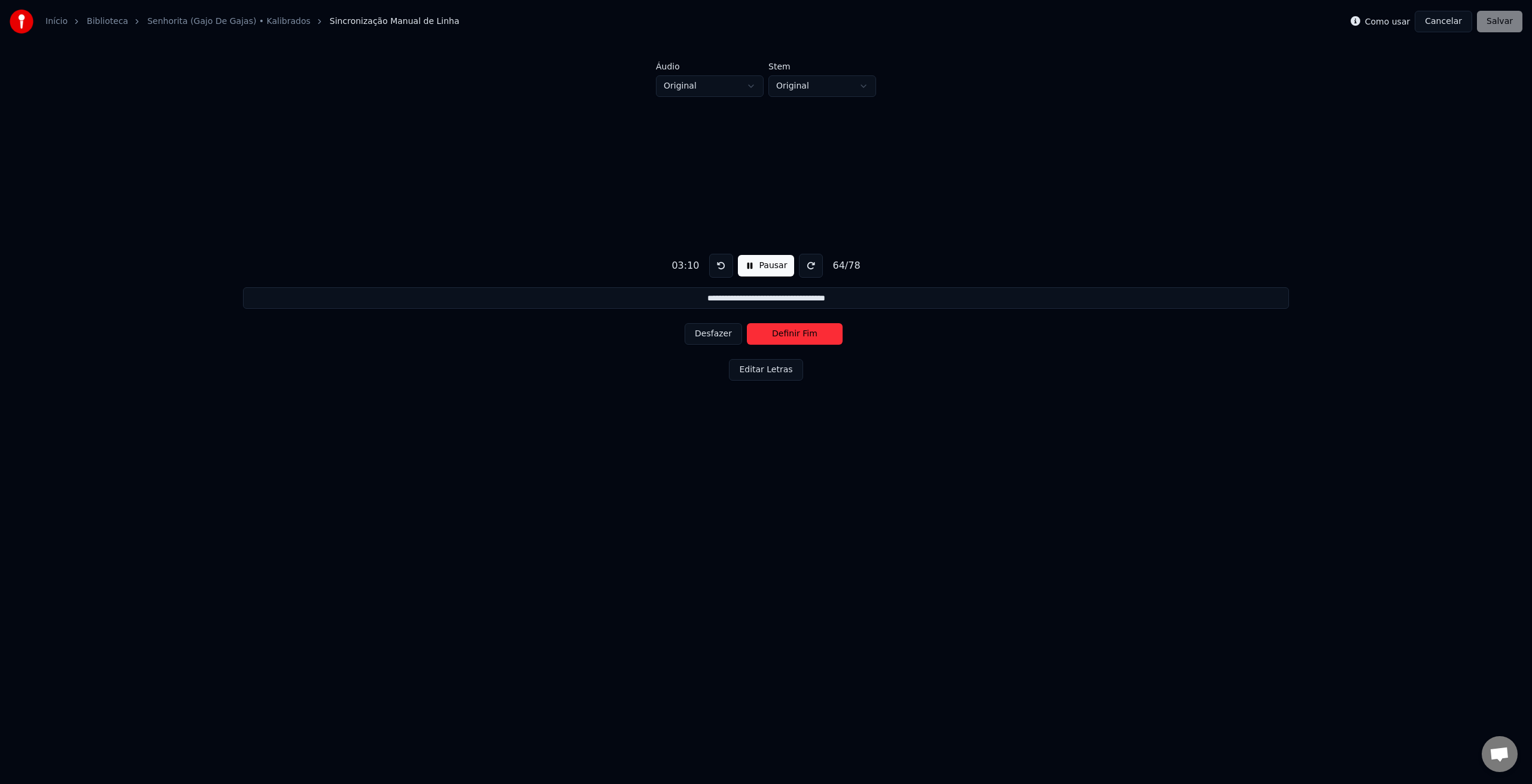
click at [787, 337] on button "Definir Fim" at bounding box center [795, 334] width 96 height 22
click at [787, 337] on button "Definir Início" at bounding box center [795, 334] width 96 height 22
click at [787, 337] on button "Definir Fim" at bounding box center [795, 334] width 96 height 22
click at [787, 337] on button "Definir Início" at bounding box center [795, 334] width 96 height 22
click at [787, 337] on button "Definir Fim" at bounding box center [795, 334] width 96 height 22
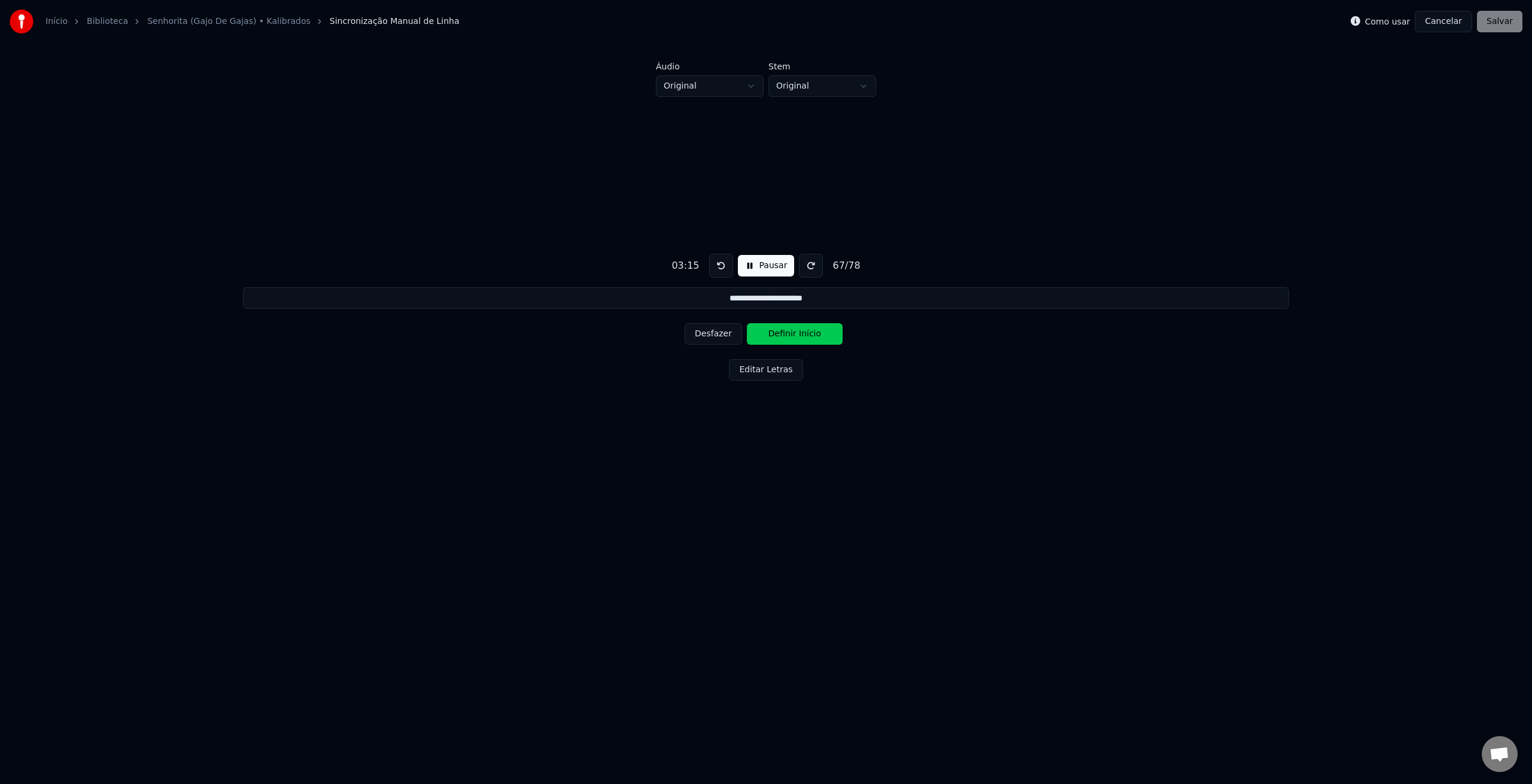
click at [787, 337] on button "Definir Início" at bounding box center [795, 334] width 96 height 22
click at [787, 337] on button "Definir Fim" at bounding box center [795, 334] width 96 height 22
click at [723, 335] on button "Desfazer" at bounding box center [714, 334] width 57 height 22
click at [758, 273] on button "Pausar" at bounding box center [766, 266] width 57 height 22
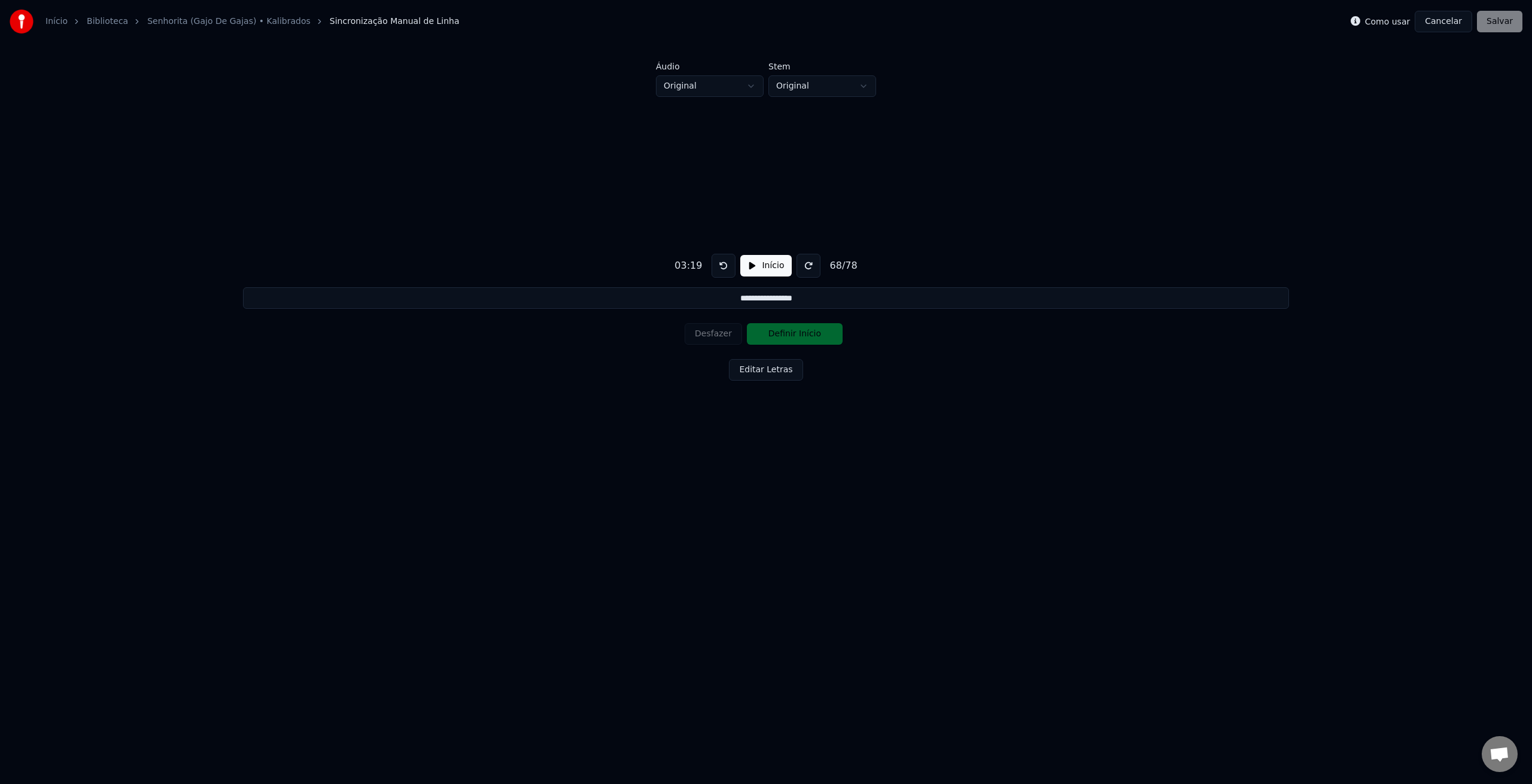
click at [750, 368] on button "Editar Letras" at bounding box center [766, 370] width 74 height 22
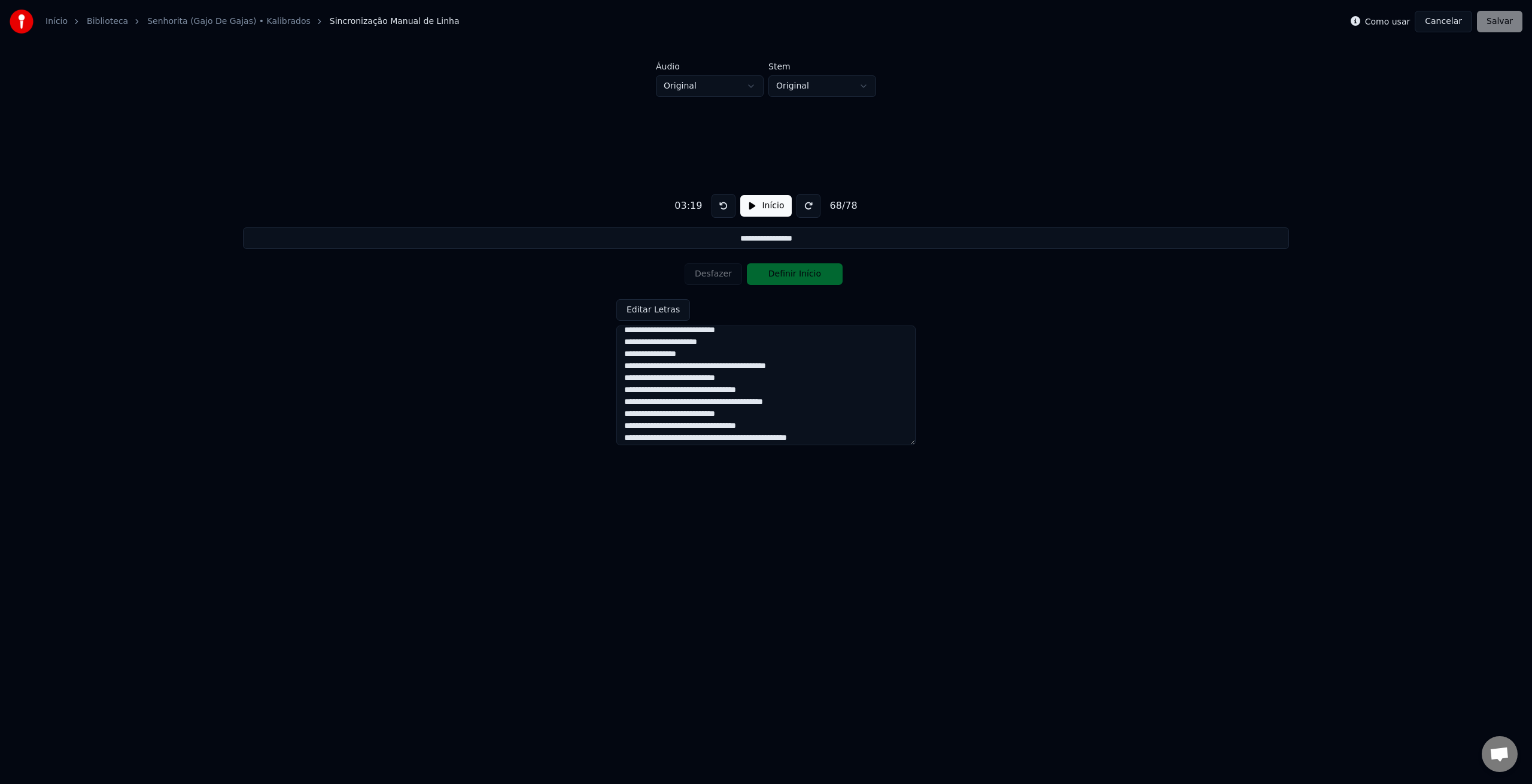
scroll to position [783, 0]
drag, startPoint x: 710, startPoint y: 358, endPoint x: 611, endPoint y: 357, distance: 99.0
click at [611, 357] on div "**********" at bounding box center [766, 314] width 1494 height 436
type input "**********"
type textarea "**********"
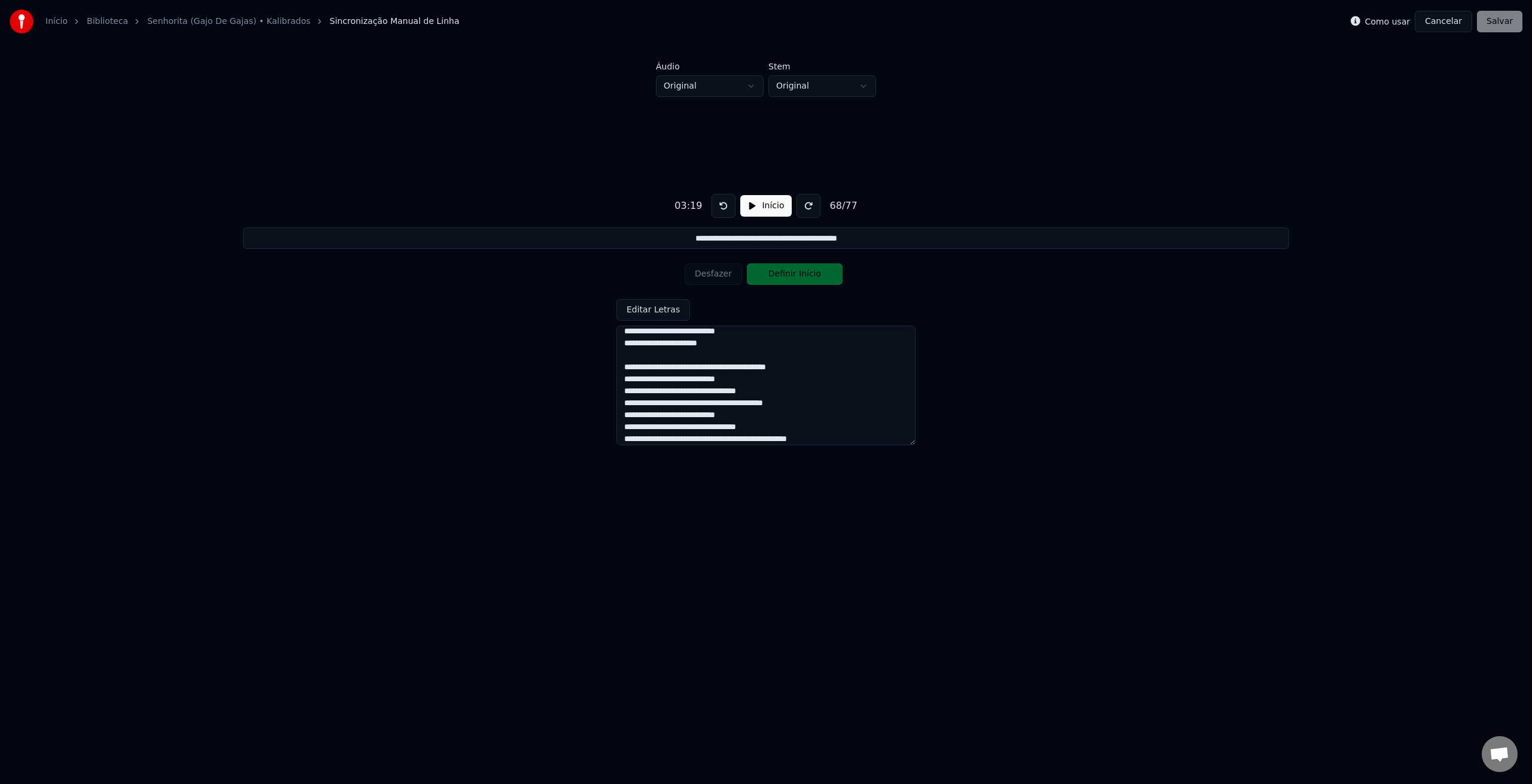
click at [675, 311] on button "Editar Letras" at bounding box center [653, 310] width 74 height 22
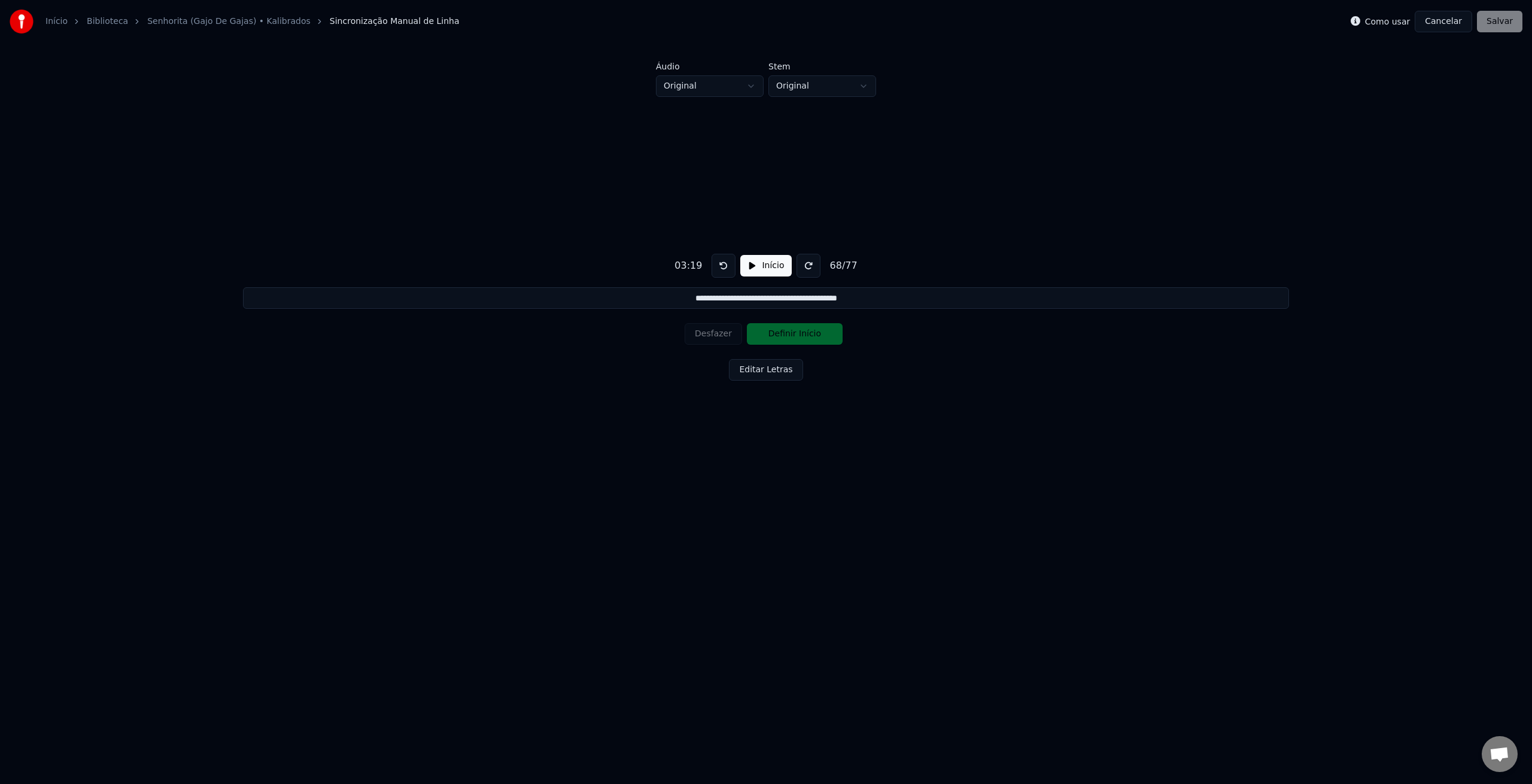
click at [764, 271] on button "Início" at bounding box center [766, 266] width 51 height 22
click at [722, 332] on button "Desfazer" at bounding box center [714, 334] width 57 height 22
click at [776, 337] on button "Definir Fim" at bounding box center [795, 334] width 96 height 22
click at [776, 337] on button "Definir Início" at bounding box center [795, 334] width 96 height 22
click at [776, 337] on button "Definir Fim" at bounding box center [795, 334] width 96 height 22
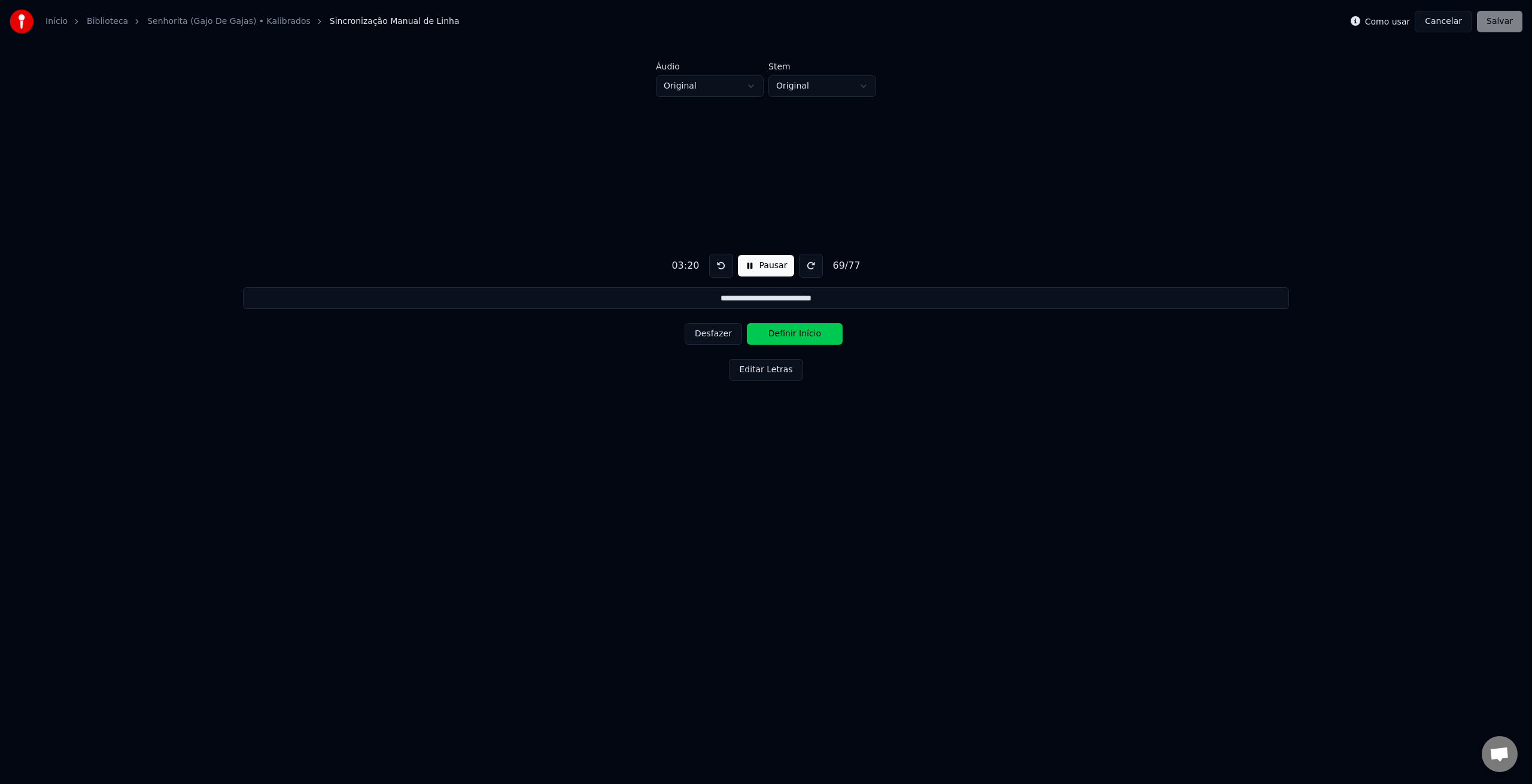
click at [776, 337] on button "Definir Início" at bounding box center [795, 334] width 96 height 22
click at [776, 337] on button "Definir Fim" at bounding box center [795, 334] width 96 height 22
click at [776, 337] on button "Definir Início" at bounding box center [795, 334] width 96 height 22
click at [776, 337] on button "Definir Fim" at bounding box center [795, 334] width 96 height 22
click at [776, 337] on button "Definir Início" at bounding box center [795, 334] width 96 height 22
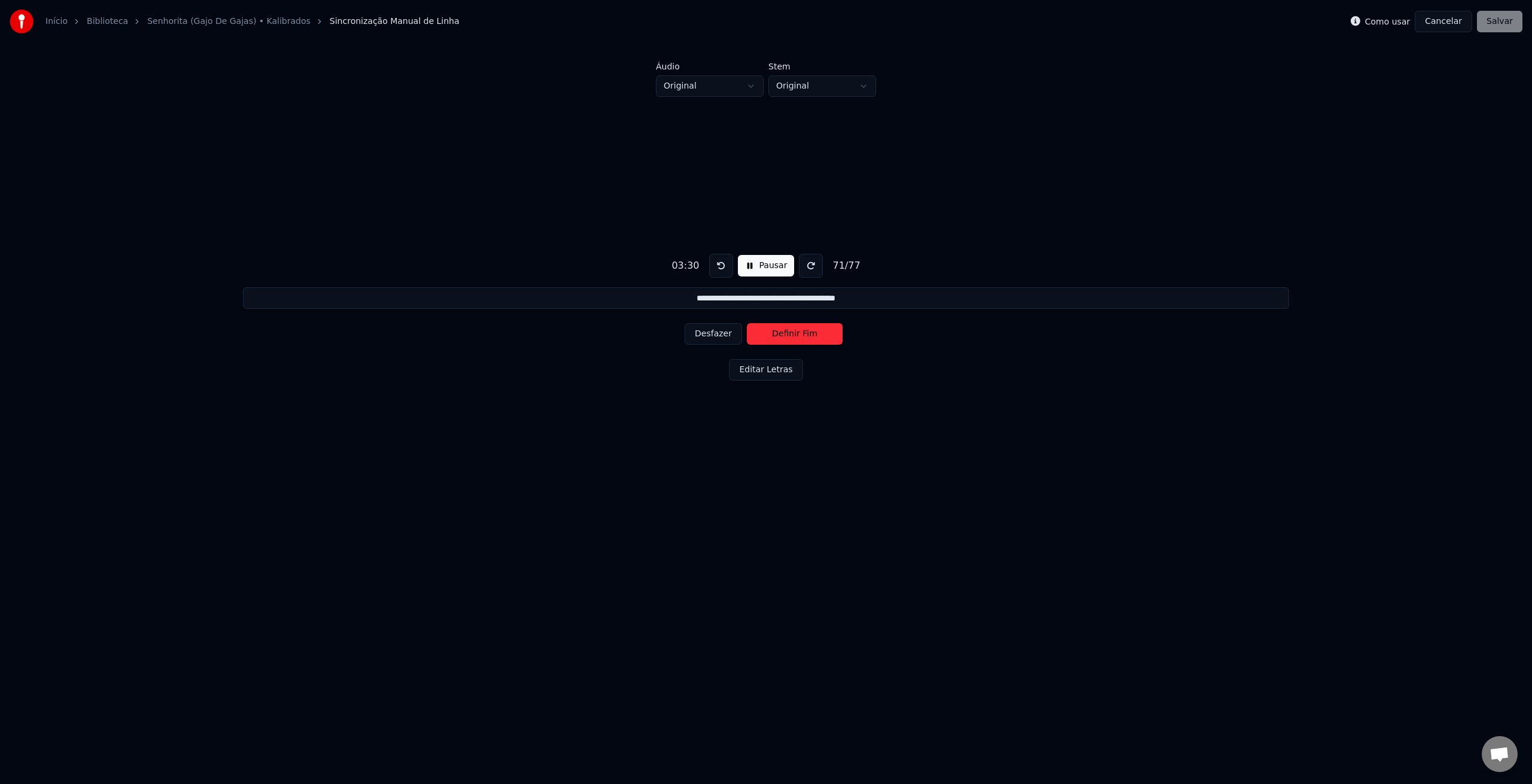
click at [776, 337] on button "Definir Fim" at bounding box center [795, 334] width 96 height 22
click at [776, 337] on button "Definir Início" at bounding box center [795, 334] width 96 height 22
click at [776, 337] on button "Definir Fim" at bounding box center [795, 334] width 96 height 22
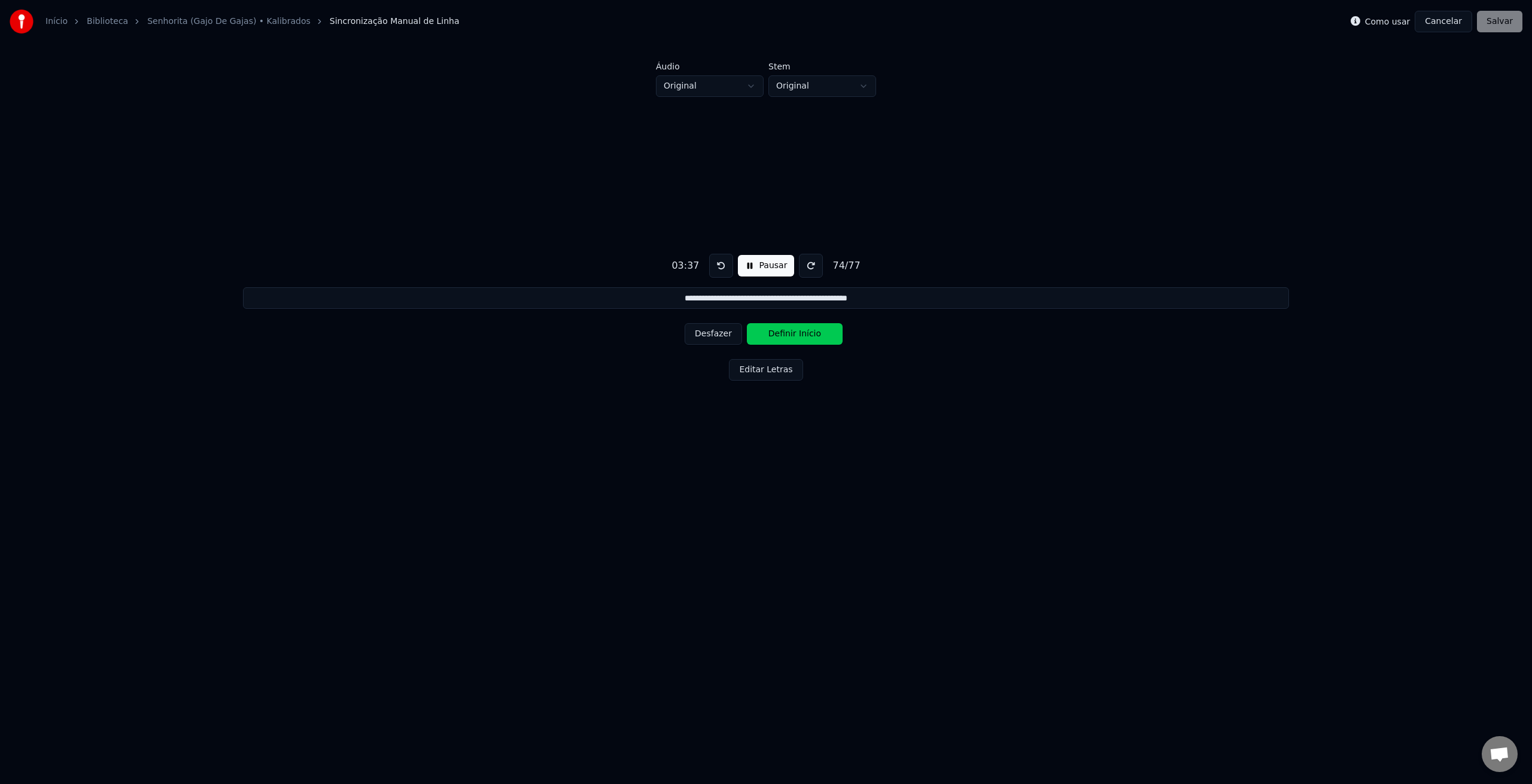
click at [776, 337] on button "Definir Início" at bounding box center [795, 334] width 96 height 22
click at [727, 334] on button "Desfazer" at bounding box center [714, 334] width 57 height 22
drag, startPoint x: 723, startPoint y: 334, endPoint x: 729, endPoint y: 335, distance: 6.1
click at [723, 334] on button "Desfazer" at bounding box center [714, 334] width 57 height 22
click at [782, 335] on button "Definir Fim" at bounding box center [795, 334] width 96 height 22
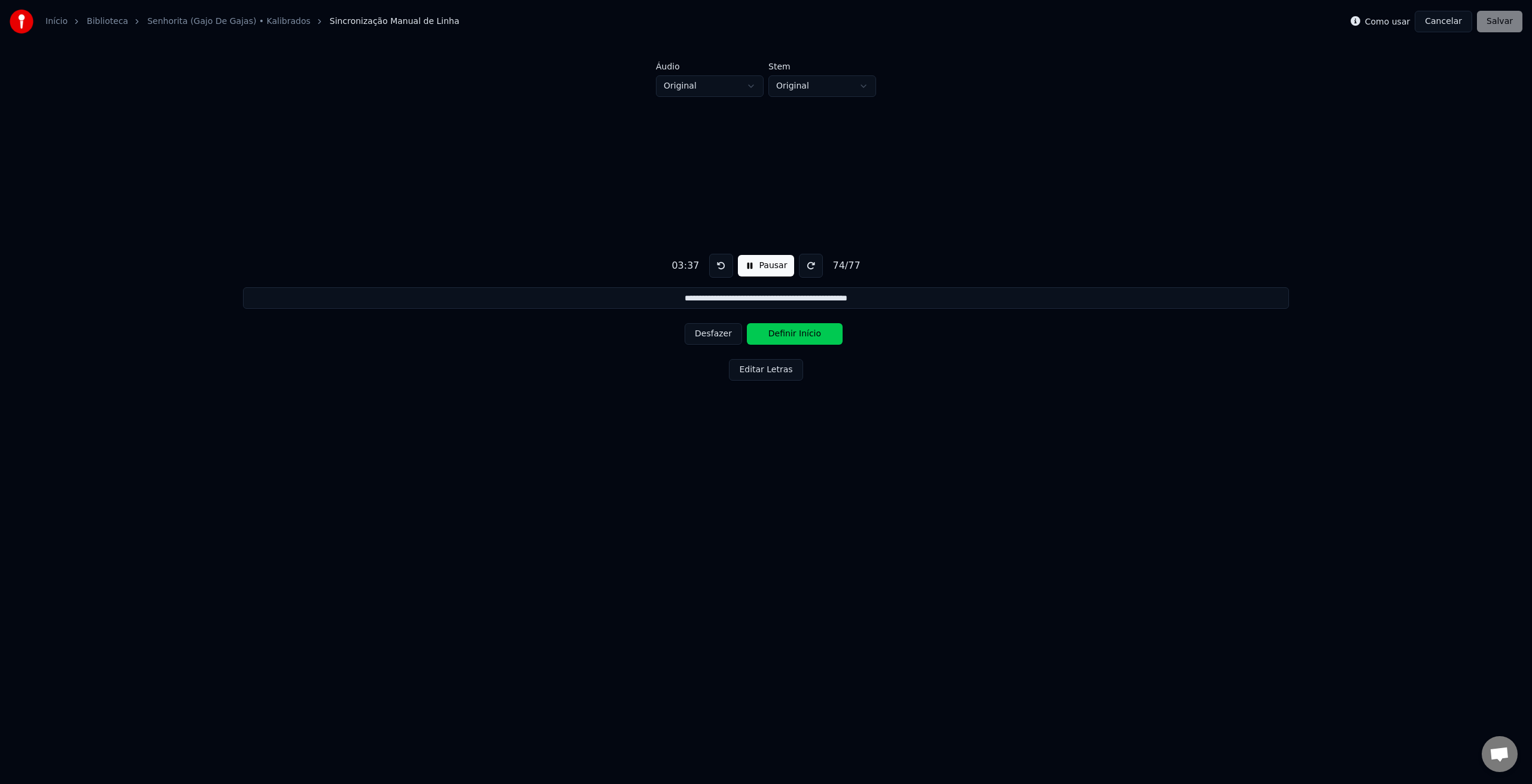
click at [781, 337] on button "Definir Início" at bounding box center [795, 334] width 96 height 22
click at [781, 337] on button "Definir Fim" at bounding box center [795, 334] width 96 height 22
click at [781, 337] on button "Definir Início" at bounding box center [795, 334] width 96 height 22
click at [781, 337] on button "Definir Fim" at bounding box center [795, 334] width 96 height 22
click at [781, 337] on button "Definir Início" at bounding box center [795, 334] width 96 height 22
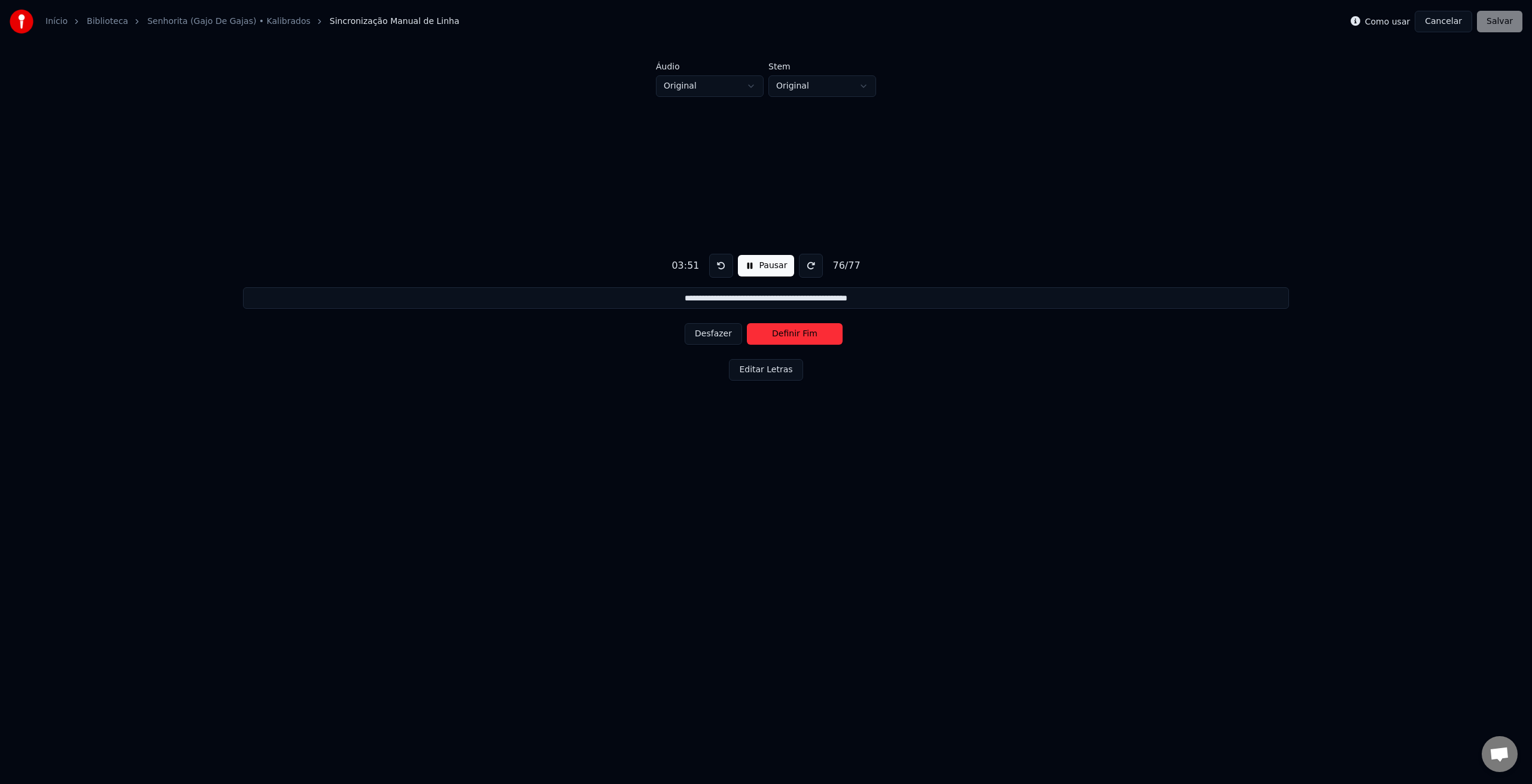
click at [781, 337] on button "Definir Fim" at bounding box center [795, 334] width 96 height 22
type input "**********"
click at [781, 337] on button "Definir Início" at bounding box center [795, 334] width 96 height 22
click at [785, 337] on button "Definir Fim" at bounding box center [795, 334] width 96 height 22
click at [750, 378] on button "Editar Letras" at bounding box center [766, 370] width 74 height 22
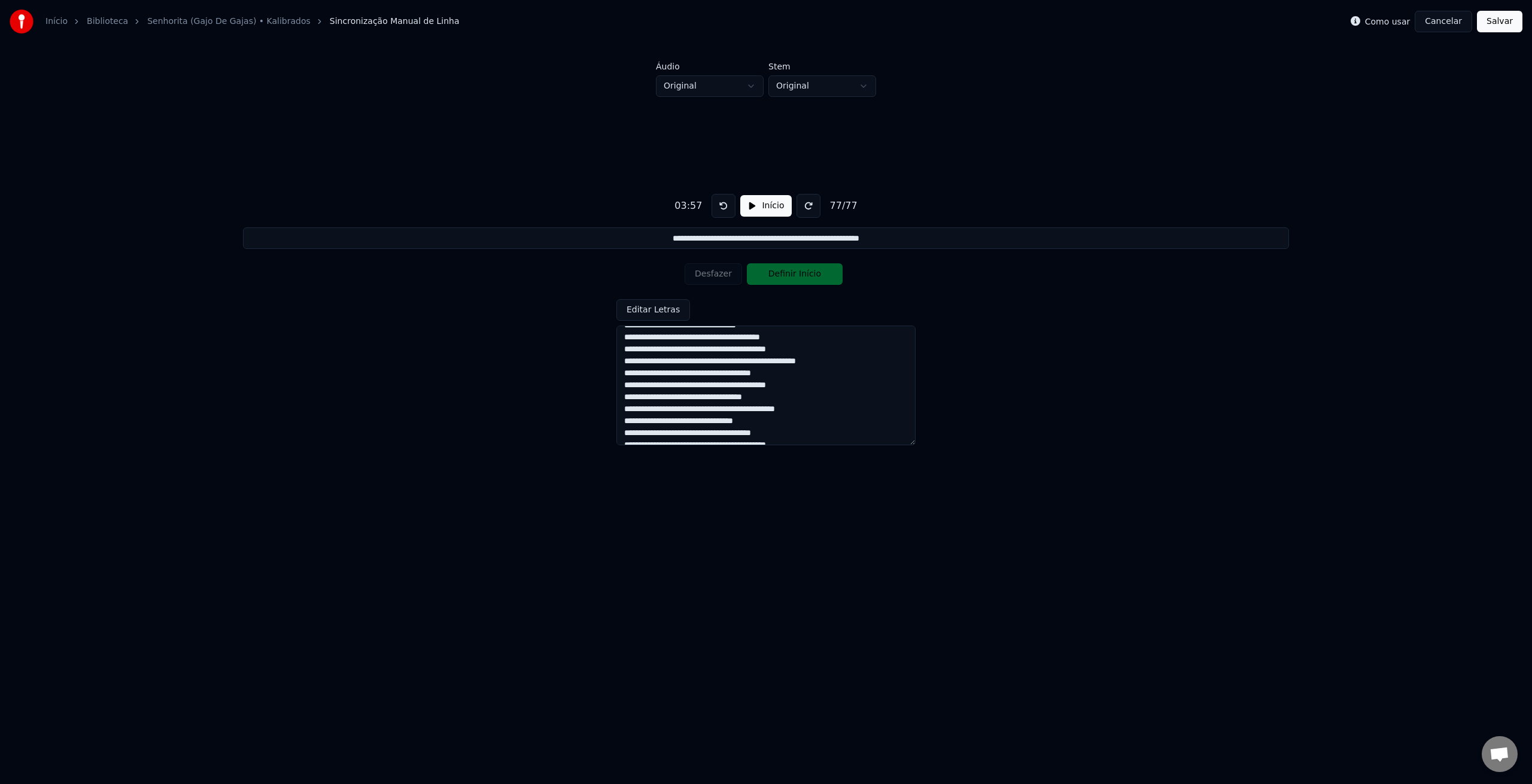
scroll to position [87, 0]
click at [664, 396] on textarea at bounding box center [766, 385] width 299 height 120
click at [693, 413] on textarea at bounding box center [766, 385] width 299 height 120
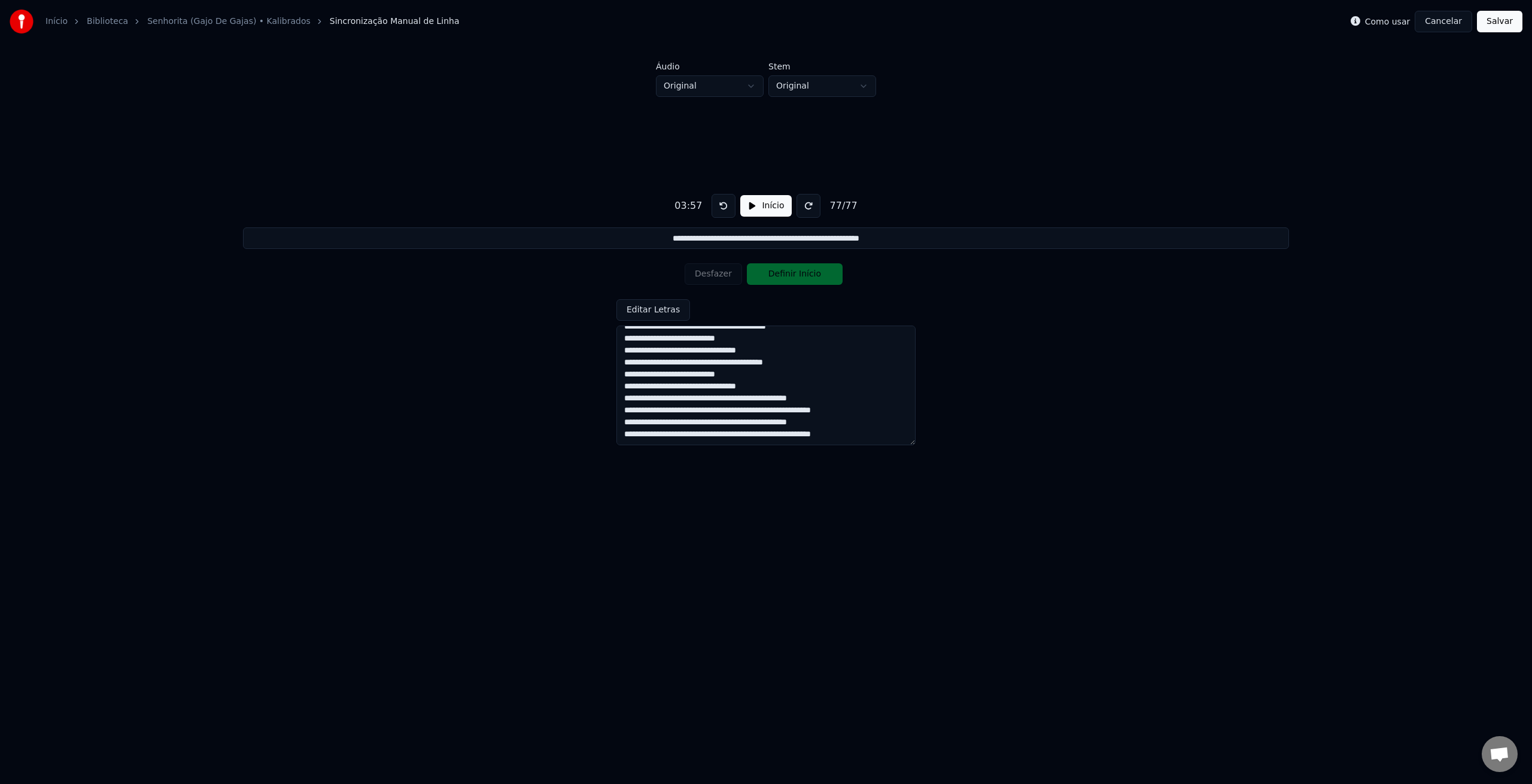
type textarea "**********"
click at [1496, 22] on button "Salvar" at bounding box center [1500, 22] width 45 height 22
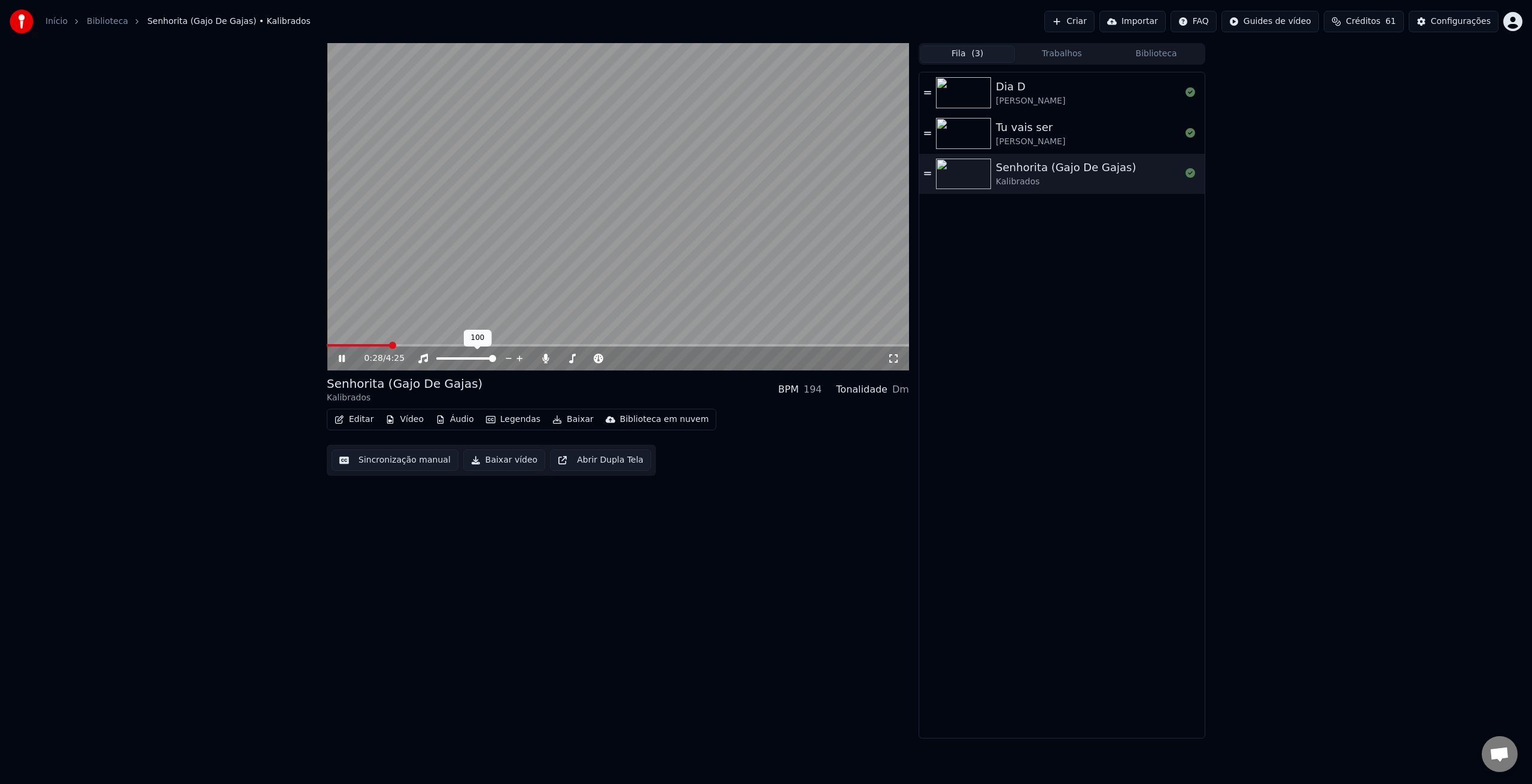
click at [522, 362] on div at bounding box center [477, 358] width 97 height 12
click at [561, 362] on div at bounding box center [599, 358] width 97 height 12
click at [426, 344] on span at bounding box center [379, 345] width 105 height 3
click at [420, 343] on video at bounding box center [618, 206] width 583 height 327
click at [416, 347] on div "0:46 / 4:25" at bounding box center [618, 358] width 583 height 24
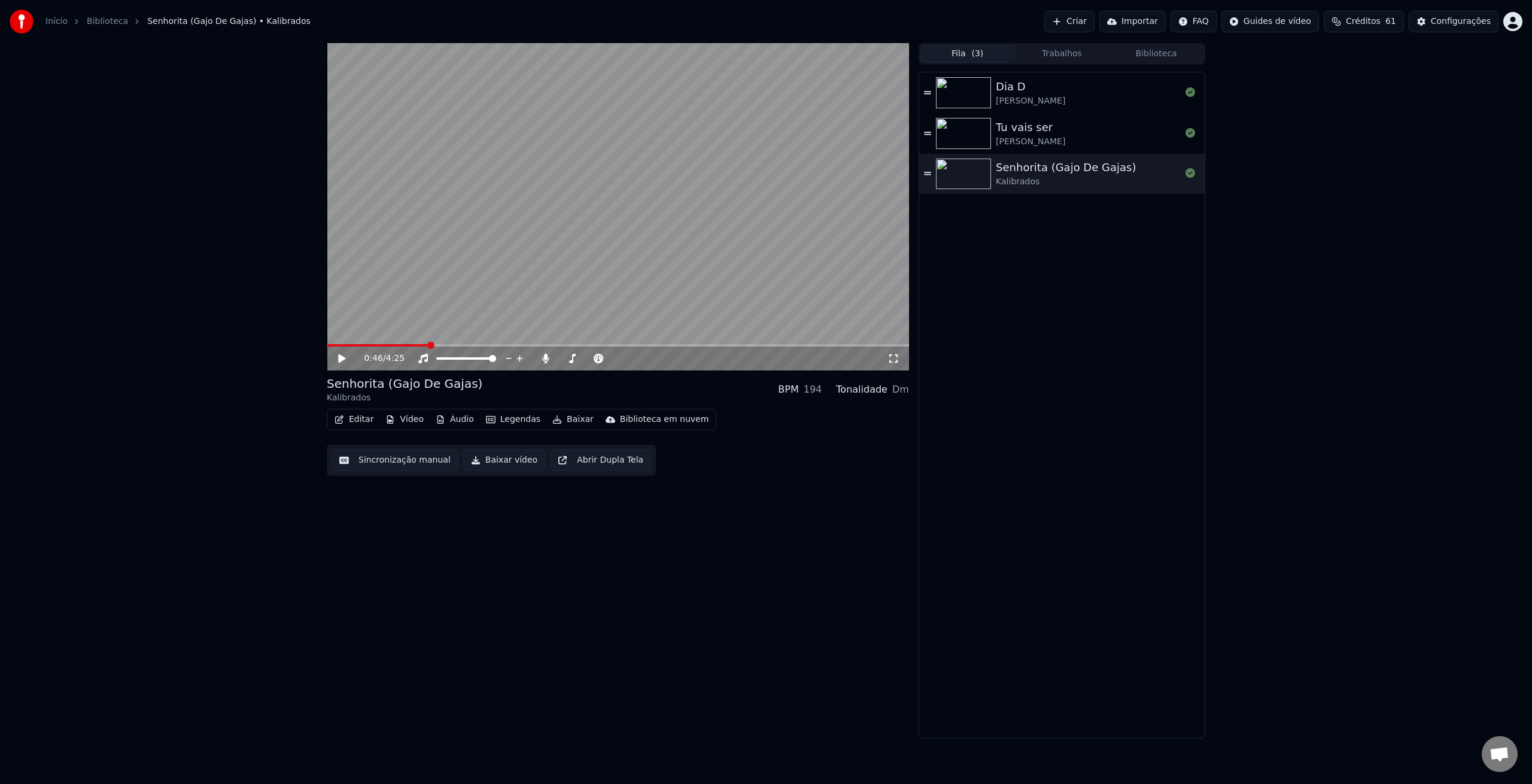
click at [342, 360] on icon at bounding box center [342, 358] width 8 height 8
click at [414, 345] on span at bounding box center [618, 345] width 583 height 3
click at [400, 344] on span at bounding box center [618, 345] width 583 height 3
click at [389, 344] on span at bounding box center [363, 345] width 72 height 3
click at [368, 422] on button "Editar" at bounding box center [354, 420] width 49 height 17
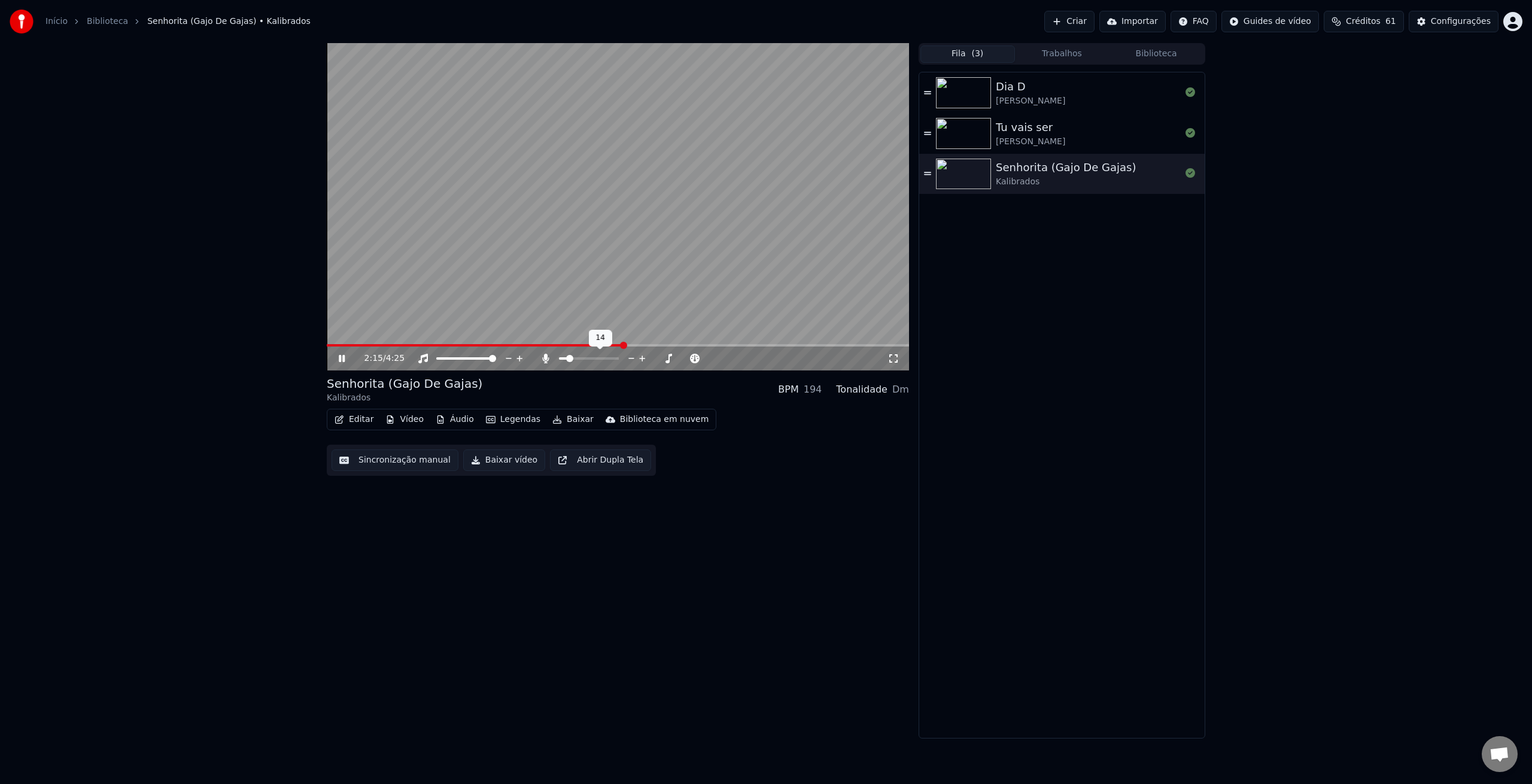
click at [567, 362] on span at bounding box center [569, 358] width 8 height 8
click at [887, 358] on icon at bounding box center [893, 358] width 12 height 9
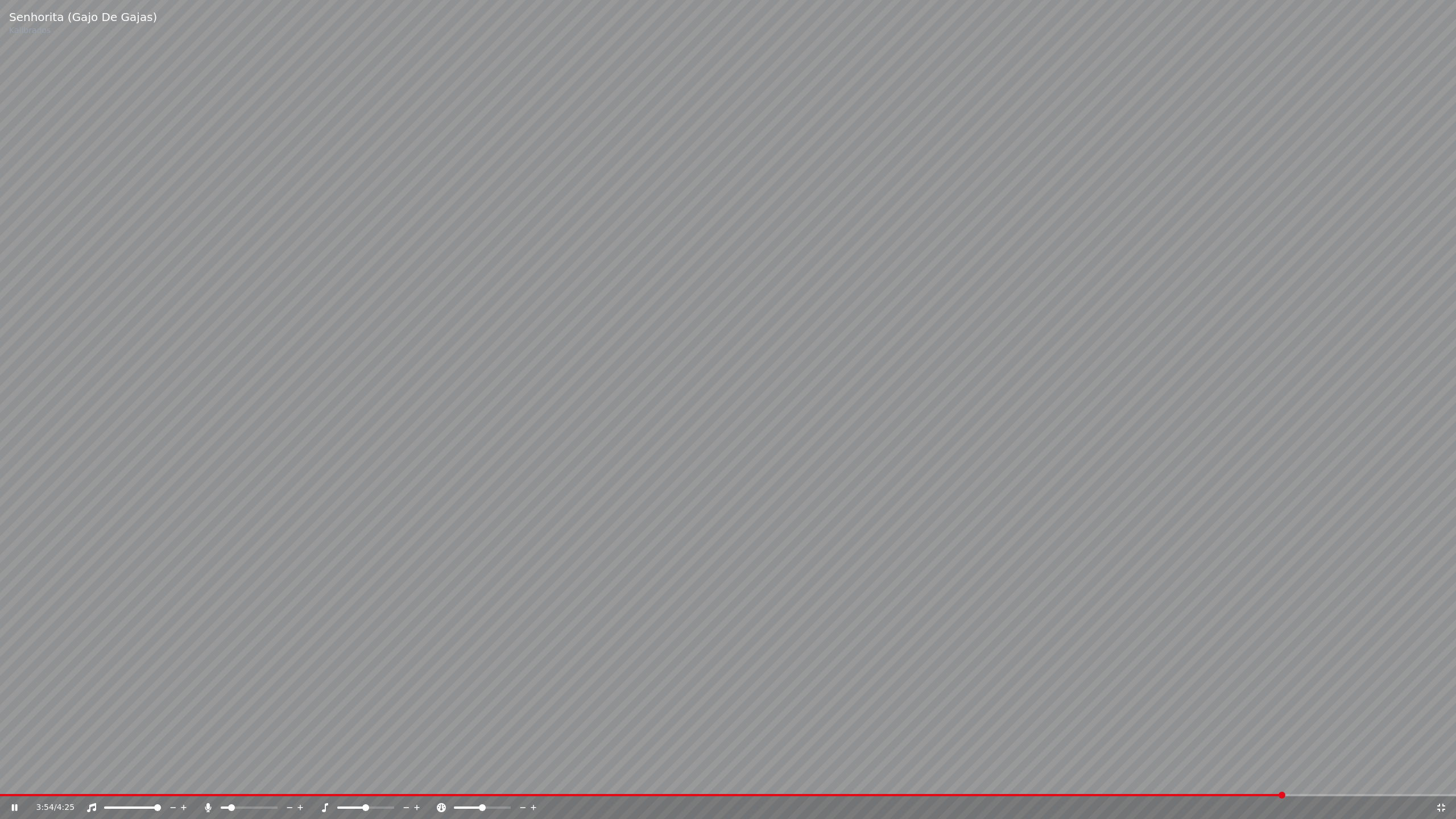
drag, startPoint x: 376, startPoint y: 805, endPoint x: 400, endPoint y: 805, distance: 24.0
click at [412, 744] on div at bounding box center [376, 807] width 92 height 11
click at [394, 744] on span at bounding box center [391, 807] width 7 height 7
click at [390, 744] on span at bounding box center [391, 807] width 7 height 7
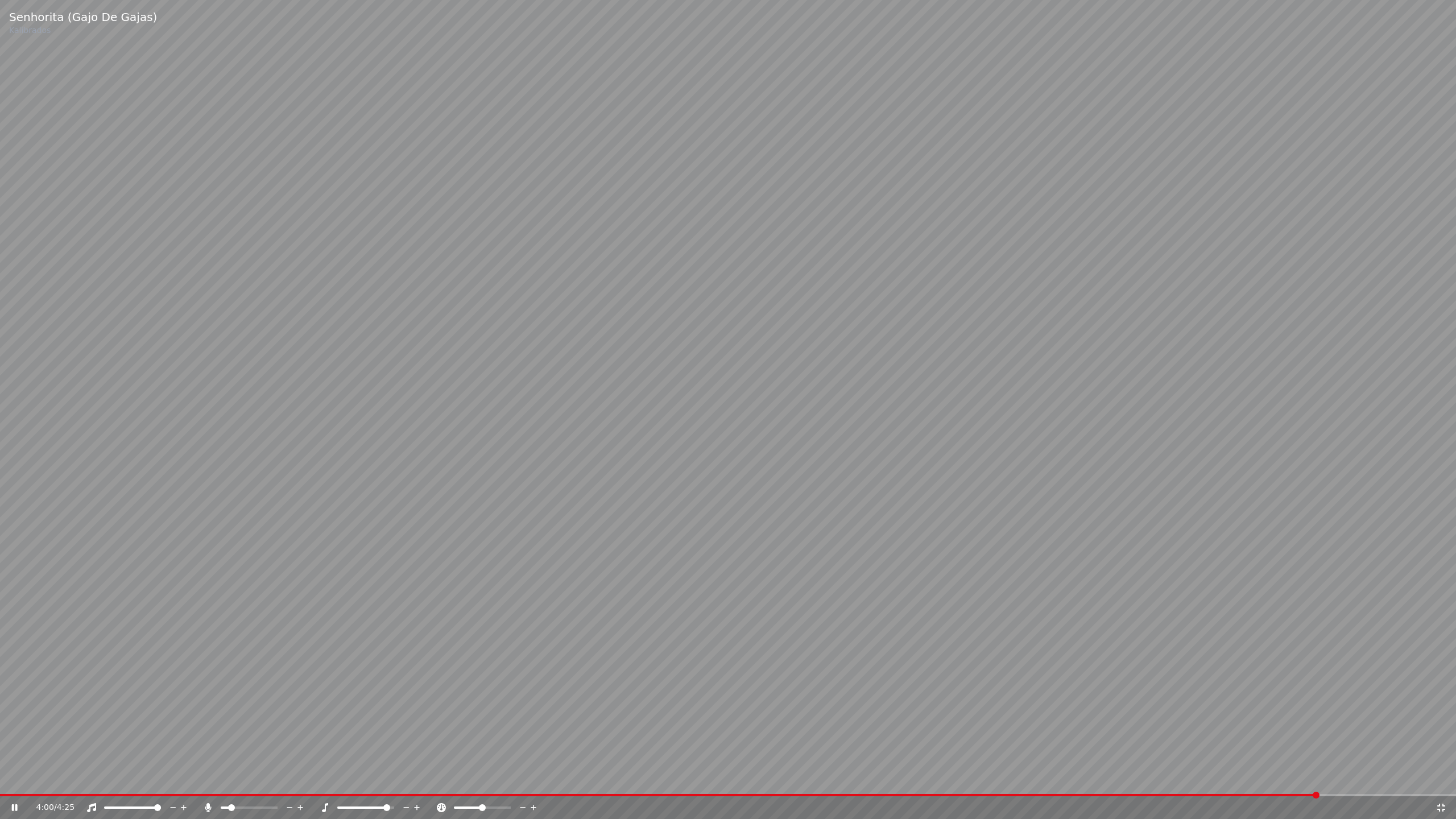
click at [1442, 744] on icon at bounding box center [1442, 807] width 11 height 9
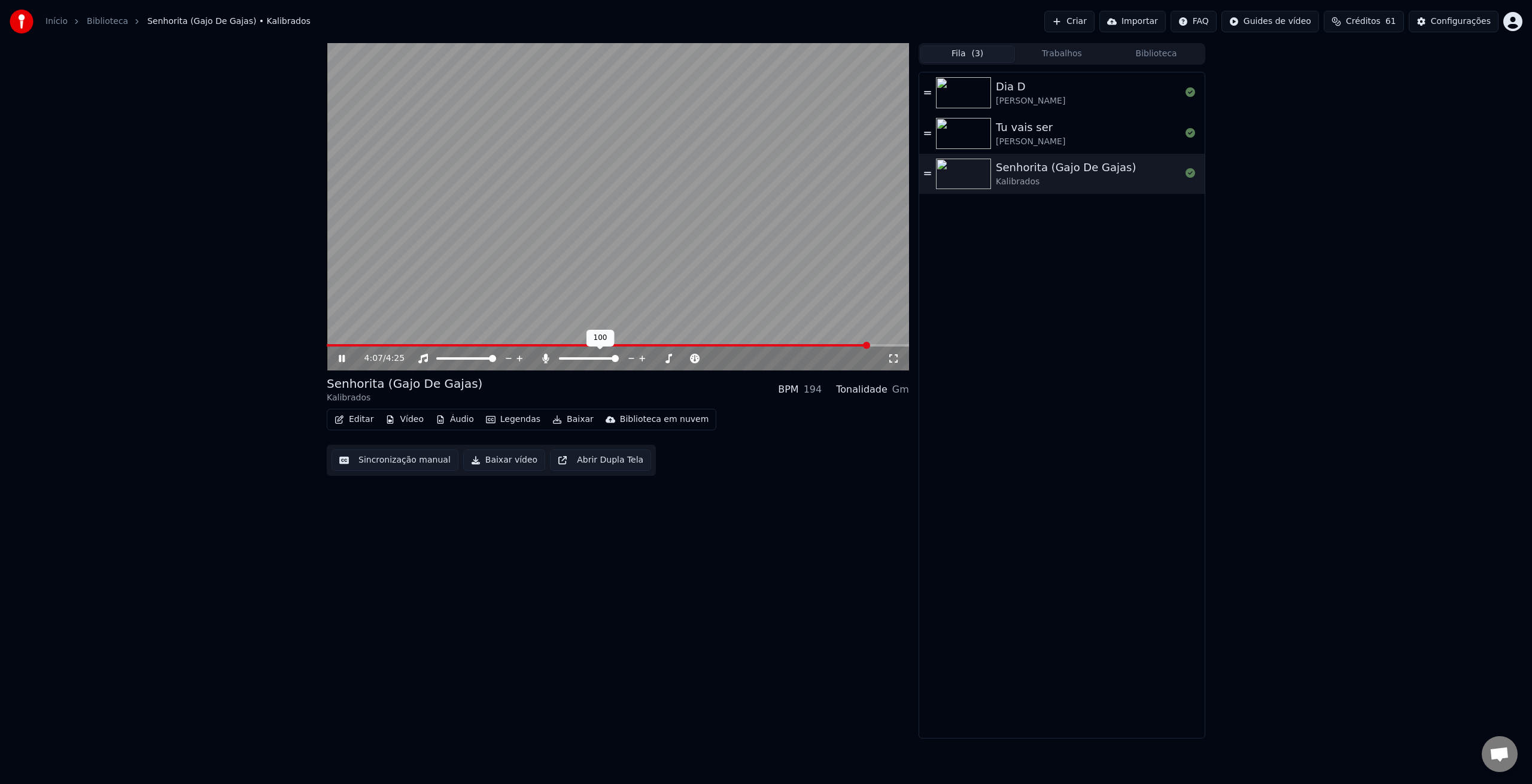
click at [619, 359] on span at bounding box center [615, 358] width 8 height 8
click at [480, 358] on span at bounding box center [478, 358] width 8 height 8
click at [412, 354] on div "4:21 / 4:25" at bounding box center [625, 358] width 523 height 12
click at [1043, 175] on div "Senhorita (Gajo De Gajas)" at bounding box center [1065, 168] width 140 height 17
click at [443, 358] on span at bounding box center [447, 358] width 8 height 8
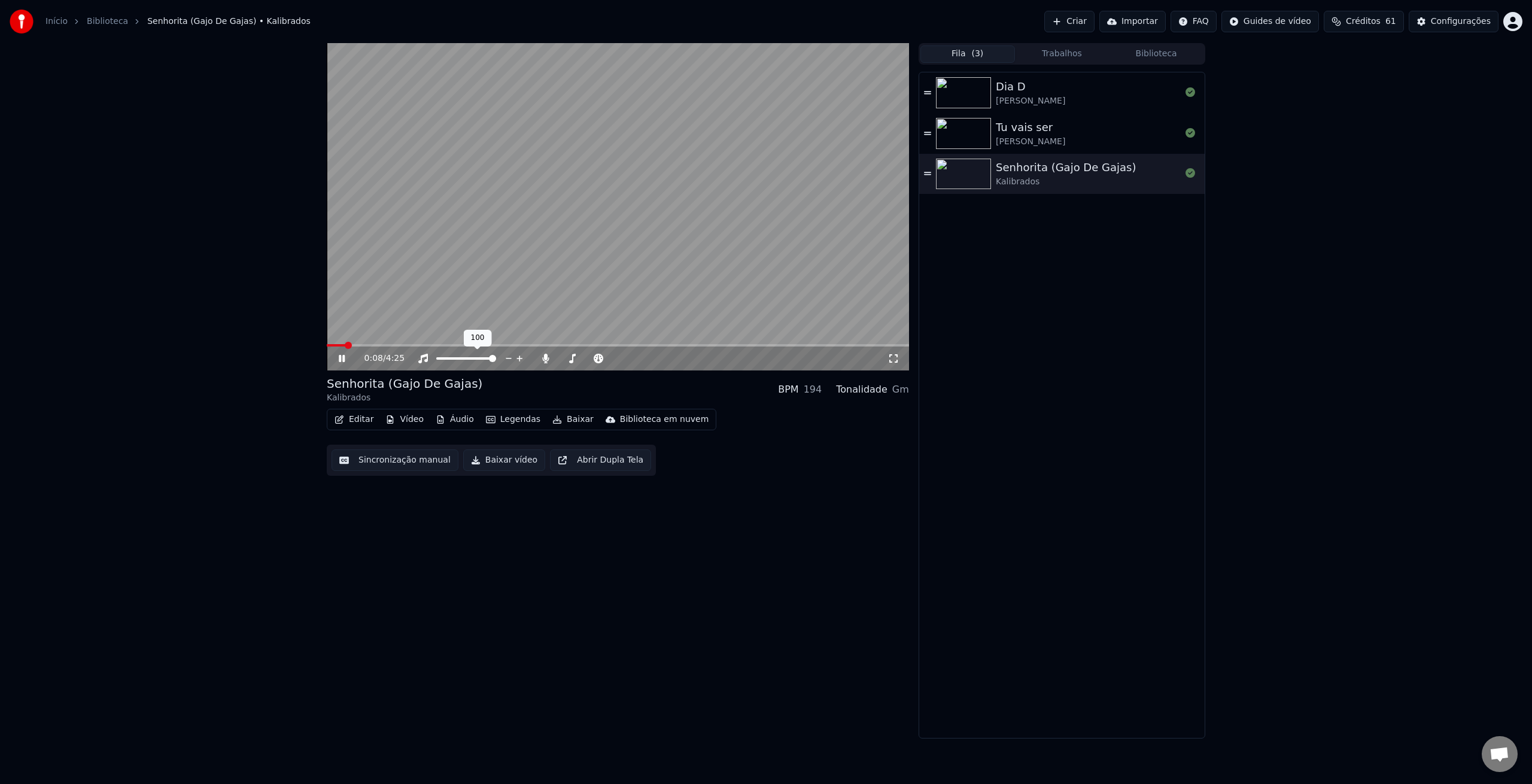
click at [496, 359] on span at bounding box center [492, 358] width 8 height 8
click at [614, 360] on span at bounding box center [615, 358] width 8 height 8
click at [496, 358] on span at bounding box center [466, 358] width 60 height 3
click at [564, 362] on span at bounding box center [567, 358] width 8 height 8
click at [562, 361] on span at bounding box center [565, 358] width 8 height 8
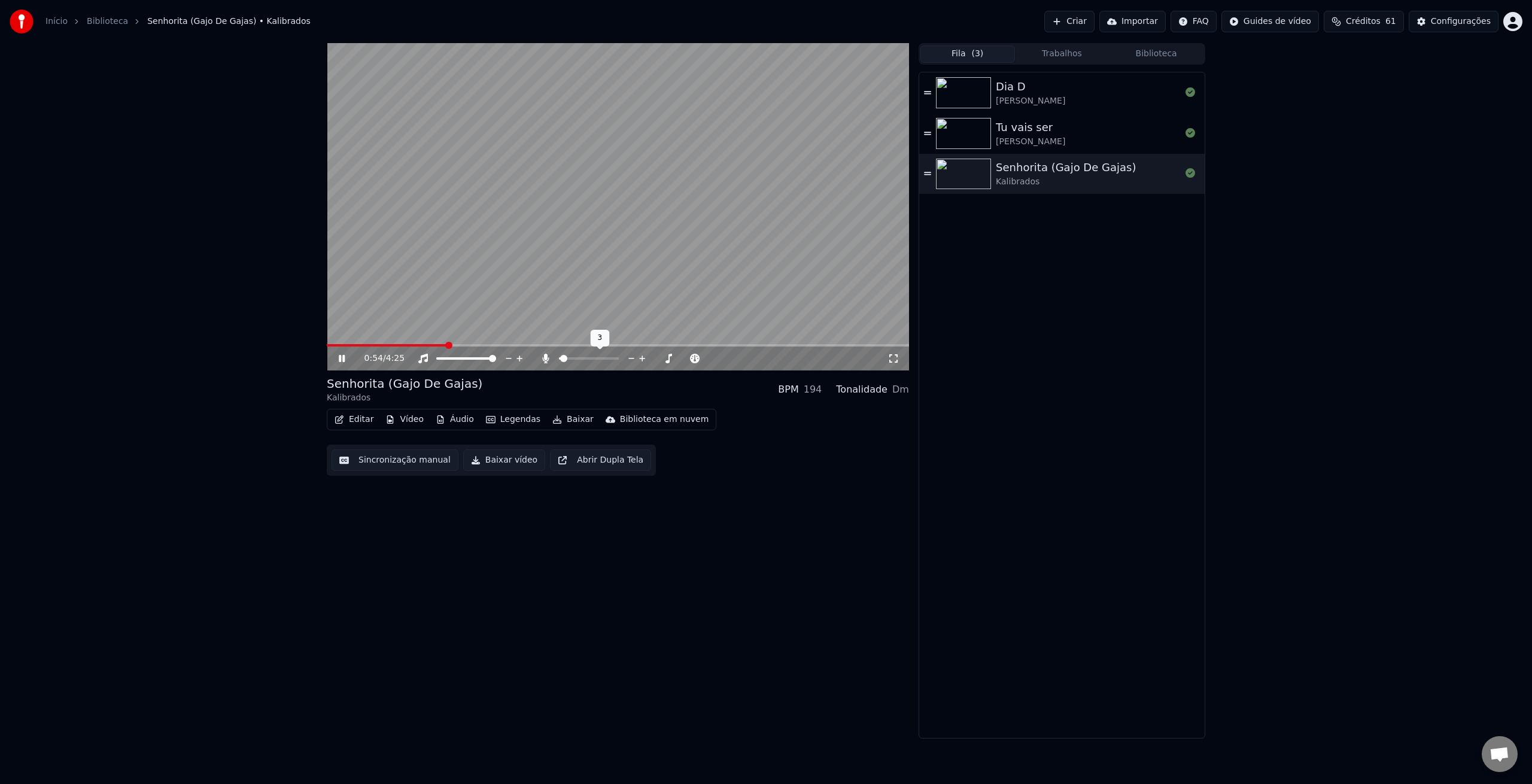
click at [560, 362] on span at bounding box center [563, 358] width 8 height 8
click at [747, 346] on span at bounding box center [618, 345] width 583 height 3
click at [812, 344] on span at bounding box center [618, 345] width 583 height 3
click at [564, 420] on button "Baixar" at bounding box center [573, 420] width 51 height 17
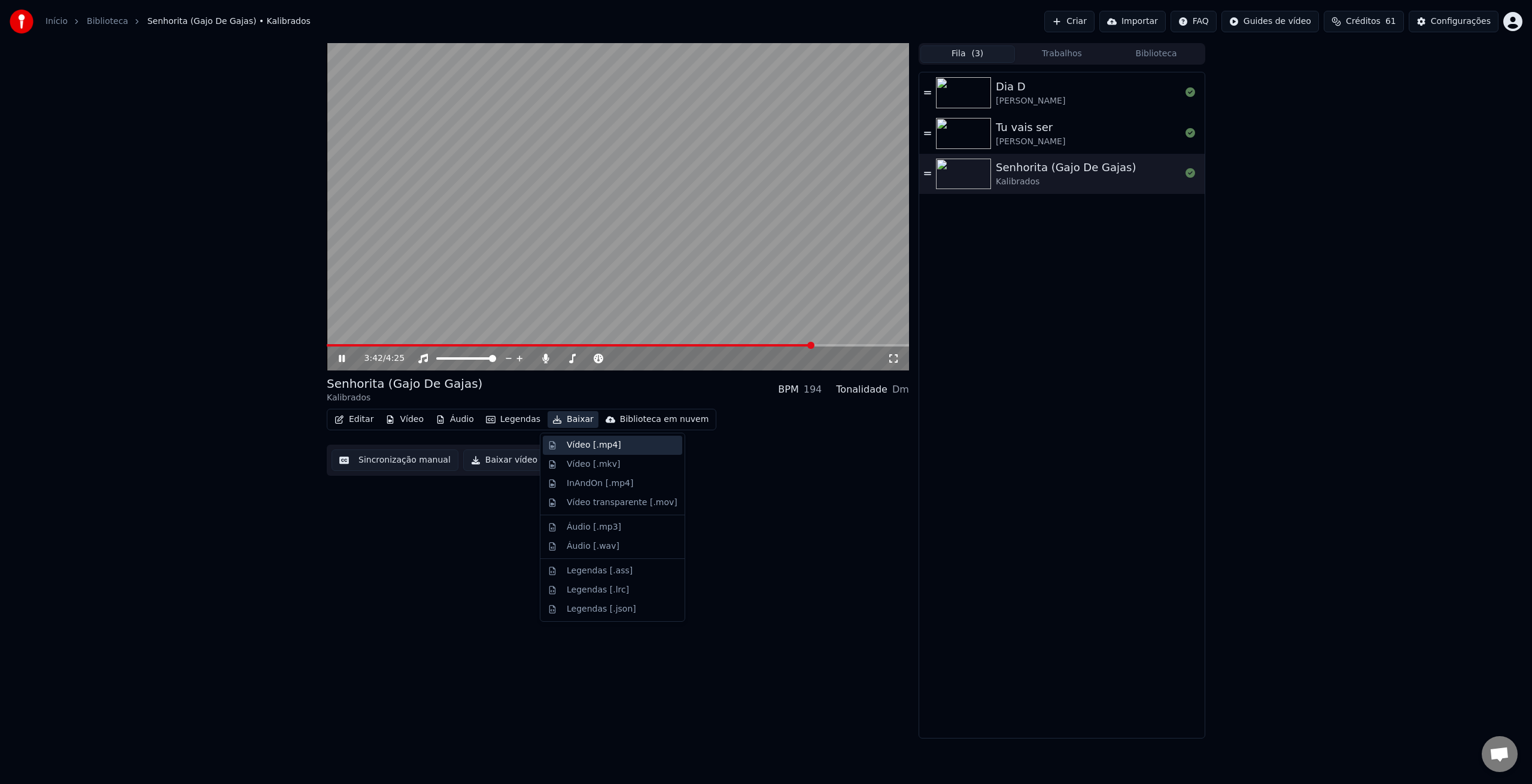
click at [585, 446] on div "Vídeo [.mp4]" at bounding box center [593, 445] width 55 height 12
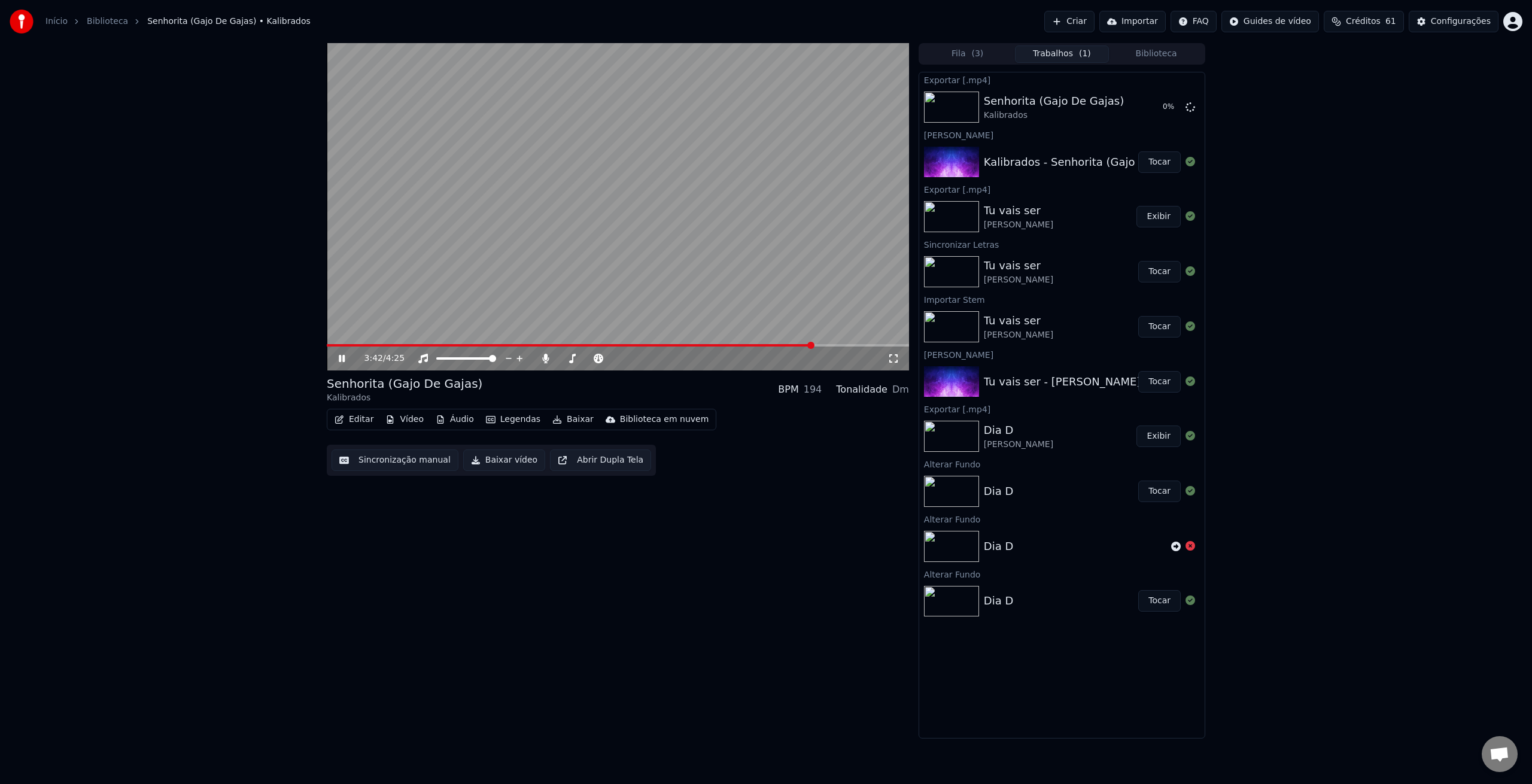
click at [677, 130] on video at bounding box center [618, 206] width 583 height 327
